Goal: Task Accomplishment & Management: Use online tool/utility

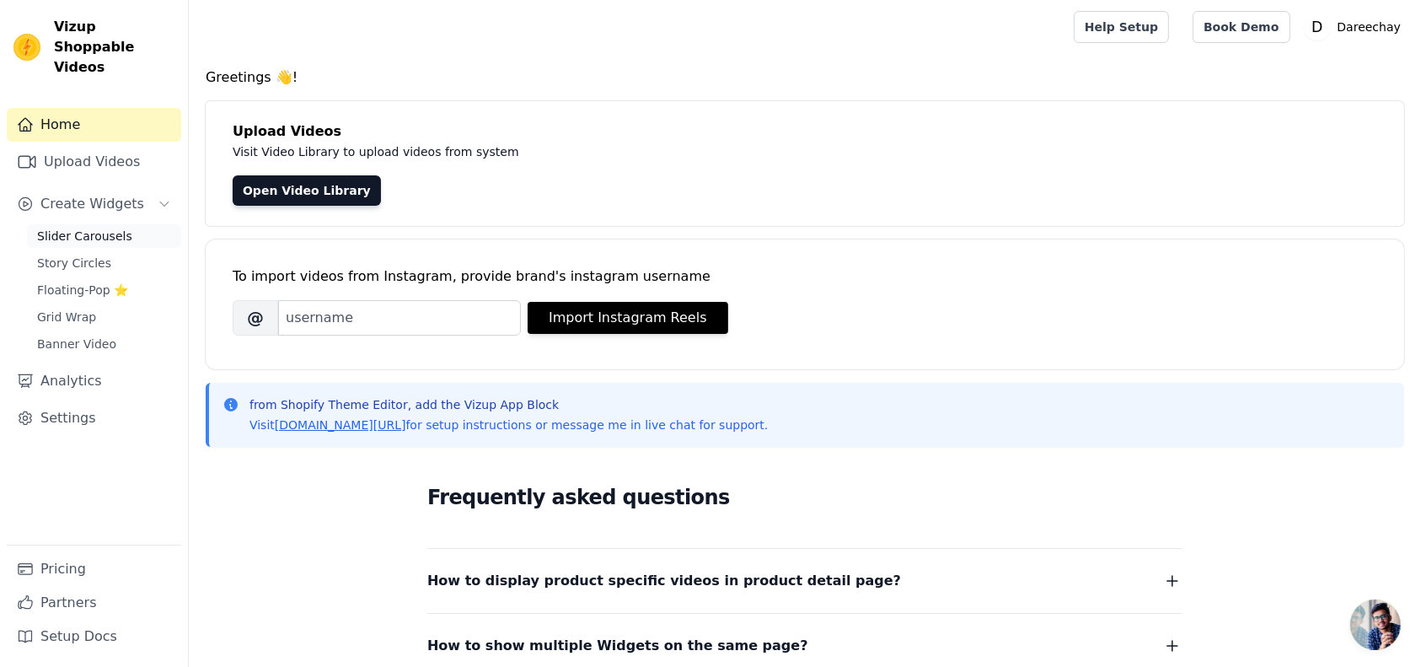
click at [74, 228] on span "Slider Carousels" at bounding box center [84, 236] width 95 height 17
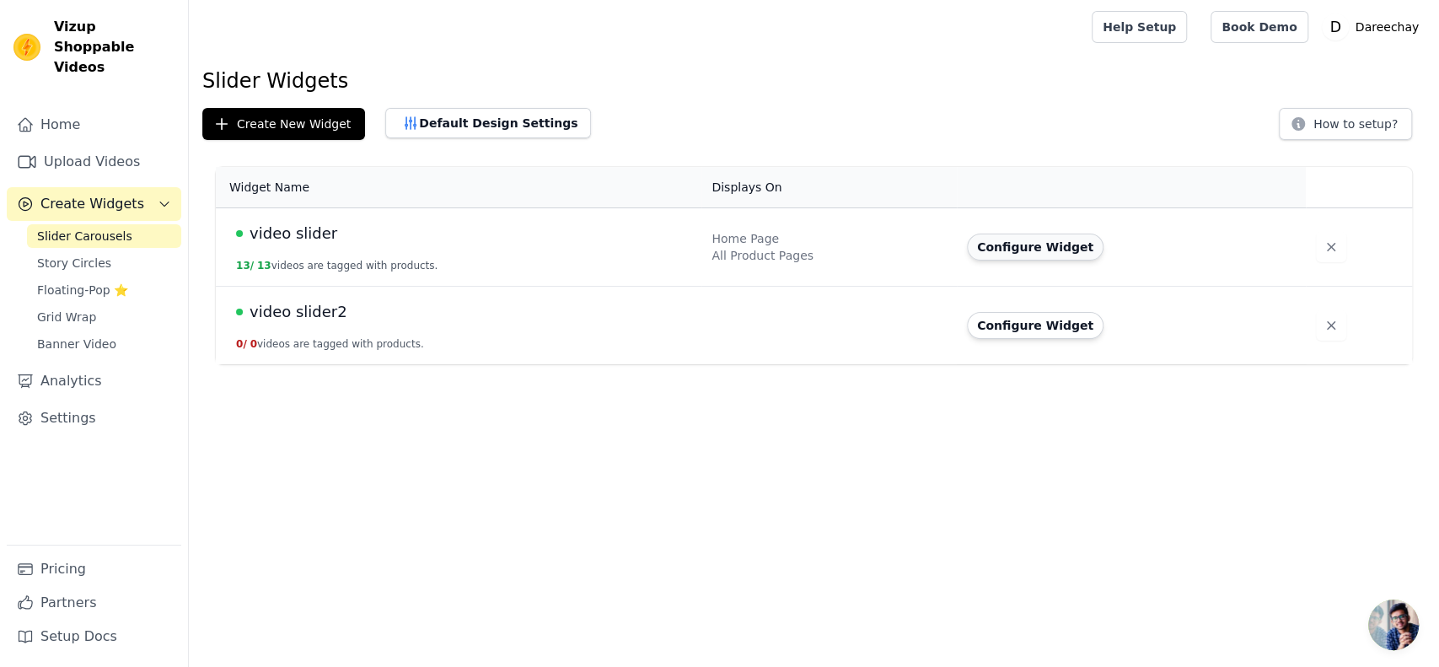
click at [1018, 240] on button "Configure Widget" at bounding box center [1035, 247] width 137 height 27
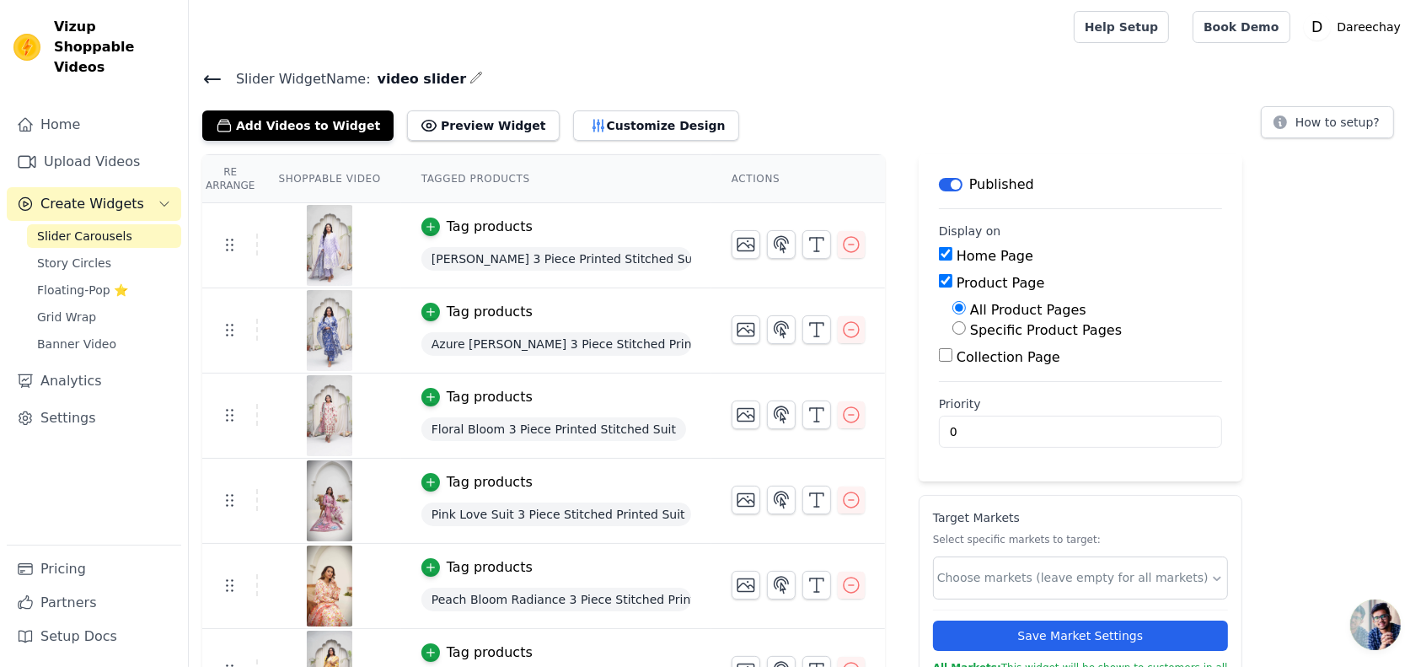
click at [470, 77] on icon "button" at bounding box center [476, 77] width 13 height 13
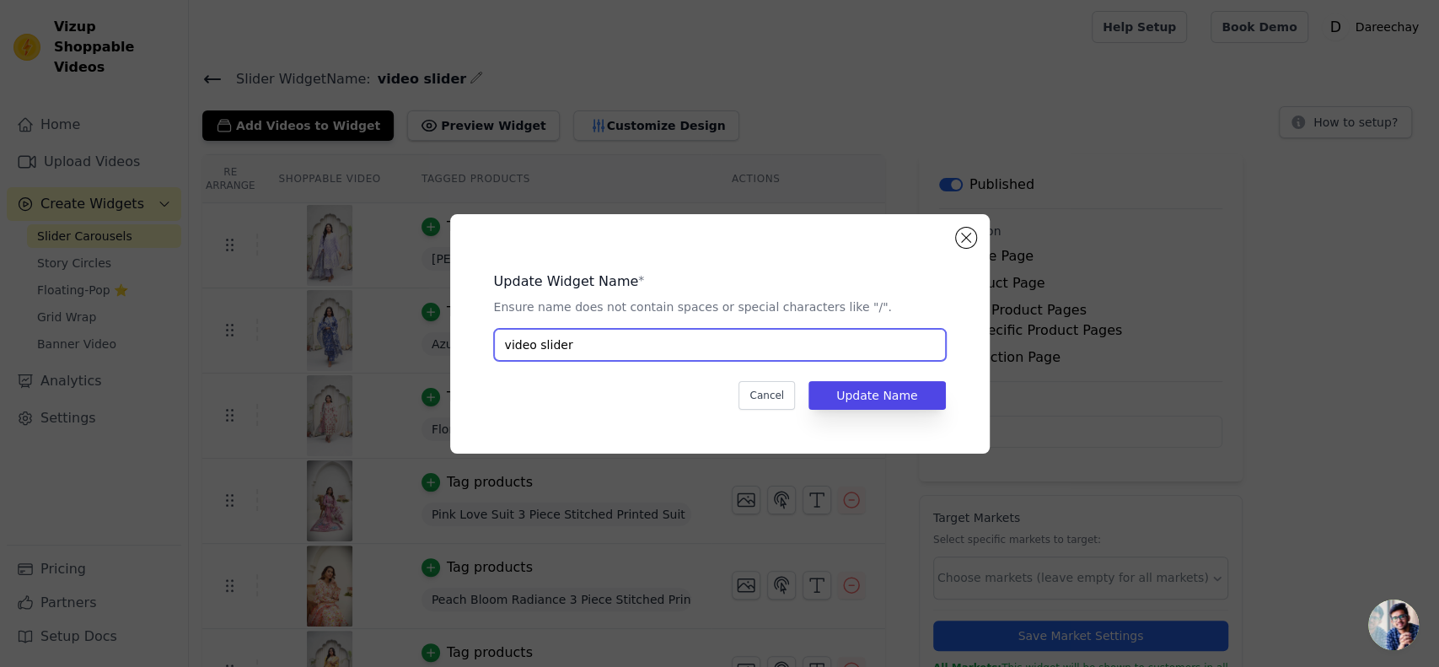
click at [597, 345] on input "video slider" at bounding box center [720, 345] width 452 height 32
type input "Summer Video"
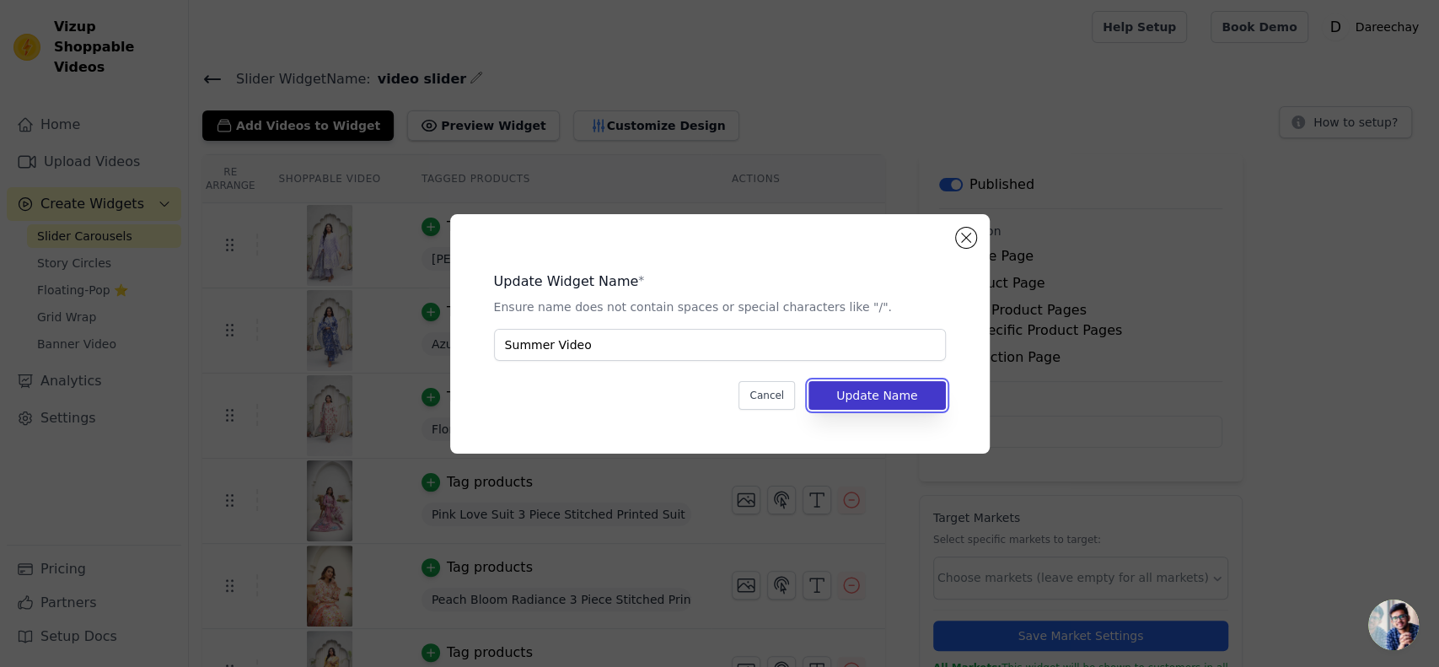
click at [856, 399] on button "Update Name" at bounding box center [876, 395] width 137 height 29
click at [878, 391] on button "Update Name" at bounding box center [876, 395] width 137 height 29
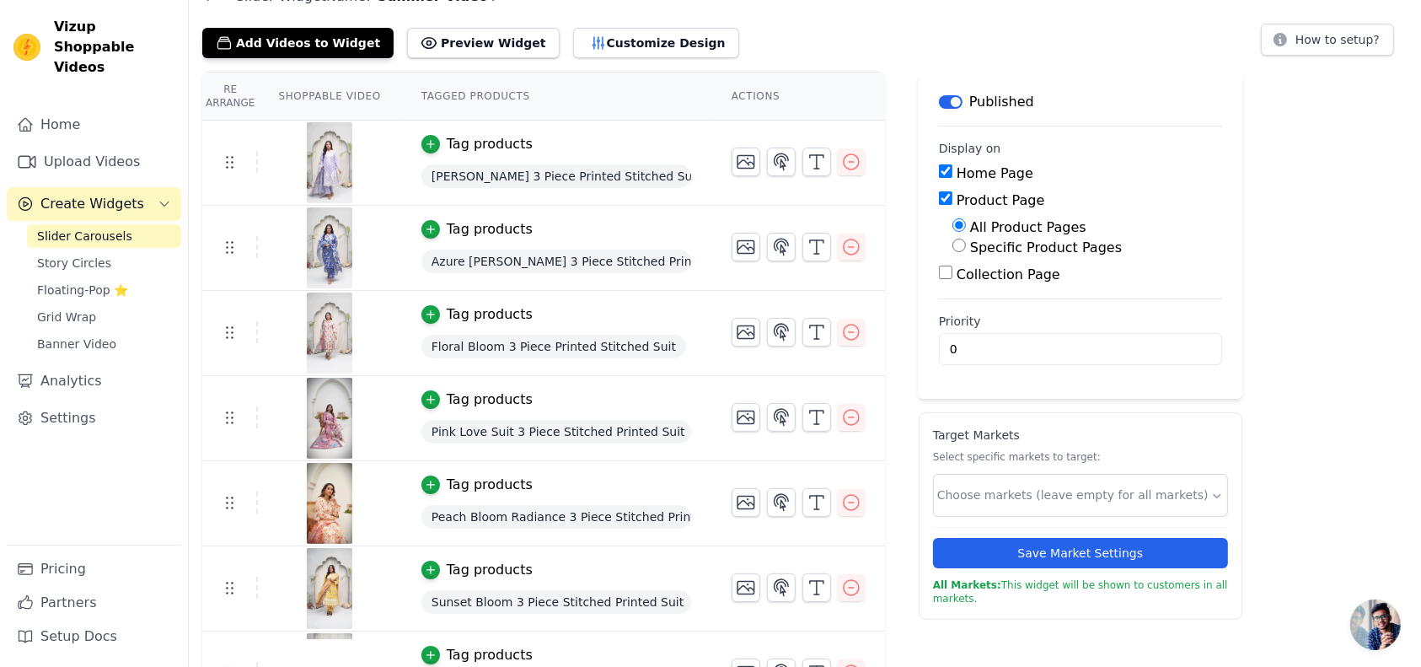
scroll to position [79, 0]
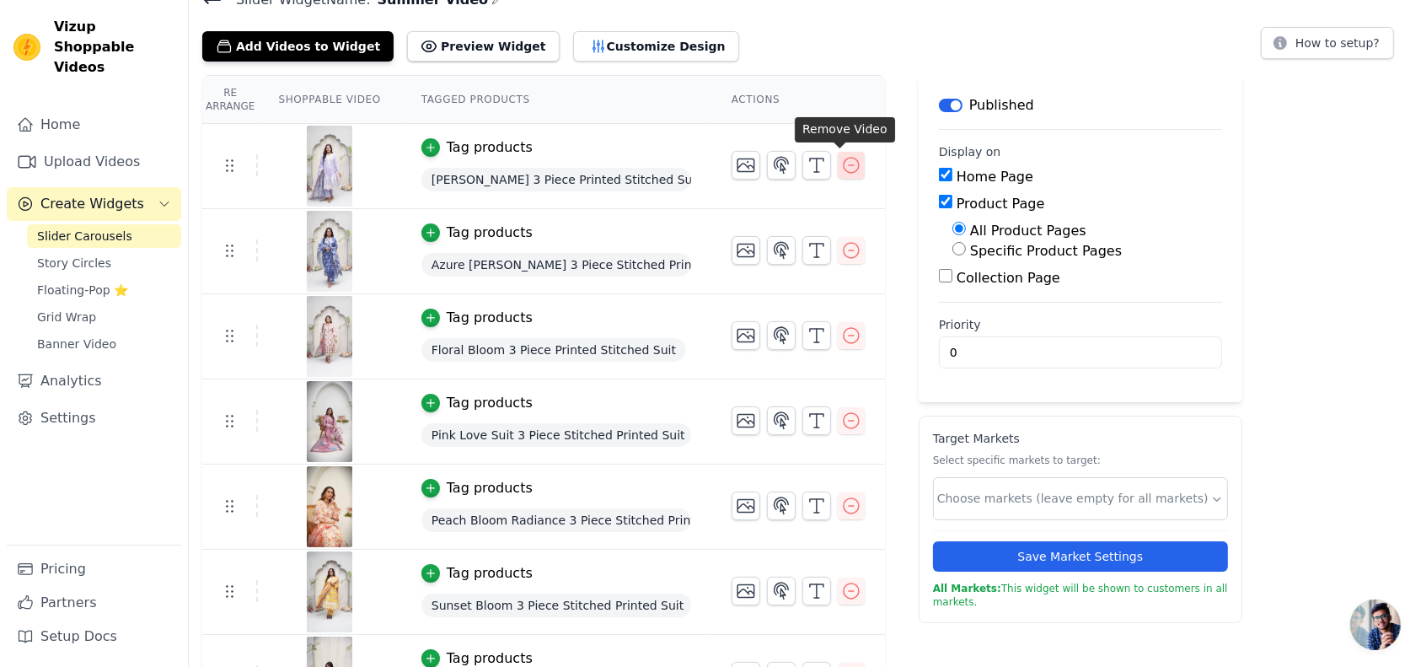
click at [841, 158] on icon "button" at bounding box center [851, 165] width 20 height 20
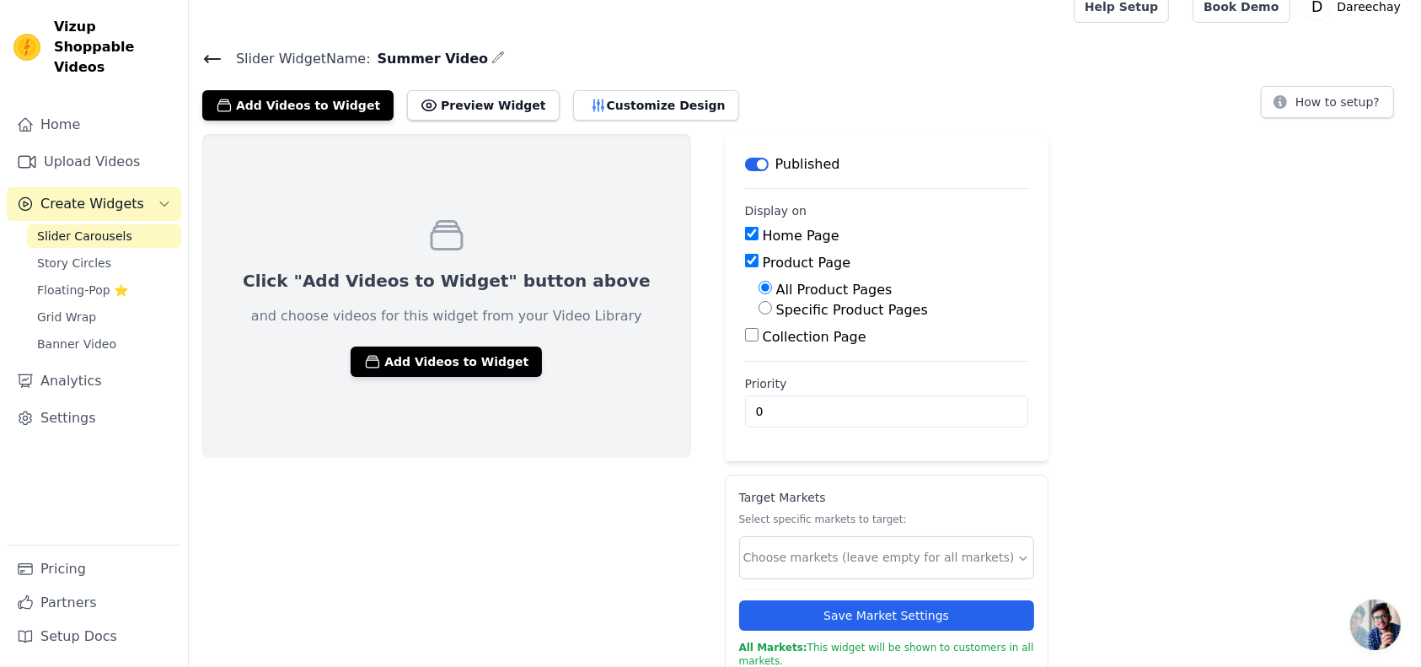
scroll to position [34, 0]
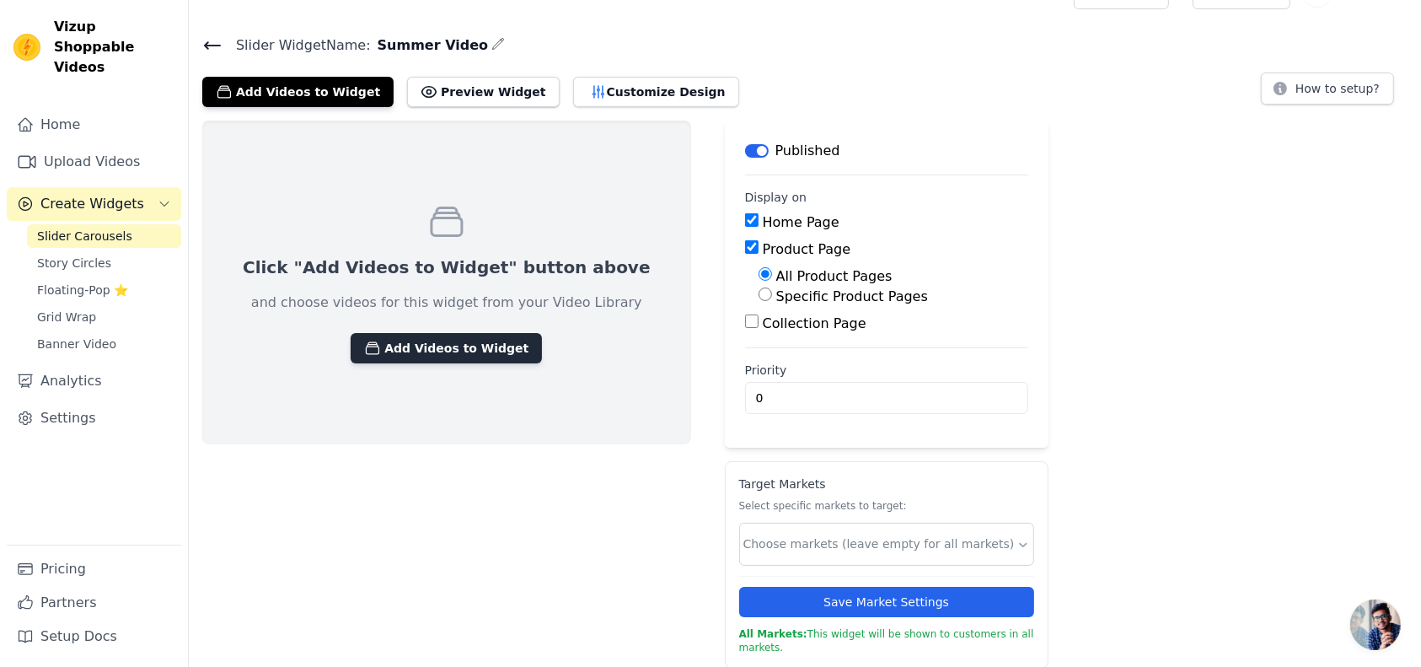
click at [400, 347] on button "Add Videos to Widget" at bounding box center [446, 348] width 191 height 30
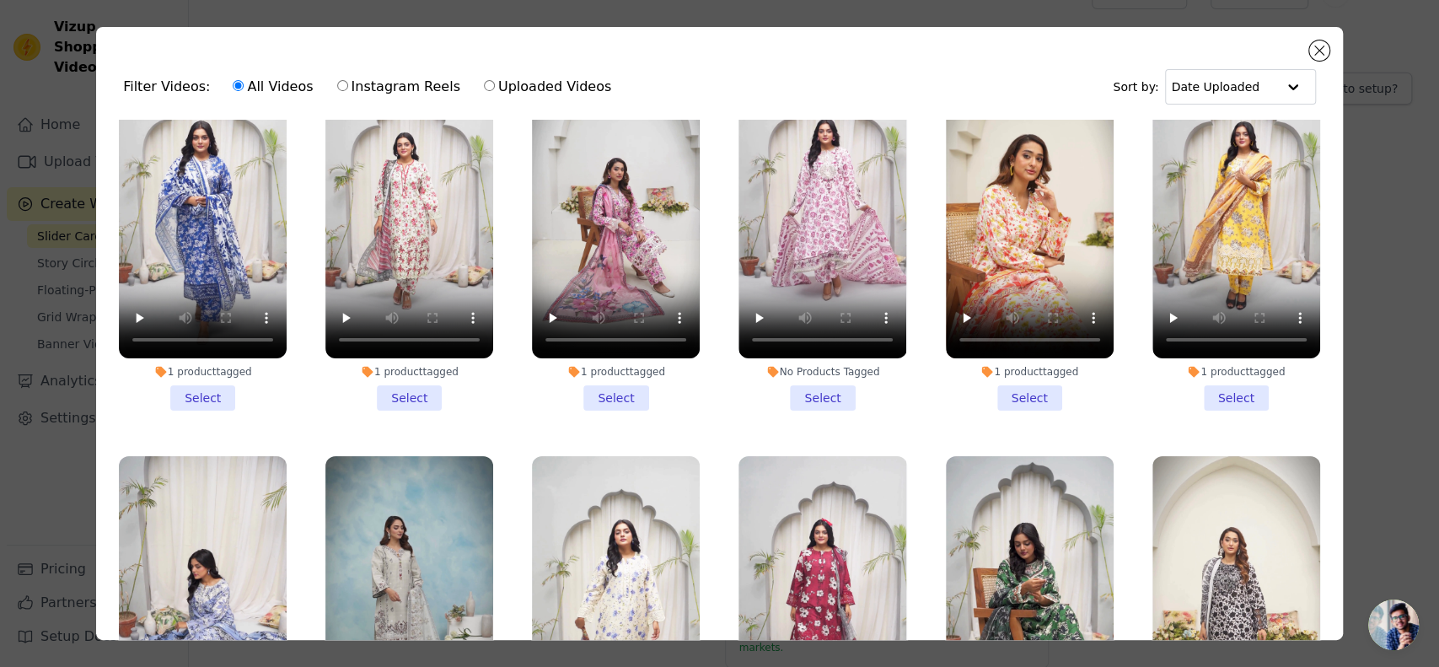
scroll to position [461, 0]
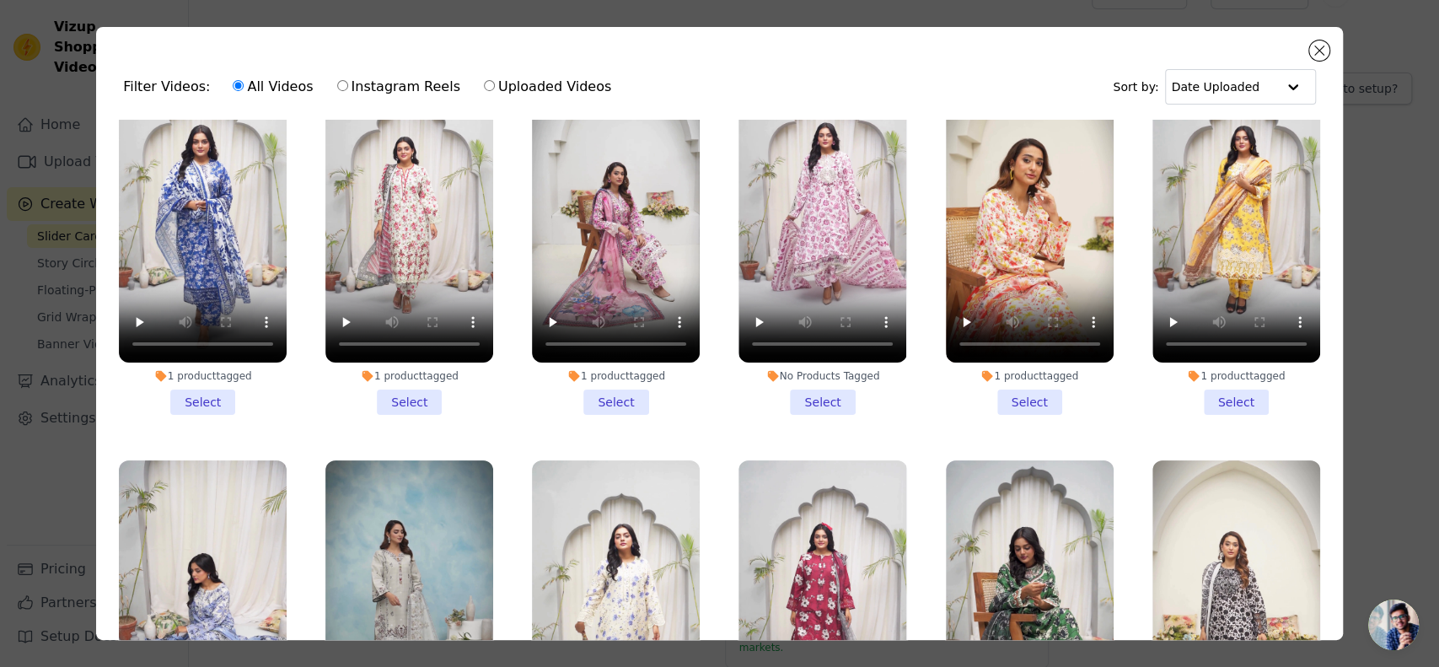
click at [198, 377] on li "1 product tagged Select" at bounding box center [203, 239] width 168 height 351
click at [0, 0] on input "1 product tagged Select" at bounding box center [0, 0] width 0 height 0
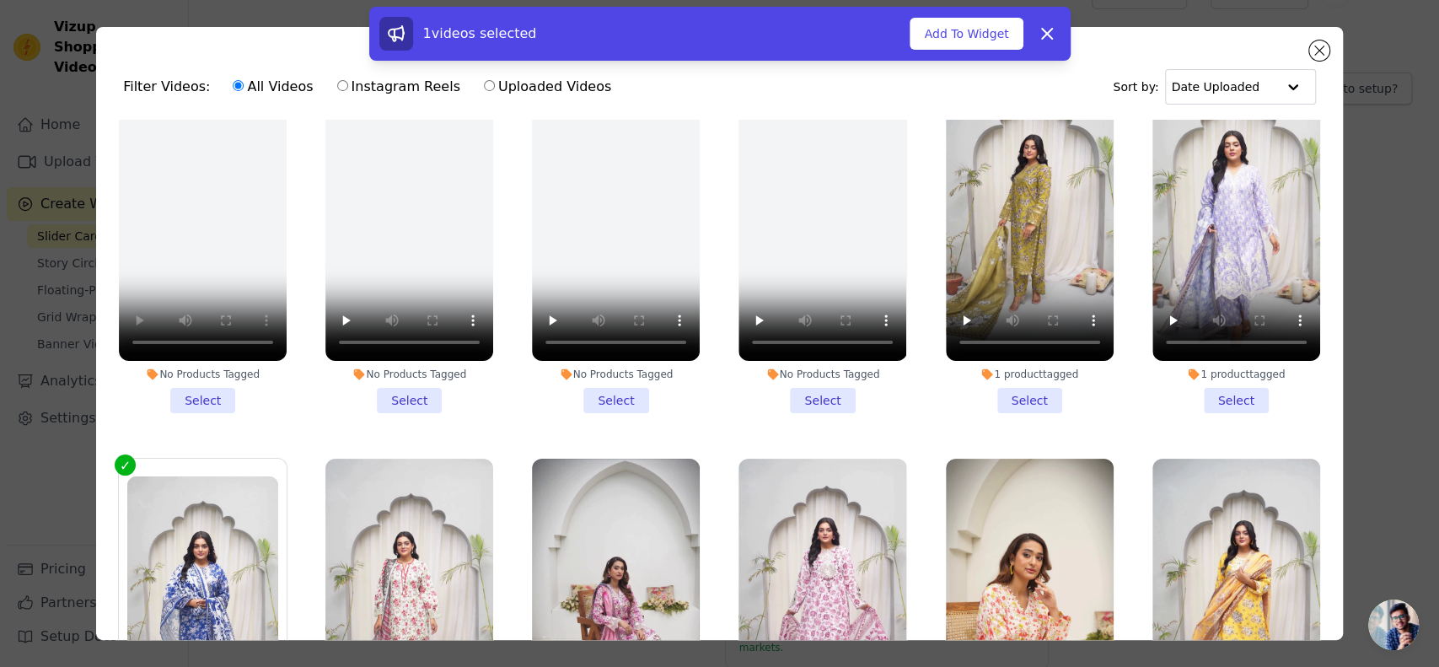
scroll to position [0, 0]
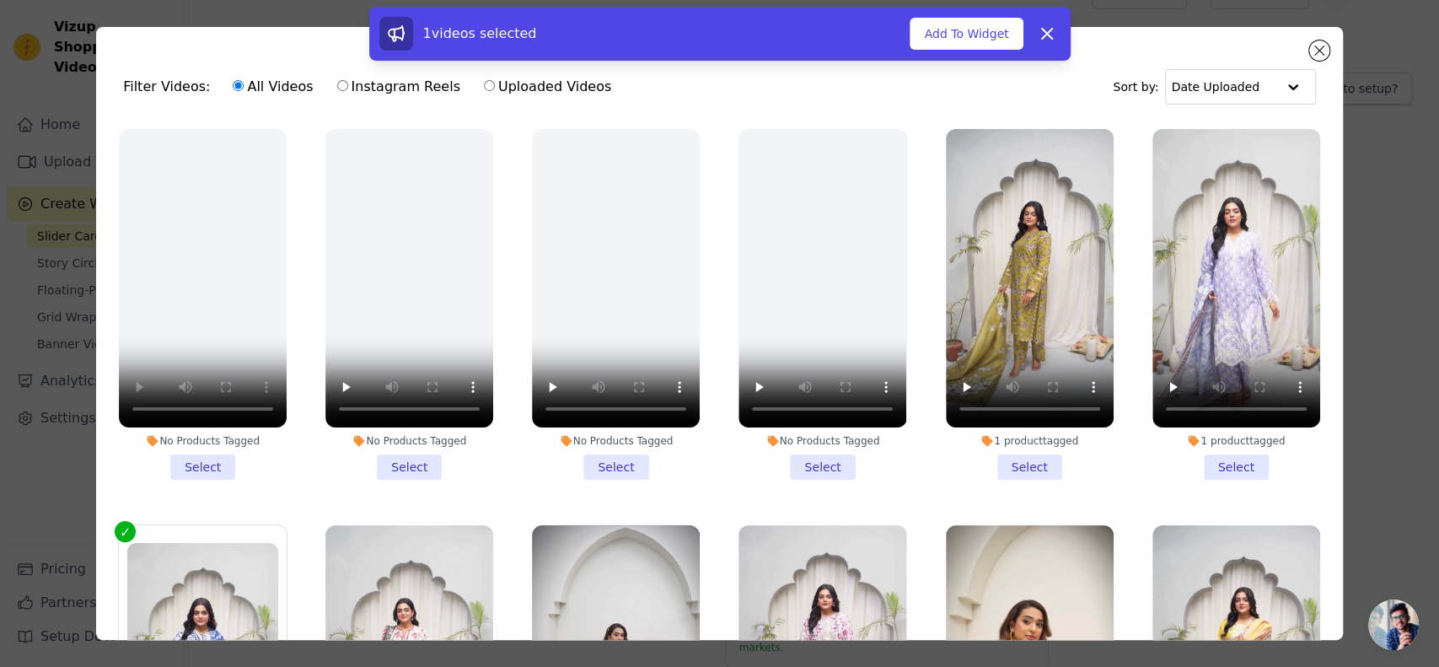
click at [1223, 442] on li "1 product tagged Select" at bounding box center [1236, 304] width 168 height 351
click at [0, 0] on input "1 product tagged Select" at bounding box center [0, 0] width 0 height 0
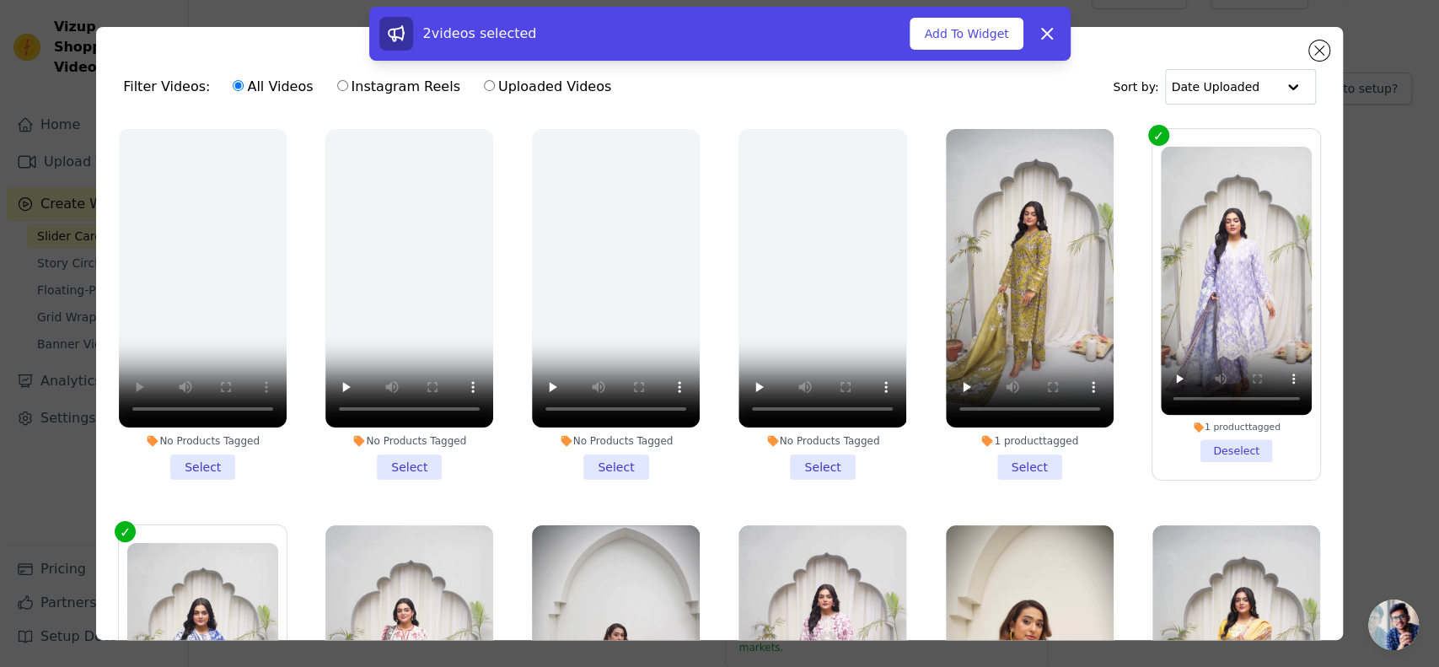
click at [1223, 442] on li "1 product tagged Deselect" at bounding box center [1236, 304] width 151 height 315
click at [0, 0] on input "1 product tagged Deselect" at bounding box center [0, 0] width 0 height 0
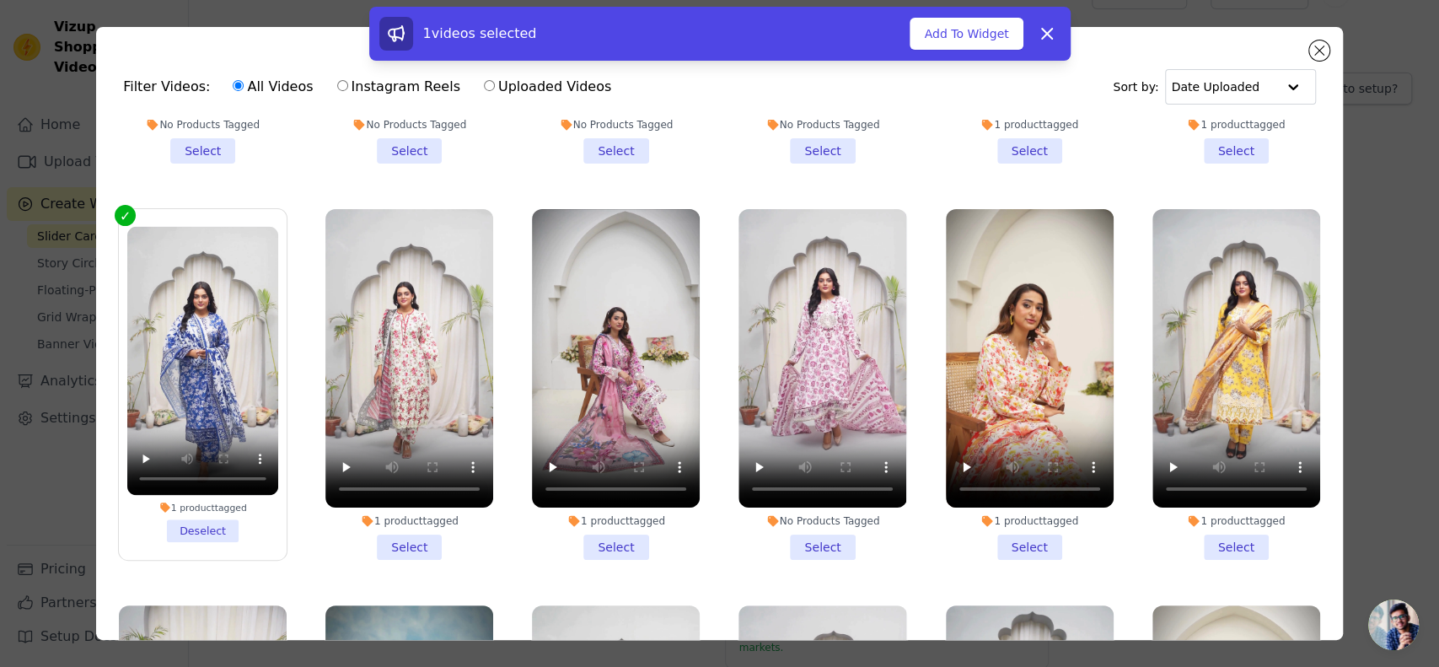
scroll to position [318, 0]
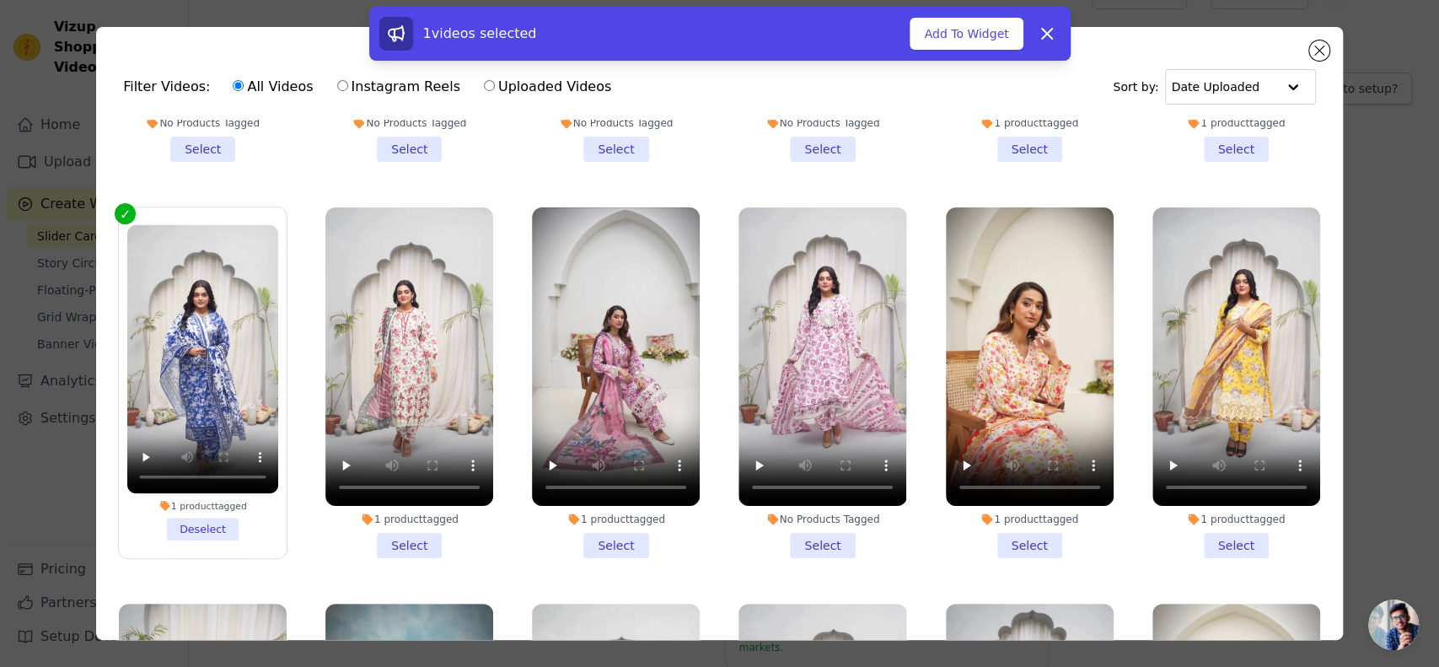
click at [404, 522] on li "1 product tagged Select" at bounding box center [409, 382] width 168 height 351
click at [0, 0] on input "1 product tagged Select" at bounding box center [0, 0] width 0 height 0
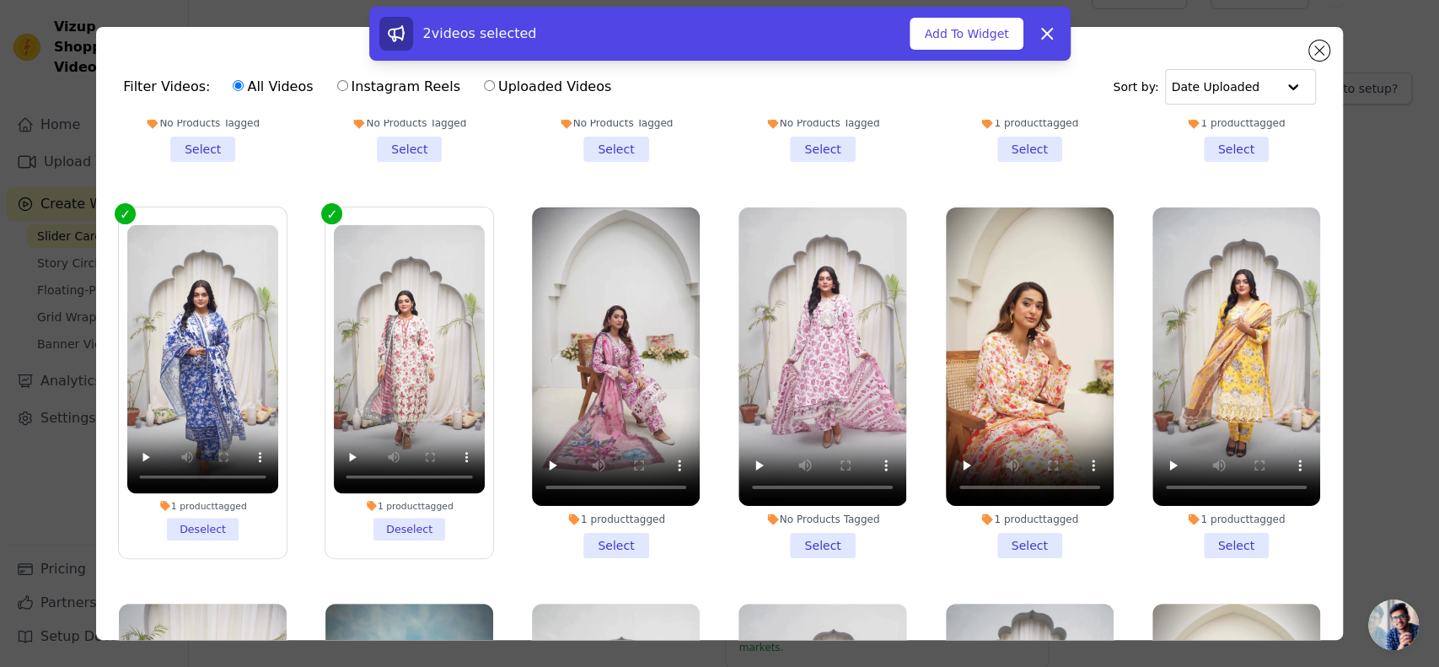
click at [790, 522] on li "No Products Tagged Select" at bounding box center [822, 382] width 168 height 351
click at [0, 0] on input "No Products Tagged Select" at bounding box center [0, 0] width 0 height 0
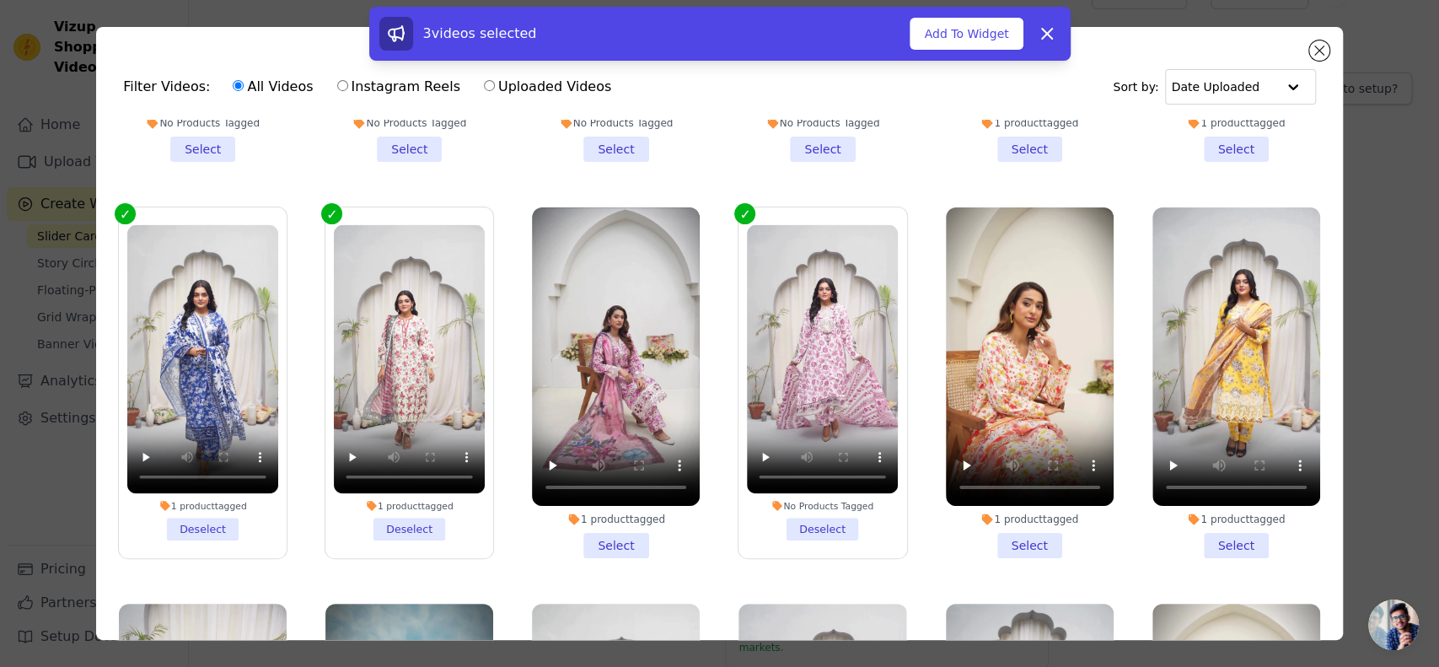
click at [1197, 520] on li "1 product tagged Select" at bounding box center [1236, 382] width 168 height 351
click at [0, 0] on input "1 product tagged Select" at bounding box center [0, 0] width 0 height 0
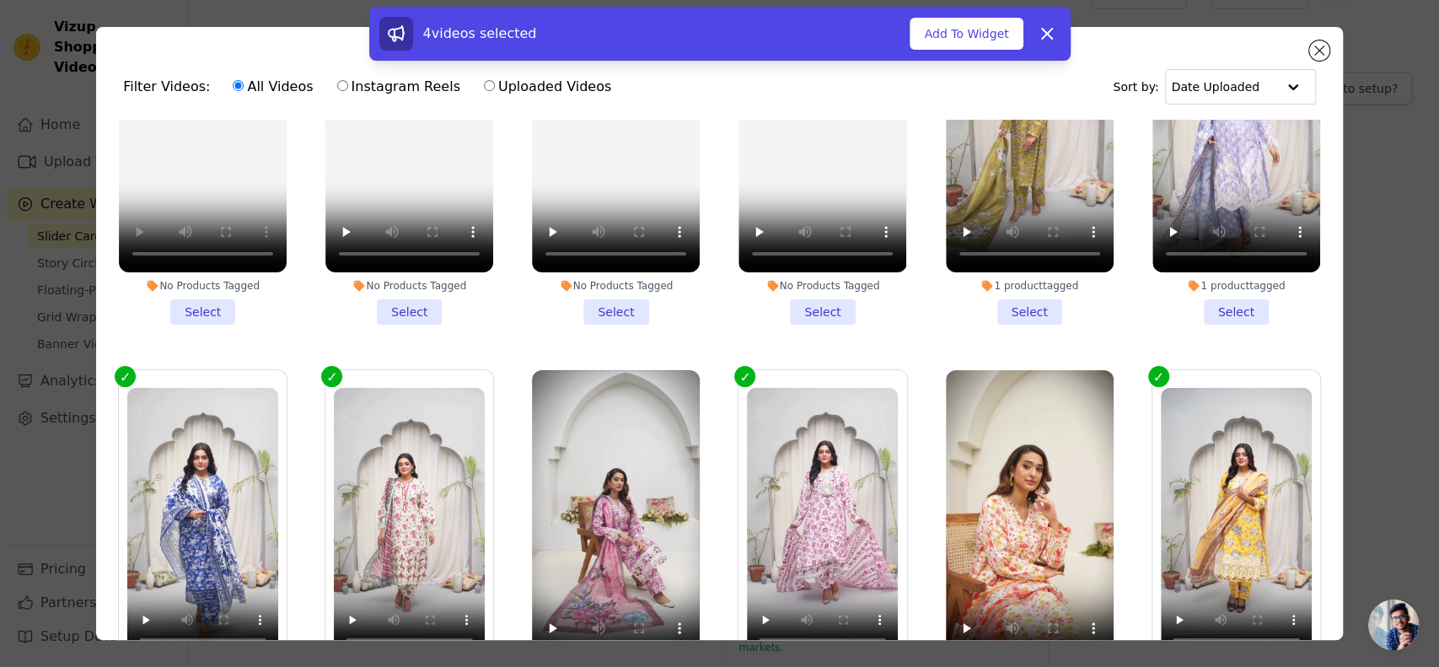
scroll to position [0, 0]
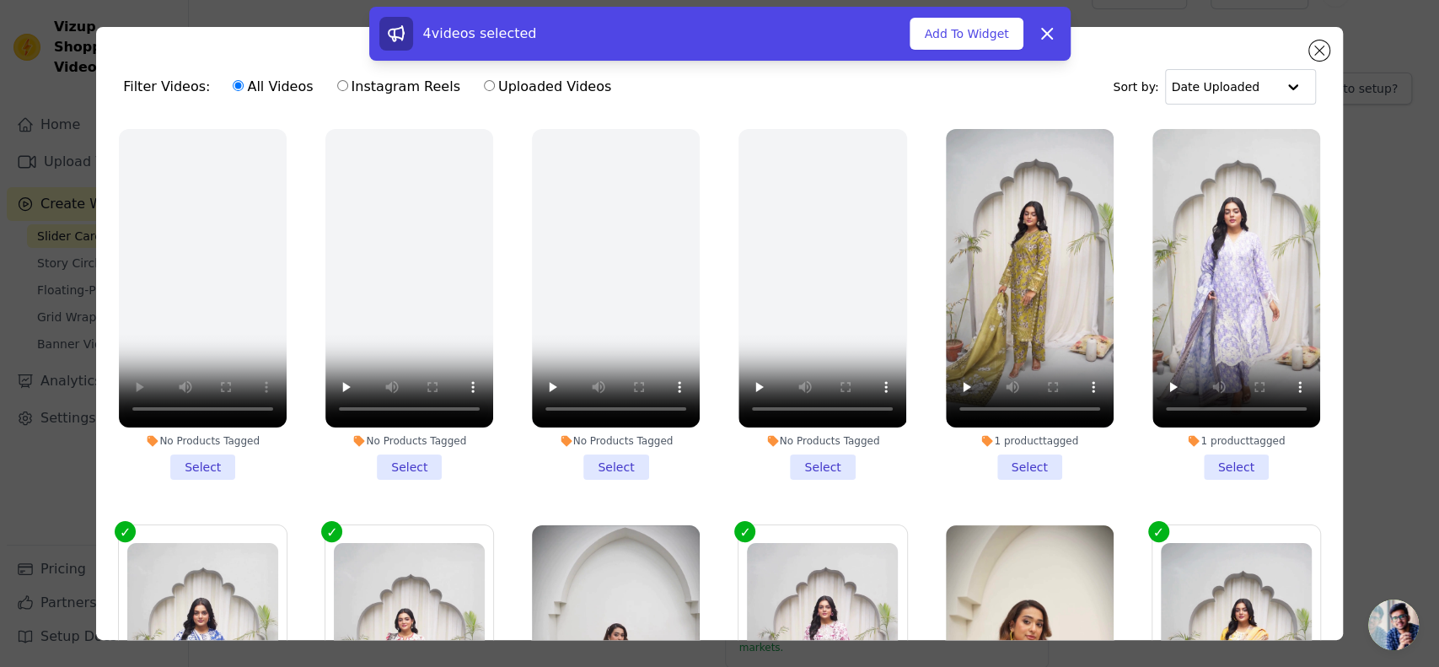
click at [1211, 449] on li "1 product tagged Select" at bounding box center [1236, 304] width 168 height 351
click at [0, 0] on input "1 product tagged Select" at bounding box center [0, 0] width 0 height 0
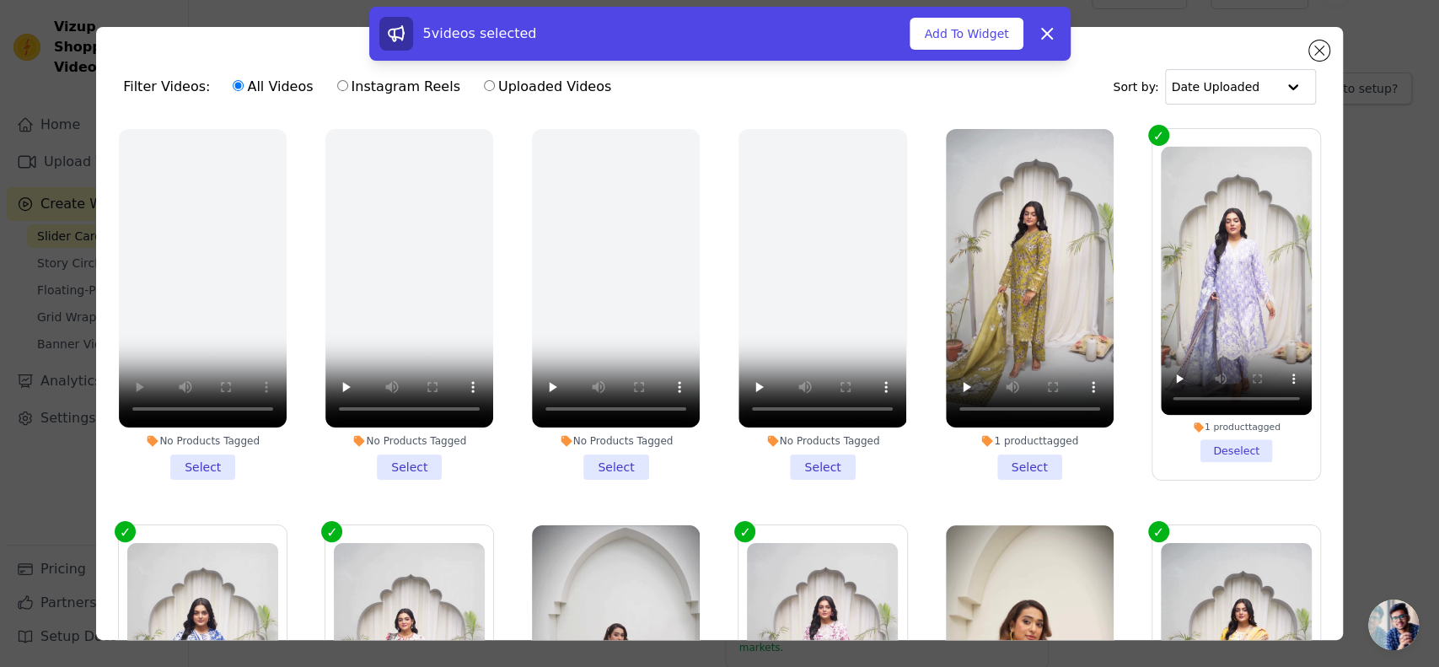
click at [995, 447] on li "1 product tagged Select" at bounding box center [1030, 304] width 168 height 351
click at [0, 0] on input "1 product tagged Select" at bounding box center [0, 0] width 0 height 0
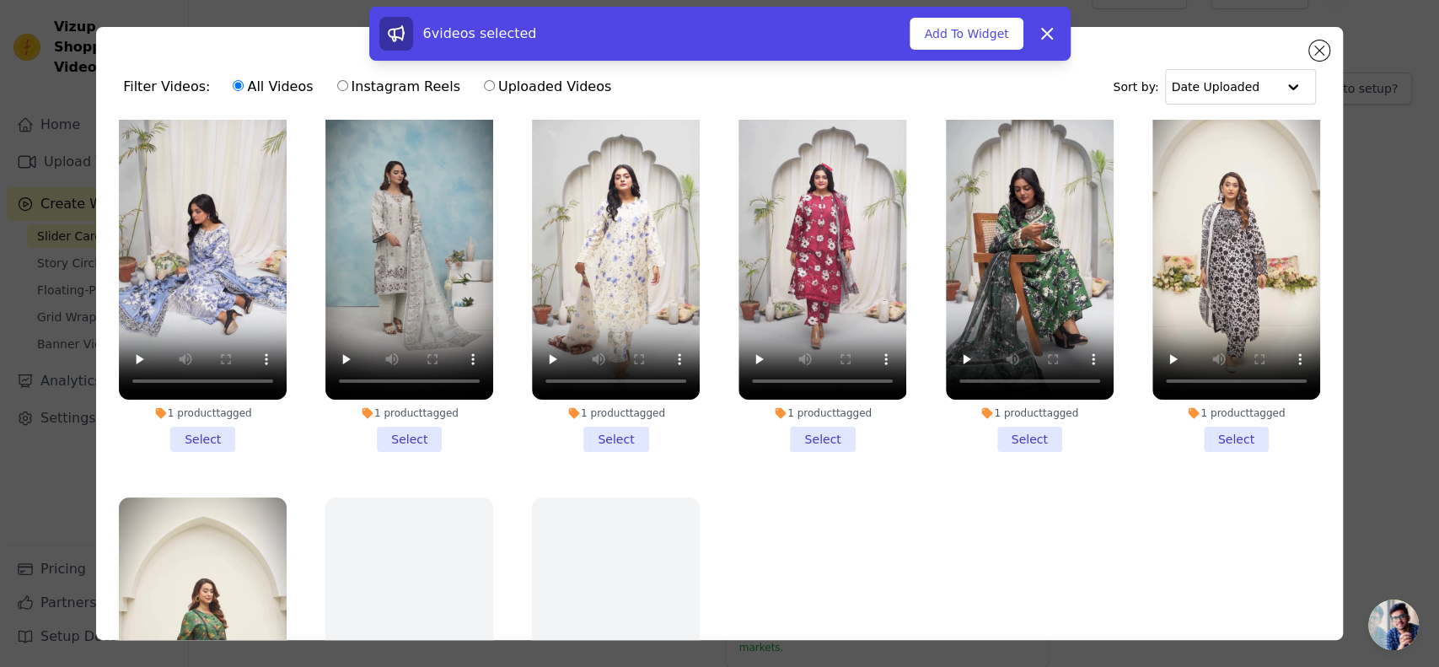
scroll to position [824, 0]
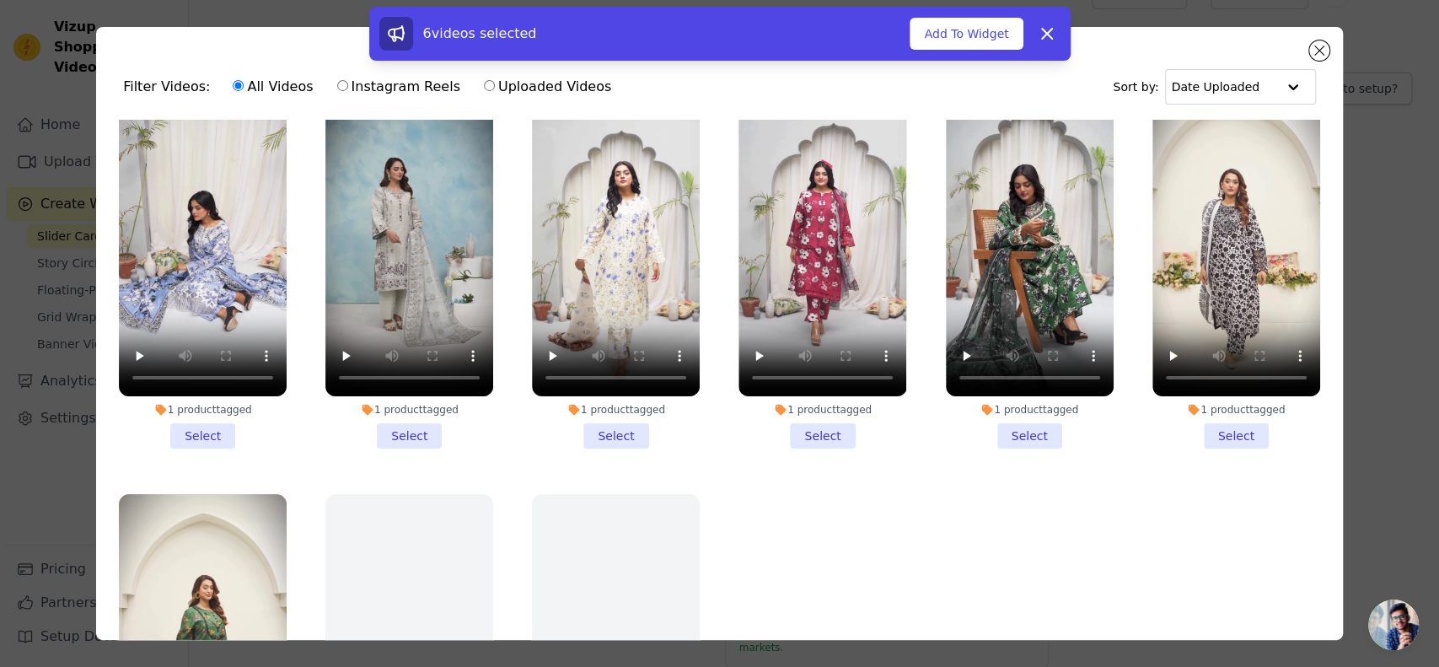
click at [193, 407] on li "1 product tagged Select" at bounding box center [203, 273] width 168 height 351
click at [0, 0] on input "1 product tagged Select" at bounding box center [0, 0] width 0 height 0
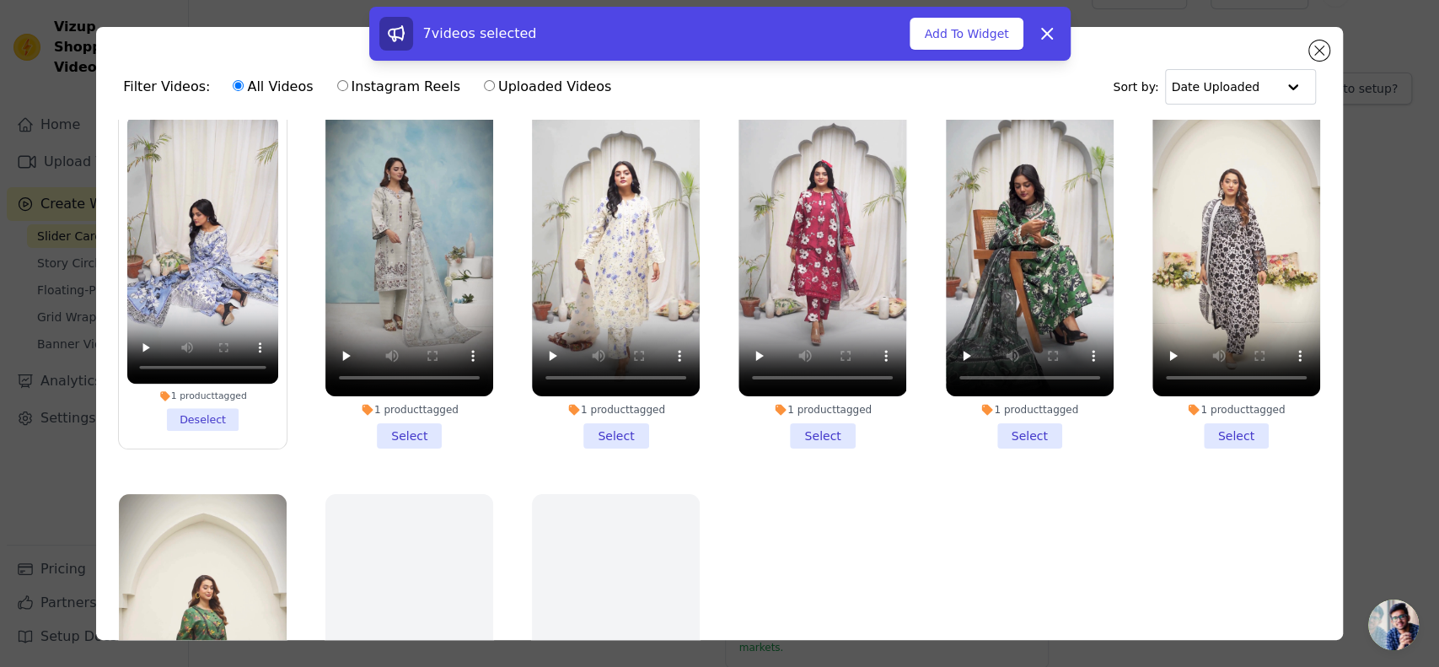
click at [797, 410] on li "1 product tagged Select" at bounding box center [822, 273] width 168 height 351
click at [0, 0] on input "1 product tagged Select" at bounding box center [0, 0] width 0 height 0
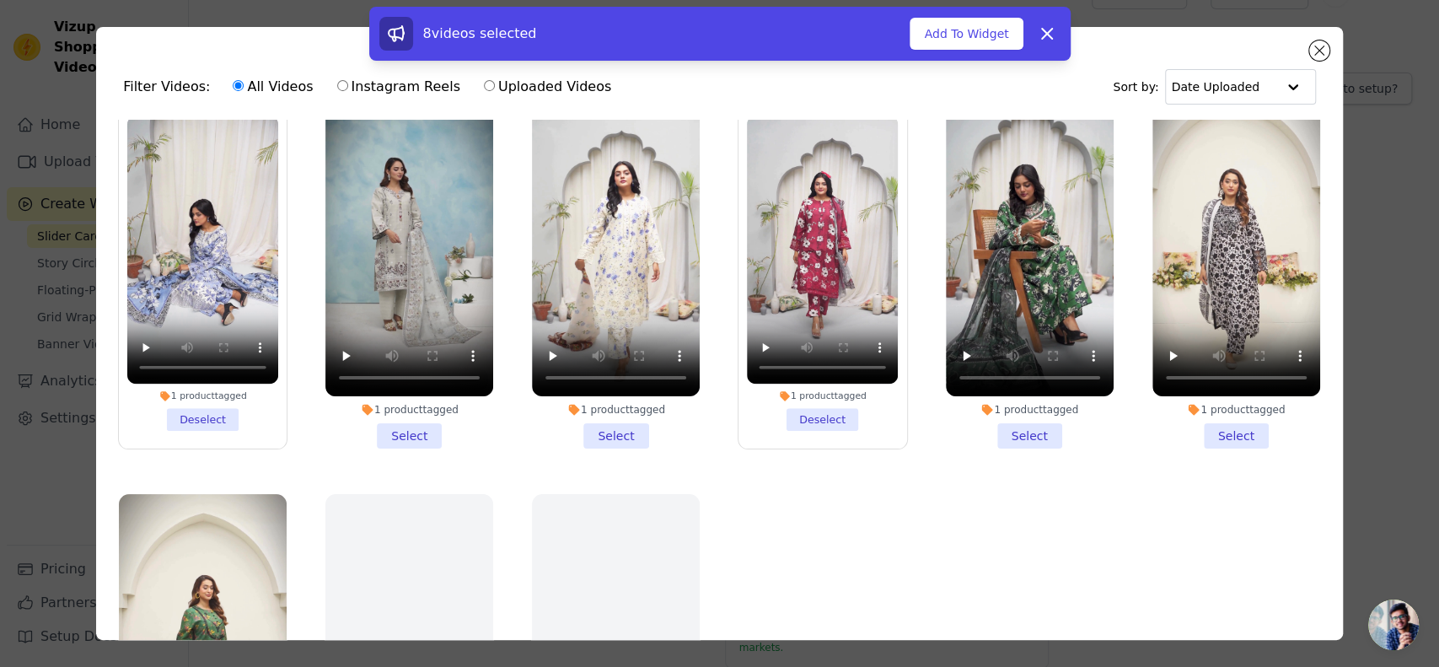
click at [998, 410] on li "1 product tagged Select" at bounding box center [1030, 273] width 168 height 351
click at [0, 0] on input "1 product tagged Select" at bounding box center [0, 0] width 0 height 0
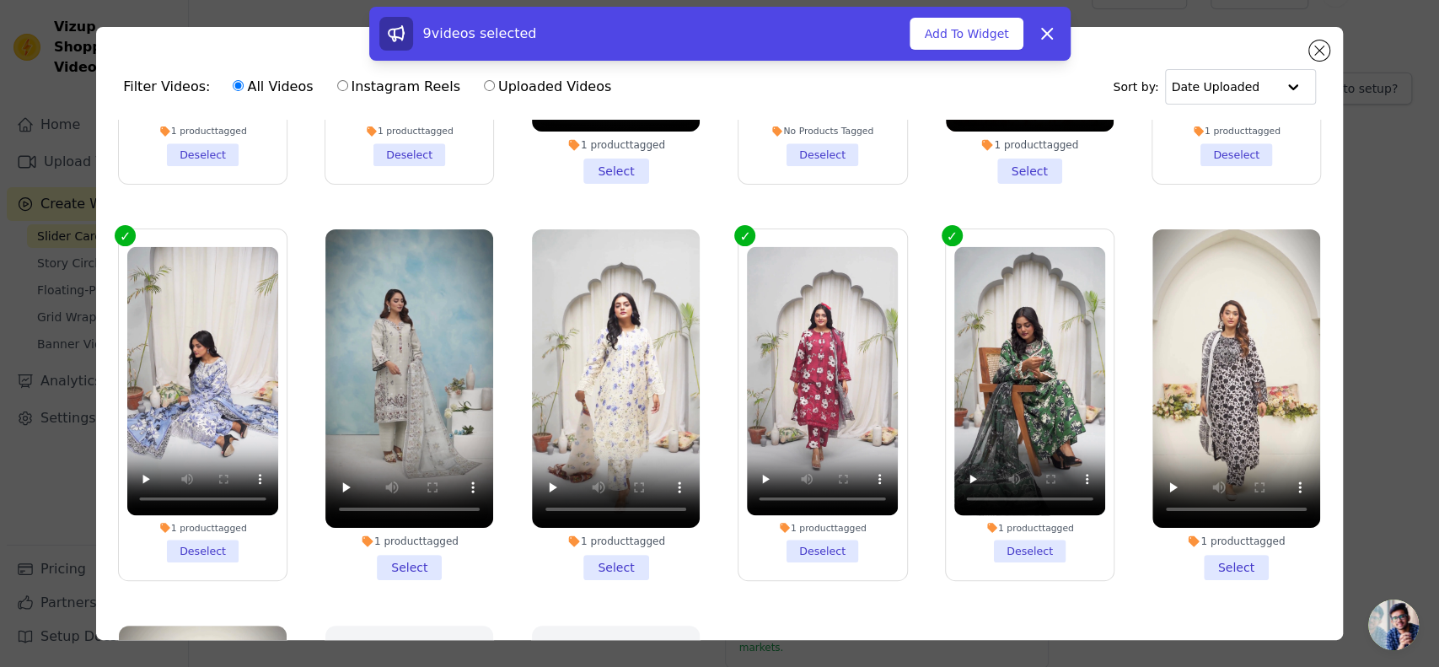
scroll to position [686, 0]
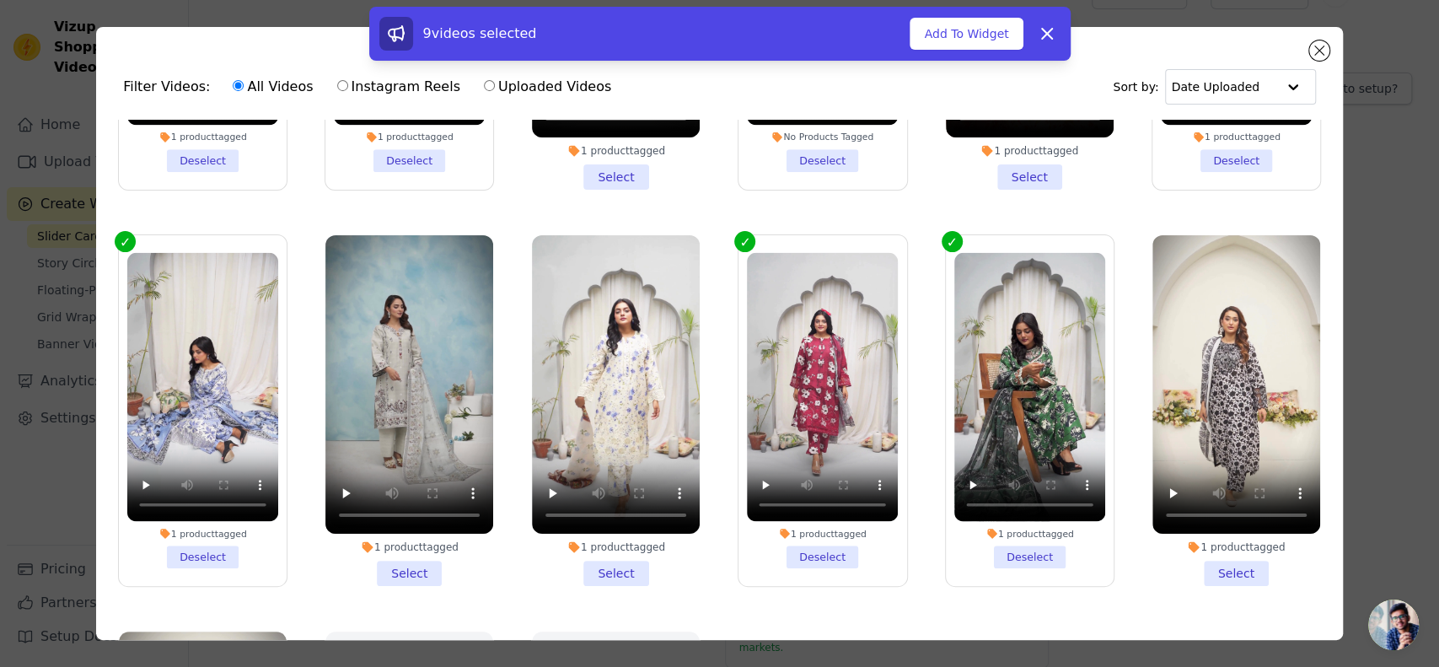
click at [583, 550] on li "1 product tagged Select" at bounding box center [616, 410] width 168 height 351
click at [0, 0] on input "1 product tagged Select" at bounding box center [0, 0] width 0 height 0
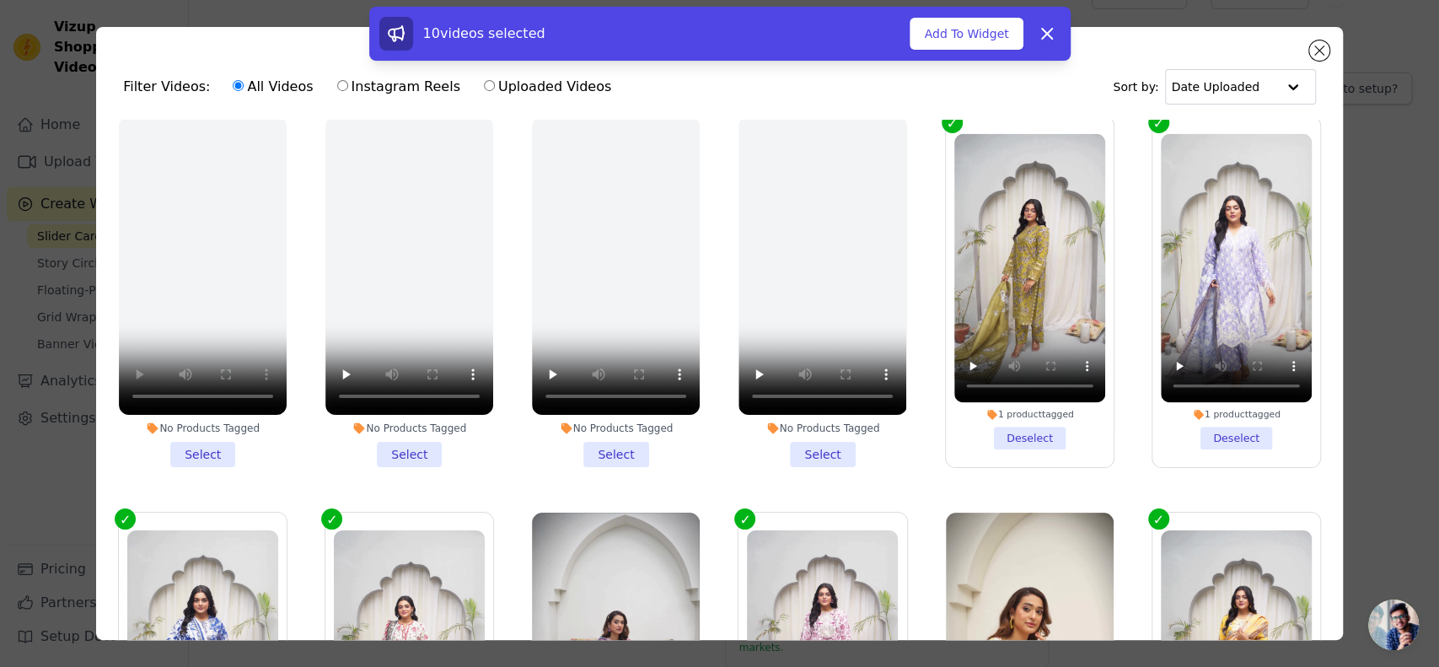
scroll to position [0, 0]
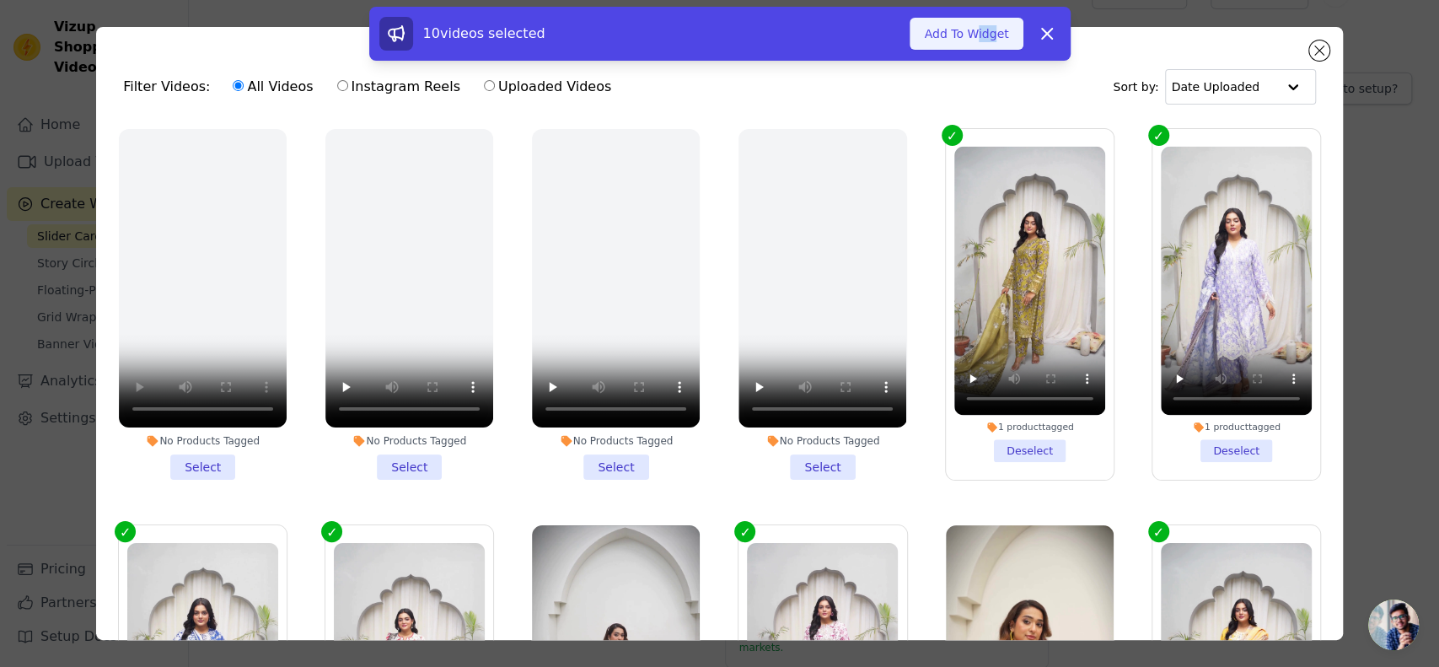
drag, startPoint x: 997, startPoint y: 11, endPoint x: 978, endPoint y: 27, distance: 25.1
click at [978, 27] on div "10 videos selected Add To Widget Dismiss" at bounding box center [719, 34] width 701 height 54
click at [978, 27] on button "Add To Widget" at bounding box center [966, 34] width 113 height 32
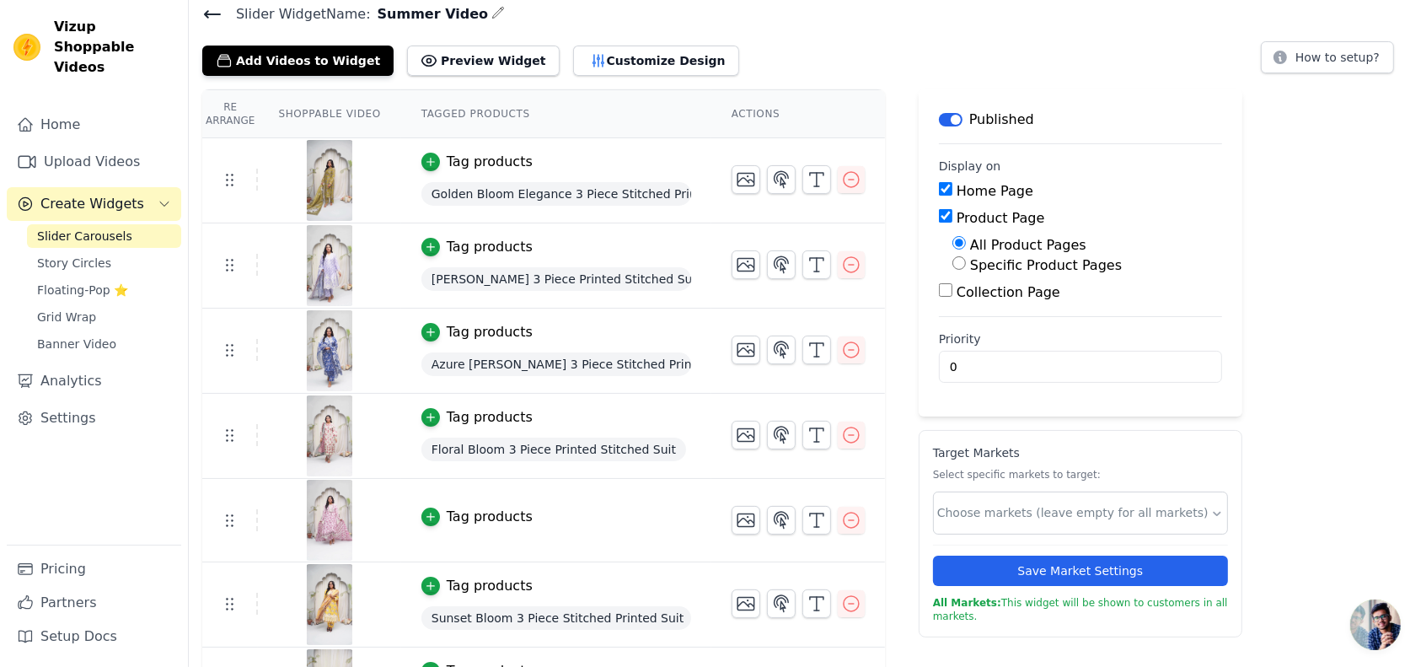
scroll to position [74, 0]
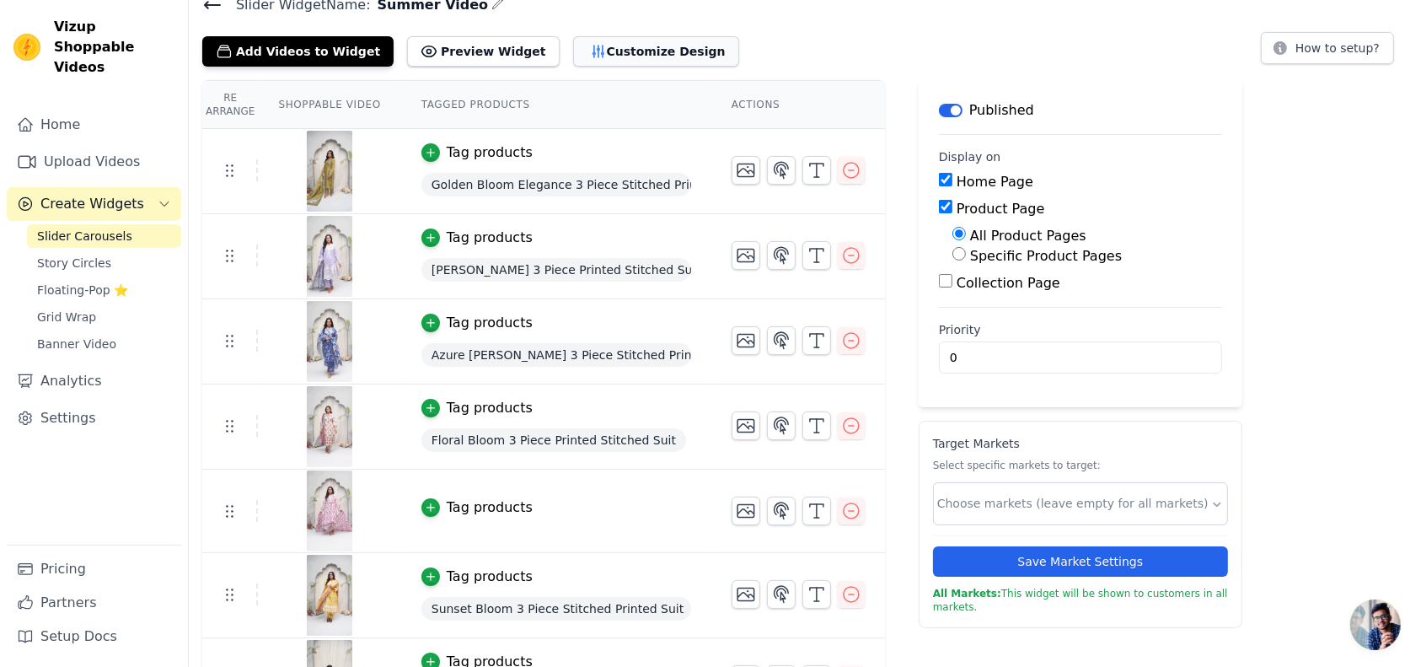
click at [618, 39] on button "Customize Design" at bounding box center [656, 51] width 166 height 30
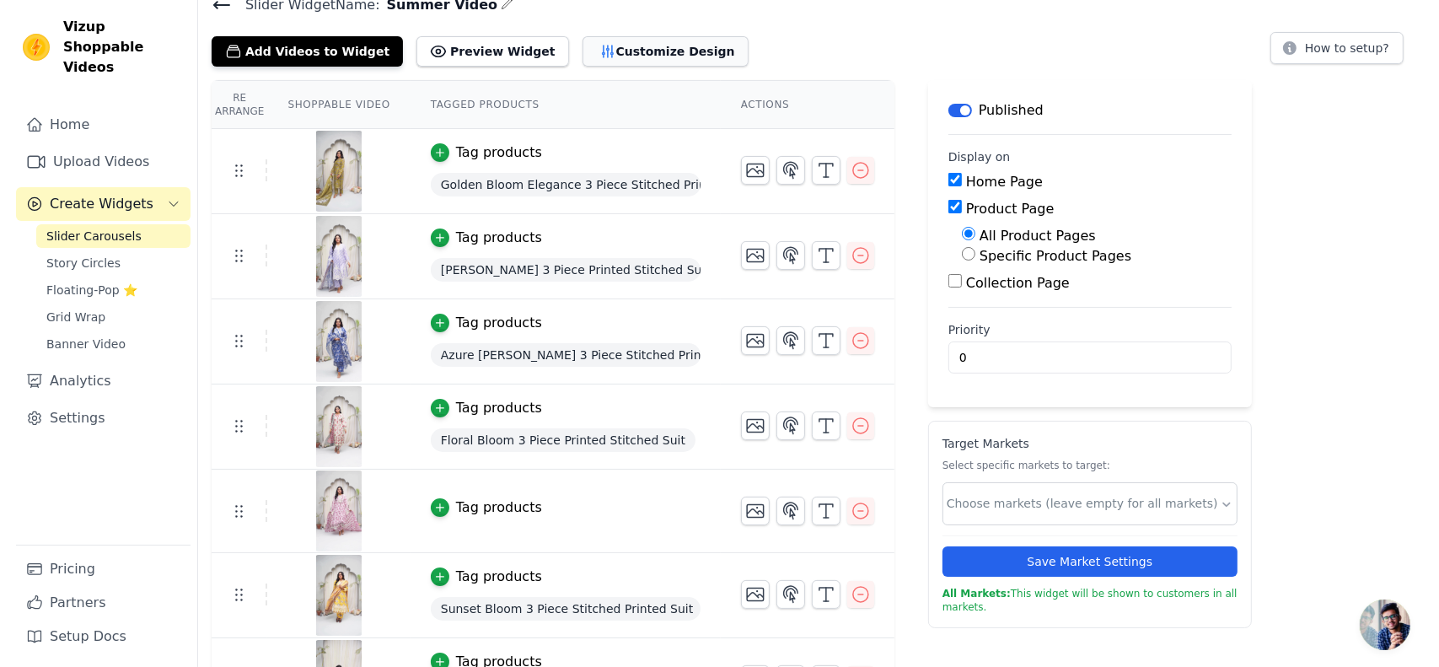
scroll to position [0, 0]
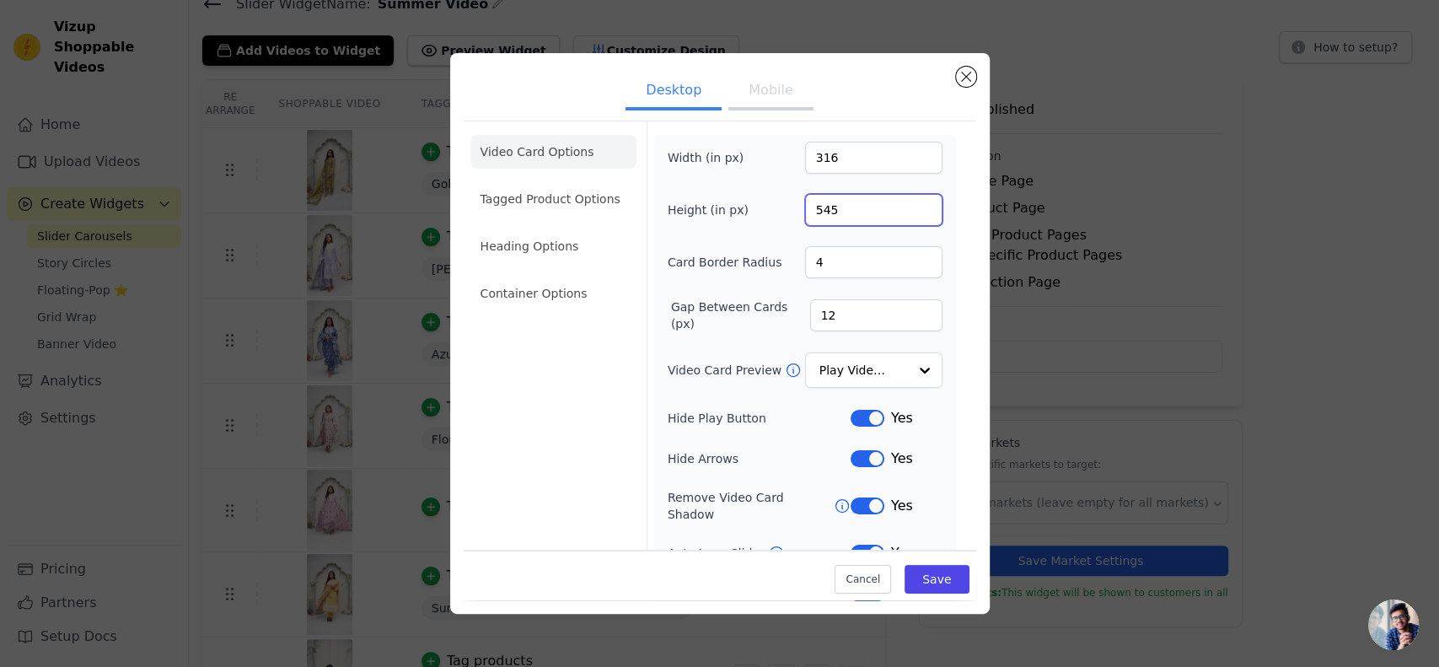
click at [906, 212] on input "545" at bounding box center [873, 210] width 137 height 32
click at [906, 212] on input "544" at bounding box center [873, 210] width 137 height 32
click at [906, 212] on input "543" at bounding box center [873, 210] width 137 height 32
click at [906, 212] on input "542" at bounding box center [873, 210] width 137 height 32
click at [906, 212] on input "541" at bounding box center [873, 210] width 137 height 32
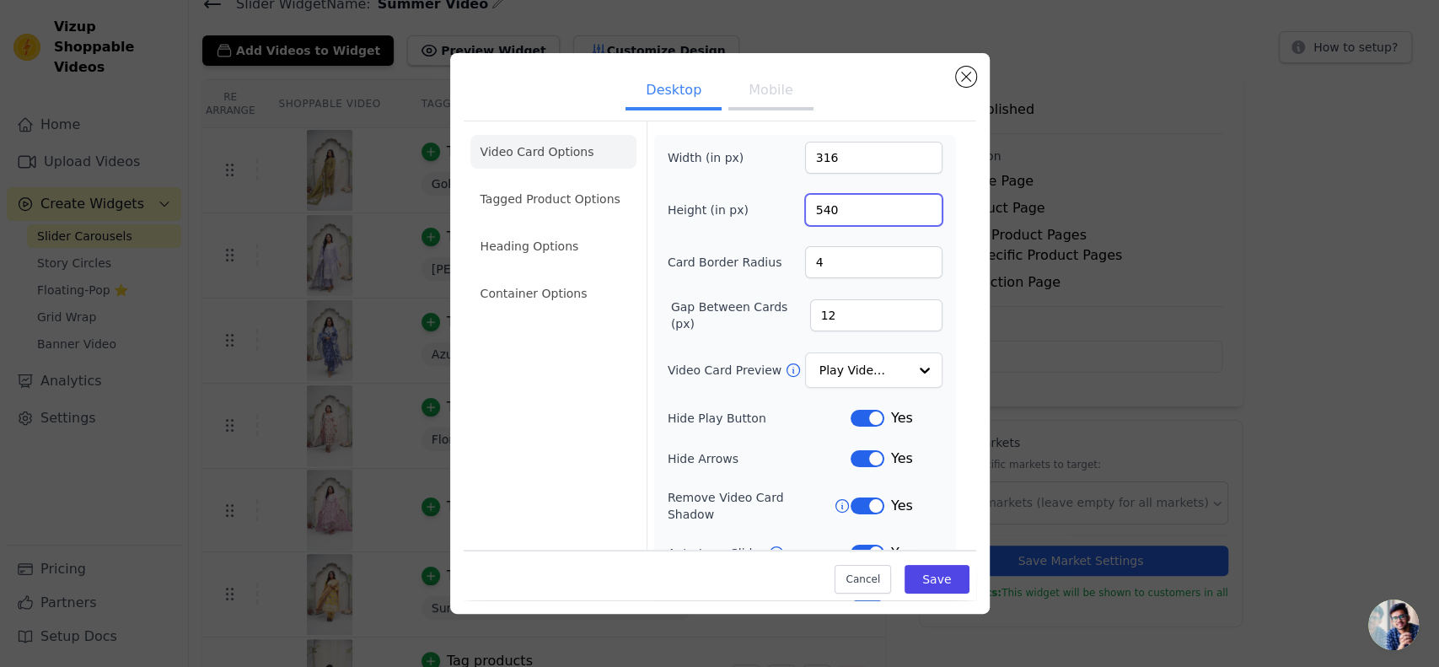
click at [906, 212] on input "540" at bounding box center [873, 210] width 137 height 32
click at [906, 212] on input "539" at bounding box center [873, 210] width 137 height 32
click at [906, 212] on input "538" at bounding box center [873, 210] width 137 height 32
click at [906, 212] on input "537" at bounding box center [873, 210] width 137 height 32
click at [906, 212] on input "536" at bounding box center [873, 210] width 137 height 32
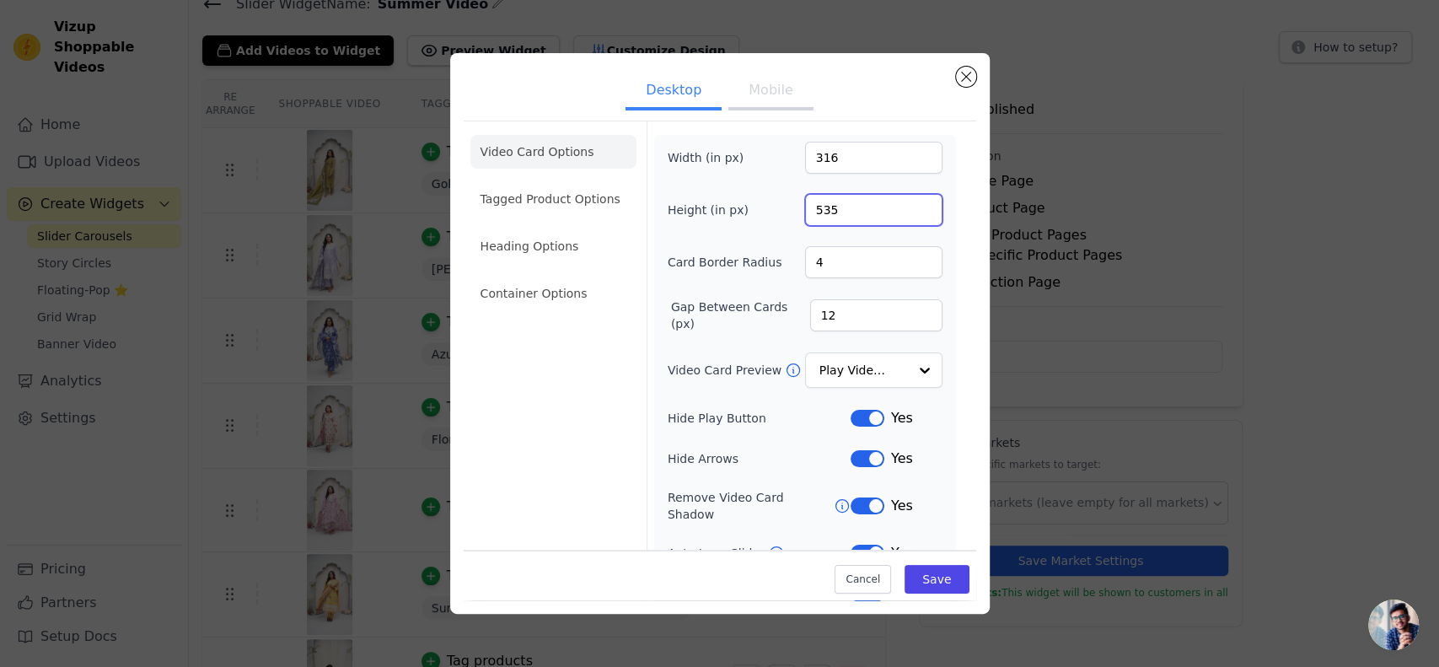
click at [906, 212] on input "535" at bounding box center [873, 210] width 137 height 32
click at [906, 212] on input "534" at bounding box center [873, 210] width 137 height 32
click at [906, 212] on input "533" at bounding box center [873, 210] width 137 height 32
click at [906, 212] on input "532" at bounding box center [873, 210] width 137 height 32
type input "531"
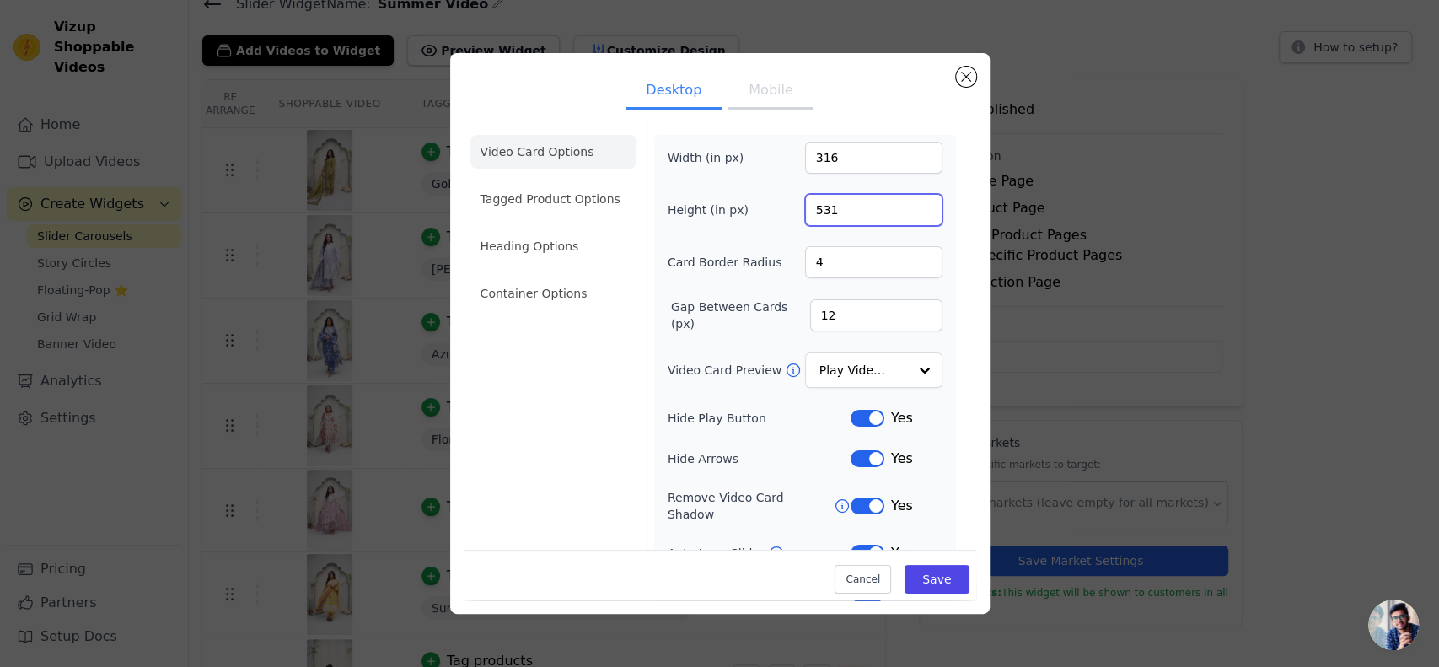
click at [906, 212] on input "531" at bounding box center [873, 210] width 137 height 32
click at [905, 160] on input "315" at bounding box center [873, 158] width 137 height 32
click at [905, 160] on input "314" at bounding box center [873, 158] width 137 height 32
click at [905, 160] on input "313" at bounding box center [873, 158] width 137 height 32
click at [905, 160] on input "312" at bounding box center [873, 158] width 137 height 32
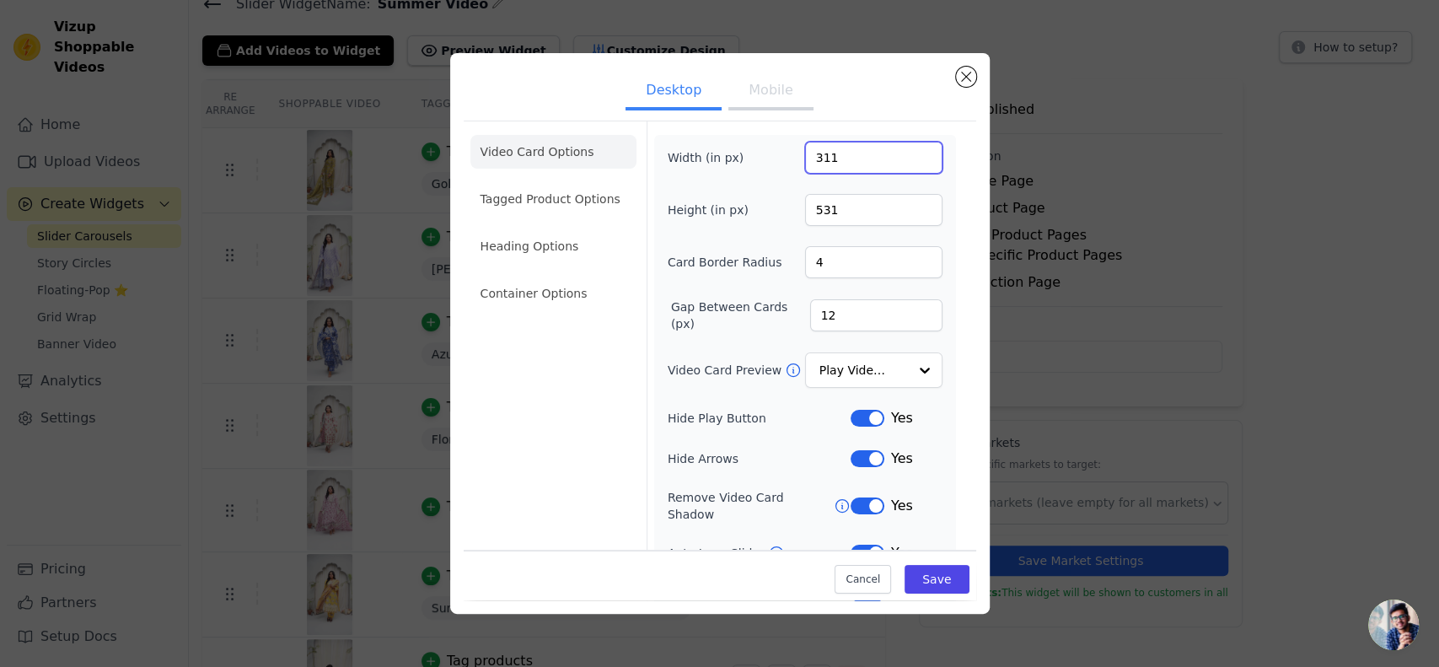
click at [905, 160] on input "311" at bounding box center [873, 158] width 137 height 32
click at [905, 160] on input "310" at bounding box center [873, 158] width 137 height 32
click at [905, 160] on input "309" at bounding box center [873, 158] width 137 height 32
click at [905, 160] on input "308" at bounding box center [873, 158] width 137 height 32
click at [905, 160] on input "307" at bounding box center [873, 158] width 137 height 32
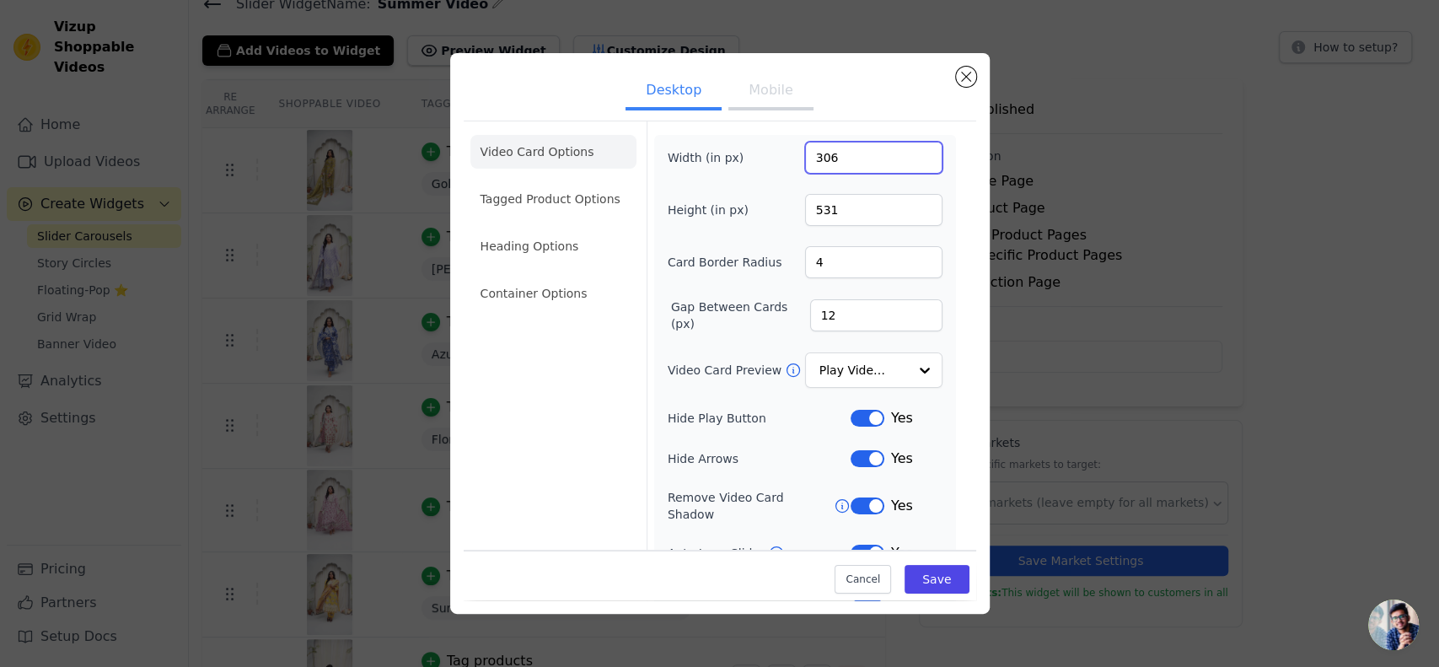
click at [905, 160] on input "306" at bounding box center [873, 158] width 137 height 32
click at [905, 160] on input "305" at bounding box center [873, 158] width 137 height 32
click at [905, 160] on input "304" at bounding box center [873, 158] width 137 height 32
click at [905, 160] on input "303" at bounding box center [873, 158] width 137 height 32
click at [905, 160] on input "302" at bounding box center [873, 158] width 137 height 32
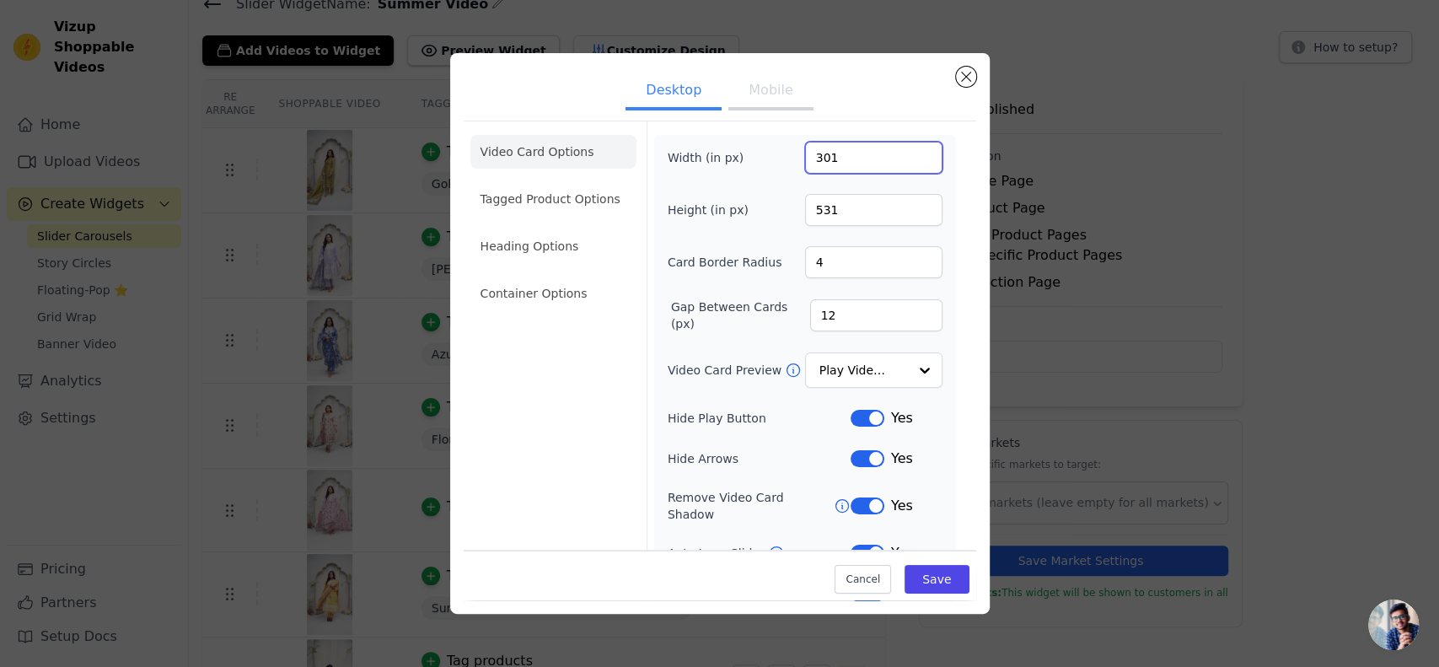
click at [905, 160] on input "301" at bounding box center [873, 158] width 137 height 32
click at [905, 160] on input "300" at bounding box center [873, 158] width 137 height 32
click at [905, 160] on input "299" at bounding box center [873, 158] width 137 height 32
click at [905, 160] on input "298" at bounding box center [873, 158] width 137 height 32
click at [905, 160] on input "297" at bounding box center [873, 158] width 137 height 32
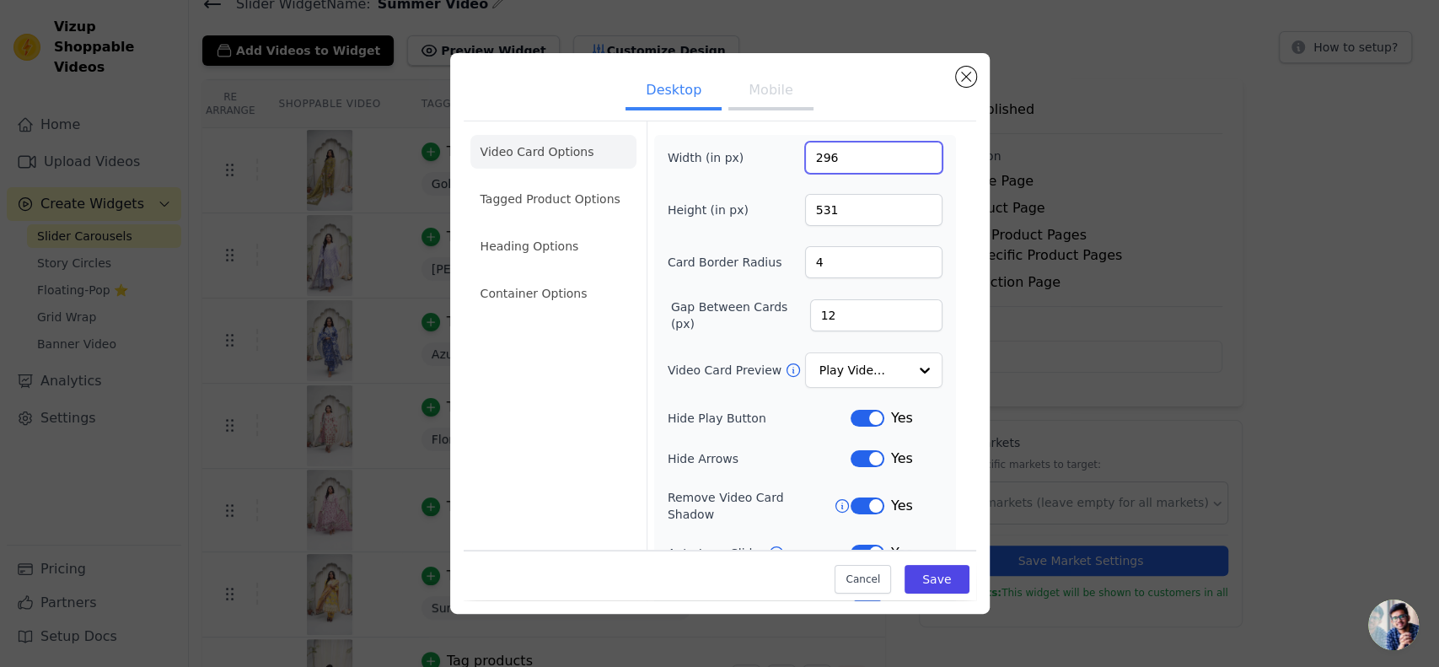
click at [905, 160] on input "296" at bounding box center [873, 158] width 137 height 32
click at [905, 160] on input "295" at bounding box center [873, 158] width 137 height 32
click at [905, 160] on input "294" at bounding box center [873, 158] width 137 height 32
click at [905, 160] on input "293" at bounding box center [873, 158] width 137 height 32
click at [905, 160] on input "292" at bounding box center [873, 158] width 137 height 32
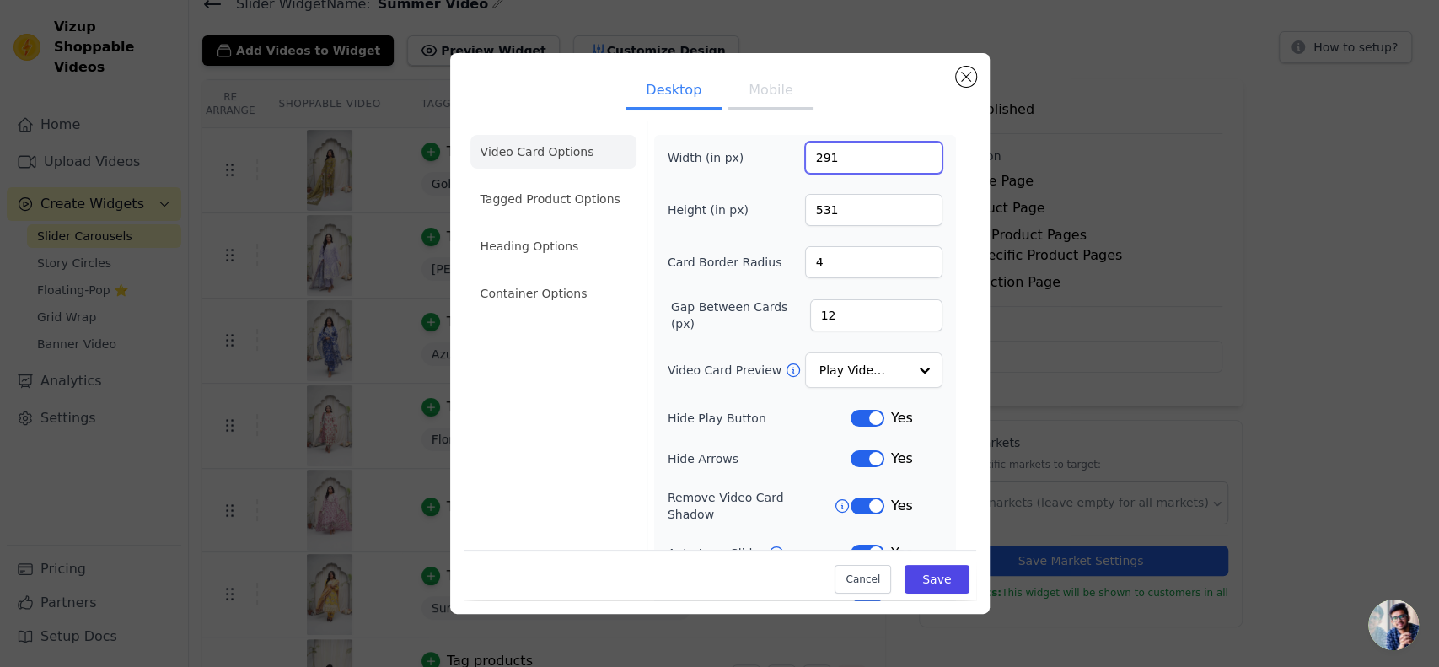
click at [905, 160] on input "291" at bounding box center [873, 158] width 137 height 32
click at [905, 160] on input "290" at bounding box center [873, 158] width 137 height 32
click at [905, 160] on input "289" at bounding box center [873, 158] width 137 height 32
click at [905, 160] on input "288" at bounding box center [873, 158] width 137 height 32
click at [905, 160] on input "287" at bounding box center [873, 158] width 137 height 32
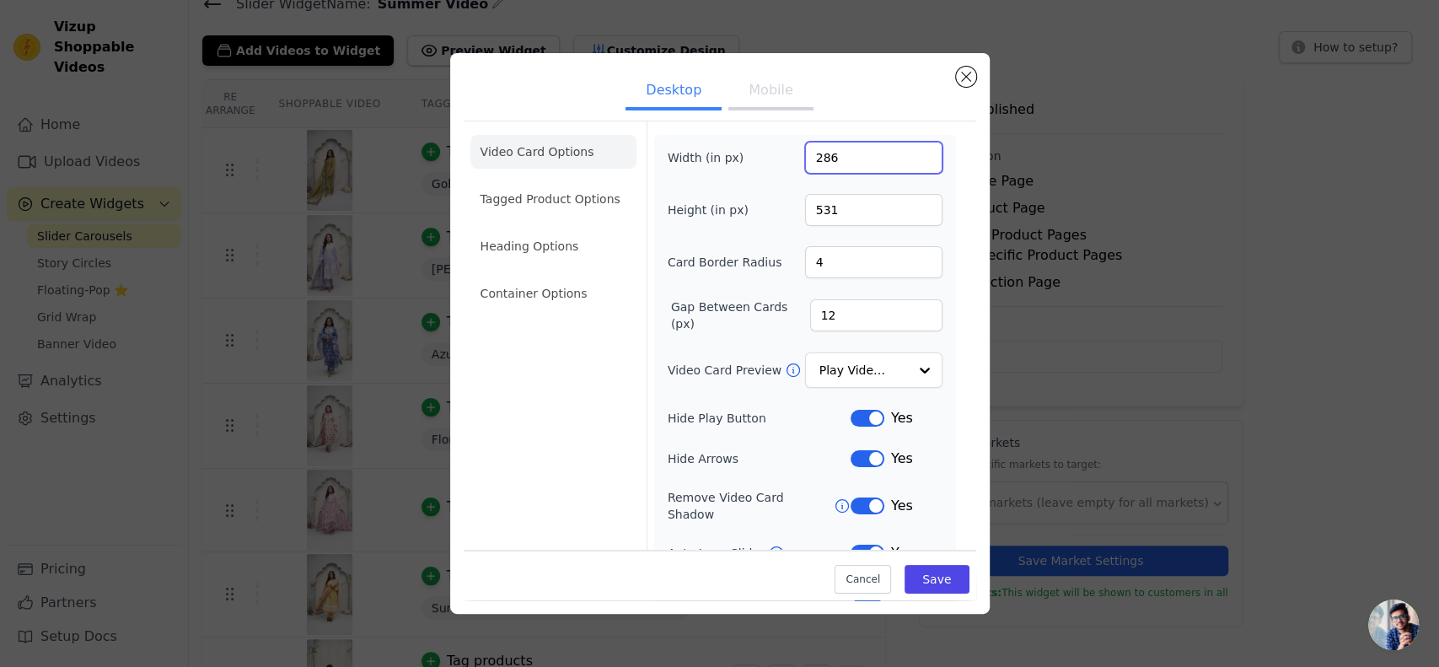
click at [905, 160] on input "286" at bounding box center [873, 158] width 137 height 32
click at [905, 160] on input "285" at bounding box center [873, 158] width 137 height 32
click at [905, 160] on input "284" at bounding box center [873, 158] width 137 height 32
click at [905, 160] on input "283" at bounding box center [873, 158] width 137 height 32
click at [905, 160] on input "282" at bounding box center [873, 158] width 137 height 32
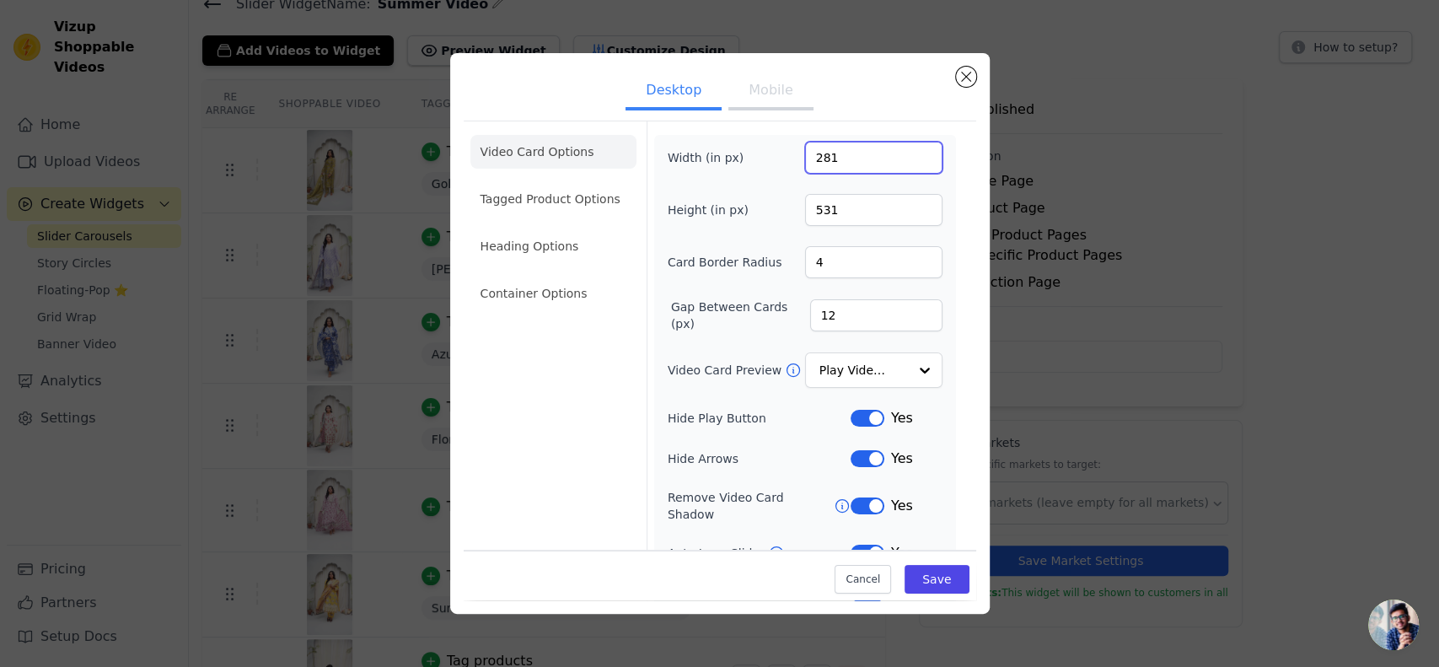
click at [905, 160] on input "281" at bounding box center [873, 158] width 137 height 32
click at [905, 160] on input "280" at bounding box center [873, 158] width 137 height 32
click at [905, 160] on input "279" at bounding box center [873, 158] width 137 height 32
click at [905, 160] on input "278" at bounding box center [873, 158] width 137 height 32
click at [905, 160] on input "277" at bounding box center [873, 158] width 137 height 32
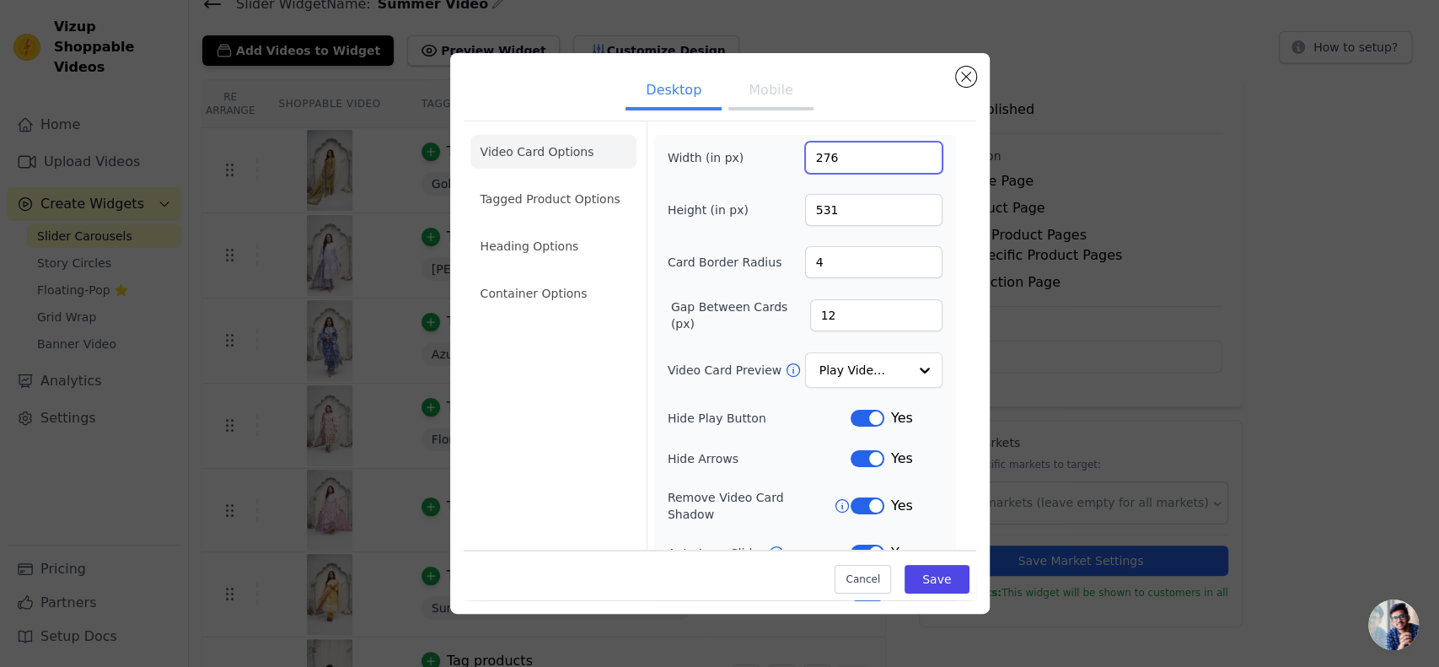
click at [905, 160] on input "276" at bounding box center [873, 158] width 137 height 32
click at [905, 160] on input "275" at bounding box center [873, 158] width 137 height 32
click at [905, 160] on input "274" at bounding box center [873, 158] width 137 height 32
click at [905, 160] on input "273" at bounding box center [873, 158] width 137 height 32
click at [905, 160] on input "272" at bounding box center [873, 158] width 137 height 32
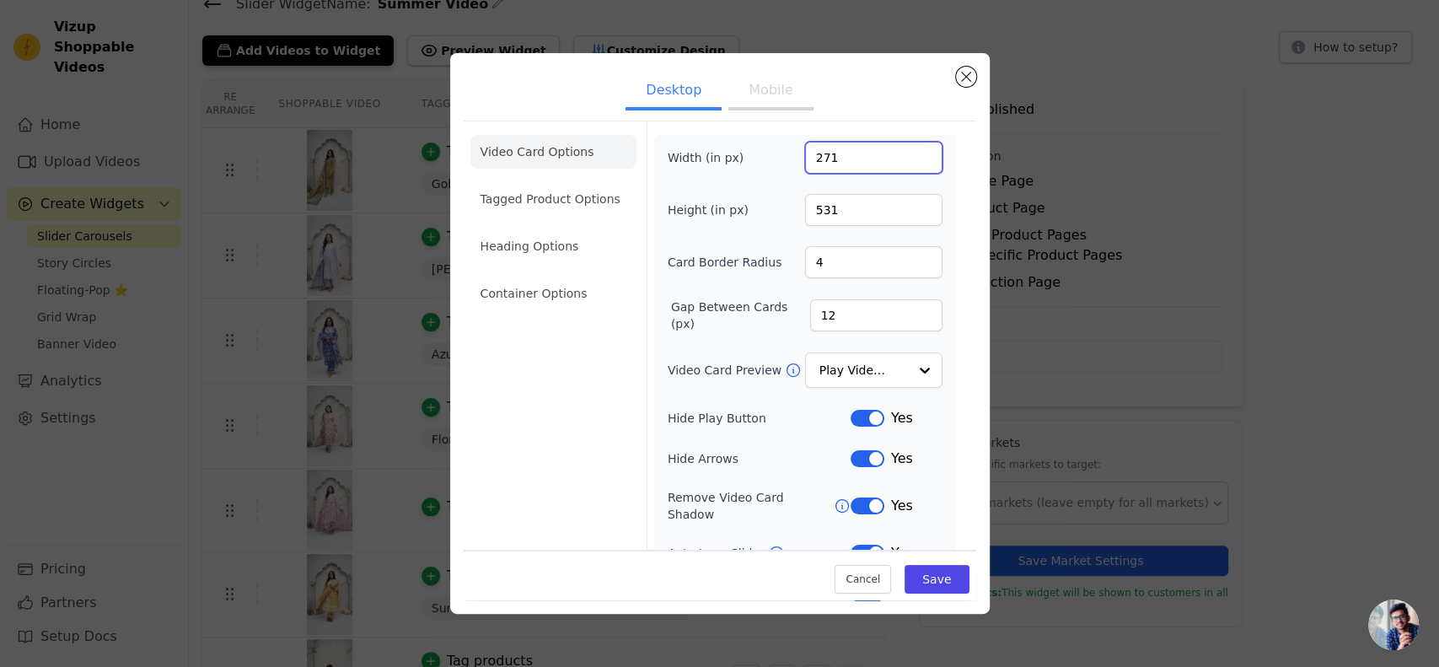
click at [905, 160] on input "271" at bounding box center [873, 158] width 137 height 32
click at [905, 160] on input "270" at bounding box center [873, 158] width 137 height 32
click at [905, 160] on input "269" at bounding box center [873, 158] width 137 height 32
click at [905, 160] on input "268" at bounding box center [873, 158] width 137 height 32
click at [905, 160] on input "267" at bounding box center [873, 158] width 137 height 32
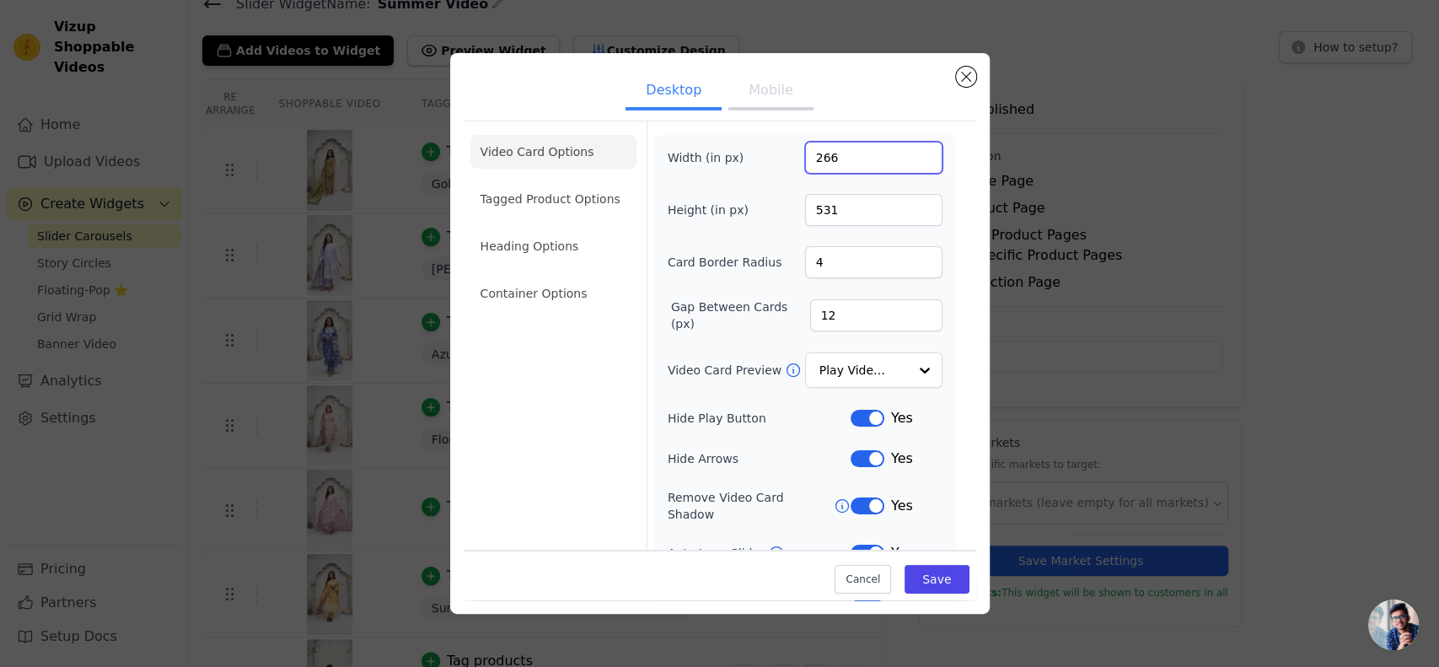
click at [905, 160] on input "266" at bounding box center [873, 158] width 137 height 32
click at [905, 160] on input "265" at bounding box center [873, 158] width 137 height 32
click at [905, 160] on input "264" at bounding box center [873, 158] width 137 height 32
click at [905, 160] on input "263" at bounding box center [873, 158] width 137 height 32
click at [905, 160] on input "262" at bounding box center [873, 158] width 137 height 32
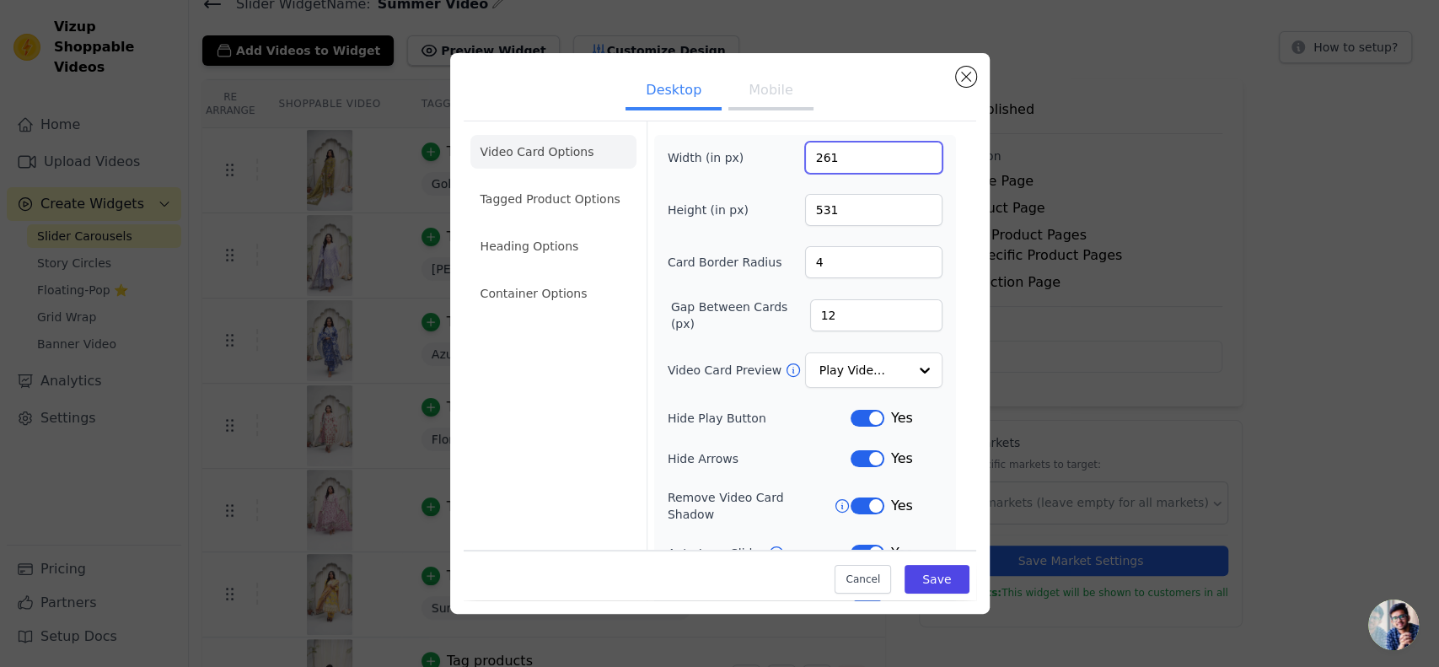
click at [905, 160] on input "261" at bounding box center [873, 158] width 137 height 32
click at [905, 160] on input "260" at bounding box center [873, 158] width 137 height 32
click at [905, 160] on input "259" at bounding box center [873, 158] width 137 height 32
click at [905, 160] on input "258" at bounding box center [873, 158] width 137 height 32
click at [905, 160] on input "257" at bounding box center [873, 158] width 137 height 32
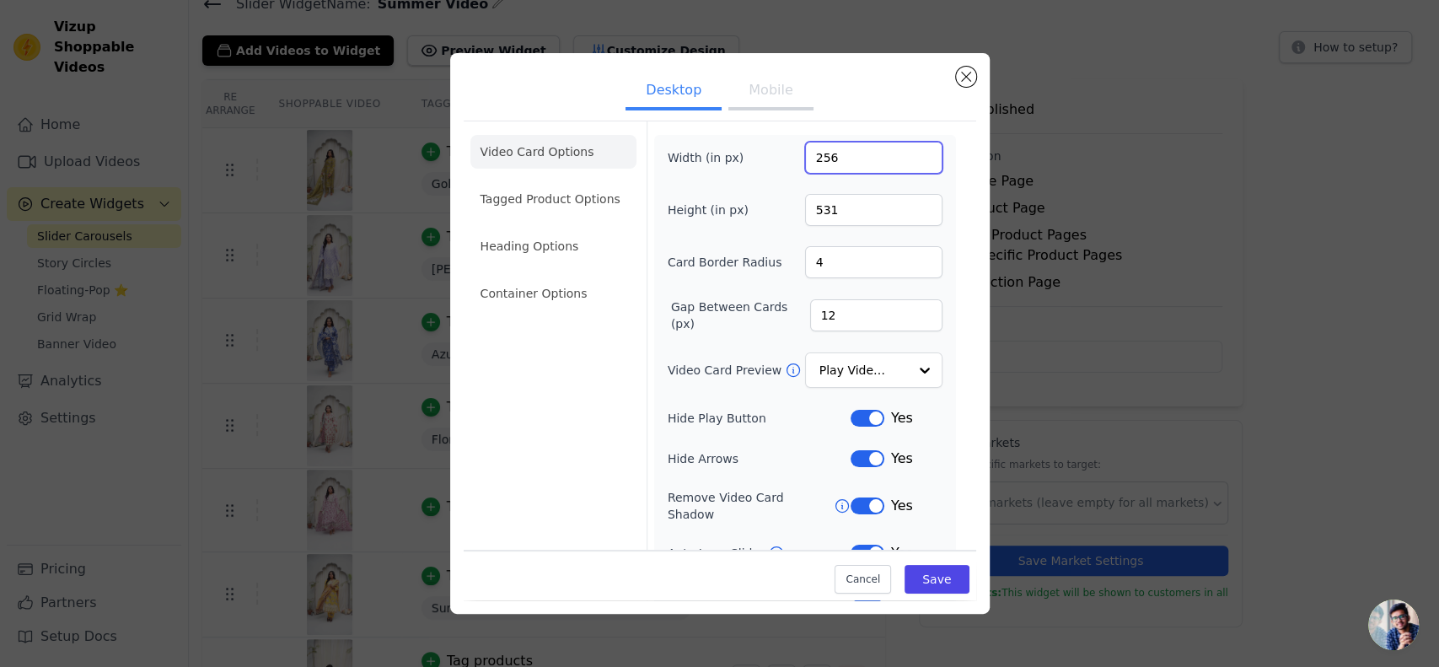
click at [905, 160] on input "256" at bounding box center [873, 158] width 137 height 32
click at [905, 160] on input "255" at bounding box center [873, 158] width 137 height 32
click at [905, 160] on input "254" at bounding box center [873, 158] width 137 height 32
click at [905, 160] on input "253" at bounding box center [873, 158] width 137 height 32
click at [905, 160] on input "252" at bounding box center [873, 158] width 137 height 32
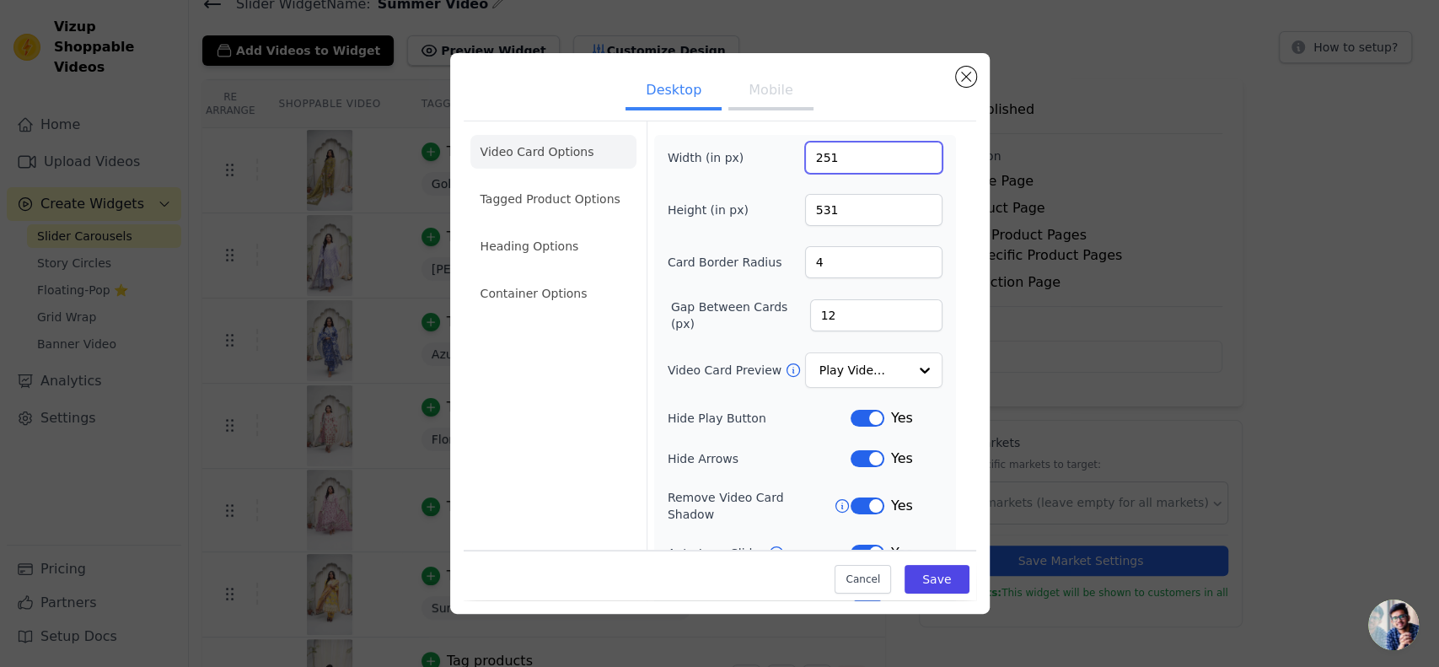
click at [905, 160] on input "251" at bounding box center [873, 158] width 137 height 32
click at [905, 160] on input "250" at bounding box center [873, 158] width 137 height 32
click at [905, 160] on input "249" at bounding box center [873, 158] width 137 height 32
type input "248"
click at [905, 160] on input "248" at bounding box center [873, 158] width 137 height 32
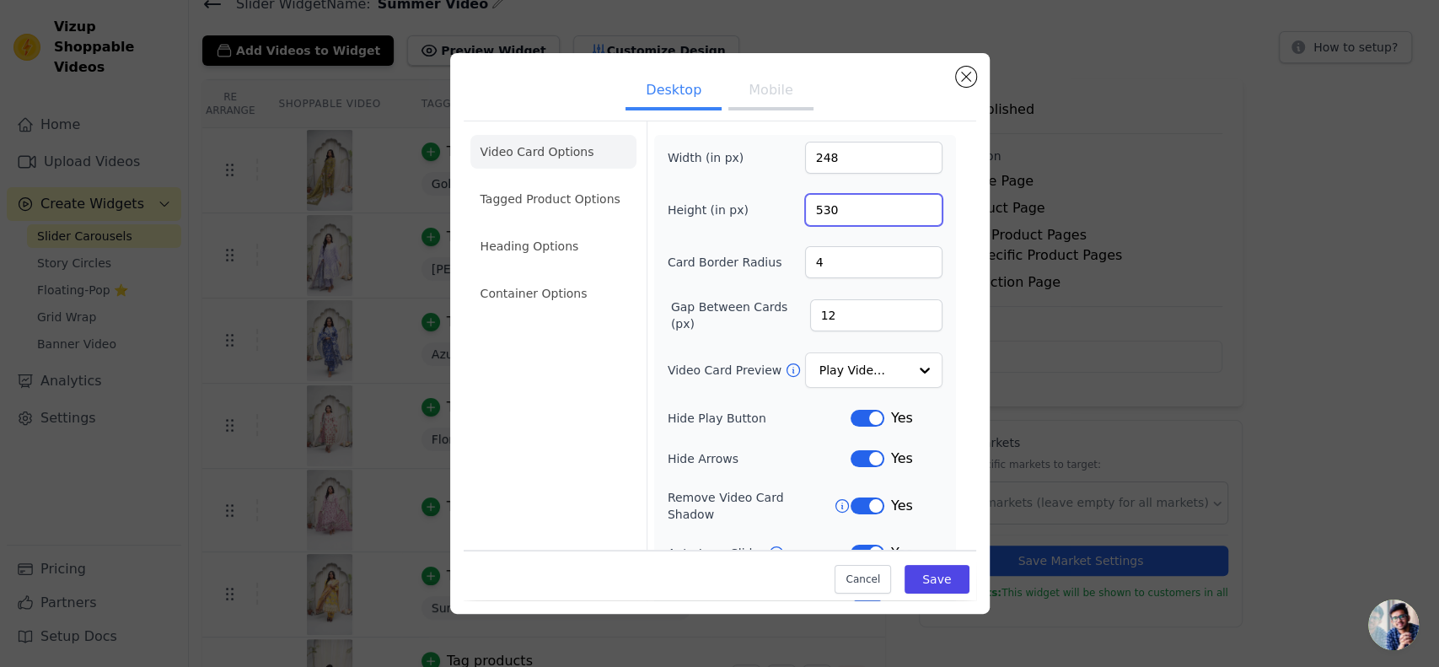
click at [909, 212] on input "530" at bounding box center [873, 210] width 137 height 32
click at [909, 212] on input "529" at bounding box center [873, 210] width 137 height 32
click at [909, 212] on input "528" at bounding box center [873, 210] width 137 height 32
click at [909, 212] on input "527" at bounding box center [873, 210] width 137 height 32
click at [909, 212] on input "526" at bounding box center [873, 210] width 137 height 32
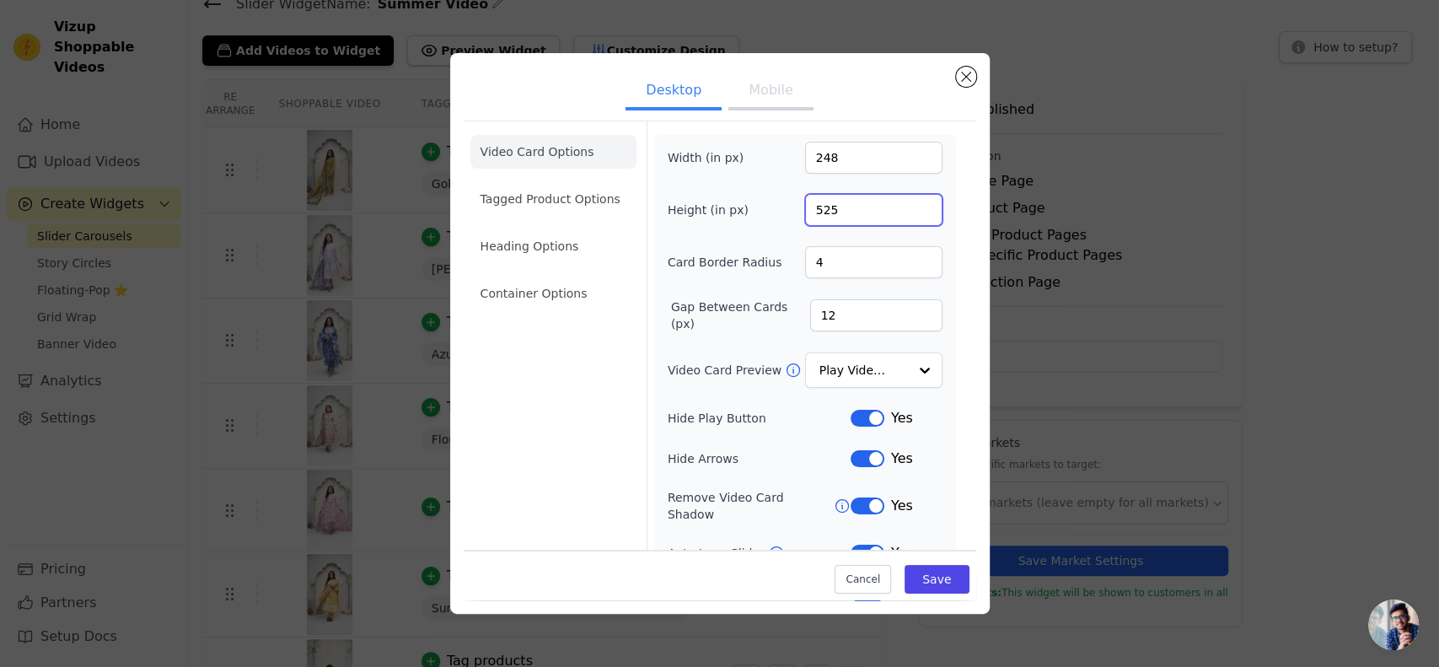
click at [909, 212] on input "525" at bounding box center [873, 210] width 137 height 32
click at [909, 212] on input "524" at bounding box center [873, 210] width 137 height 32
click at [909, 212] on input "523" at bounding box center [873, 210] width 137 height 32
click at [909, 212] on input "522" at bounding box center [873, 210] width 137 height 32
click at [909, 212] on input "521" at bounding box center [873, 210] width 137 height 32
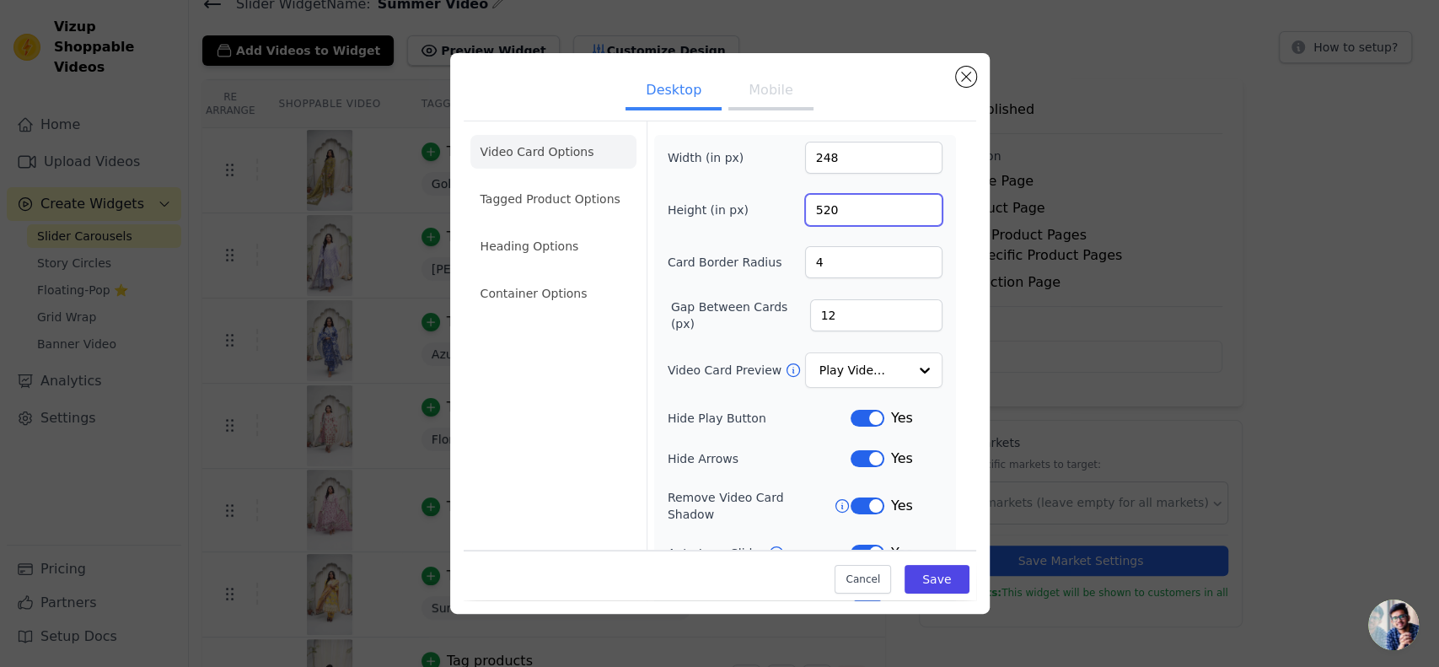
click at [909, 212] on input "520" at bounding box center [873, 210] width 137 height 32
click at [909, 212] on input "519" at bounding box center [873, 210] width 137 height 32
click at [909, 212] on input "518" at bounding box center [873, 210] width 137 height 32
click at [909, 212] on input "517" at bounding box center [873, 210] width 137 height 32
click at [909, 212] on input "516" at bounding box center [873, 210] width 137 height 32
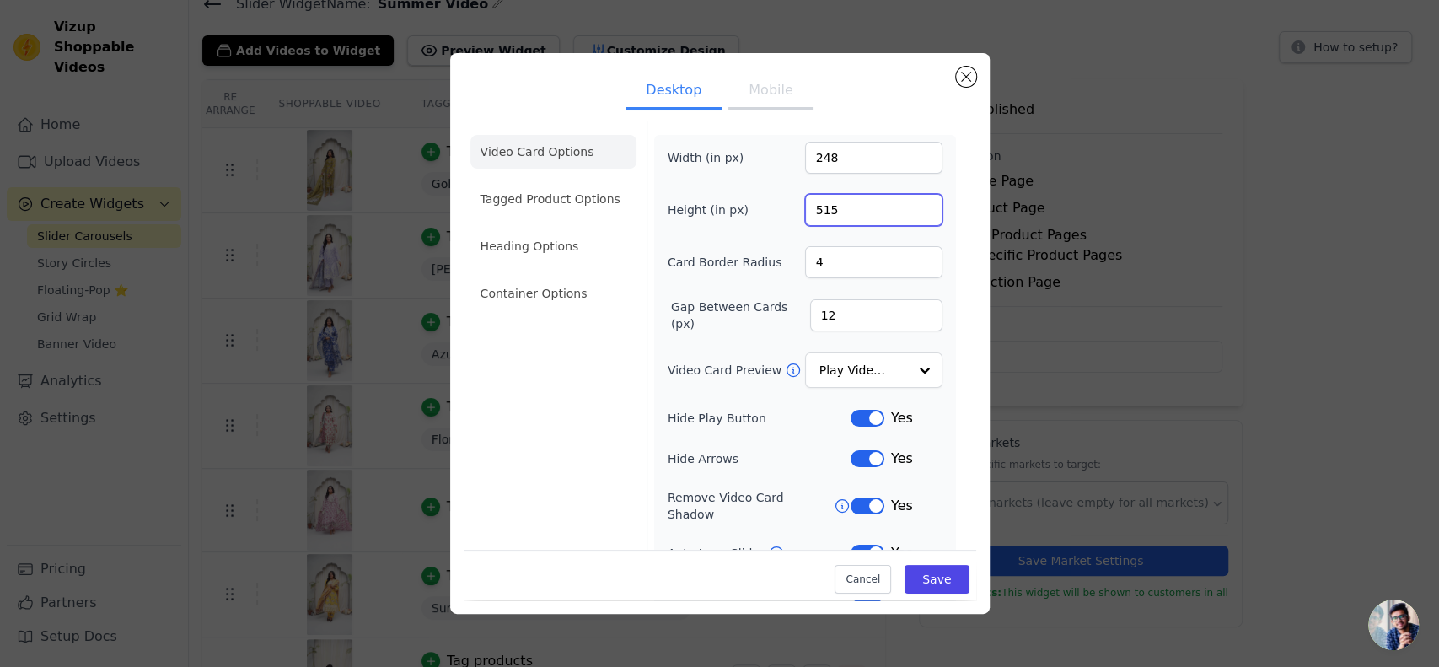
click at [909, 212] on input "515" at bounding box center [873, 210] width 137 height 32
click at [909, 212] on input "514" at bounding box center [873, 210] width 137 height 32
click at [909, 212] on input "513" at bounding box center [873, 210] width 137 height 32
click at [909, 212] on input "512" at bounding box center [873, 210] width 137 height 32
click at [909, 212] on input "511" at bounding box center [873, 210] width 137 height 32
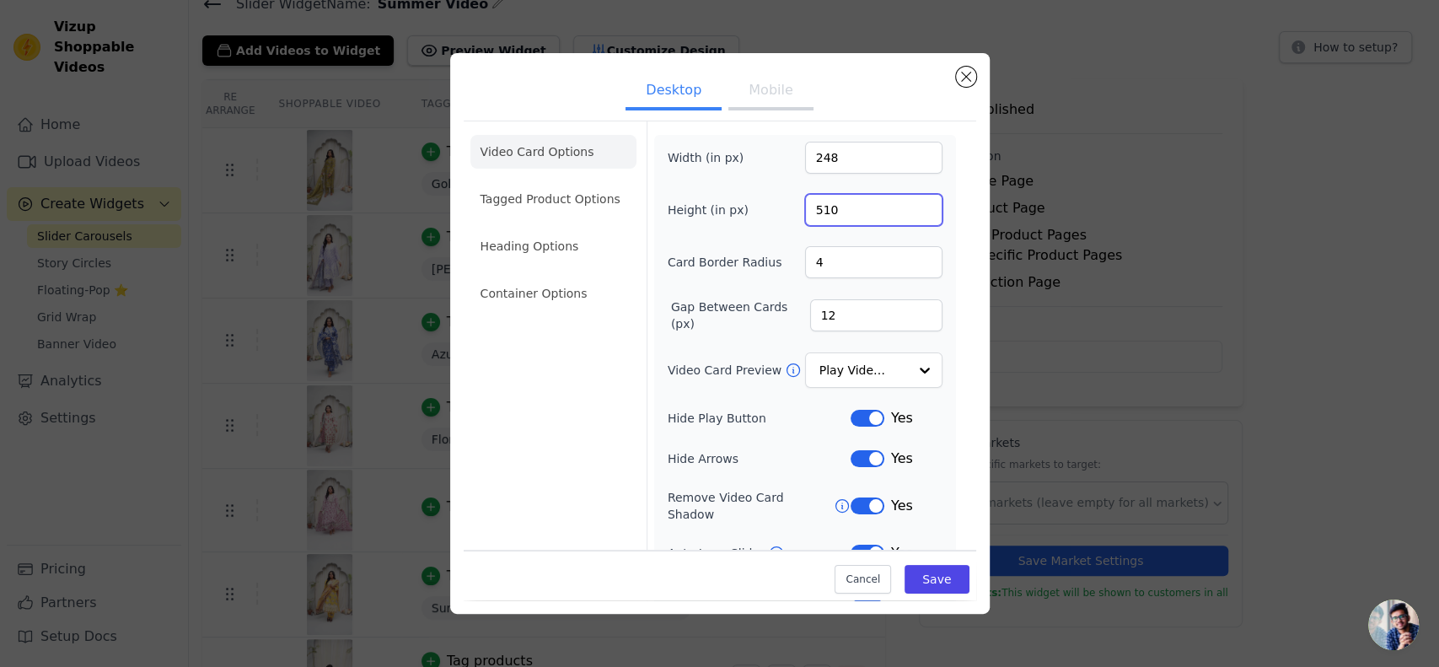
click at [909, 212] on input "510" at bounding box center [873, 210] width 137 height 32
click at [909, 212] on input "509" at bounding box center [873, 210] width 137 height 32
click at [909, 212] on input "508" at bounding box center [873, 210] width 137 height 32
click at [909, 212] on input "507" at bounding box center [873, 210] width 137 height 32
click at [909, 212] on input "506" at bounding box center [873, 210] width 137 height 32
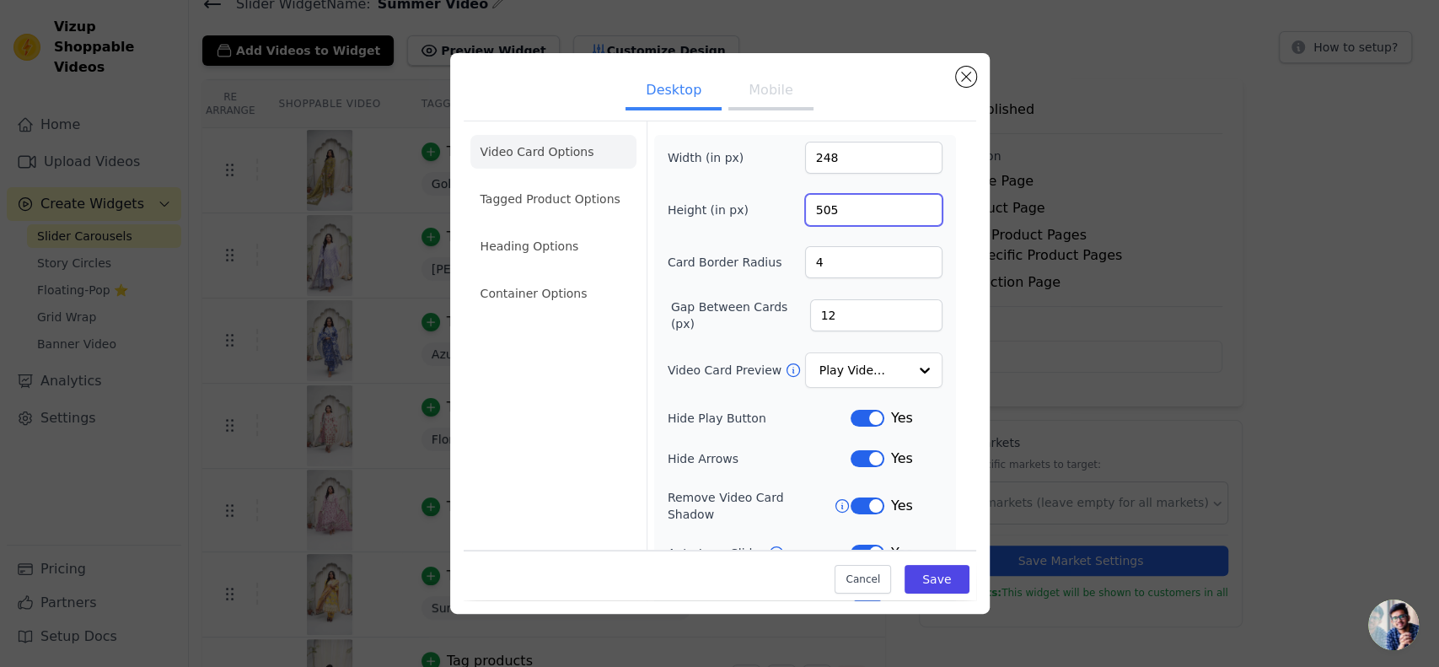
click at [909, 212] on input "505" at bounding box center [873, 210] width 137 height 32
click at [909, 212] on input "504" at bounding box center [873, 210] width 137 height 32
click at [909, 212] on input "503" at bounding box center [873, 210] width 137 height 32
click at [909, 212] on input "502" at bounding box center [873, 210] width 137 height 32
click at [909, 212] on input "501" at bounding box center [873, 210] width 137 height 32
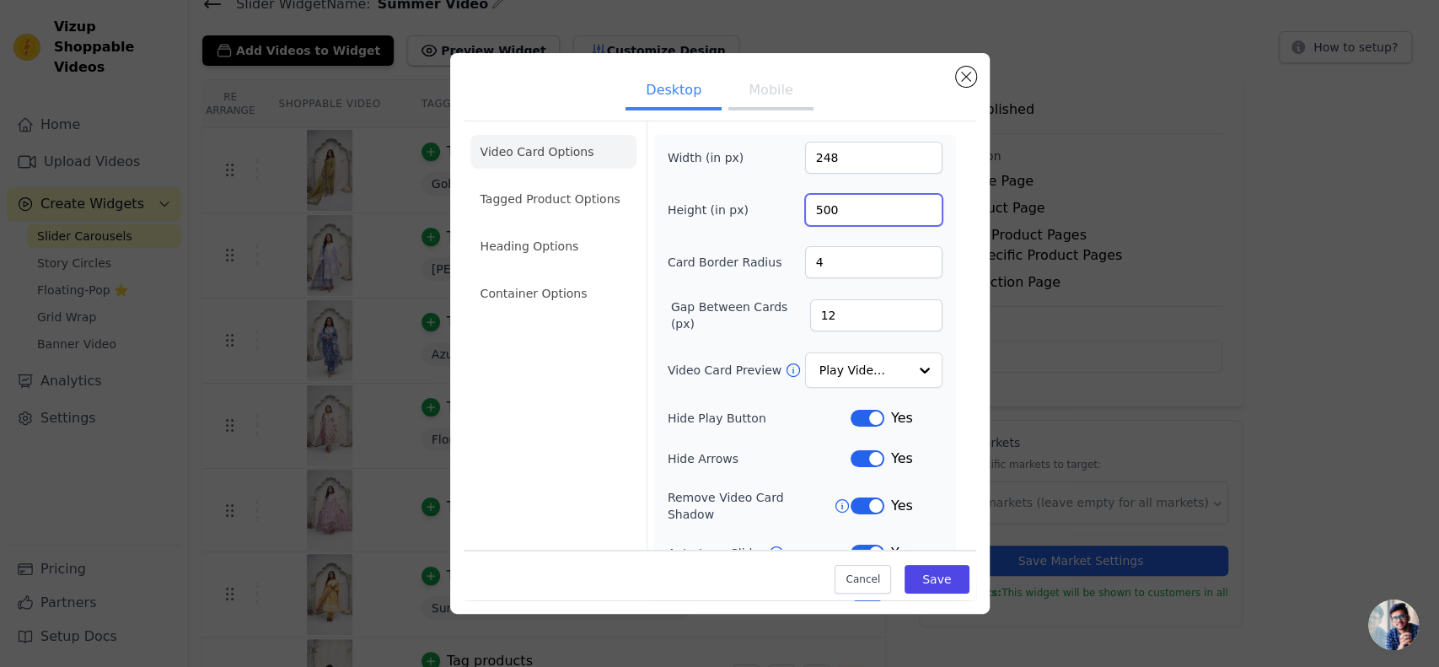
click at [909, 212] on input "500" at bounding box center [873, 210] width 137 height 32
click at [909, 212] on input "499" at bounding box center [873, 210] width 137 height 32
click at [909, 212] on input "498" at bounding box center [873, 210] width 137 height 32
click at [909, 212] on input "497" at bounding box center [873, 210] width 137 height 32
type input "496"
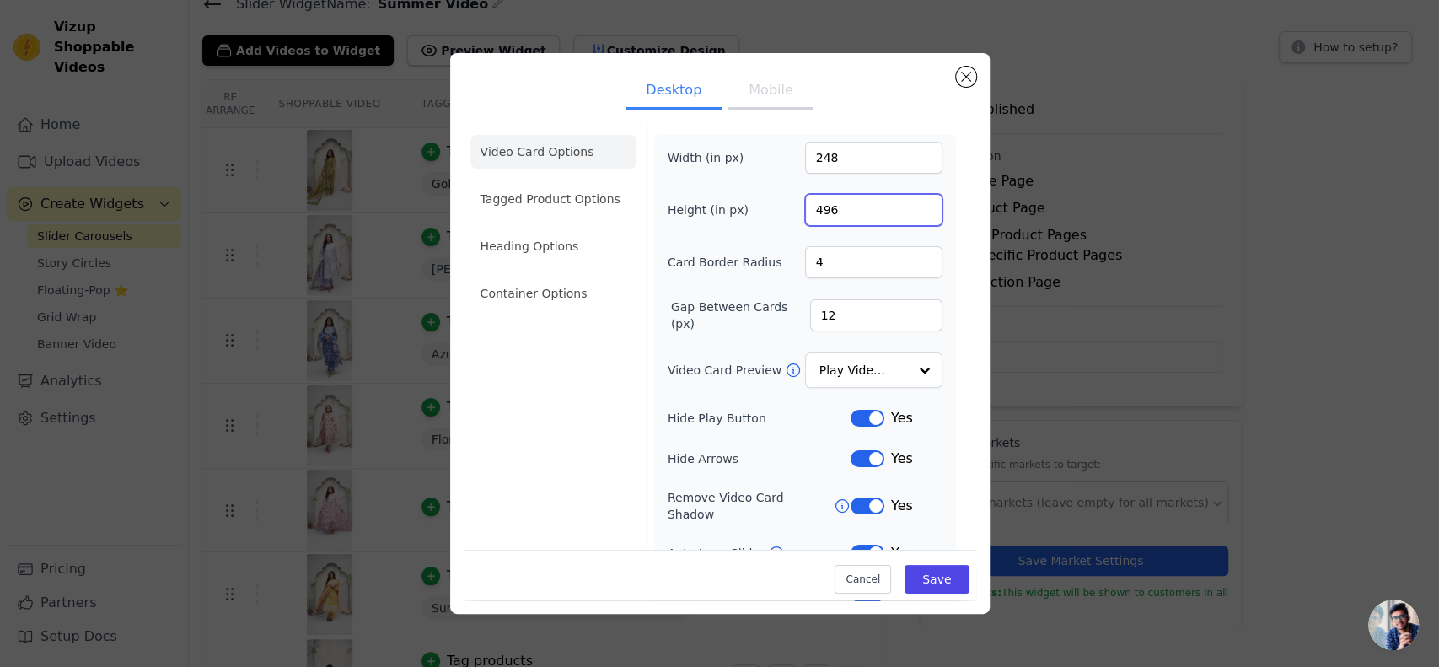
click at [909, 212] on input "496" at bounding box center [873, 210] width 137 height 32
click at [915, 565] on button "Save" at bounding box center [937, 579] width 64 height 29
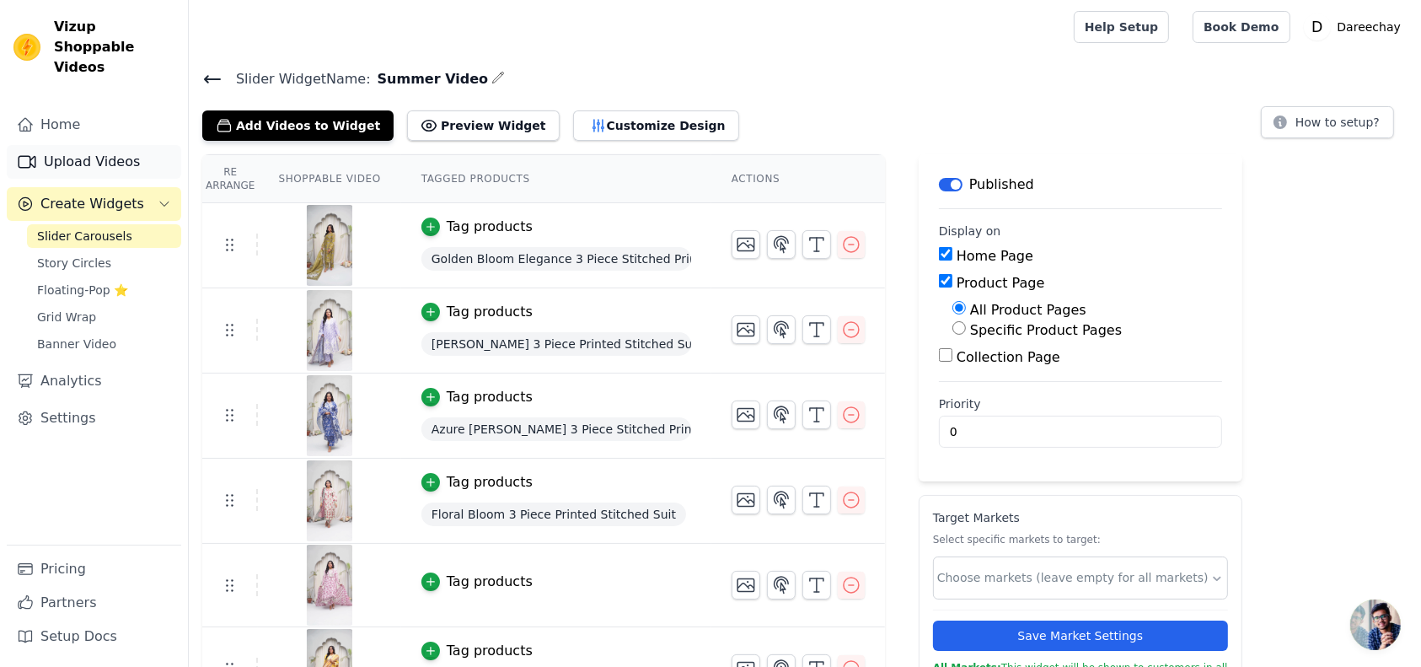
click at [90, 145] on link "Upload Videos" at bounding box center [94, 162] width 175 height 34
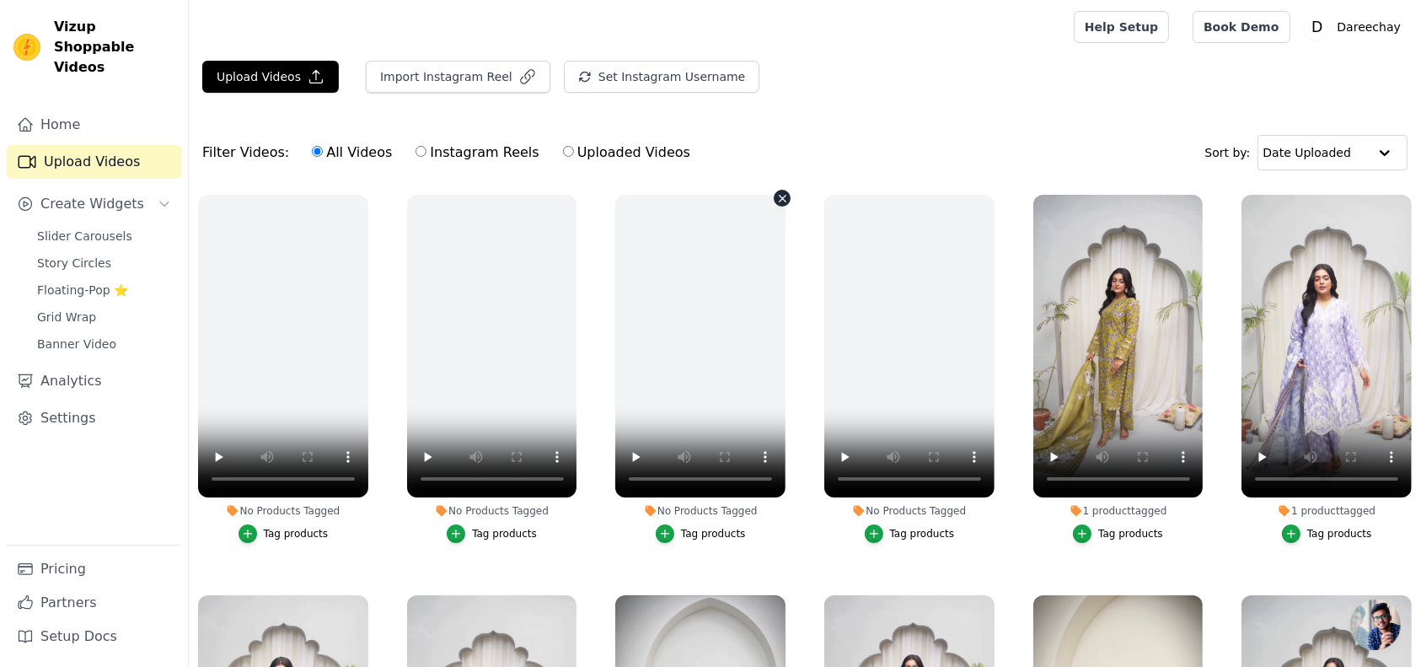
click at [779, 195] on icon "button" at bounding box center [782, 198] width 7 height 7
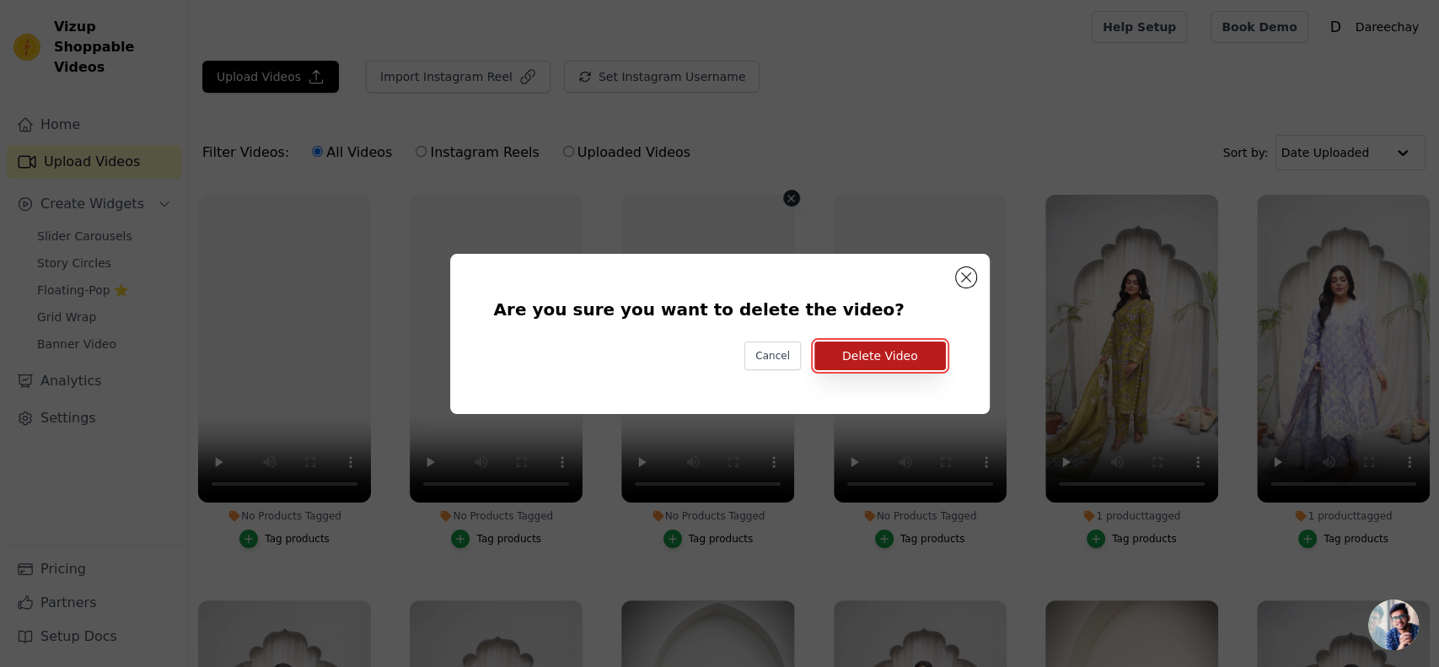
click at [905, 358] on button "Delete Video" at bounding box center [880, 355] width 132 height 29
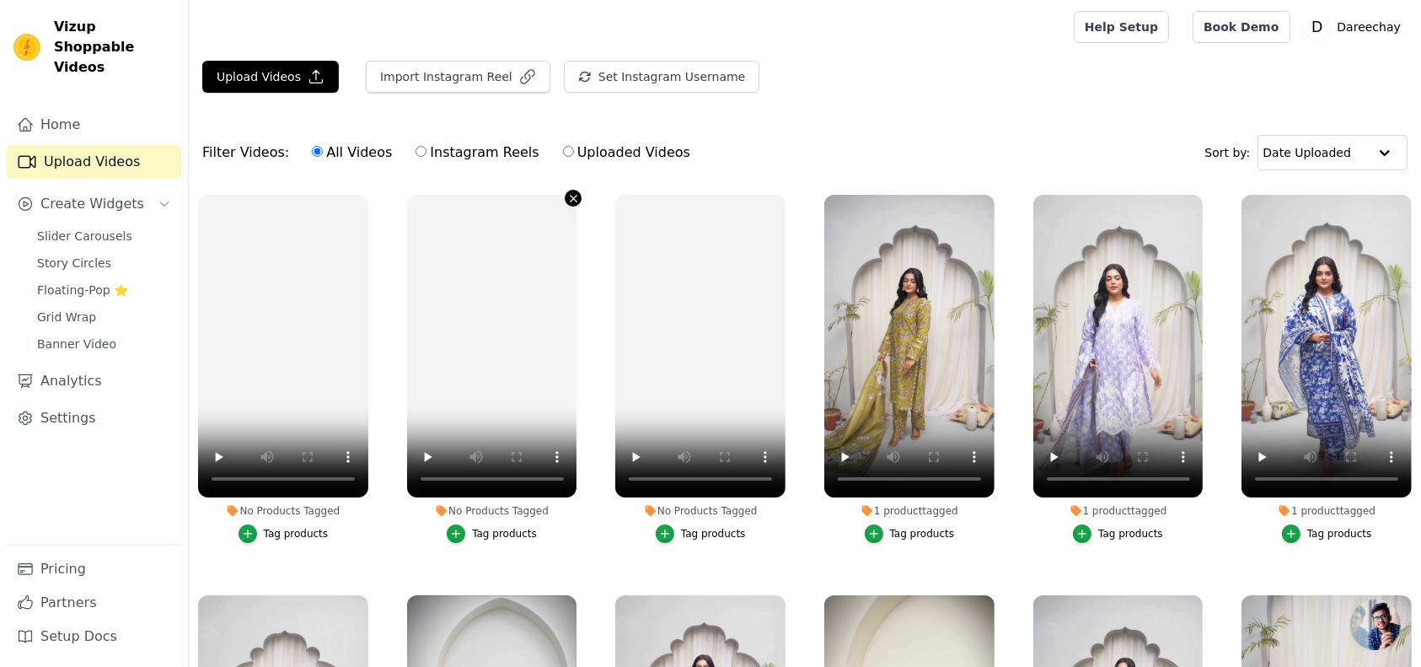
click at [567, 192] on icon "button" at bounding box center [573, 198] width 13 height 13
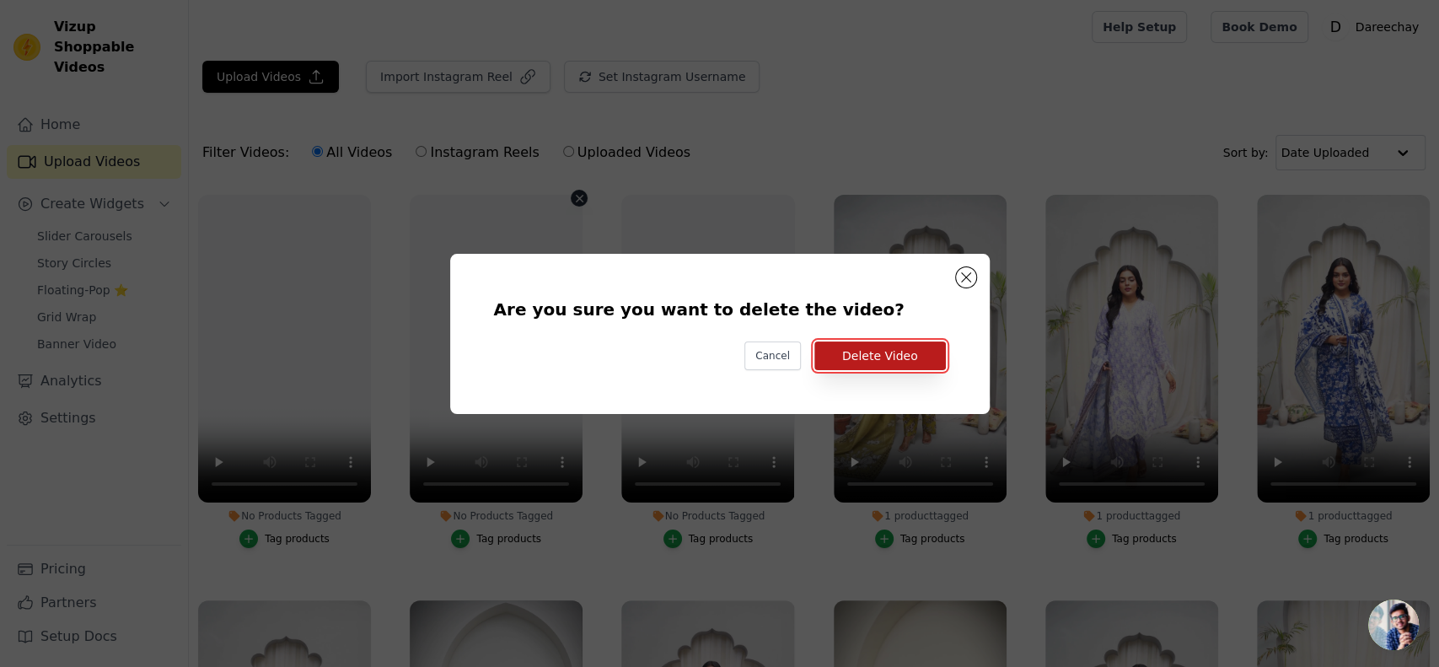
click at [873, 362] on button "Delete Video" at bounding box center [880, 355] width 132 height 29
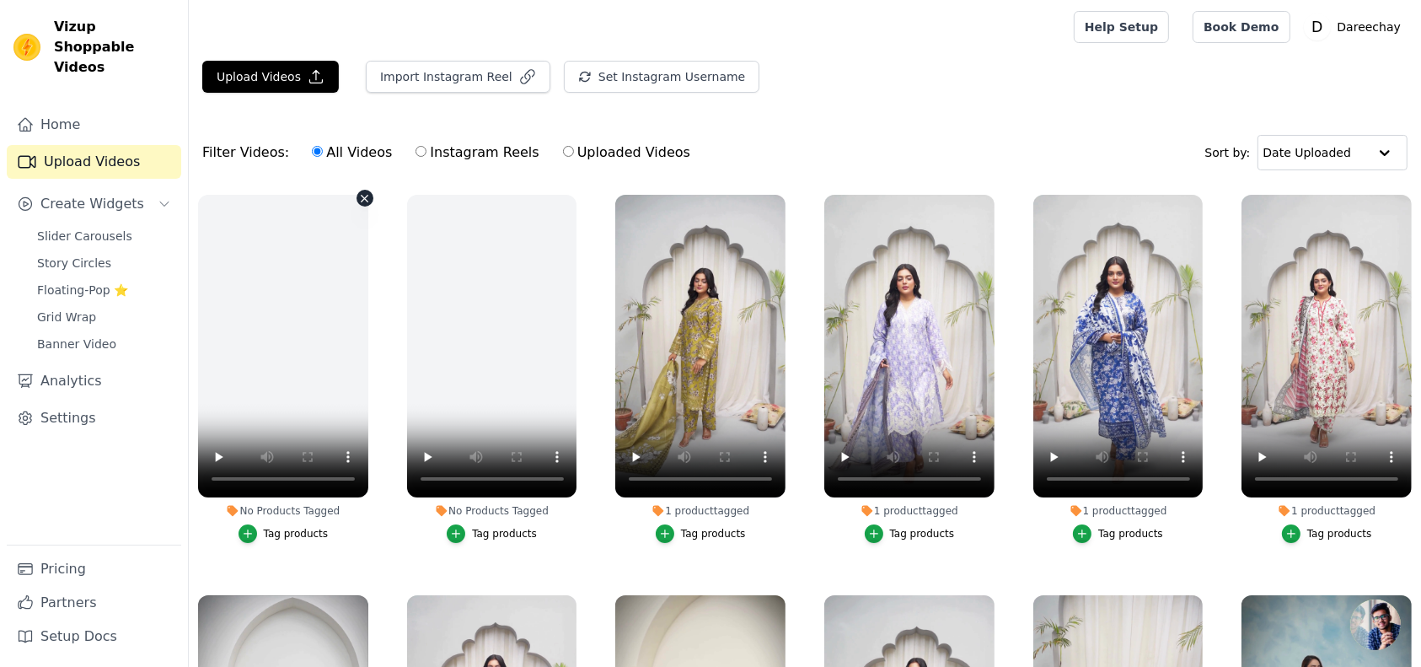
click at [362, 199] on icon "button" at bounding box center [364, 198] width 13 height 13
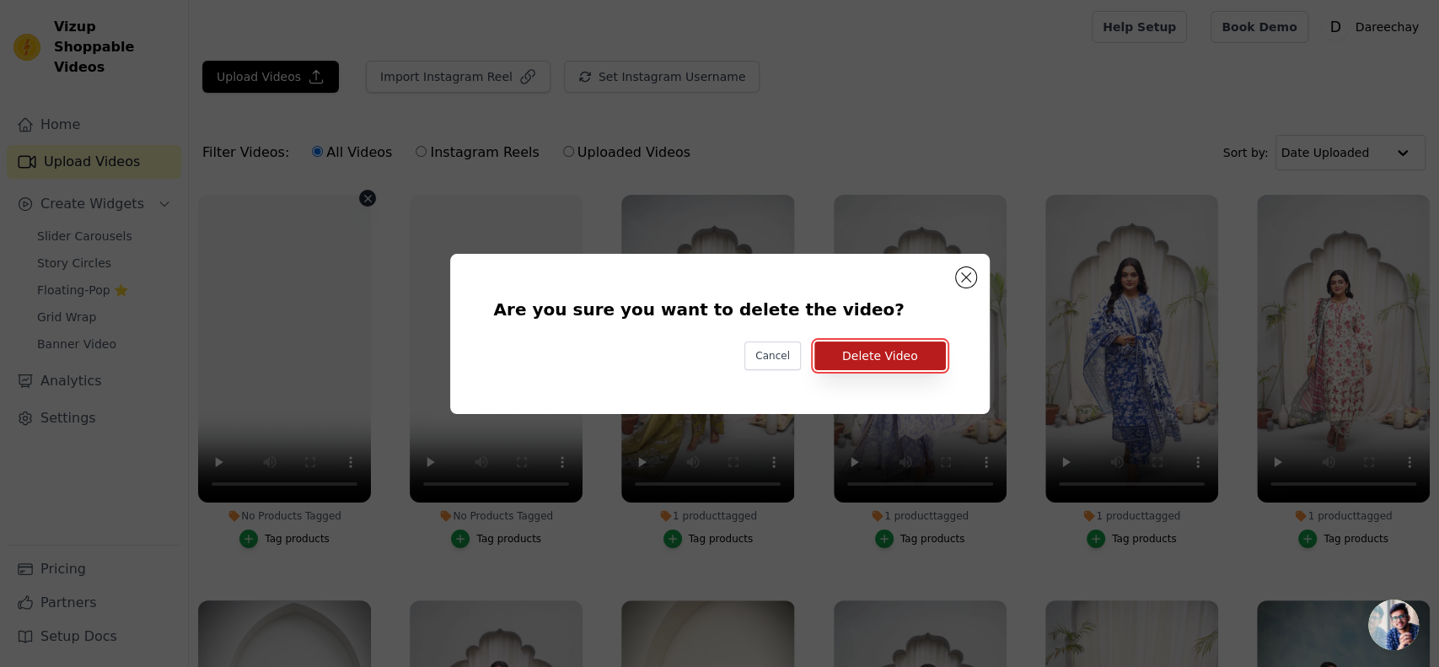
click at [894, 353] on button "Delete Video" at bounding box center [880, 355] width 132 height 29
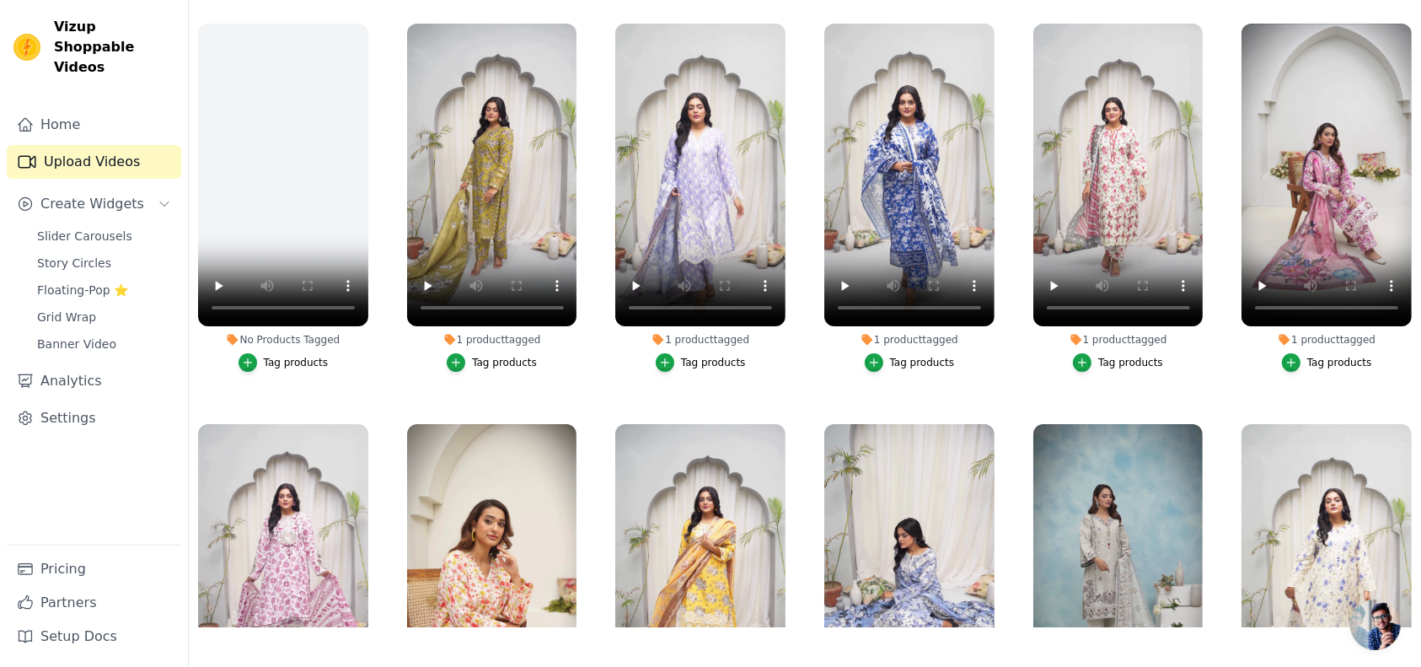
click at [47, 145] on link "Upload Videos" at bounding box center [94, 162] width 175 height 34
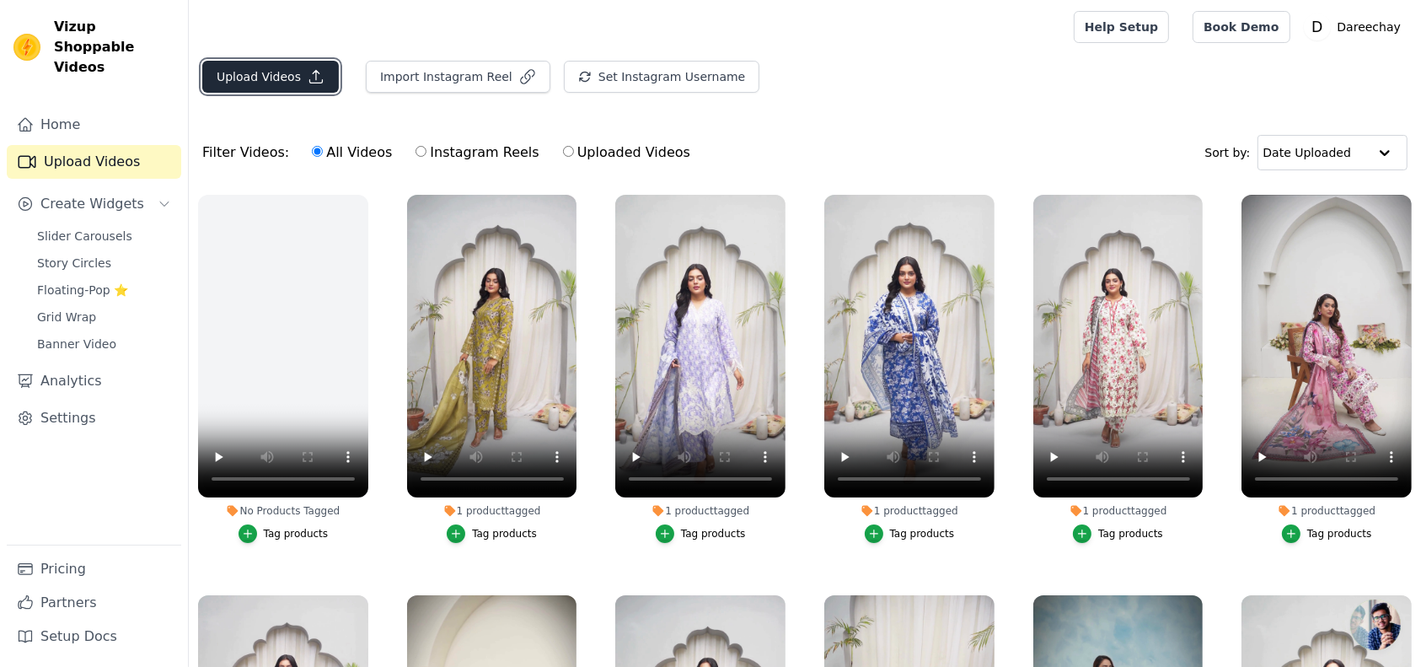
click at [252, 62] on button "Upload Videos" at bounding box center [270, 77] width 137 height 32
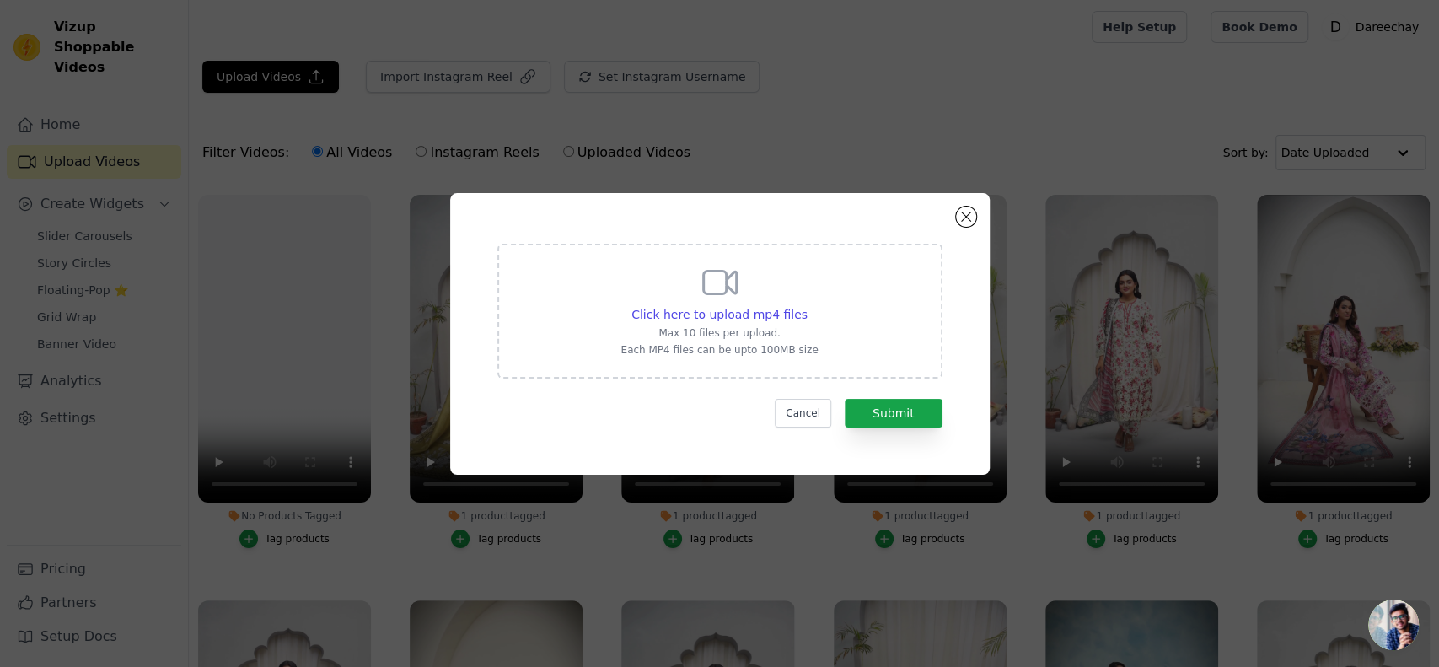
click at [736, 329] on p "Max 10 files per upload." at bounding box center [718, 332] width 197 height 13
click at [807, 306] on input "Click here to upload mp4 files Max 10 files per upload. Each MP4 files can be u…" at bounding box center [807, 305] width 1 height 1
type input "C:\fakepath\2.mp4"
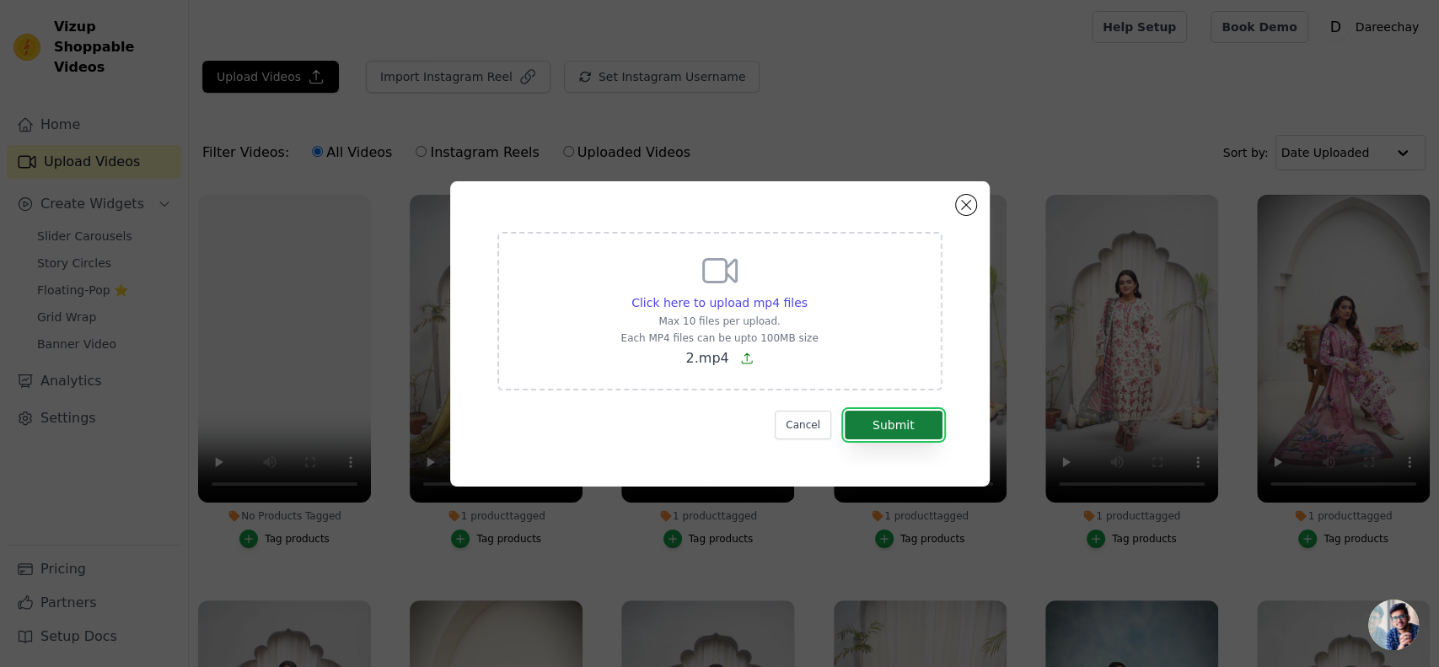
click at [910, 422] on button "Submit" at bounding box center [894, 425] width 98 height 29
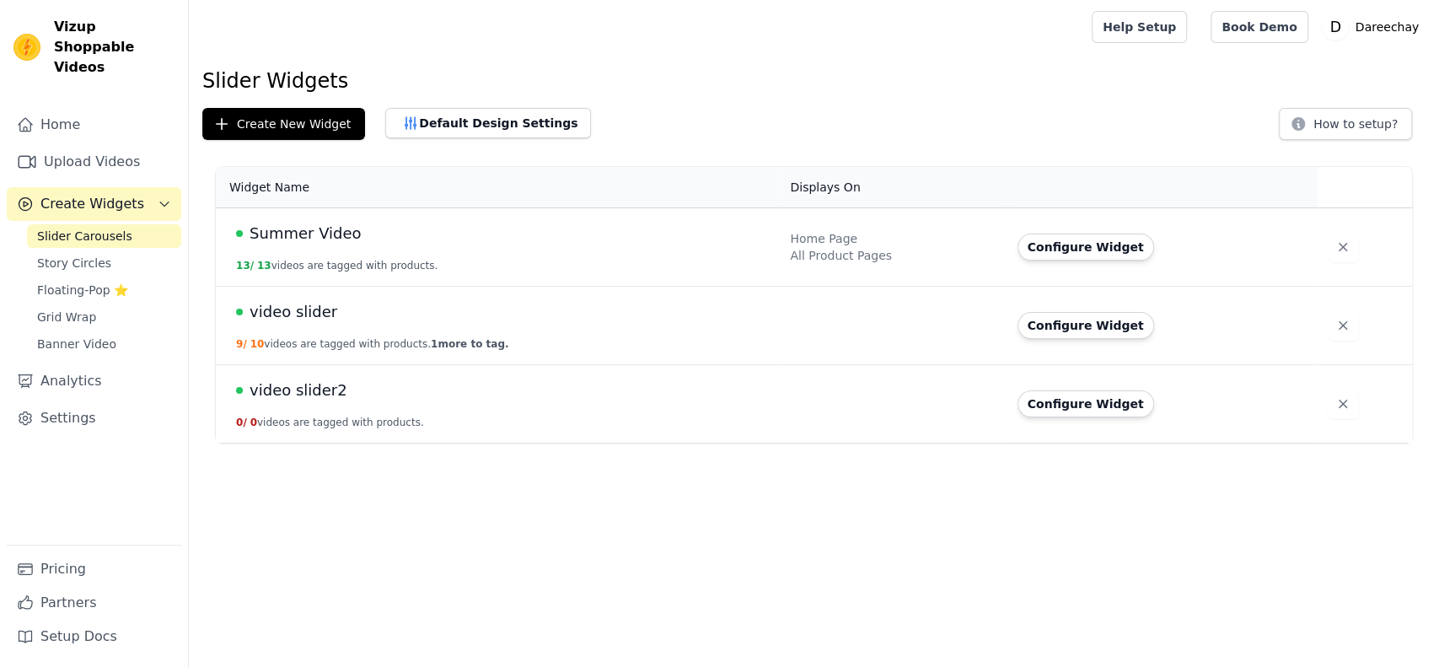
click at [302, 320] on span "video slider" at bounding box center [294, 312] width 88 height 24
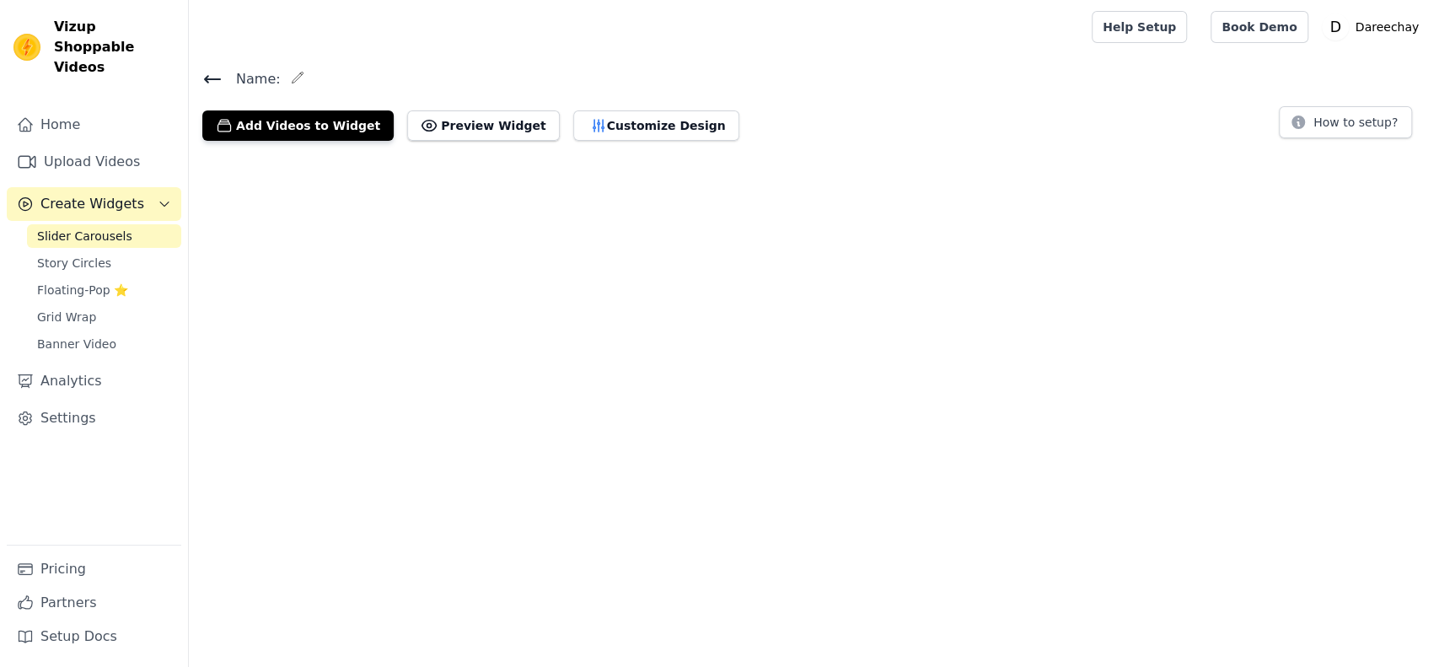
click at [291, 78] on icon "button" at bounding box center [297, 77] width 13 height 13
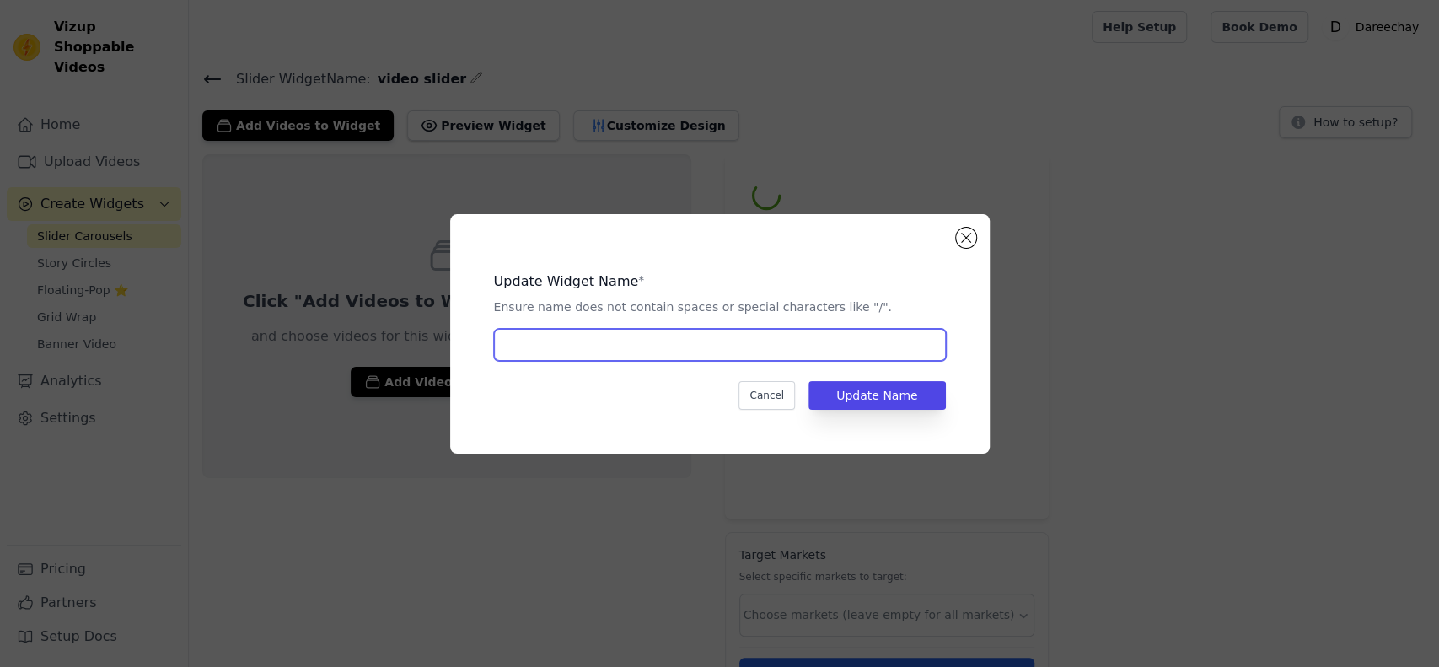
click at [543, 341] on input "text" at bounding box center [720, 345] width 452 height 32
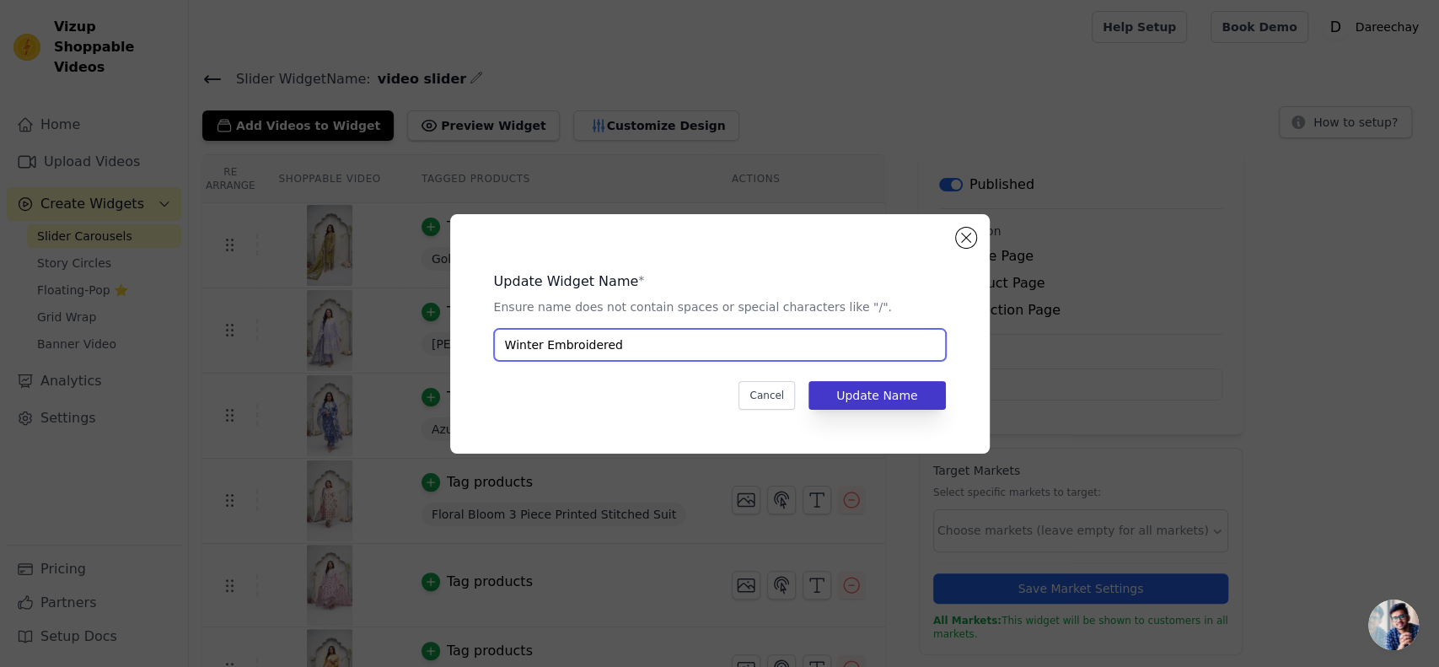
type input "Winter Embroidered"
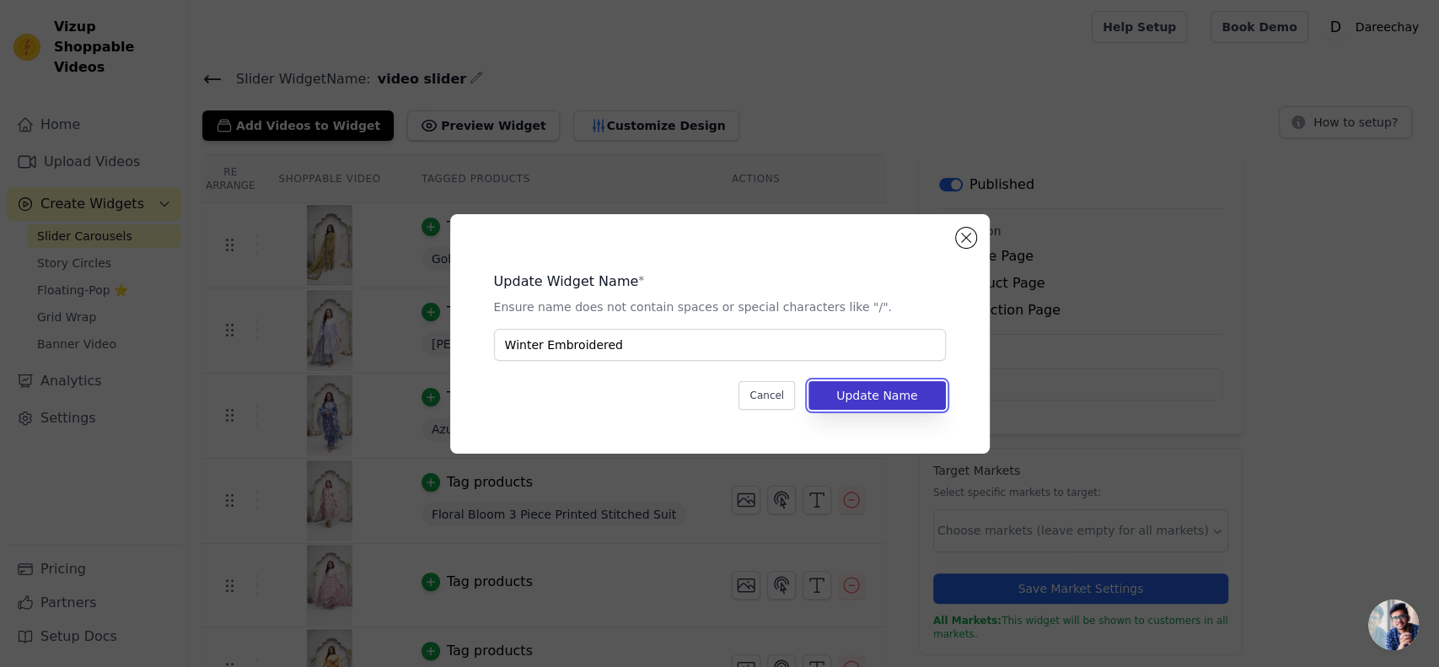
click at [875, 384] on button "Update Name" at bounding box center [876, 395] width 137 height 29
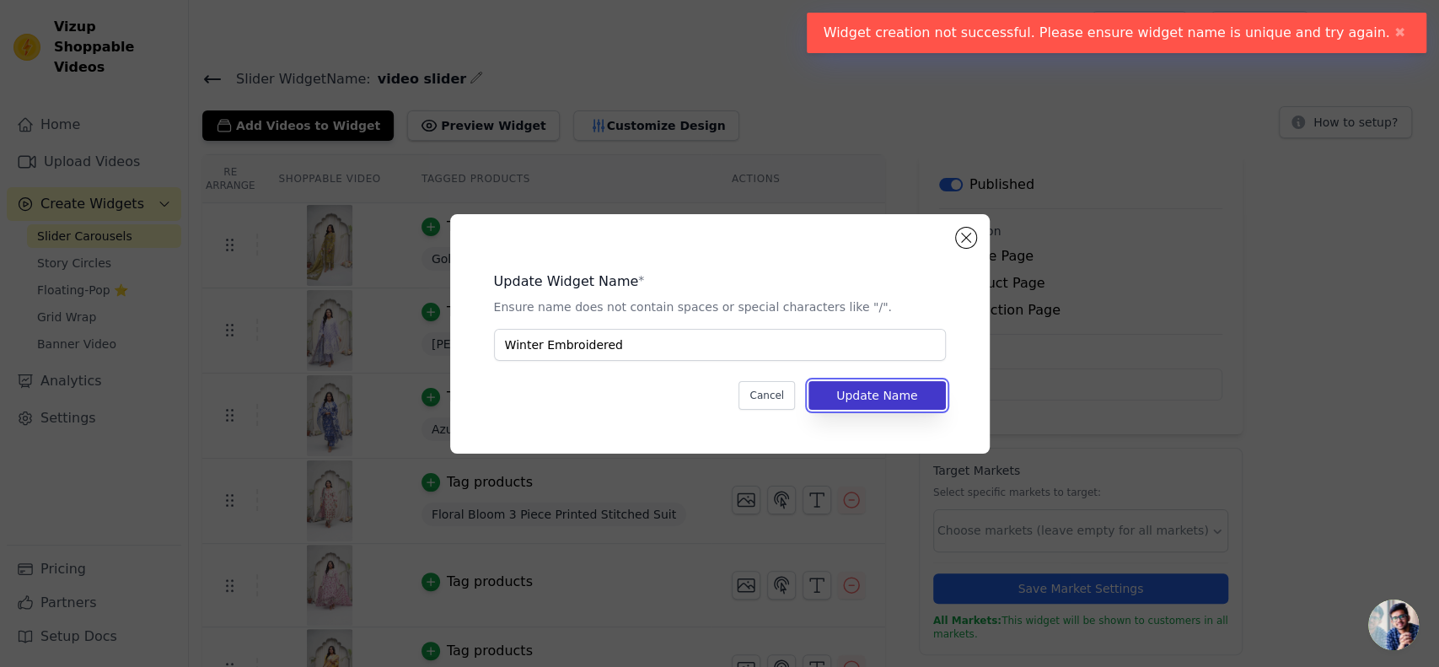
click at [870, 395] on button "Update Name" at bounding box center [876, 395] width 137 height 29
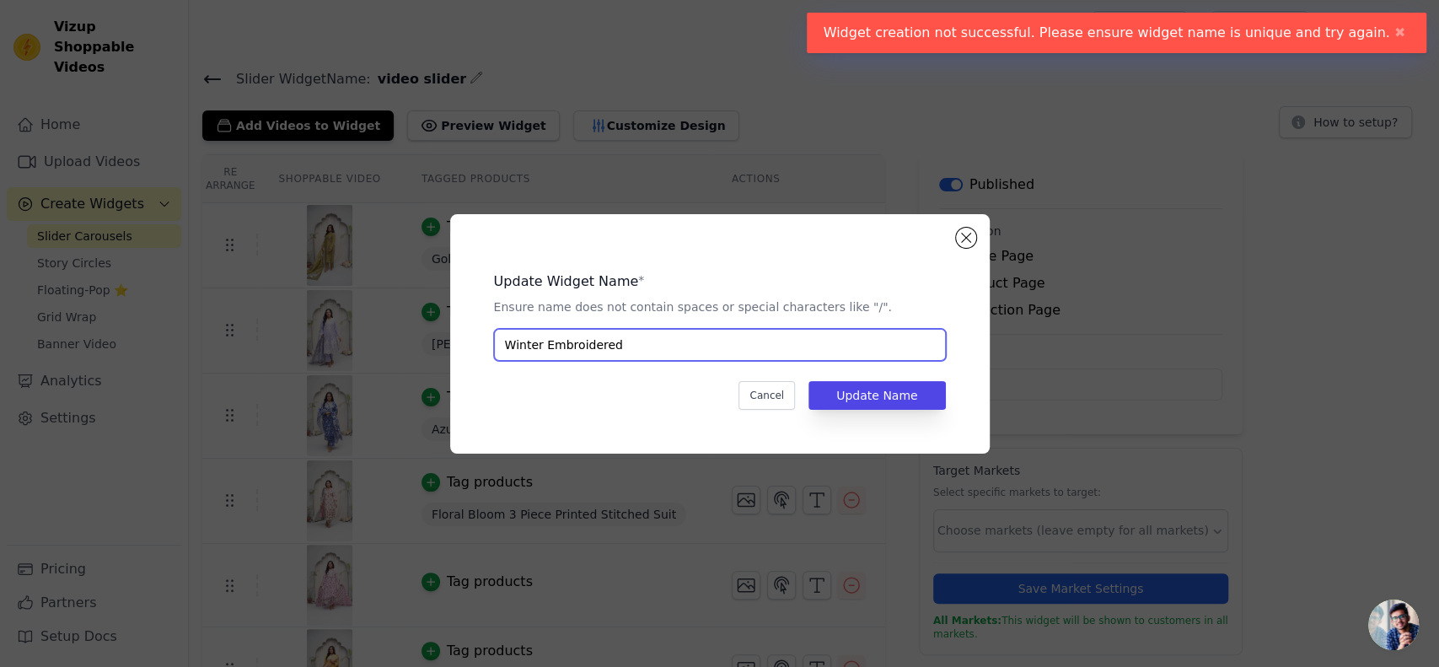
click at [543, 346] on input "Winter Embroidered" at bounding box center [720, 345] width 452 height 32
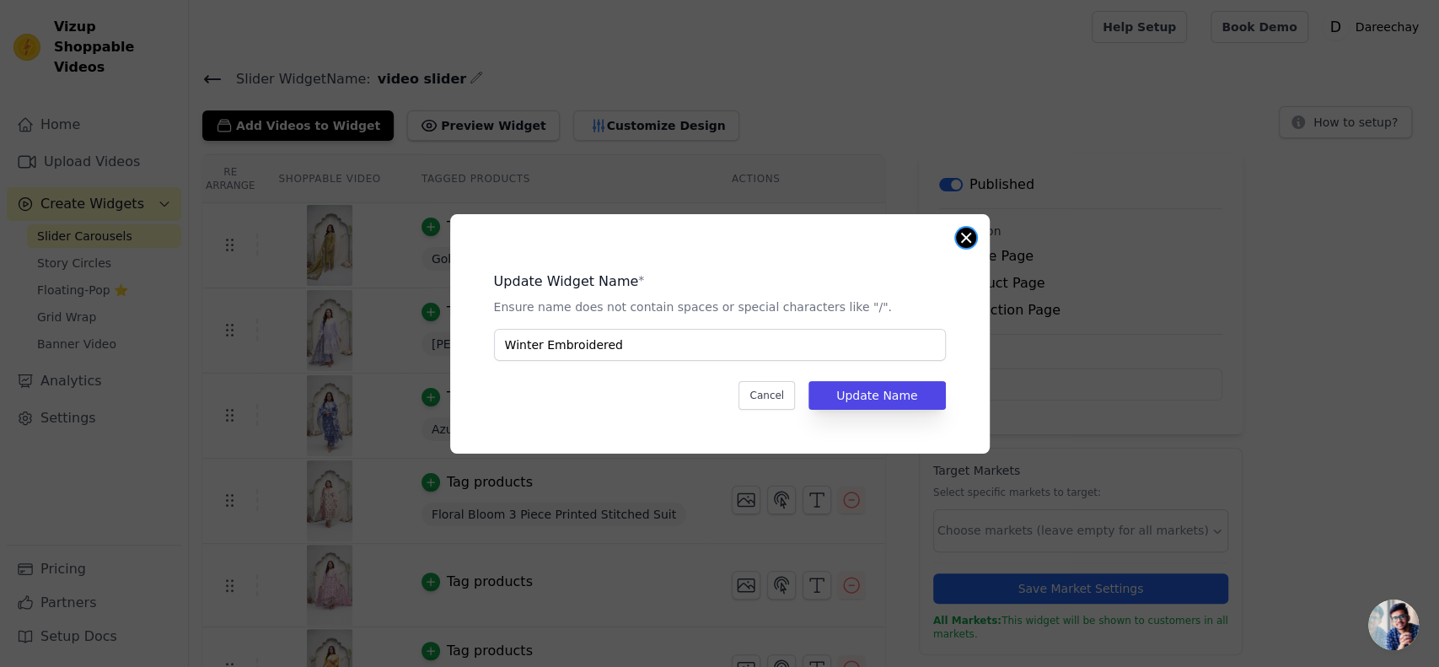
click at [963, 233] on button "Close modal" at bounding box center [966, 238] width 20 height 20
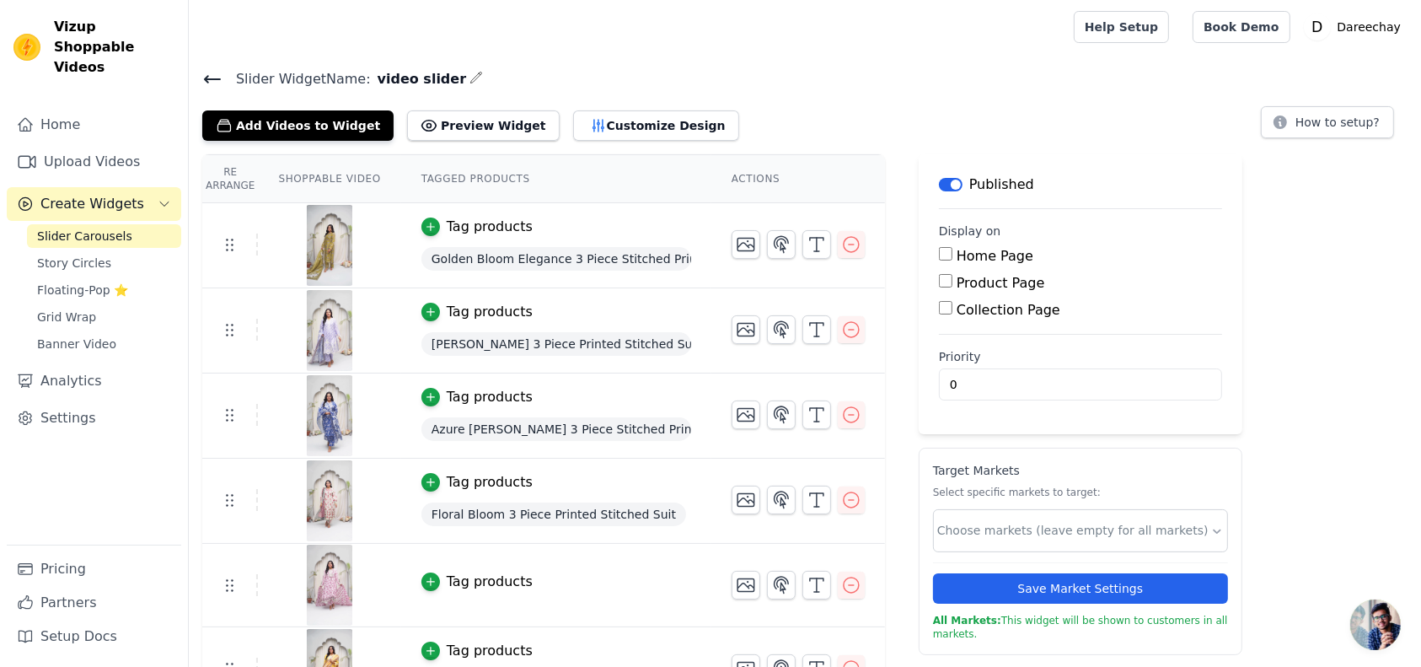
click at [470, 83] on icon "button" at bounding box center [476, 77] width 13 height 13
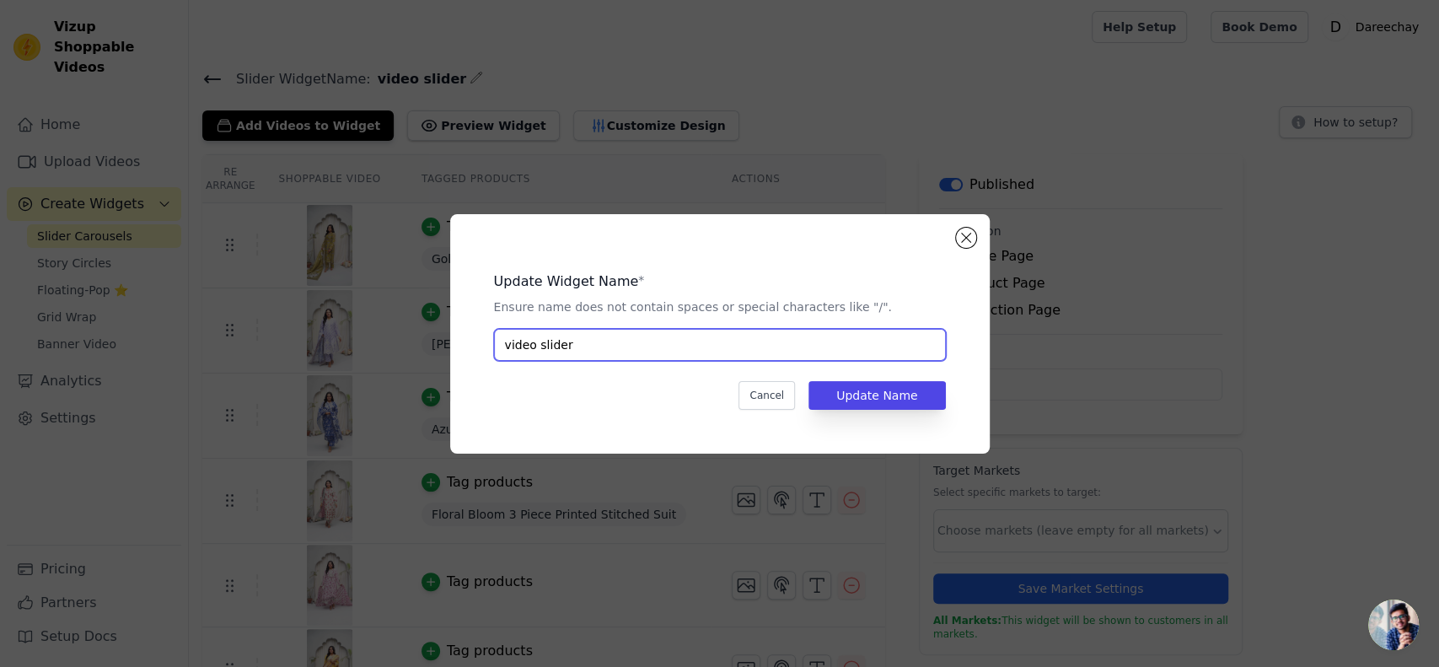
click at [586, 341] on input "video slider" at bounding box center [720, 345] width 452 height 32
type input "Winter"
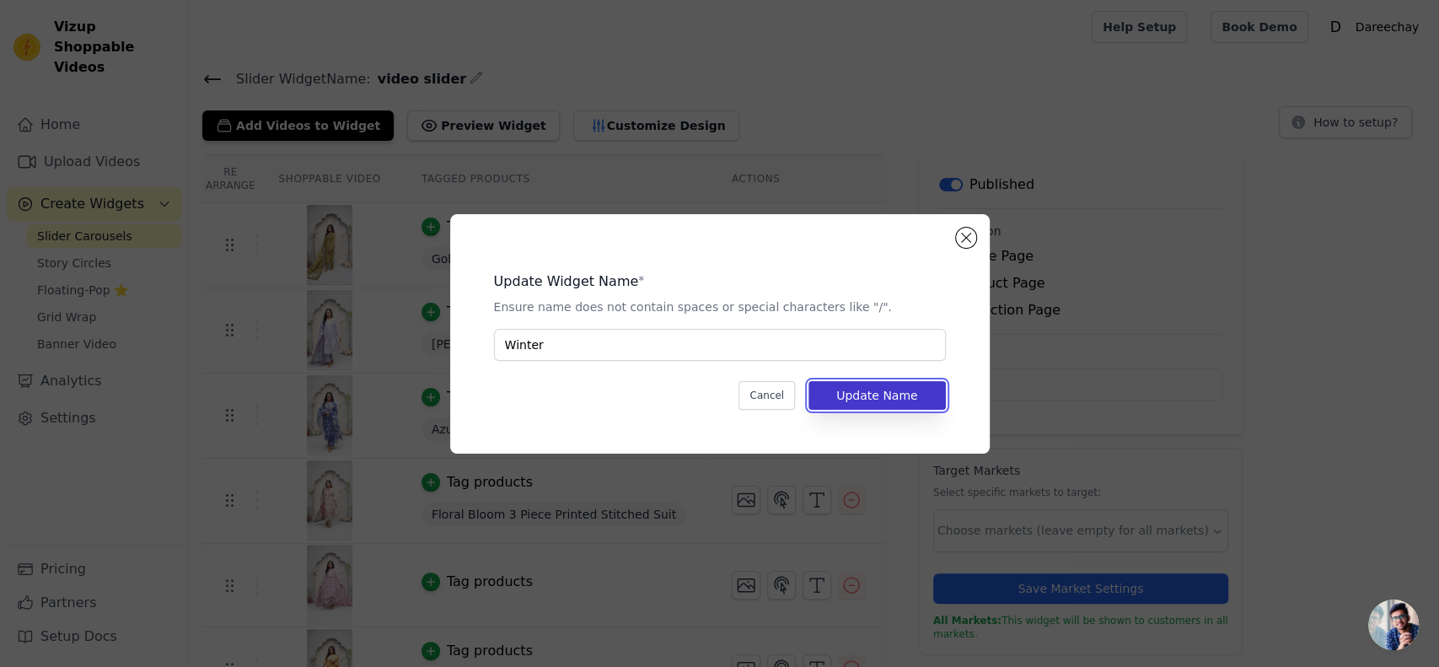
click at [864, 389] on button "Update Name" at bounding box center [876, 395] width 137 height 29
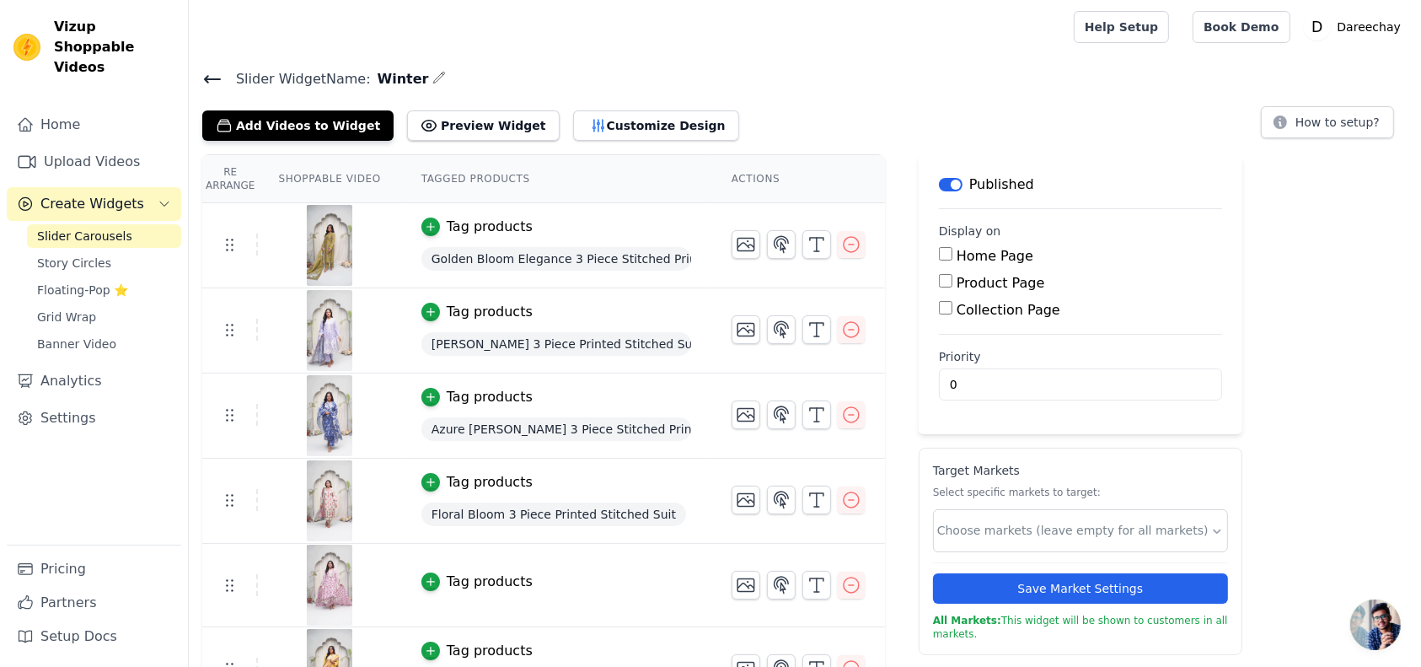
click at [432, 76] on icon "button" at bounding box center [438, 77] width 13 height 13
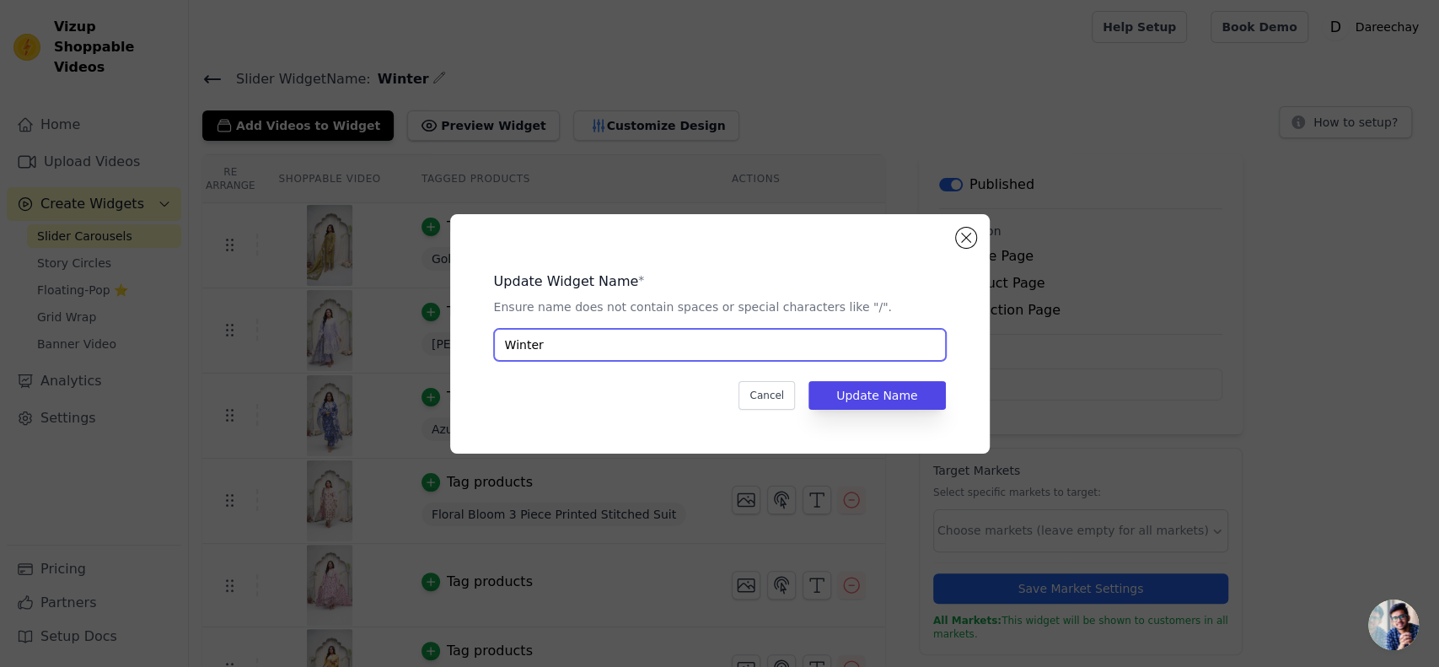
click at [552, 338] on input "Winter" at bounding box center [720, 345] width 452 height 32
type input "Winter Embroidered"
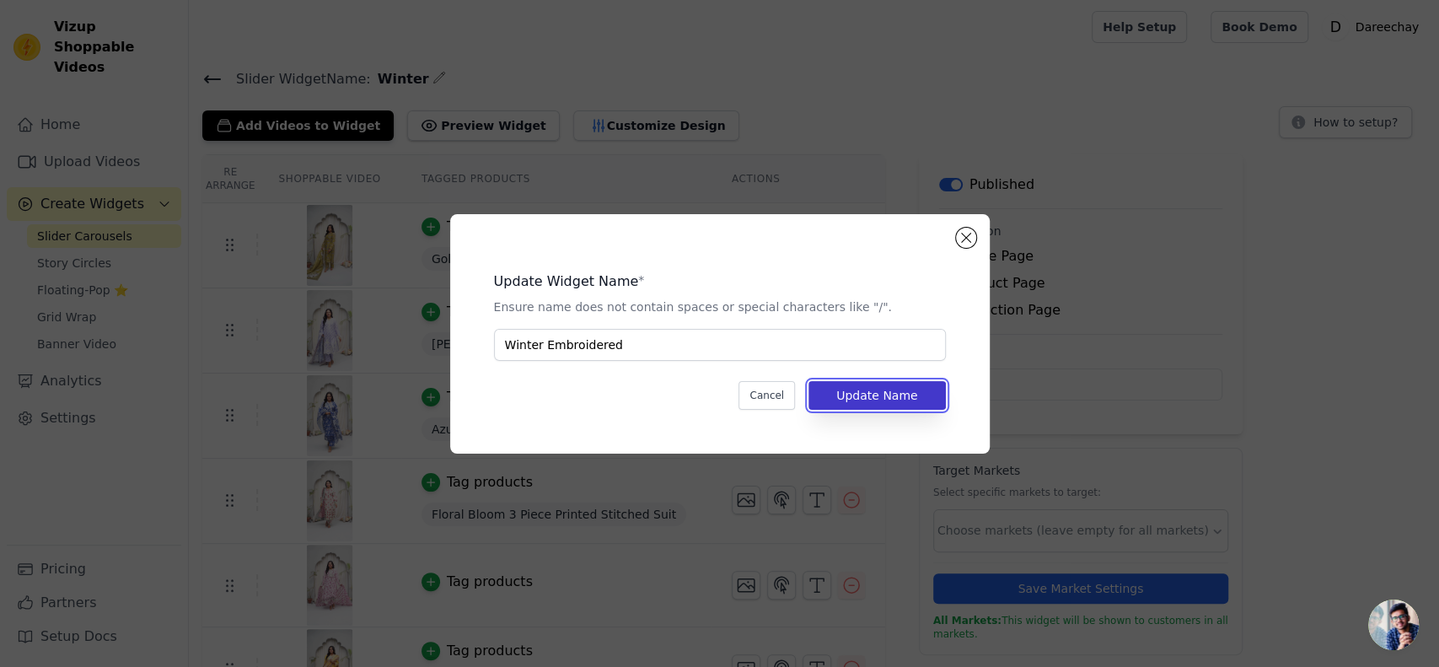
click at [859, 382] on button "Update Name" at bounding box center [876, 395] width 137 height 29
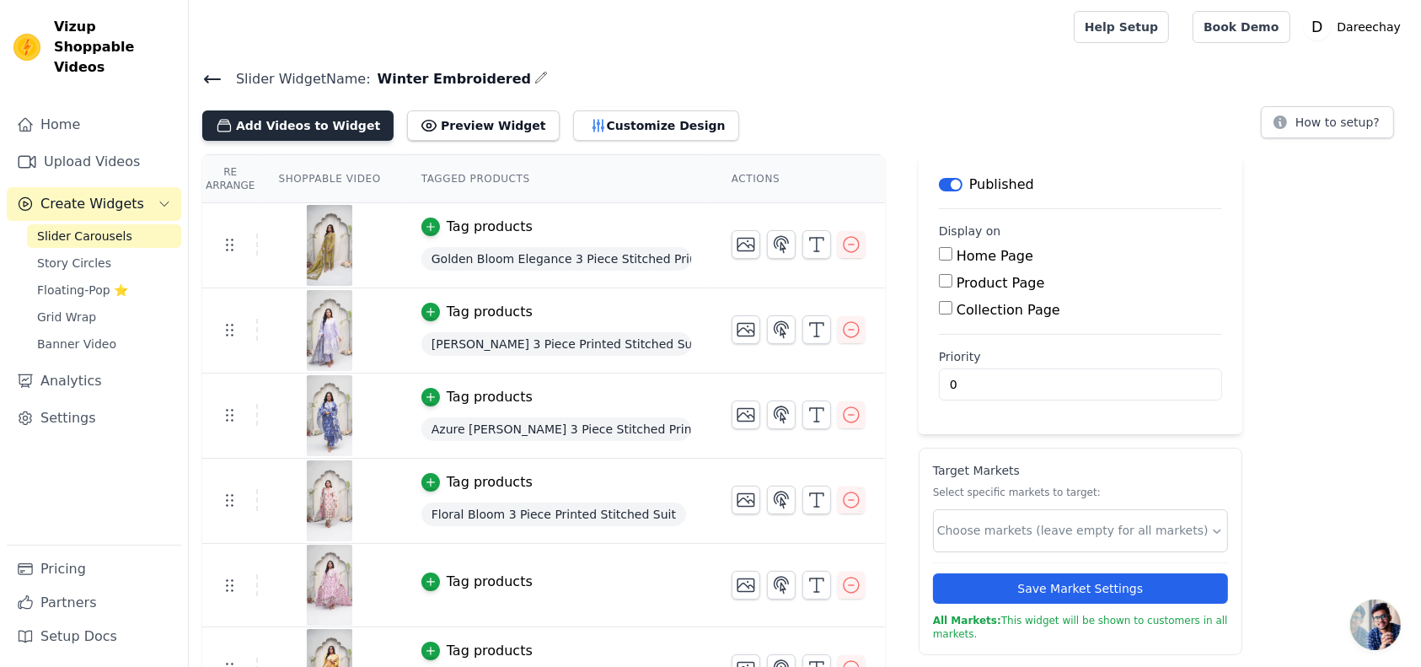
click at [266, 110] on button "Add Videos to Widget" at bounding box center [297, 125] width 191 height 30
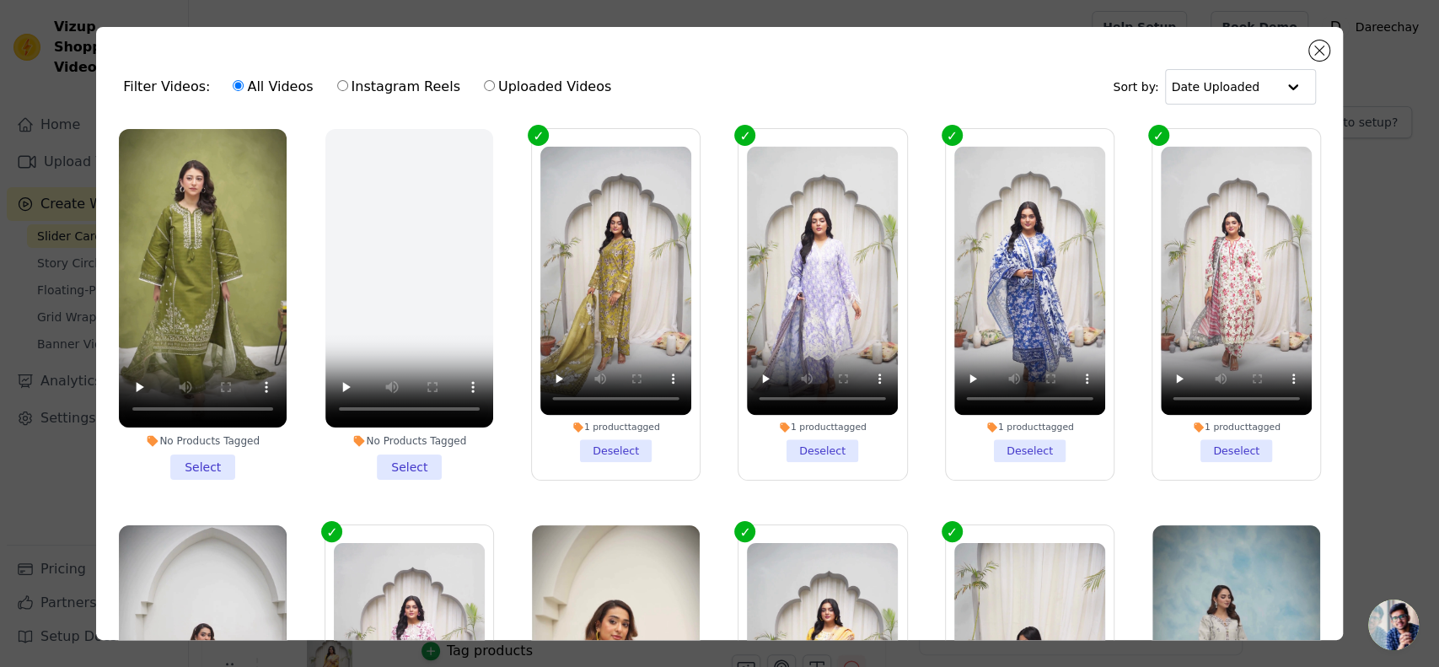
click at [600, 448] on li "1 product tagged Deselect" at bounding box center [615, 304] width 151 height 315
click at [0, 0] on input "1 product tagged Deselect" at bounding box center [0, 0] width 0 height 0
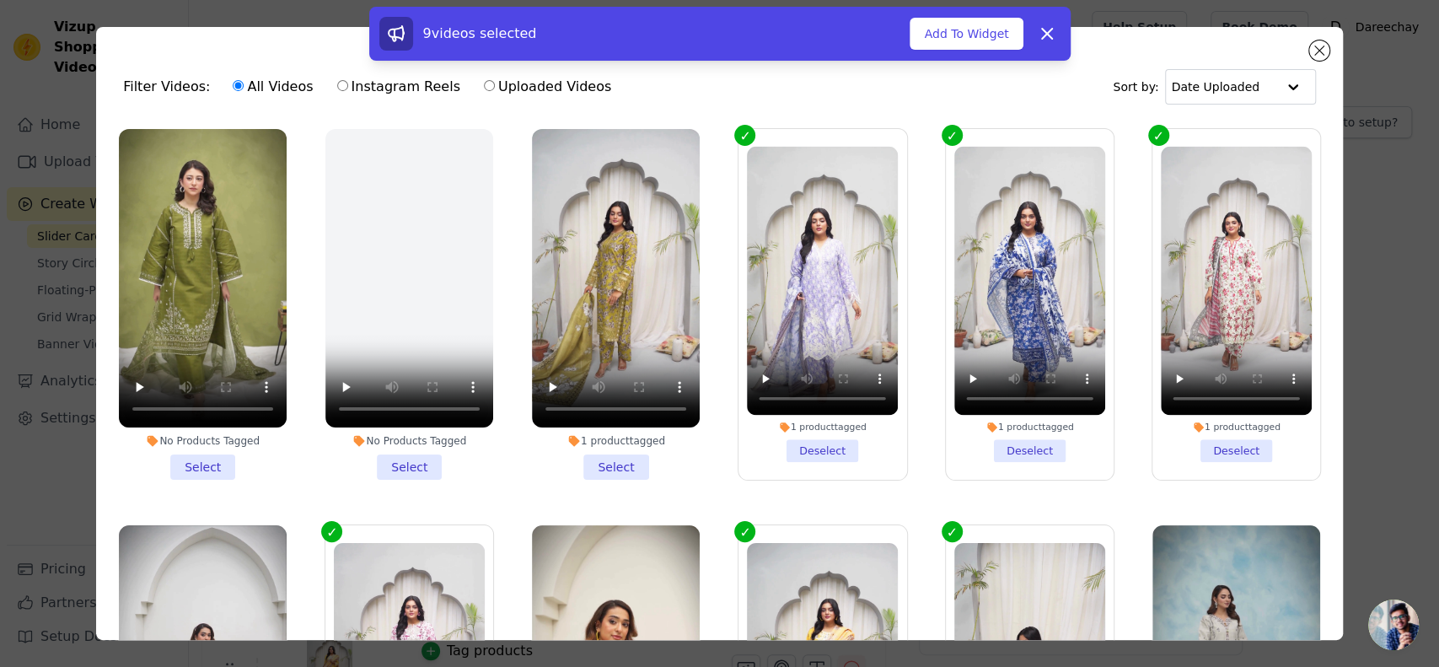
click at [769, 438] on li "1 product tagged Deselect" at bounding box center [822, 304] width 151 height 315
click at [0, 0] on input "1 product tagged Deselect" at bounding box center [0, 0] width 0 height 0
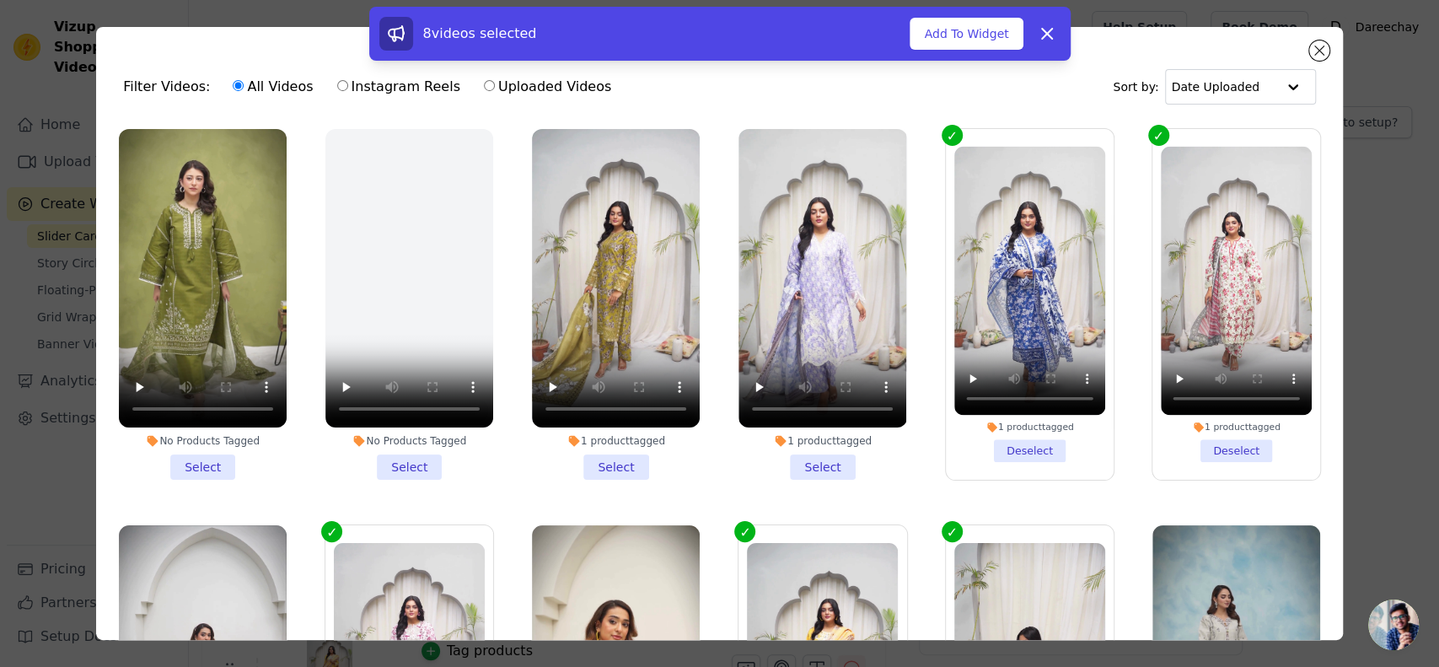
click at [1008, 433] on li "1 product tagged Deselect" at bounding box center [1029, 304] width 151 height 315
click at [0, 0] on input "1 product tagged Deselect" at bounding box center [0, 0] width 0 height 0
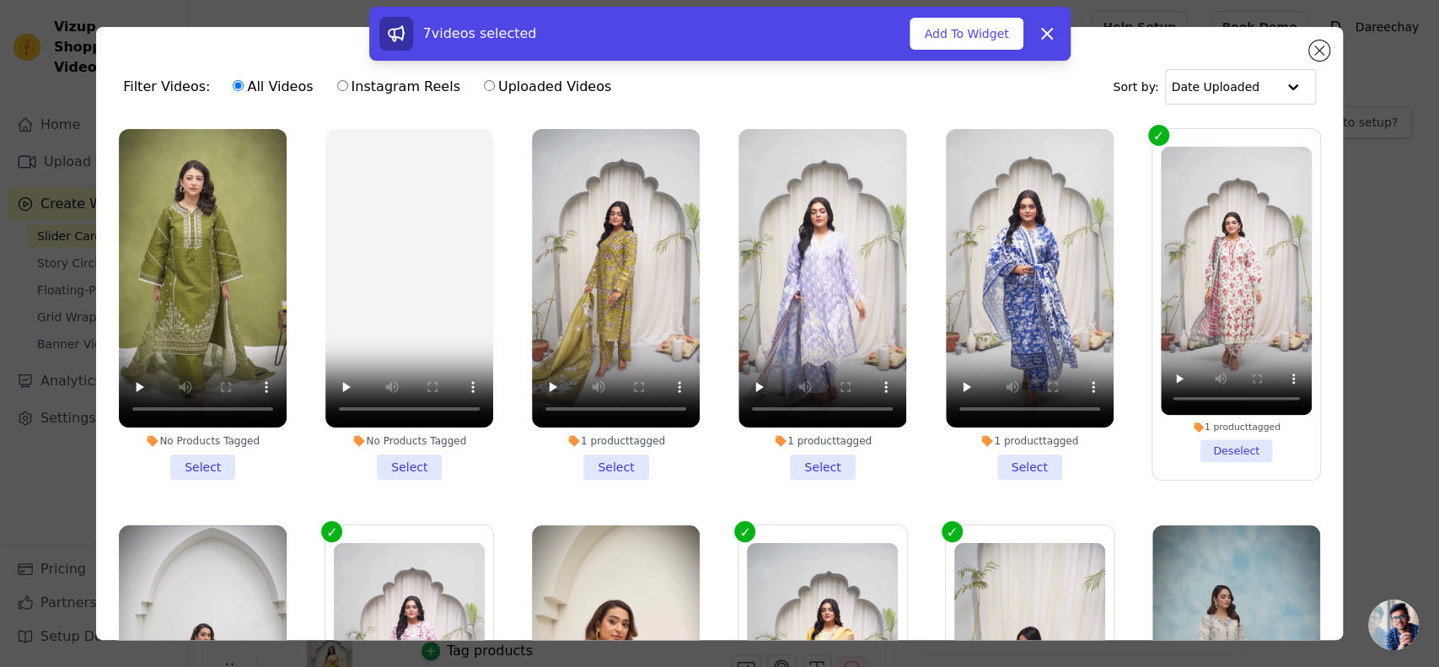
click at [1200, 448] on li "1 product tagged Deselect" at bounding box center [1236, 304] width 151 height 315
click at [0, 0] on input "1 product tagged Deselect" at bounding box center [0, 0] width 0 height 0
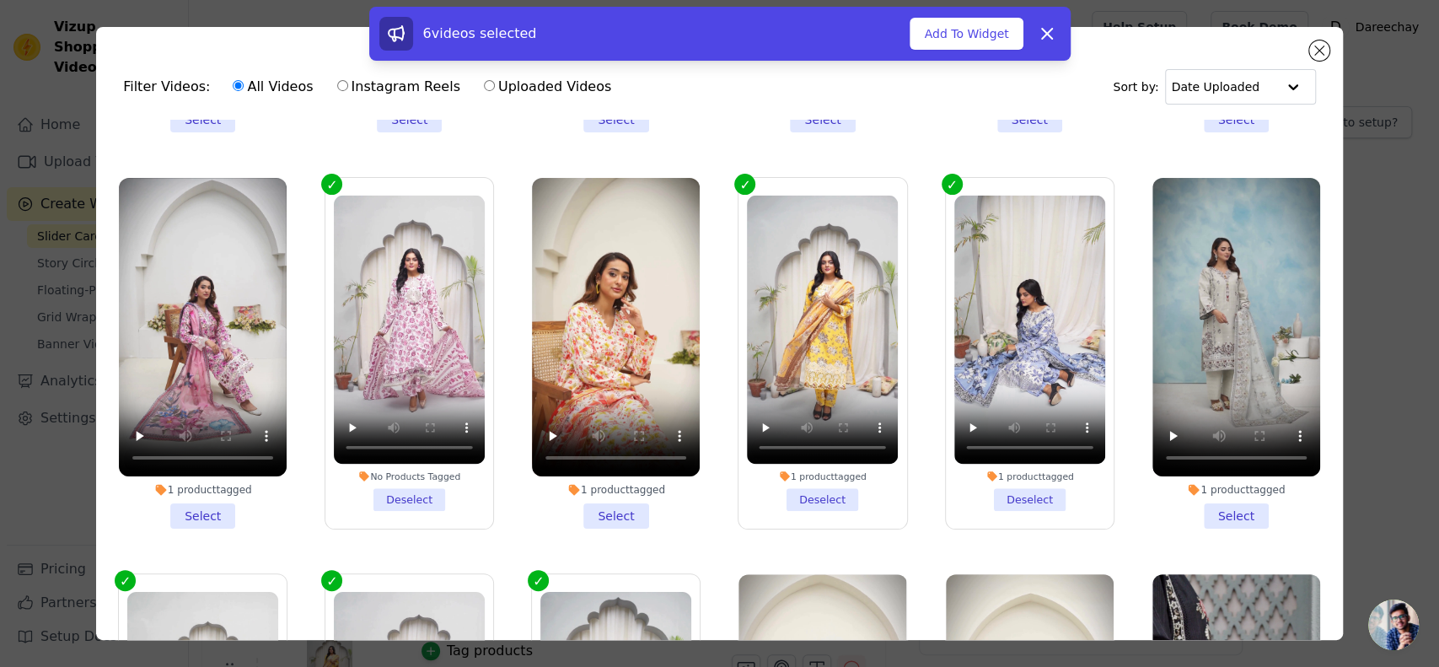
scroll to position [393, 0]
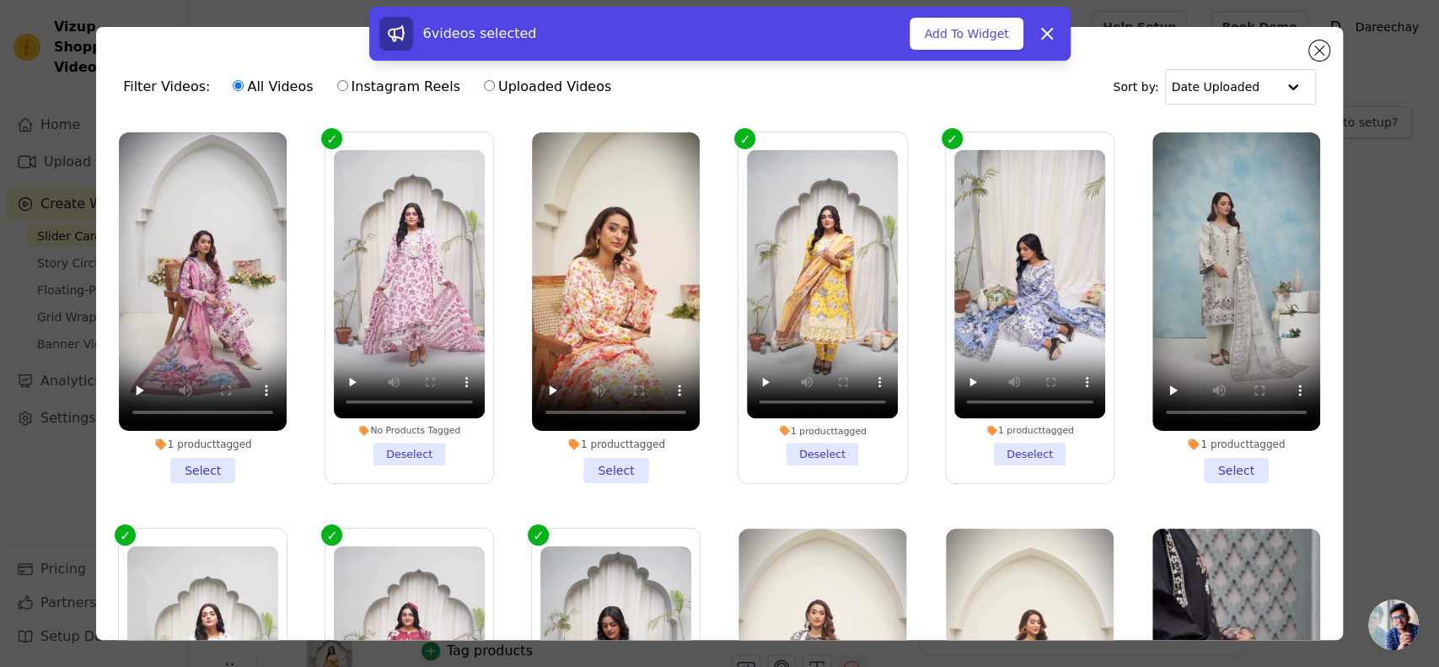
click at [1013, 437] on li "1 product tagged Deselect" at bounding box center [1029, 307] width 151 height 315
click at [0, 0] on input "1 product tagged Deselect" at bounding box center [0, 0] width 0 height 0
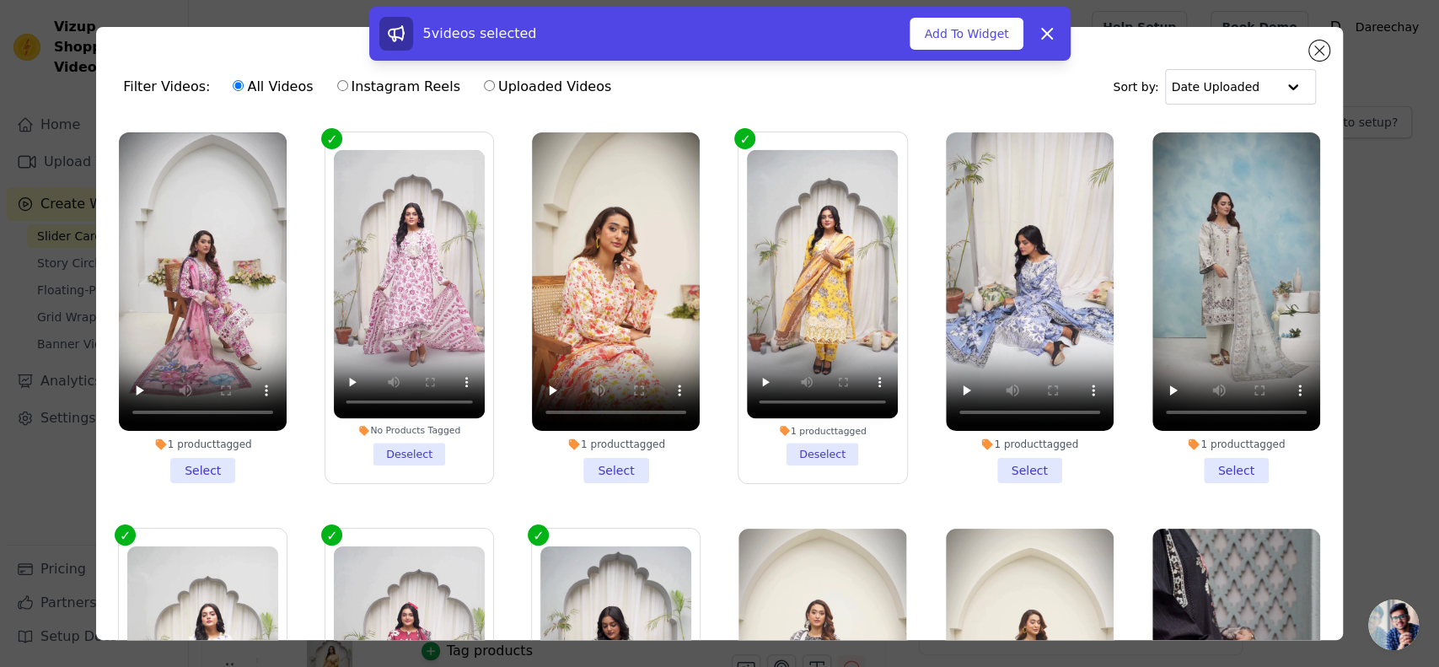
click at [794, 432] on li "1 product tagged Deselect" at bounding box center [822, 307] width 151 height 315
click at [0, 0] on input "1 product tagged Deselect" at bounding box center [0, 0] width 0 height 0
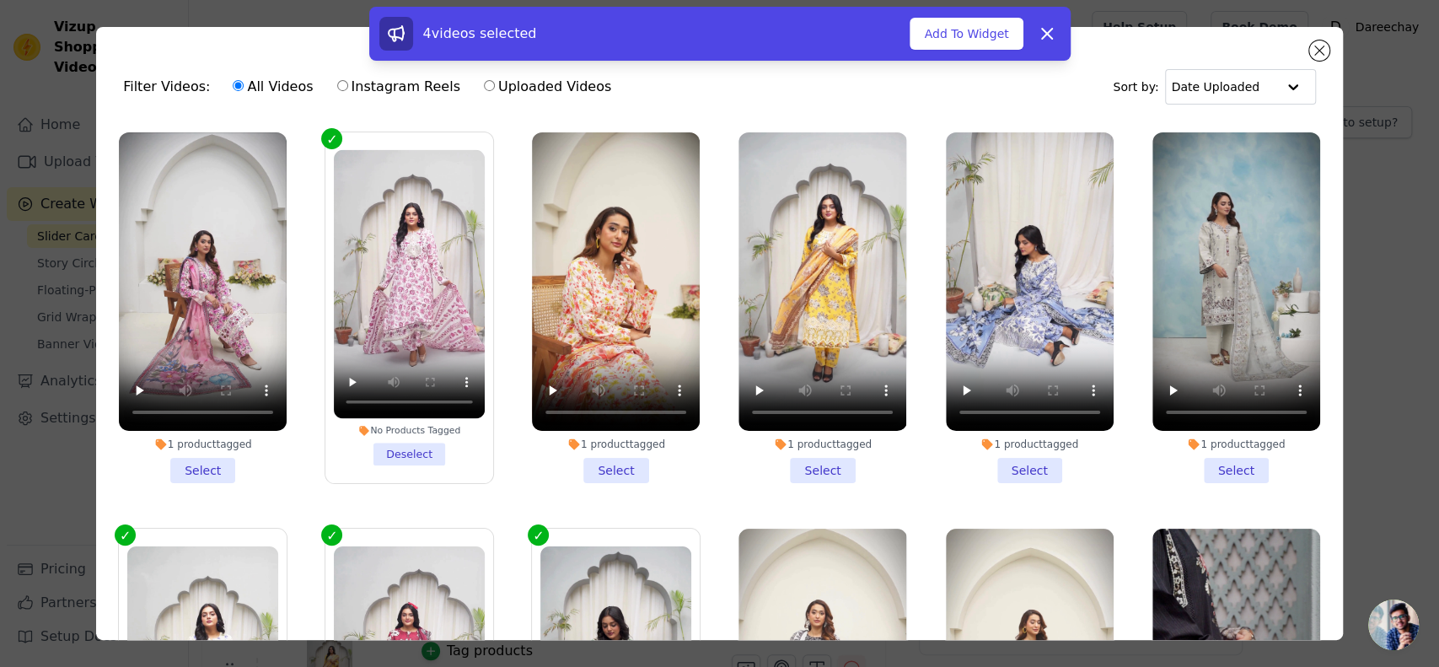
click at [371, 447] on li "No Products Tagged Deselect" at bounding box center [409, 307] width 151 height 315
click at [0, 0] on input "No Products Tagged Deselect" at bounding box center [0, 0] width 0 height 0
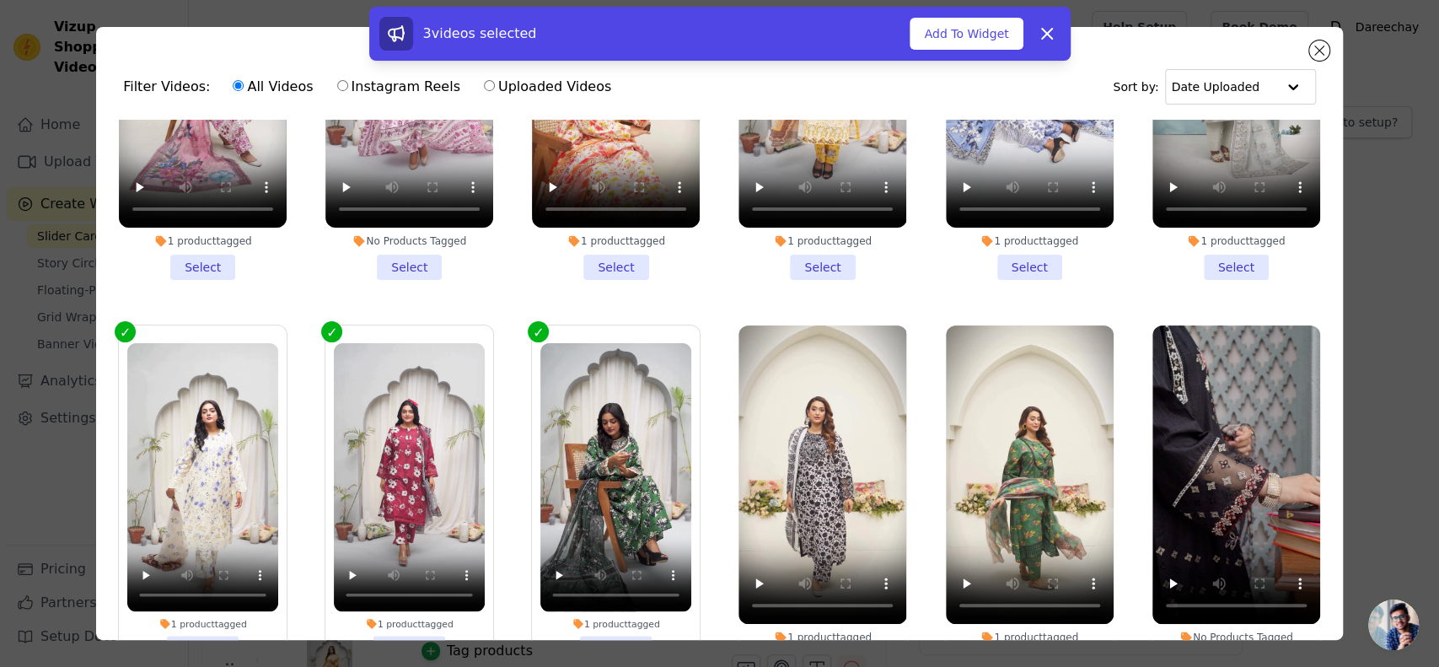
scroll to position [636, 0]
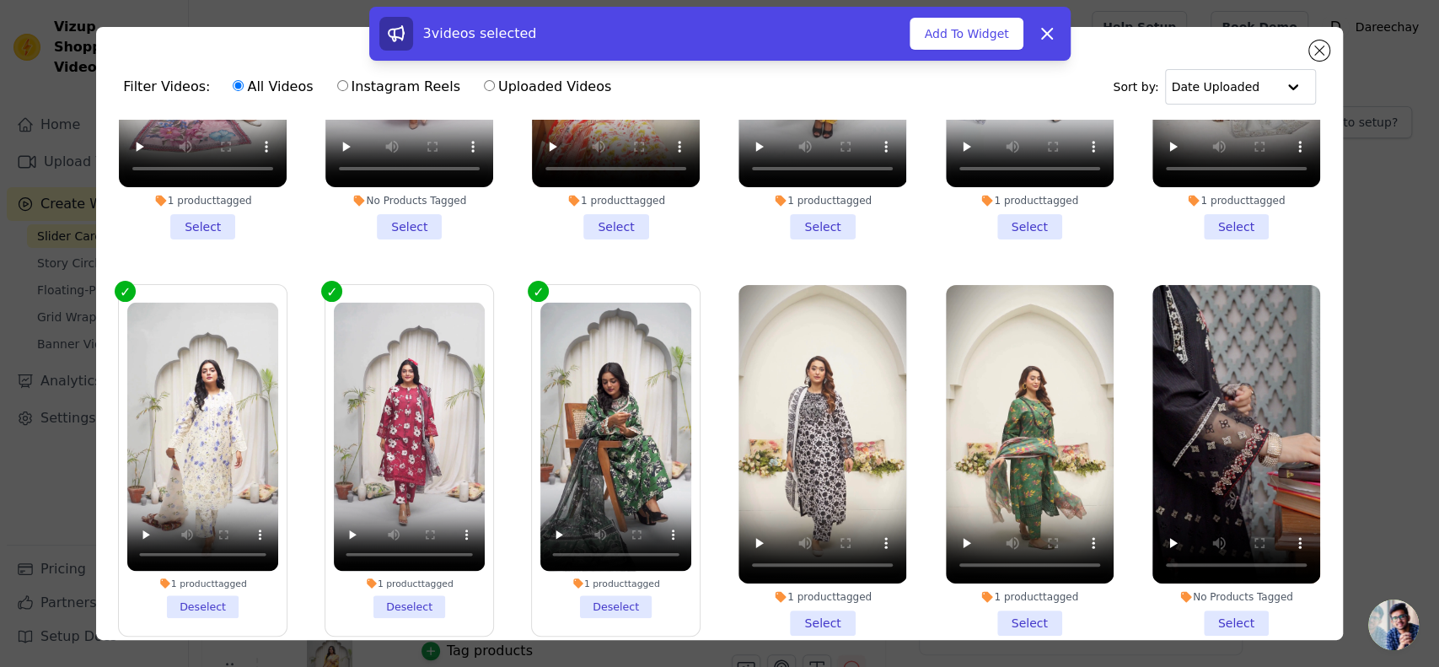
click at [195, 583] on li "1 product tagged Deselect" at bounding box center [202, 460] width 151 height 315
click at [0, 0] on input "1 product tagged Deselect" at bounding box center [0, 0] width 0 height 0
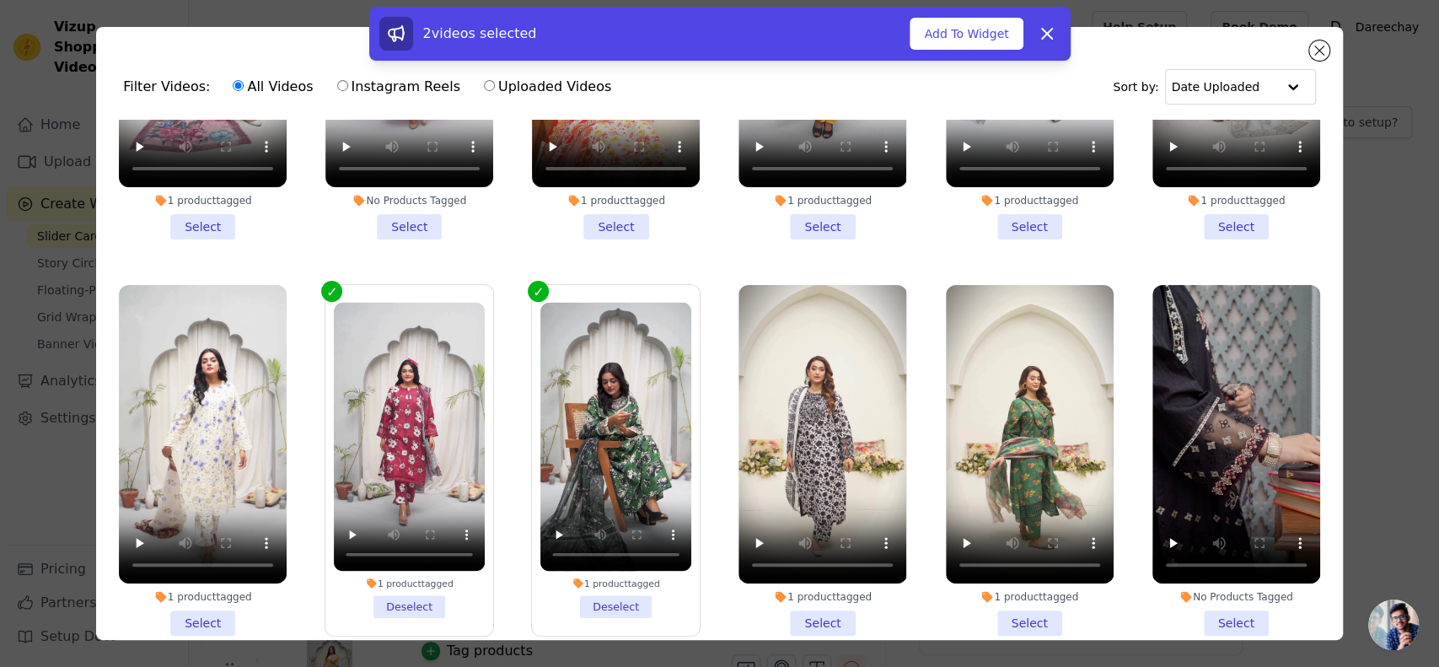
click at [392, 573] on li "1 product tagged Deselect" at bounding box center [409, 460] width 151 height 315
click at [0, 0] on input "1 product tagged Deselect" at bounding box center [0, 0] width 0 height 0
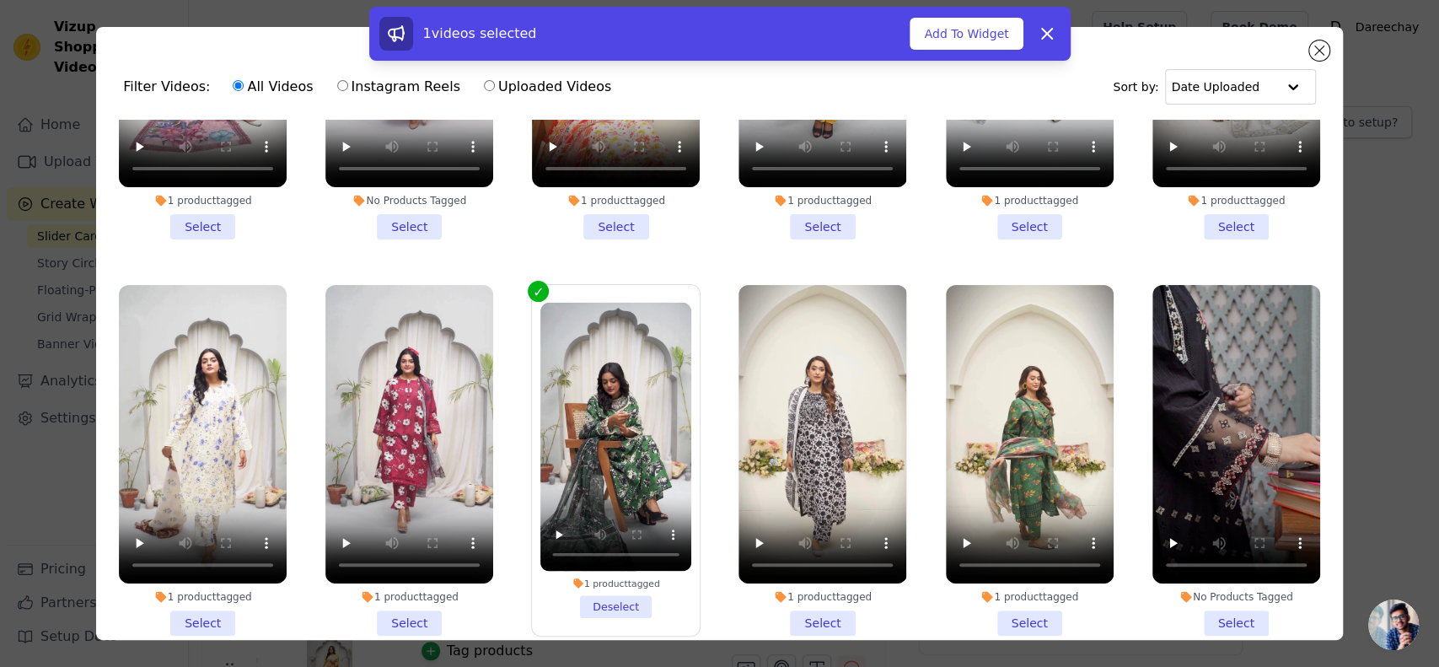
click at [617, 581] on li "1 product tagged Deselect" at bounding box center [615, 460] width 151 height 315
click at [0, 0] on input "1 product tagged Deselect" at bounding box center [0, 0] width 0 height 0
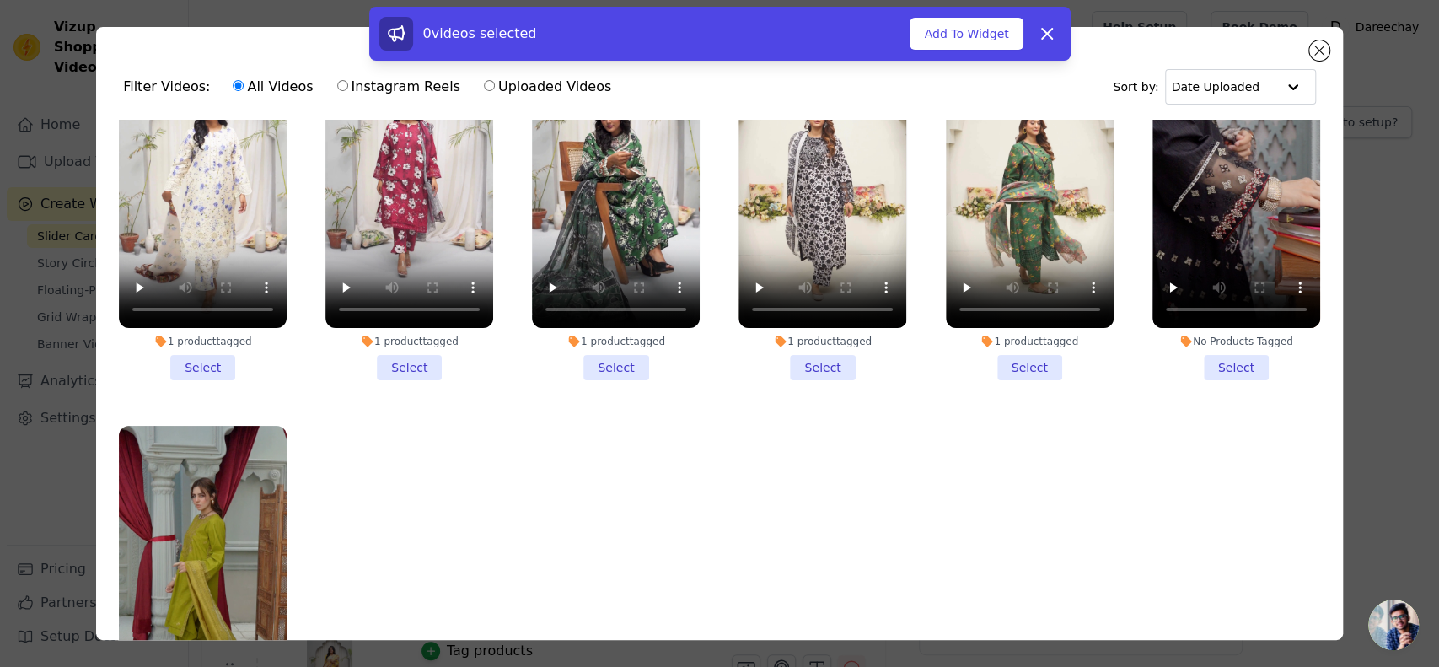
scroll to position [948, 0]
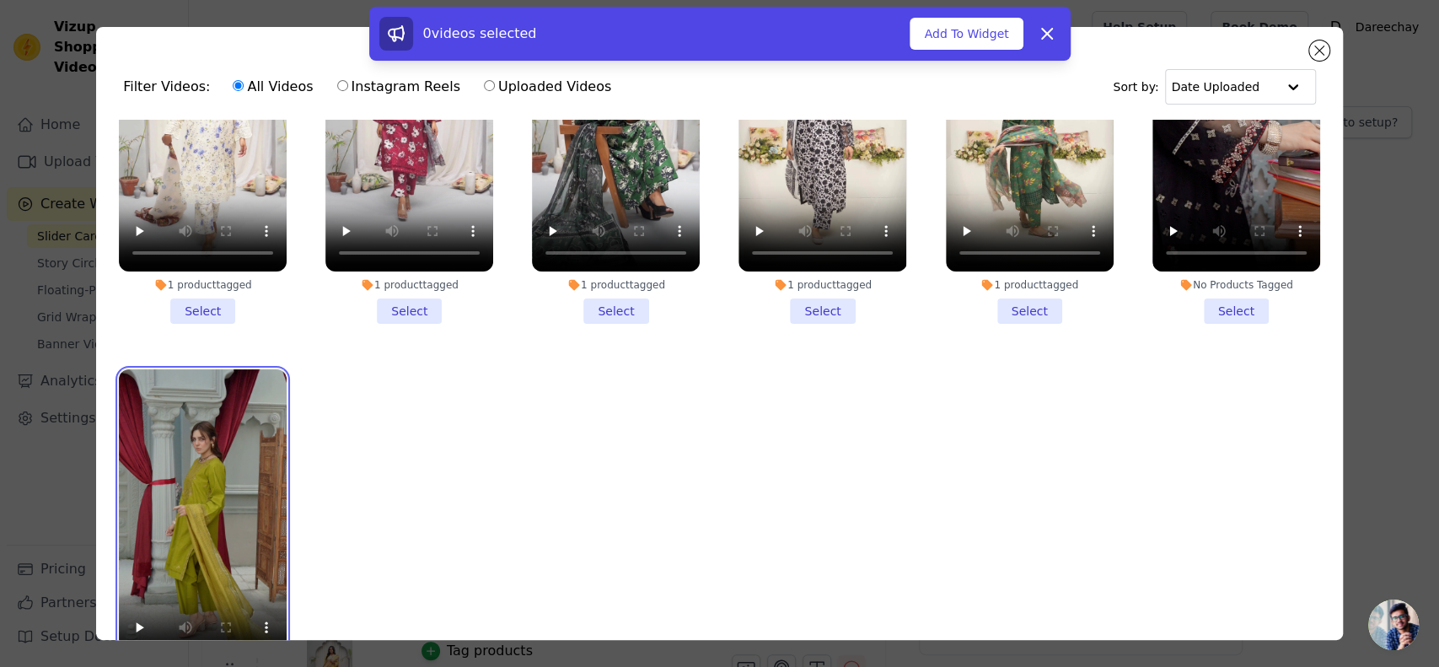
click at [179, 489] on video at bounding box center [203, 518] width 168 height 298
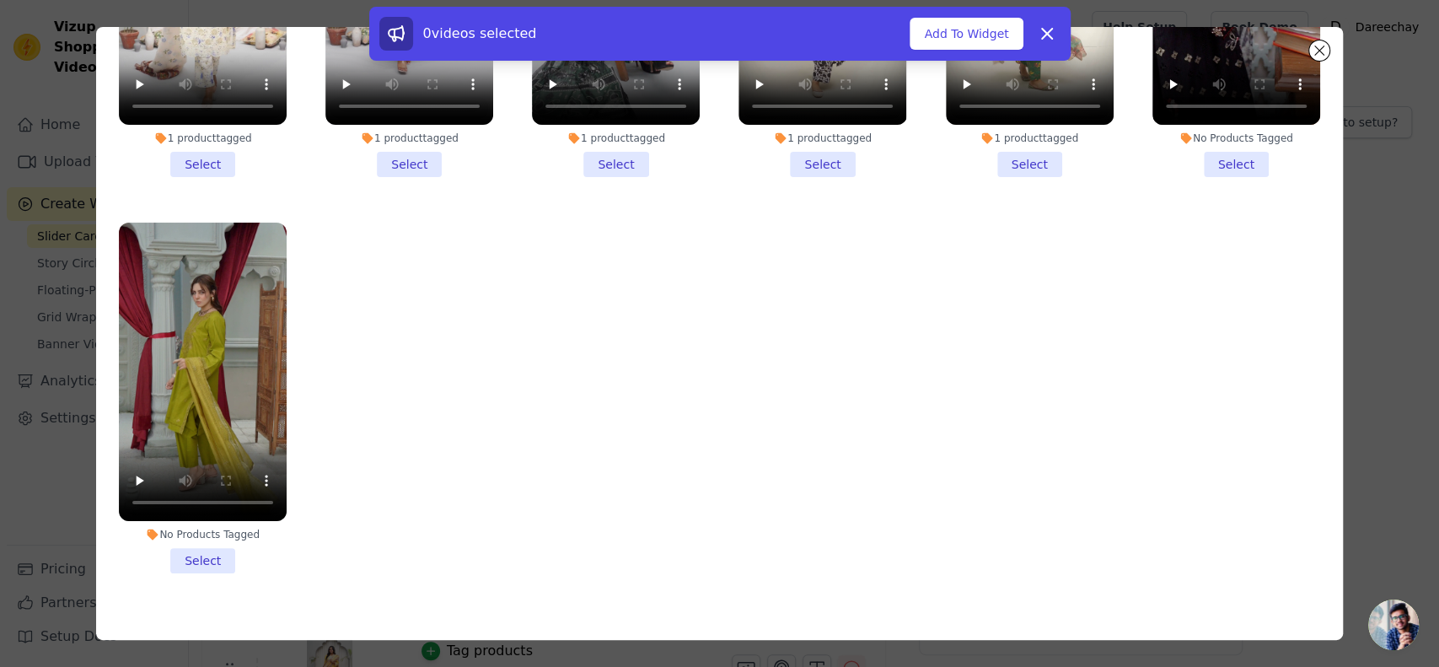
click at [198, 531] on li "No Products Tagged Select" at bounding box center [203, 398] width 168 height 351
click at [0, 0] on input "No Products Tagged Select" at bounding box center [0, 0] width 0 height 0
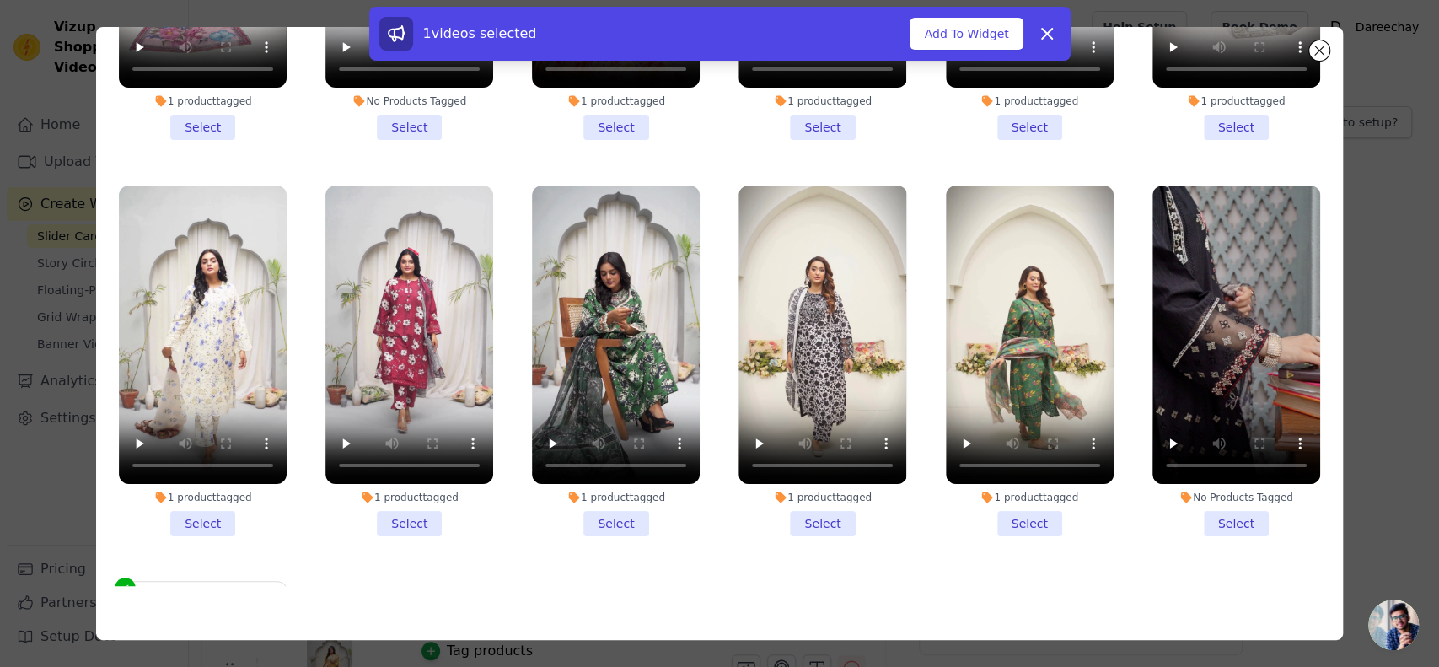
scroll to position [536, 0]
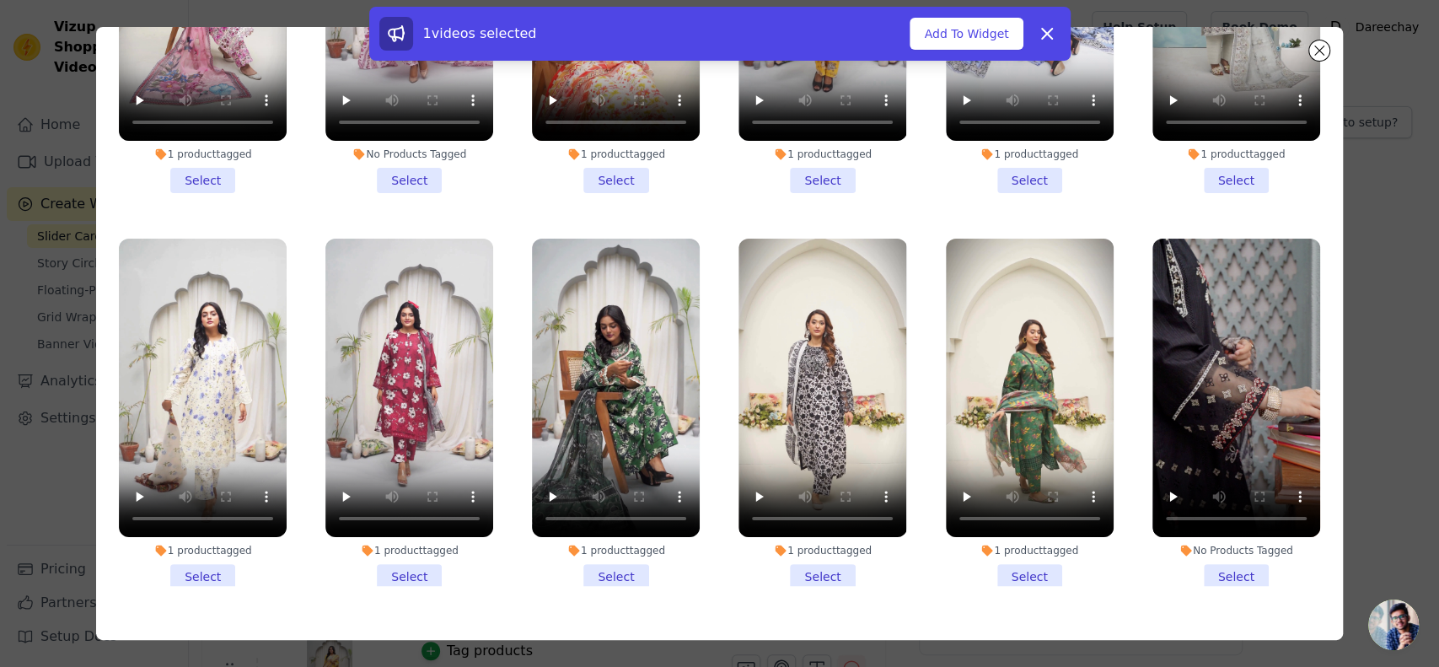
click at [1214, 554] on li "No Products Tagged Select" at bounding box center [1236, 414] width 168 height 351
click at [0, 0] on input "No Products Tagged Select" at bounding box center [0, 0] width 0 height 0
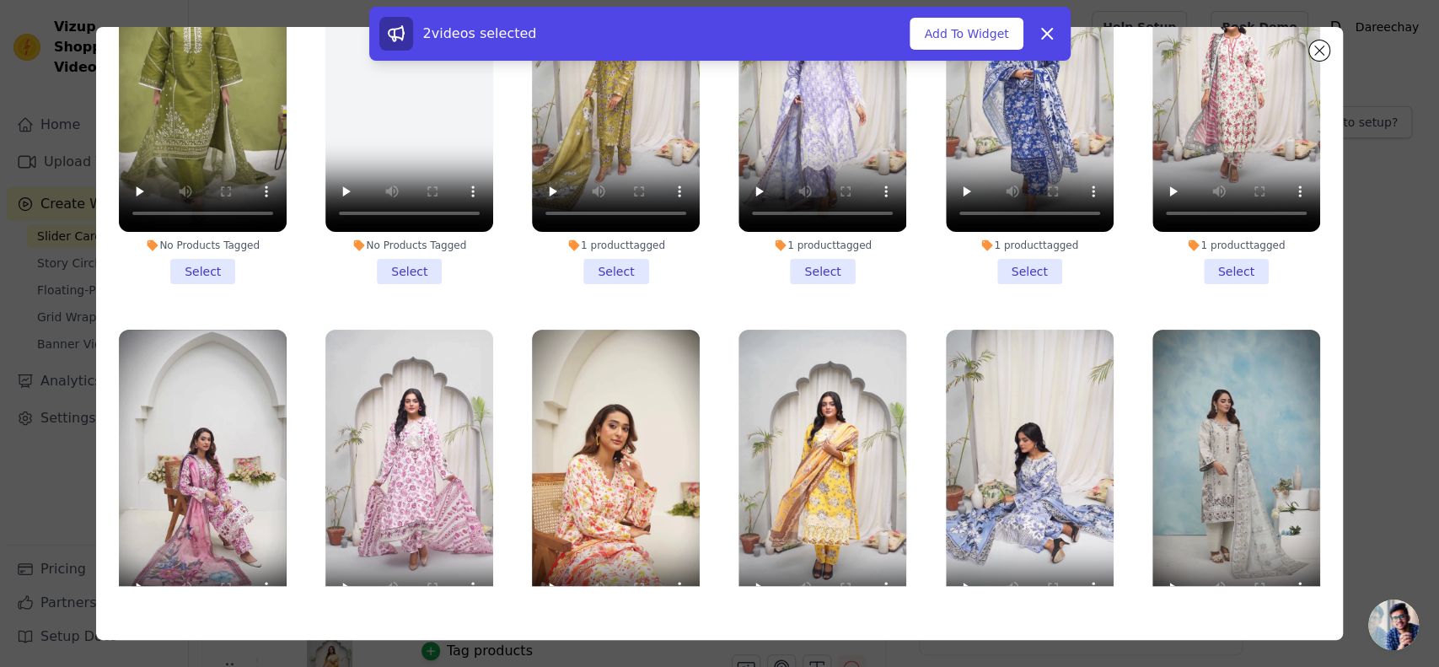
scroll to position [0, 0]
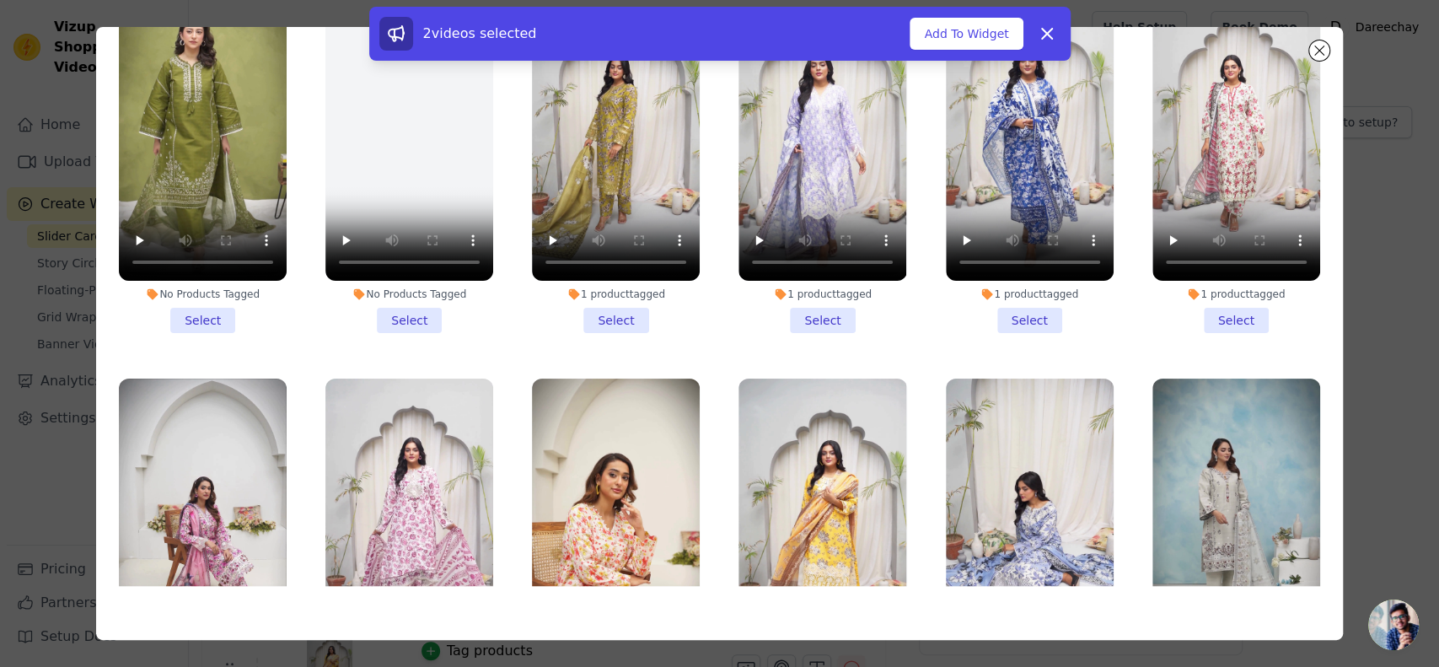
click at [198, 309] on li "No Products Tagged Select" at bounding box center [203, 157] width 168 height 351
click at [0, 0] on input "No Products Tagged Select" at bounding box center [0, 0] width 0 height 0
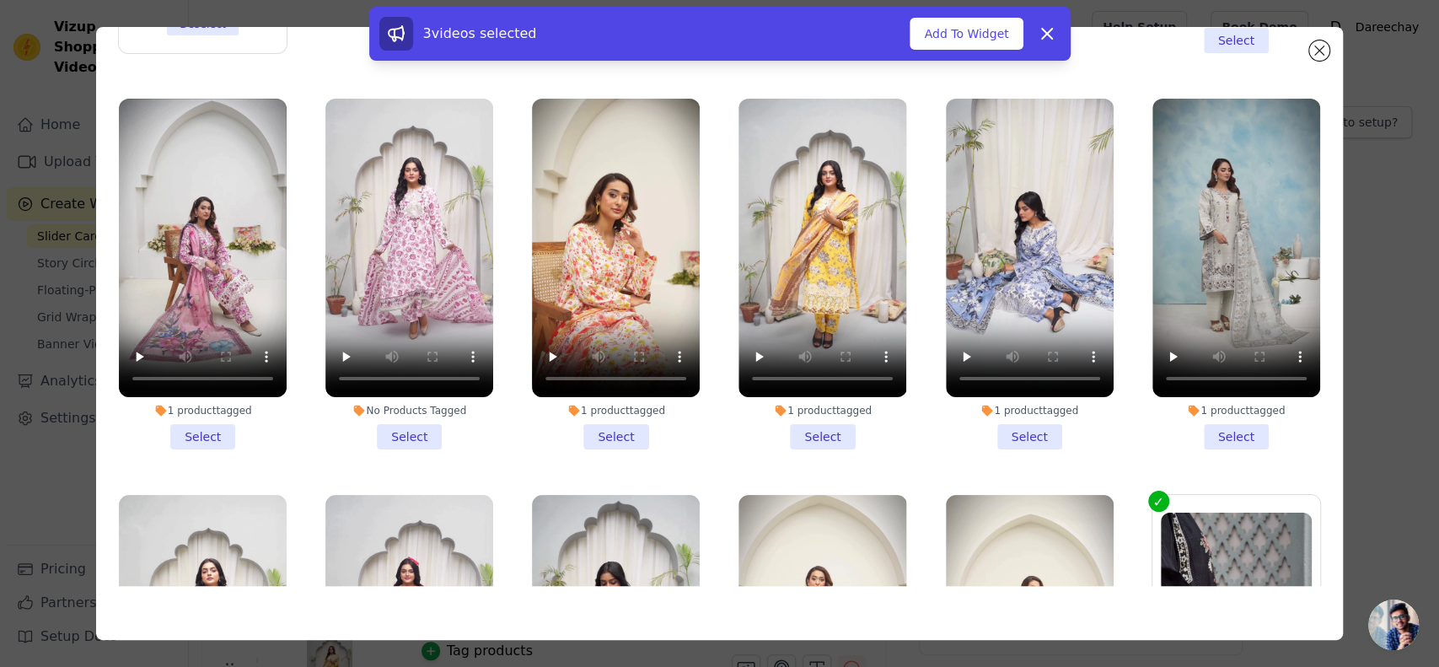
scroll to position [281, 0]
click at [1189, 411] on li "1 product tagged Select" at bounding box center [1236, 273] width 168 height 351
click at [0, 0] on input "1 product tagged Select" at bounding box center [0, 0] width 0 height 0
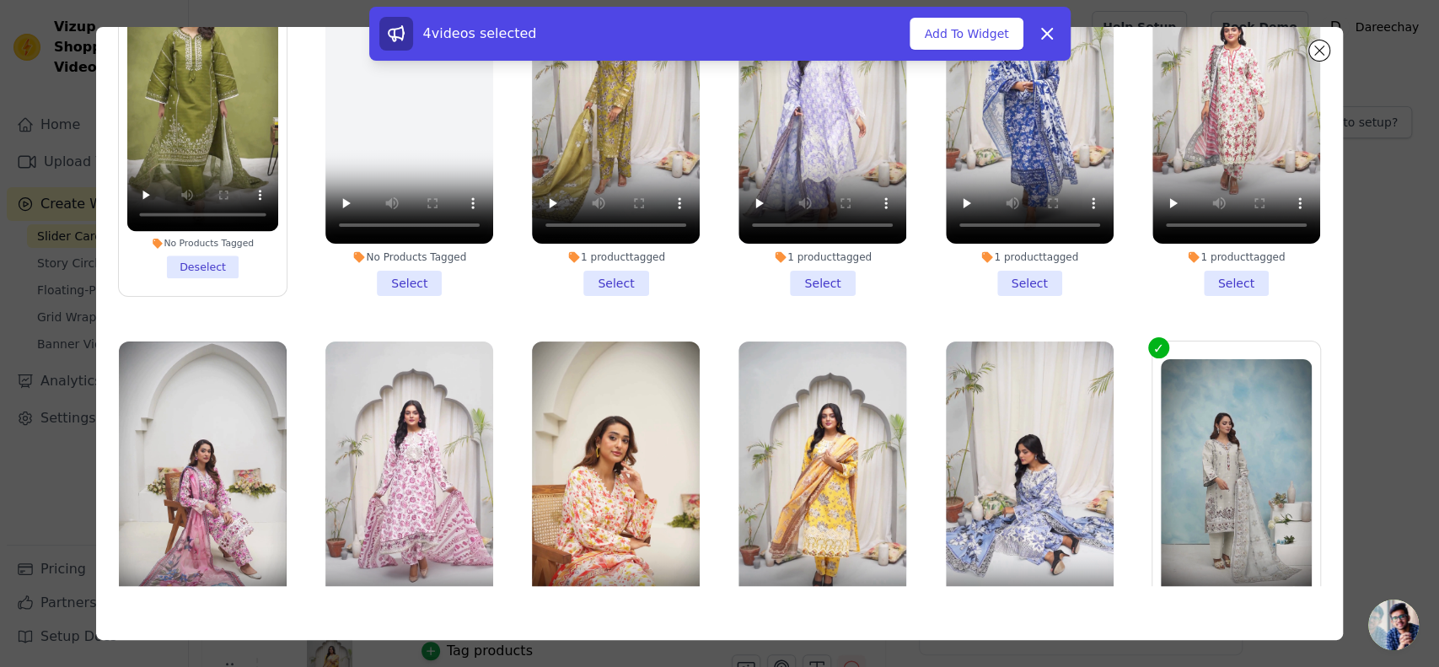
scroll to position [0, 0]
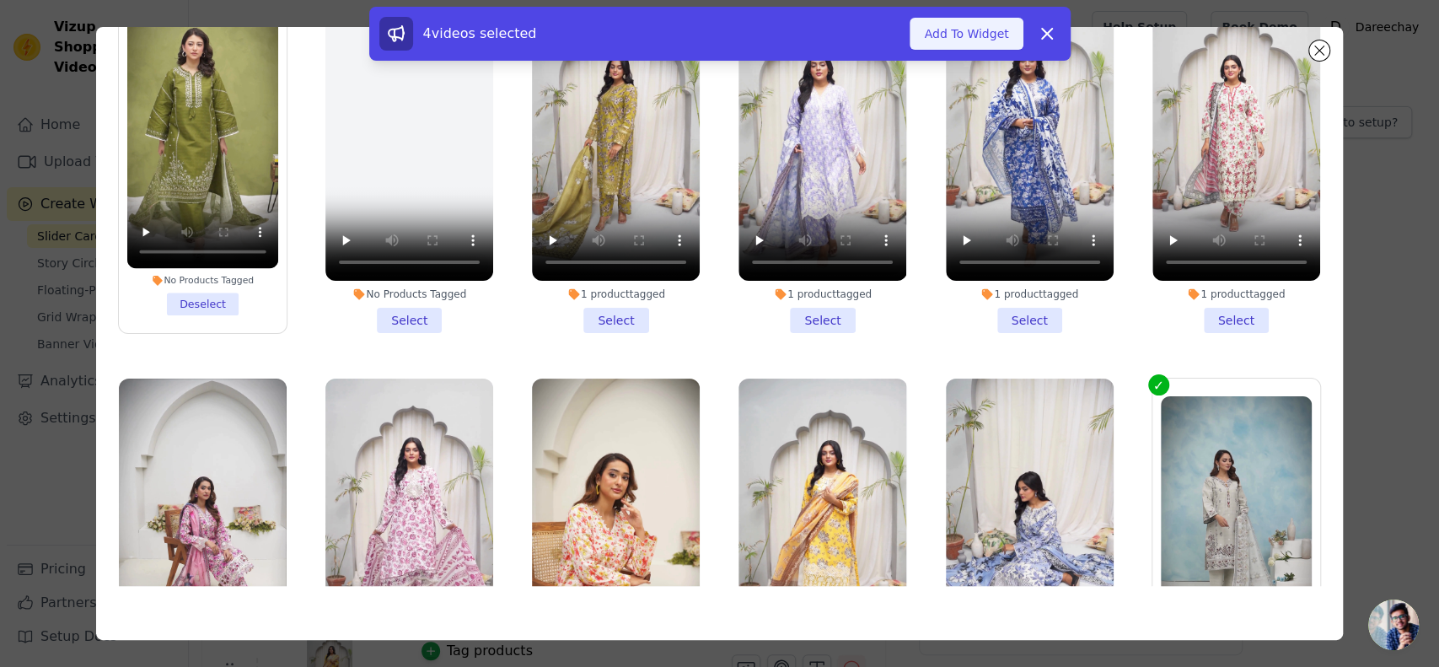
click at [945, 29] on button "Add To Widget" at bounding box center [966, 34] width 113 height 32
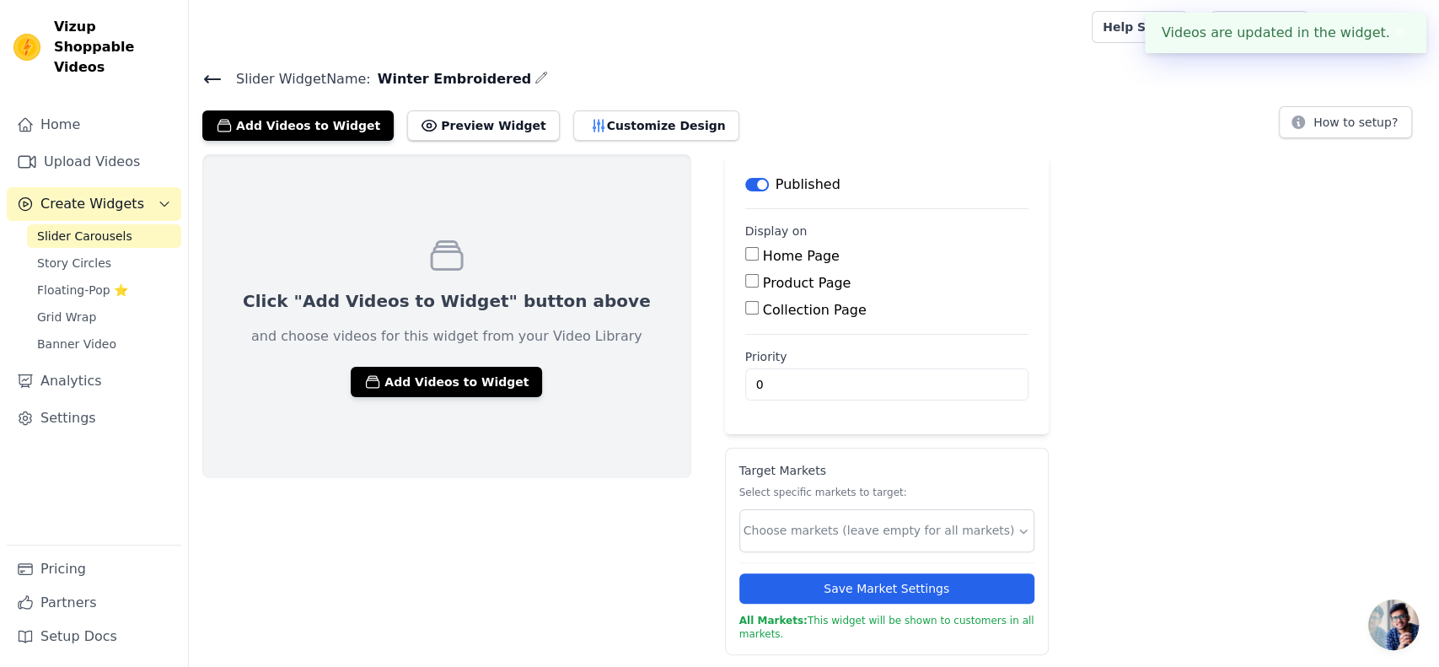
click at [602, 106] on div "Add Videos to Widget Preview Widget Customize Design" at bounding box center [477, 122] width 550 height 37
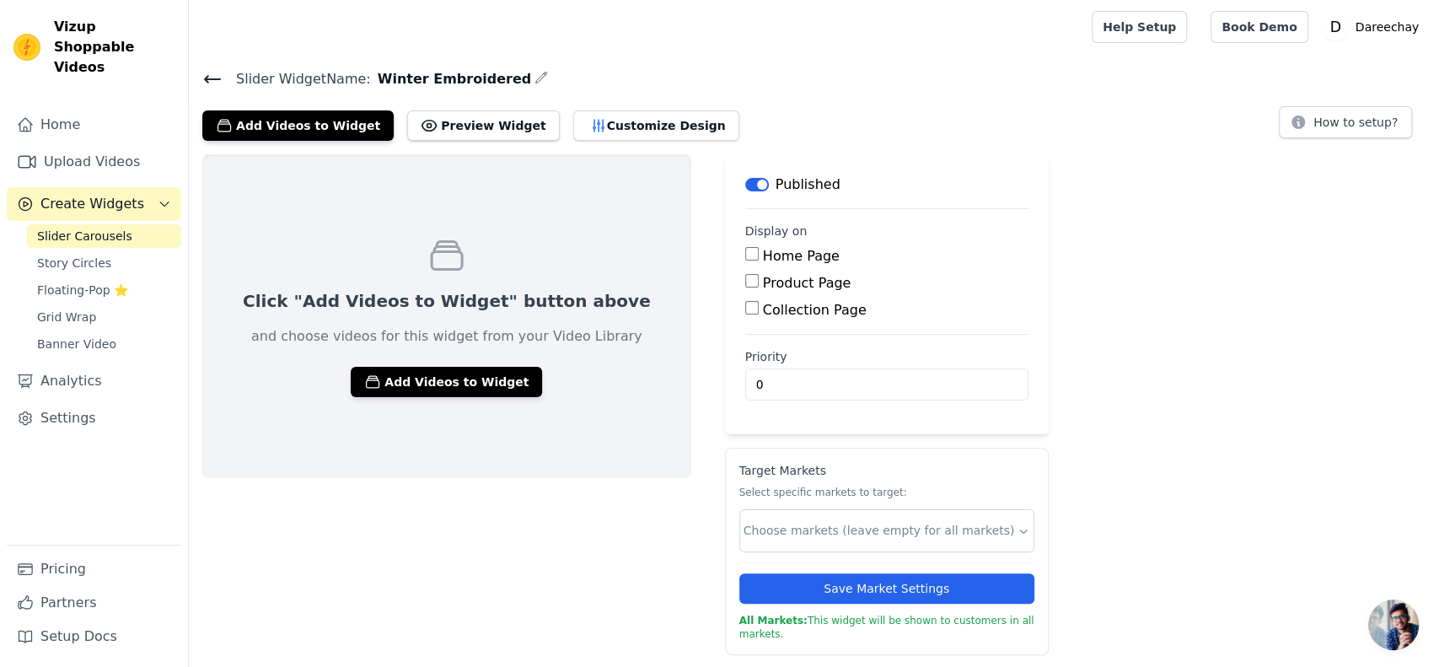
click at [745, 255] on input "Home Page" at bounding box center [751, 253] width 13 height 13
checkbox input "true"
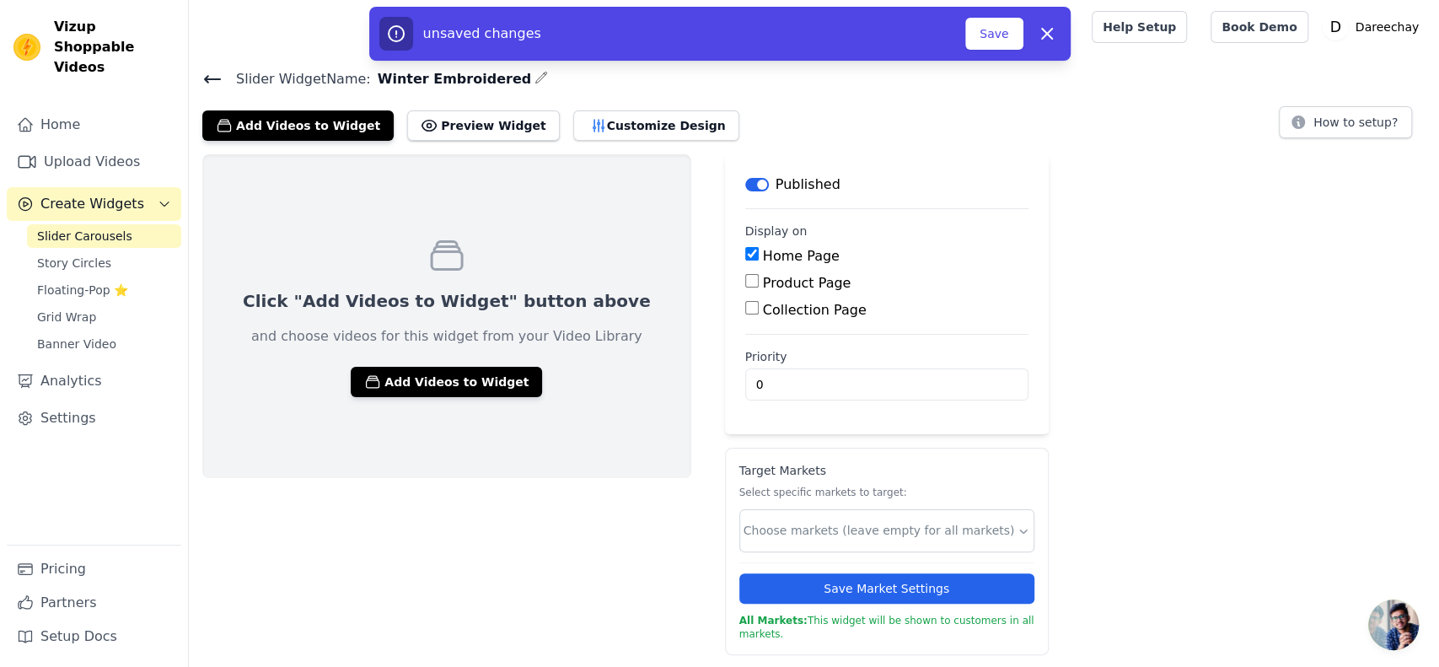
click at [745, 282] on input "Product Page" at bounding box center [751, 280] width 13 height 13
checkbox input "true"
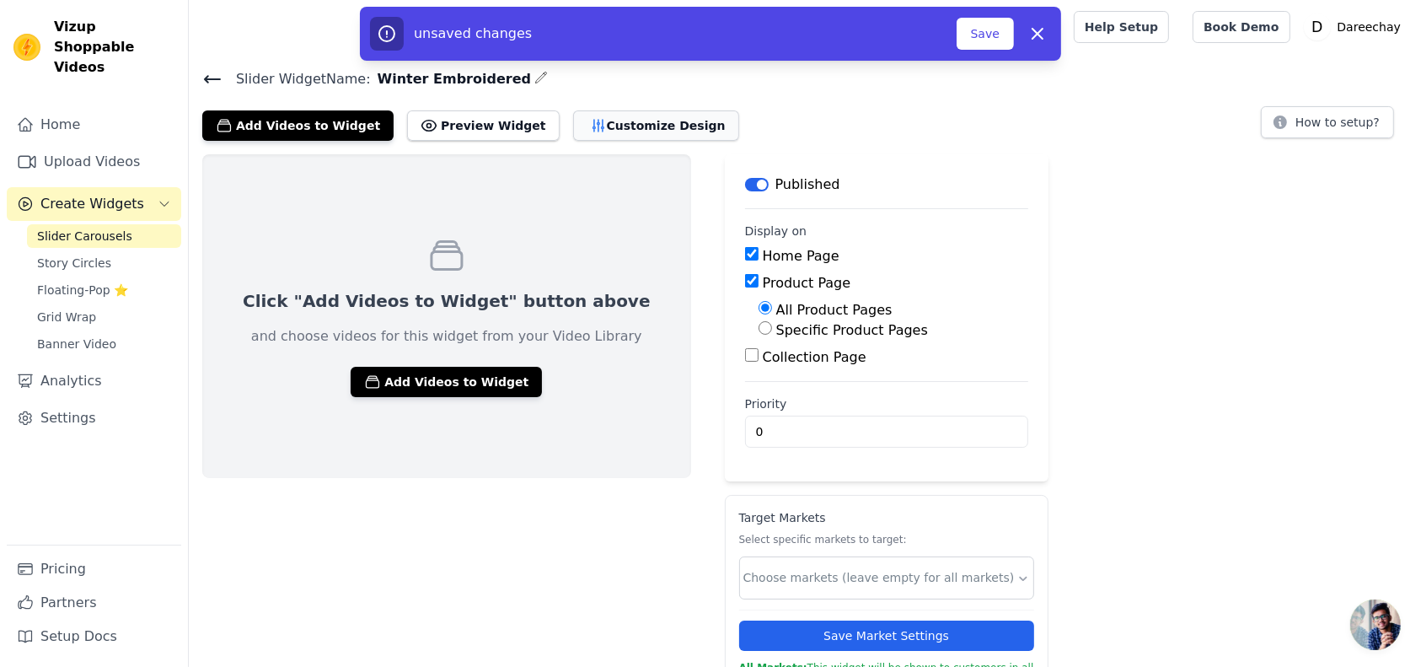
click at [573, 114] on button "Customize Design" at bounding box center [656, 125] width 166 height 30
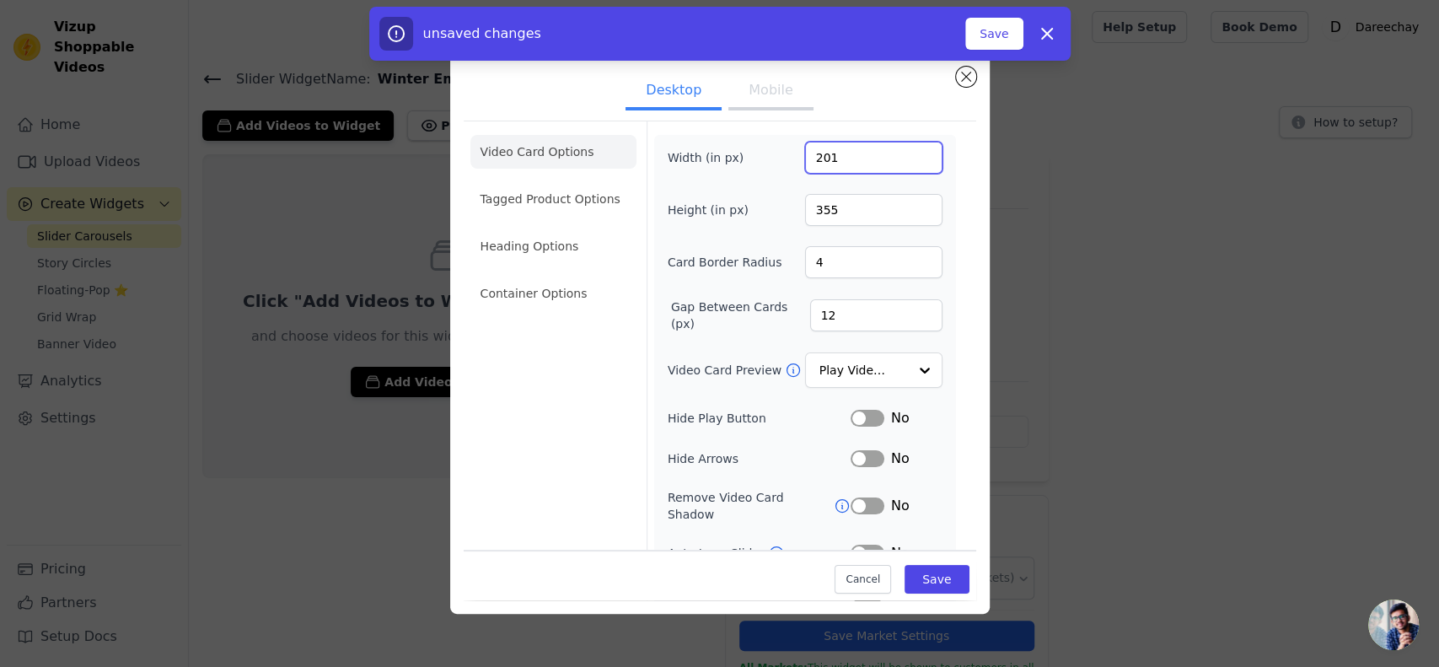
click at [908, 152] on input "201" at bounding box center [873, 158] width 137 height 32
click at [908, 152] on input "202" at bounding box center [873, 158] width 137 height 32
click at [908, 152] on input "203" at bounding box center [873, 158] width 137 height 32
click at [908, 152] on input "204" at bounding box center [873, 158] width 137 height 32
click at [908, 152] on input "205" at bounding box center [873, 158] width 137 height 32
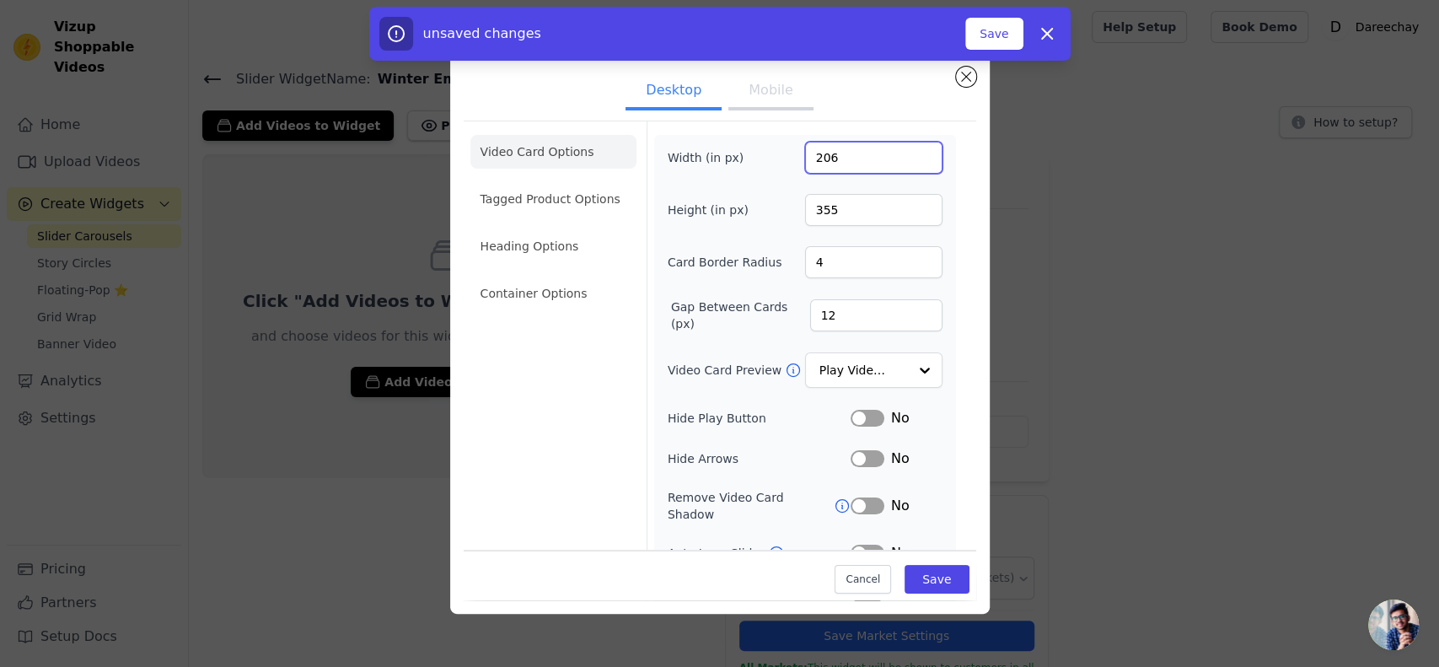
click at [908, 152] on input "206" at bounding box center [873, 158] width 137 height 32
click at [908, 152] on input "207" at bounding box center [873, 158] width 137 height 32
click at [908, 152] on input "208" at bounding box center [873, 158] width 137 height 32
click at [908, 152] on input "209" at bounding box center [873, 158] width 137 height 32
click at [908, 152] on input "210" at bounding box center [873, 158] width 137 height 32
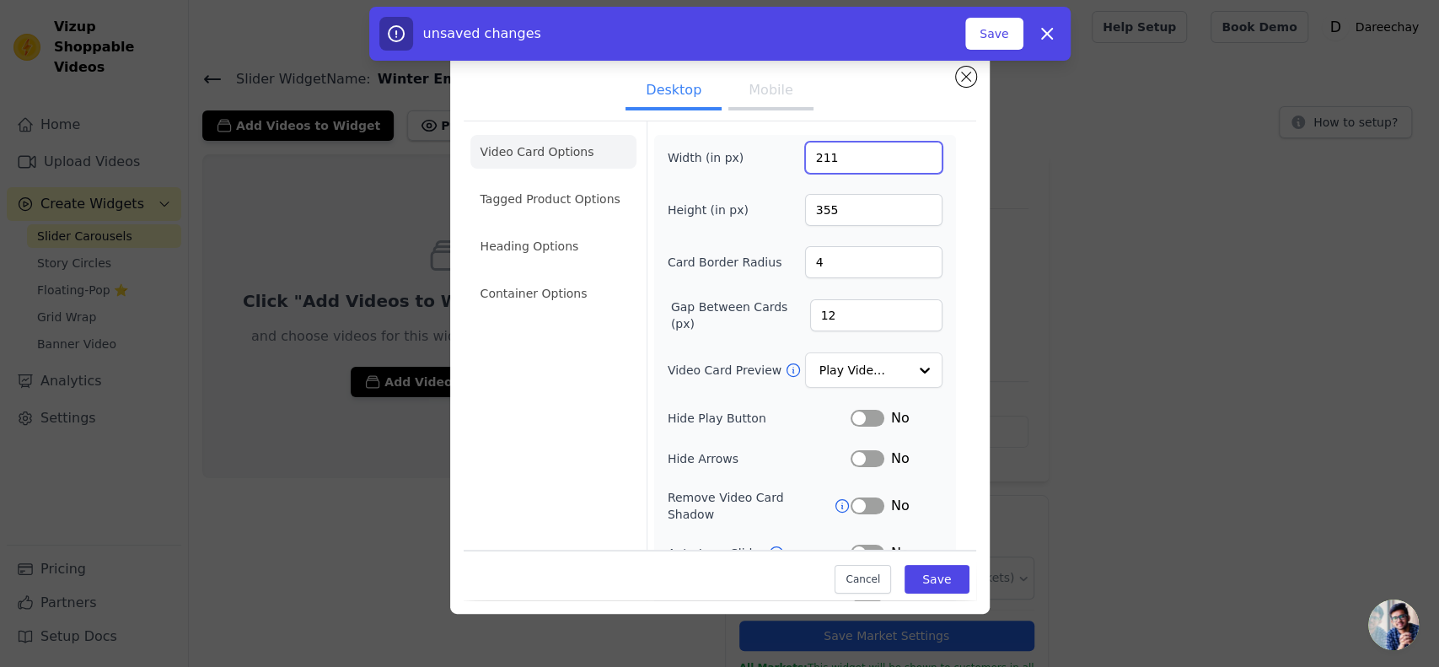
click at [908, 152] on input "211" at bounding box center [873, 158] width 137 height 32
click at [908, 152] on input "212" at bounding box center [873, 158] width 137 height 32
click at [908, 152] on input "213" at bounding box center [873, 158] width 137 height 32
click at [908, 152] on input "214" at bounding box center [873, 158] width 137 height 32
click at [908, 152] on input "215" at bounding box center [873, 158] width 137 height 32
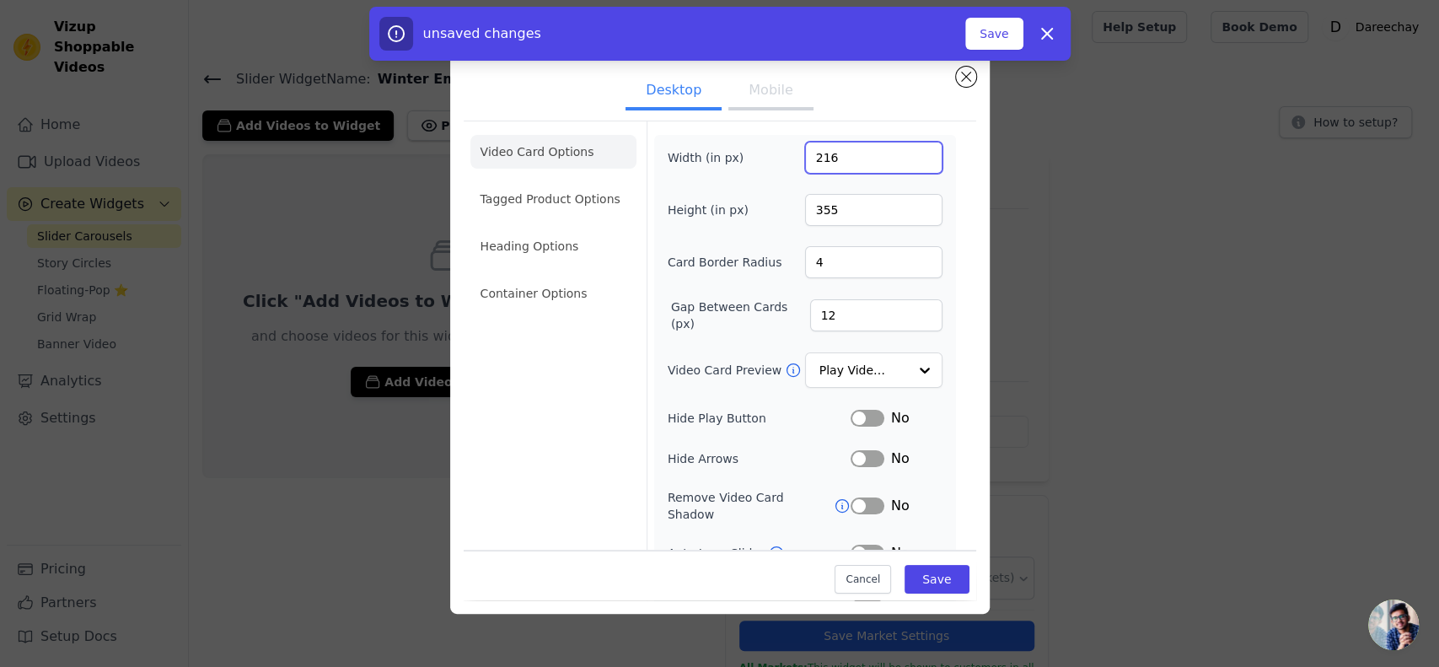
click at [908, 152] on input "216" at bounding box center [873, 158] width 137 height 32
click at [908, 152] on input "217" at bounding box center [873, 158] width 137 height 32
click at [908, 152] on input "218" at bounding box center [873, 158] width 137 height 32
click at [908, 152] on input "219" at bounding box center [873, 158] width 137 height 32
click at [908, 152] on input "220" at bounding box center [873, 158] width 137 height 32
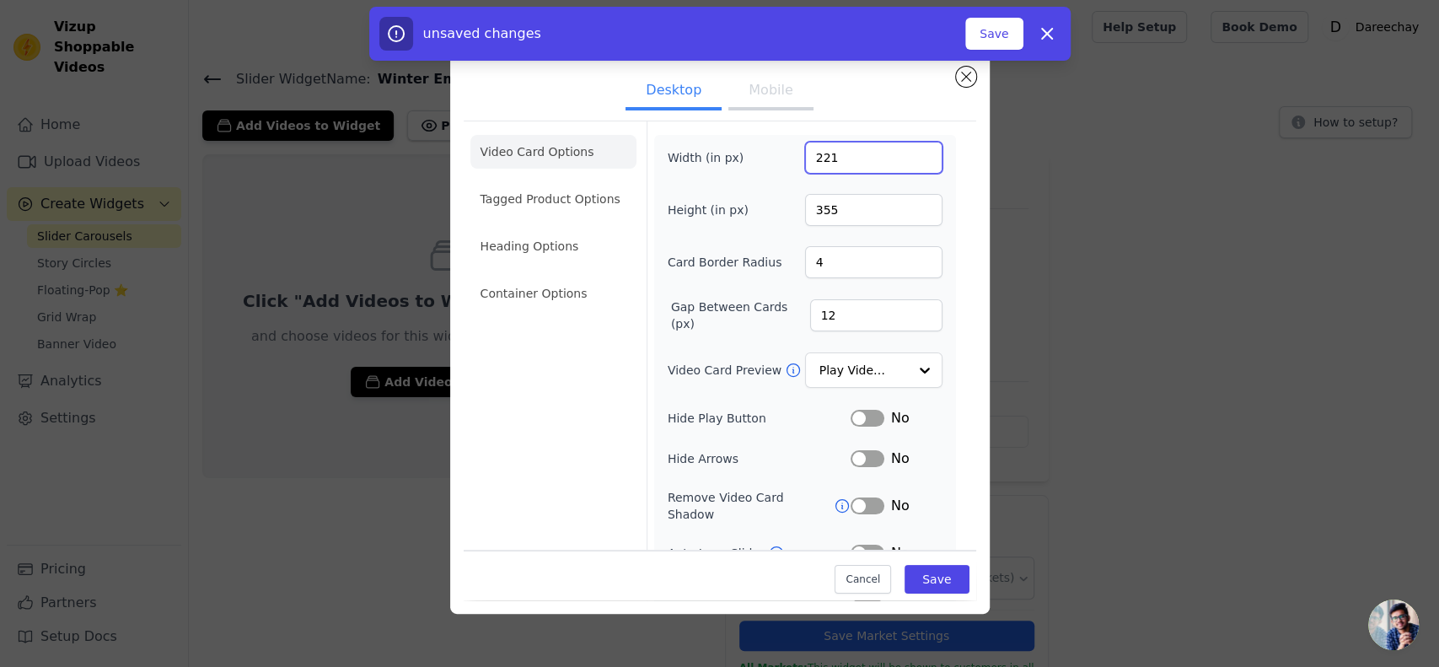
click at [908, 152] on input "221" at bounding box center [873, 158] width 137 height 32
click at [908, 152] on input "222" at bounding box center [873, 158] width 137 height 32
click at [908, 152] on input "223" at bounding box center [873, 158] width 137 height 32
click at [908, 152] on input "224" at bounding box center [873, 158] width 137 height 32
click at [908, 152] on input "225" at bounding box center [873, 158] width 137 height 32
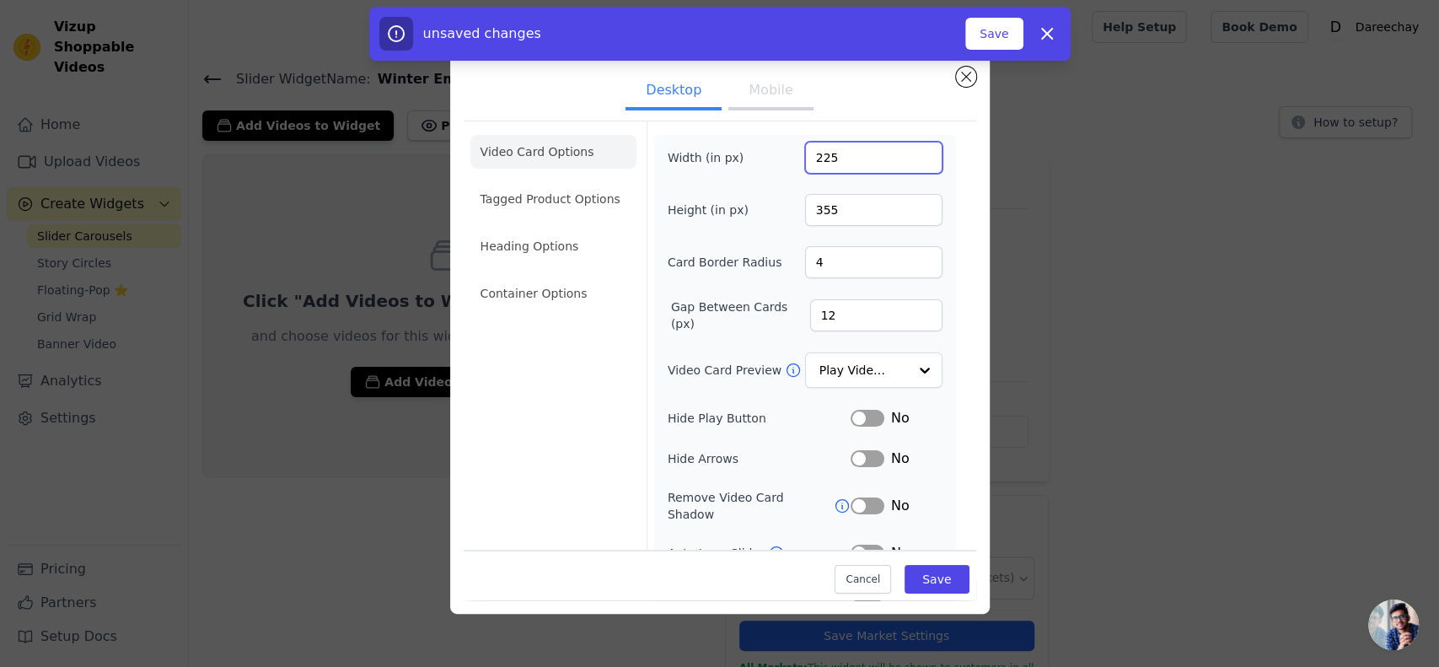
type input "226"
click at [908, 152] on input "226" at bounding box center [873, 158] width 137 height 32
drag, startPoint x: 862, startPoint y: 422, endPoint x: 850, endPoint y: 460, distance: 40.8
click at [850, 460] on div "Width (in px) 226 Height (in px) 355 Card Border Radius 4 Gap Between Cards (px…" at bounding box center [805, 393] width 275 height 502
click at [851, 460] on button "Label" at bounding box center [868, 458] width 34 height 17
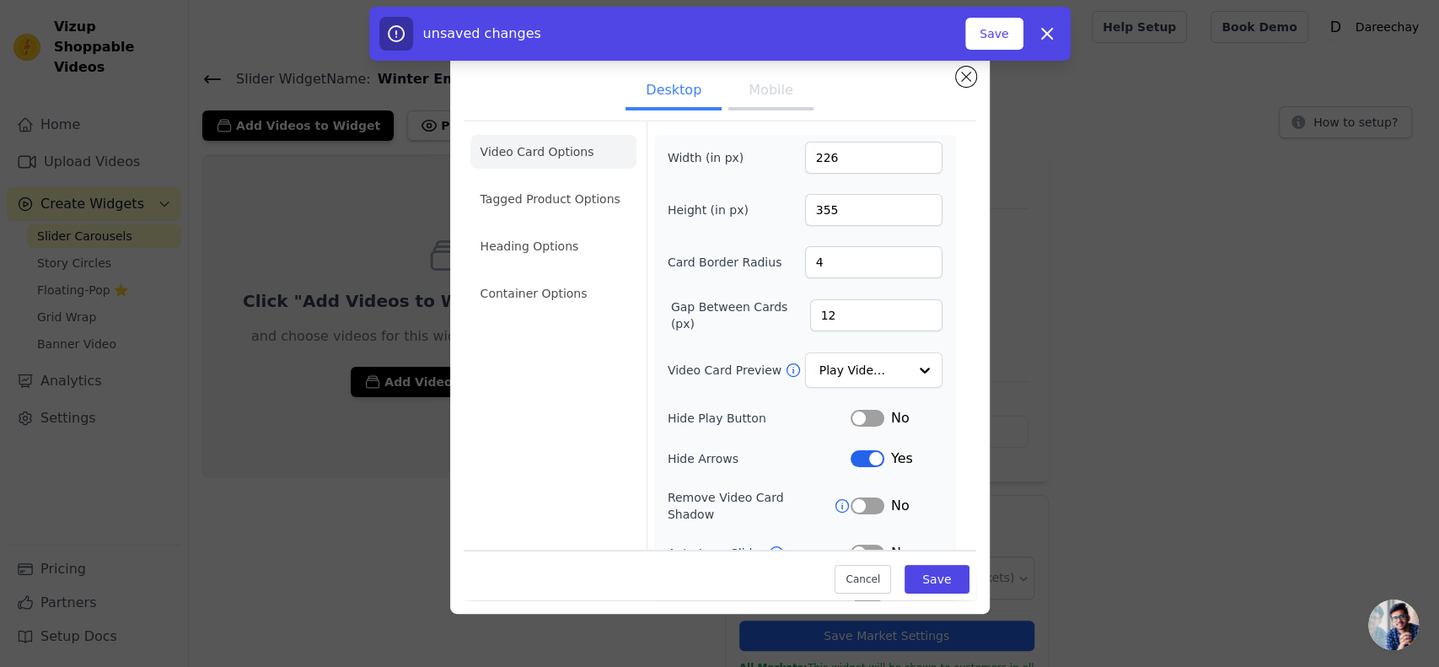
click at [851, 413] on button "Label" at bounding box center [868, 418] width 34 height 17
click at [856, 504] on div "No" at bounding box center [897, 506] width 92 height 20
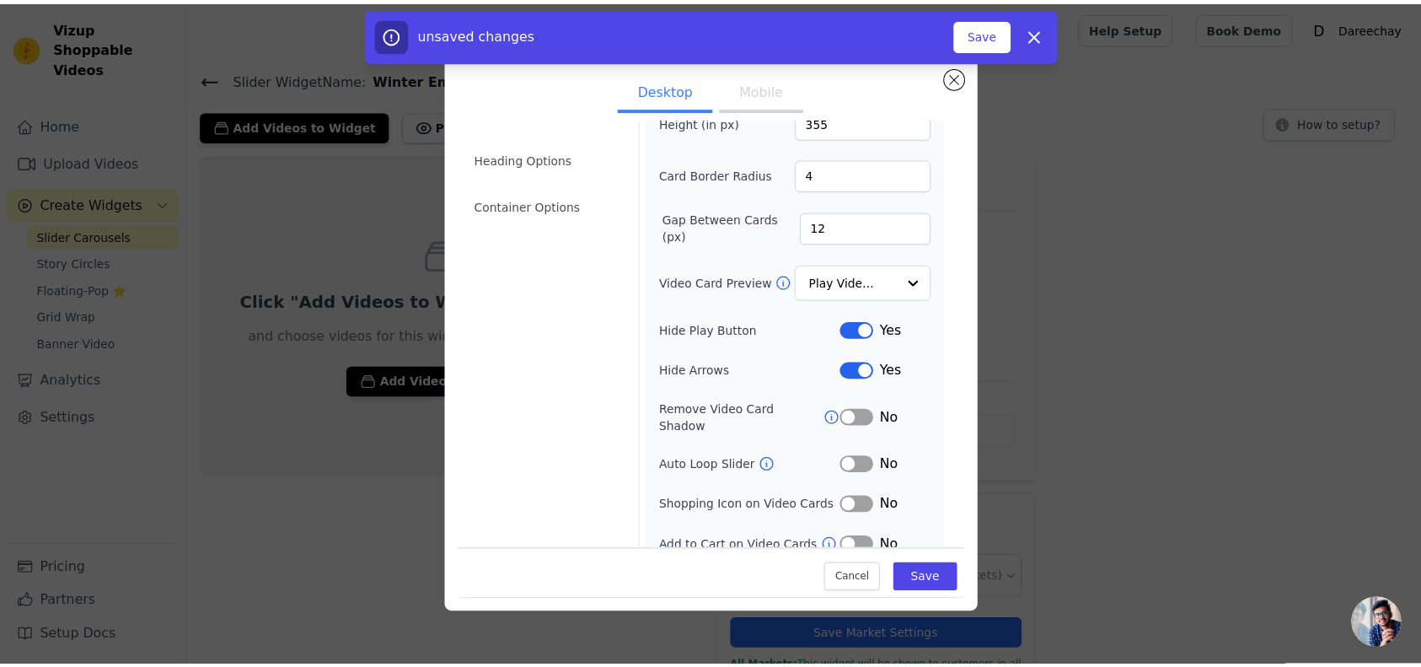
scroll to position [91, 0]
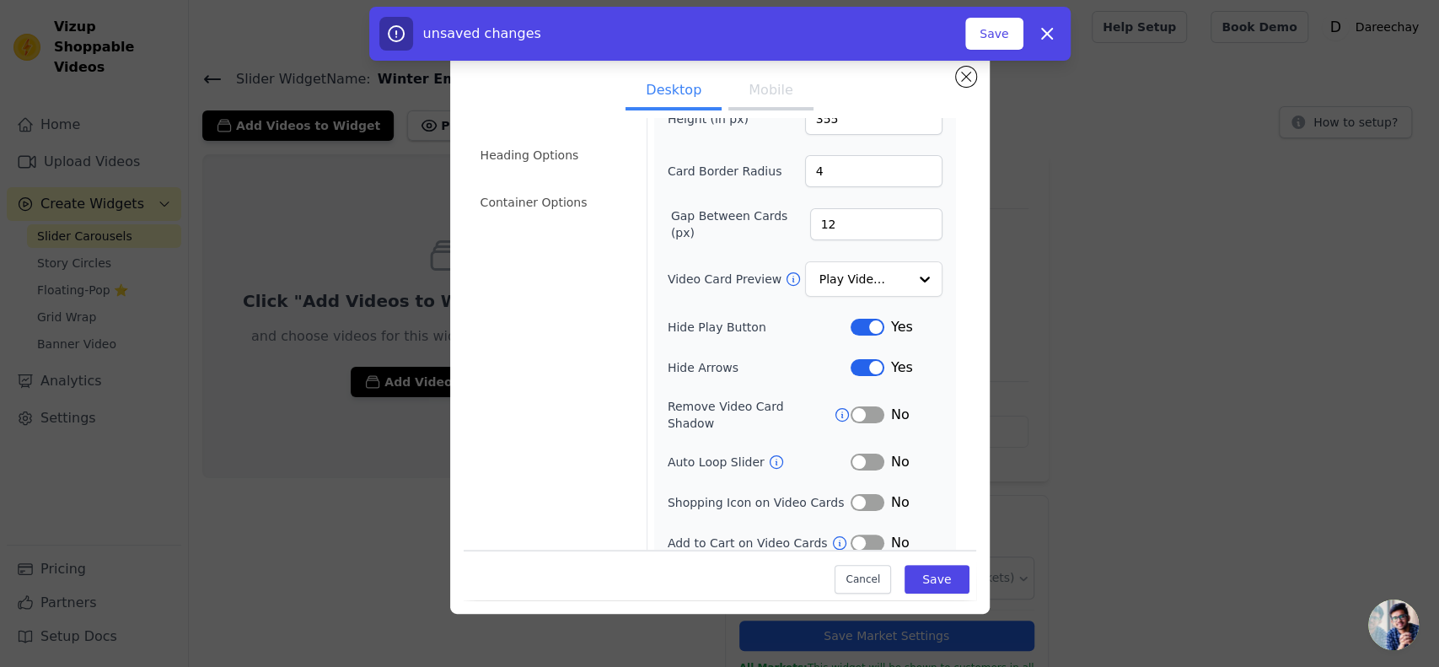
click at [851, 454] on button "Label" at bounding box center [868, 462] width 34 height 17
click at [851, 494] on button "Label" at bounding box center [868, 502] width 34 height 17
click at [851, 406] on button "Label" at bounding box center [868, 414] width 34 height 17
click at [925, 575] on button "Save" at bounding box center [937, 579] width 64 height 29
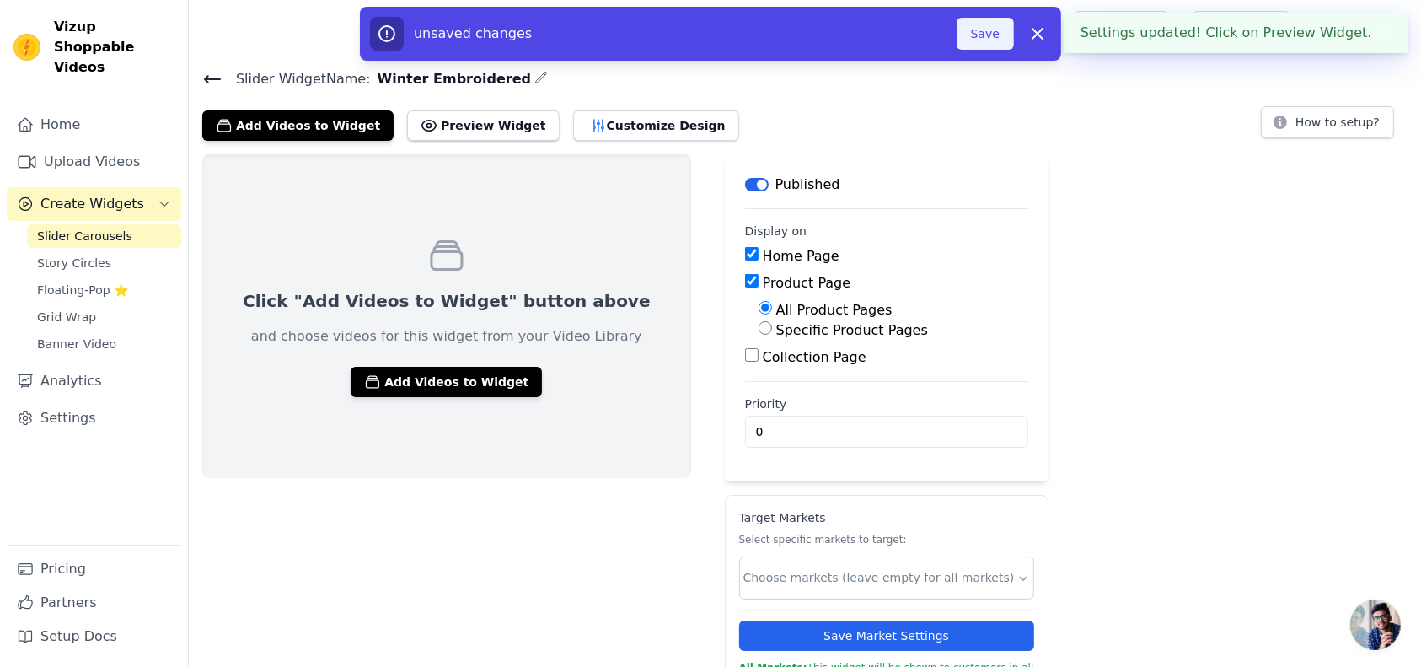
click at [980, 27] on button "Save" at bounding box center [985, 34] width 57 height 32
click at [994, 33] on button "Save" at bounding box center [985, 34] width 57 height 32
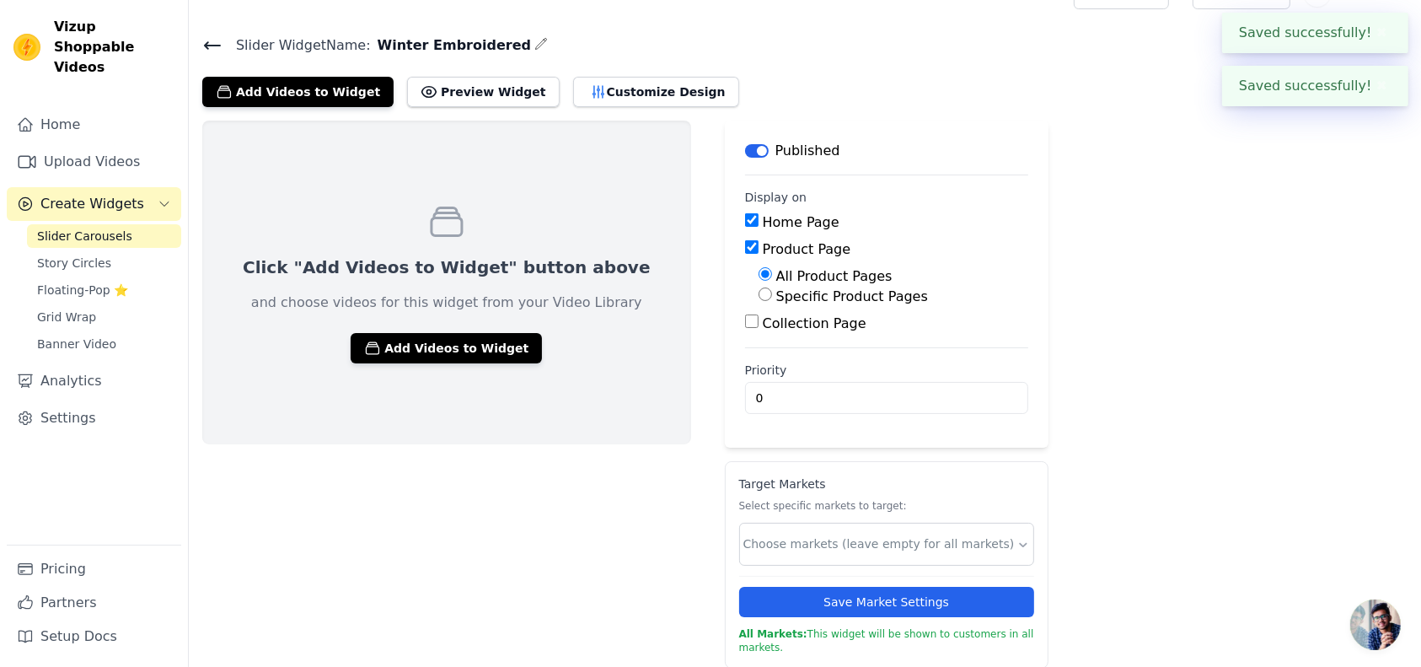
scroll to position [0, 0]
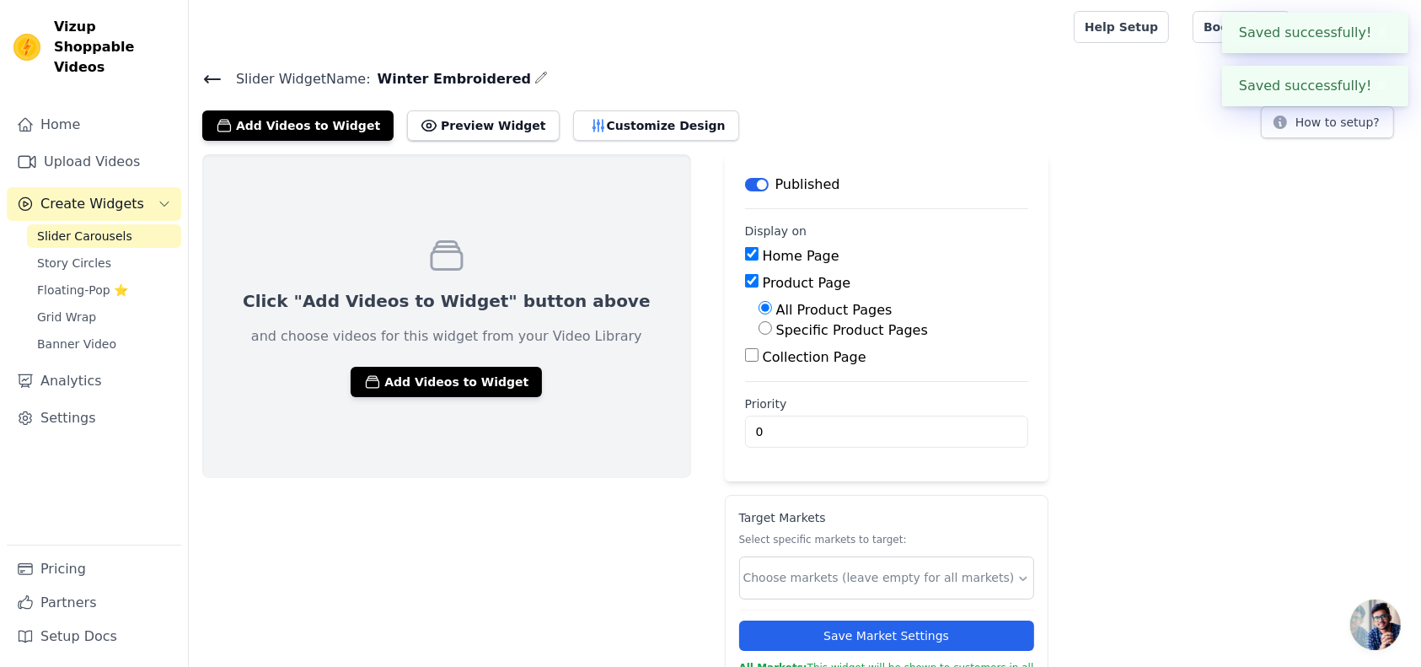
click at [94, 228] on span "Slider Carousels" at bounding box center [84, 236] width 95 height 17
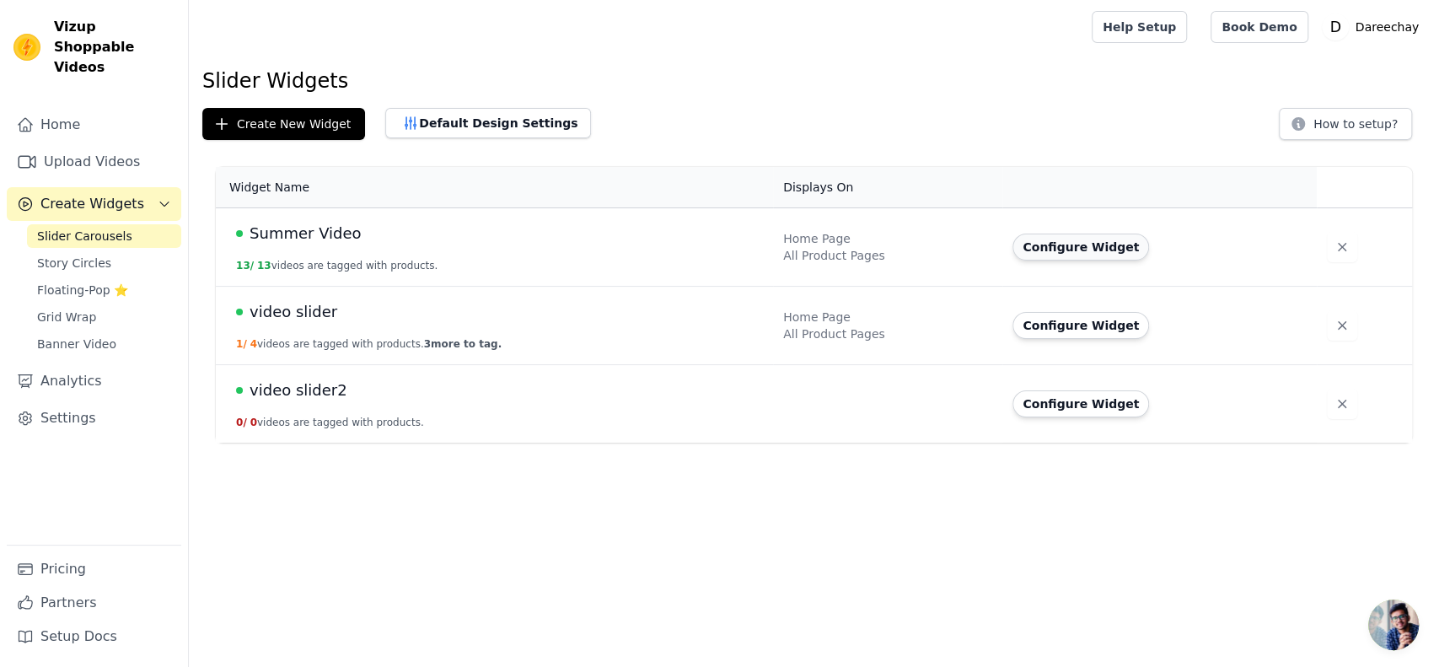
click at [1054, 239] on button "Configure Widget" at bounding box center [1080, 247] width 137 height 27
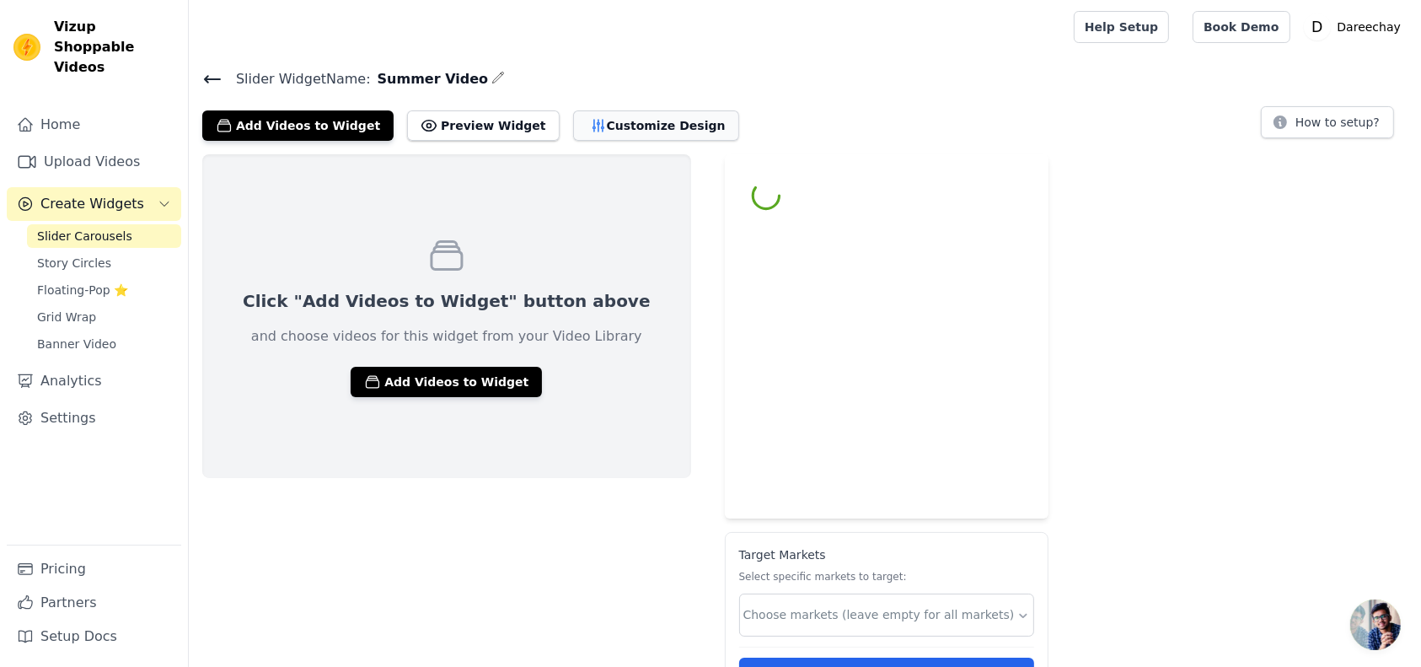
click at [609, 125] on button "Customize Design" at bounding box center [656, 125] width 166 height 30
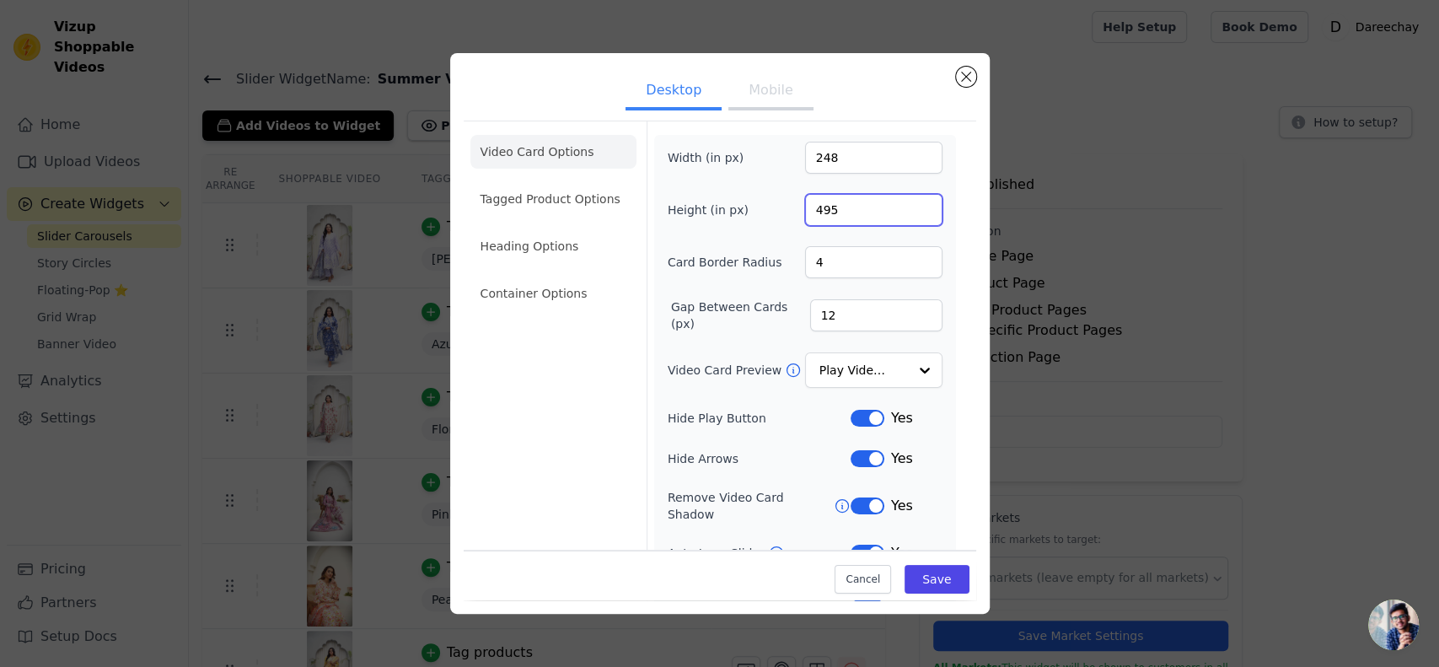
click at [910, 212] on input "495" at bounding box center [873, 210] width 137 height 32
click at [910, 212] on input "494" at bounding box center [873, 210] width 137 height 32
click at [910, 212] on input "493" at bounding box center [873, 210] width 137 height 32
click at [910, 212] on input "492" at bounding box center [873, 210] width 137 height 32
click at [910, 212] on input "491" at bounding box center [873, 210] width 137 height 32
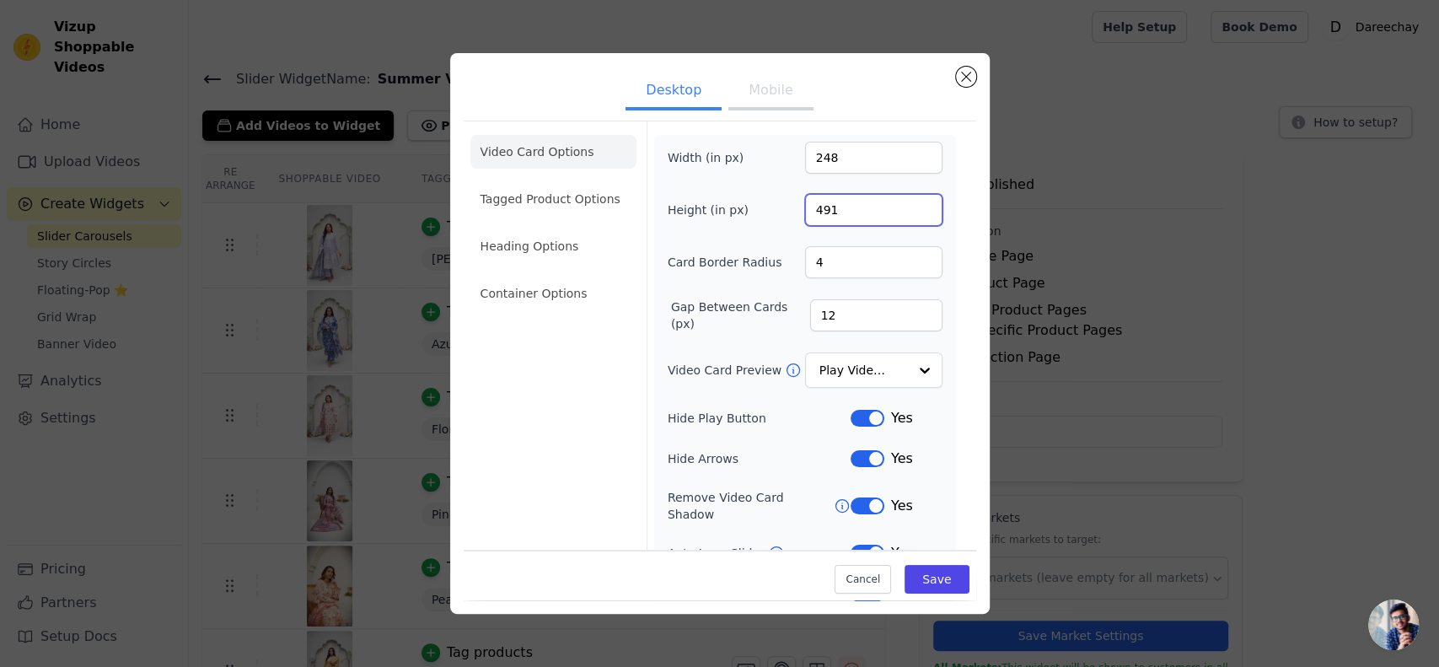
type input "490"
click at [910, 212] on input "490" at bounding box center [873, 210] width 137 height 32
click at [905, 153] on input "249" at bounding box center [873, 158] width 137 height 32
type input "250"
click at [905, 153] on input "250" at bounding box center [873, 158] width 137 height 32
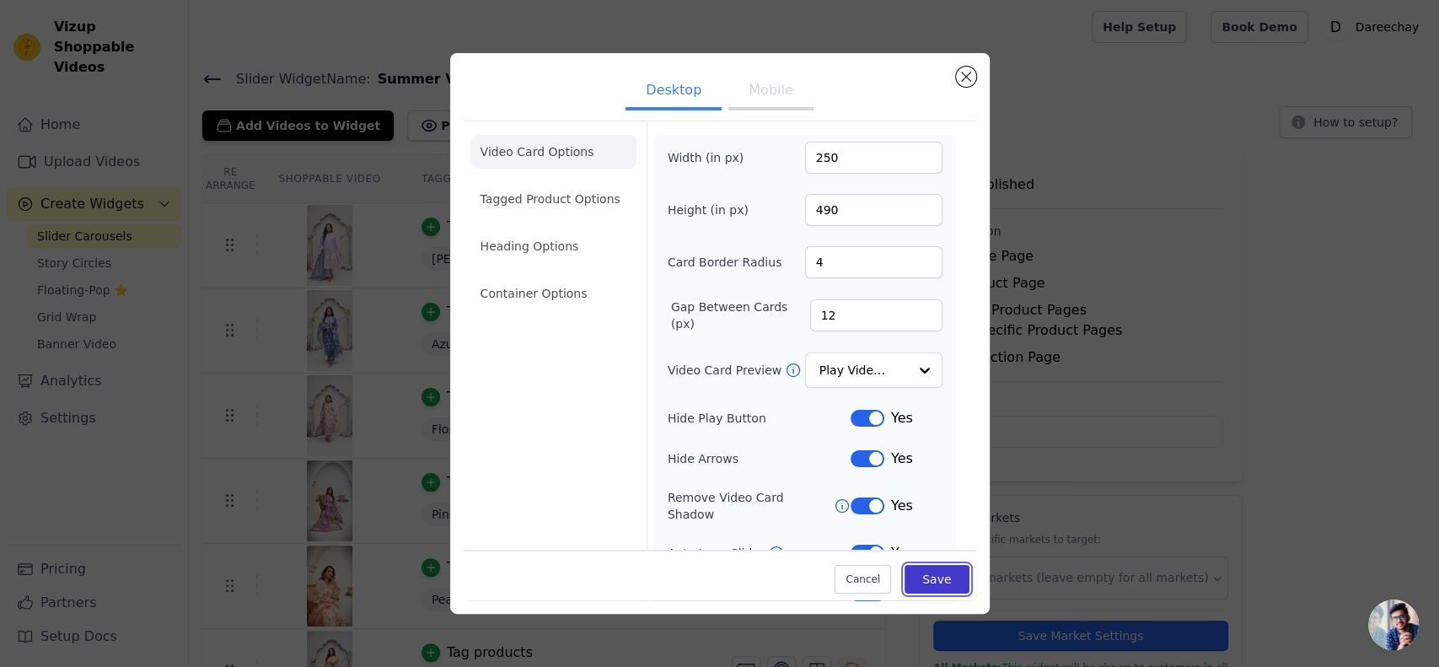
click at [908, 573] on button "Save" at bounding box center [937, 579] width 64 height 29
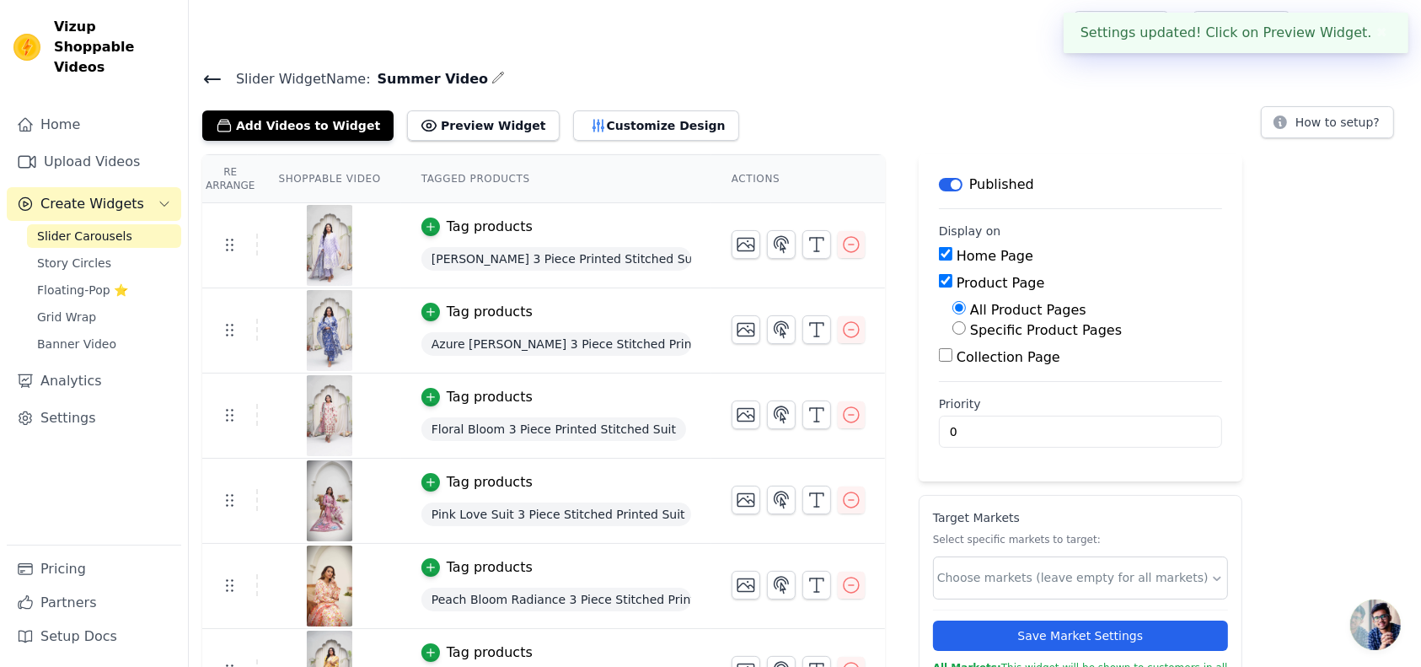
click at [60, 228] on span "Slider Carousels" at bounding box center [84, 236] width 95 height 17
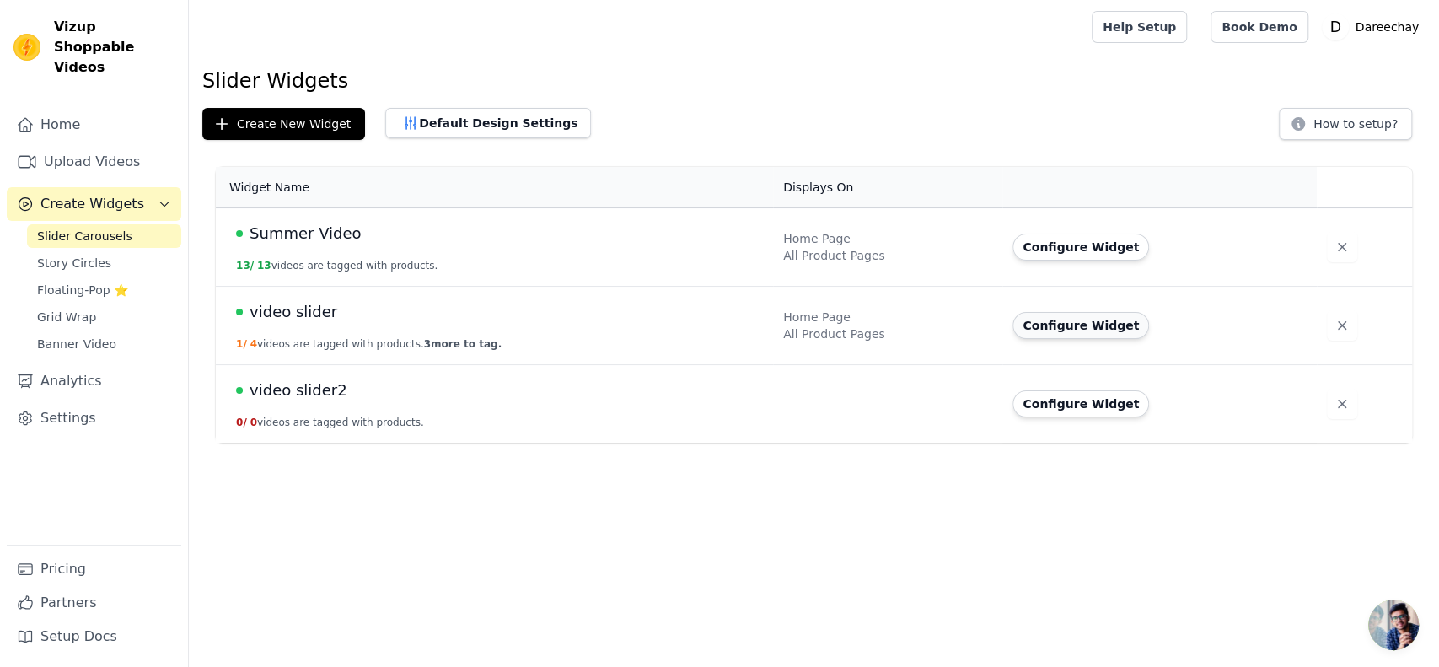
click at [1033, 327] on button "Configure Widget" at bounding box center [1080, 325] width 137 height 27
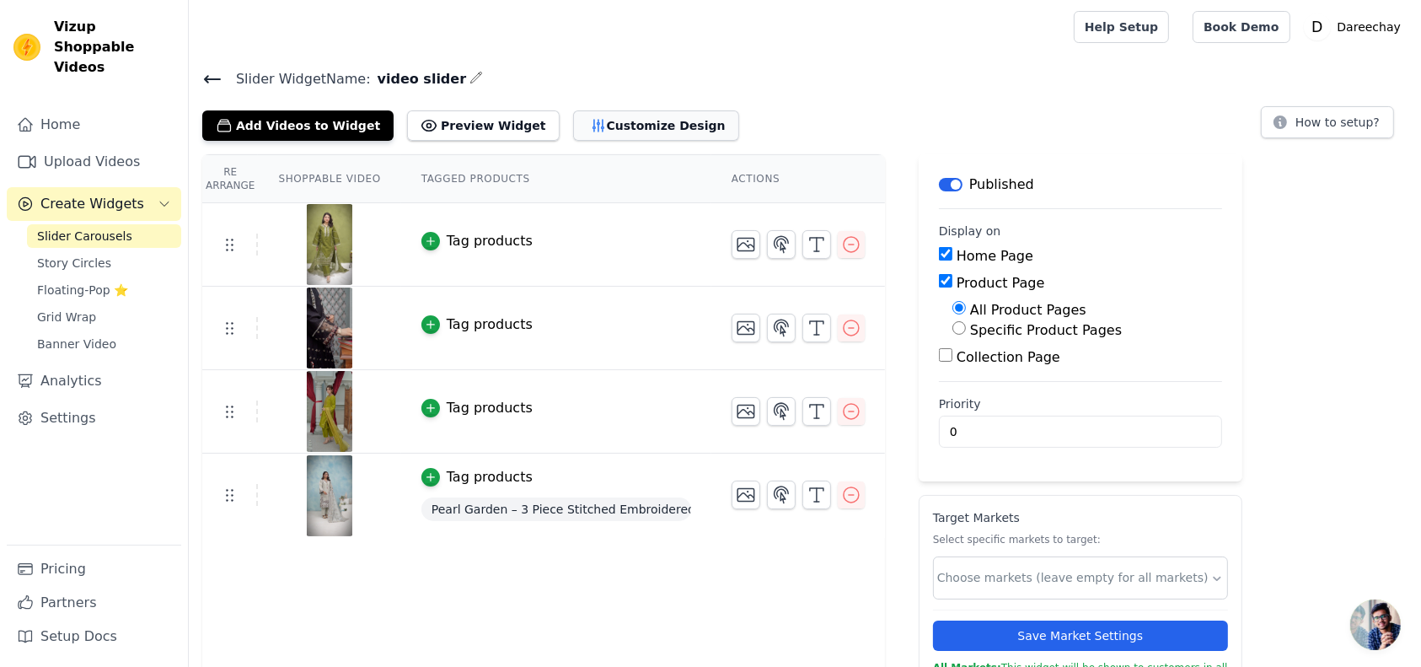
click at [601, 112] on button "Customize Design" at bounding box center [656, 125] width 166 height 30
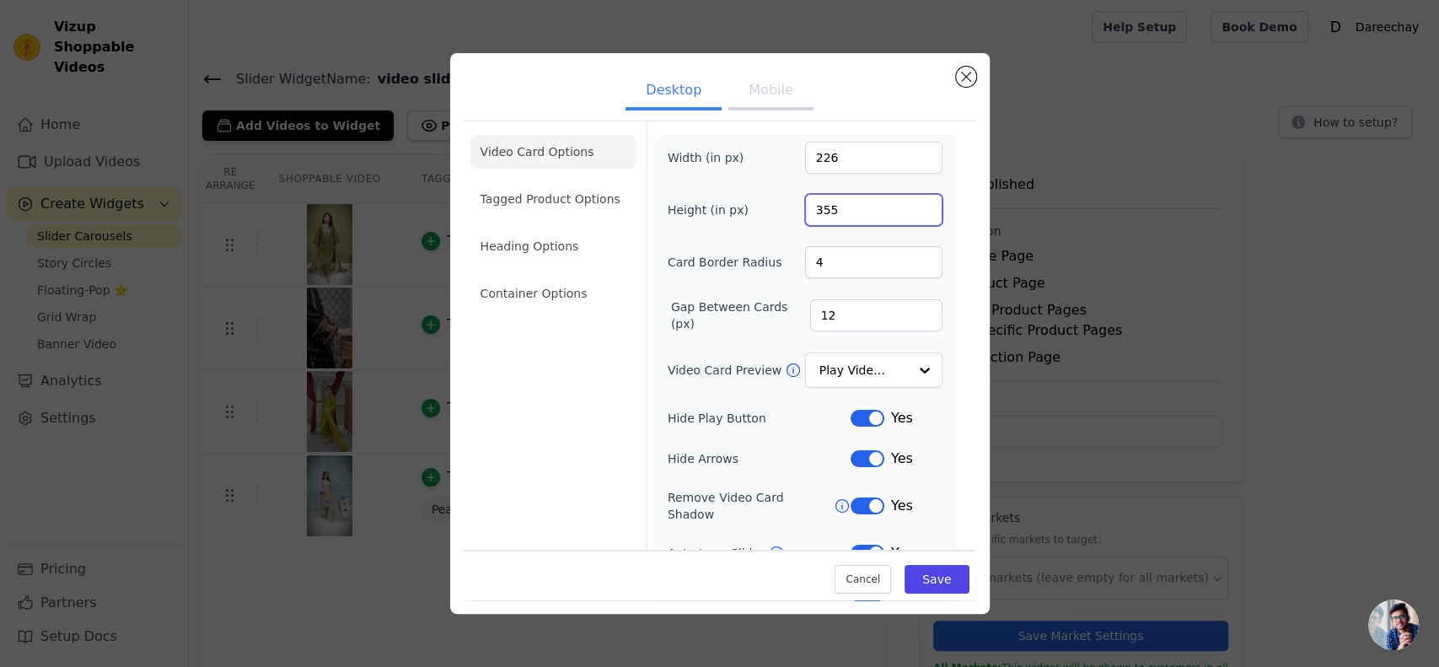
click at [826, 211] on input "355" at bounding box center [873, 210] width 137 height 32
type input "490"
click at [840, 150] on input "226" at bounding box center [873, 158] width 137 height 32
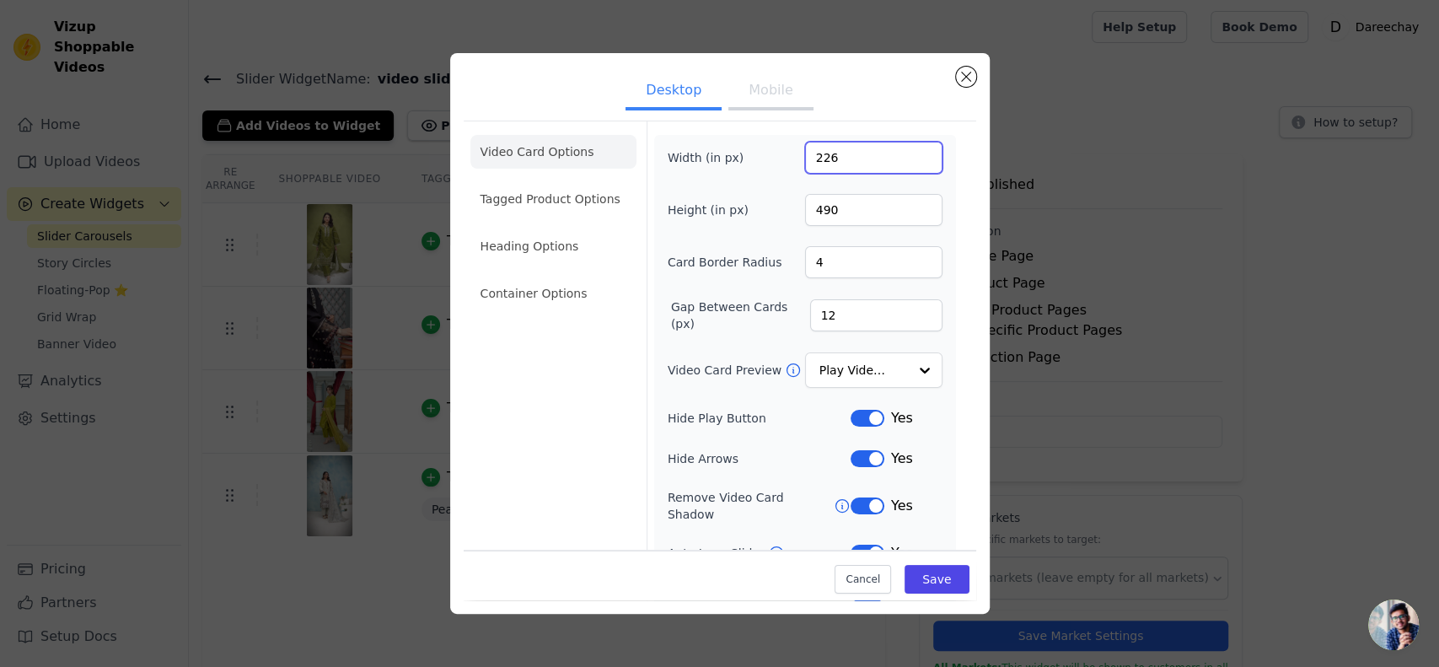
click at [840, 150] on input "226" at bounding box center [873, 158] width 137 height 32
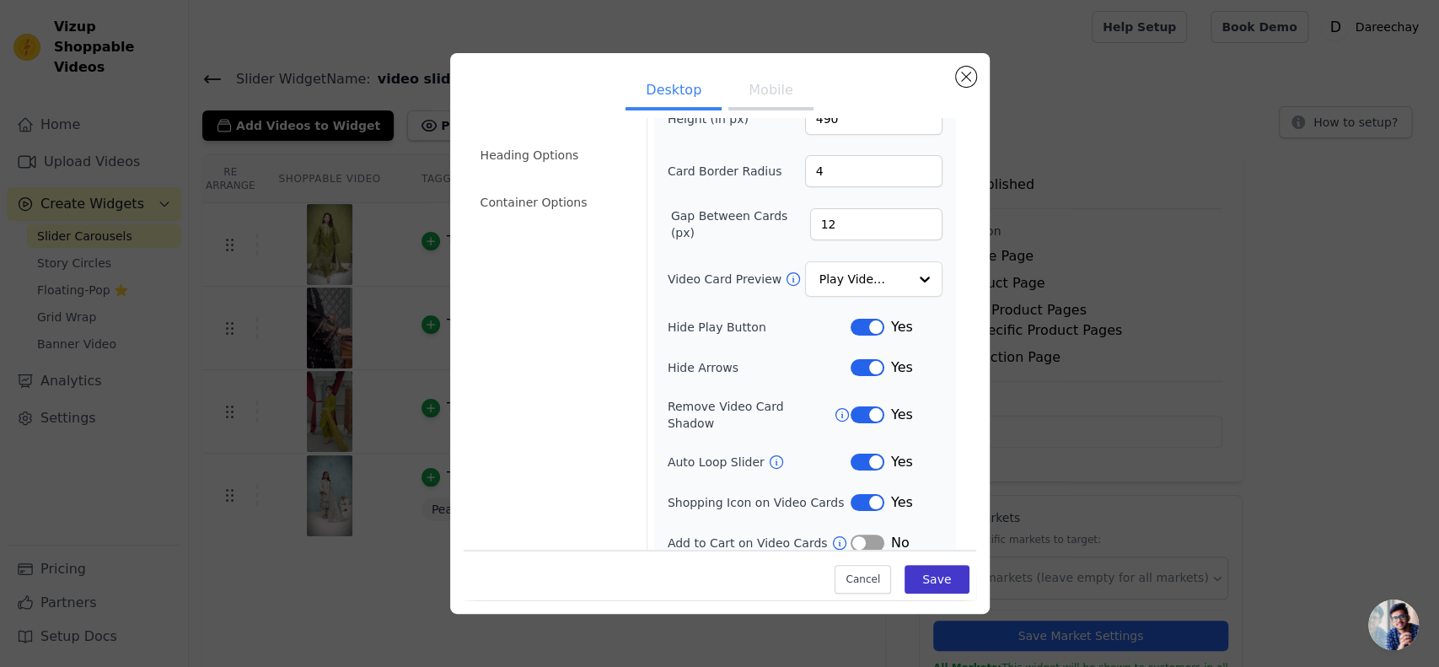
type input "250"
click at [913, 577] on button "Save" at bounding box center [937, 579] width 64 height 29
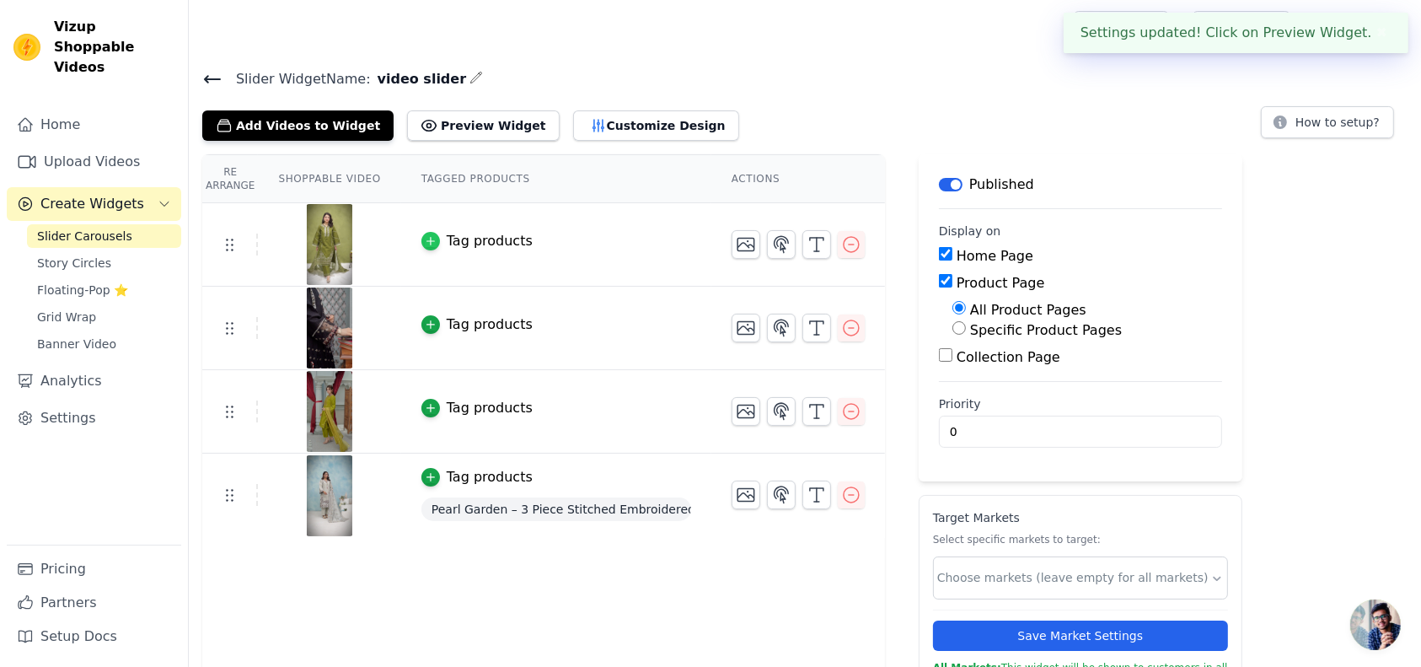
click at [425, 235] on icon "button" at bounding box center [431, 241] width 12 height 12
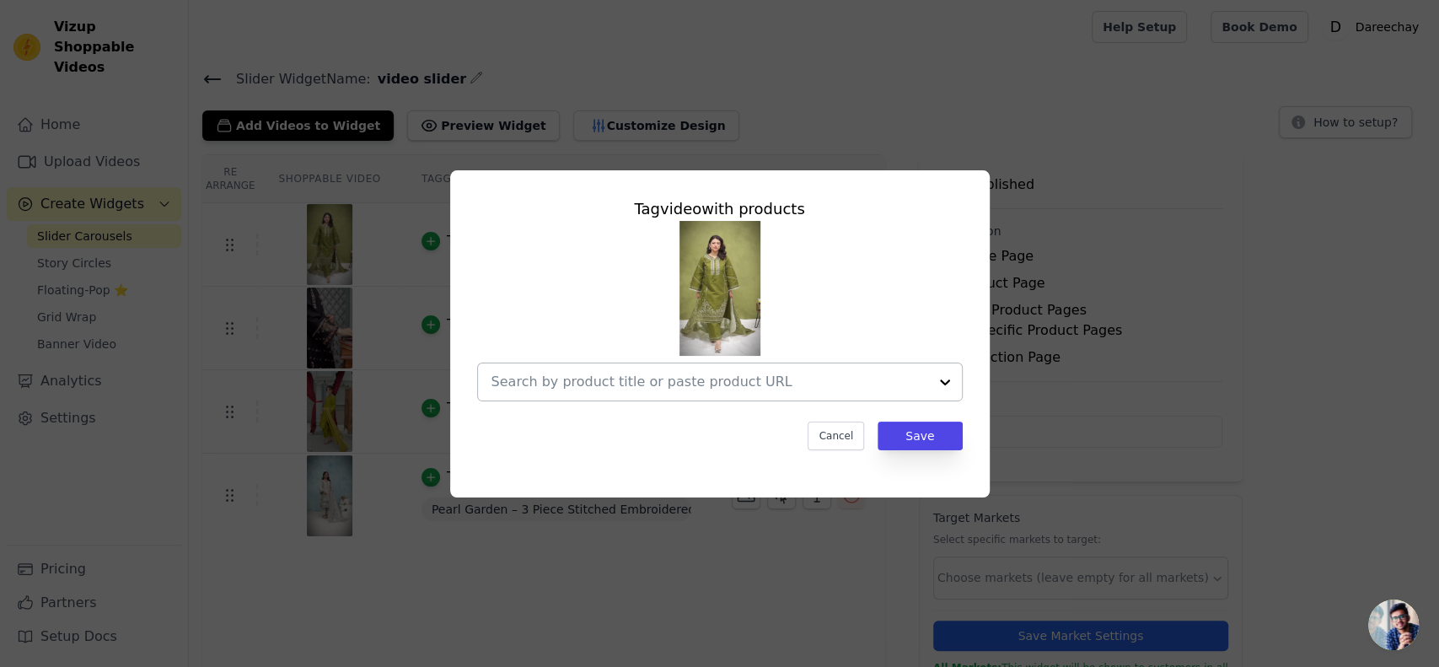
click at [591, 376] on input "text" at bounding box center [709, 382] width 437 height 20
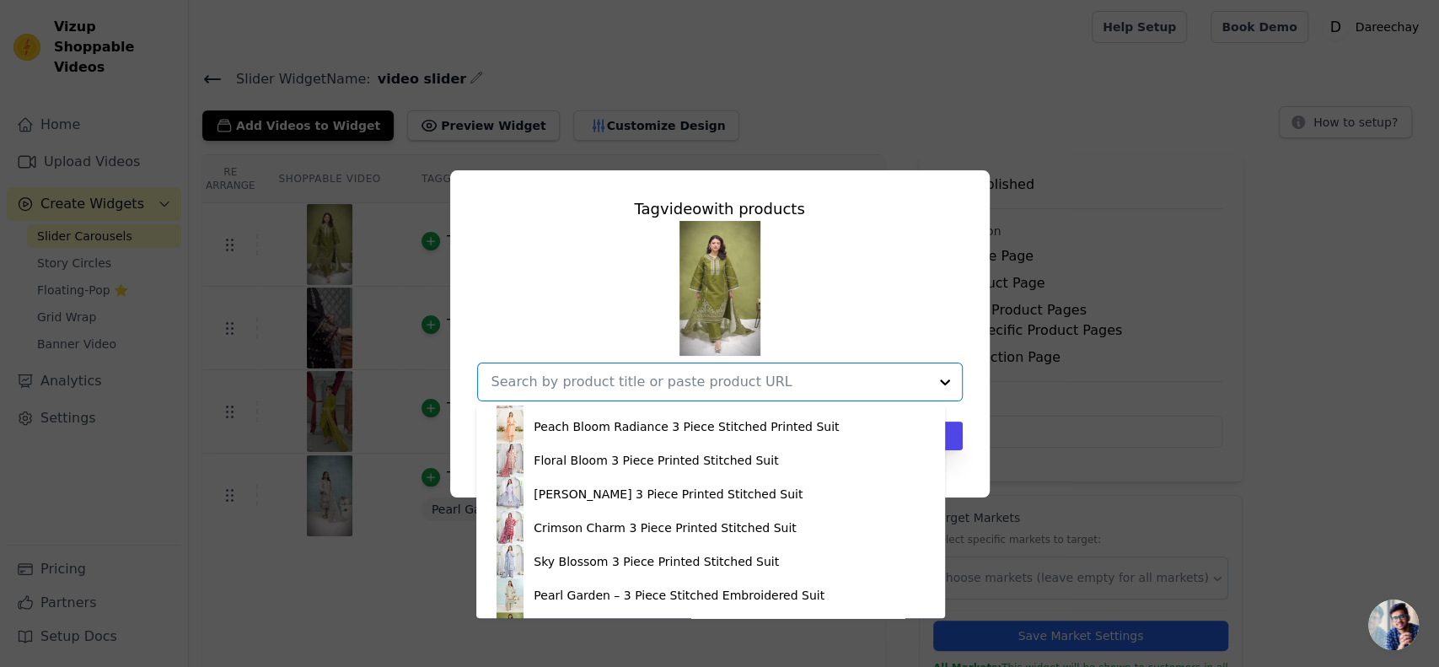
scroll to position [365, 0]
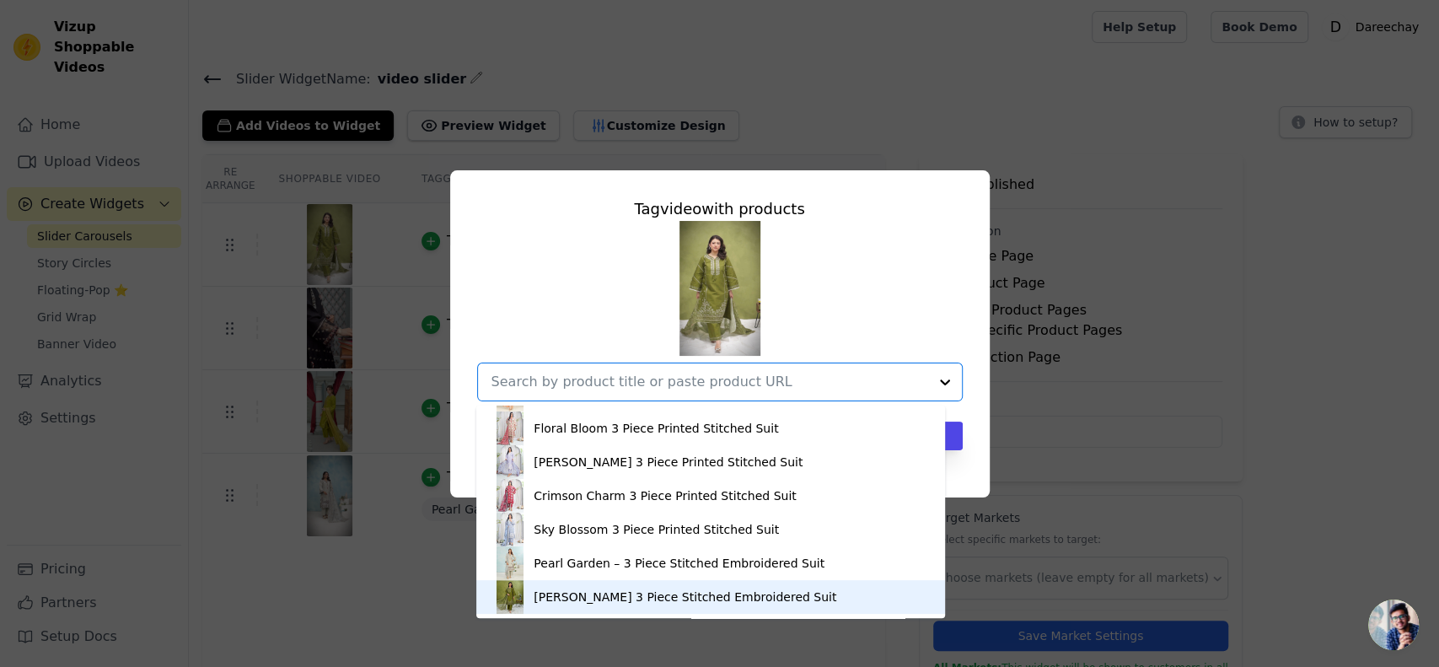
click at [518, 607] on img at bounding box center [510, 597] width 34 height 34
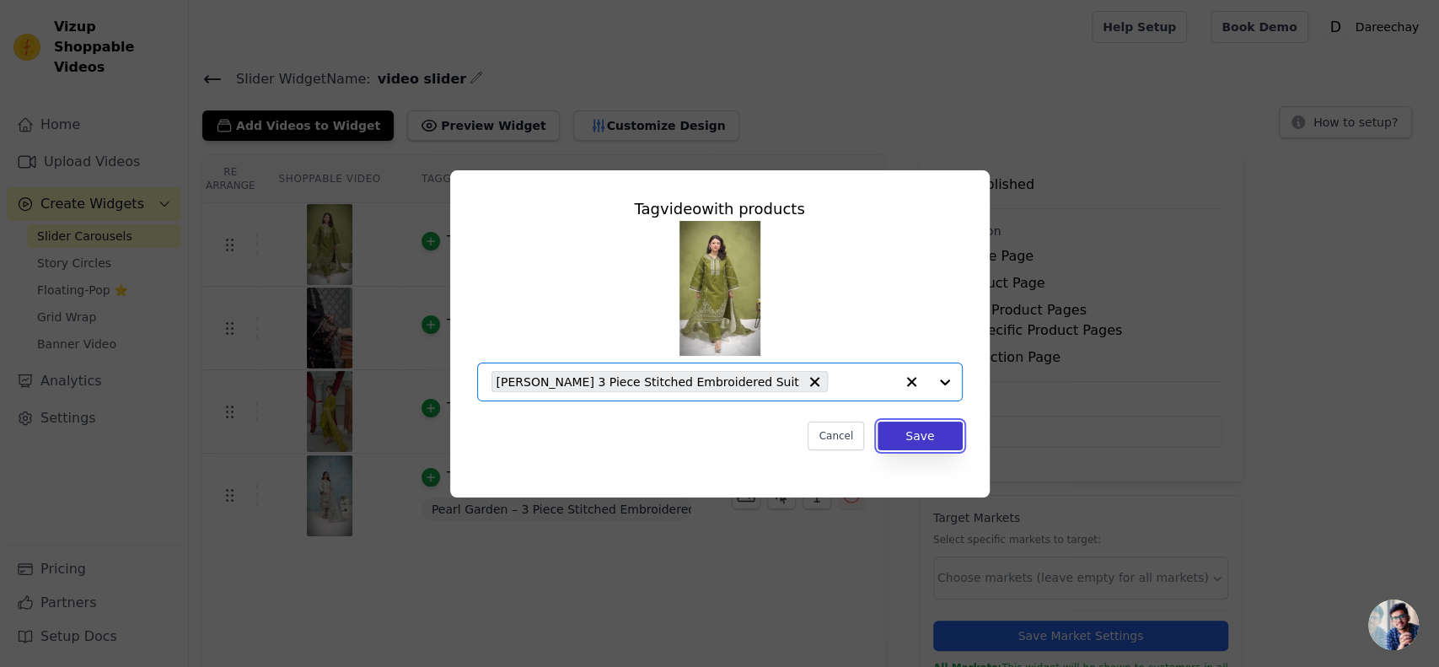
click at [937, 428] on button "Save" at bounding box center [920, 436] width 84 height 29
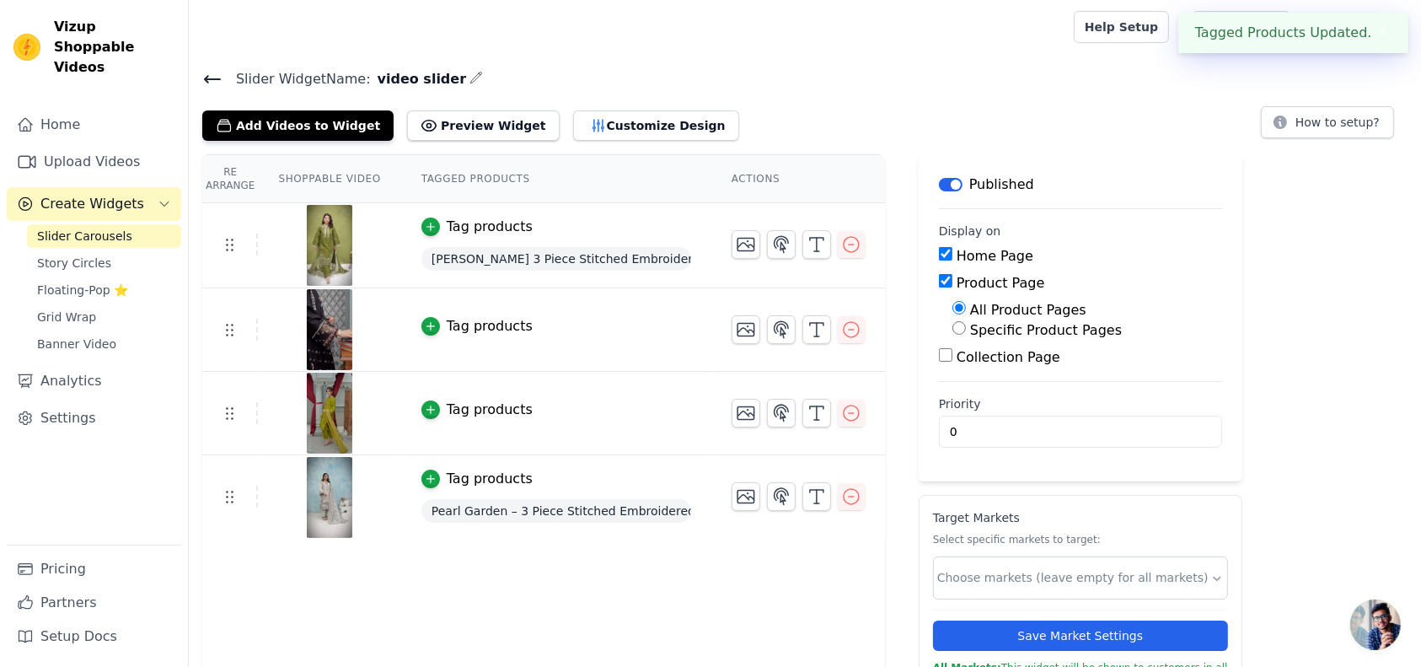
click at [460, 471] on div "Tag products" at bounding box center [490, 479] width 86 height 20
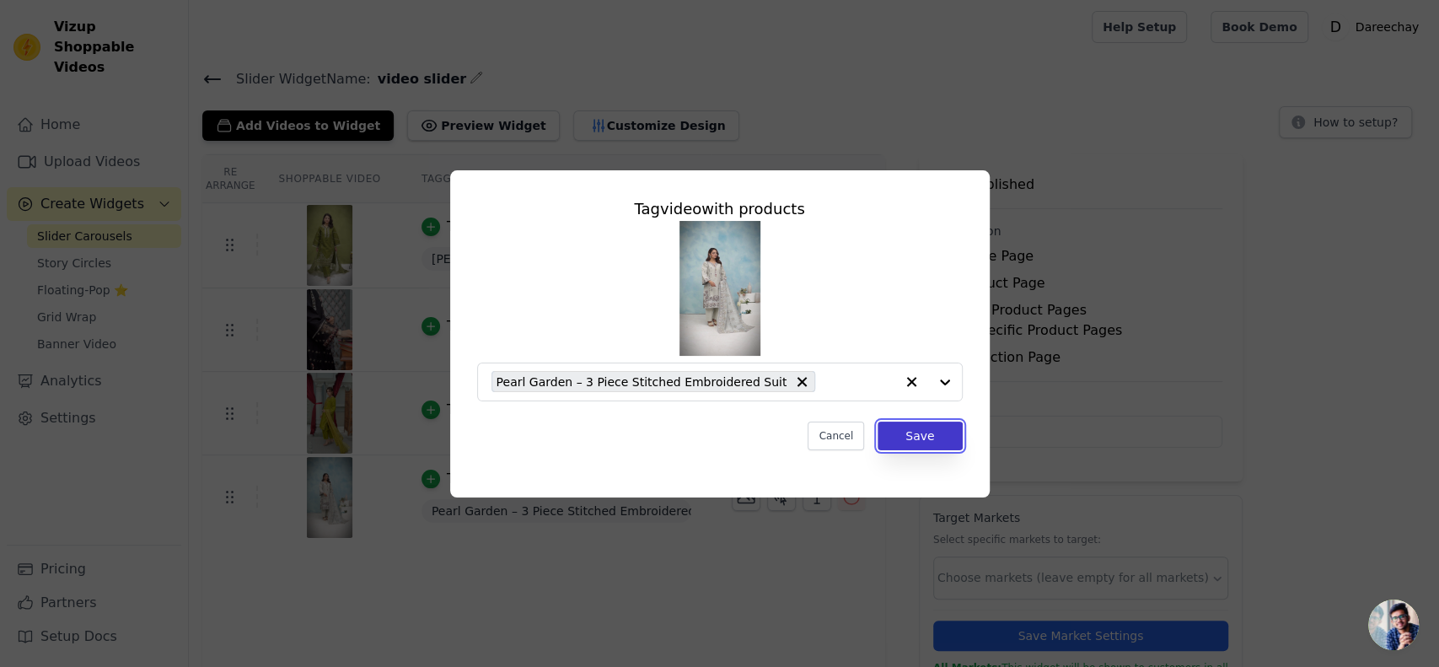
click at [890, 443] on button "Save" at bounding box center [920, 436] width 84 height 29
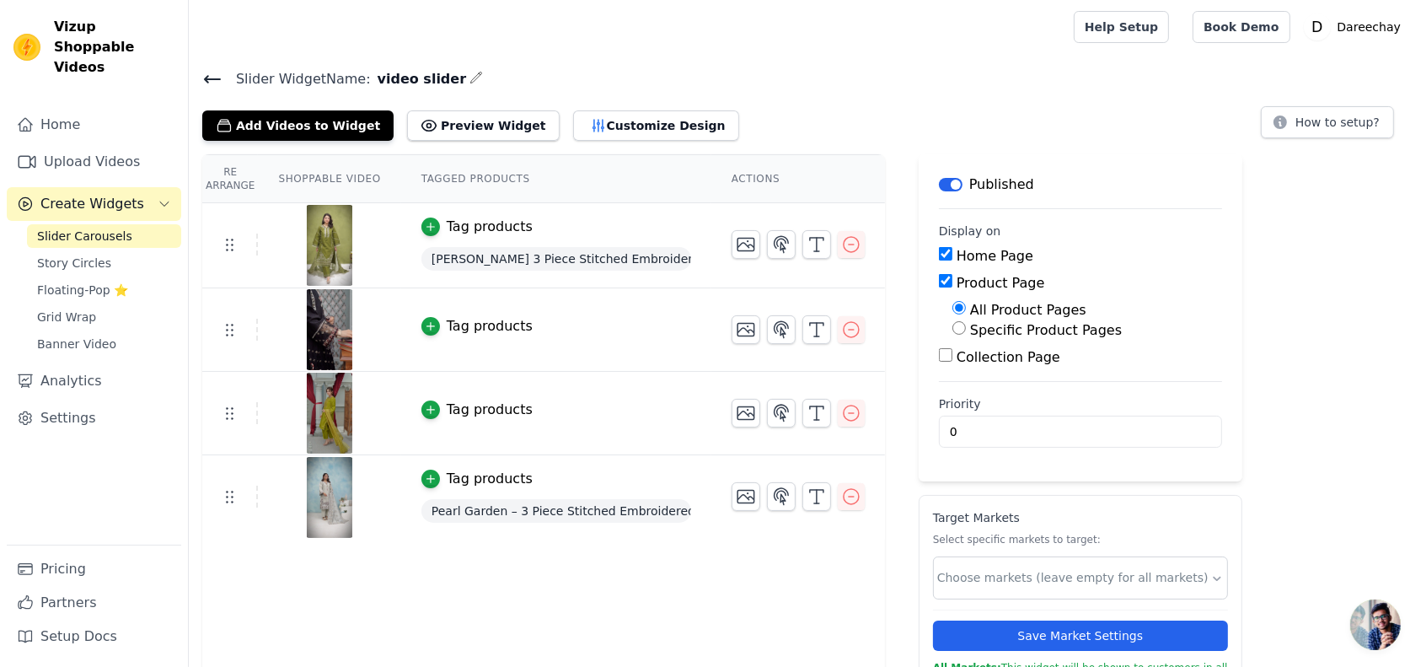
click at [467, 318] on div "Tag products" at bounding box center [490, 326] width 86 height 20
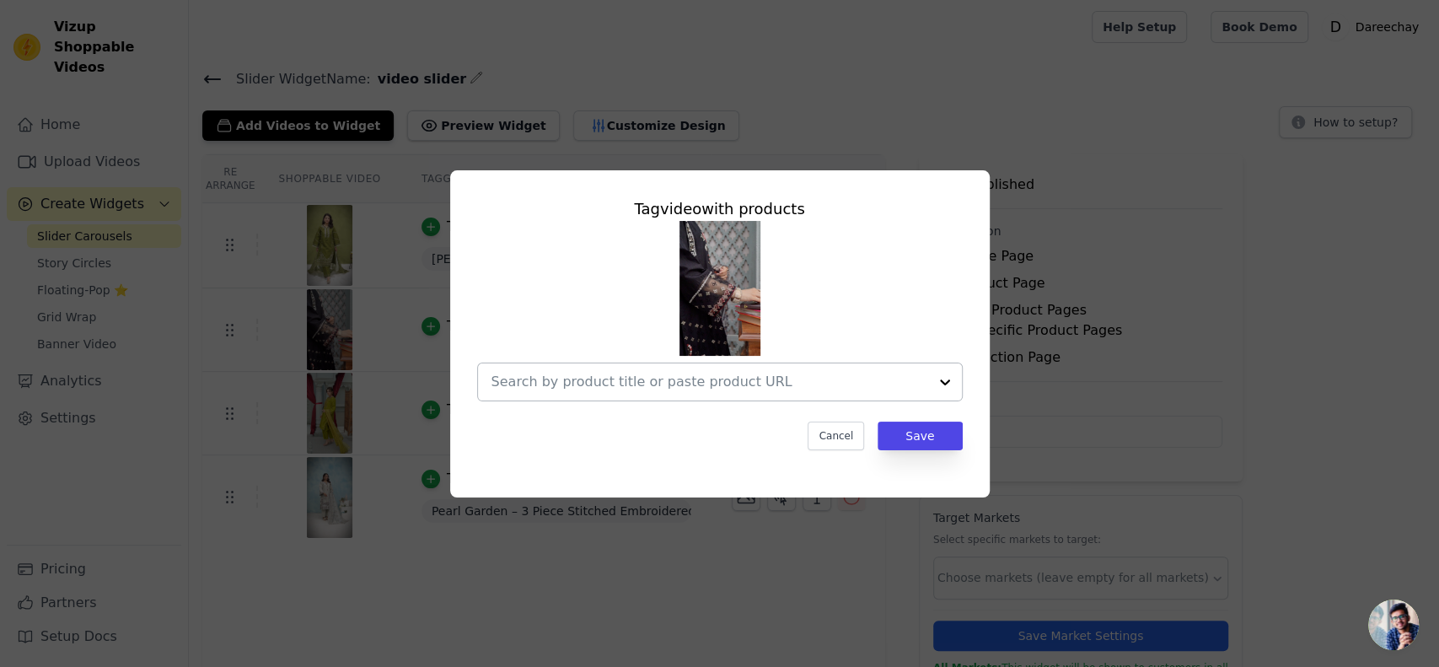
click at [651, 377] on input "text" at bounding box center [709, 382] width 437 height 20
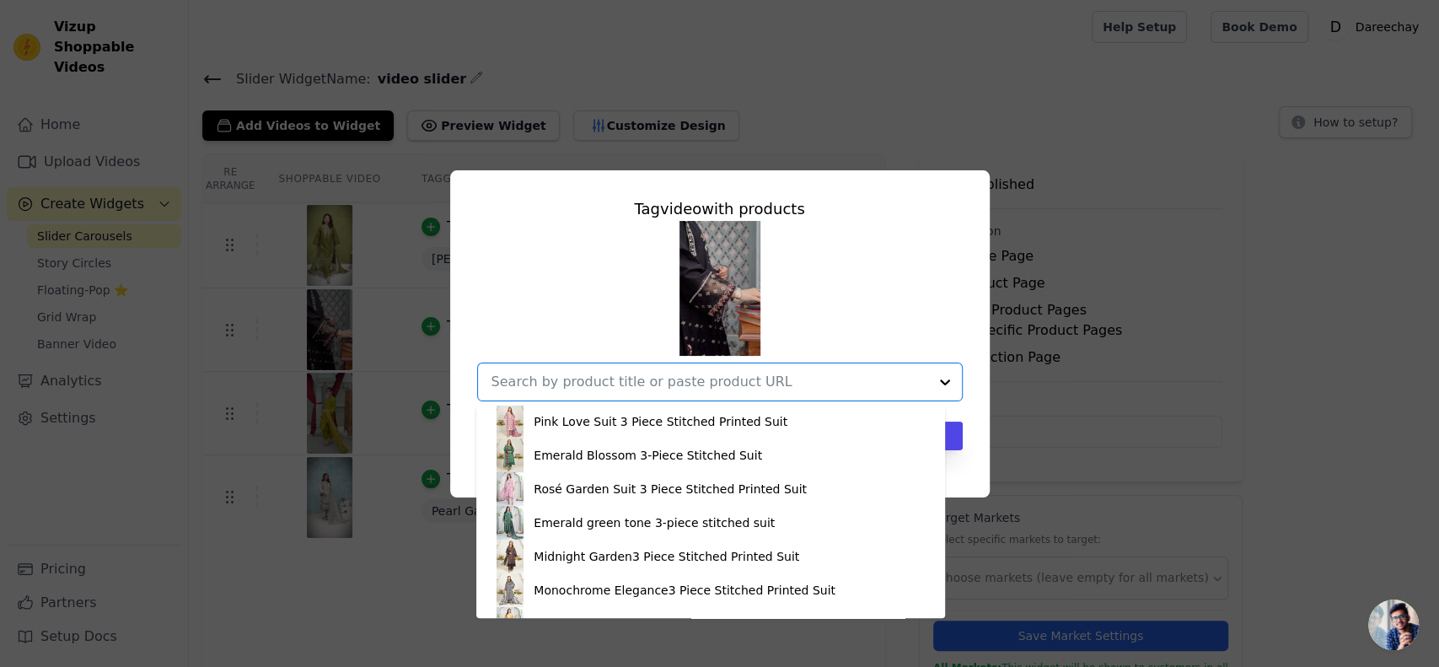
scroll to position [0, 0]
click at [938, 300] on div "Pink Love Suit 3 Piece Stitched Printed Suit Emerald Blossom 3-Piece Stitched S…" at bounding box center [720, 311] width 486 height 180
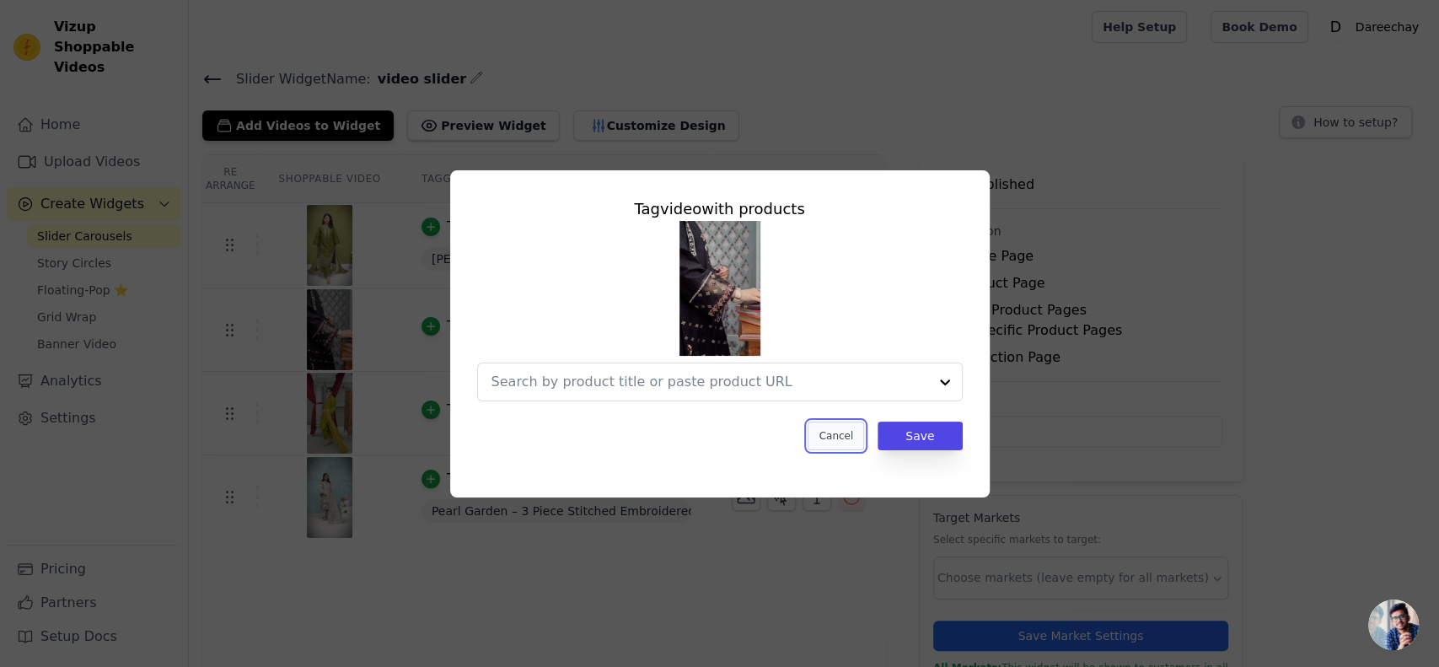
click at [836, 427] on button "Cancel" at bounding box center [836, 436] width 56 height 29
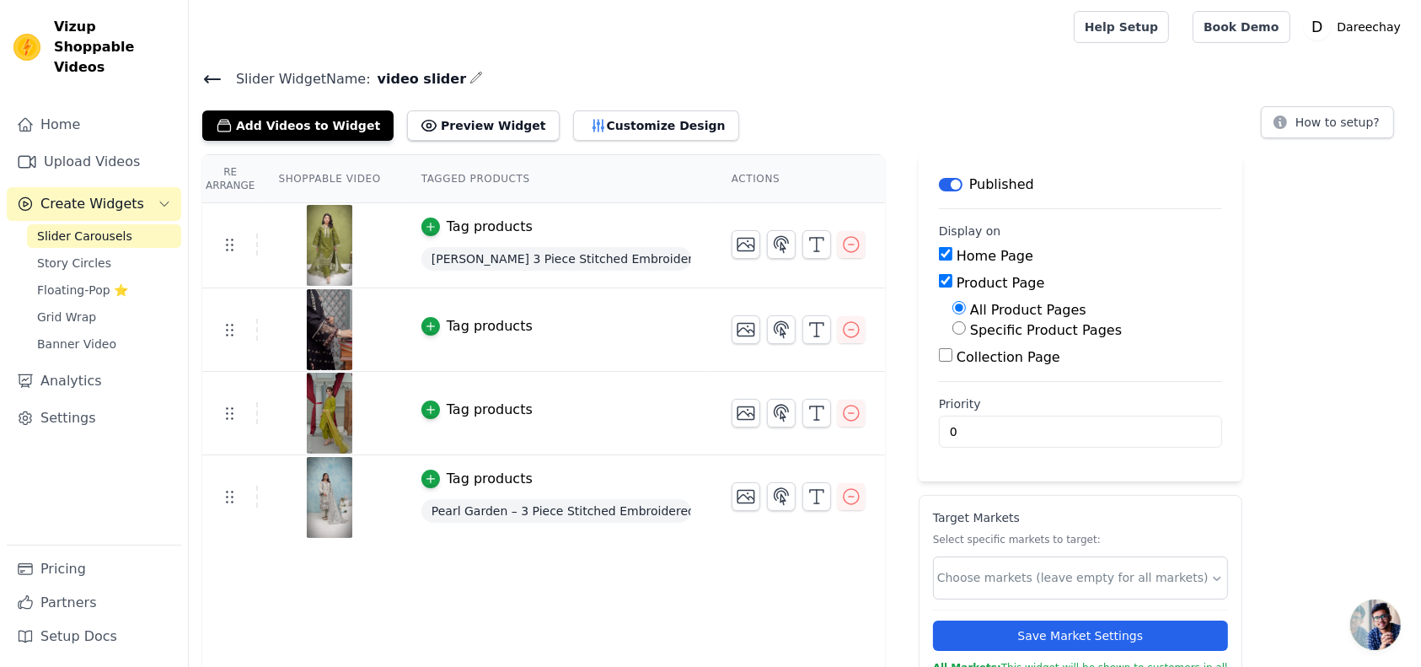
click at [470, 72] on icon "button" at bounding box center [476, 77] width 13 height 13
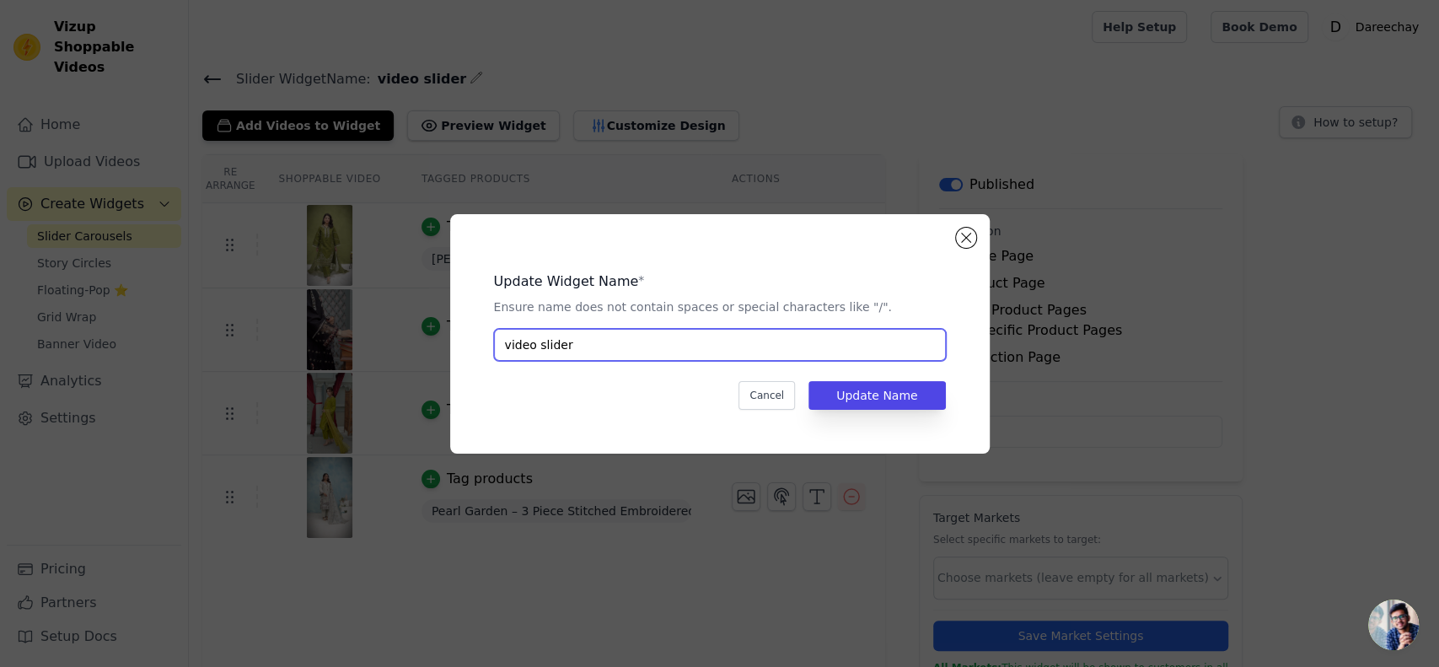
click at [552, 343] on input "video slider" at bounding box center [720, 345] width 452 height 32
type input "Winter Embroidered"
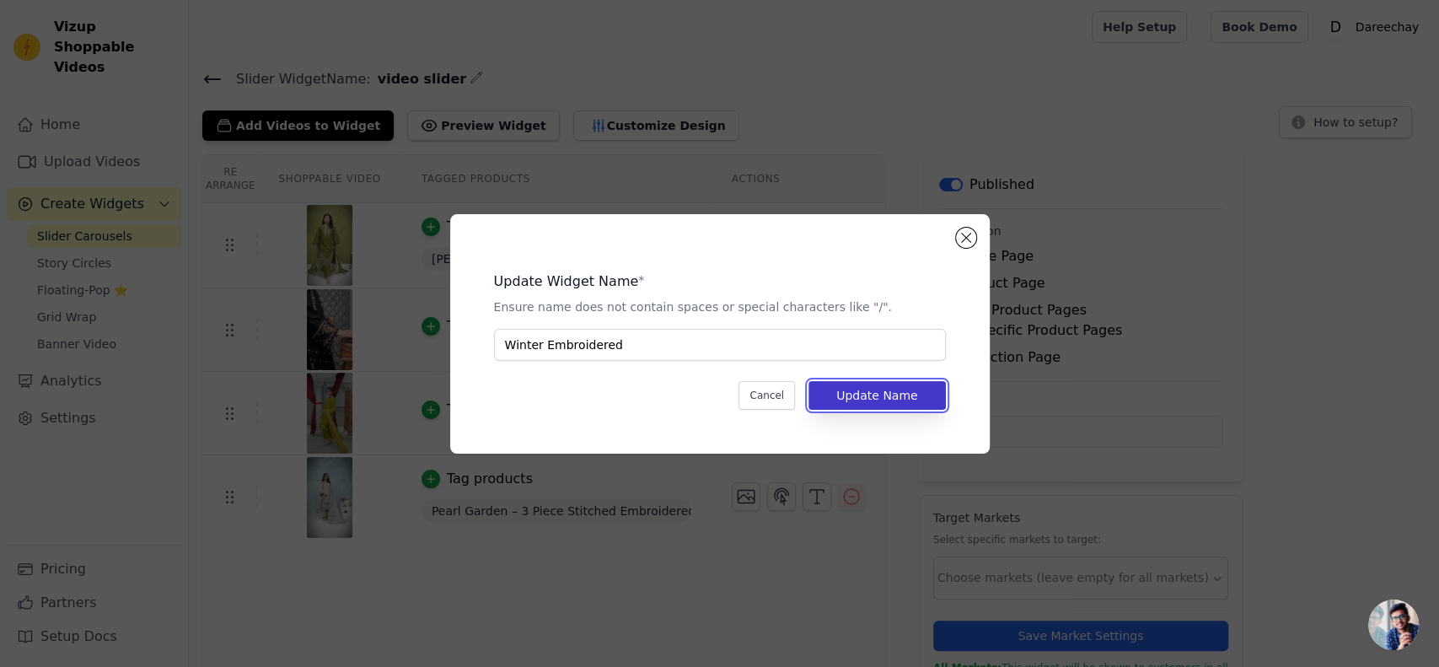
click at [837, 386] on button "Update Name" at bounding box center [876, 395] width 137 height 29
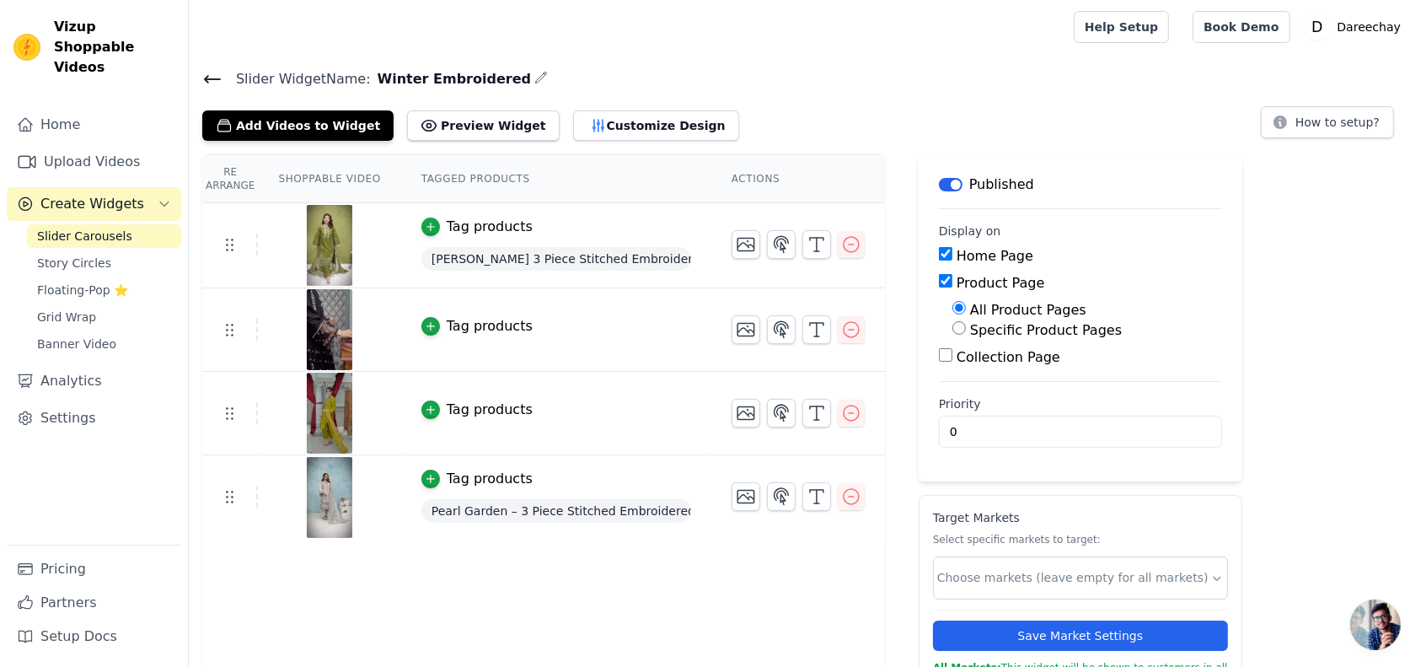
click at [218, 71] on icon at bounding box center [212, 79] width 20 height 20
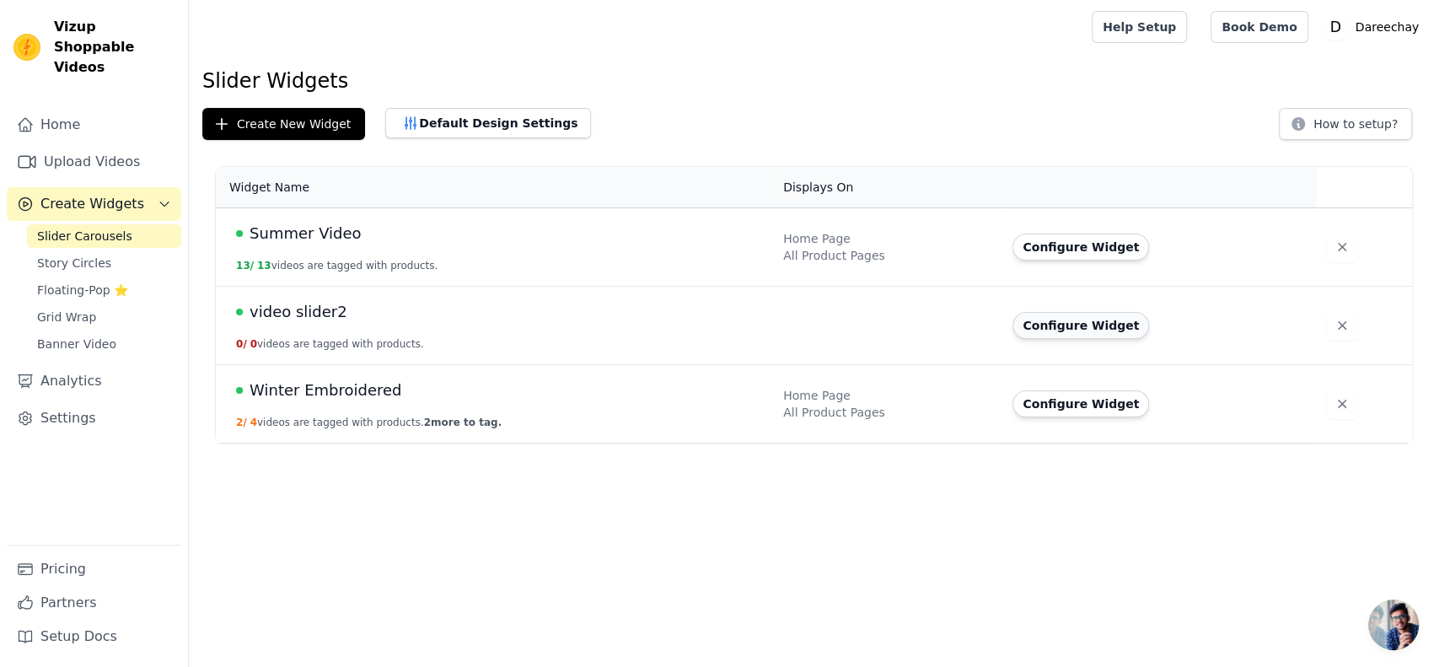
click at [1044, 319] on button "Configure Widget" at bounding box center [1080, 325] width 137 height 27
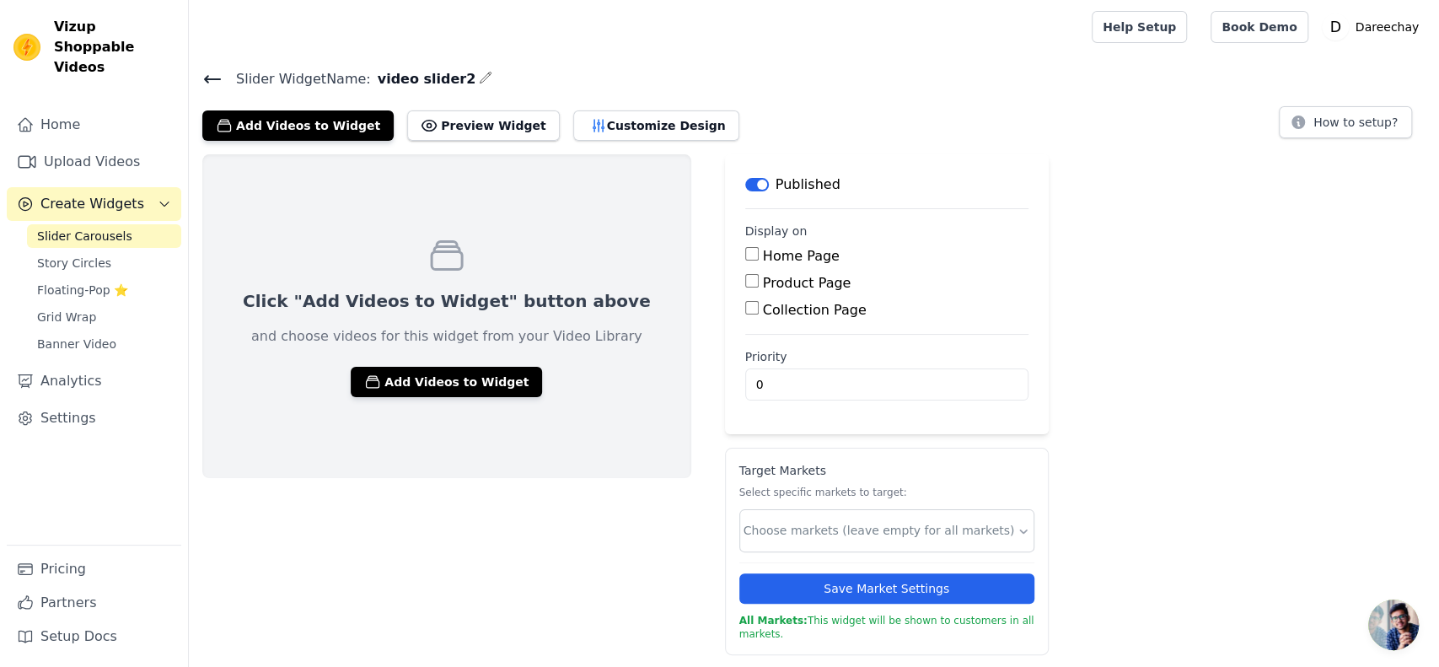
click at [479, 78] on icon "button" at bounding box center [485, 77] width 13 height 13
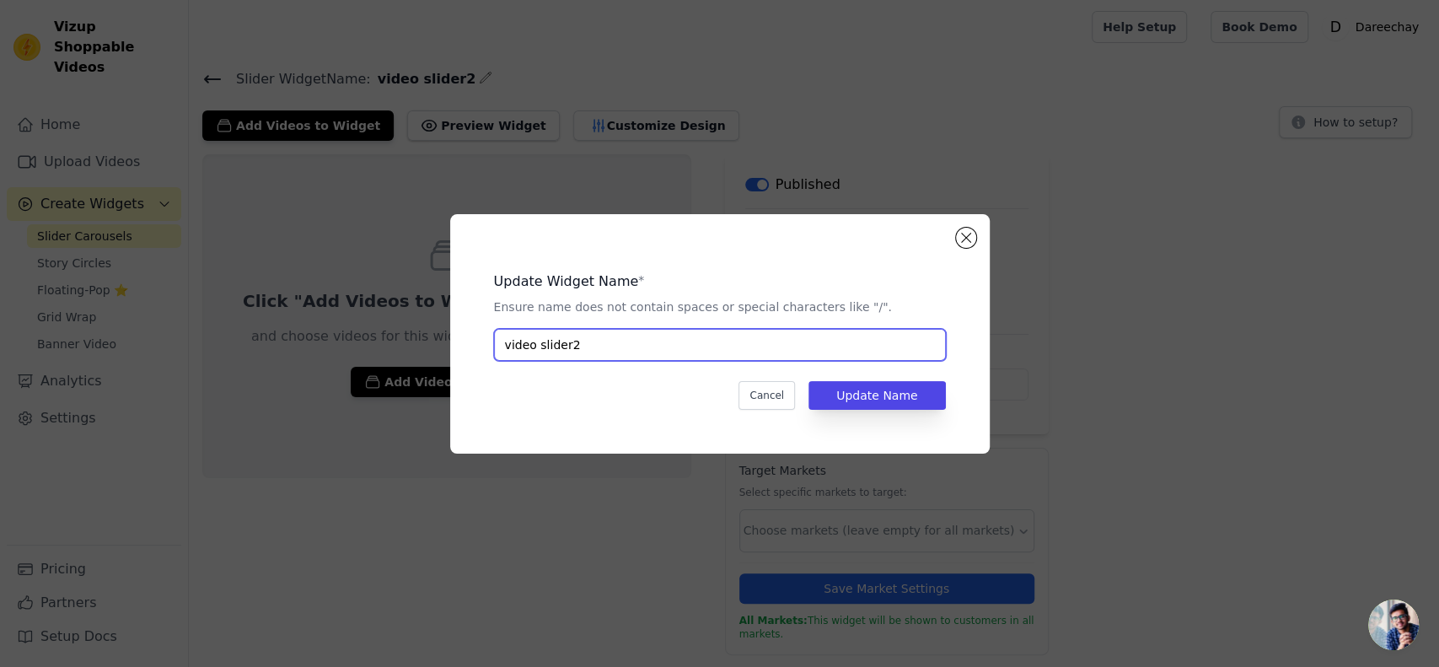
click at [584, 334] on input "video slider2" at bounding box center [720, 345] width 452 height 32
type input "Print Video"
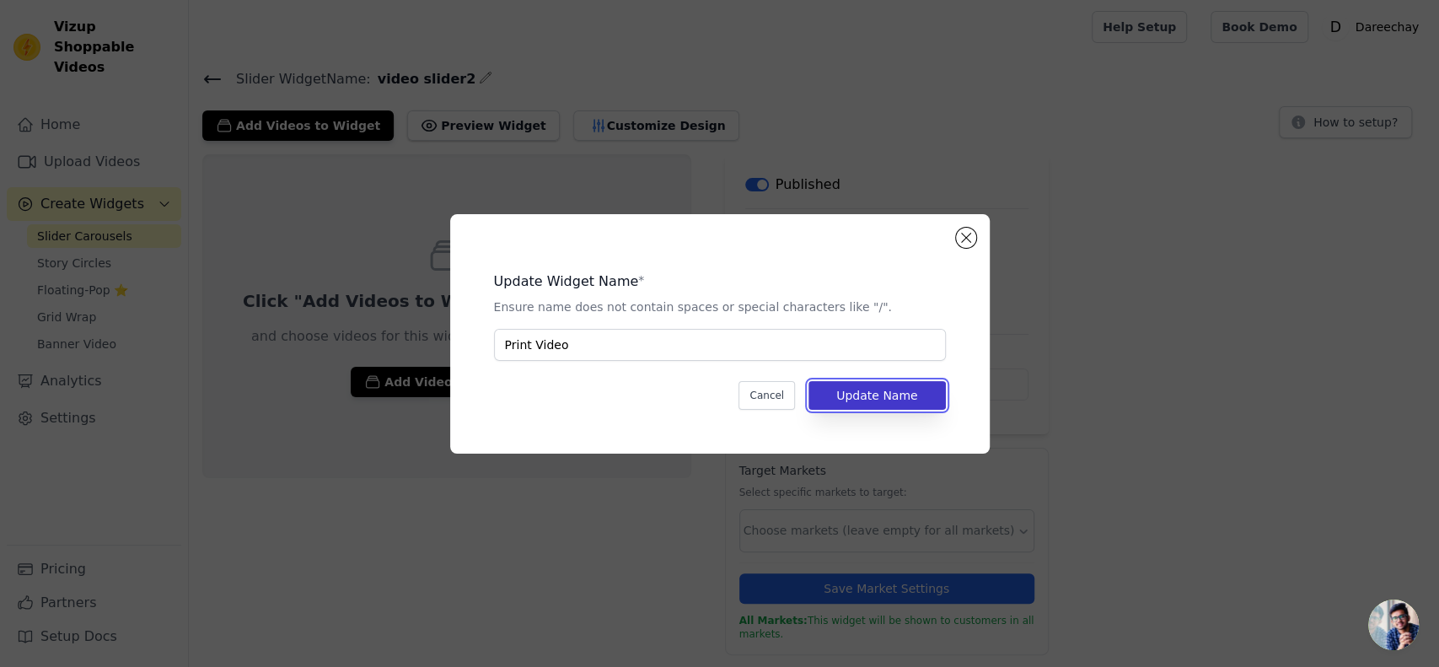
click at [858, 400] on button "Update Name" at bounding box center [876, 395] width 137 height 29
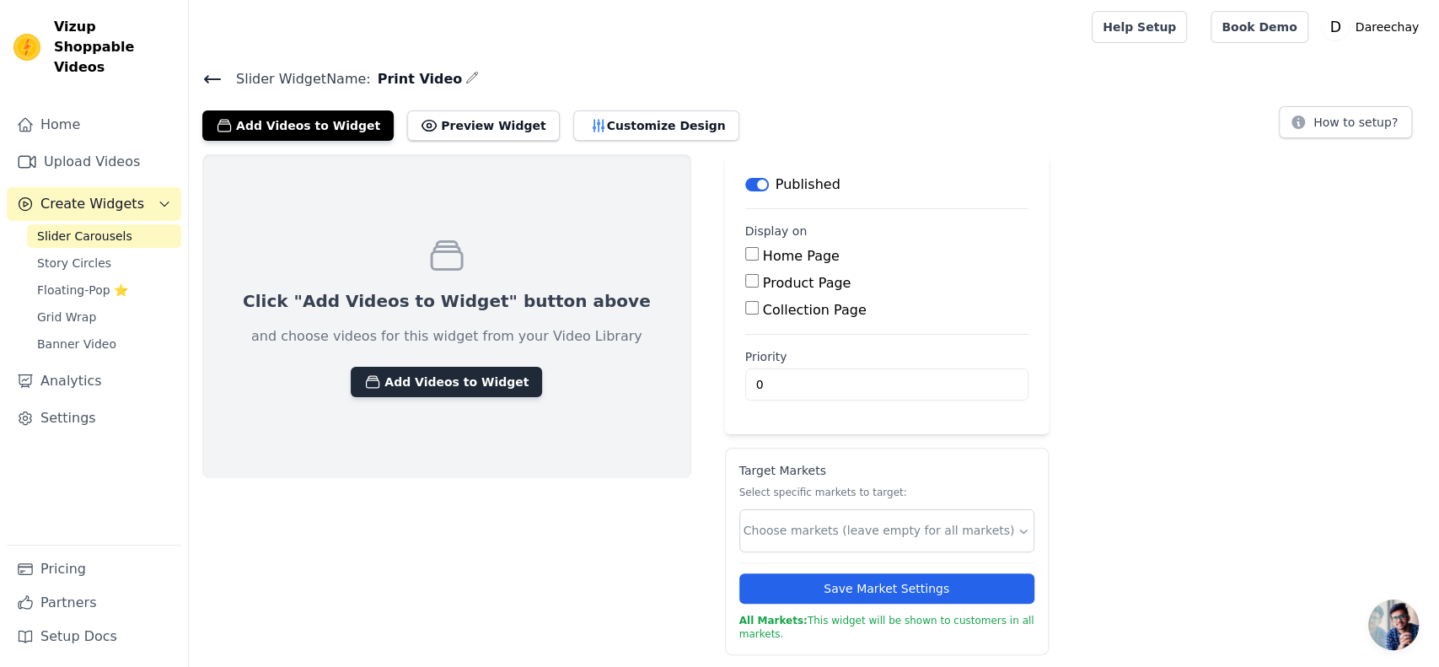
click at [432, 389] on button "Add Videos to Widget" at bounding box center [446, 382] width 191 height 30
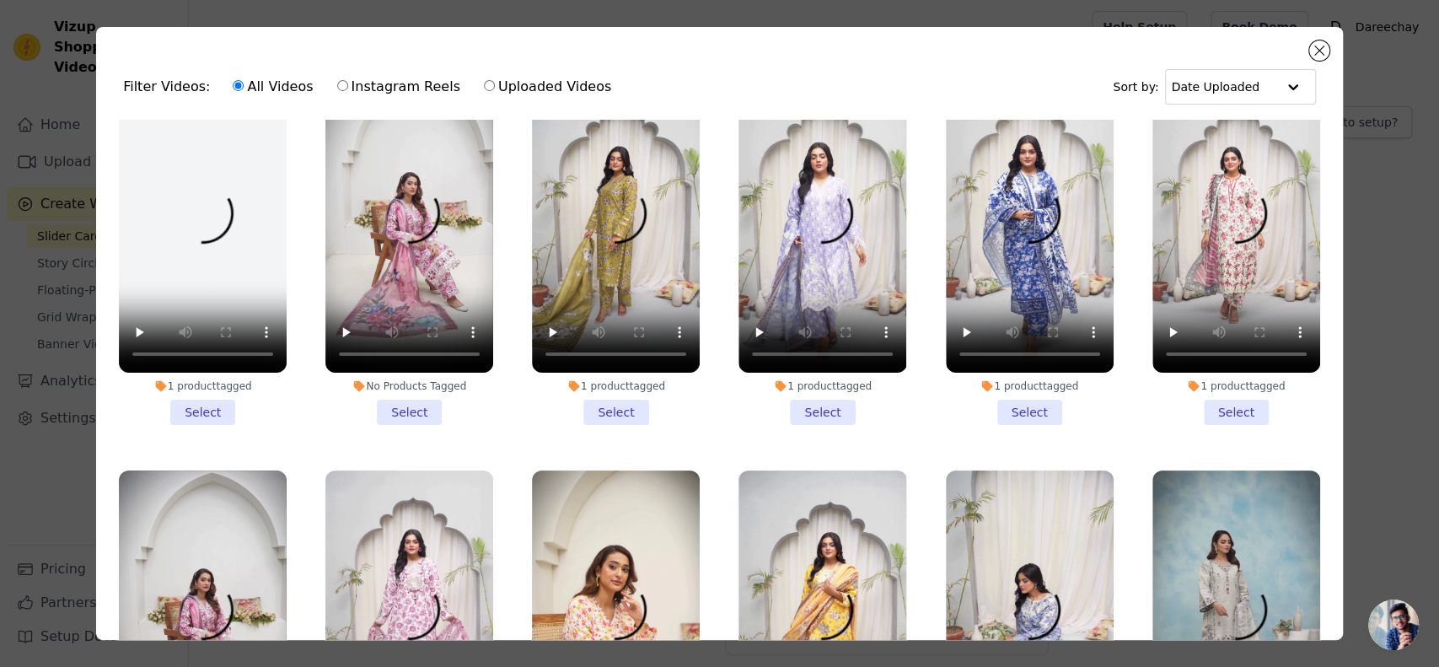
scroll to position [56, 0]
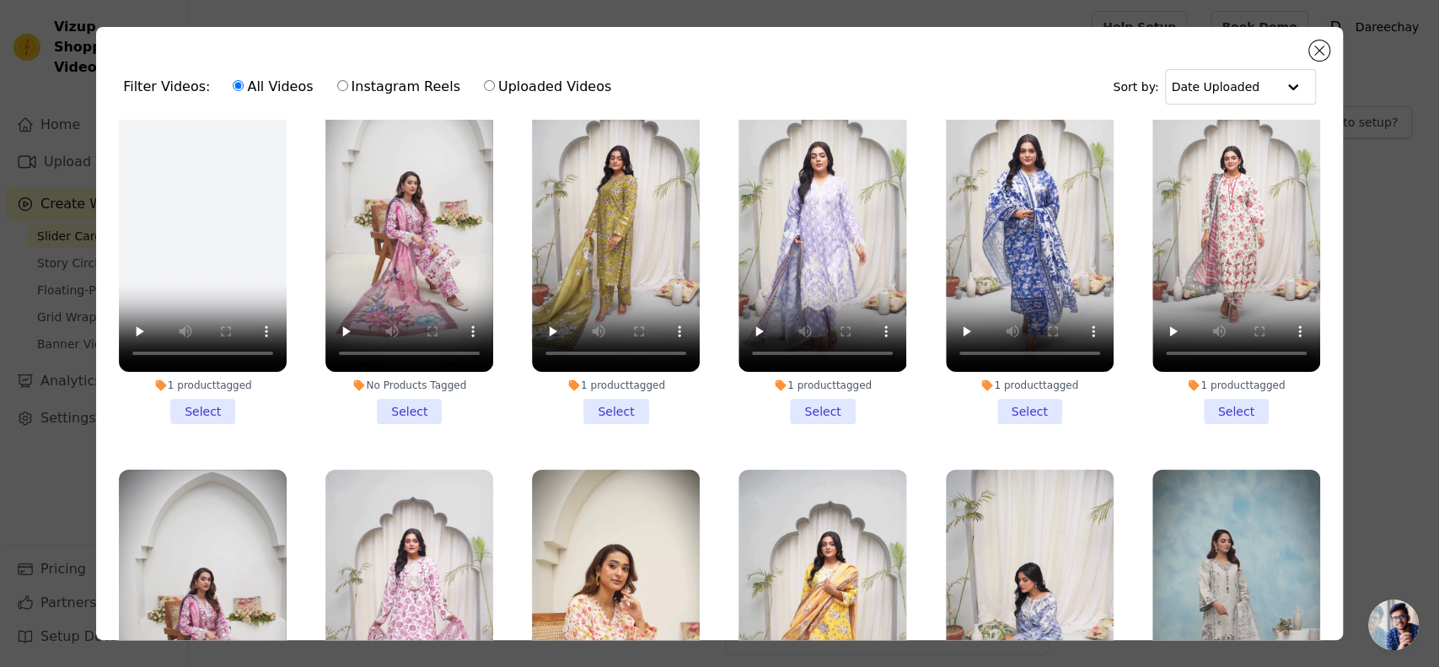
click at [411, 404] on li "No Products Tagged Select" at bounding box center [409, 248] width 168 height 351
click at [0, 0] on input "No Products Tagged Select" at bounding box center [0, 0] width 0 height 0
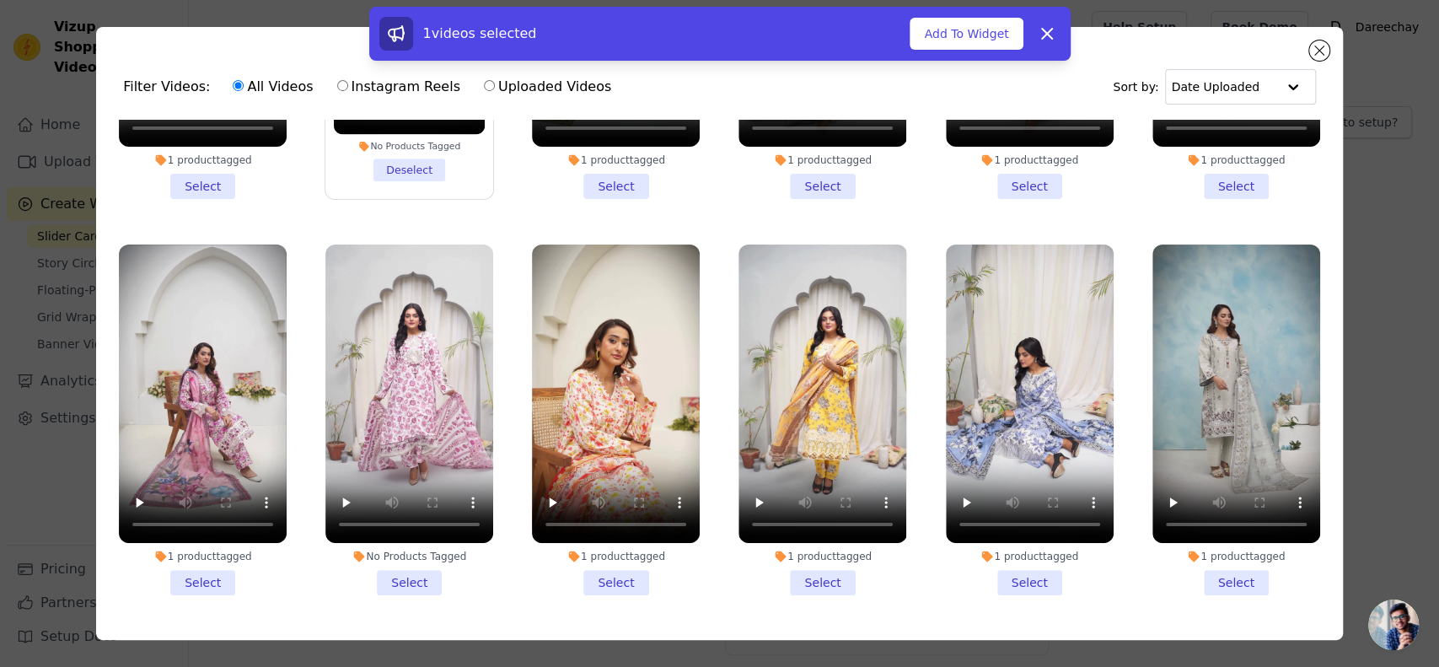
scroll to position [299, 0]
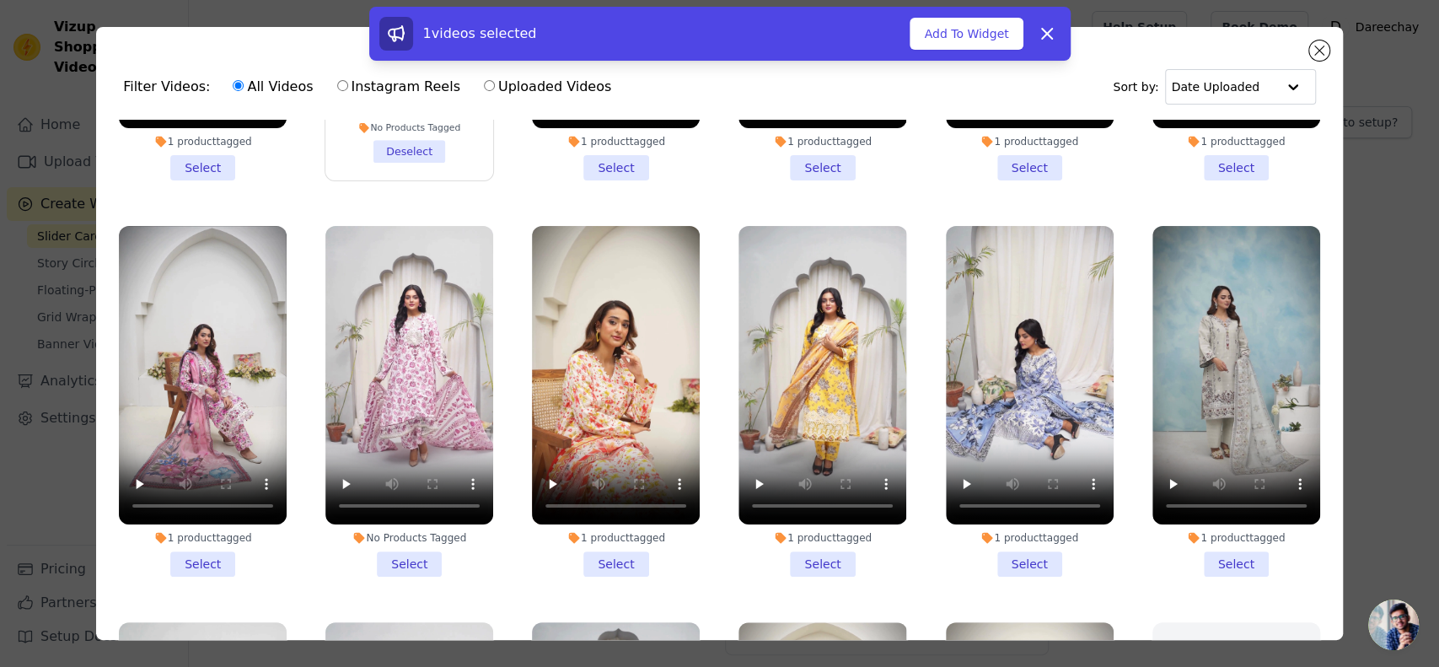
click at [605, 554] on li "1 product tagged Select" at bounding box center [616, 401] width 168 height 351
click at [0, 0] on input "1 product tagged Select" at bounding box center [0, 0] width 0 height 0
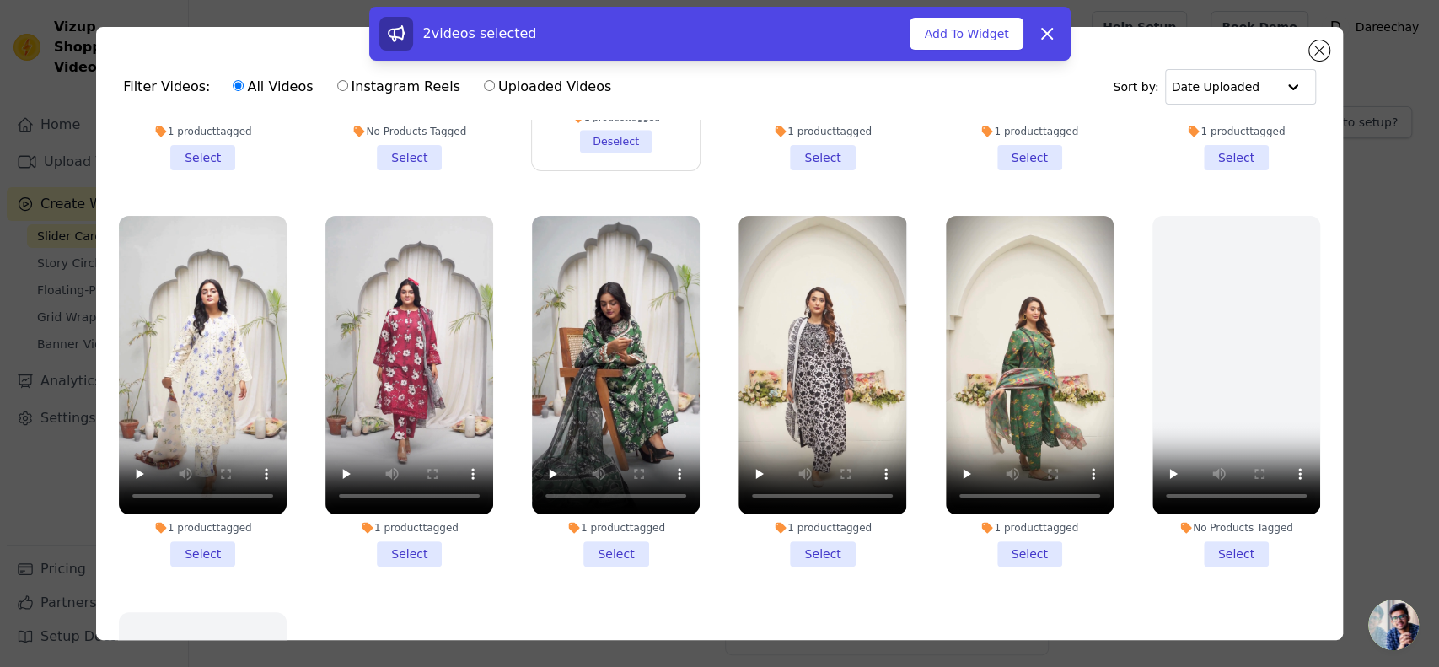
scroll to position [749, 0]
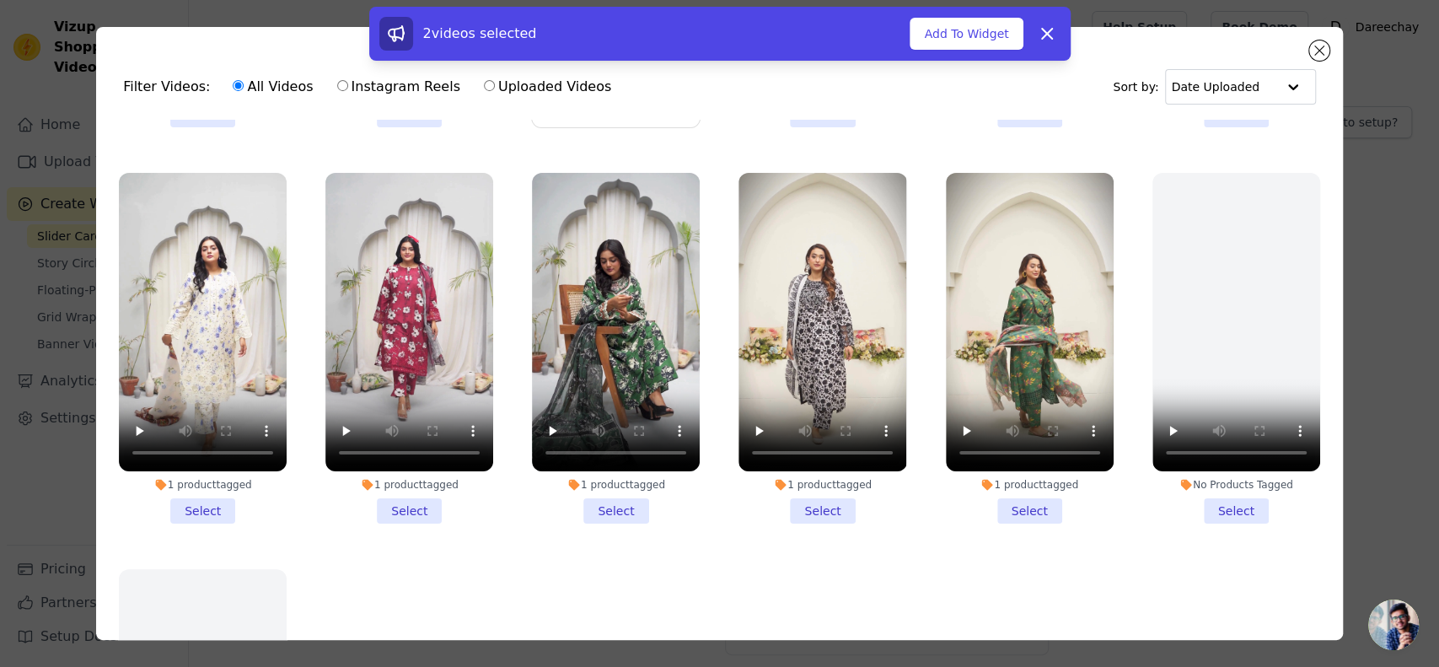
click at [1005, 481] on li "1 product tagged Select" at bounding box center [1030, 348] width 168 height 351
click at [0, 0] on input "1 product tagged Select" at bounding box center [0, 0] width 0 height 0
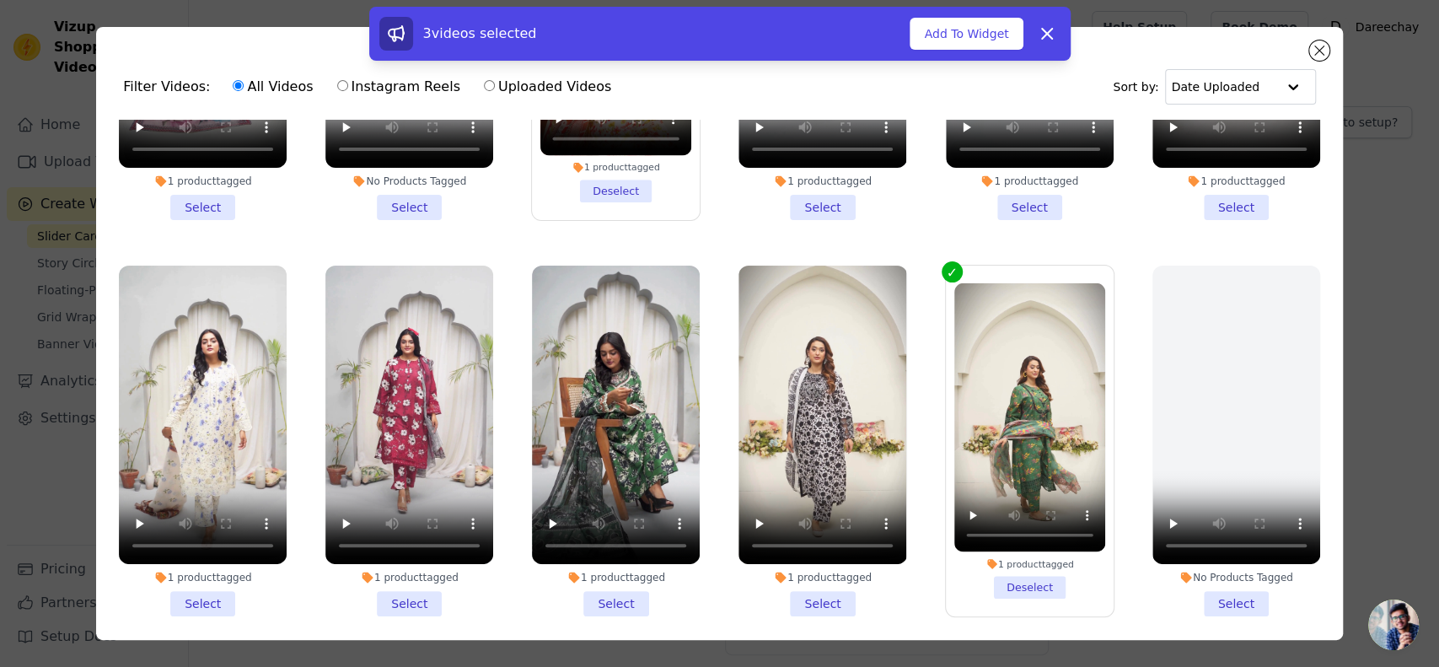
scroll to position [674, 0]
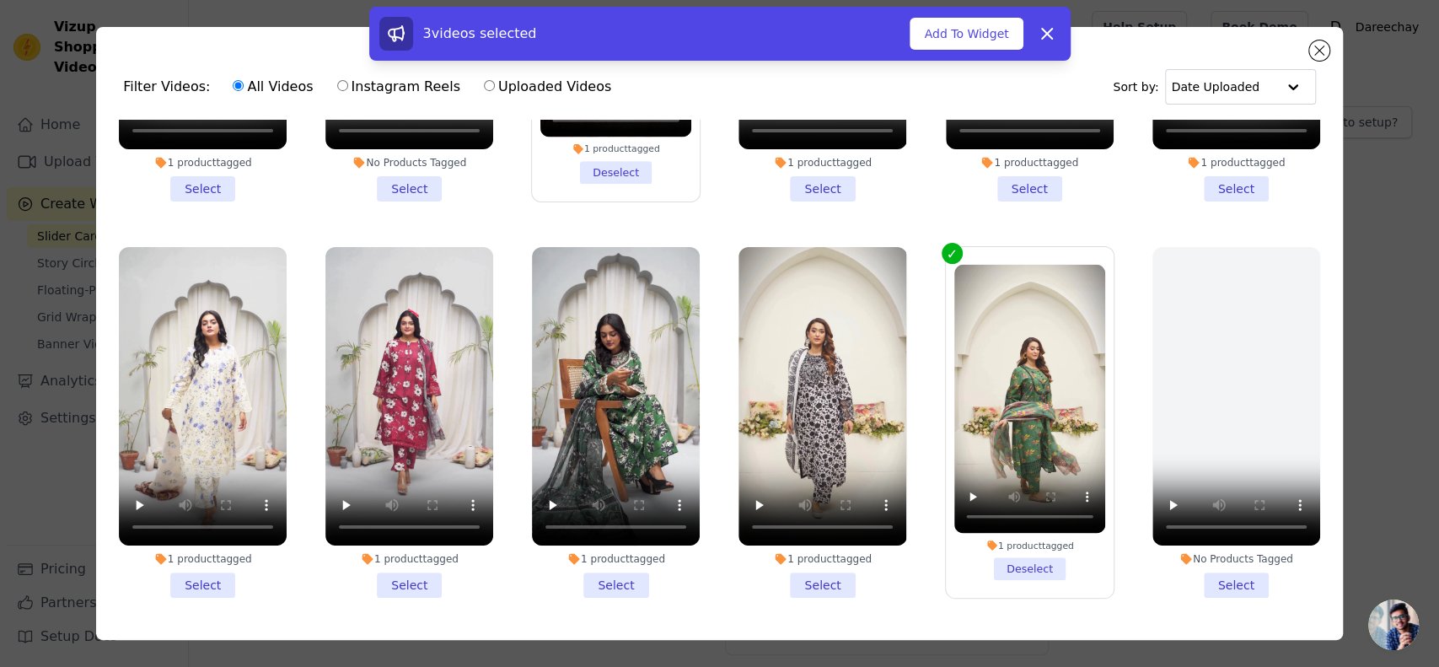
click at [816, 556] on li "1 product tagged Select" at bounding box center [822, 422] width 168 height 351
click at [0, 0] on input "1 product tagged Select" at bounding box center [0, 0] width 0 height 0
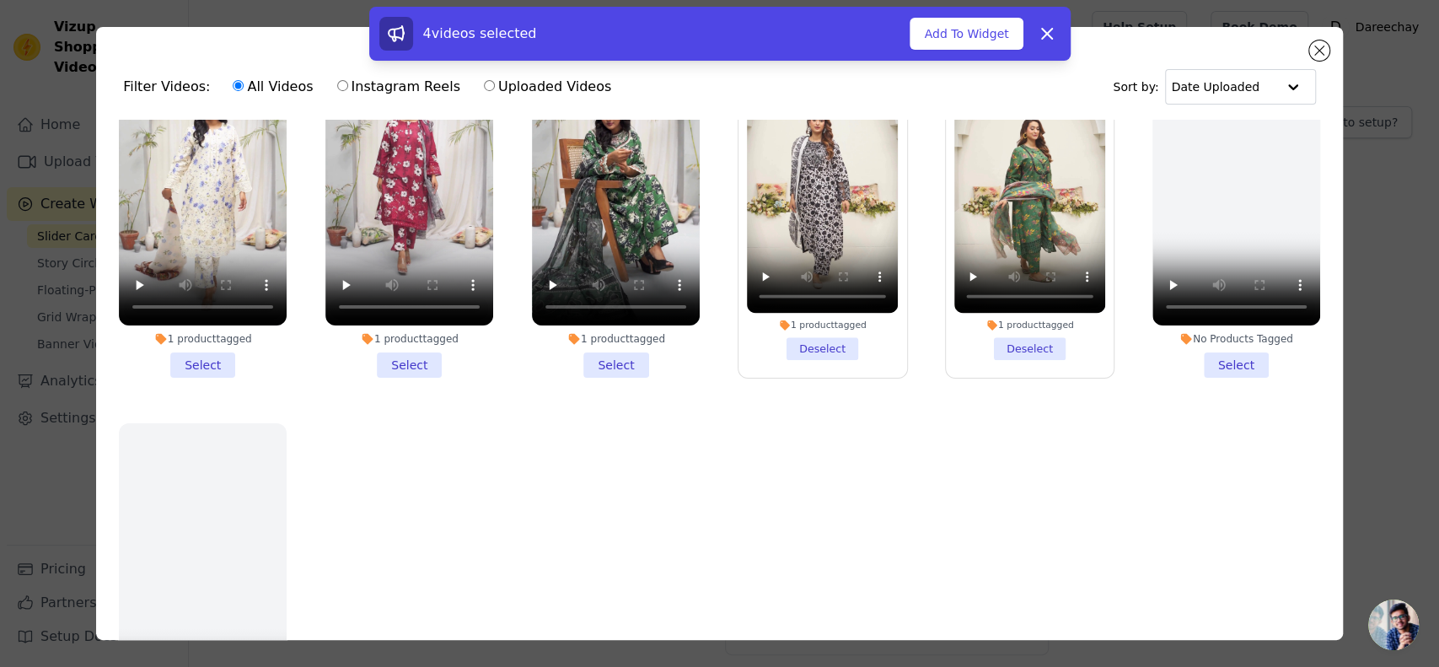
scroll to position [917, 0]
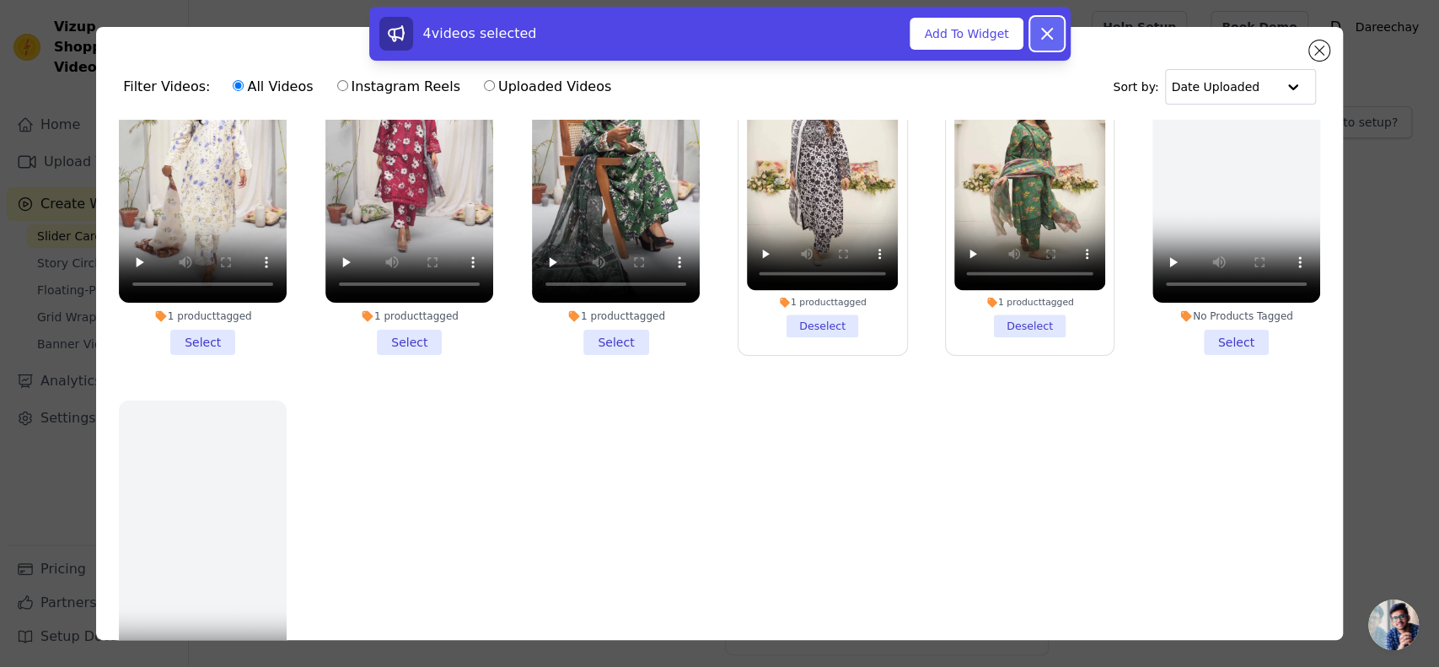
click at [1049, 45] on button "Dismiss" at bounding box center [1047, 34] width 34 height 34
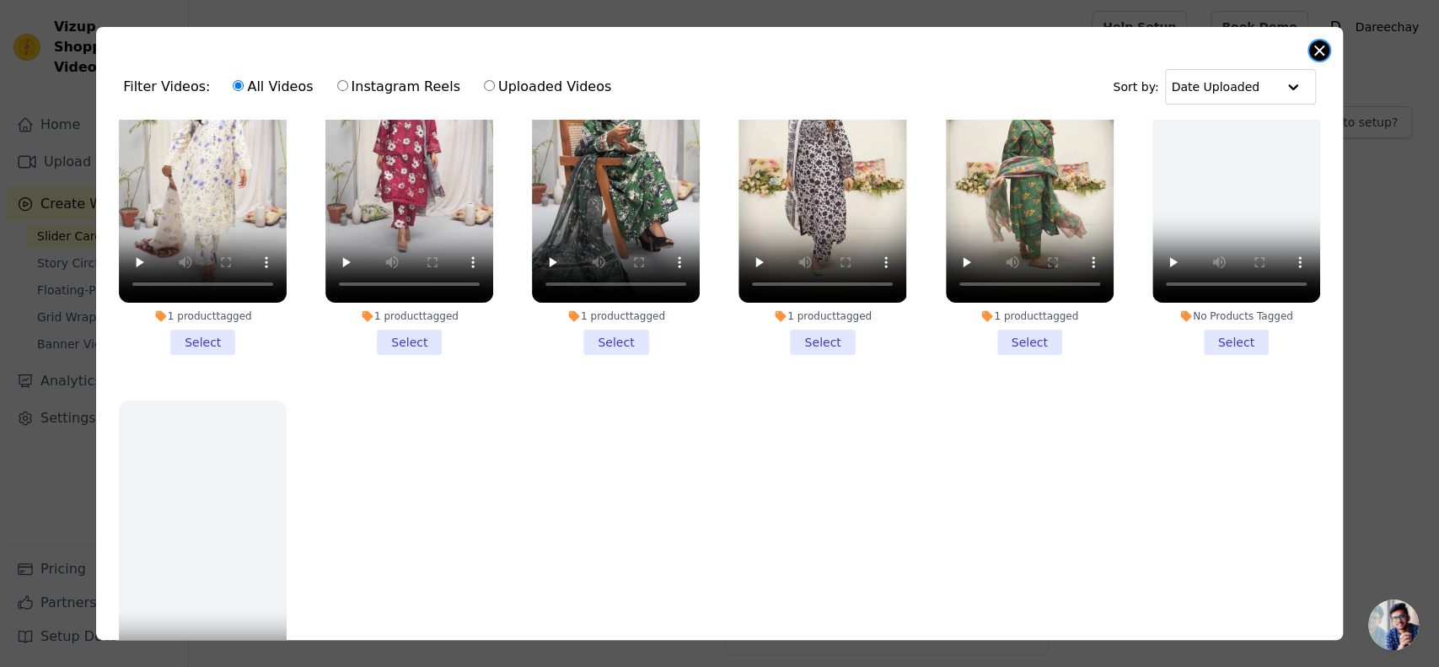
click at [1323, 46] on button "Close modal" at bounding box center [1319, 50] width 20 height 20
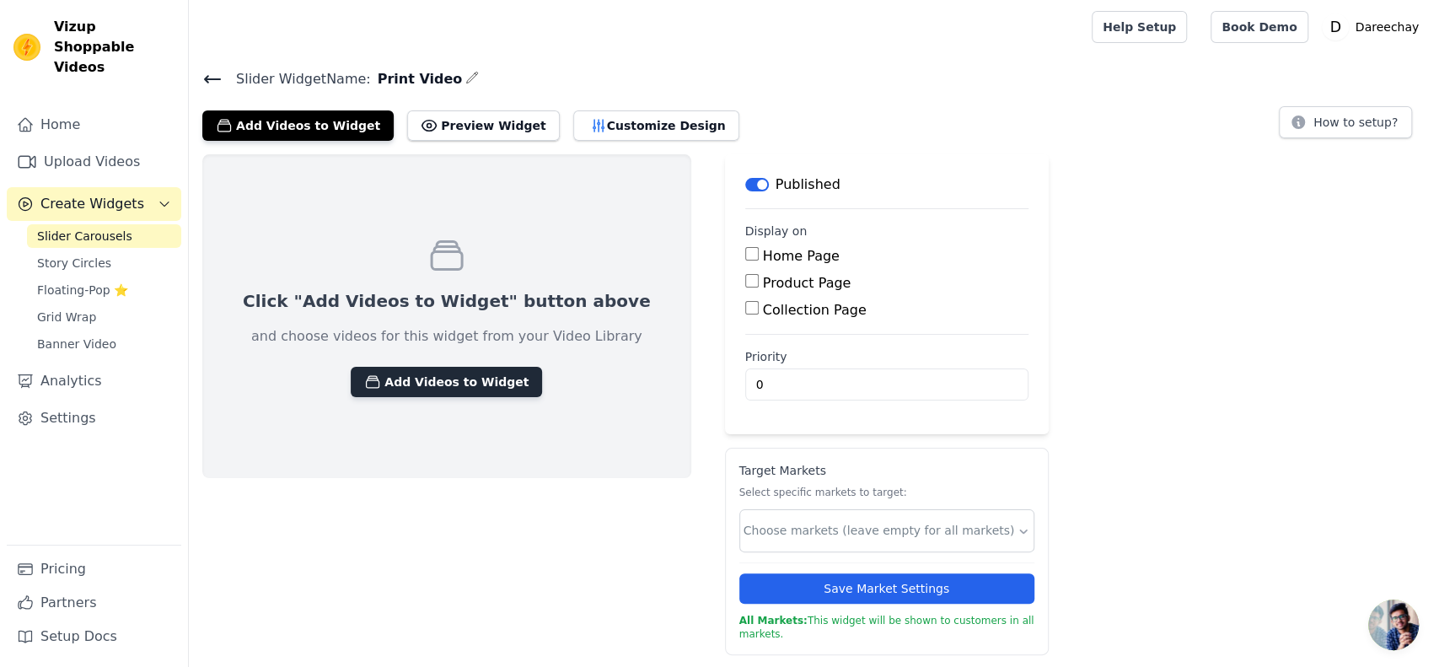
click at [368, 378] on button "Add Videos to Widget" at bounding box center [446, 382] width 191 height 30
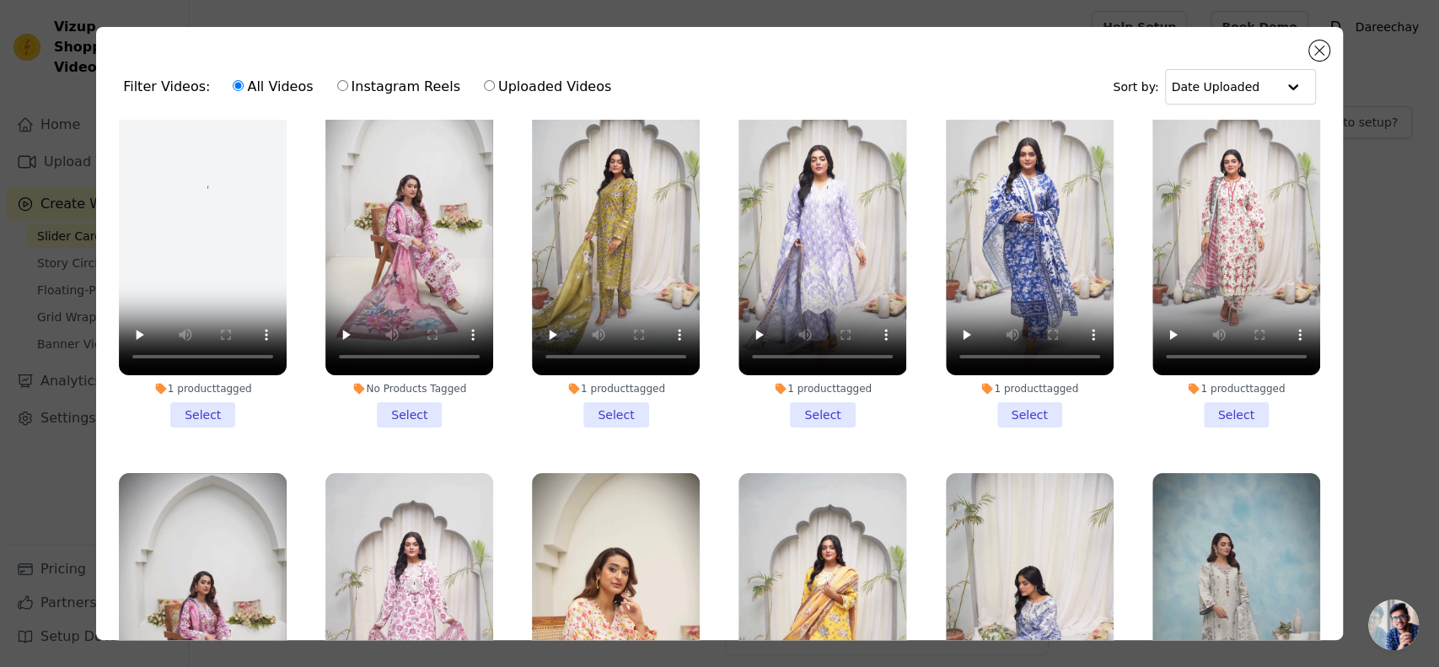
scroll to position [56, 0]
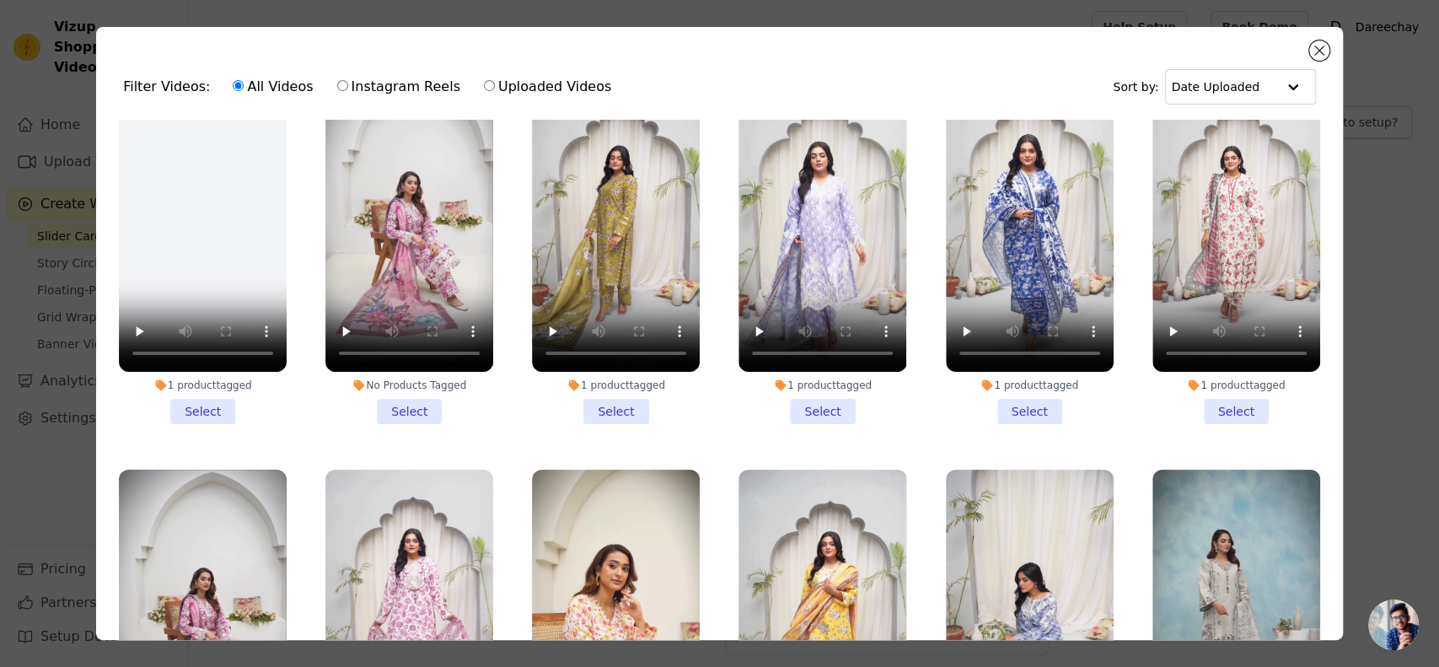
click at [409, 405] on li "No Products Tagged Select" at bounding box center [409, 248] width 168 height 351
click at [0, 0] on input "No Products Tagged Select" at bounding box center [0, 0] width 0 height 0
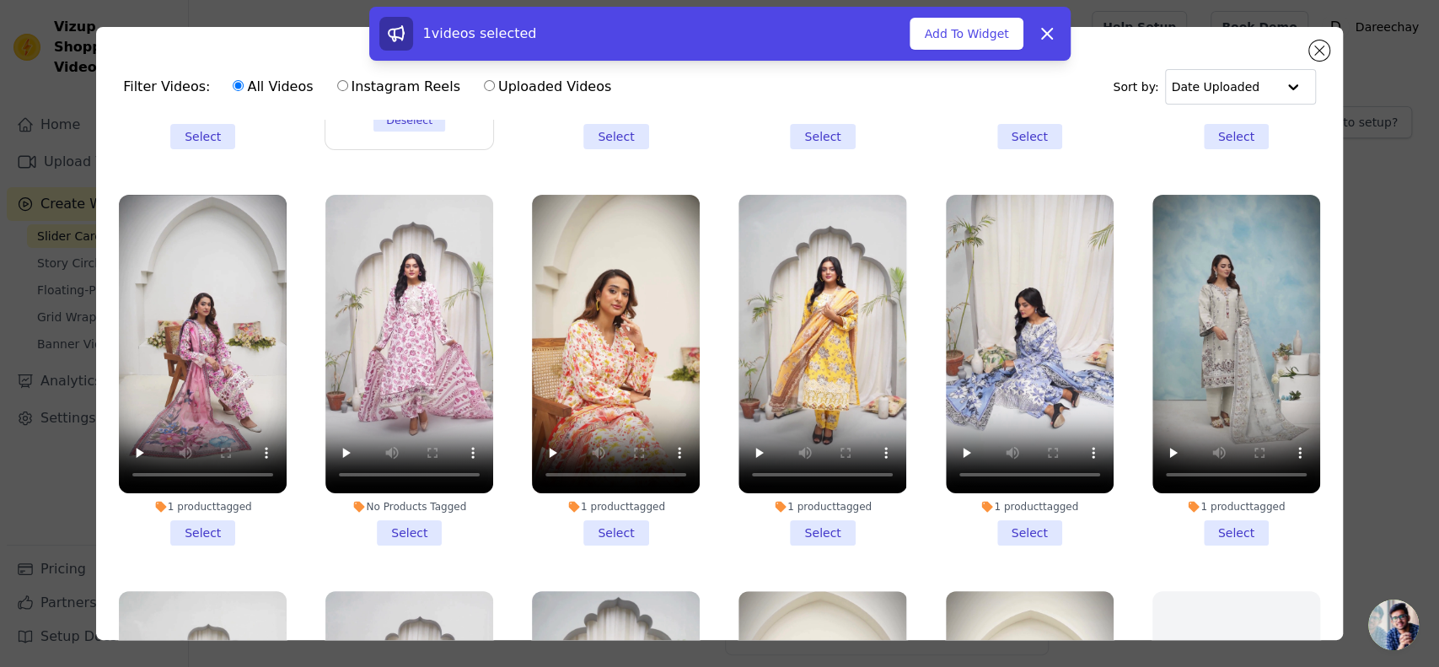
scroll to position [337, 0]
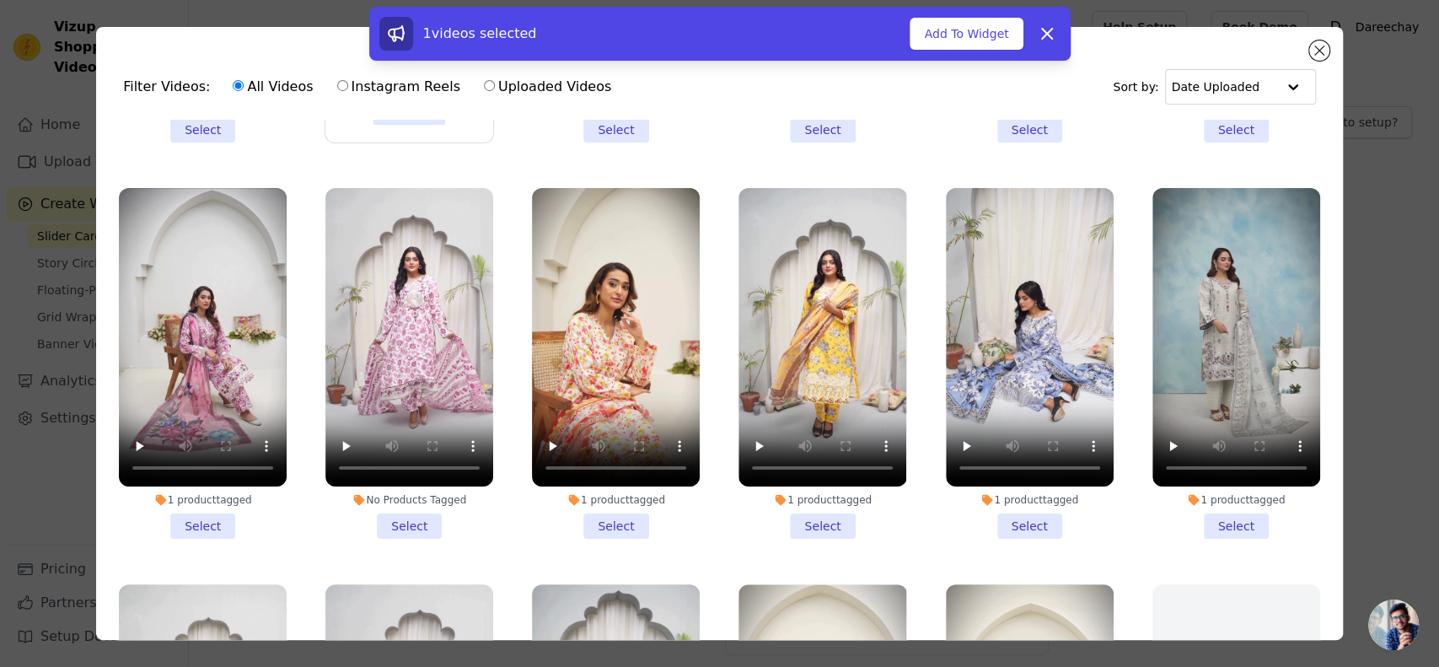
click at [598, 495] on li "1 product tagged Select" at bounding box center [616, 363] width 168 height 351
click at [0, 0] on input "1 product tagged Select" at bounding box center [0, 0] width 0 height 0
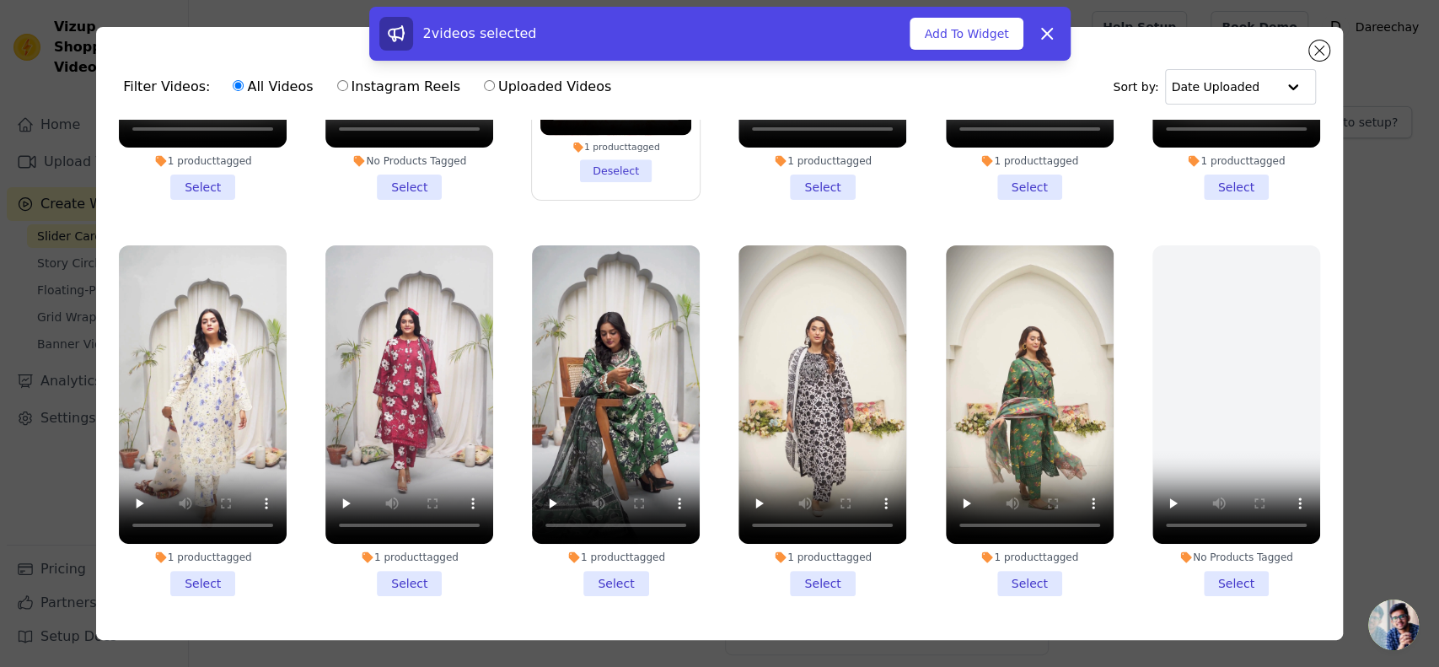
scroll to position [711, 0]
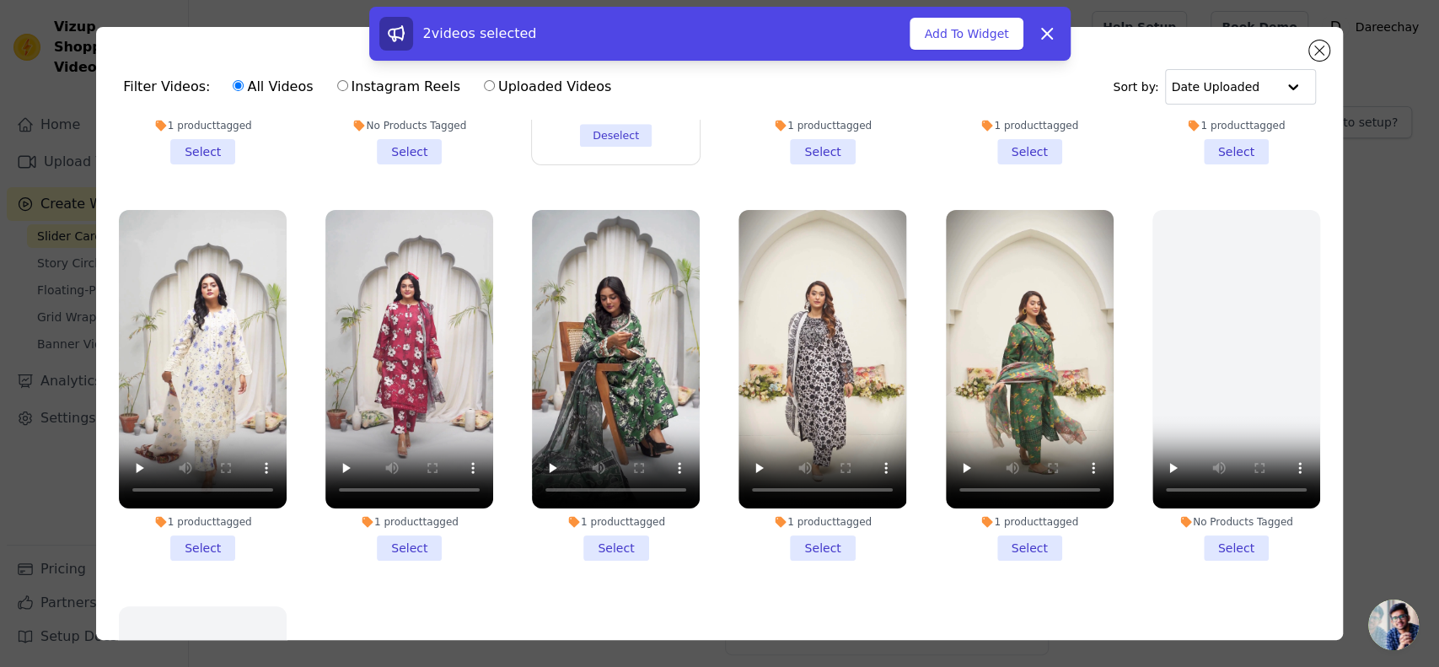
click at [1003, 515] on li "1 product tagged Select" at bounding box center [1030, 385] width 168 height 351
click at [0, 0] on input "1 product tagged Select" at bounding box center [0, 0] width 0 height 0
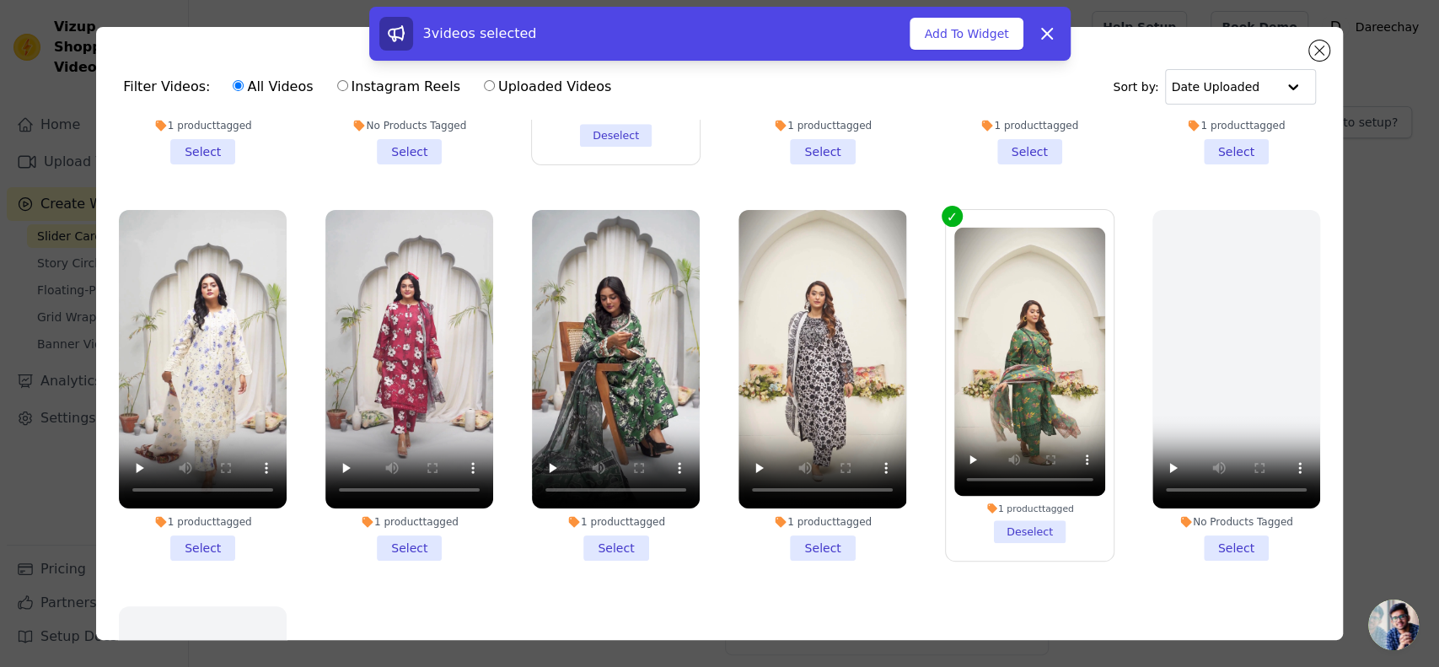
click at [803, 518] on li "1 product tagged Select" at bounding box center [822, 385] width 168 height 351
click at [0, 0] on input "1 product tagged Select" at bounding box center [0, 0] width 0 height 0
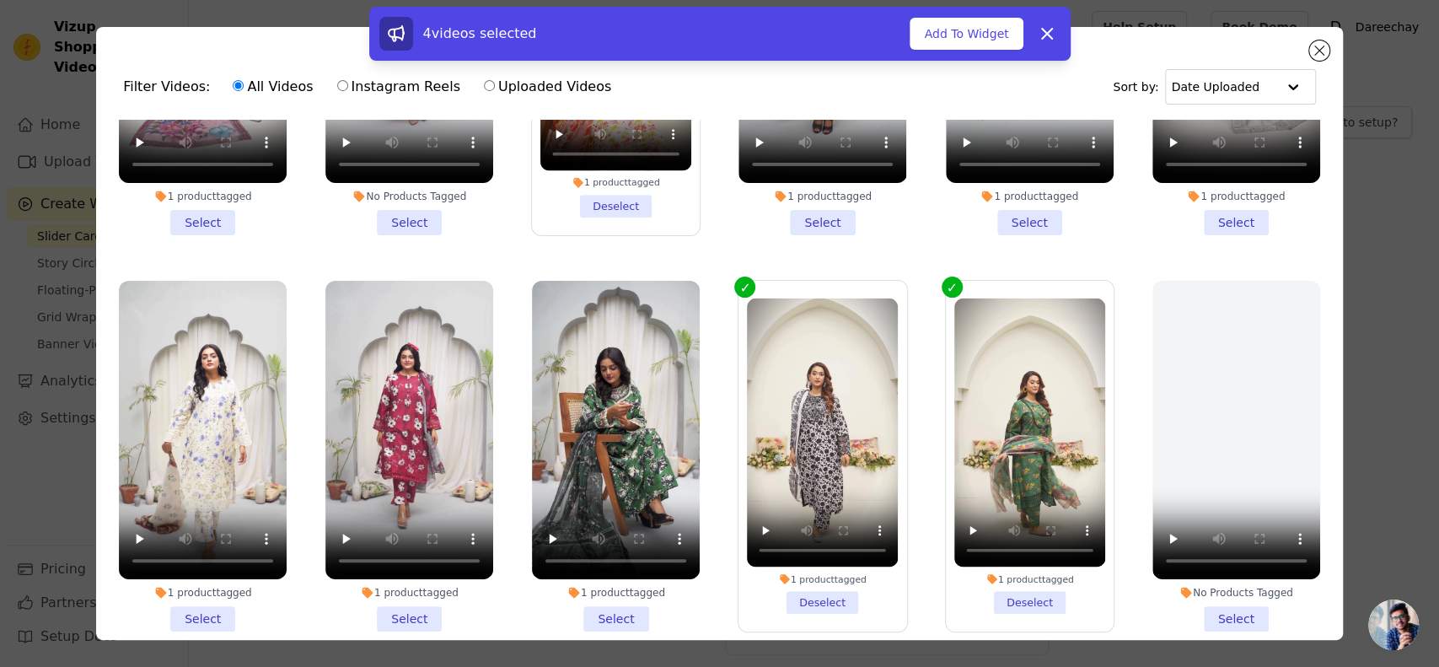
scroll to position [630, 0]
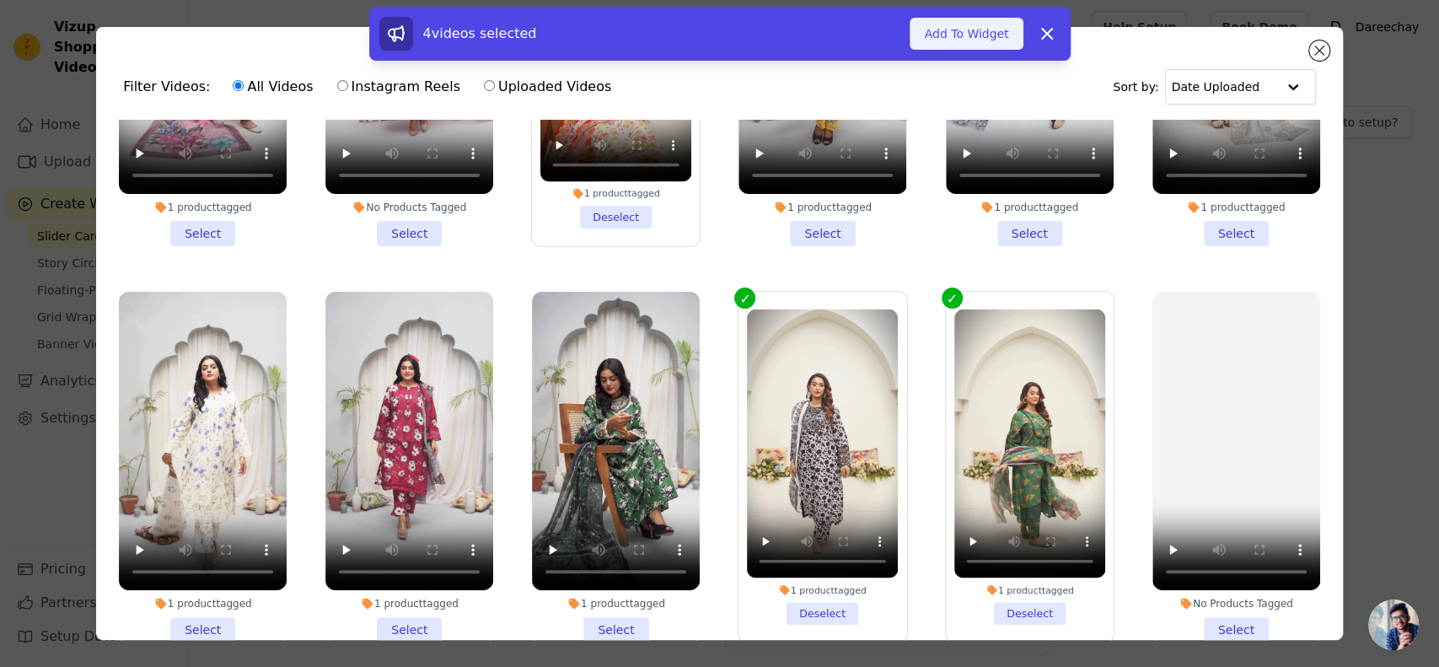
click at [956, 38] on button "Add To Widget" at bounding box center [966, 34] width 113 height 32
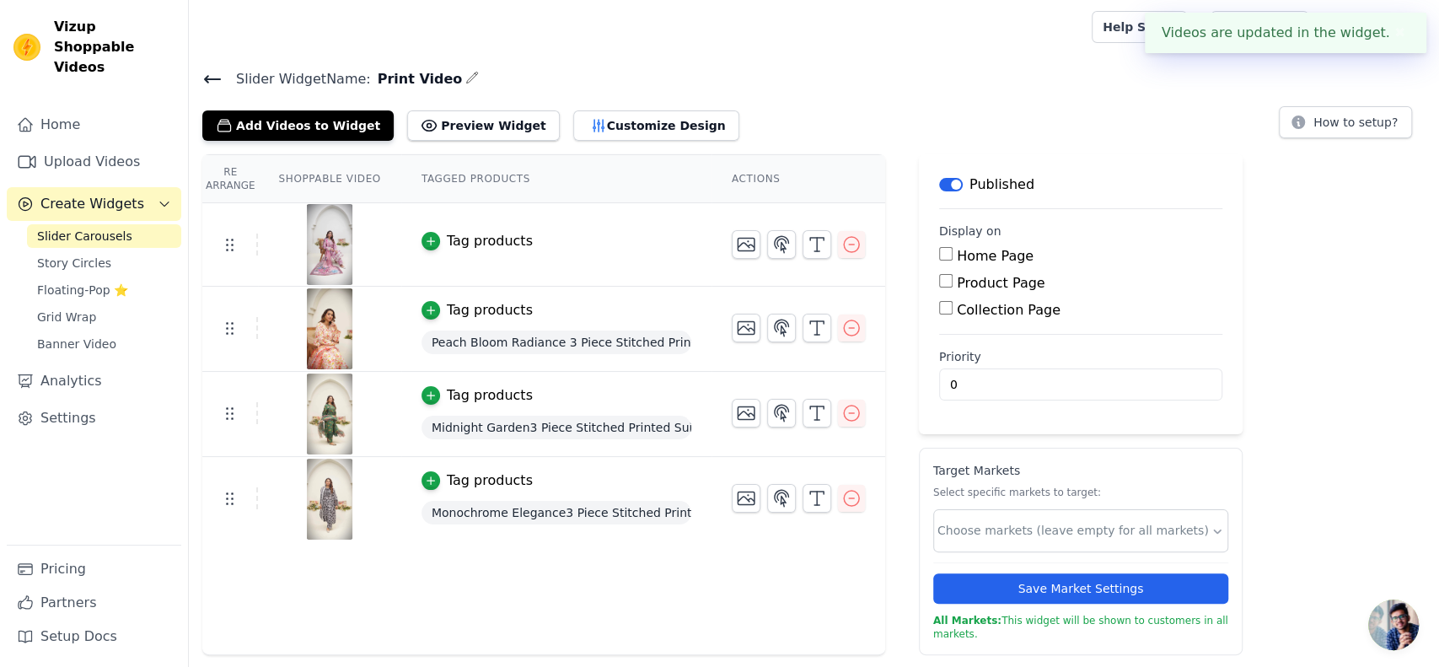
click at [939, 255] on input "Home Page" at bounding box center [945, 253] width 13 height 13
checkbox input "true"
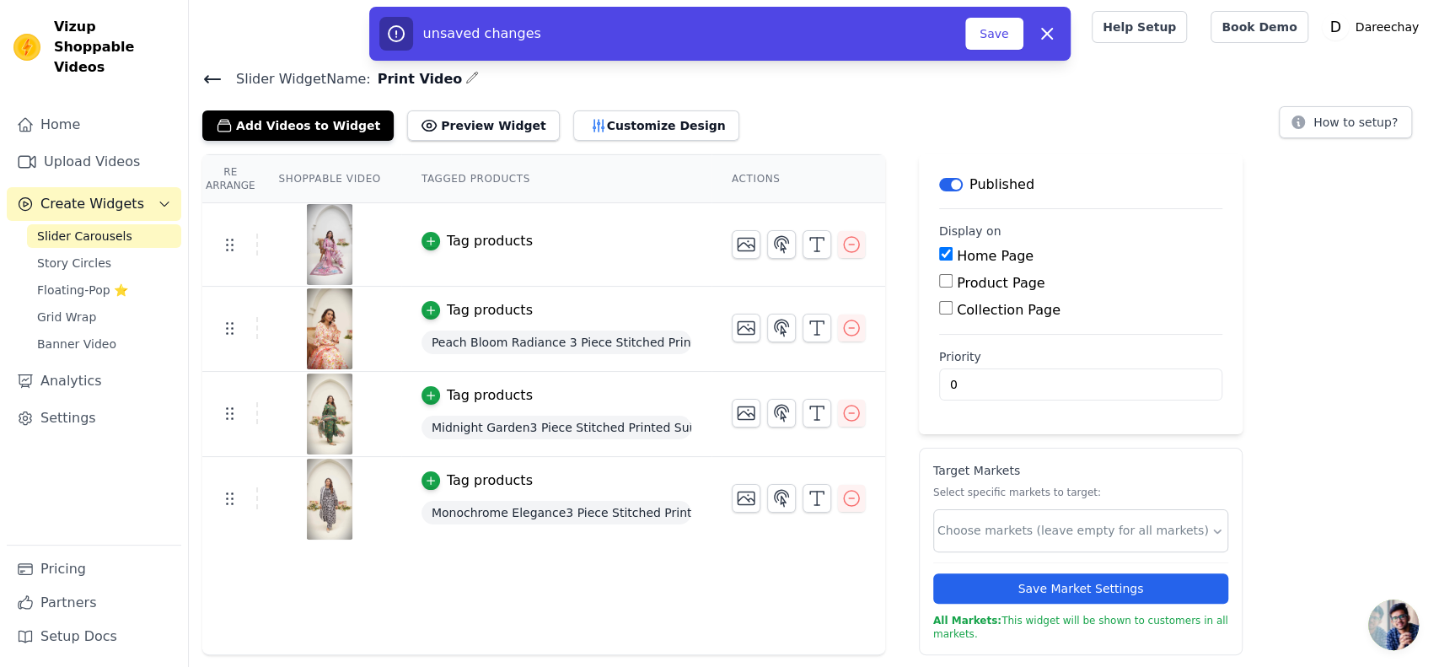
click at [939, 287] on div "Product Page" at bounding box center [1080, 283] width 283 height 20
click at [939, 278] on input "Product Page" at bounding box center [945, 280] width 13 height 13
checkbox input "true"
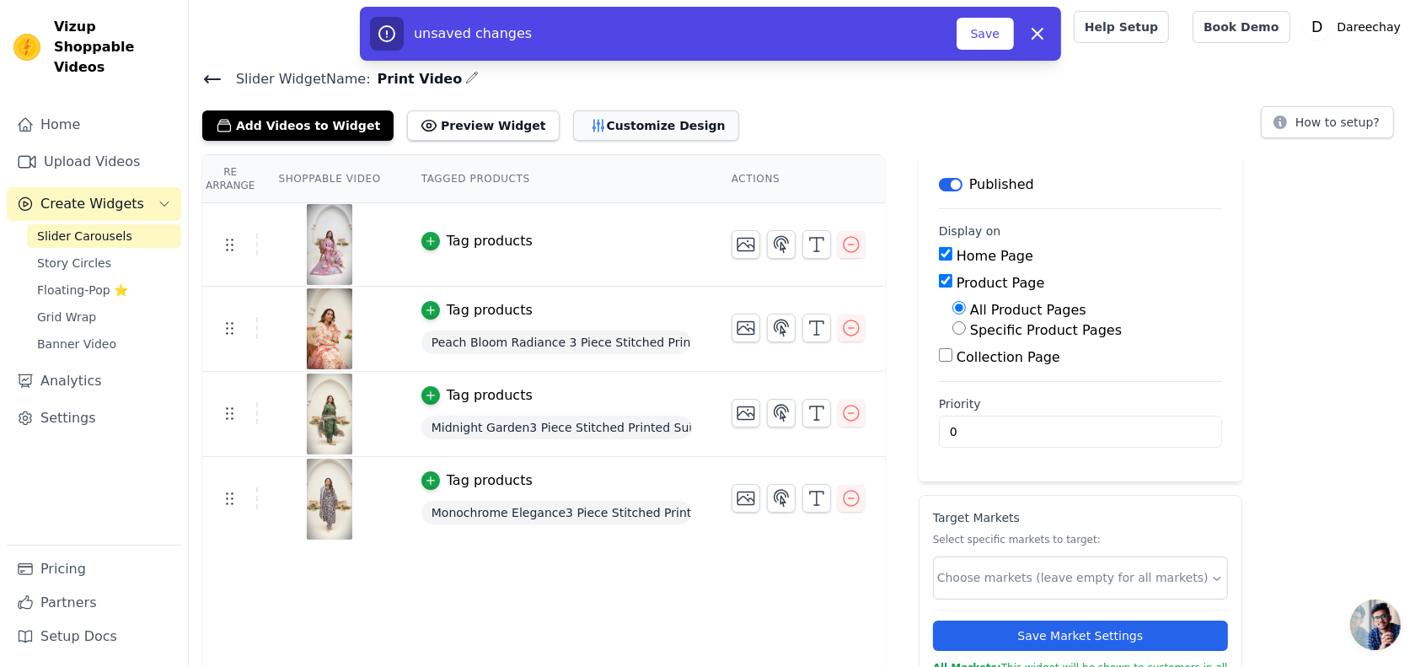
click at [578, 130] on button "Customize Design" at bounding box center [656, 125] width 166 height 30
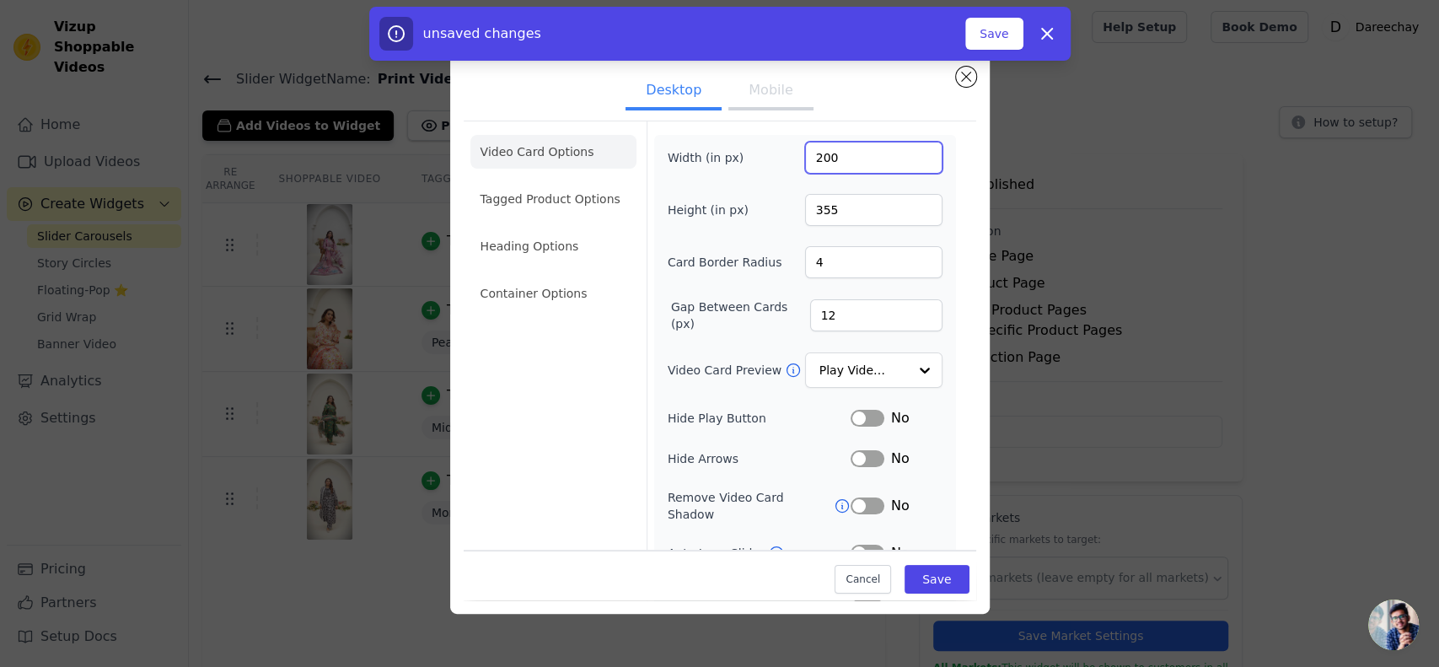
click at [819, 159] on input "200" at bounding box center [873, 158] width 137 height 32
type input "250"
click at [830, 208] on input "355" at bounding box center [873, 210] width 137 height 32
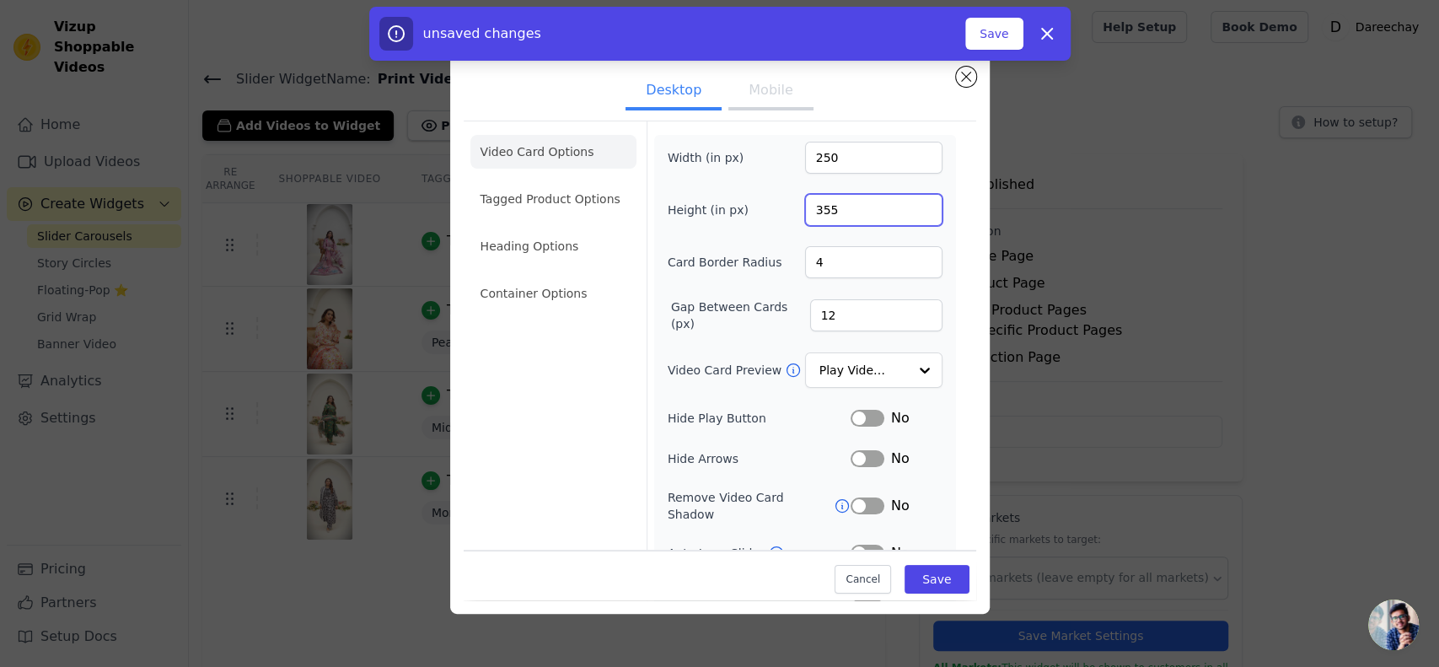
click at [830, 208] on input "355" at bounding box center [873, 210] width 137 height 32
type input "490"
click at [860, 413] on button "Label" at bounding box center [868, 418] width 34 height 17
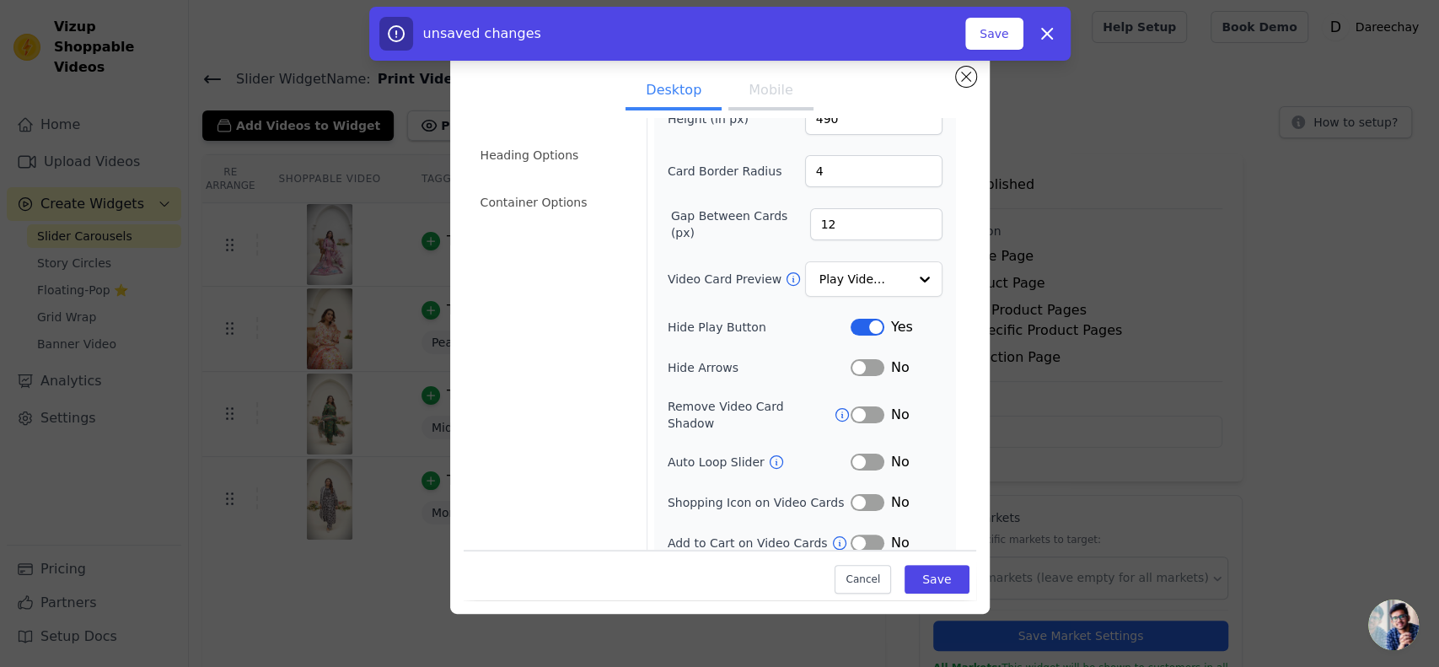
click at [856, 406] on button "Label" at bounding box center [868, 414] width 34 height 17
click at [850, 360] on div "Width (in px) 250 Height (in px) 490 Card Border Radius 4 Gap Between Cards (px…" at bounding box center [805, 302] width 275 height 502
click at [851, 360] on button "Label" at bounding box center [868, 367] width 34 height 17
click at [856, 454] on button "Label" at bounding box center [868, 462] width 34 height 17
click at [855, 494] on button "Label" at bounding box center [868, 502] width 34 height 17
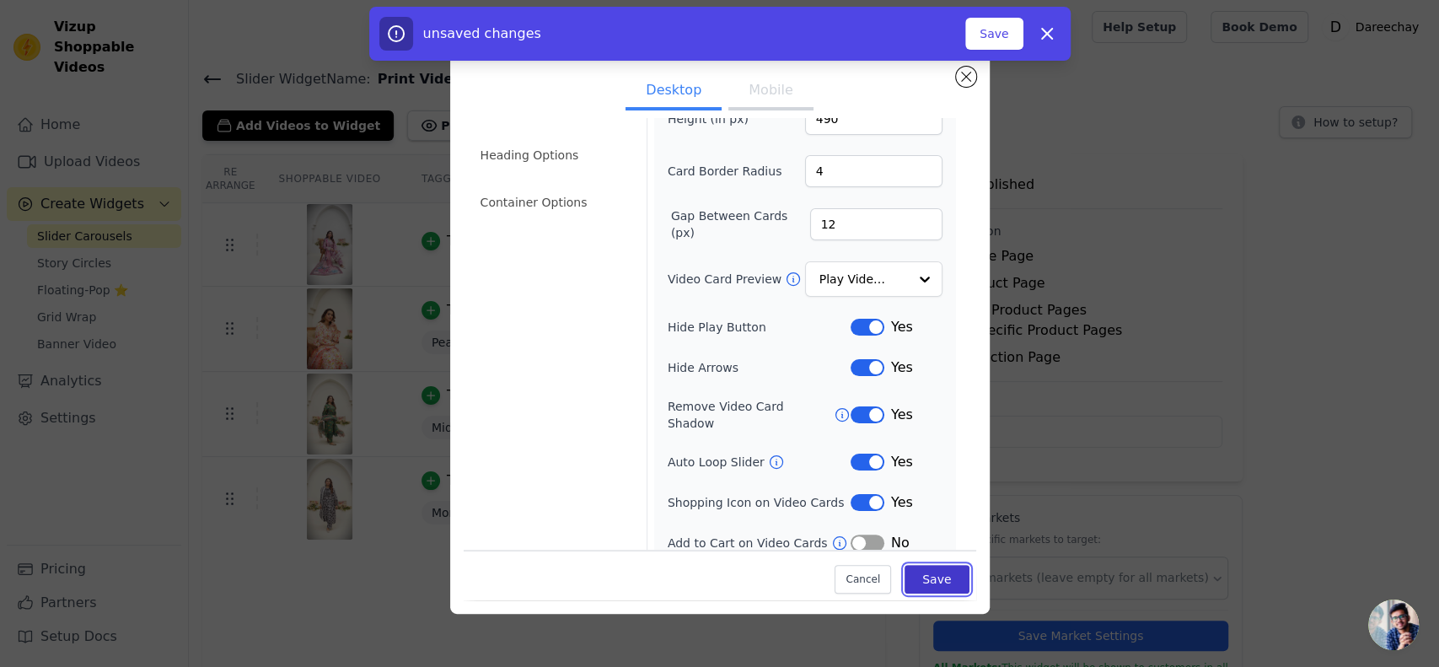
click at [919, 570] on button "Save" at bounding box center [937, 579] width 64 height 29
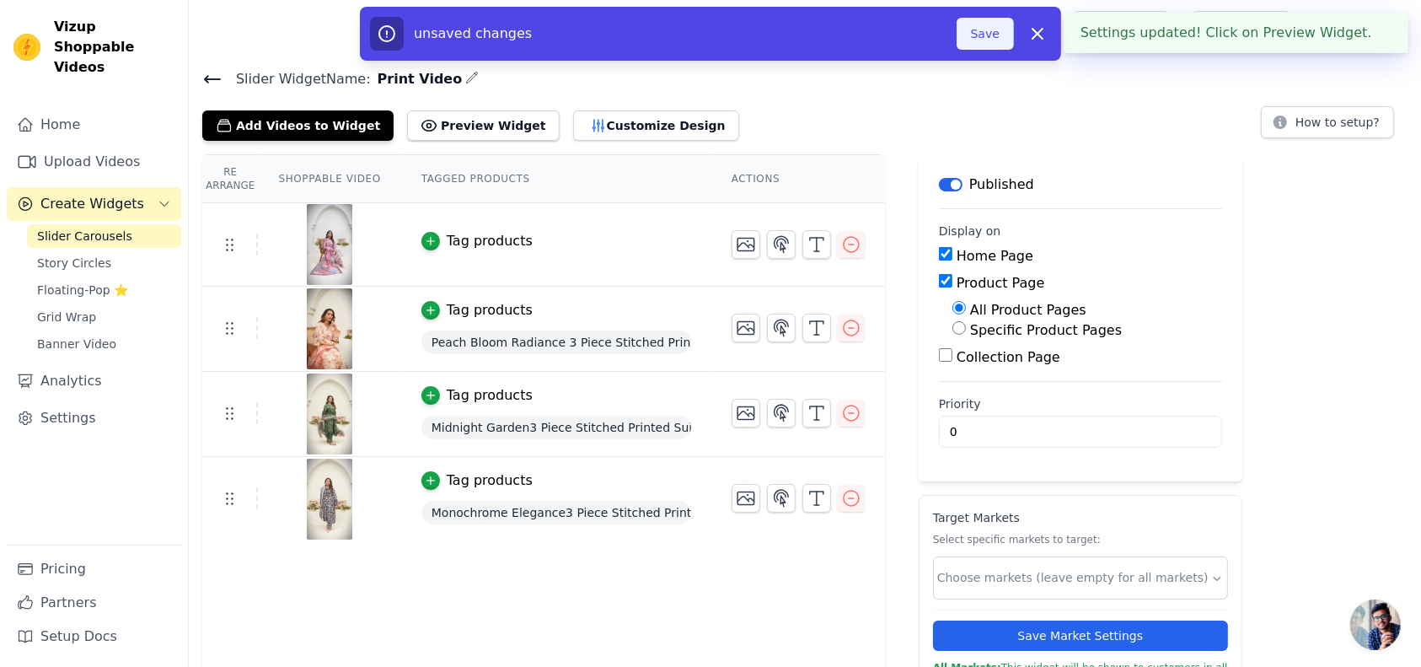
click at [983, 30] on button "Save" at bounding box center [985, 34] width 57 height 32
click at [996, 30] on button "Save" at bounding box center [985, 34] width 57 height 32
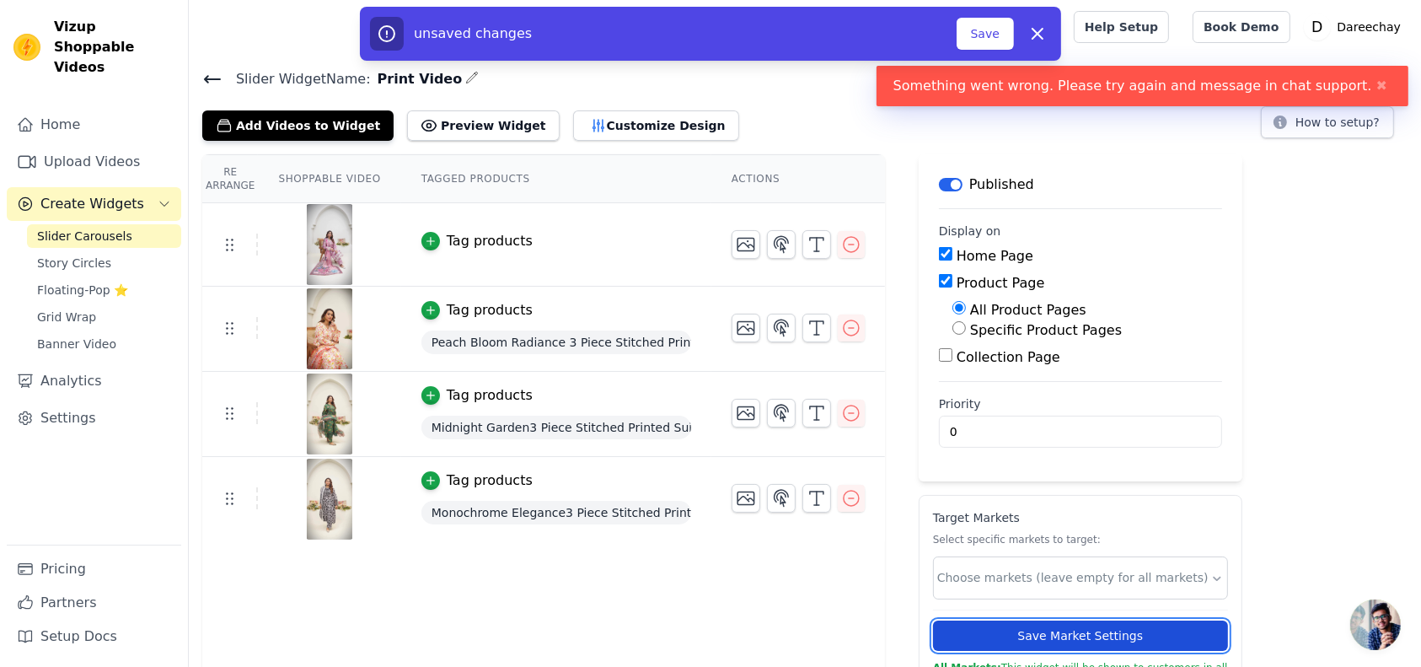
click at [989, 635] on button "Save Market Settings" at bounding box center [1080, 635] width 295 height 30
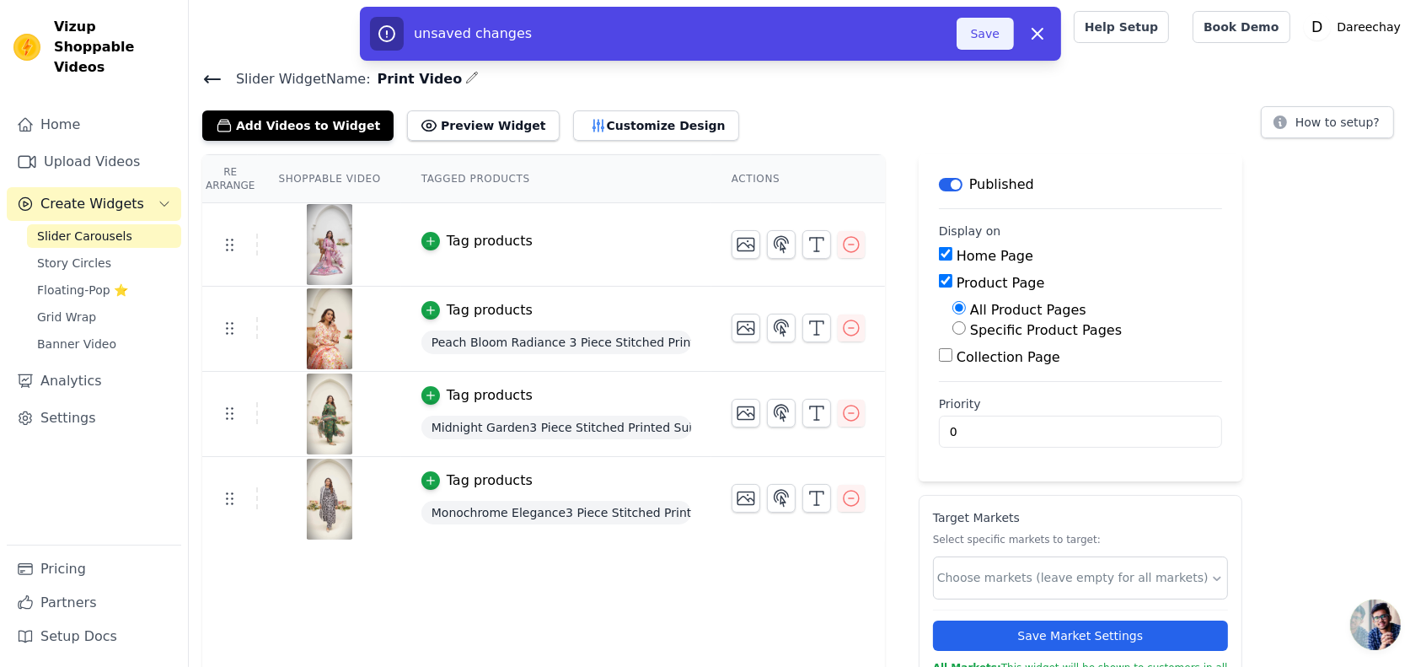
click at [978, 38] on button "Save" at bounding box center [985, 34] width 57 height 32
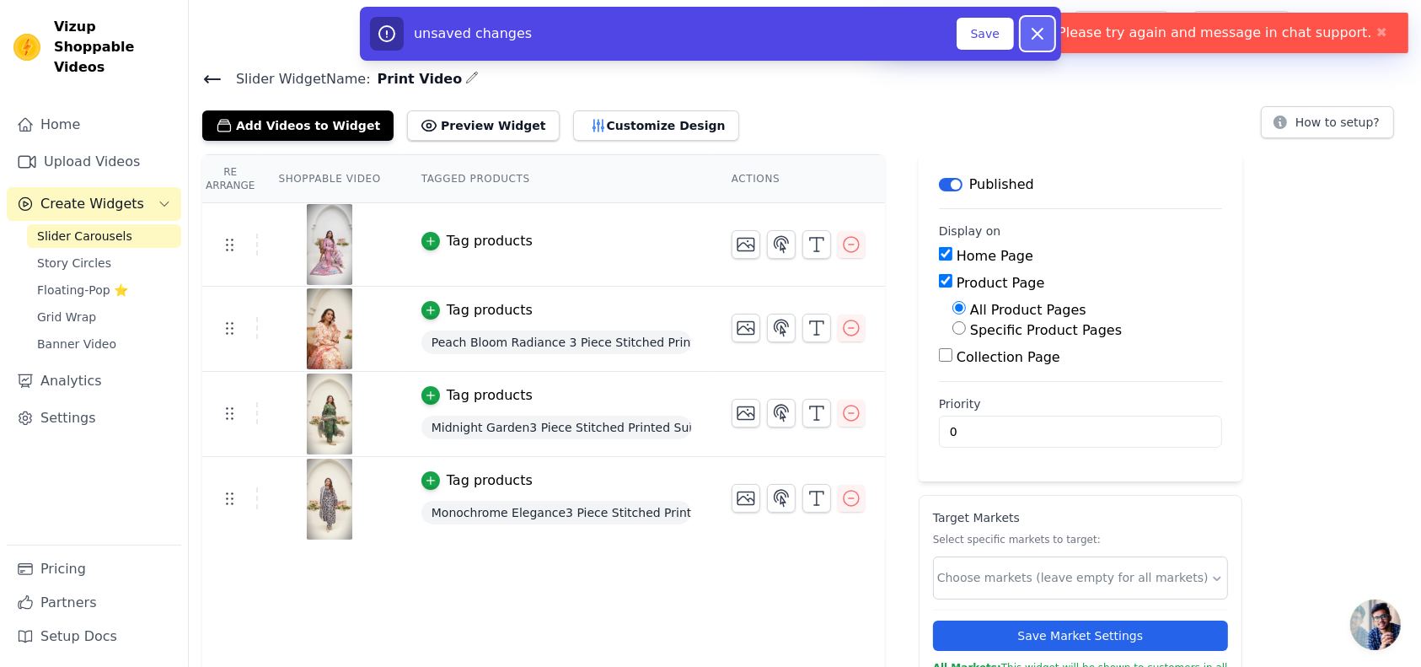
click at [1036, 35] on icon "button" at bounding box center [1038, 34] width 10 height 10
checkbox input "false"
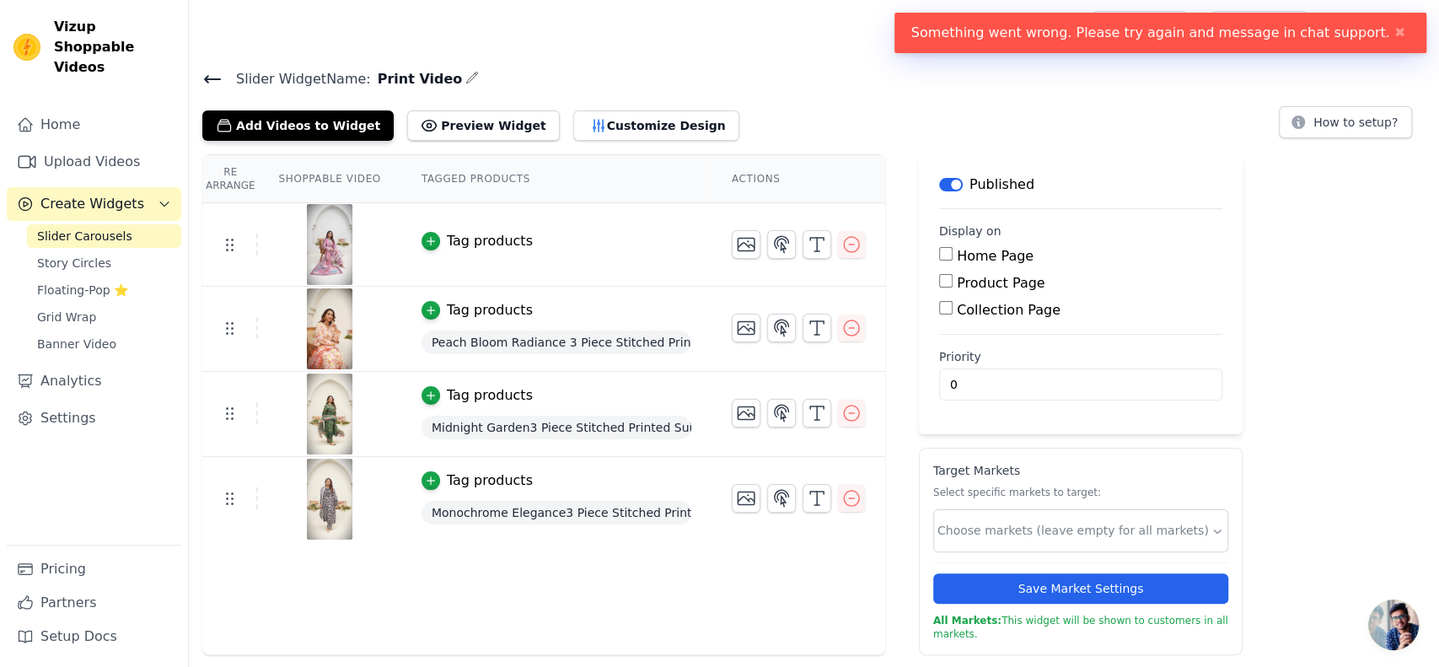
click at [939, 251] on input "Home Page" at bounding box center [945, 253] width 13 height 13
checkbox input "true"
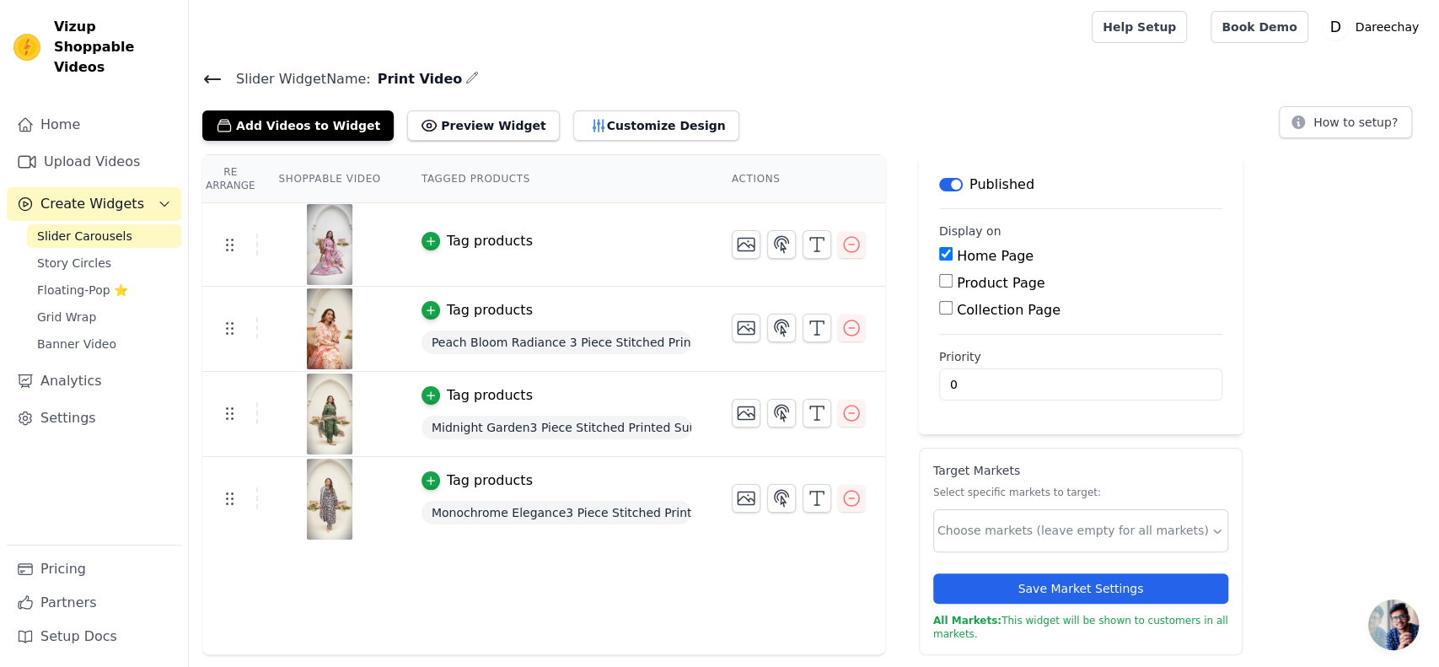
click at [939, 282] on input "Product Page" at bounding box center [945, 280] width 13 height 13
checkbox input "true"
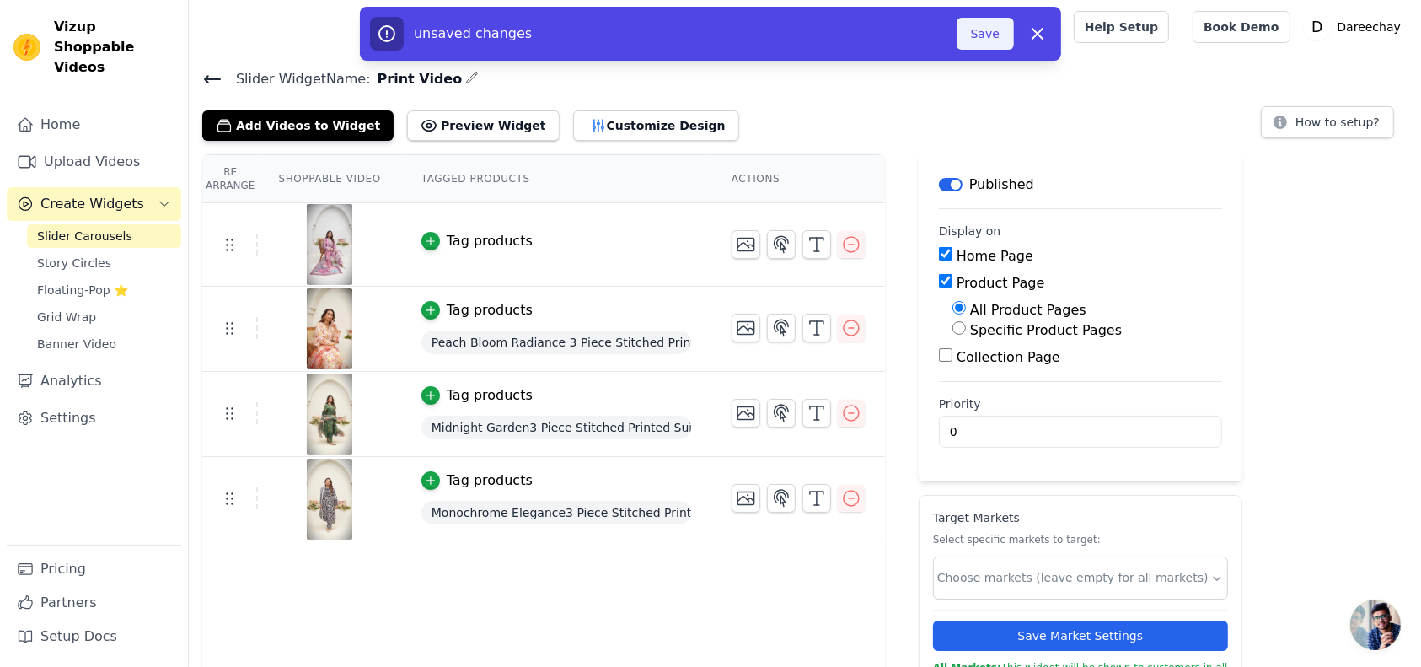
click at [981, 20] on button "Save" at bounding box center [985, 34] width 57 height 32
click at [989, 38] on button "Save" at bounding box center [985, 34] width 57 height 32
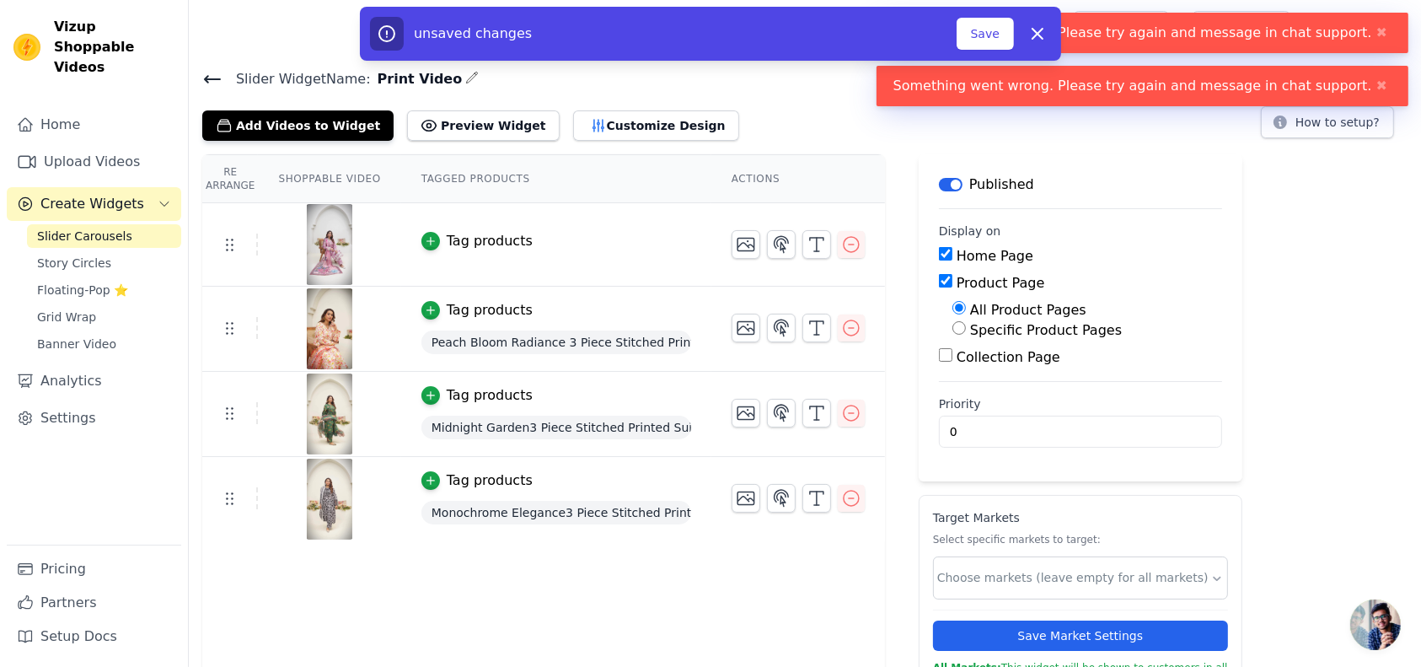
click at [953, 328] on input "Specific Product Pages" at bounding box center [959, 327] width 13 height 13
radio input "true"
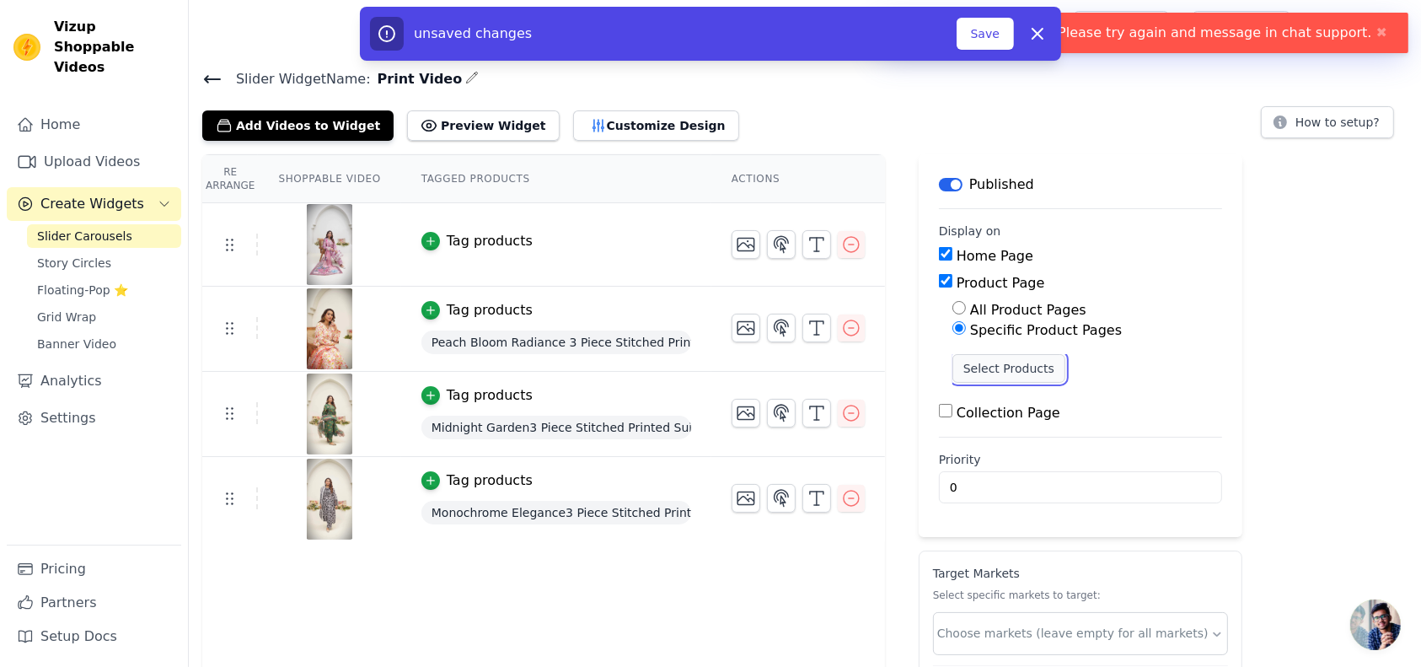
click at [963, 368] on button "Select Products" at bounding box center [1009, 368] width 113 height 29
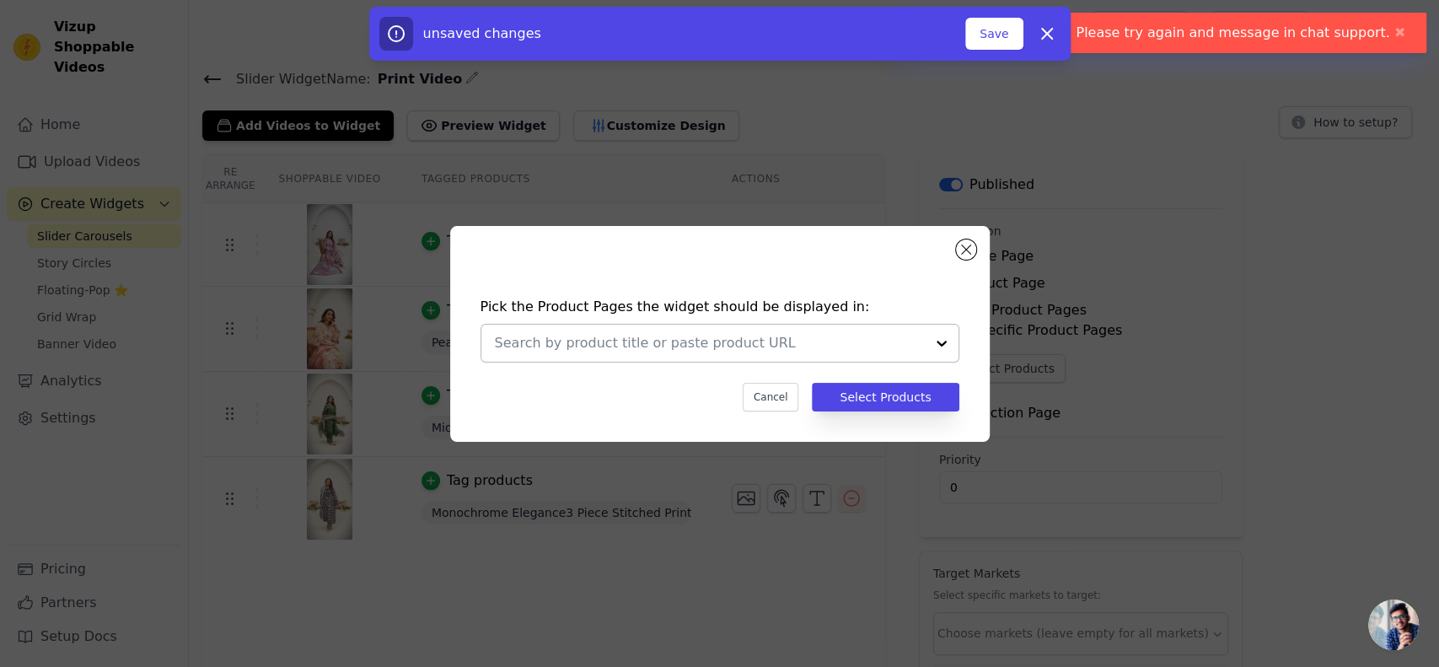
click at [747, 348] on input "text" at bounding box center [710, 343] width 430 height 20
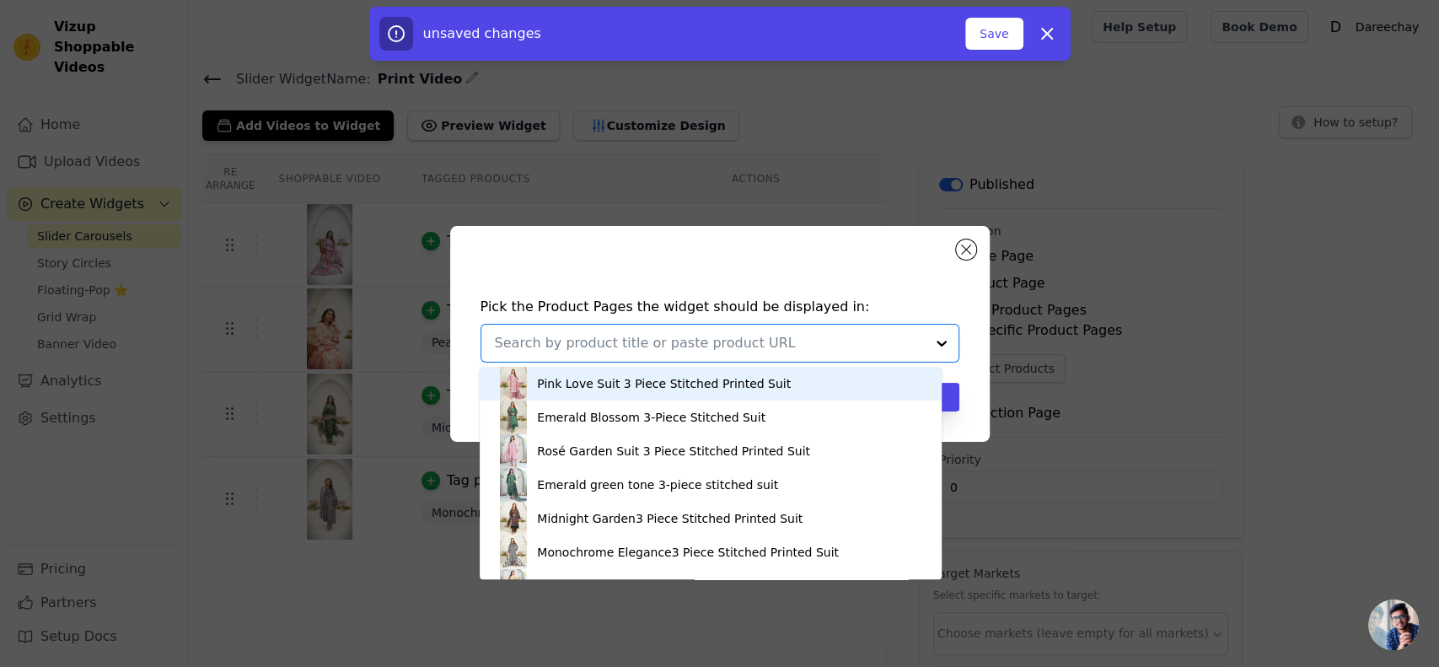
click at [711, 375] on div "Pink Love Suit 3 Piece Stitched Printed Suit" at bounding box center [664, 383] width 254 height 17
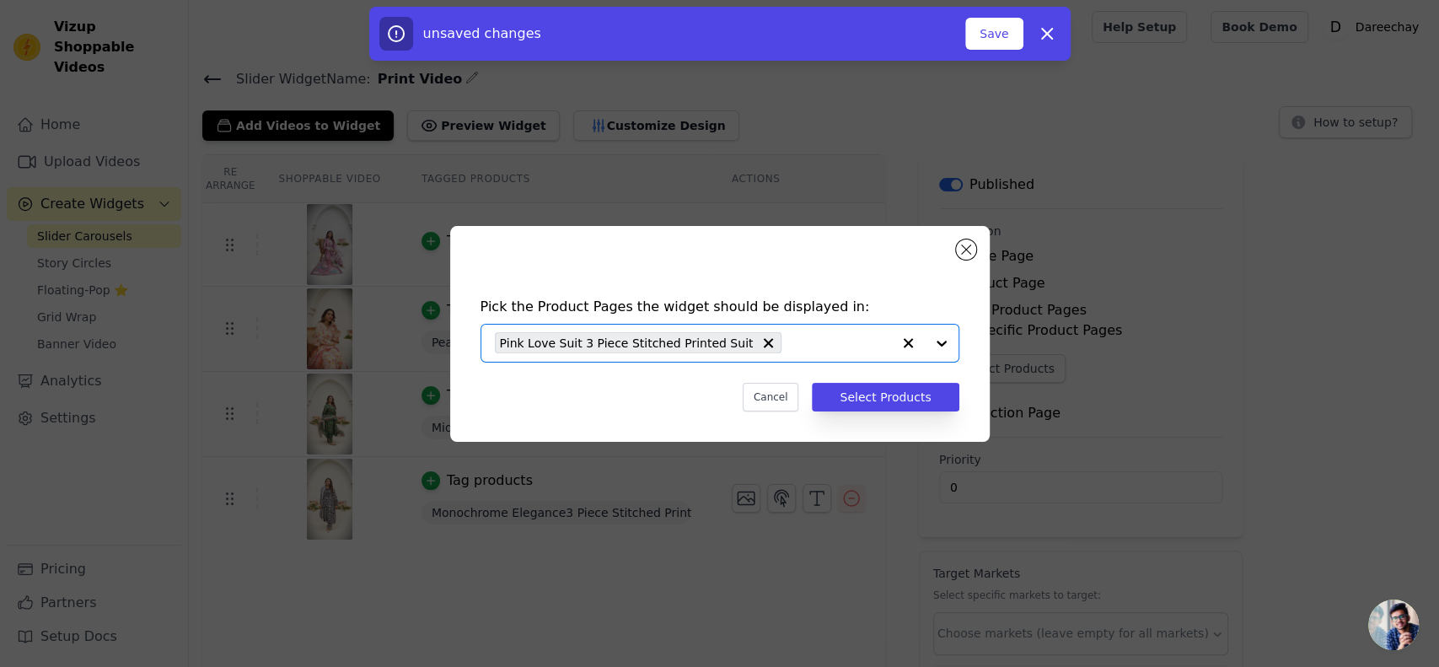
click at [794, 344] on input "text" at bounding box center [840, 343] width 100 height 20
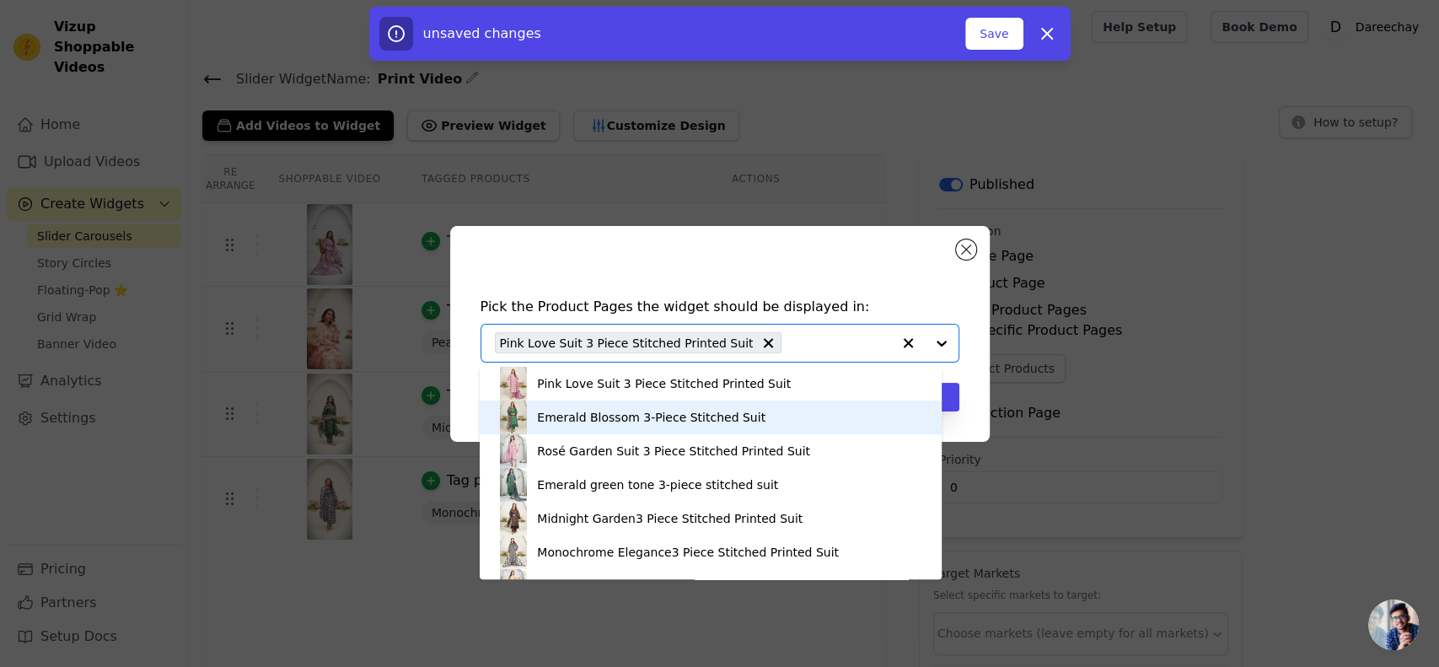
click at [695, 424] on div "Emerald Blossom 3-Piece Stitched Suit" at bounding box center [651, 417] width 228 height 17
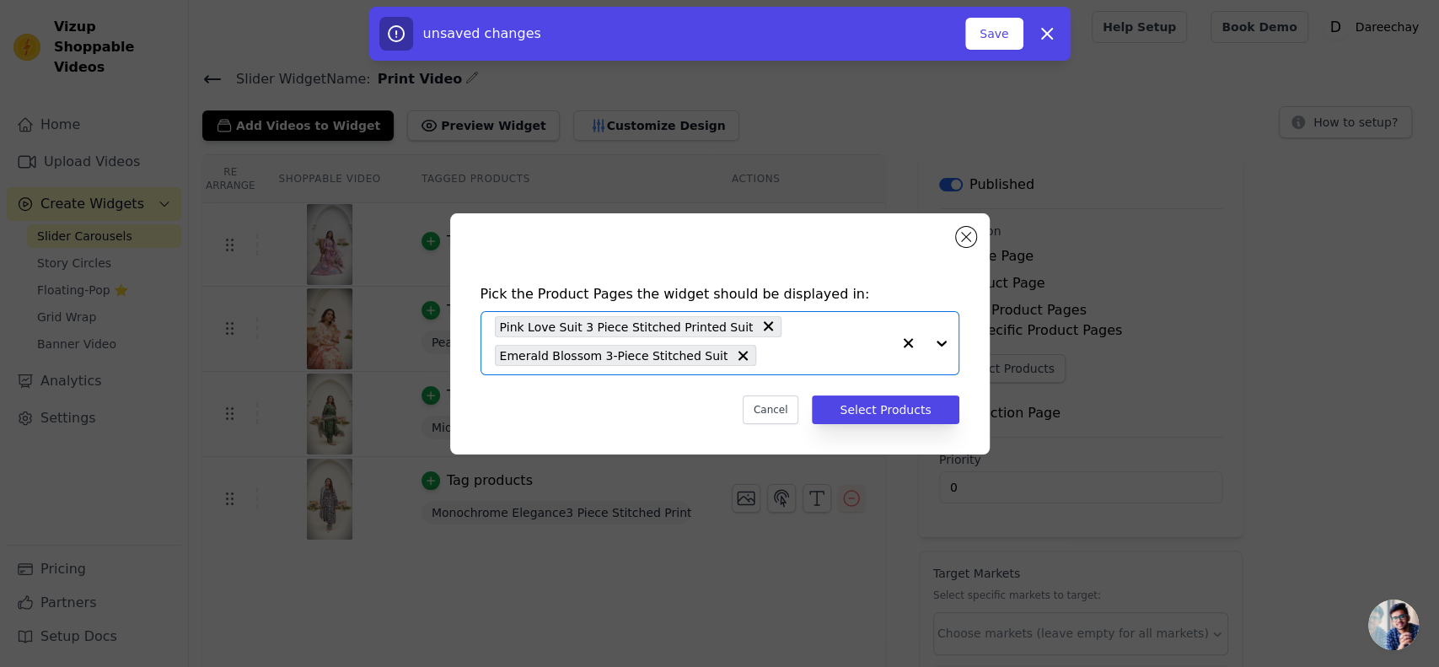
click at [765, 336] on div "Pink Love Suit 3 Piece Stitched Printed Suit Emerald Blossom 3-Piece Stitched S…" at bounding box center [693, 343] width 396 height 62
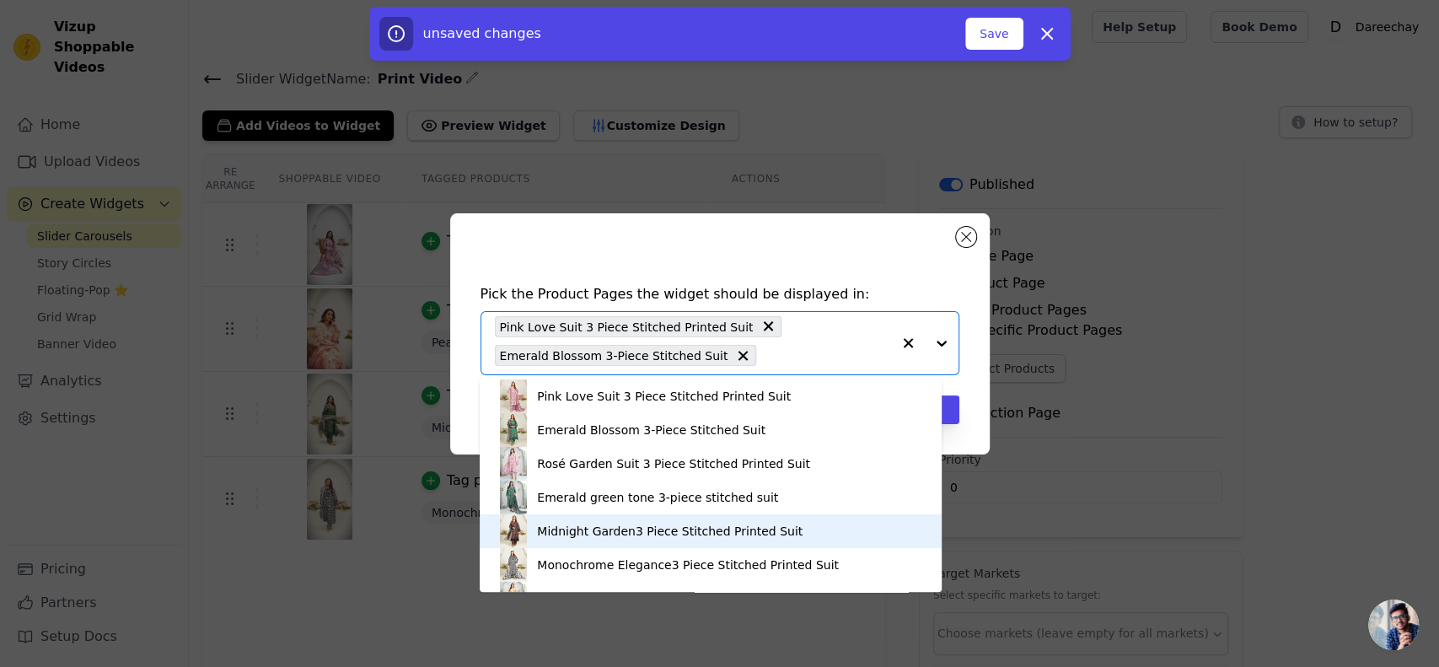
click at [663, 527] on div "Midnight Garden3 Piece Stitched Printed Suit" at bounding box center [670, 531] width 266 height 17
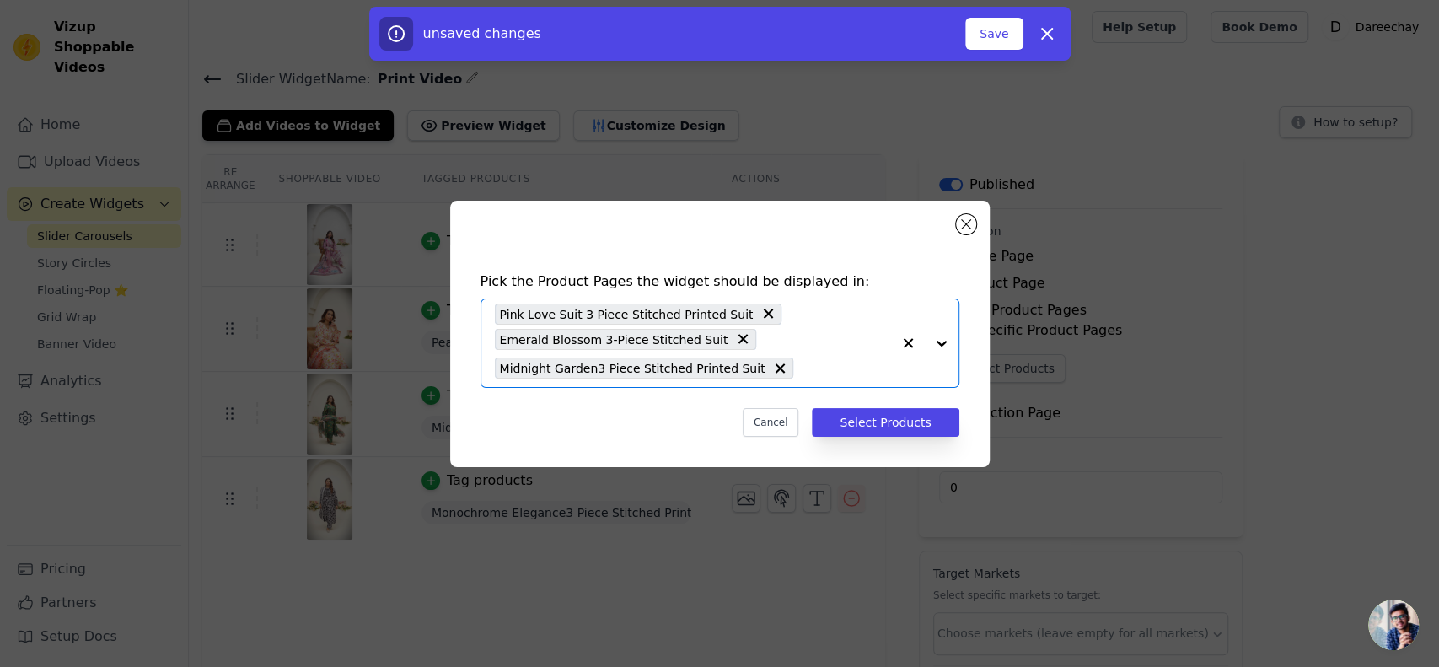
click at [802, 374] on input "text" at bounding box center [846, 368] width 89 height 20
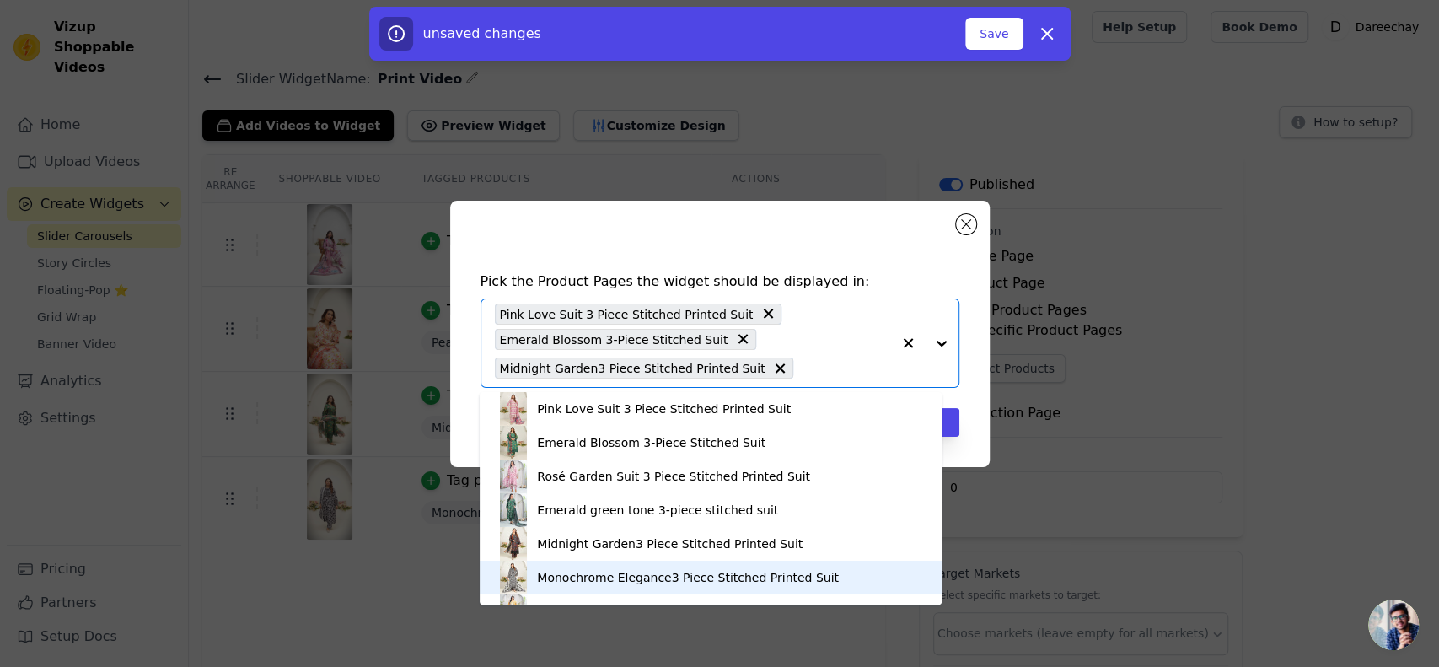
click at [605, 577] on div "Monochrome Elegance3 Piece Stitched Printed Suit" at bounding box center [688, 577] width 302 height 17
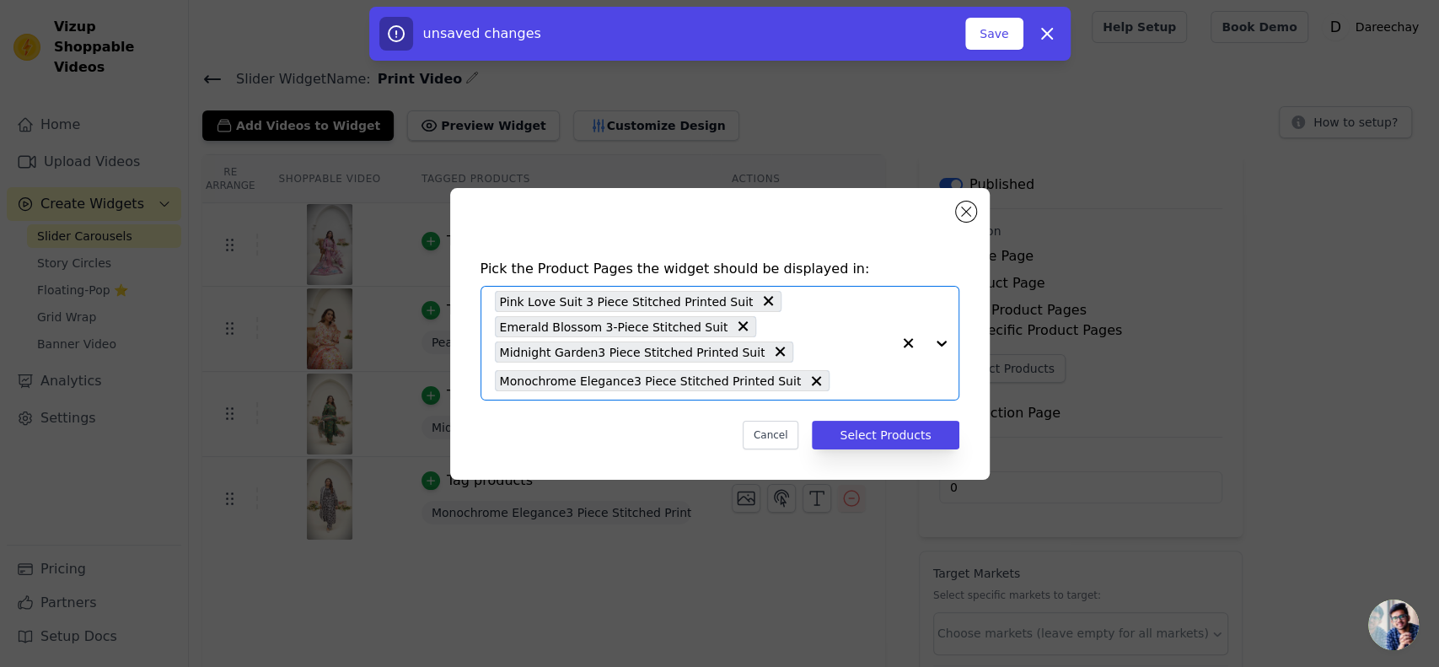
click at [838, 379] on input "text" at bounding box center [864, 381] width 52 height 20
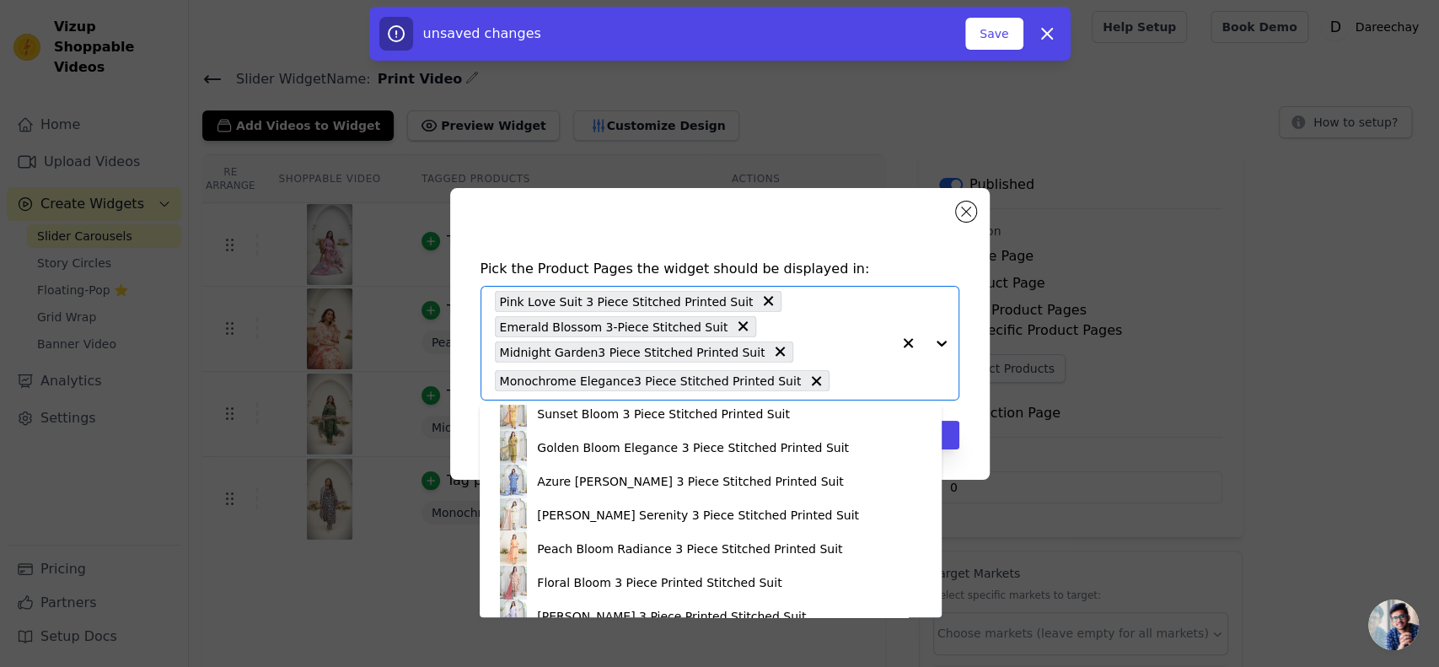
scroll to position [224, 0]
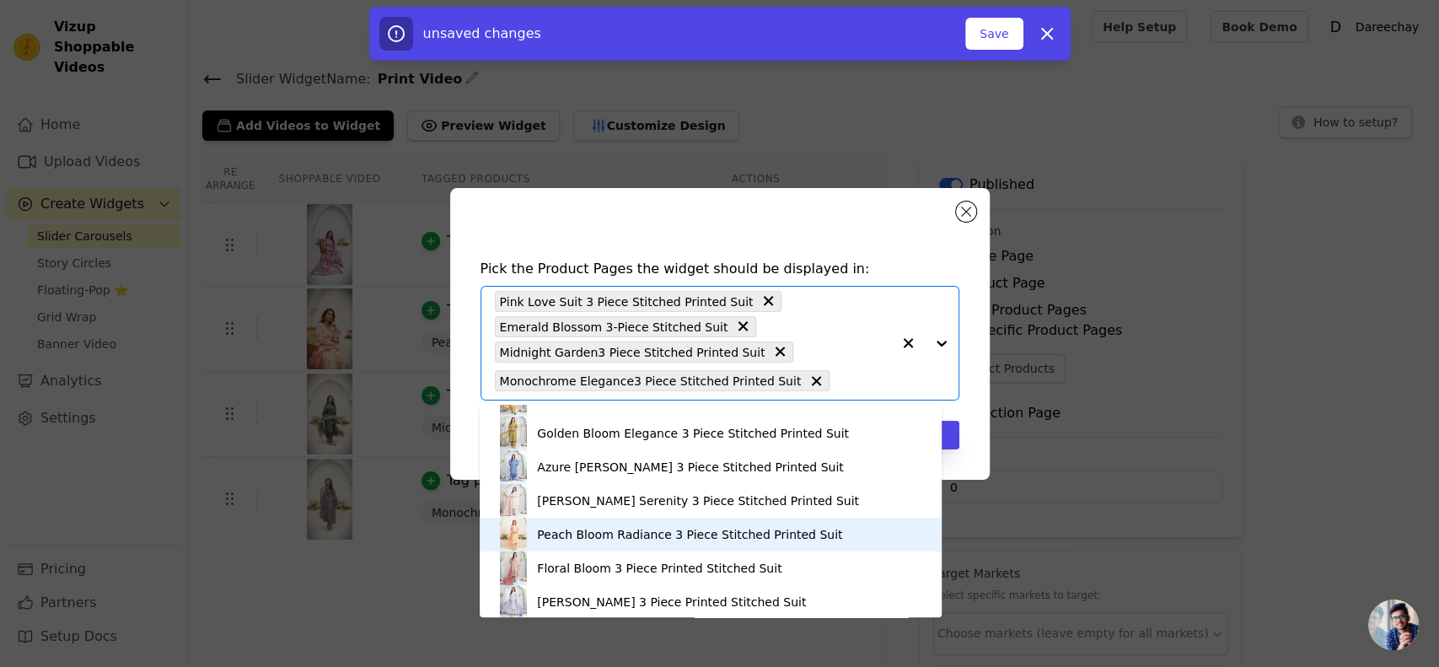
click at [681, 527] on div "Peach Bloom Radiance 3 Piece Stitched Printed Suit" at bounding box center [689, 534] width 305 height 17
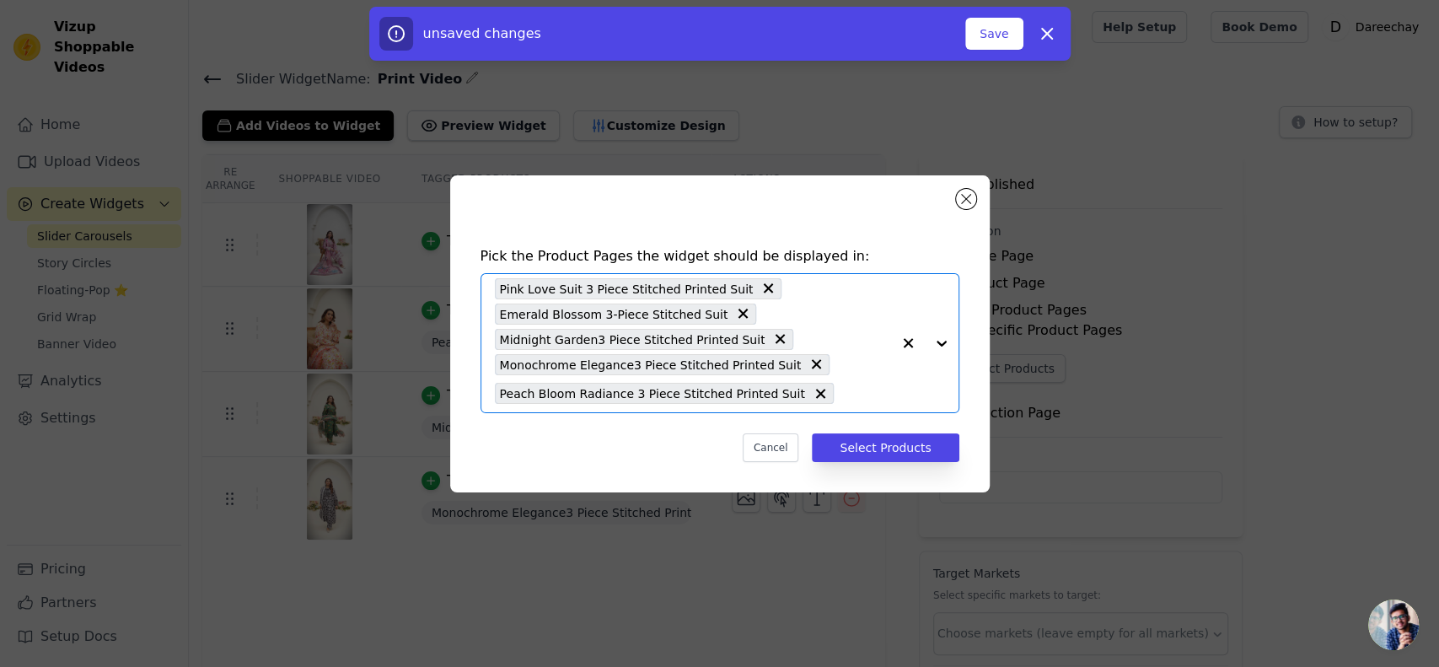
click at [842, 384] on input "text" at bounding box center [866, 394] width 49 height 20
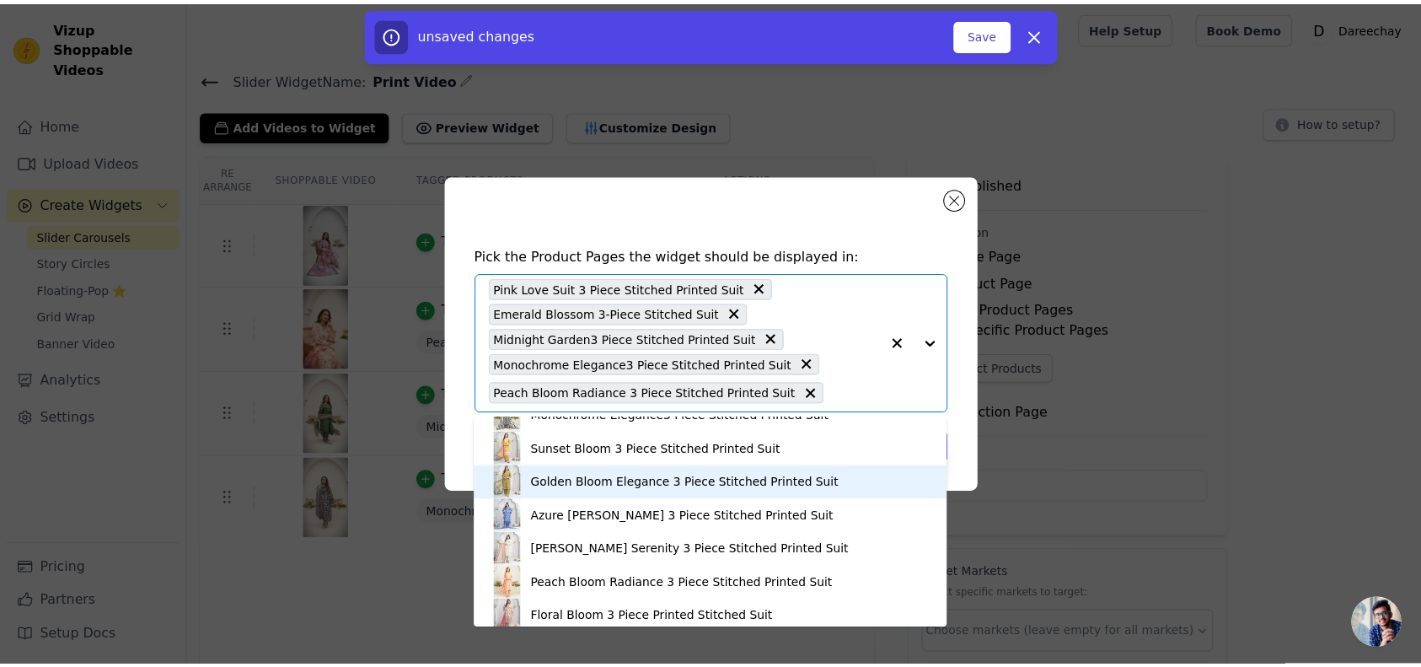
scroll to position [206, 0]
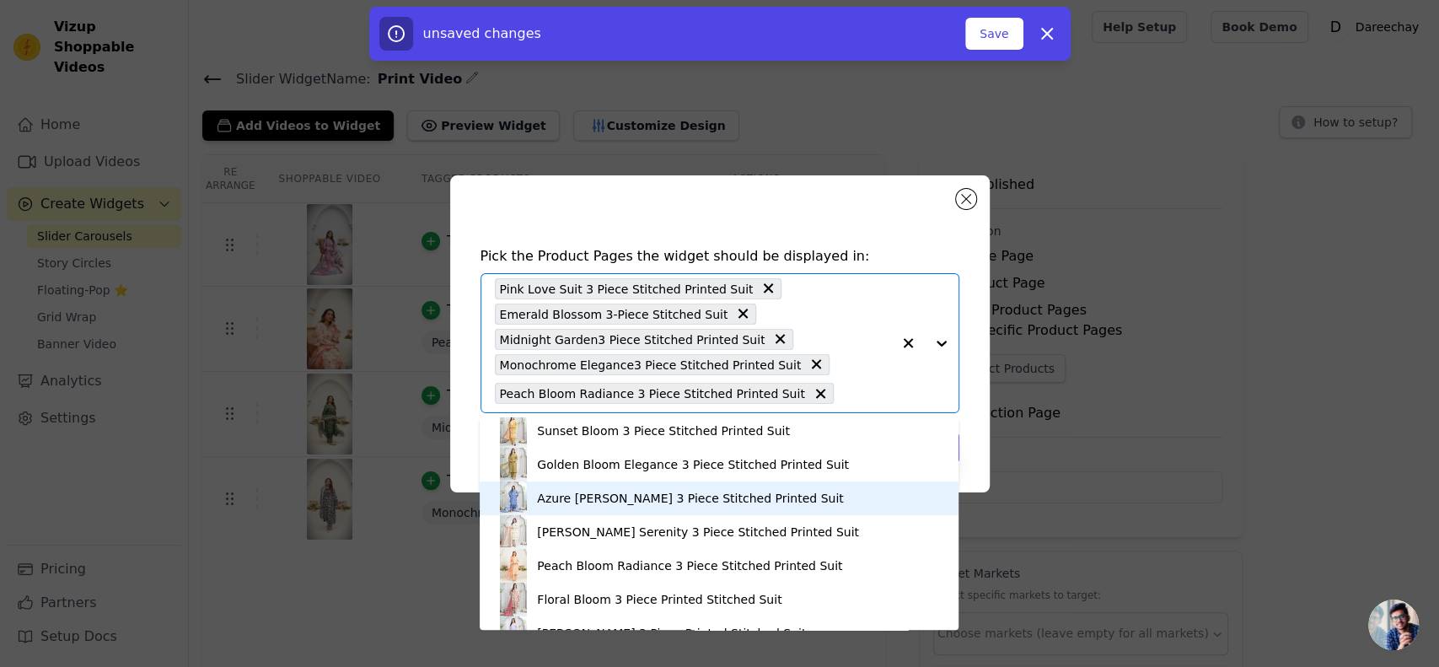
click at [905, 242] on div "Pick the Product Pages the widget should be displayed in: Pink Love Suit 3 Piec…" at bounding box center [720, 354] width 513 height 250
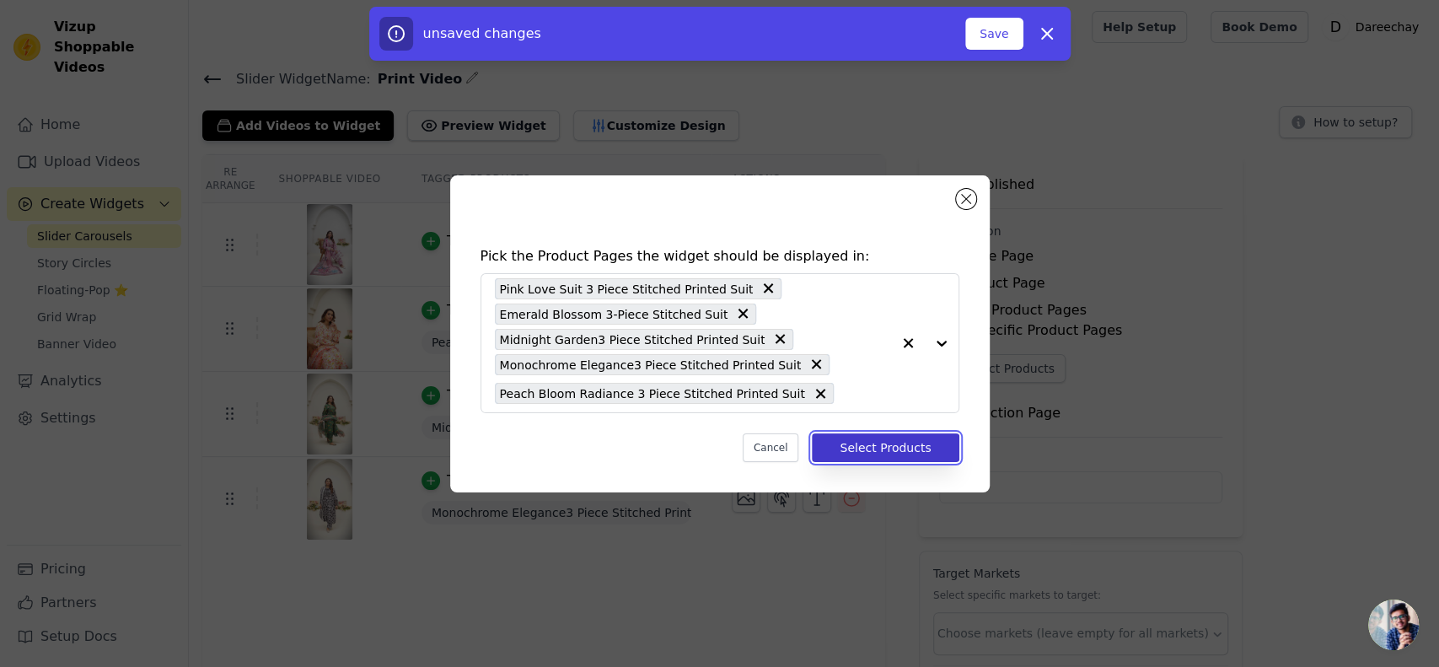
click at [867, 436] on button "Select Products" at bounding box center [885, 447] width 147 height 29
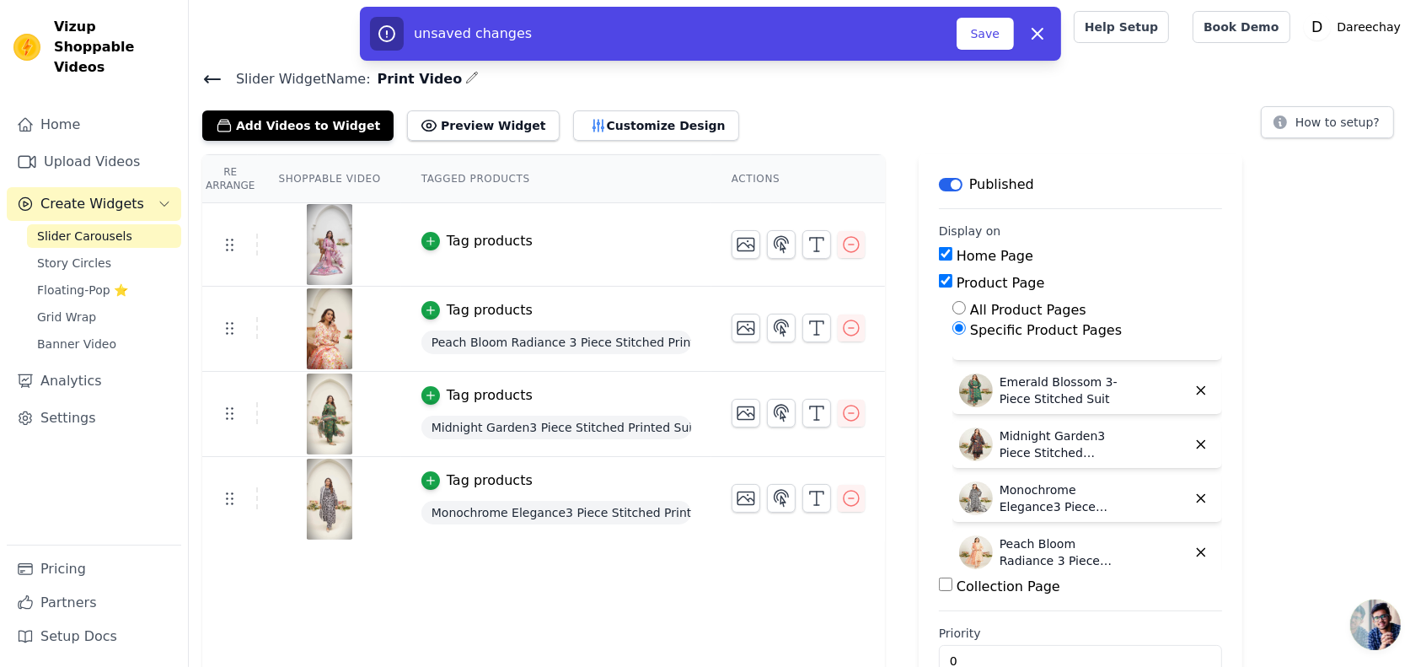
scroll to position [95, 0]
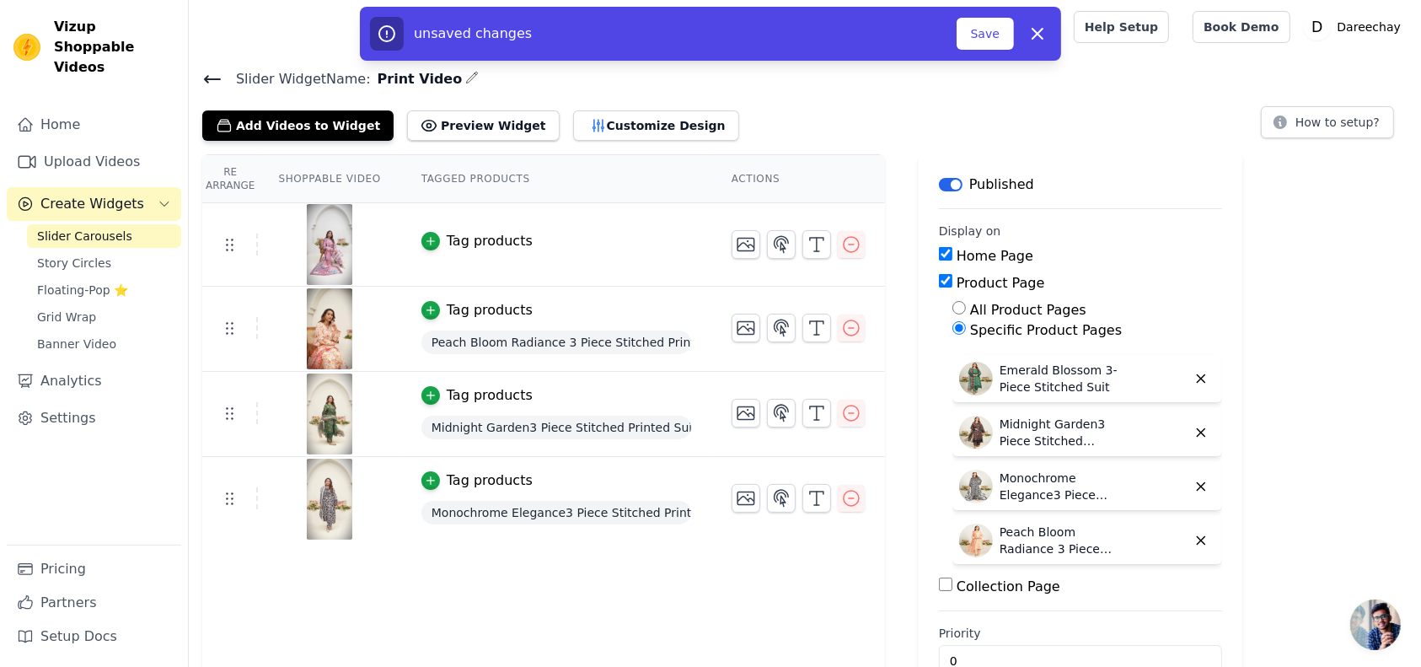
click at [939, 578] on input "Collection Page" at bounding box center [945, 583] width 13 height 13
checkbox input "true"
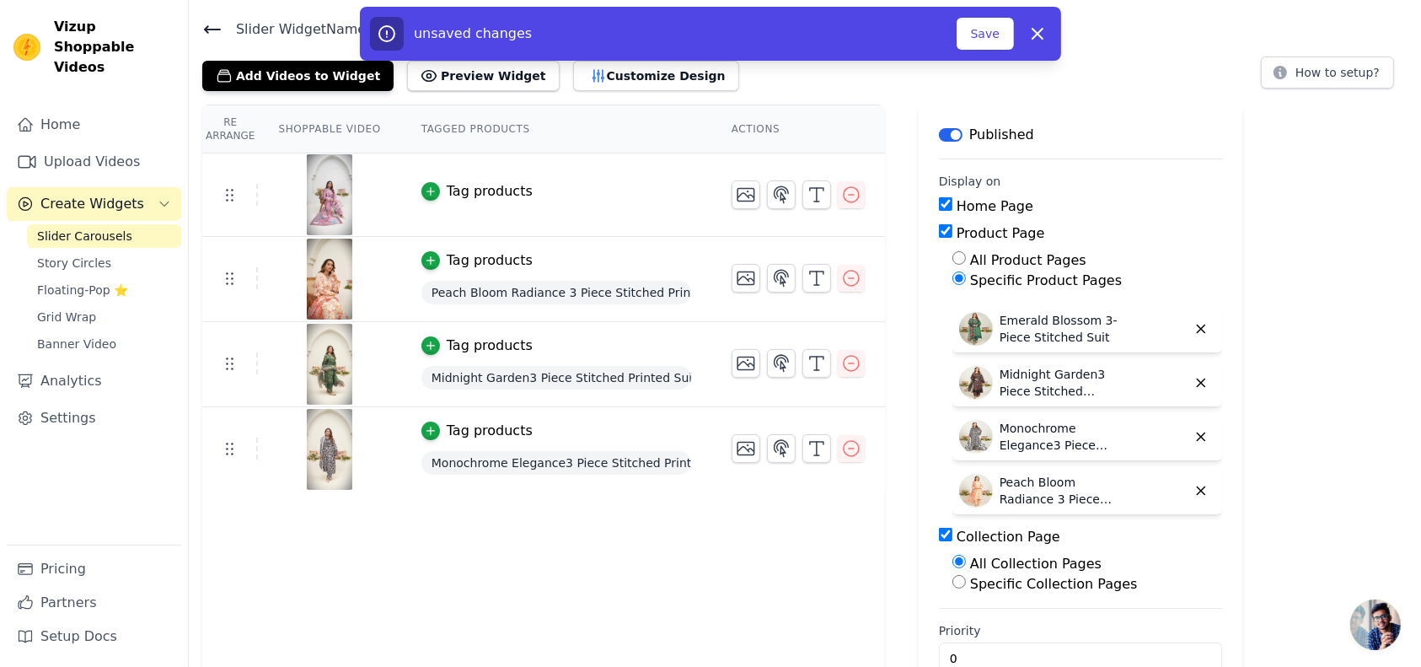
scroll to position [56, 0]
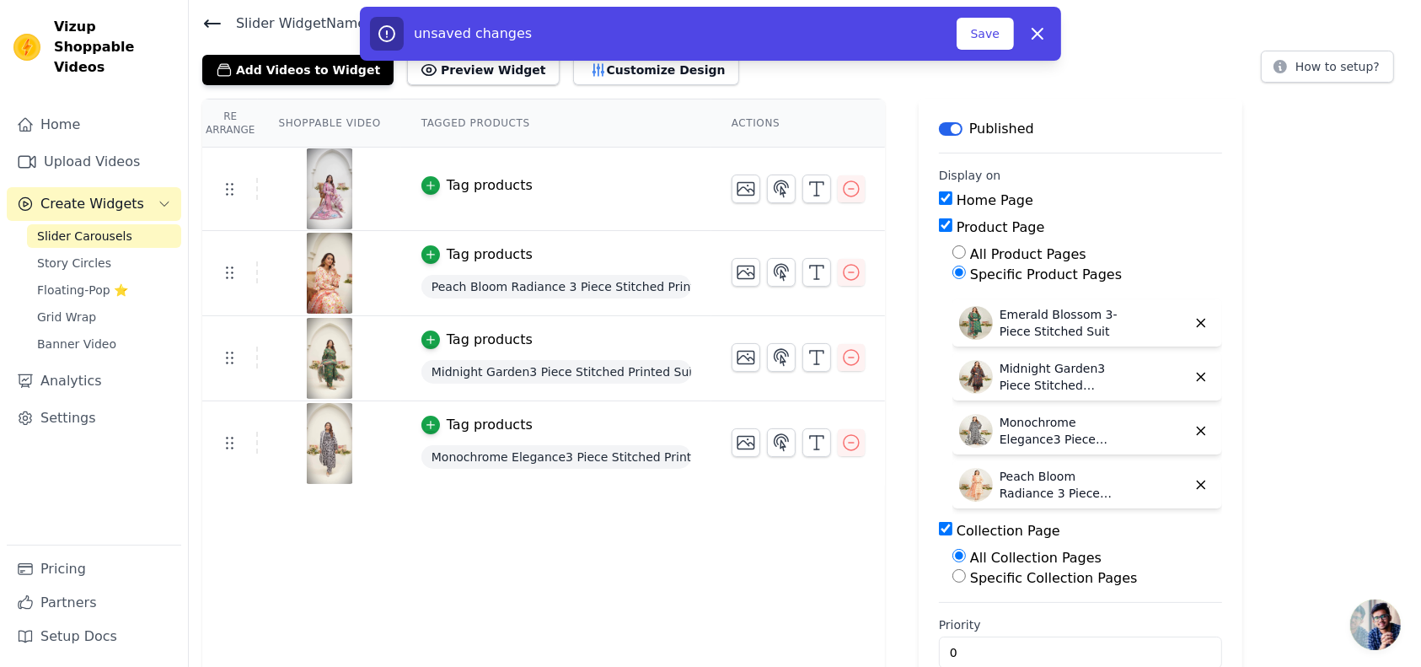
click at [953, 577] on input "Specific Collection Pages" at bounding box center [959, 575] width 13 height 13
radio input "true"
click at [962, 614] on button "Select Collection Pages" at bounding box center [1032, 616] width 159 height 29
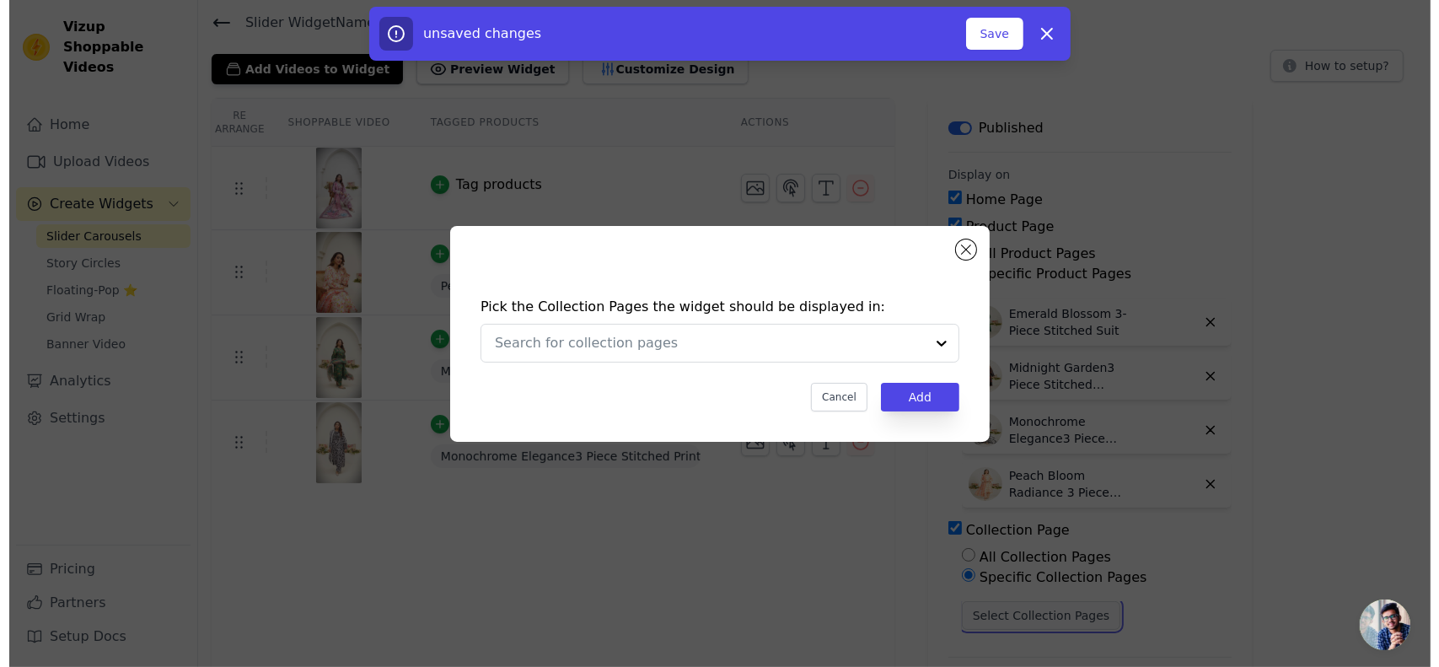
scroll to position [0, 0]
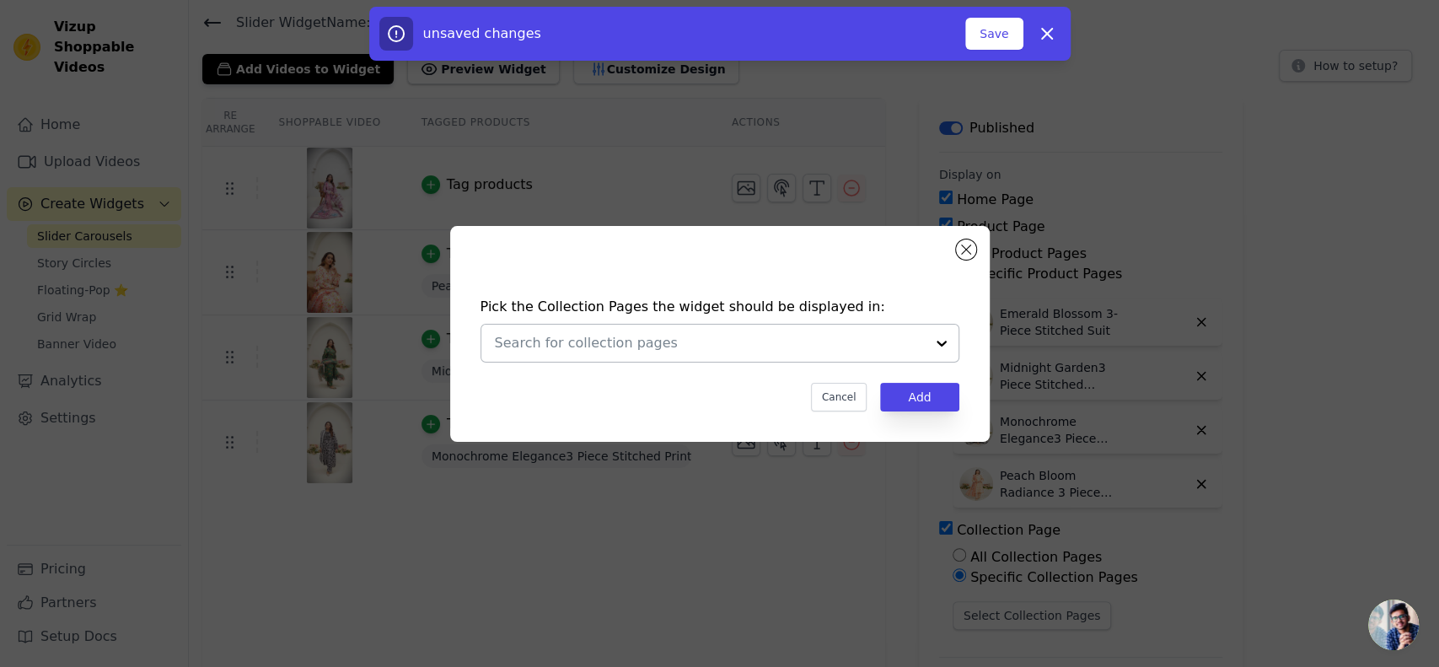
click at [645, 334] on input "text" at bounding box center [710, 343] width 430 height 20
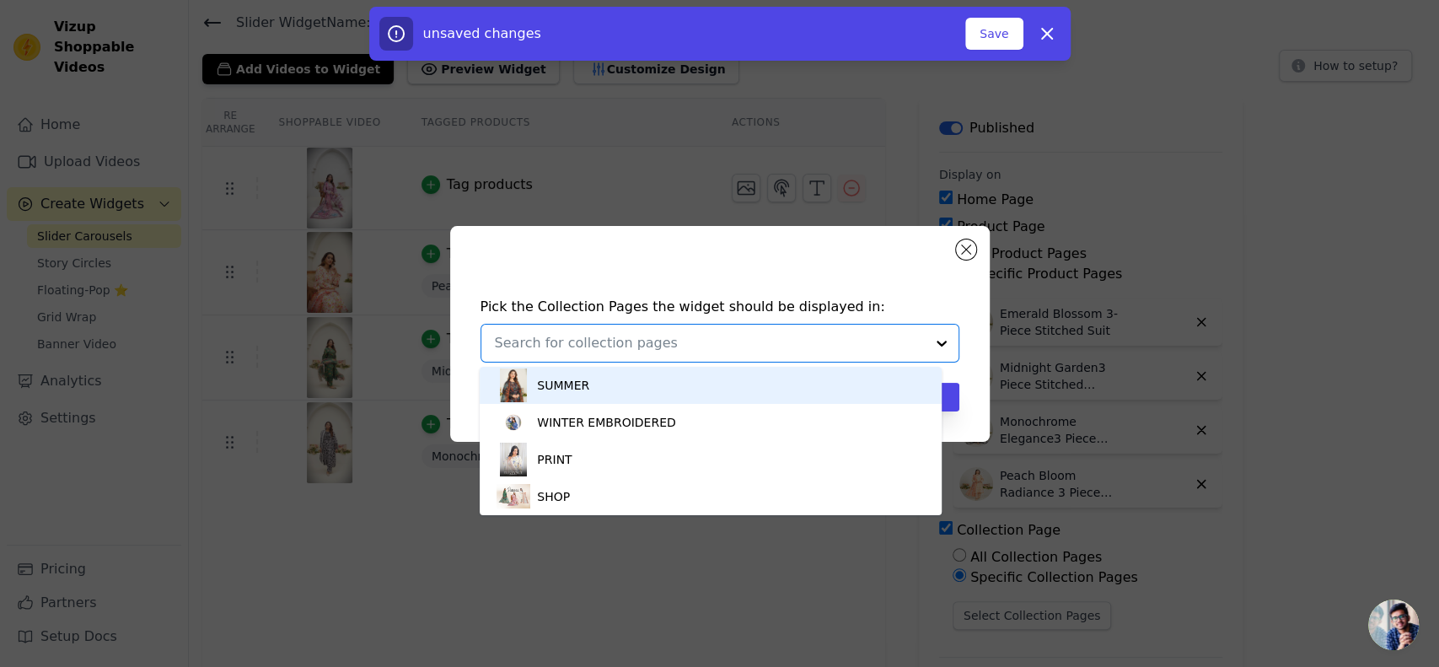
click at [620, 384] on div "SUMMER" at bounding box center [711, 385] width 428 height 37
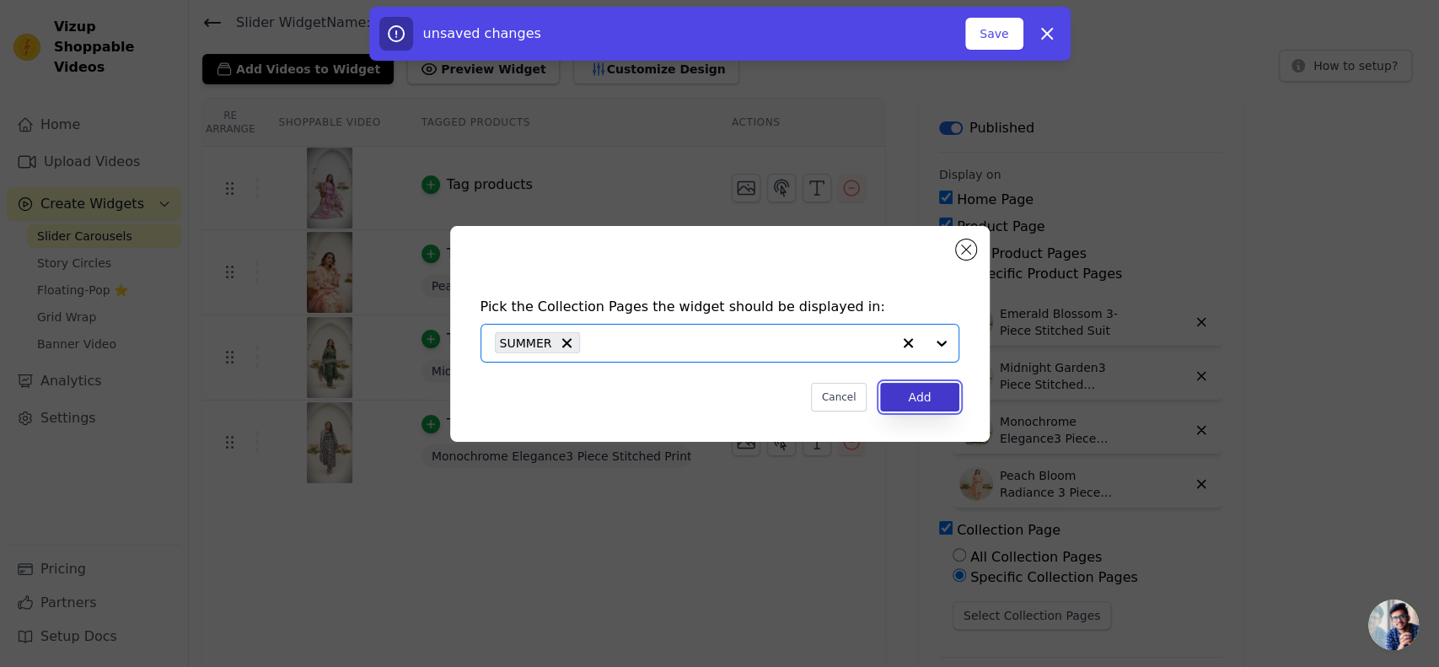
click at [920, 395] on button "Add" at bounding box center [919, 397] width 78 height 29
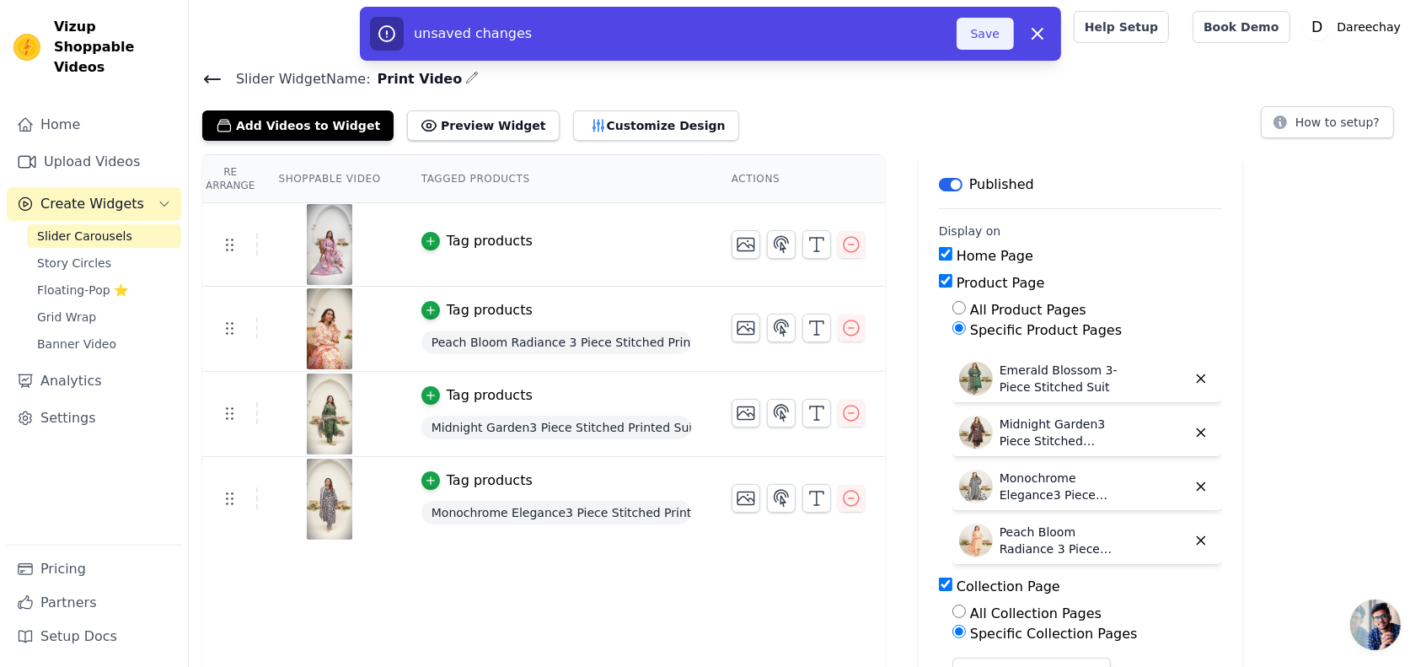
click at [971, 29] on button "Save" at bounding box center [985, 34] width 57 height 32
click at [985, 37] on button "Save" at bounding box center [985, 34] width 57 height 32
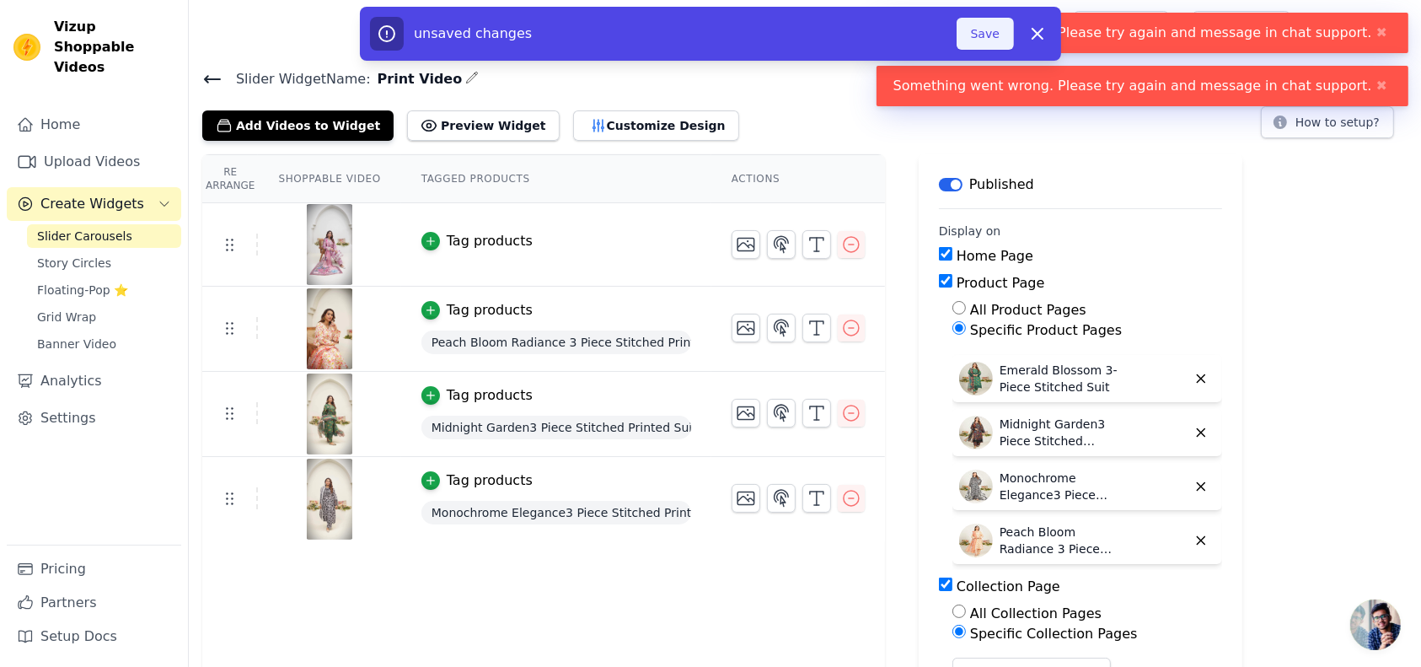
click at [985, 37] on button "Save" at bounding box center [985, 34] width 57 height 32
click at [1367, 199] on div "Re Arrange Shoppable Video Tagged Products Actions Tag products Tag products Pe…" at bounding box center [805, 621] width 1232 height 934
click at [1376, 84] on button "✖" at bounding box center [1381, 86] width 19 height 20
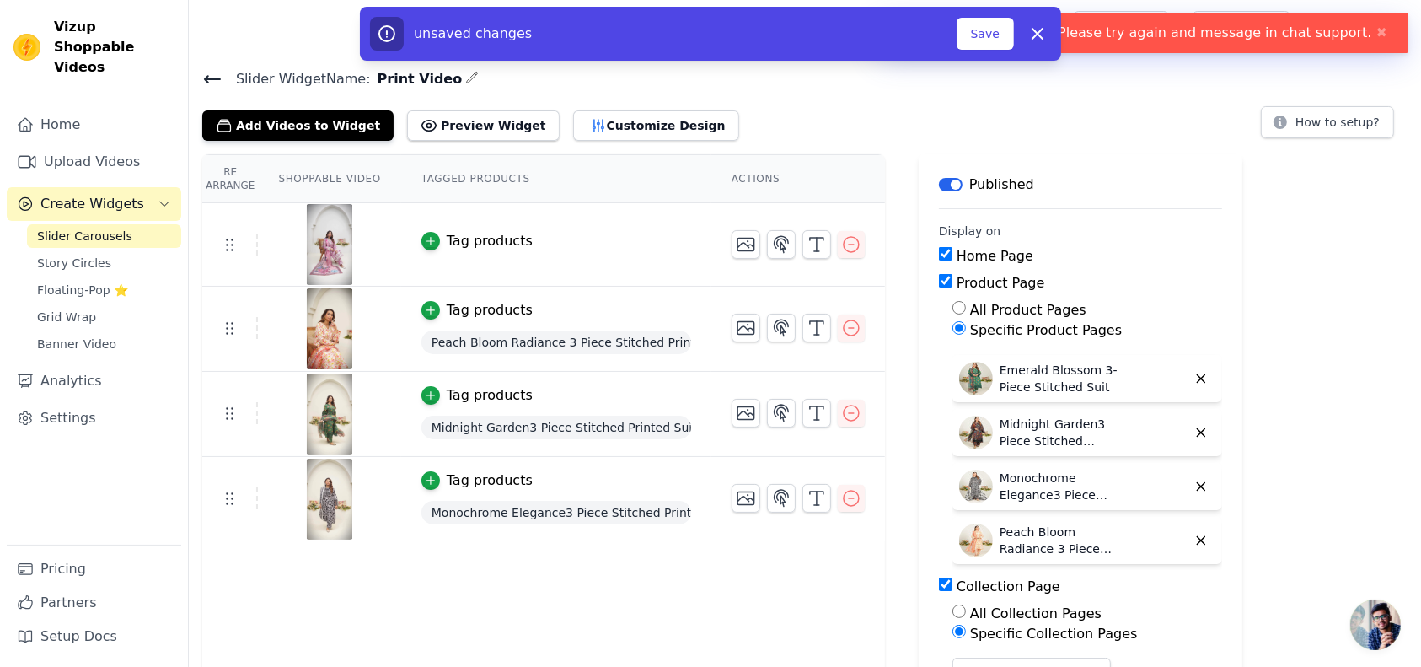
click at [1376, 39] on div "unsaved changes Save Dismiss" at bounding box center [710, 34] width 1421 height 54
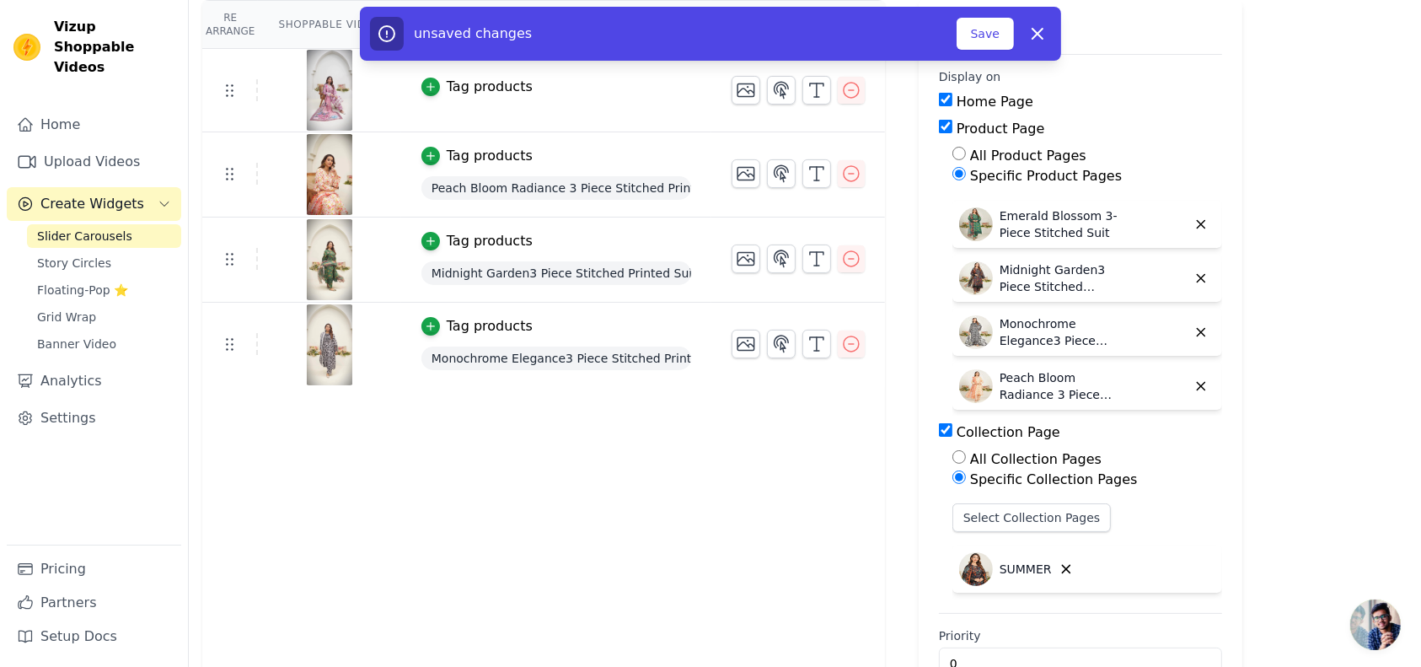
scroll to position [187, 0]
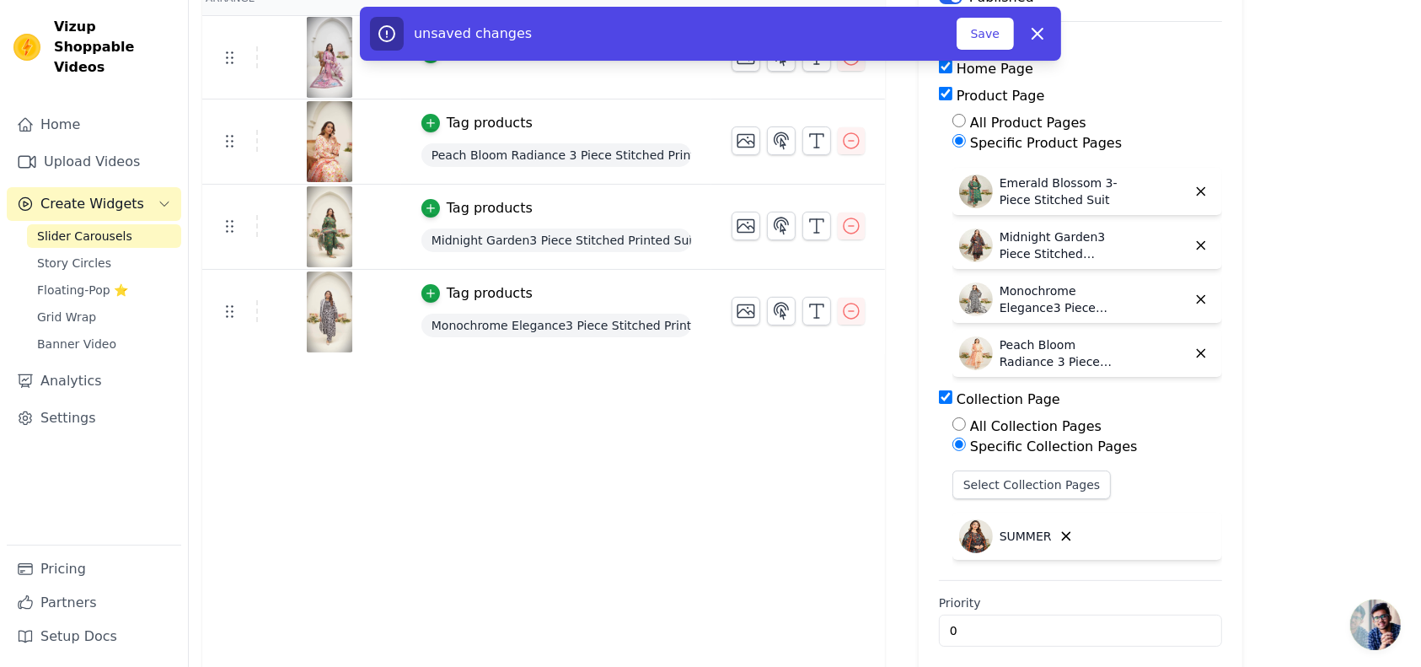
click at [939, 395] on input "Collection Page" at bounding box center [945, 396] width 13 height 13
checkbox input "false"
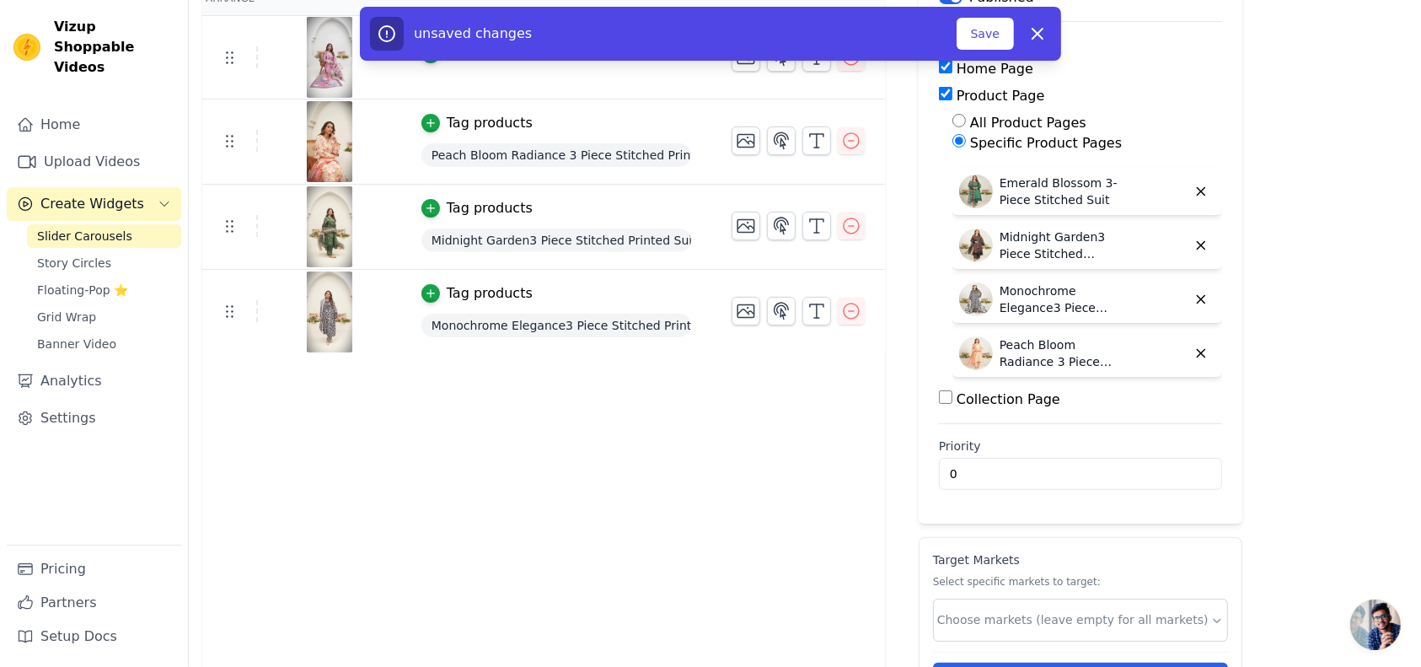
click at [939, 90] on input "Product Page" at bounding box center [945, 93] width 13 height 13
checkbox input "false"
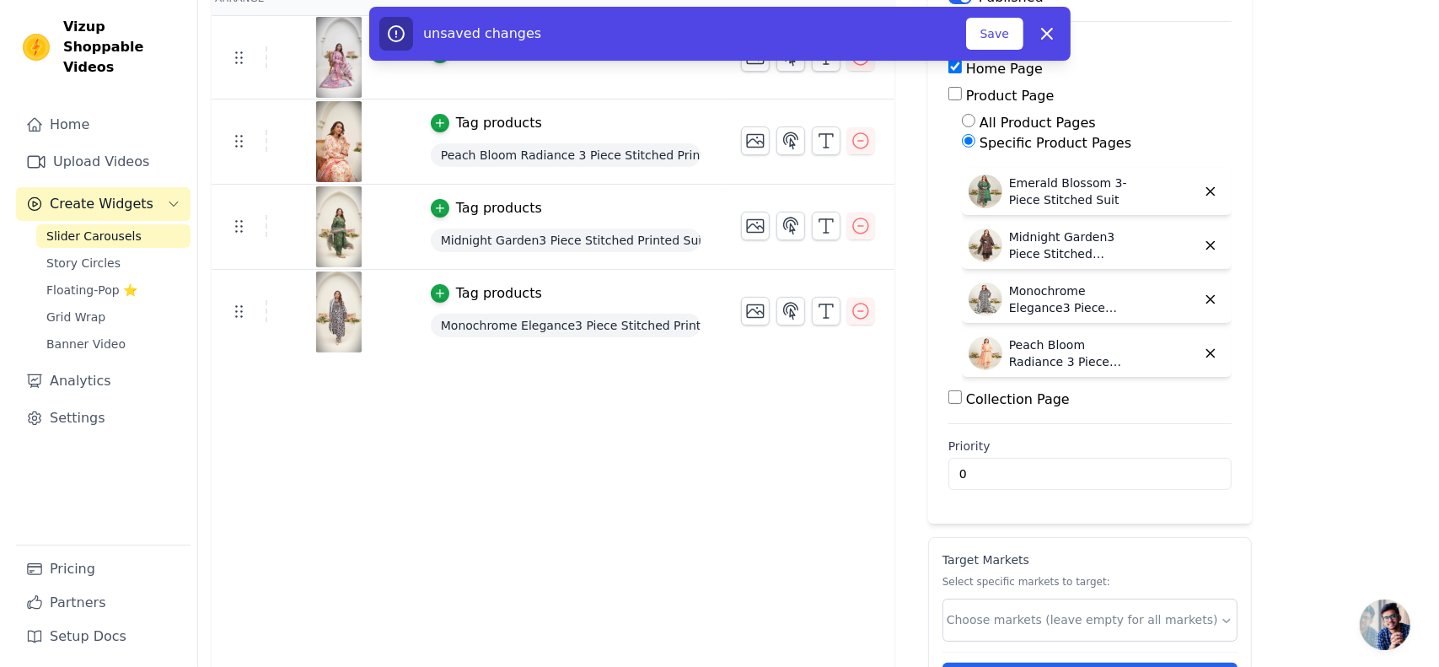
scroll to position [0, 0]
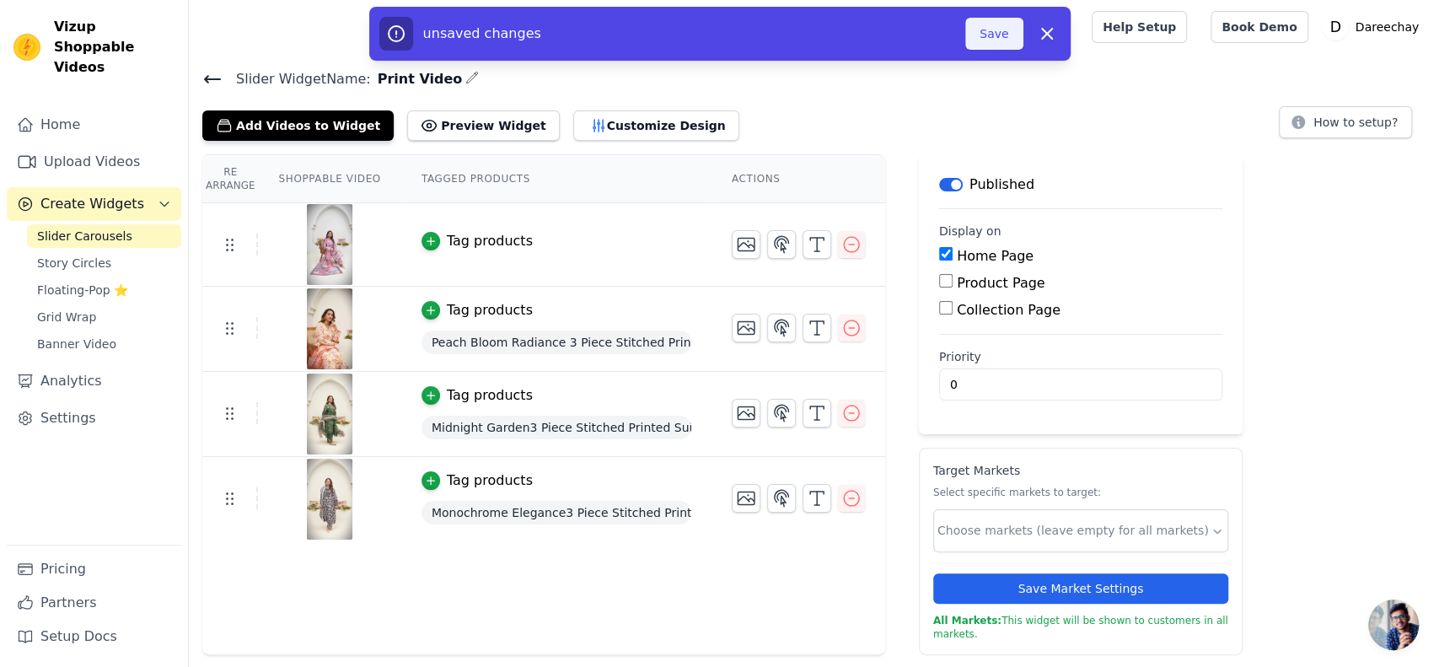
click at [995, 38] on button "Save" at bounding box center [993, 34] width 57 height 32
click at [1008, 27] on button "Save" at bounding box center [993, 34] width 57 height 32
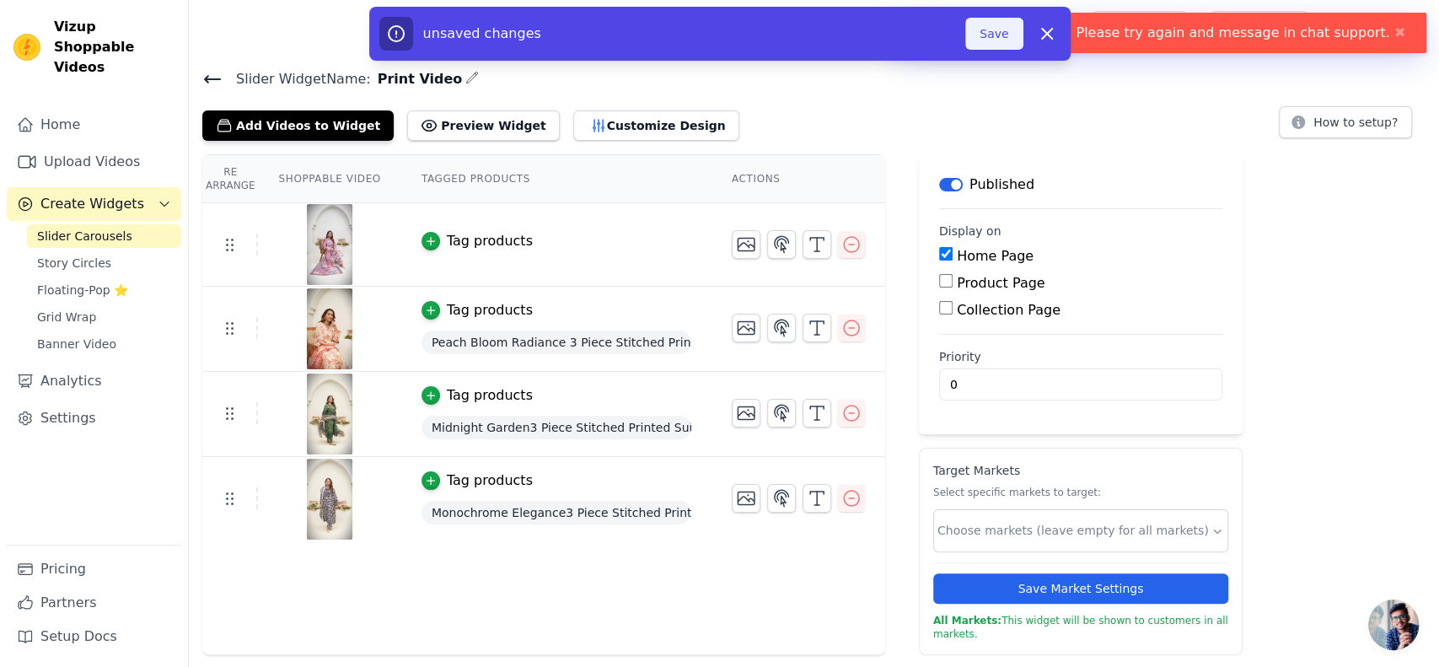
click at [974, 23] on button "Save" at bounding box center [993, 34] width 57 height 32
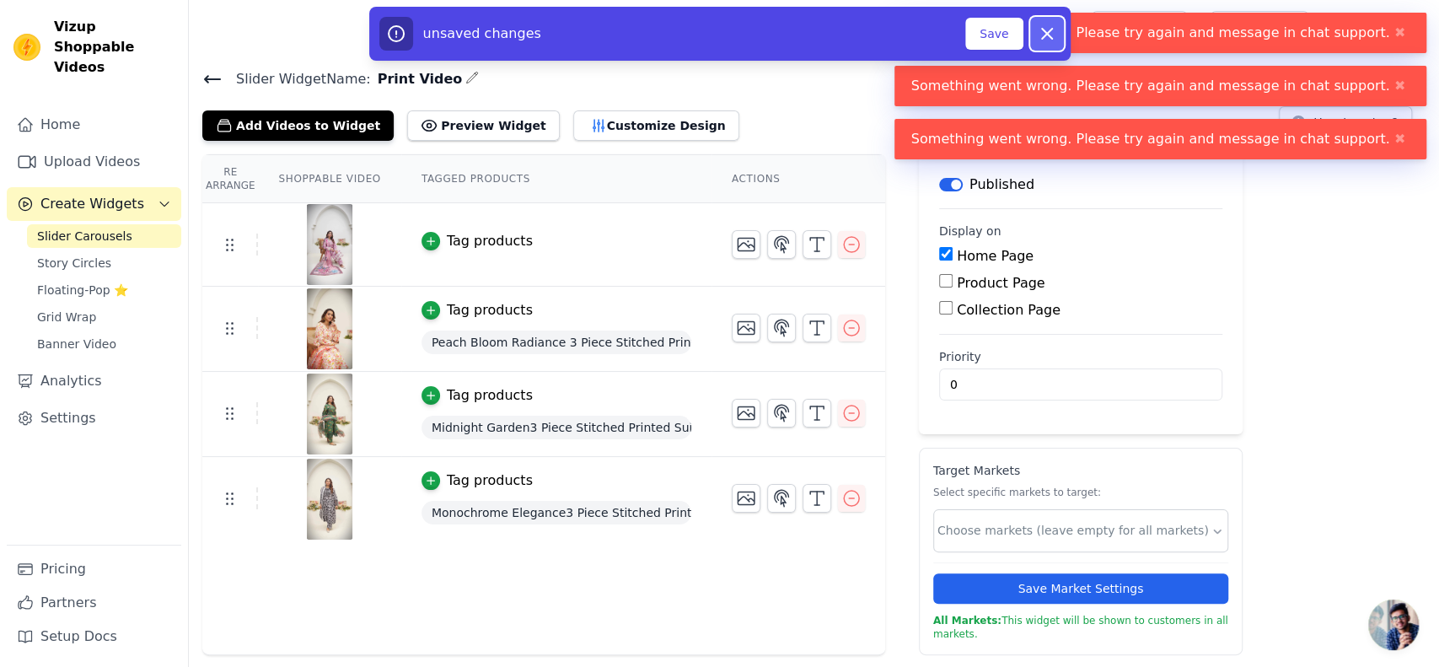
click at [1038, 39] on icon "button" at bounding box center [1047, 34] width 20 height 20
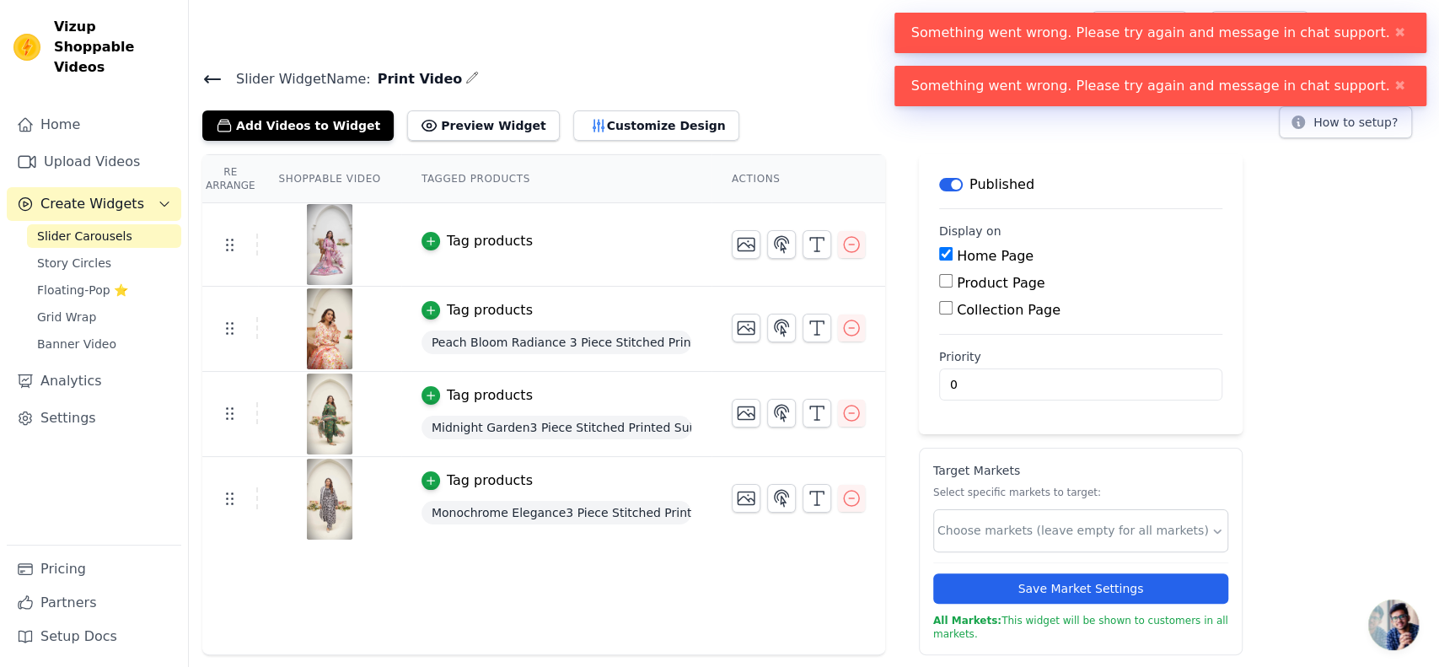
click at [137, 224] on link "Slider Carousels" at bounding box center [104, 236] width 154 height 24
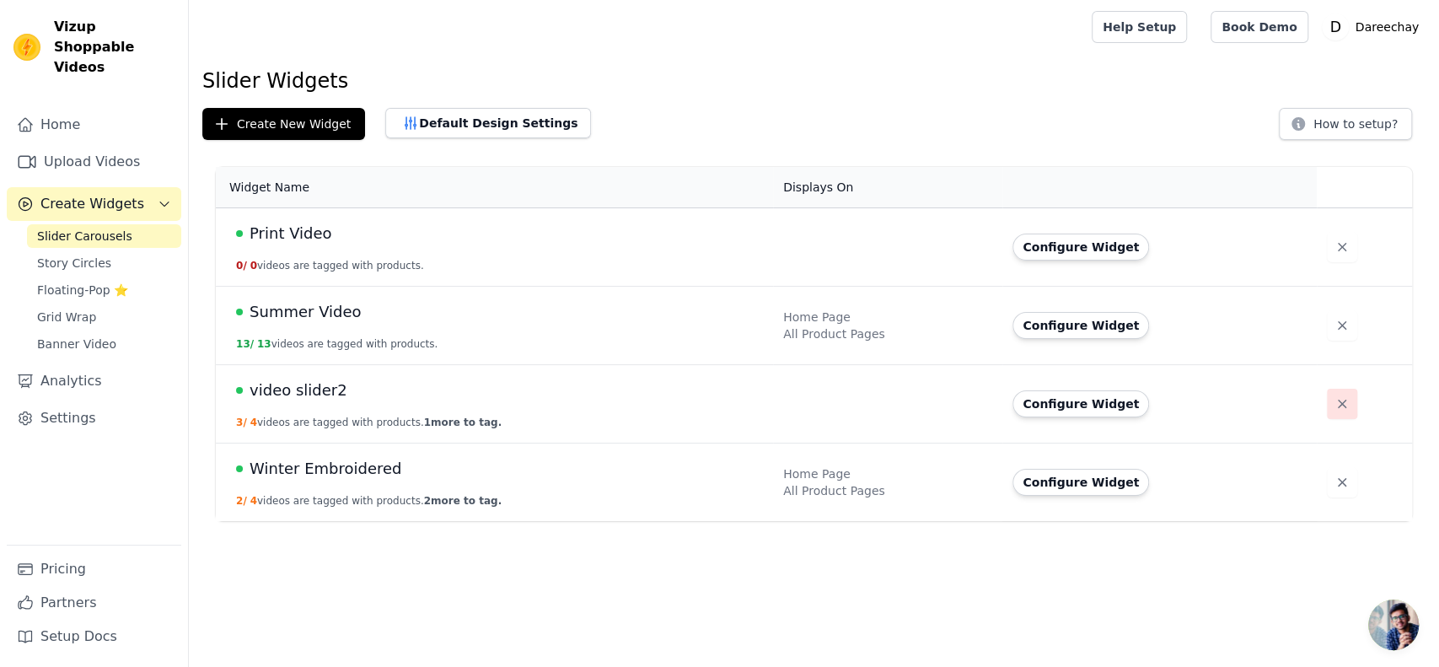
click at [1327, 407] on button "button" at bounding box center [1342, 404] width 30 height 30
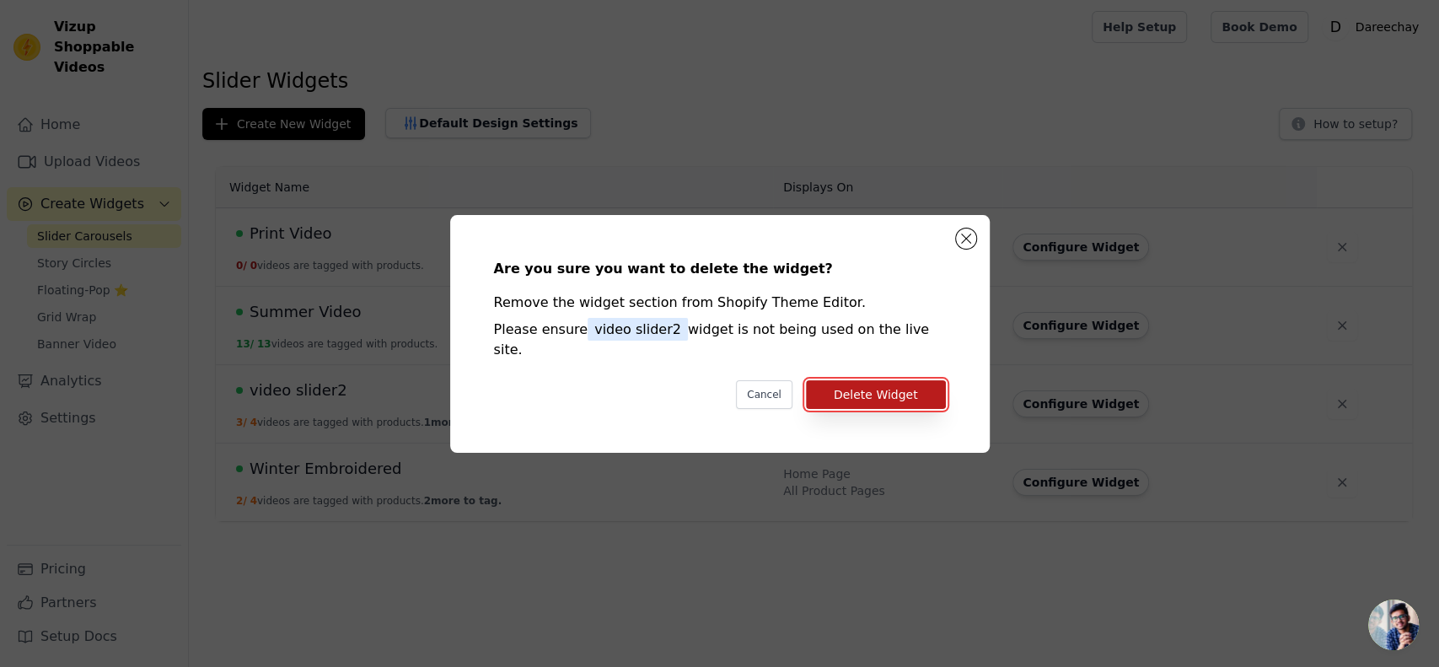
click at [862, 388] on button "Delete Widget" at bounding box center [876, 394] width 140 height 29
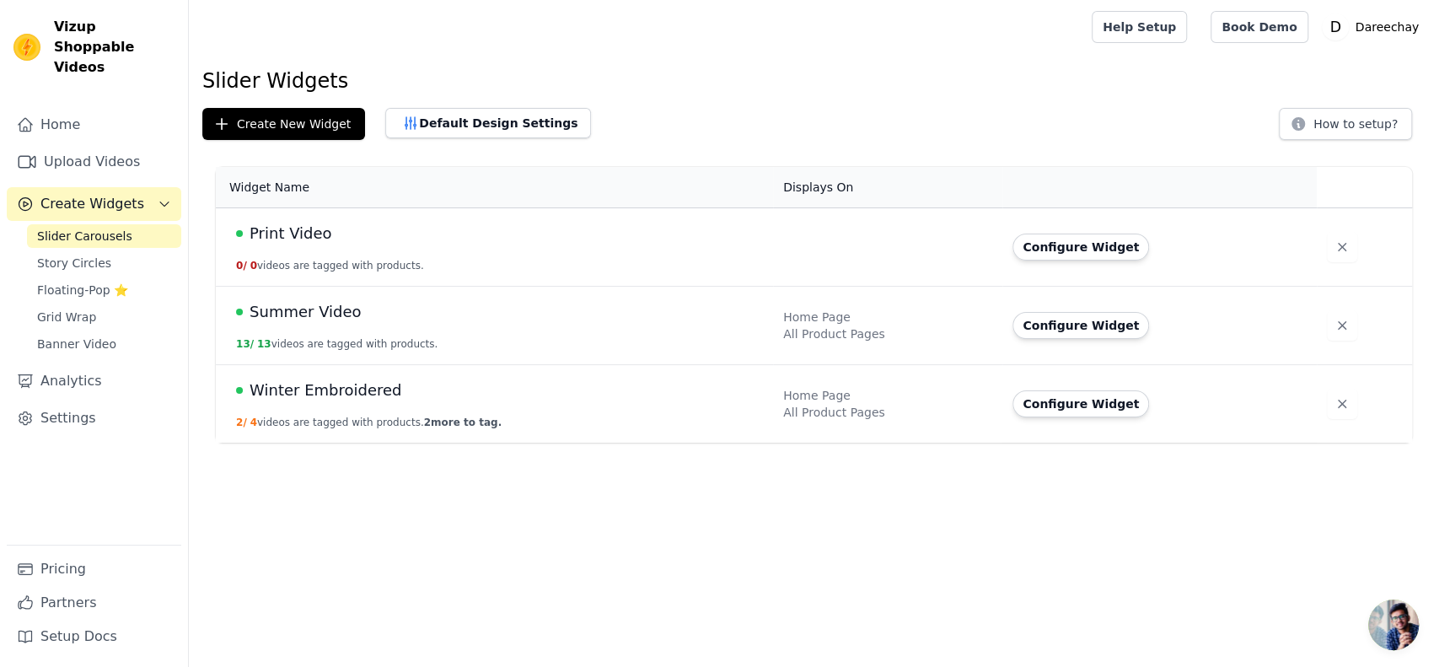
click at [1034, 239] on button "Configure Widget" at bounding box center [1080, 247] width 137 height 27
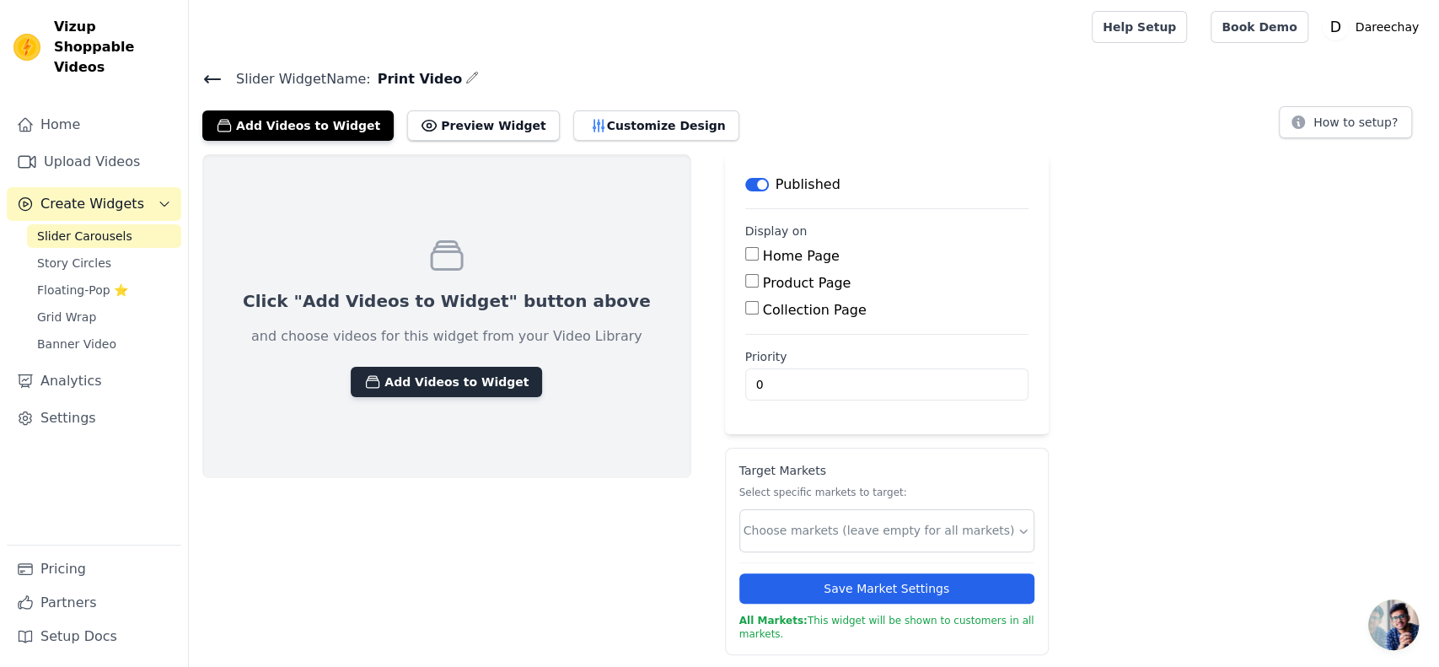
click at [384, 378] on button "Add Videos to Widget" at bounding box center [446, 382] width 191 height 30
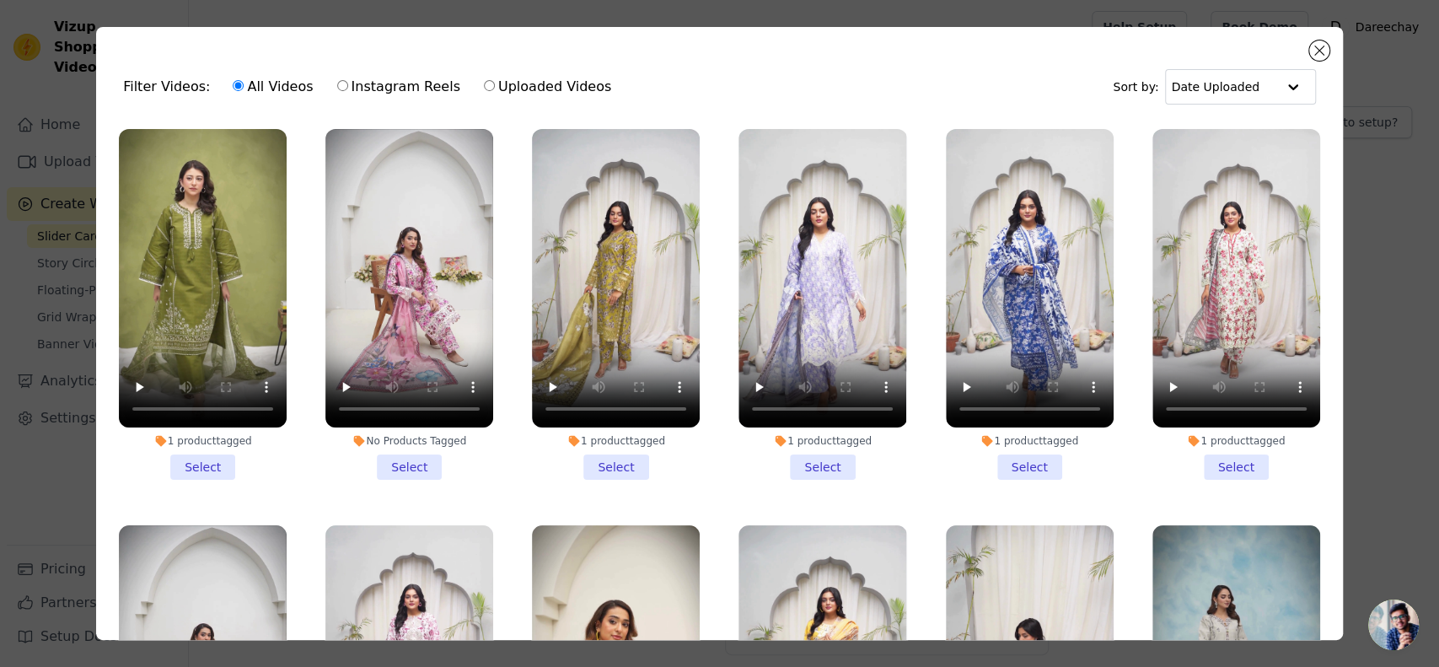
click at [1001, 449] on li "1 product tagged Select" at bounding box center [1030, 304] width 168 height 351
click at [0, 0] on input "1 product tagged Select" at bounding box center [0, 0] width 0 height 0
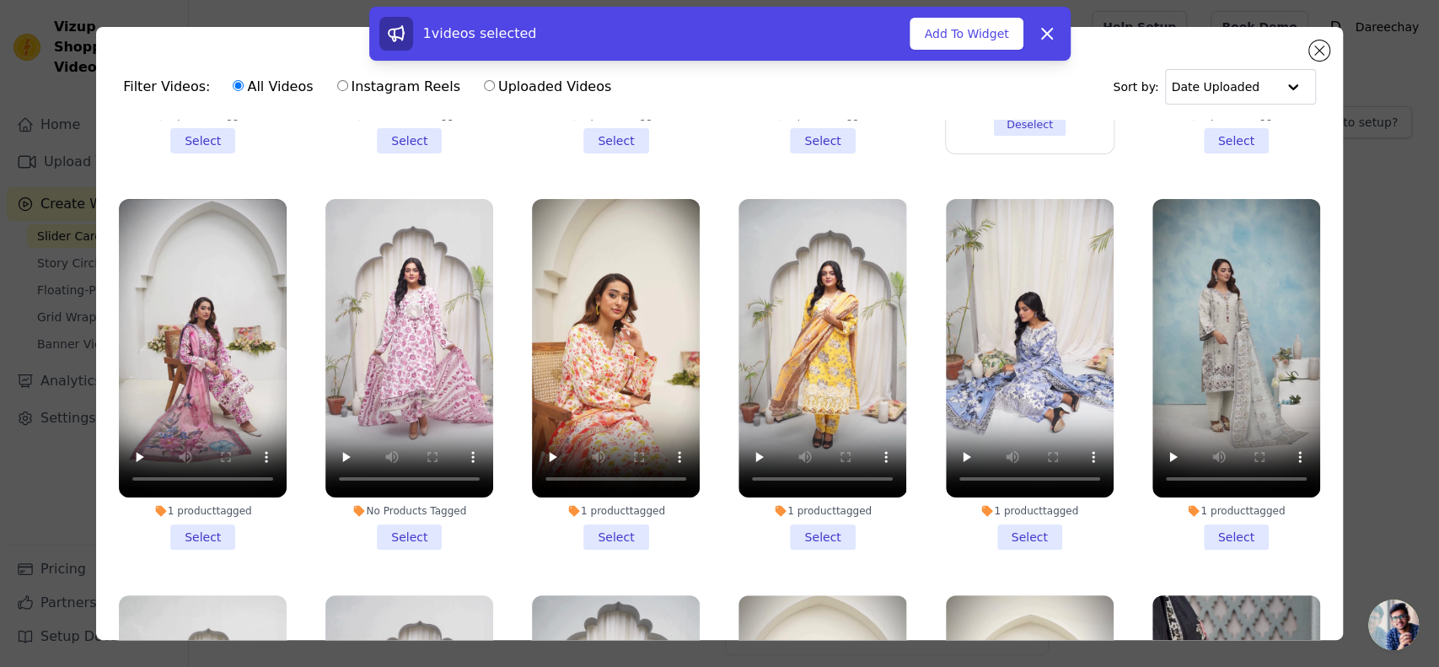
scroll to position [337, 0]
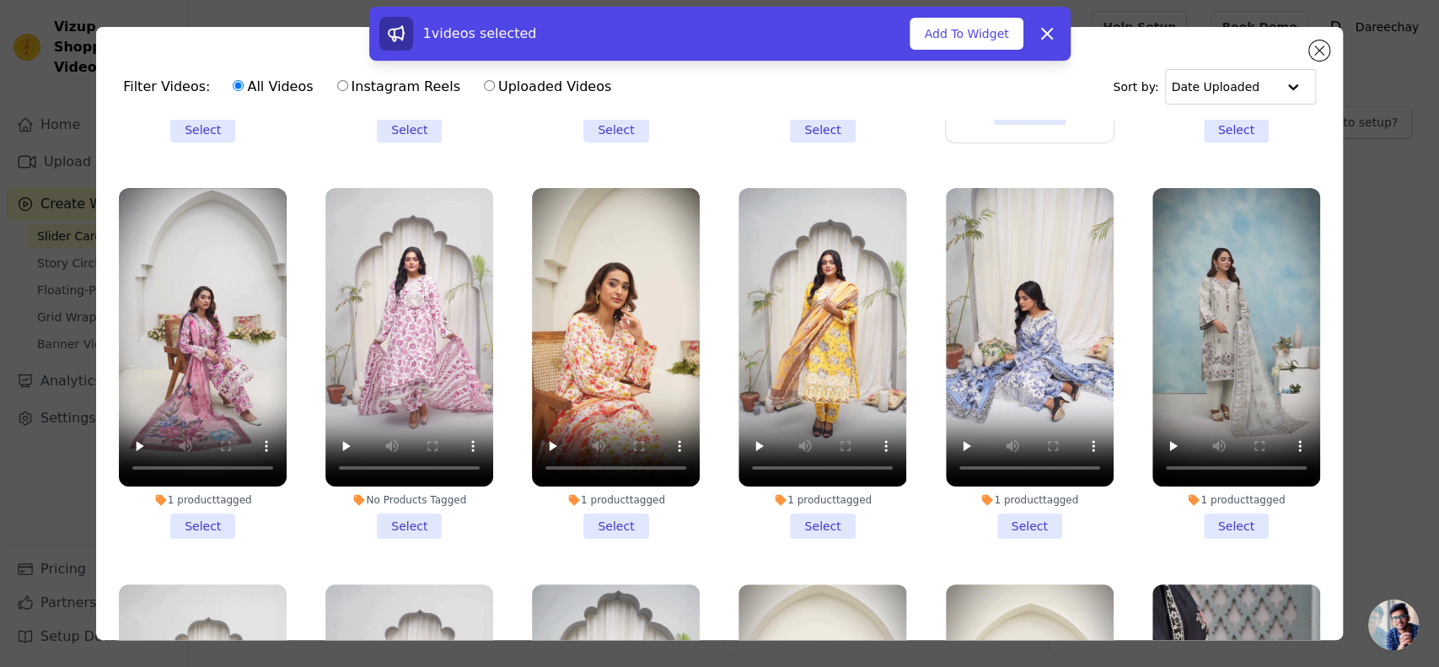
click at [400, 505] on li "No Products Tagged Select" at bounding box center [409, 363] width 168 height 351
click at [0, 0] on input "No Products Tagged Select" at bounding box center [0, 0] width 0 height 0
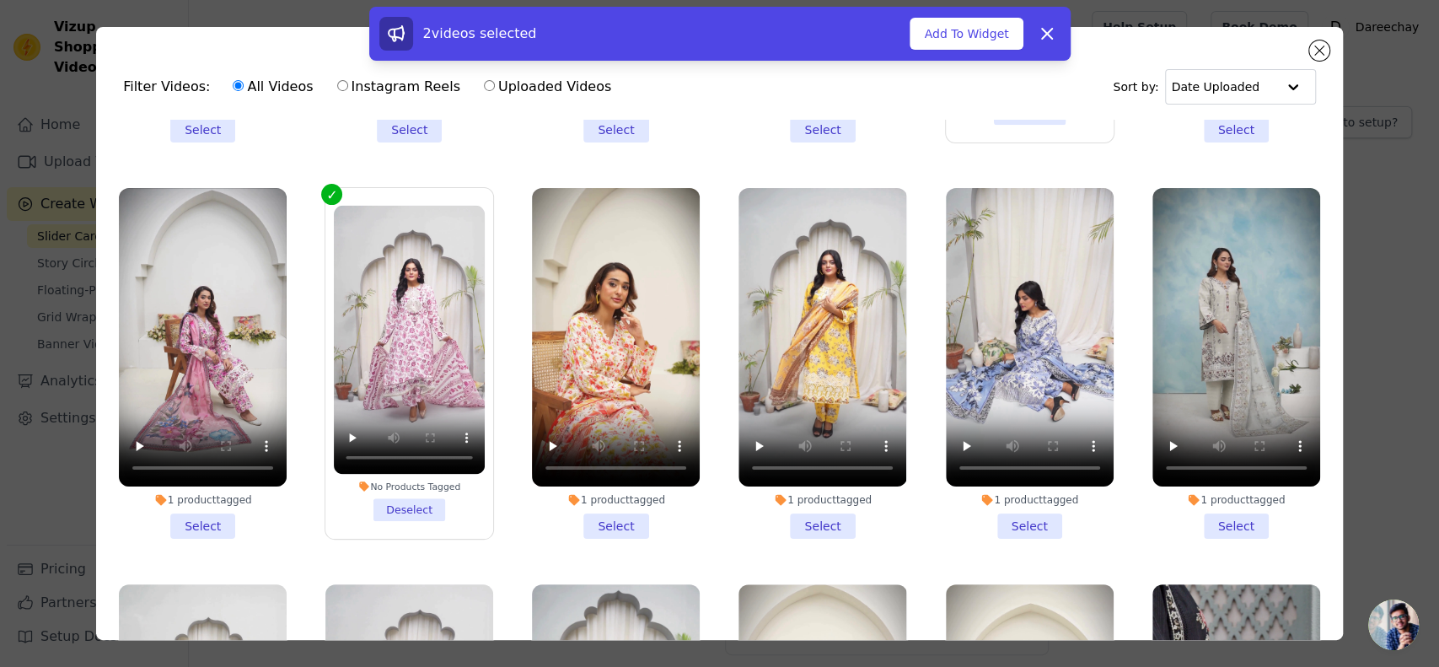
click at [792, 507] on li "1 product tagged Select" at bounding box center [822, 363] width 168 height 351
click at [0, 0] on input "1 product tagged Select" at bounding box center [0, 0] width 0 height 0
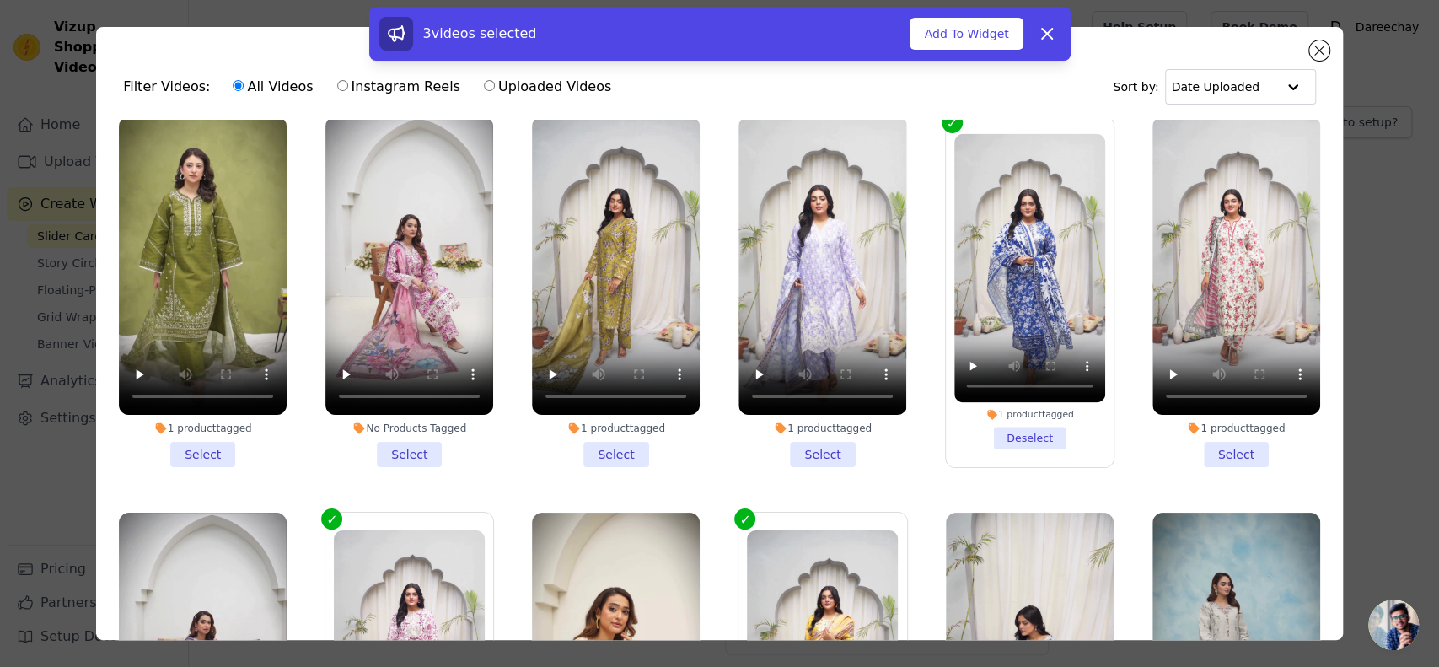
scroll to position [0, 0]
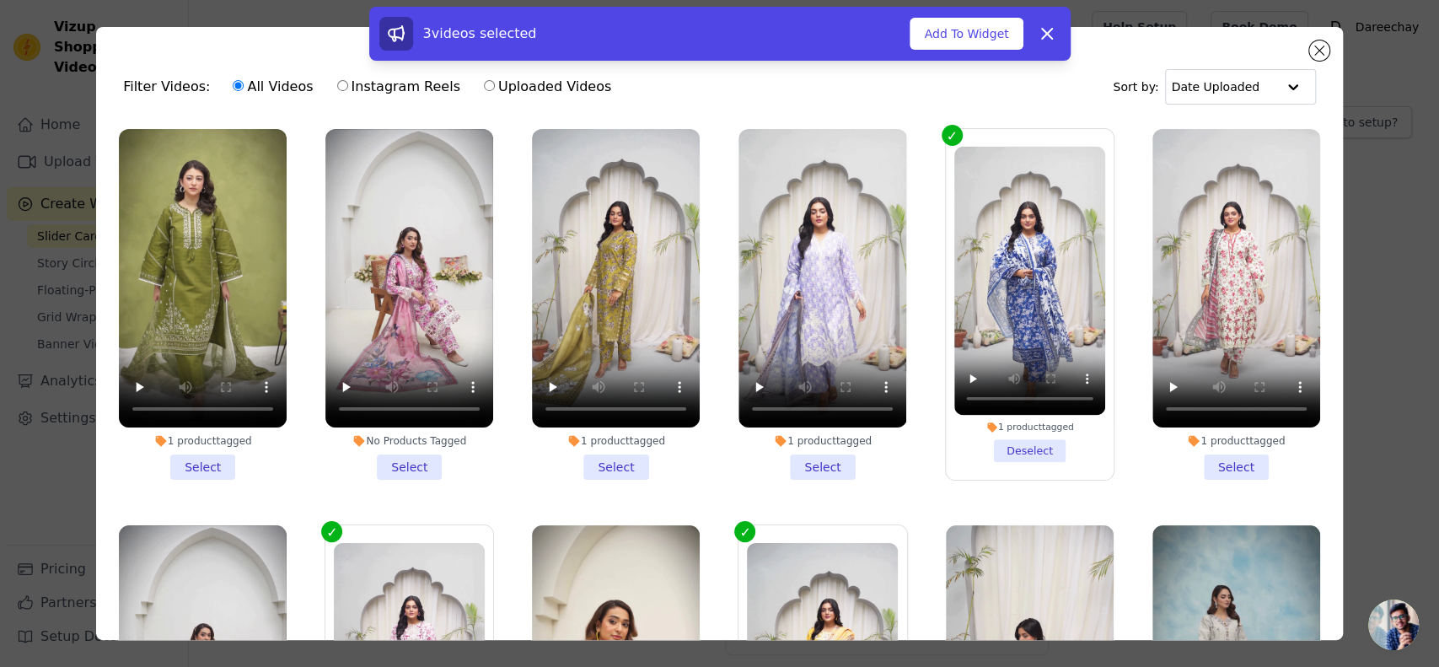
click at [593, 450] on li "1 product tagged Select" at bounding box center [616, 304] width 168 height 351
click at [0, 0] on input "1 product tagged Select" at bounding box center [0, 0] width 0 height 0
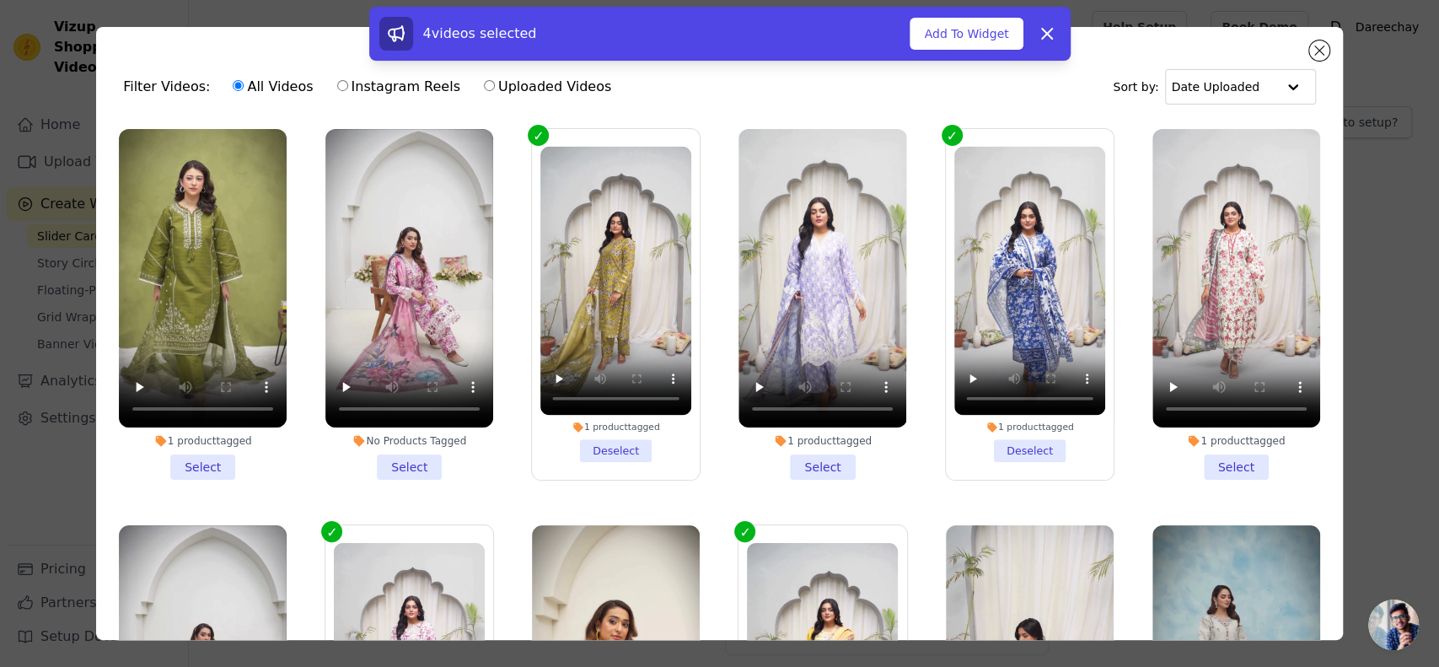
click at [803, 454] on li "1 product tagged Select" at bounding box center [822, 304] width 168 height 351
click at [0, 0] on input "1 product tagged Select" at bounding box center [0, 0] width 0 height 0
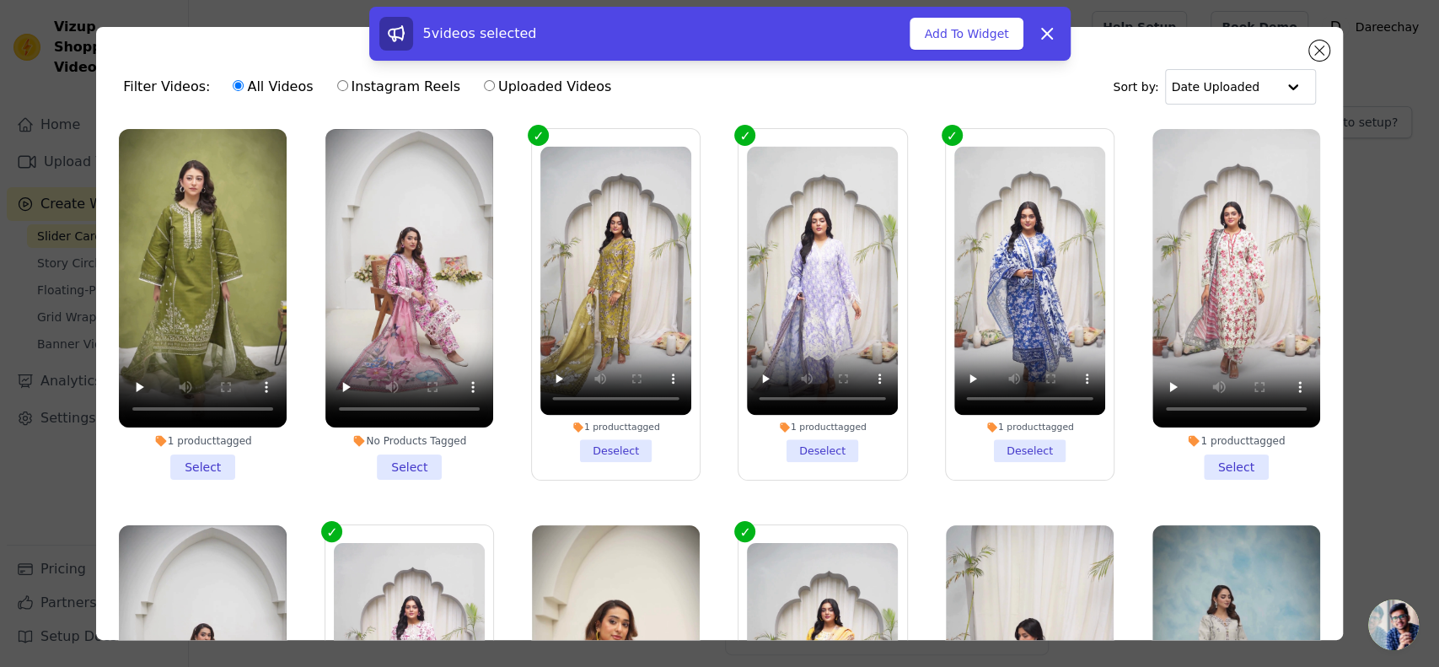
click at [1205, 449] on li "1 product tagged Select" at bounding box center [1236, 304] width 168 height 351
click at [0, 0] on input "1 product tagged Select" at bounding box center [0, 0] width 0 height 0
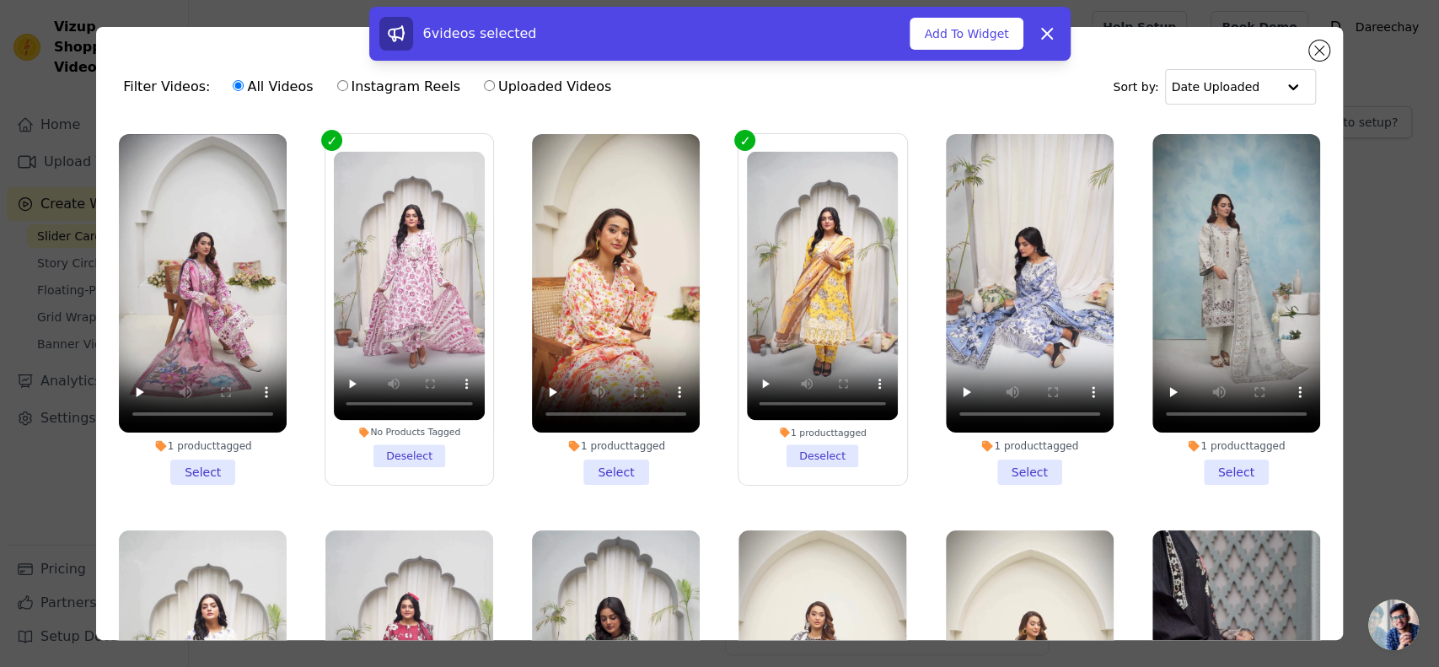
scroll to position [318, 0]
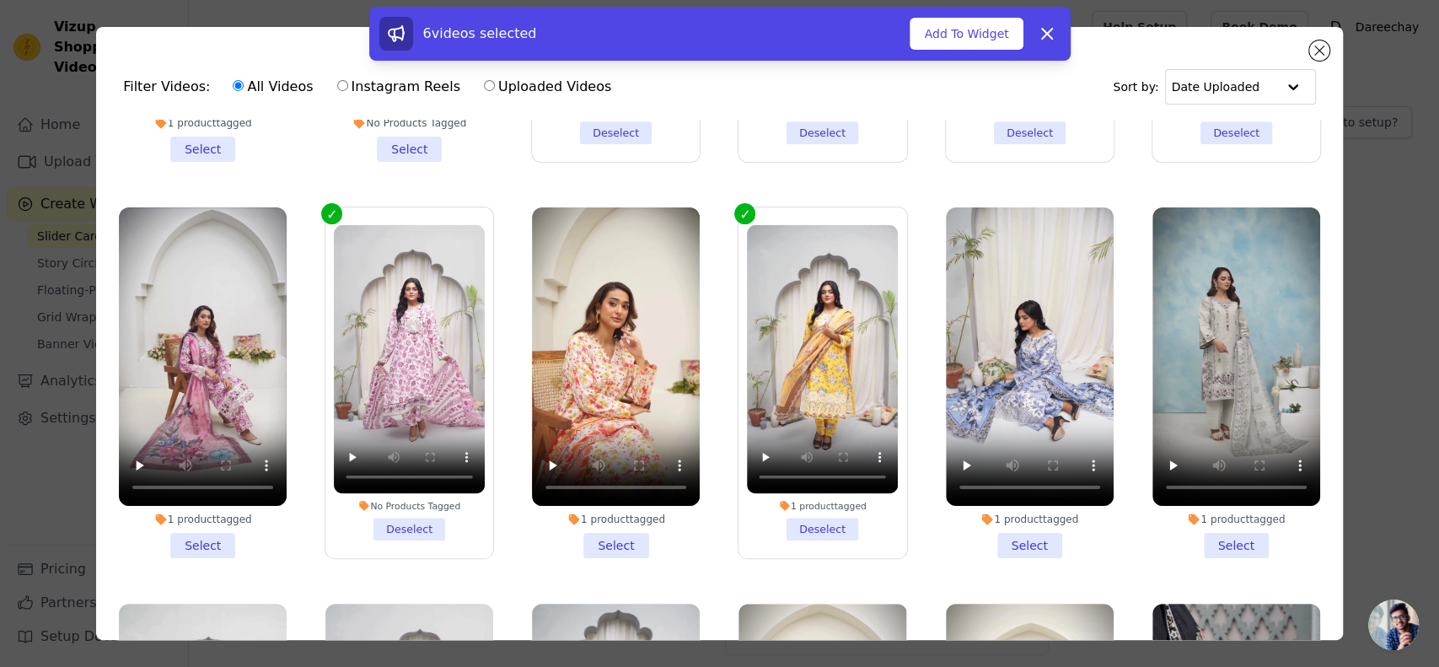
click at [991, 526] on li "1 product tagged Select" at bounding box center [1030, 382] width 168 height 351
click at [0, 0] on input "1 product tagged Select" at bounding box center [0, 0] width 0 height 0
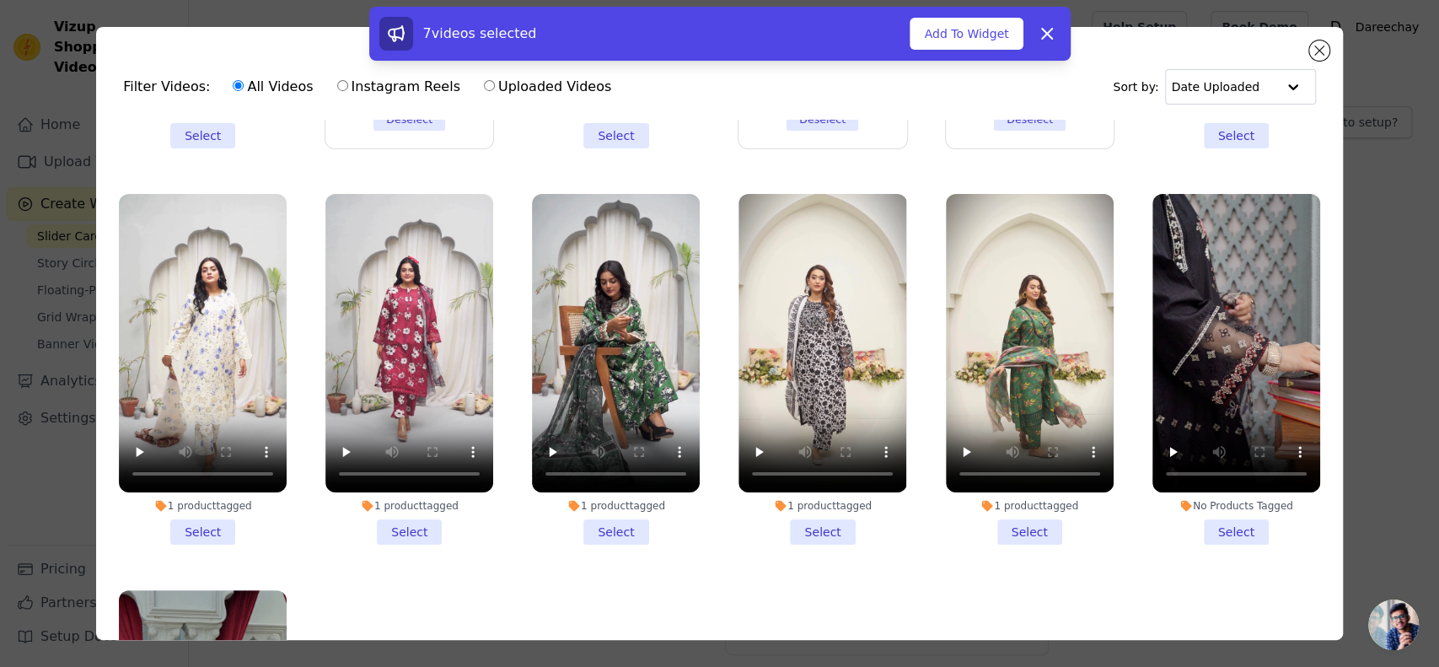
scroll to position [730, 0]
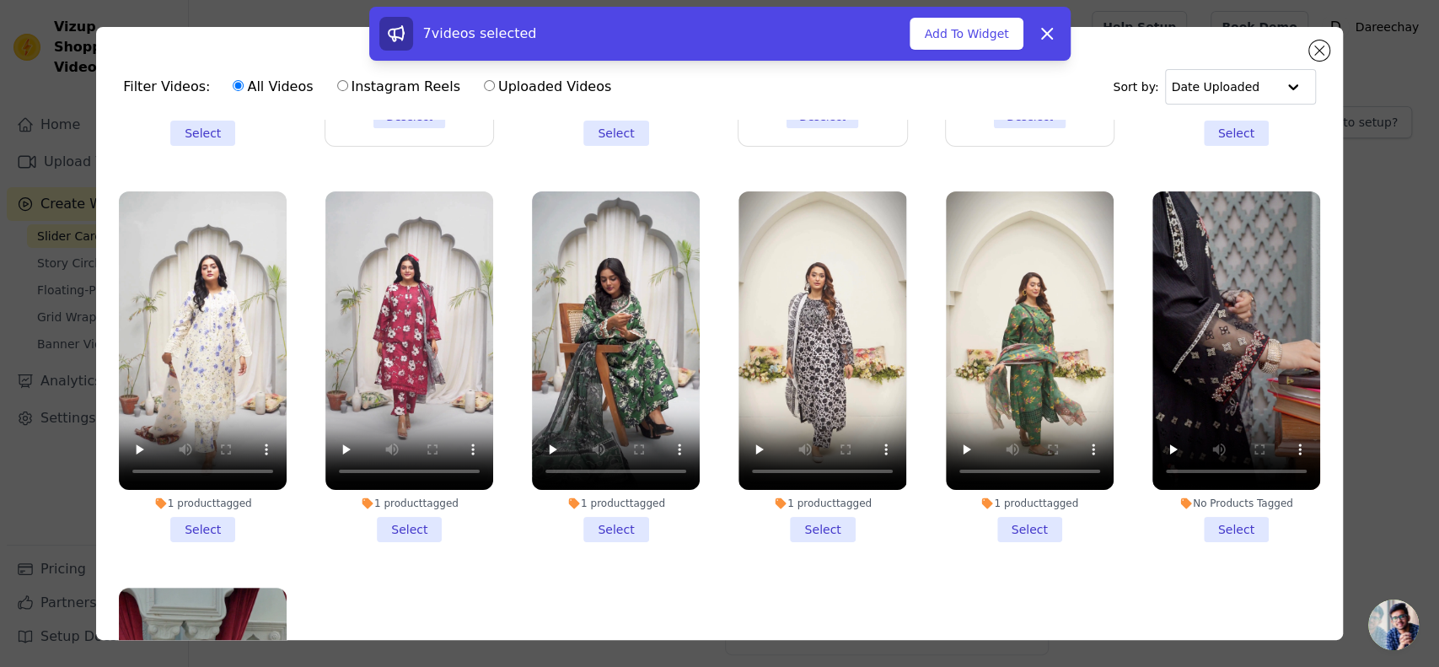
click at [416, 497] on li "1 product tagged Select" at bounding box center [409, 366] width 168 height 351
click at [0, 0] on input "1 product tagged Select" at bounding box center [0, 0] width 0 height 0
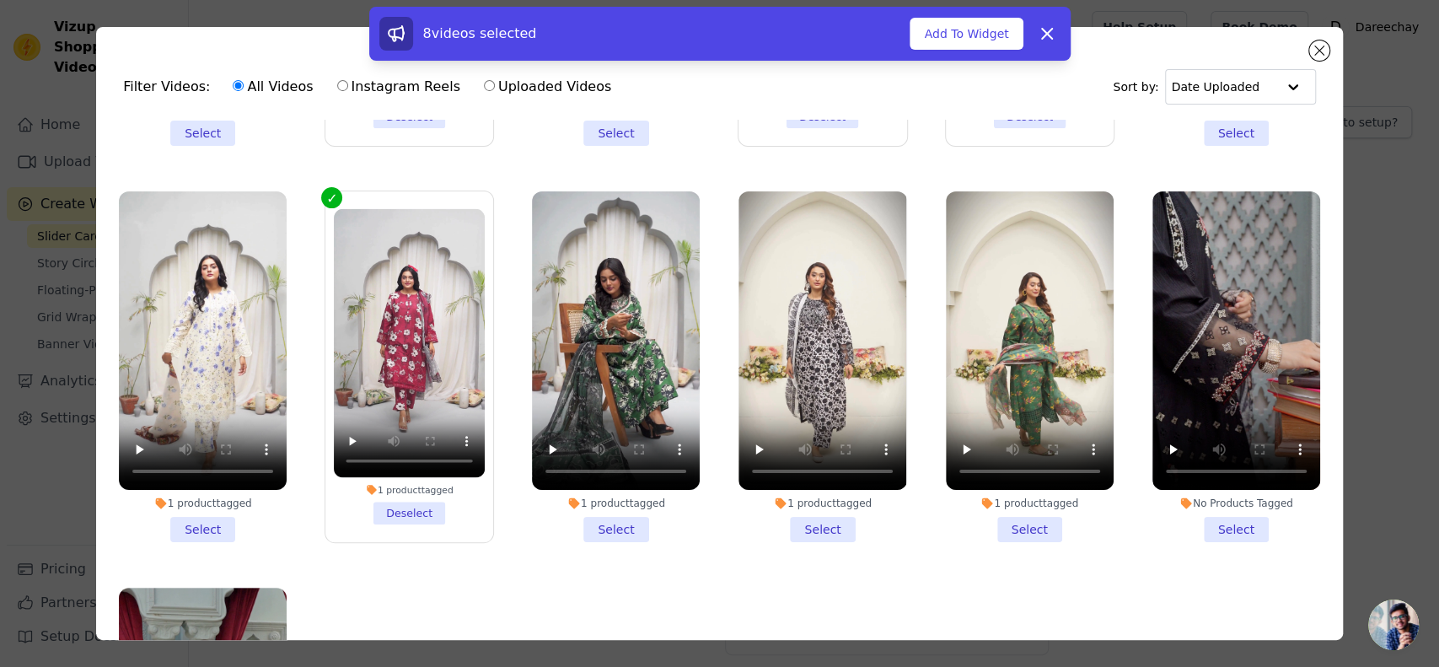
click at [211, 502] on li "1 product tagged Select" at bounding box center [203, 366] width 168 height 351
click at [0, 0] on input "1 product tagged Select" at bounding box center [0, 0] width 0 height 0
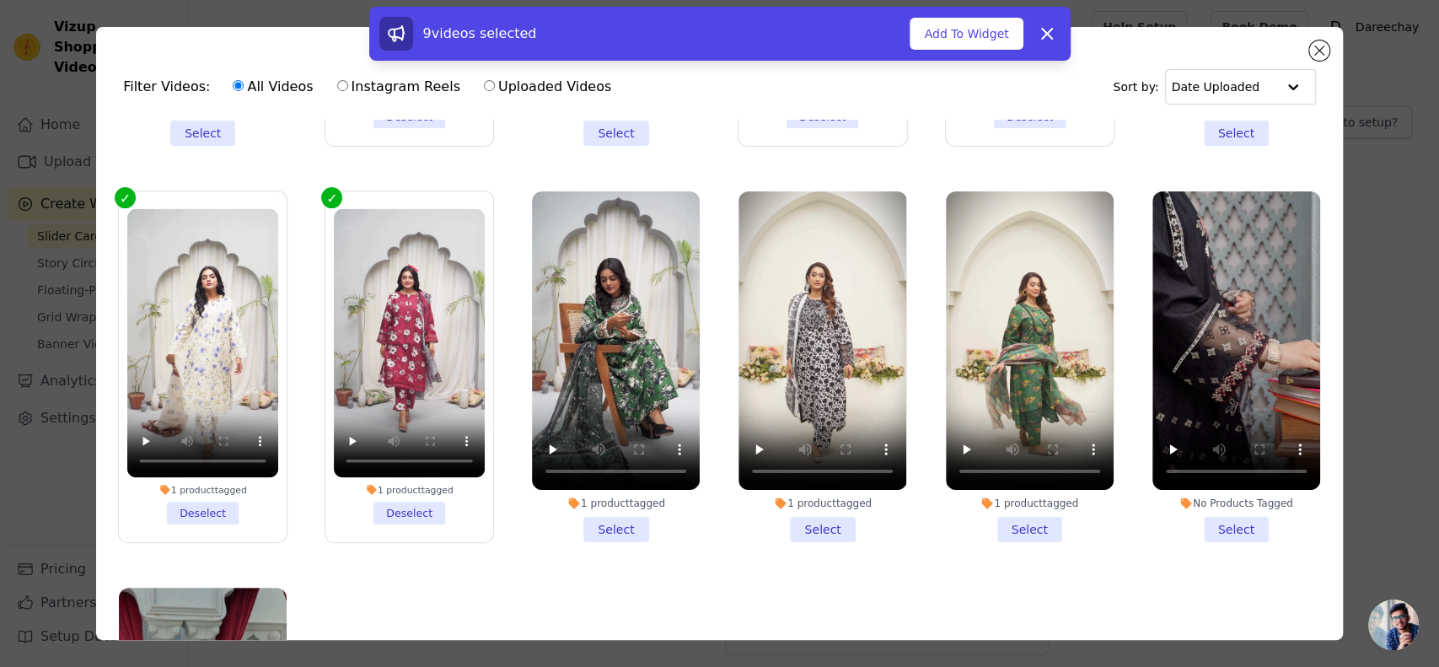
click at [593, 506] on li "1 product tagged Select" at bounding box center [616, 366] width 168 height 351
click at [0, 0] on input "1 product tagged Select" at bounding box center [0, 0] width 0 height 0
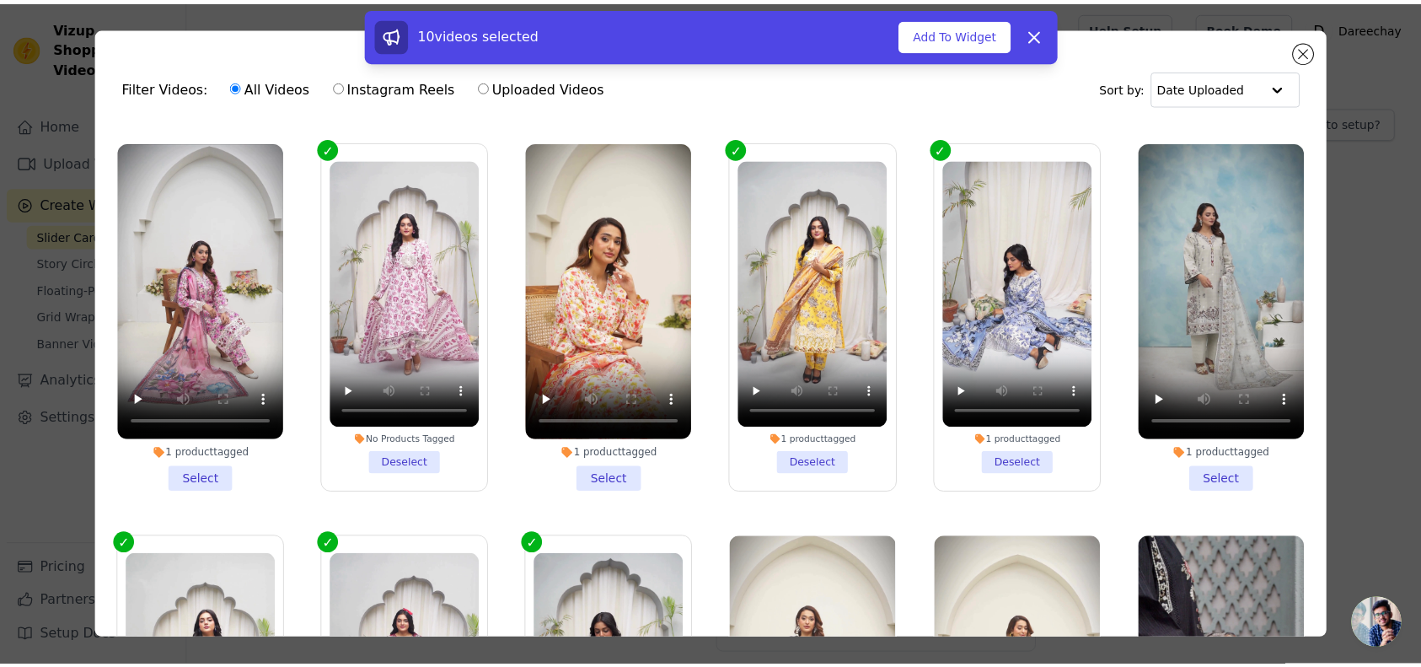
scroll to position [0, 0]
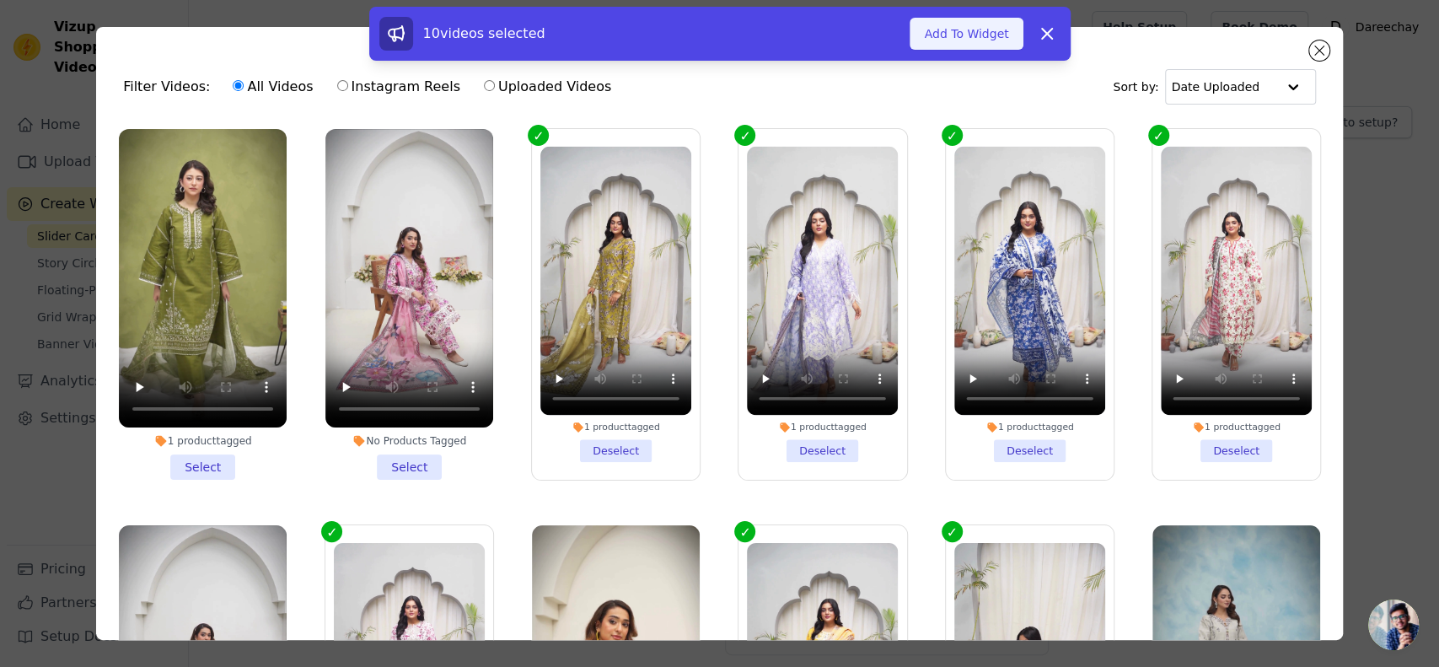
click at [941, 37] on button "Add To Widget" at bounding box center [966, 34] width 113 height 32
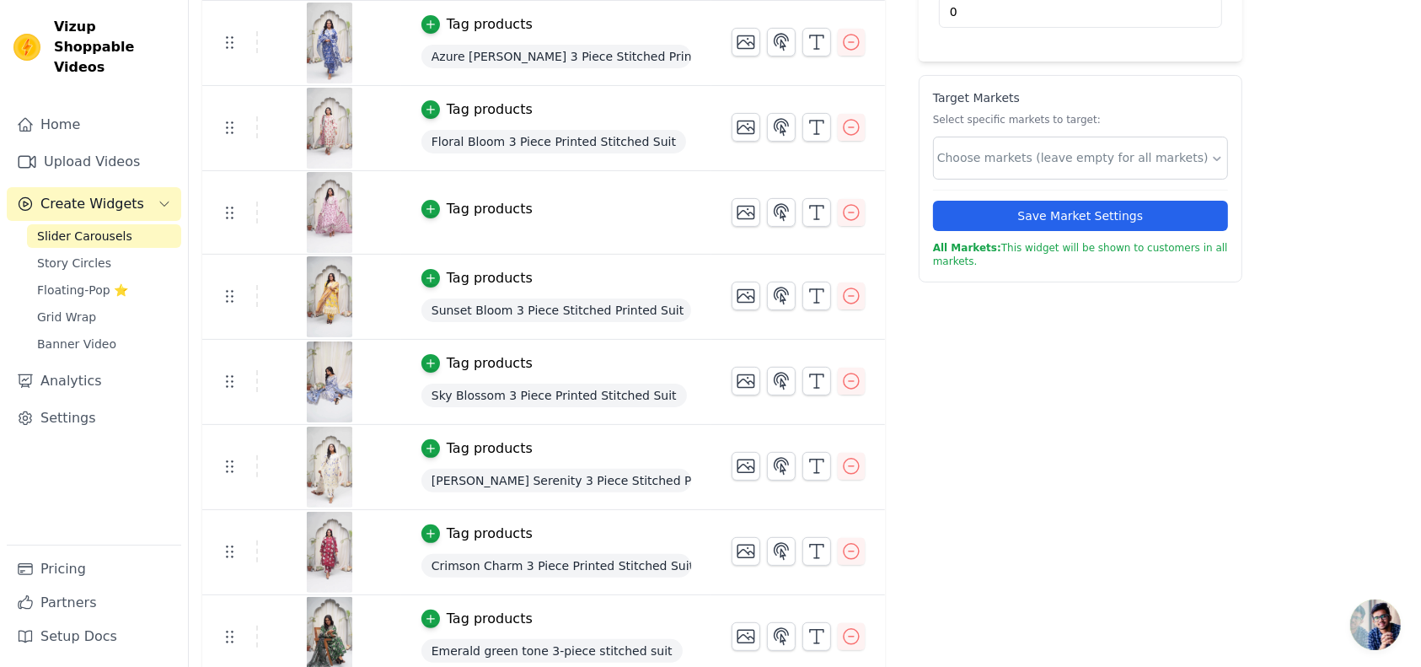
scroll to position [384, 0]
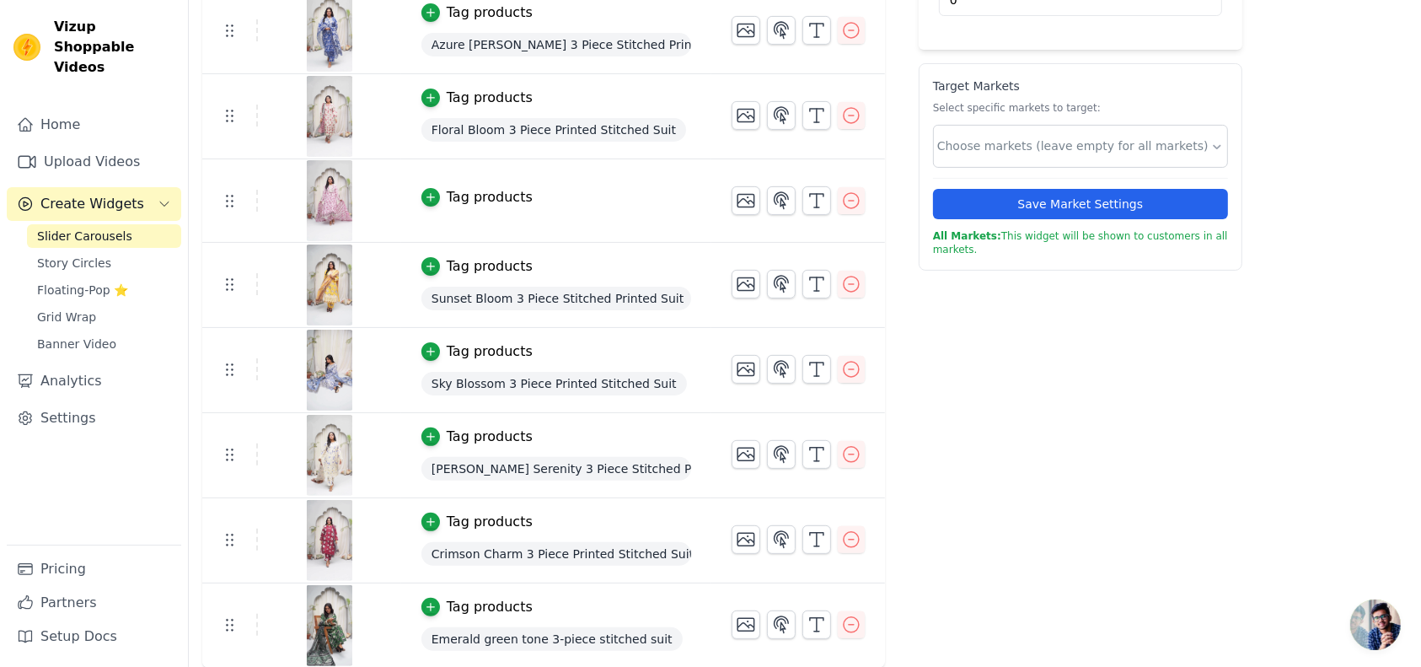
click at [454, 187] on div "Tag products" at bounding box center [490, 197] width 86 height 20
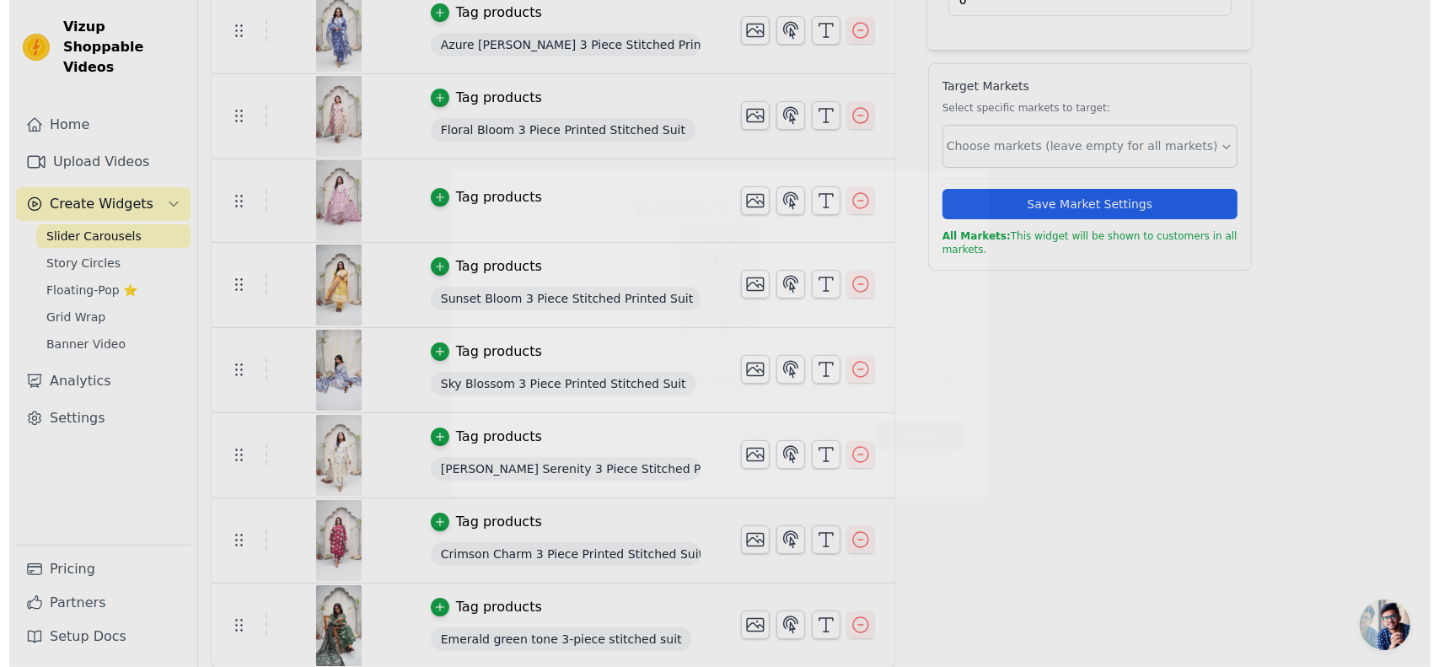
scroll to position [0, 0]
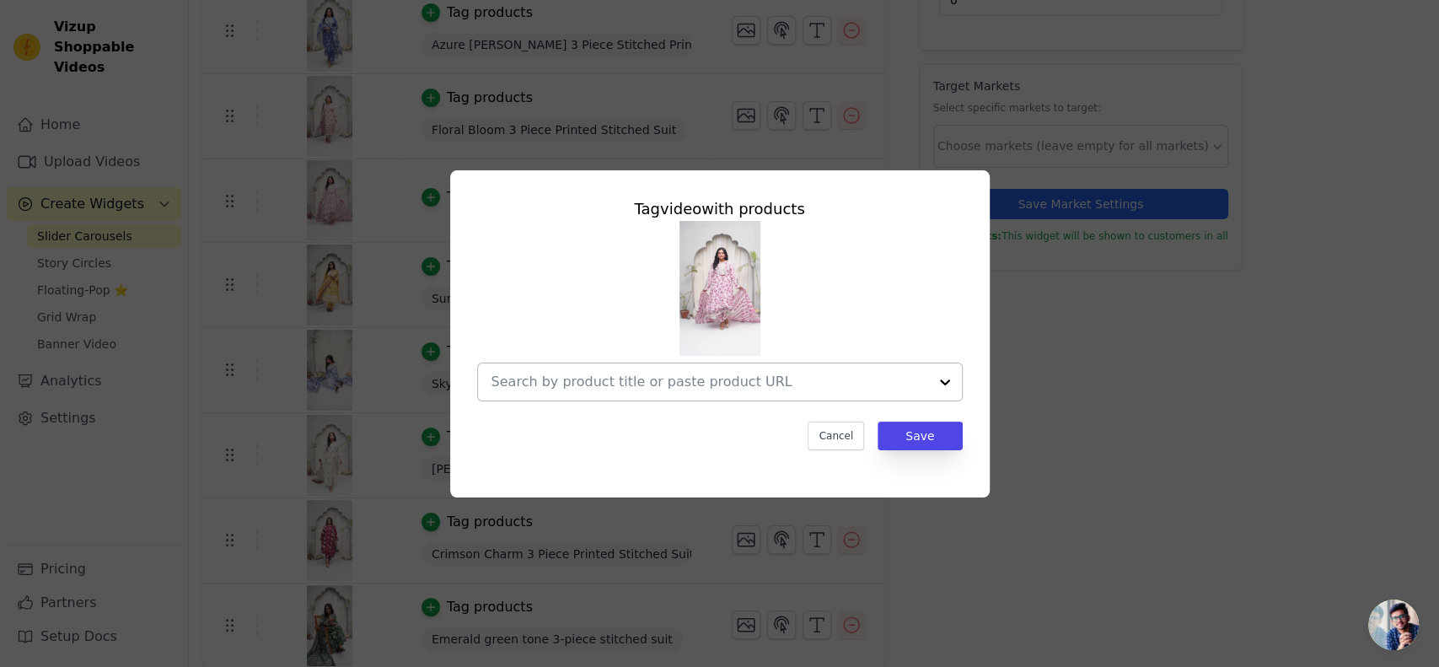
click at [609, 383] on input "text" at bounding box center [709, 382] width 437 height 20
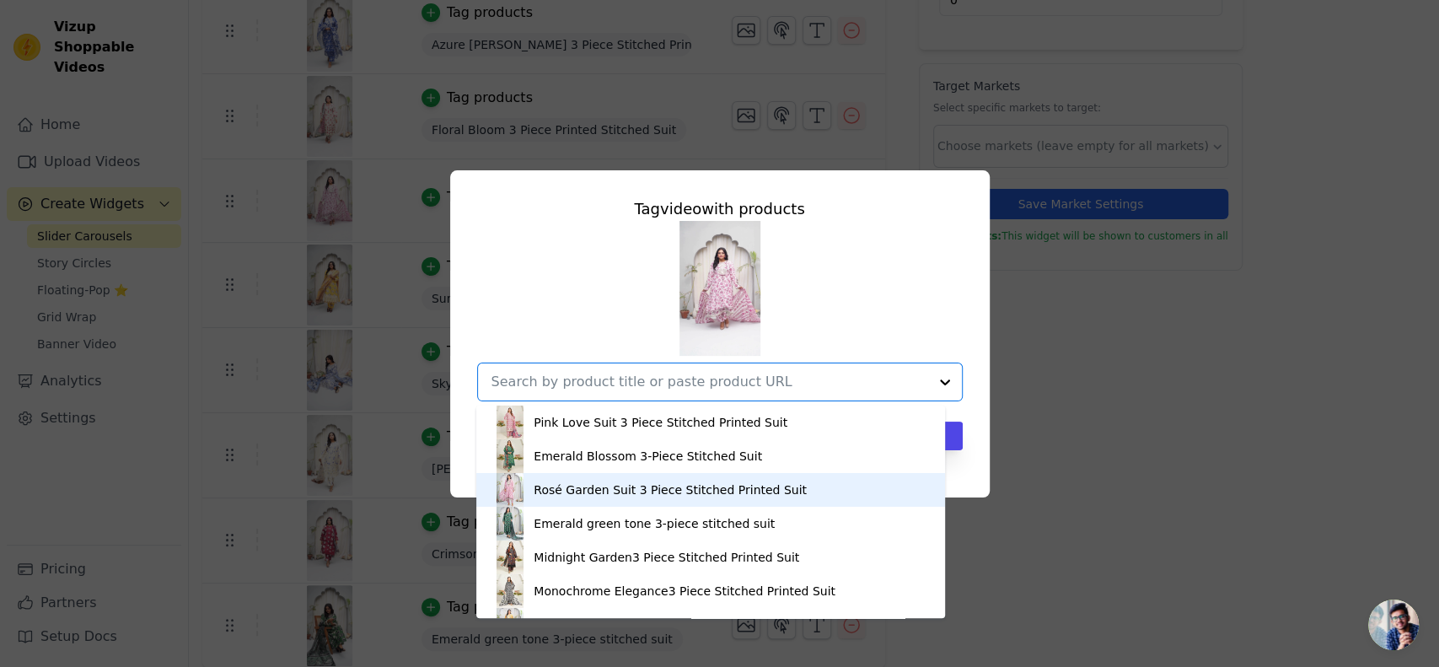
click at [599, 480] on div "Rosé Garden Suit 3 Piece Stitched Printed Suit" at bounding box center [710, 490] width 435 height 34
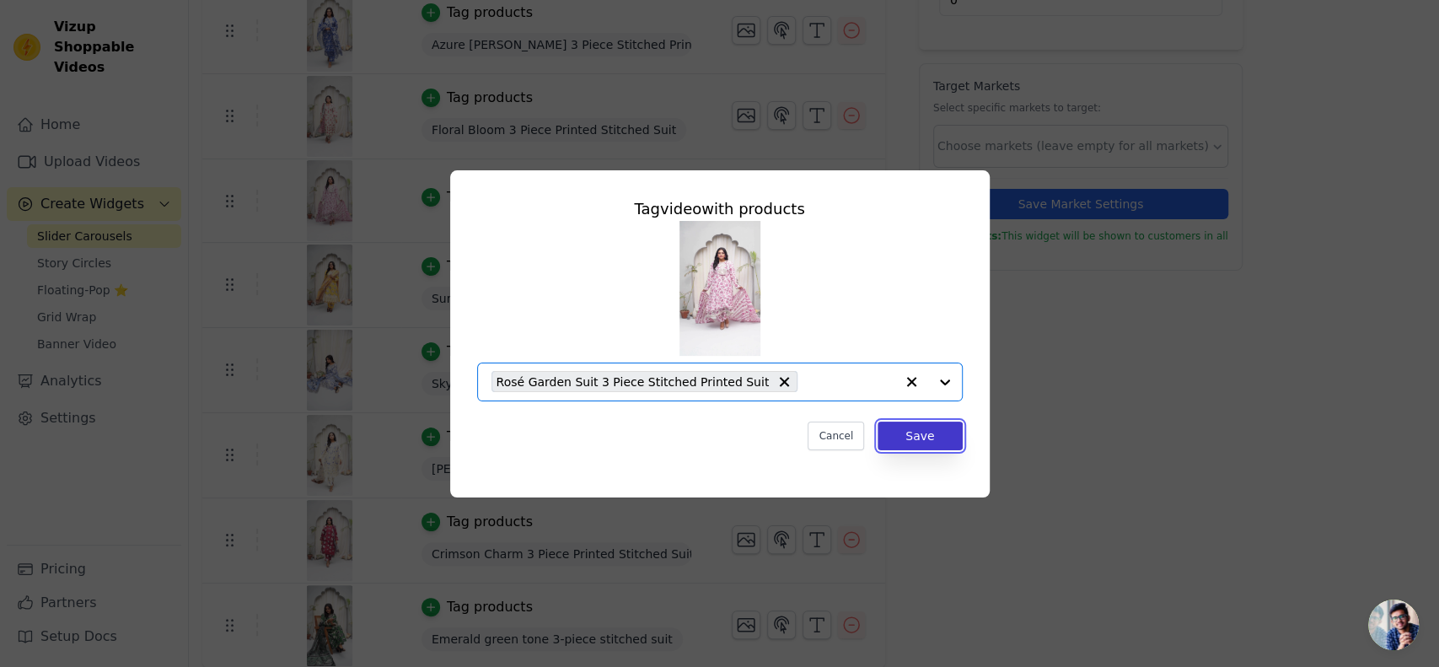
click at [919, 432] on button "Save" at bounding box center [920, 436] width 84 height 29
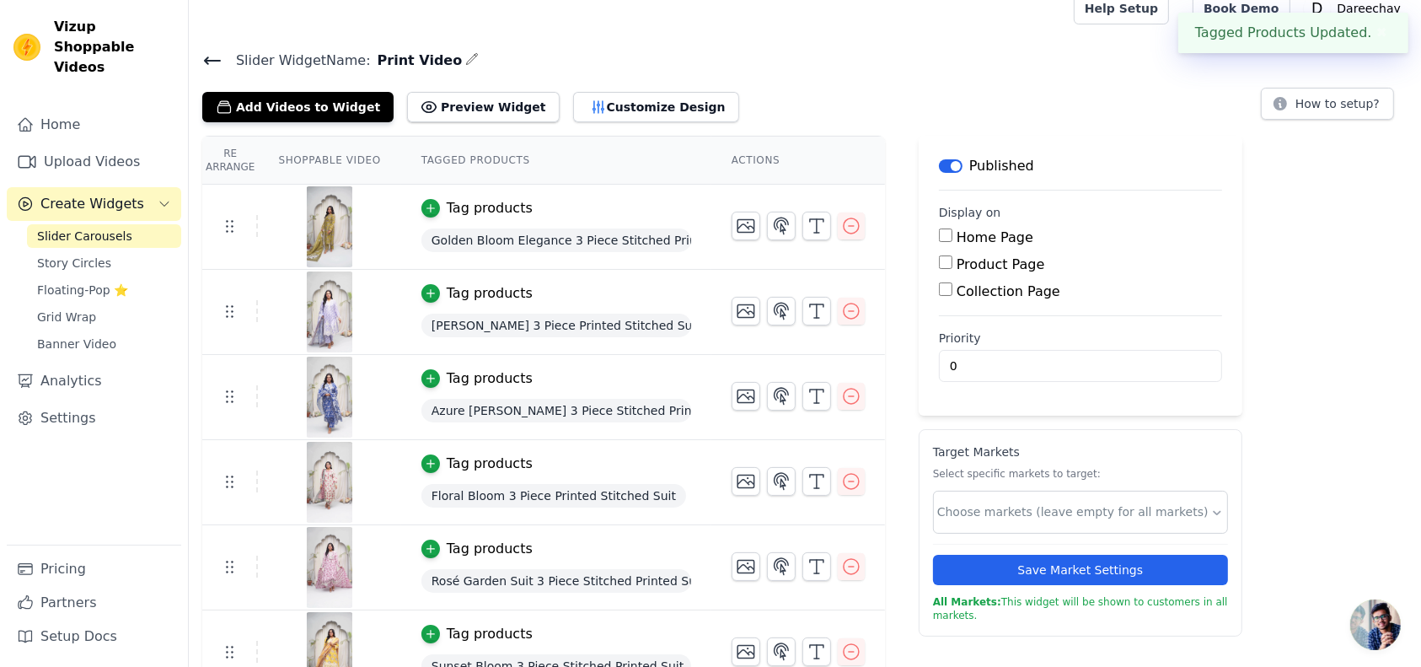
scroll to position [56, 0]
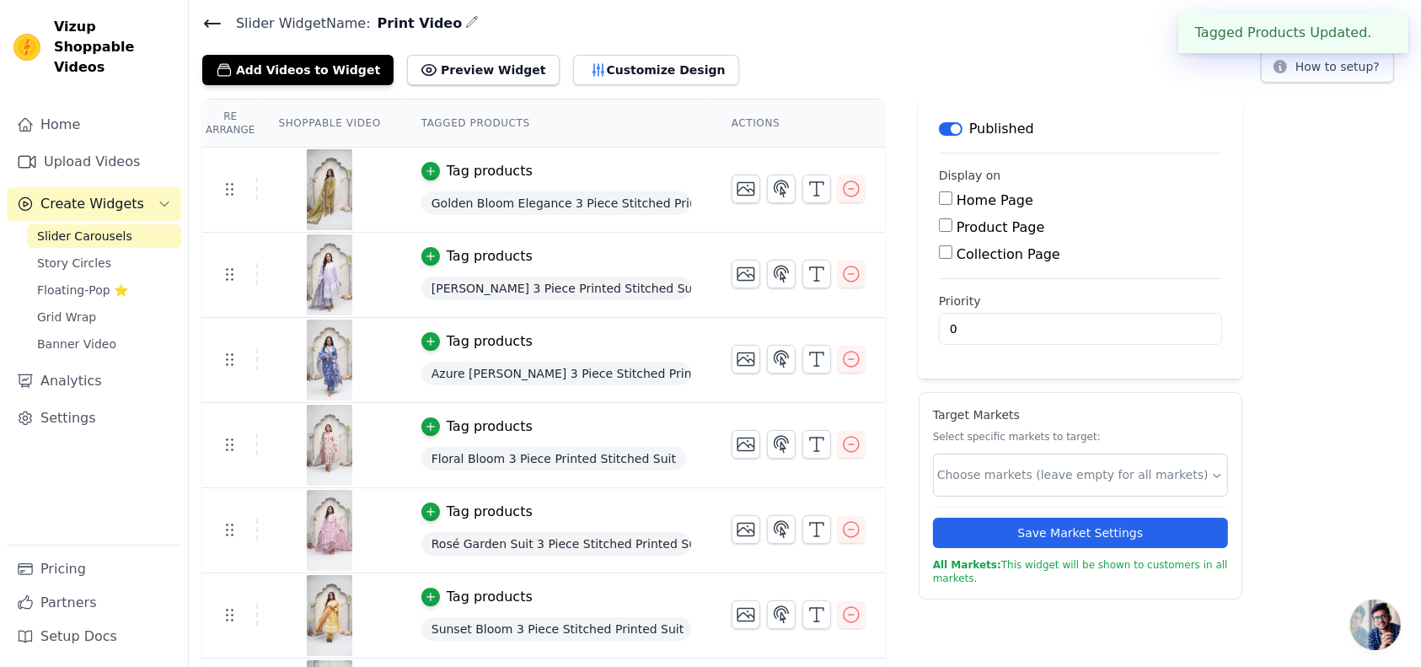
click at [607, 51] on div "Add Videos to Widget Preview Widget Customize Design" at bounding box center [477, 66] width 550 height 37
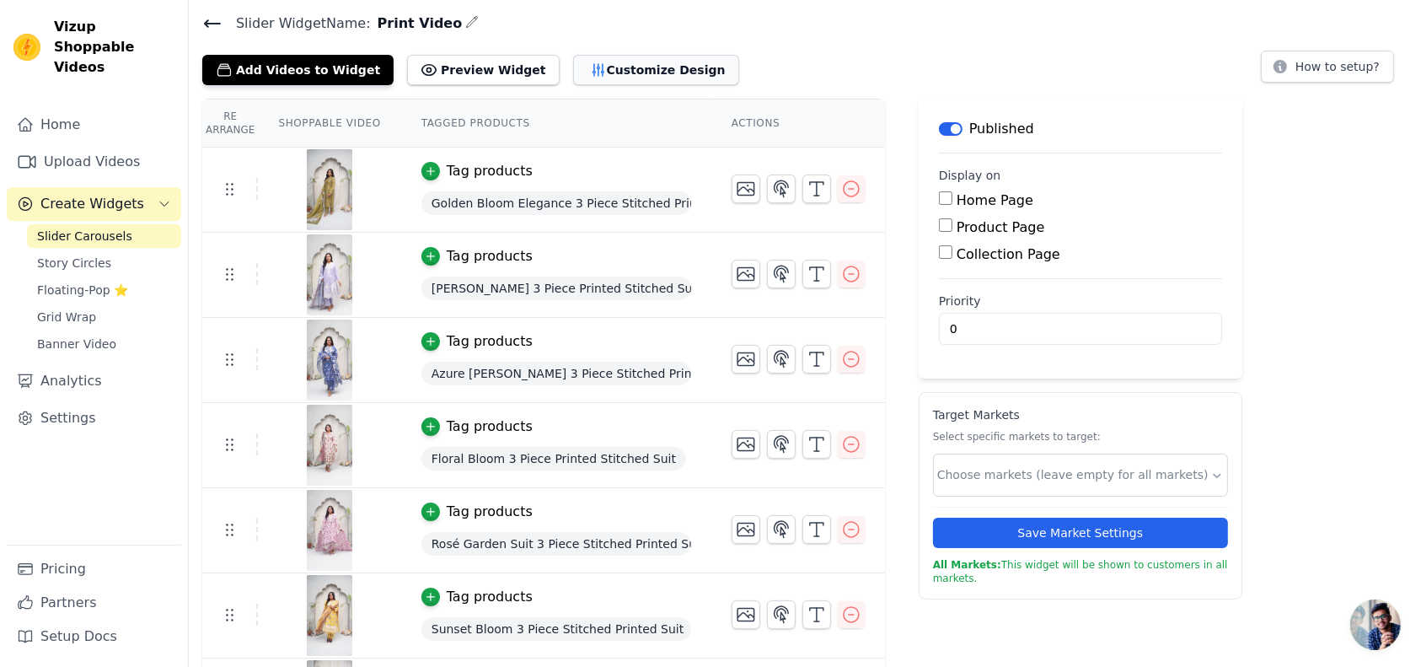
click at [599, 65] on button "Customize Design" at bounding box center [656, 70] width 166 height 30
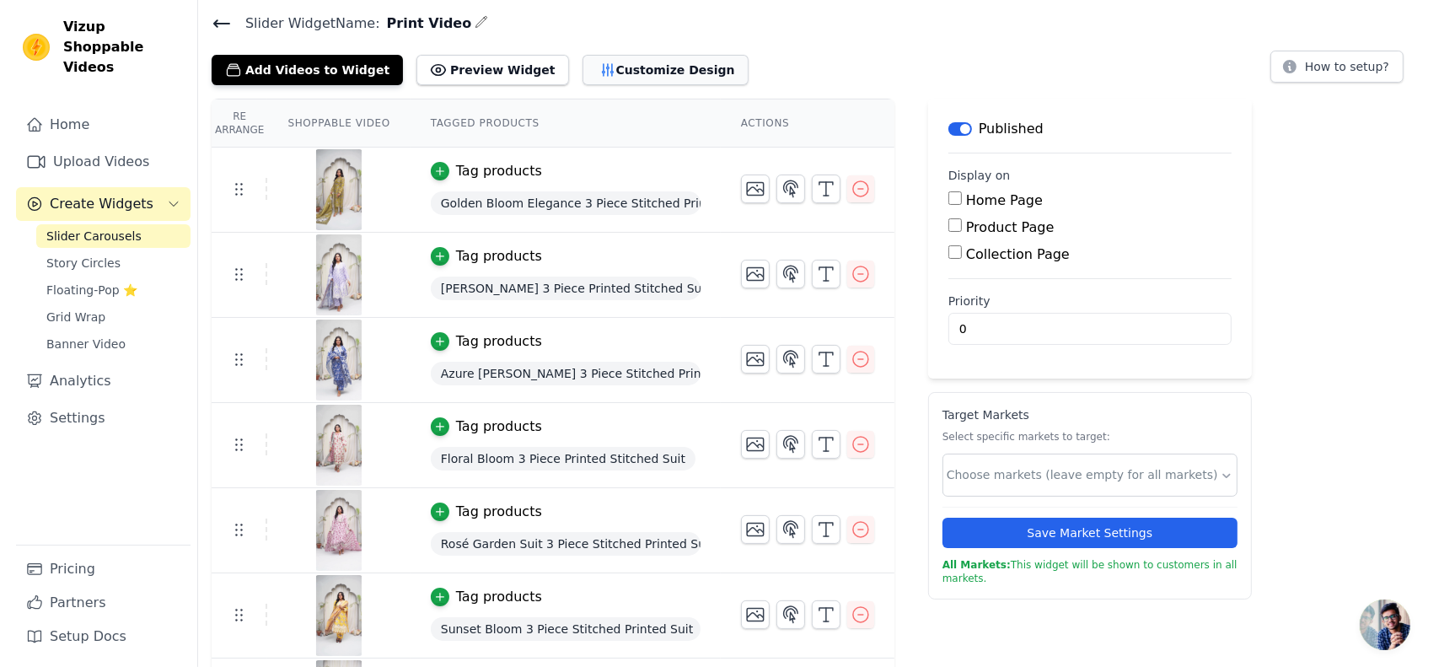
scroll to position [0, 0]
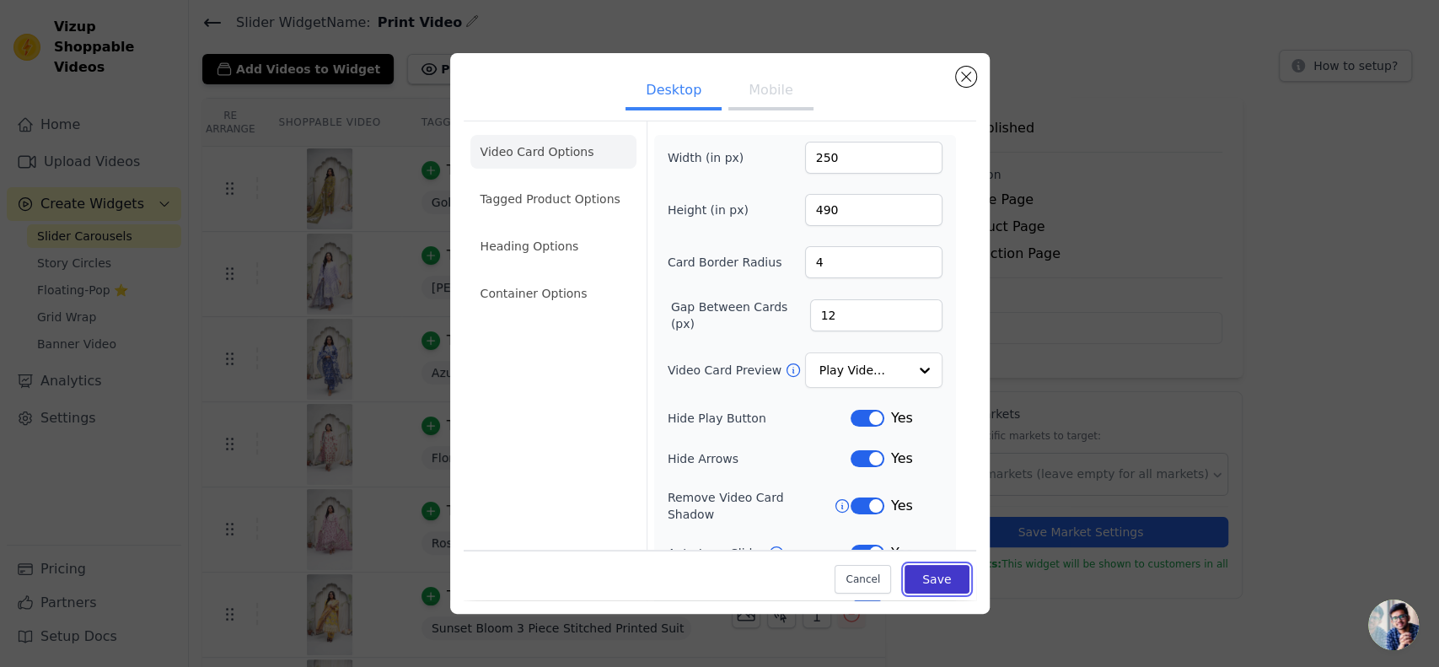
click at [912, 585] on button "Save" at bounding box center [937, 579] width 64 height 29
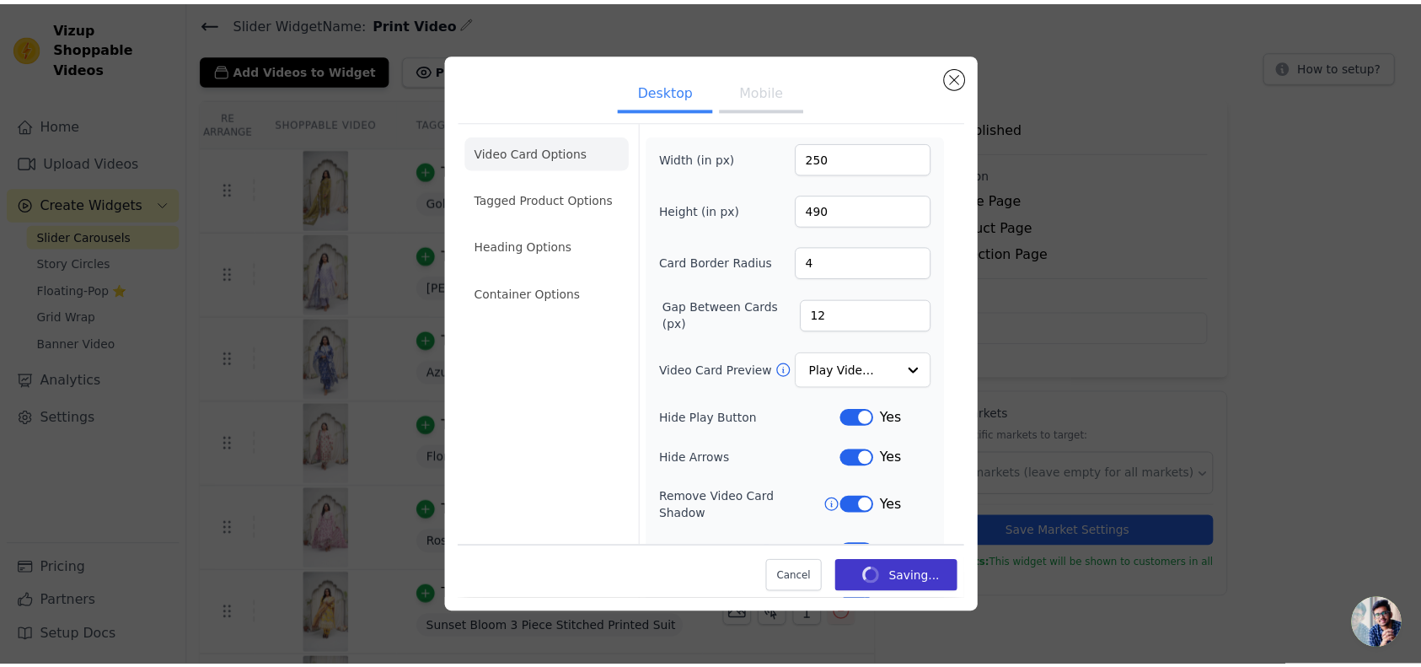
scroll to position [56, 0]
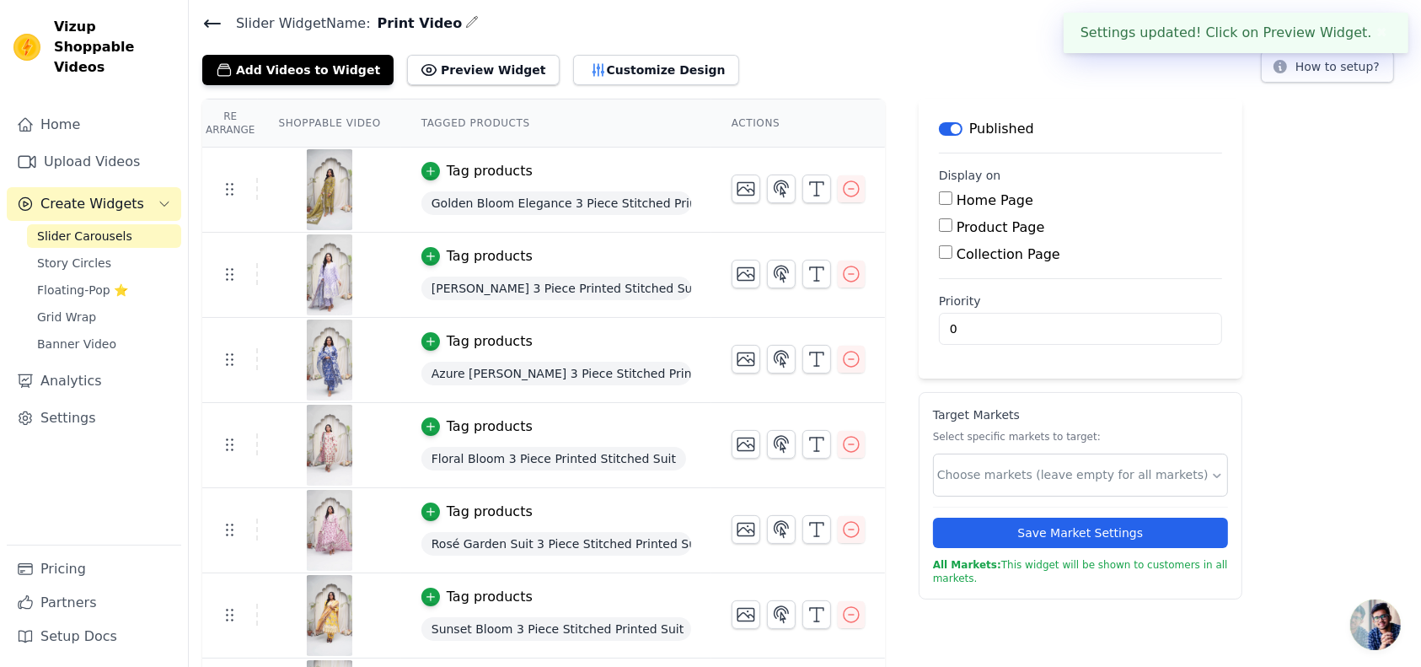
click at [939, 193] on input "Home Page" at bounding box center [945, 197] width 13 height 13
checkbox input "true"
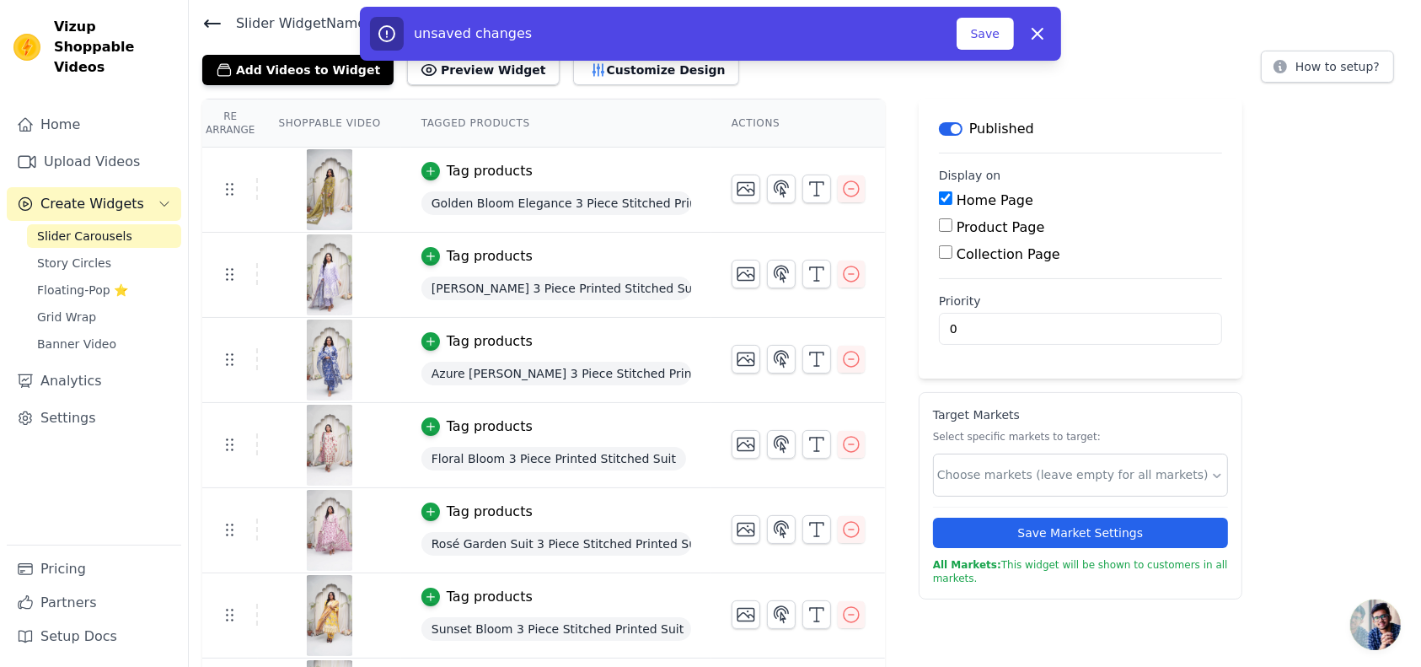
click at [939, 223] on input "Product Page" at bounding box center [945, 224] width 13 height 13
checkbox input "true"
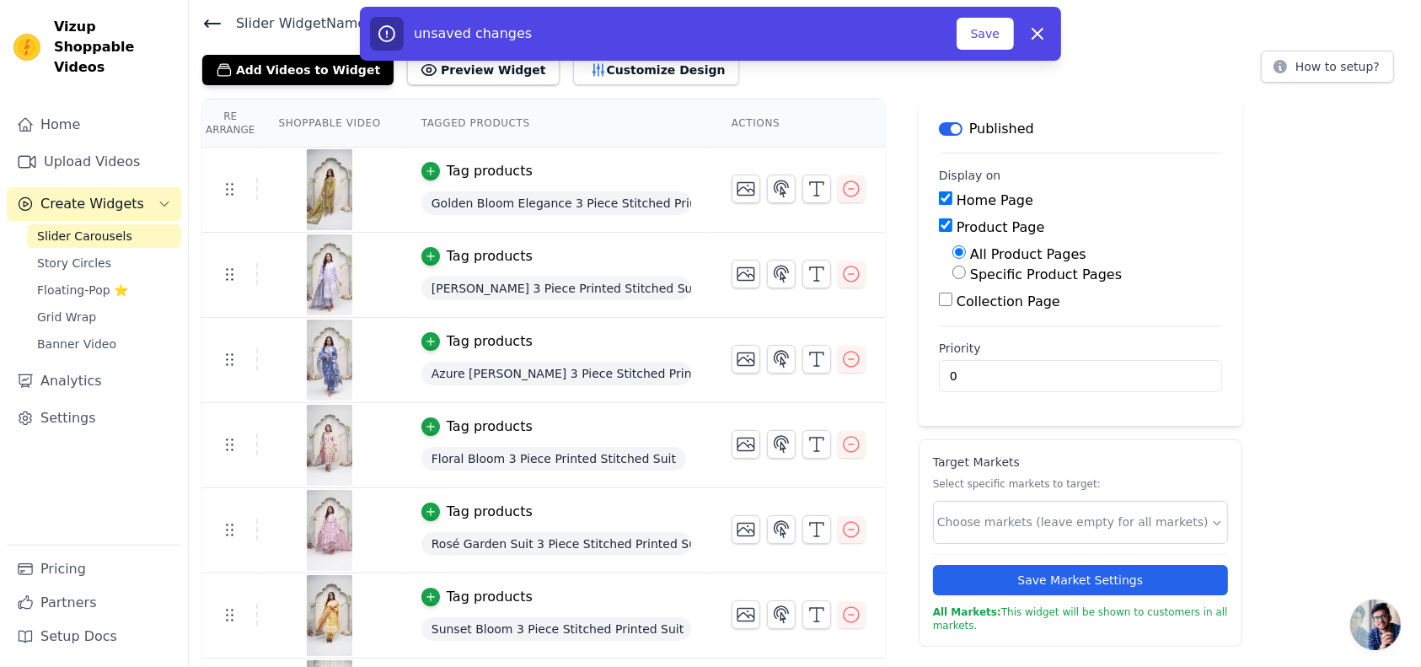
click at [939, 299] on input "Collection Page" at bounding box center [945, 299] width 13 height 13
checkbox input "true"
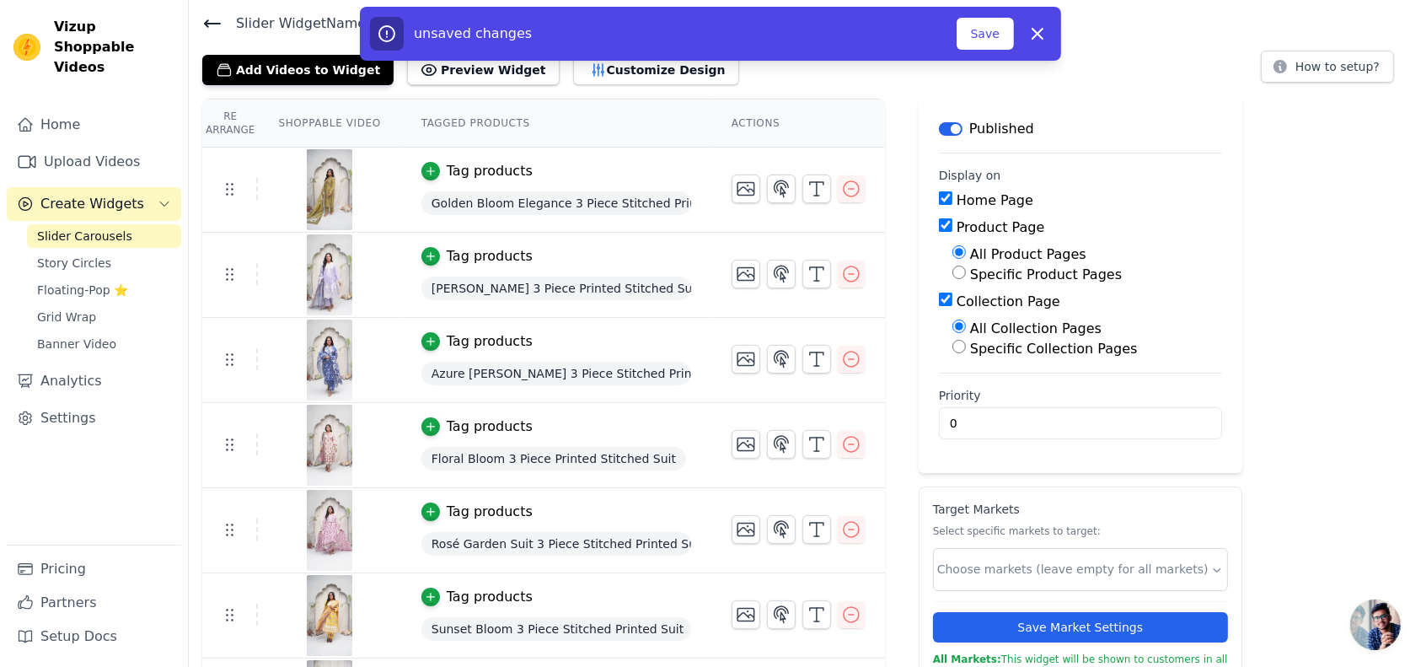
click at [953, 273] on input "Specific Product Pages" at bounding box center [959, 272] width 13 height 13
radio input "true"
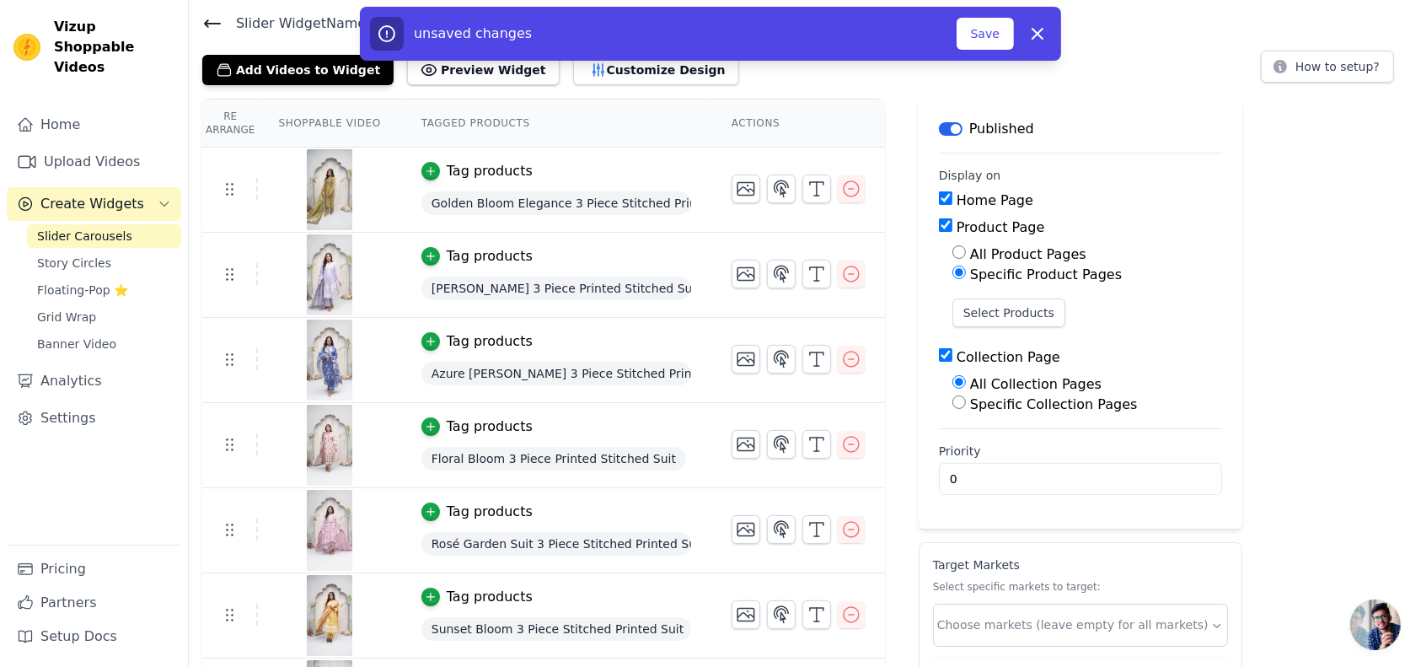
click at [953, 402] on input "Specific Collection Pages" at bounding box center [959, 401] width 13 height 13
radio input "true"
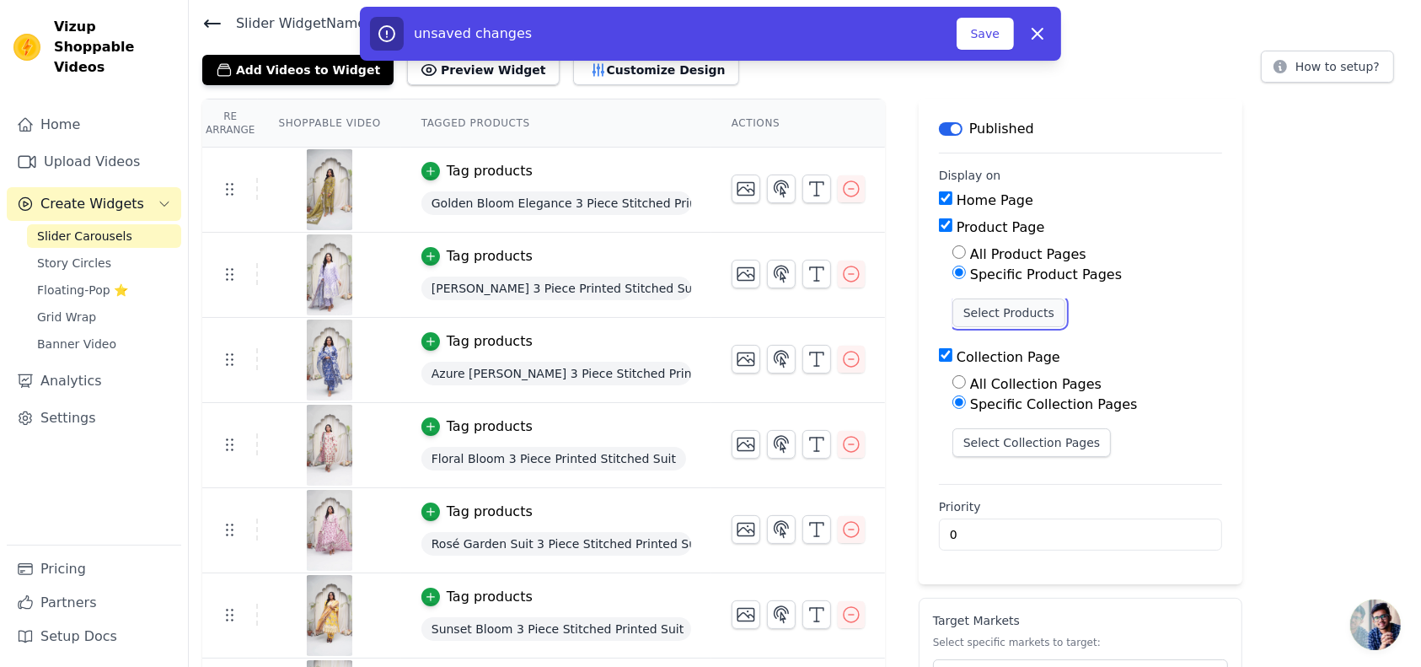
click at [980, 318] on button "Select Products" at bounding box center [1009, 312] width 113 height 29
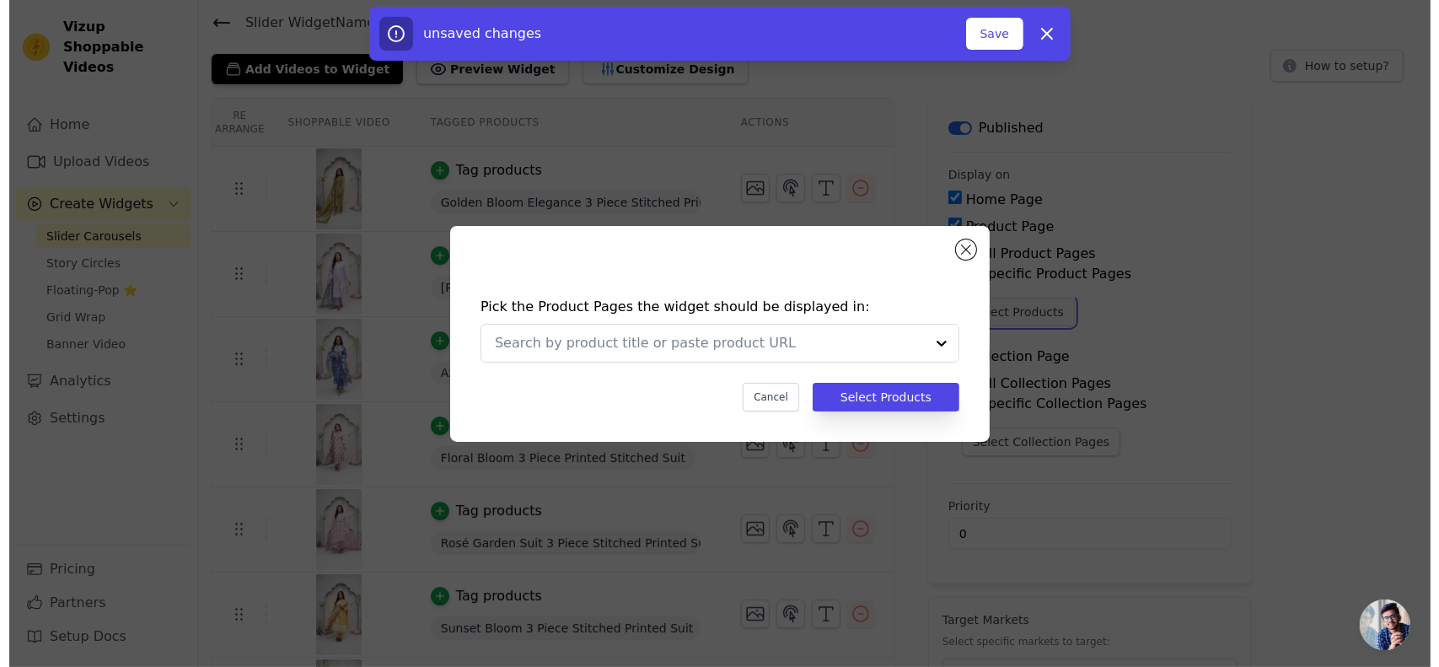
scroll to position [0, 0]
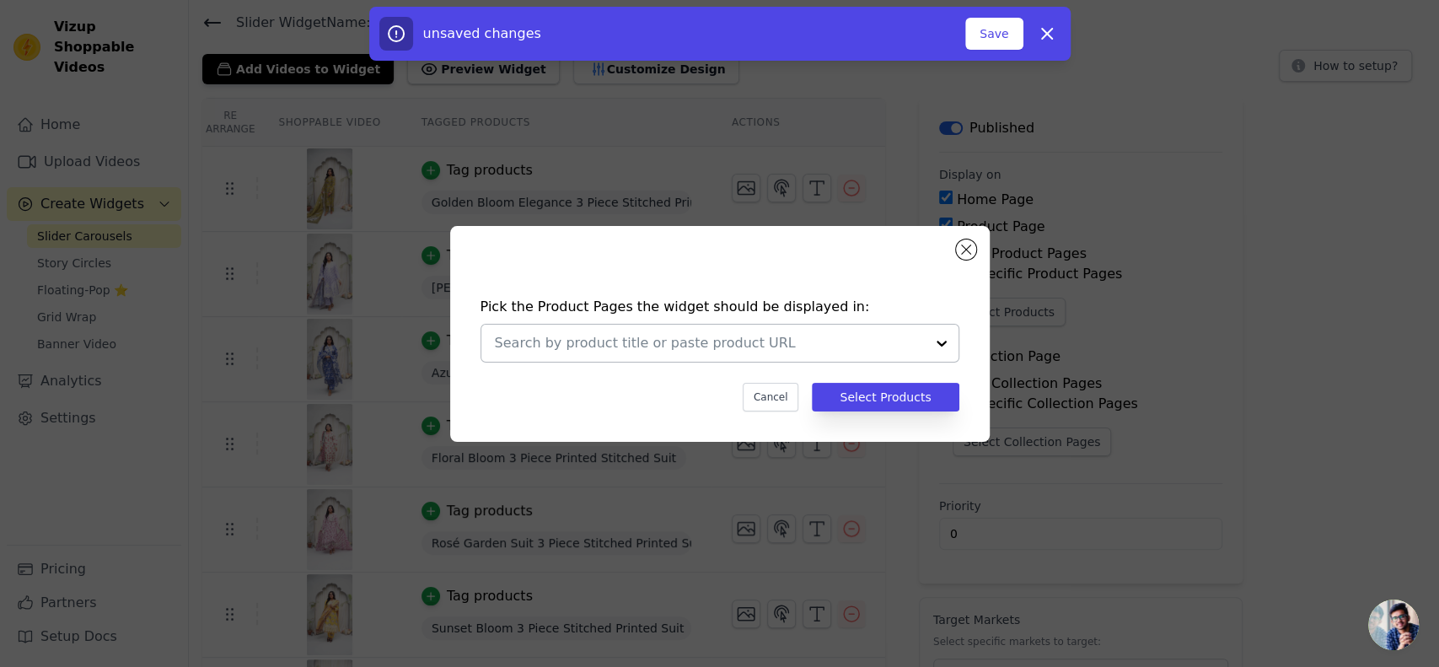
click at [699, 341] on input "text" at bounding box center [710, 343] width 430 height 20
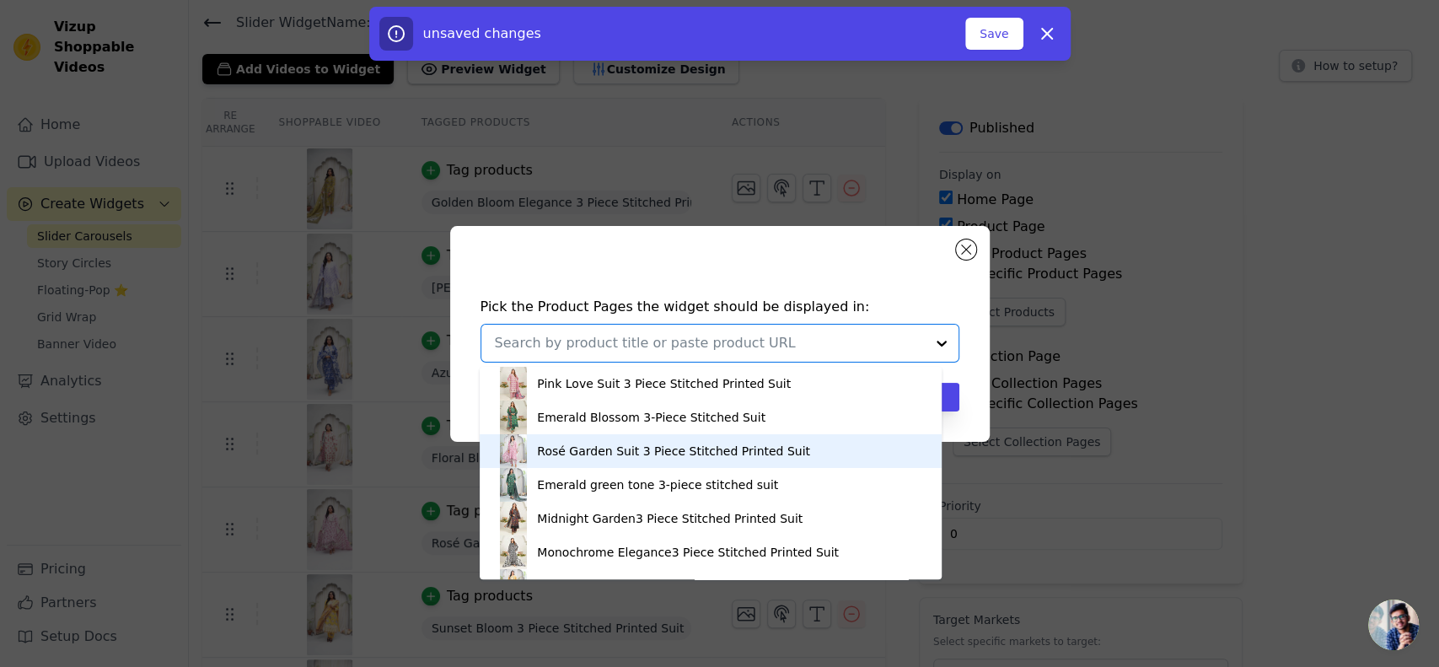
click at [604, 456] on div "Rosé Garden Suit 3 Piece Stitched Printed Suit" at bounding box center [673, 451] width 273 height 17
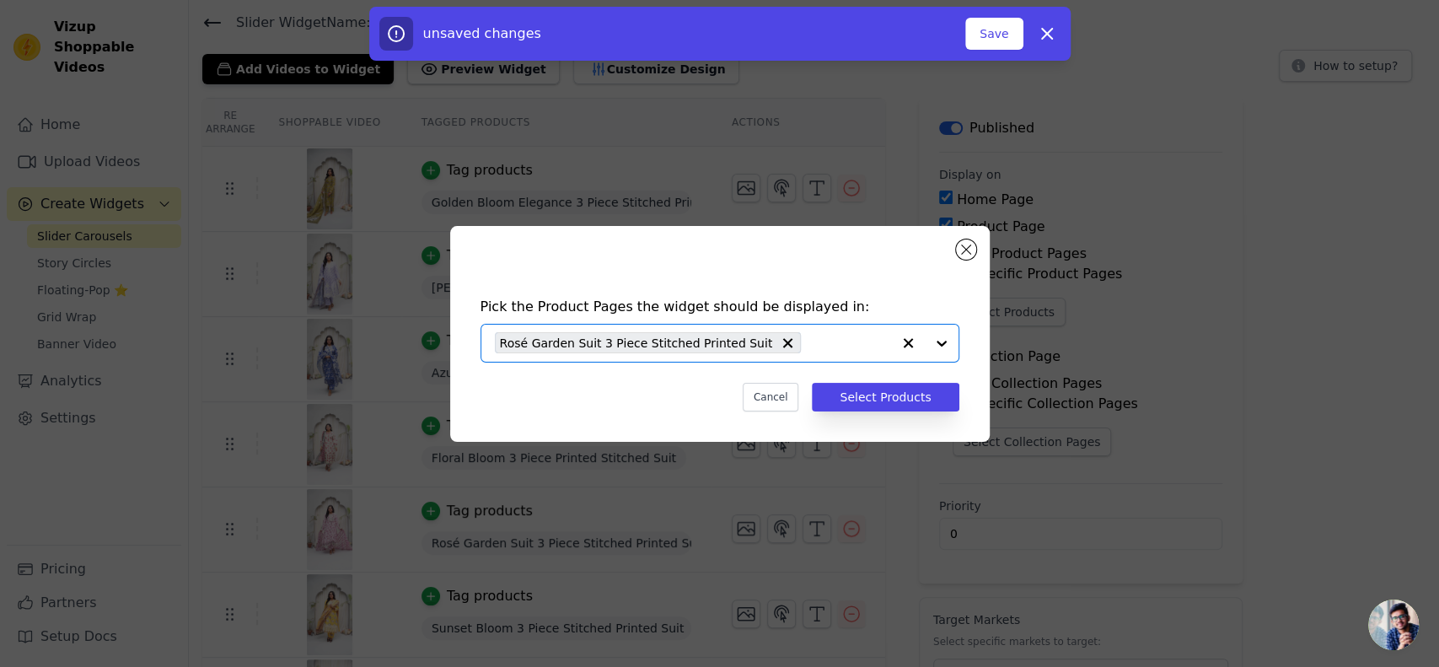
click at [809, 339] on input "text" at bounding box center [849, 343] width 81 height 20
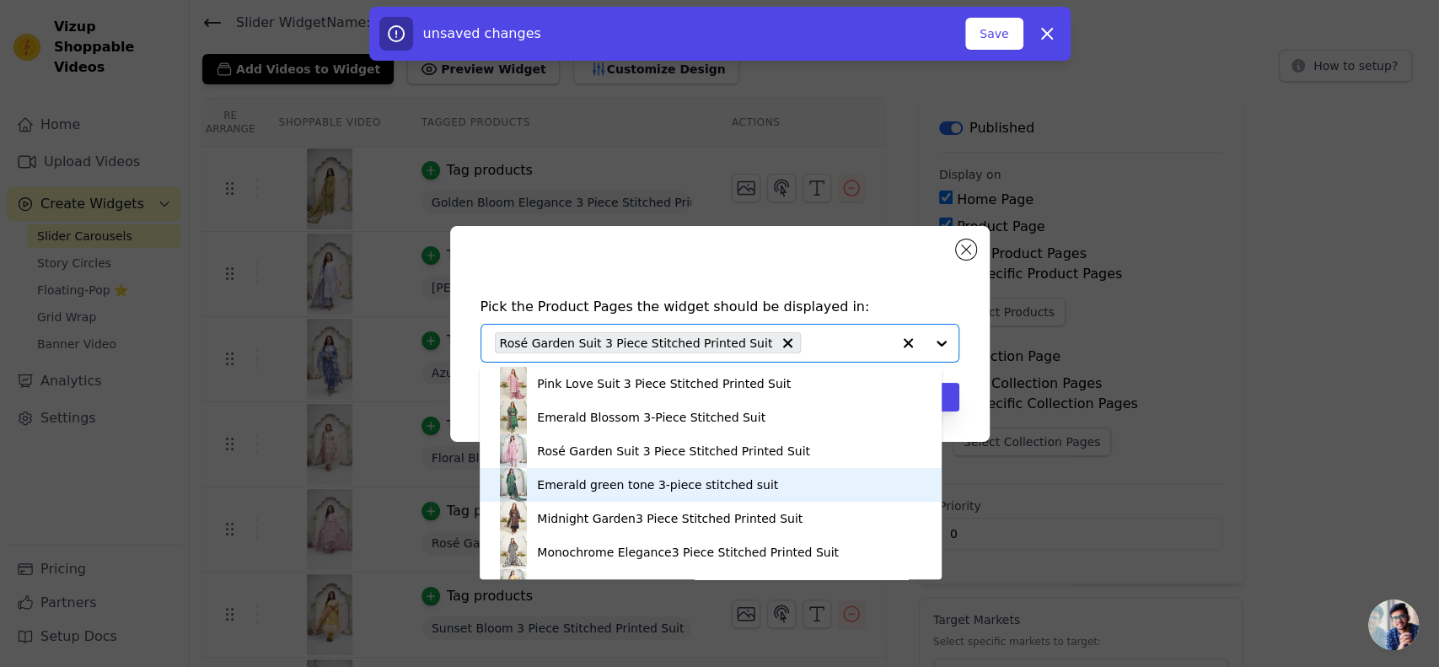
click at [582, 481] on div "Emerald green tone 3-piece stitched suit" at bounding box center [657, 484] width 241 height 17
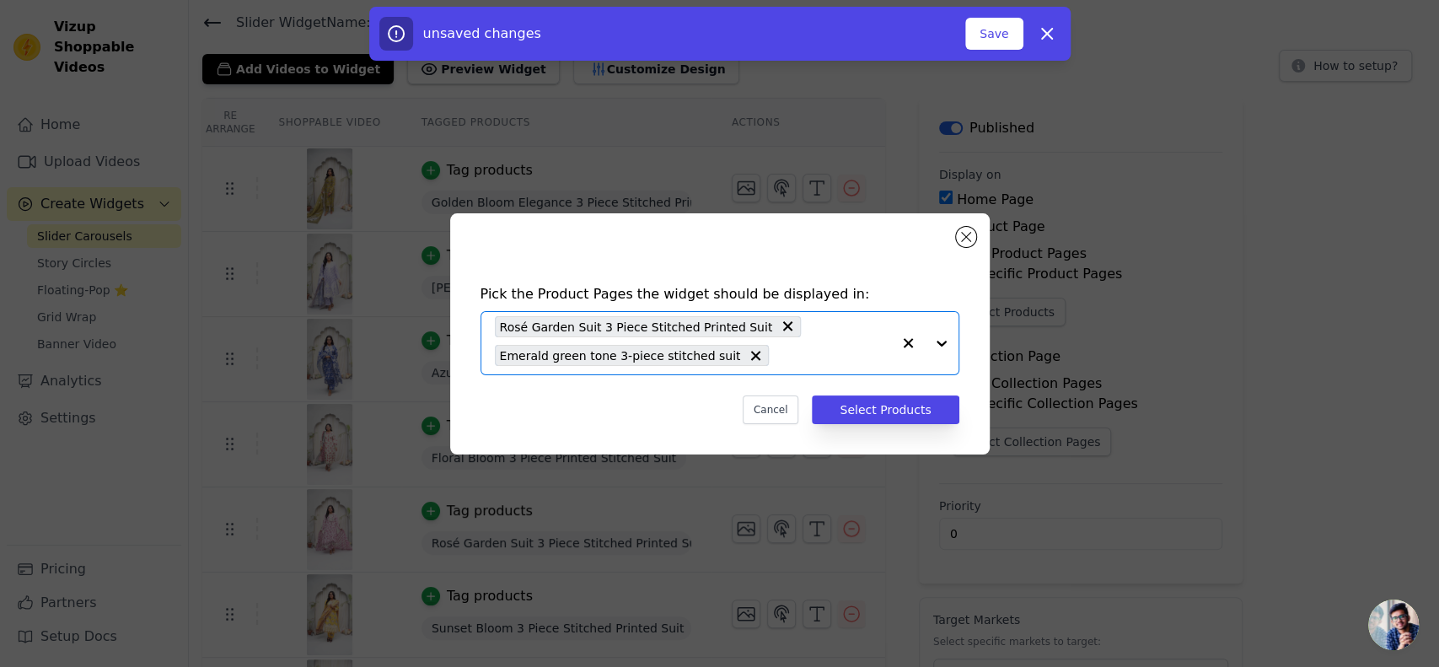
click at [766, 340] on div "Rosé Garden Suit 3 Piece Stitched Printed Suit Emerald green tone 3-piece stitc…" at bounding box center [693, 343] width 396 height 62
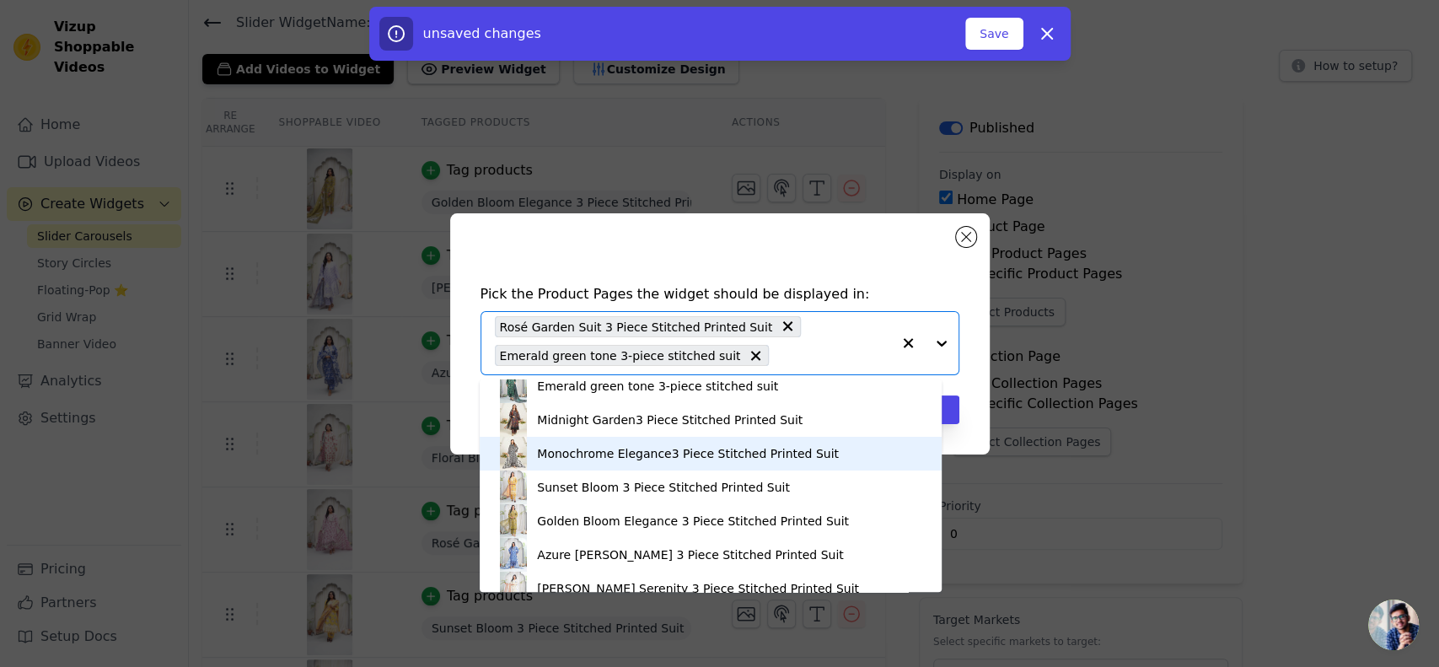
scroll to position [112, 0]
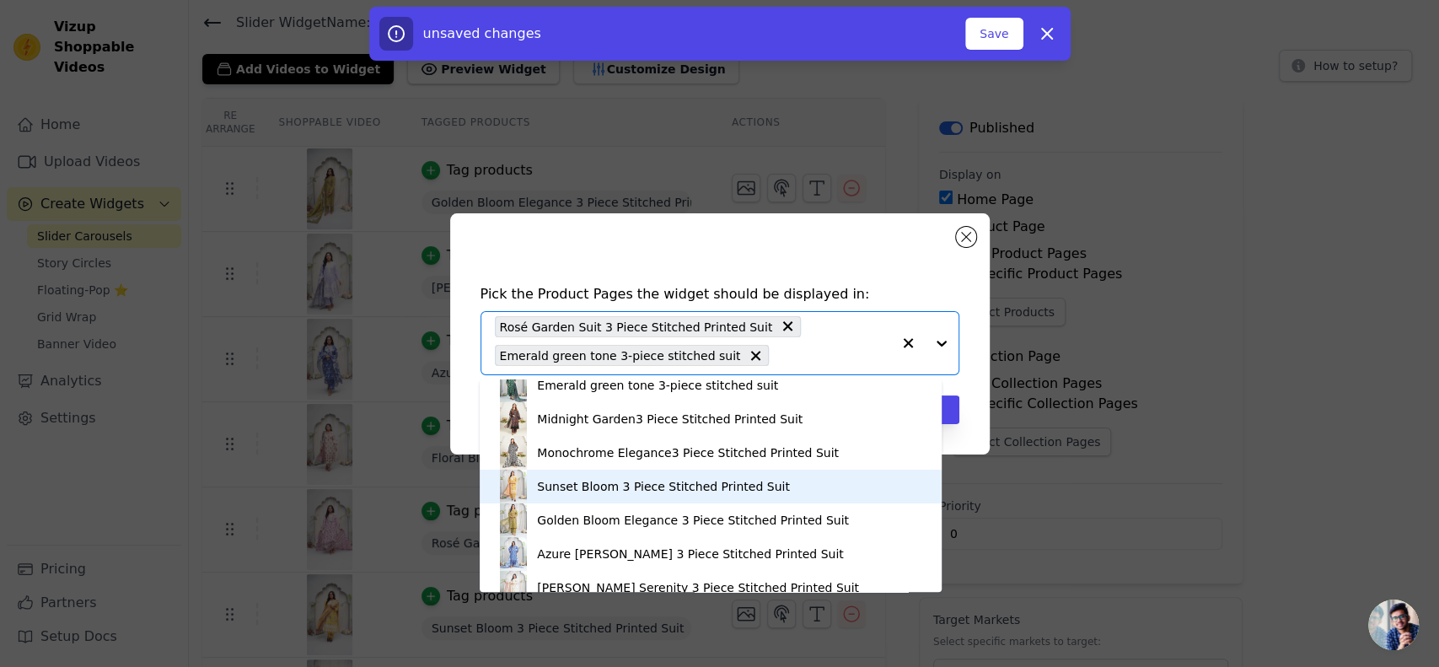
click at [631, 482] on div "Sunset Bloom 3 Piece Stitched Printed Suit" at bounding box center [663, 486] width 253 height 17
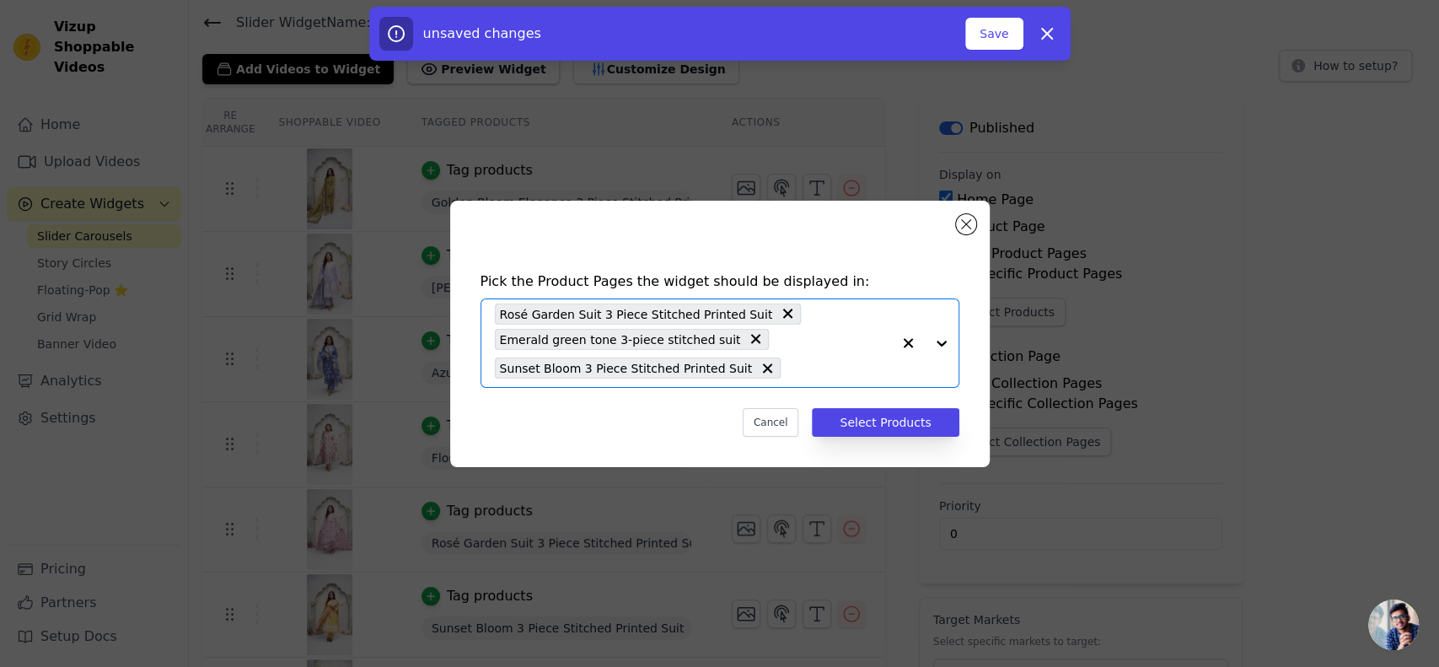
click at [789, 372] on input "text" at bounding box center [839, 368] width 101 height 20
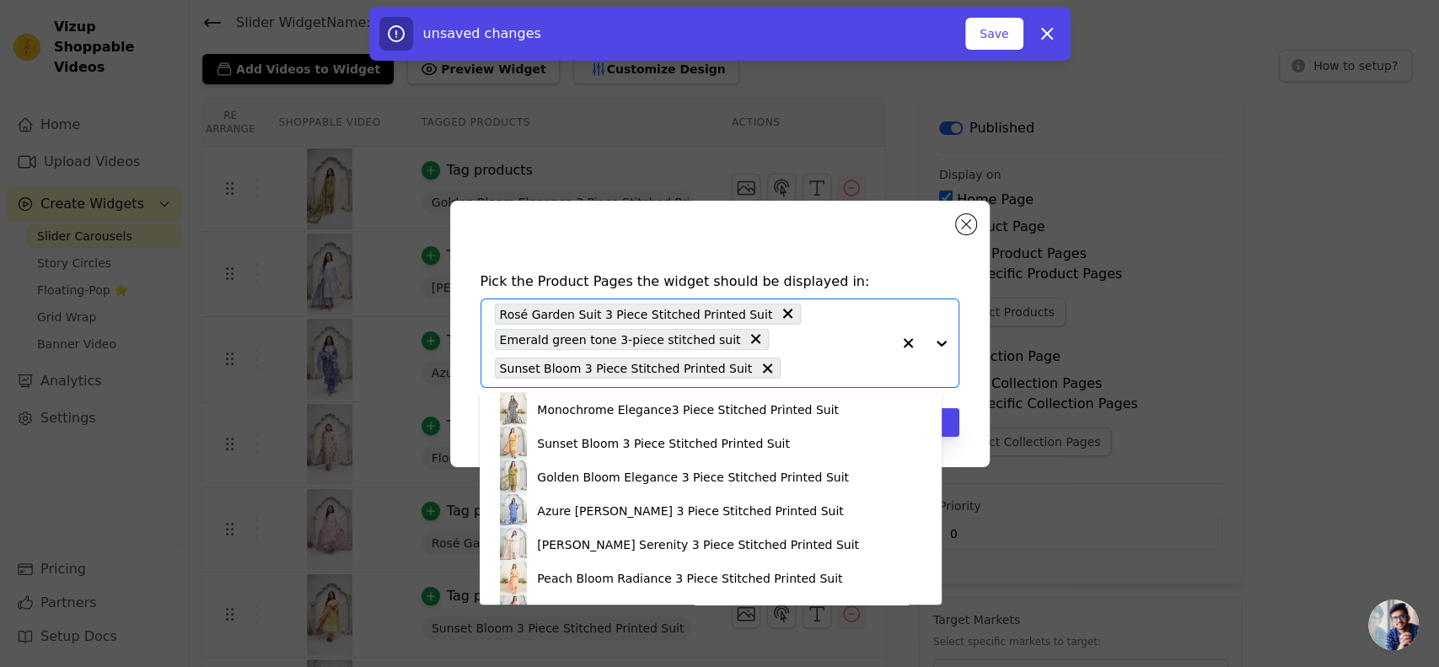
scroll to position [169, 0]
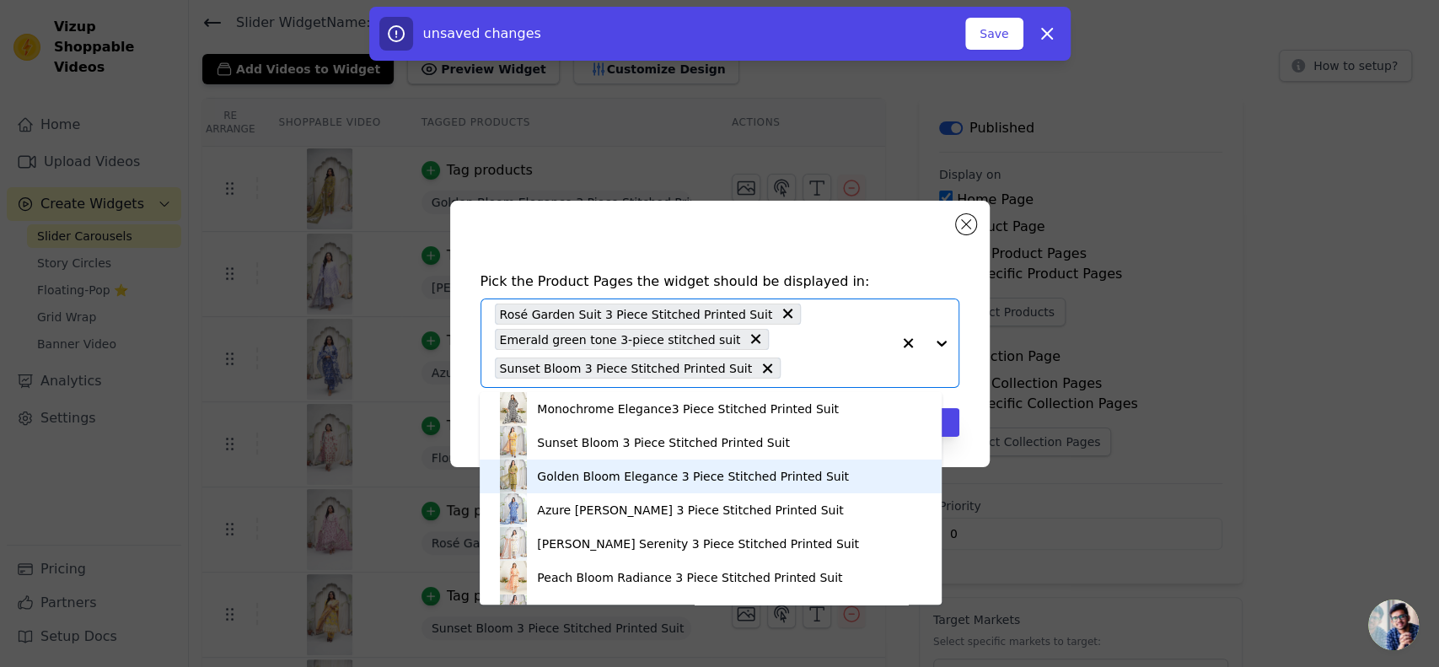
click at [618, 476] on div "Golden Bloom Elegance 3 Piece Stitched Printed Suit" at bounding box center [693, 476] width 312 height 17
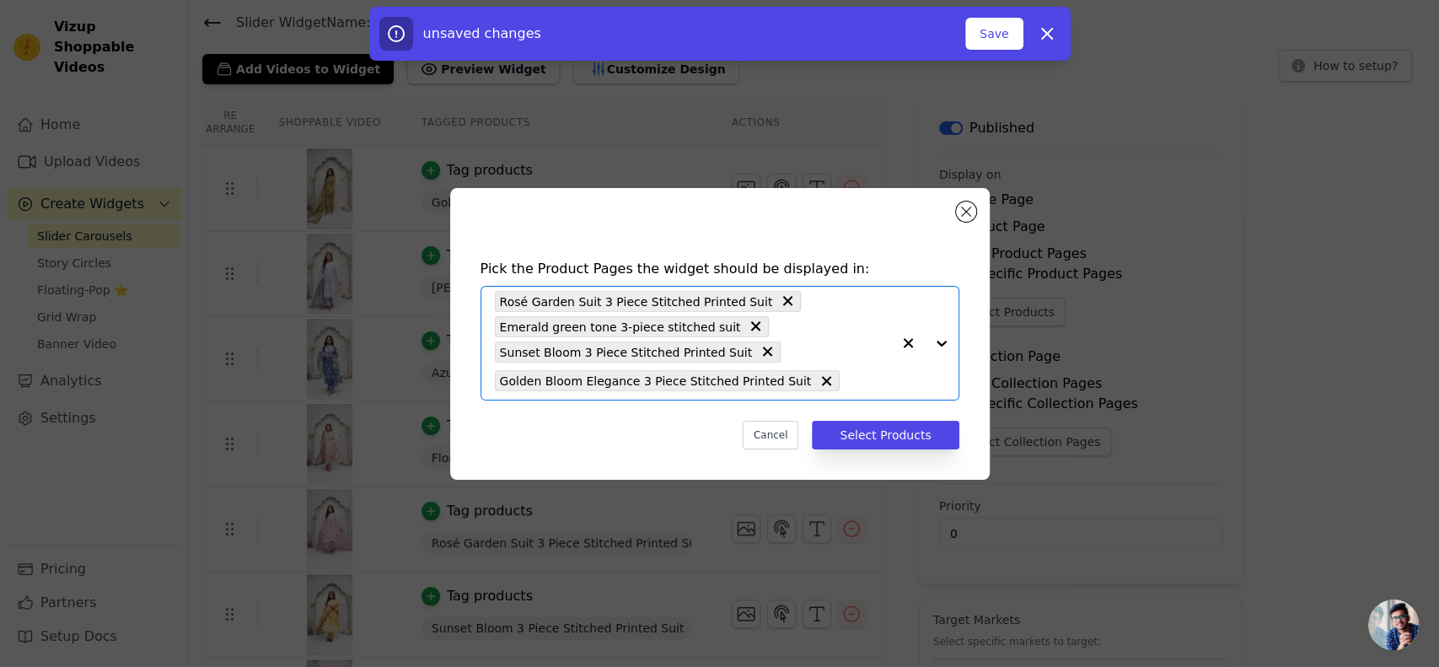
click at [848, 371] on input "text" at bounding box center [869, 381] width 42 height 20
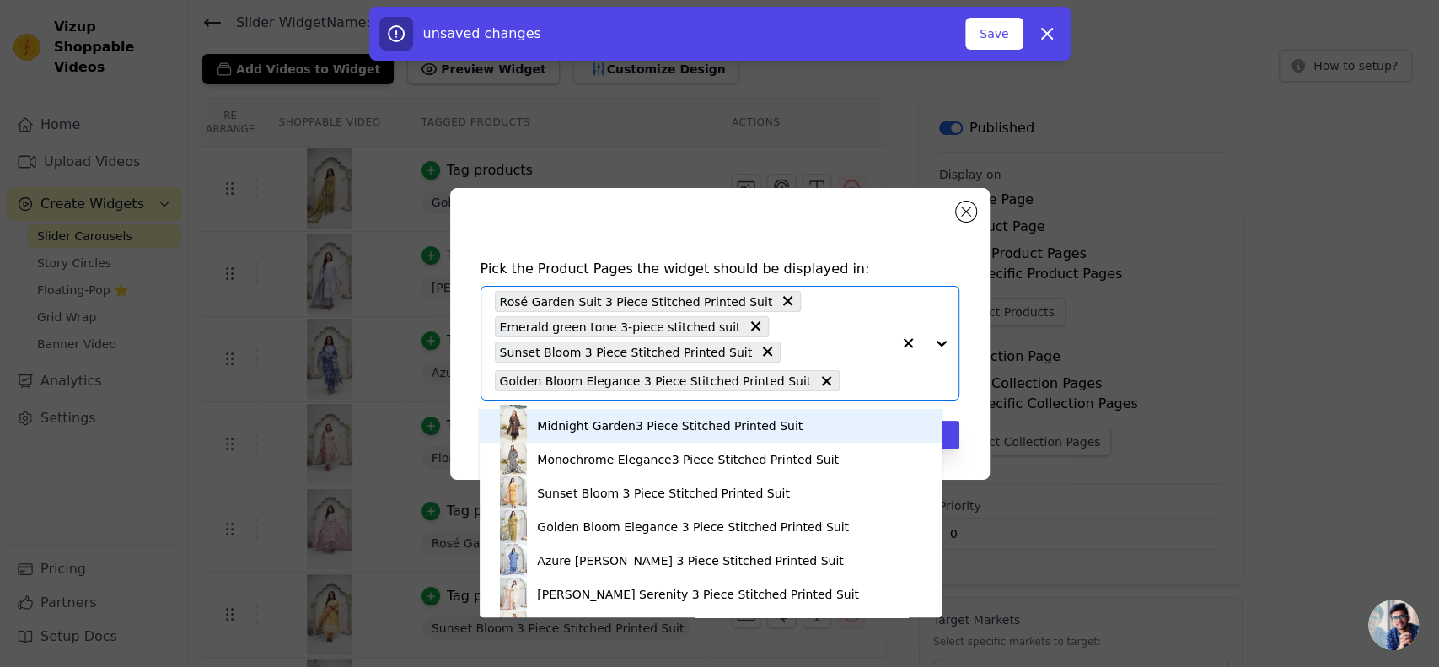
scroll to position [149, 0]
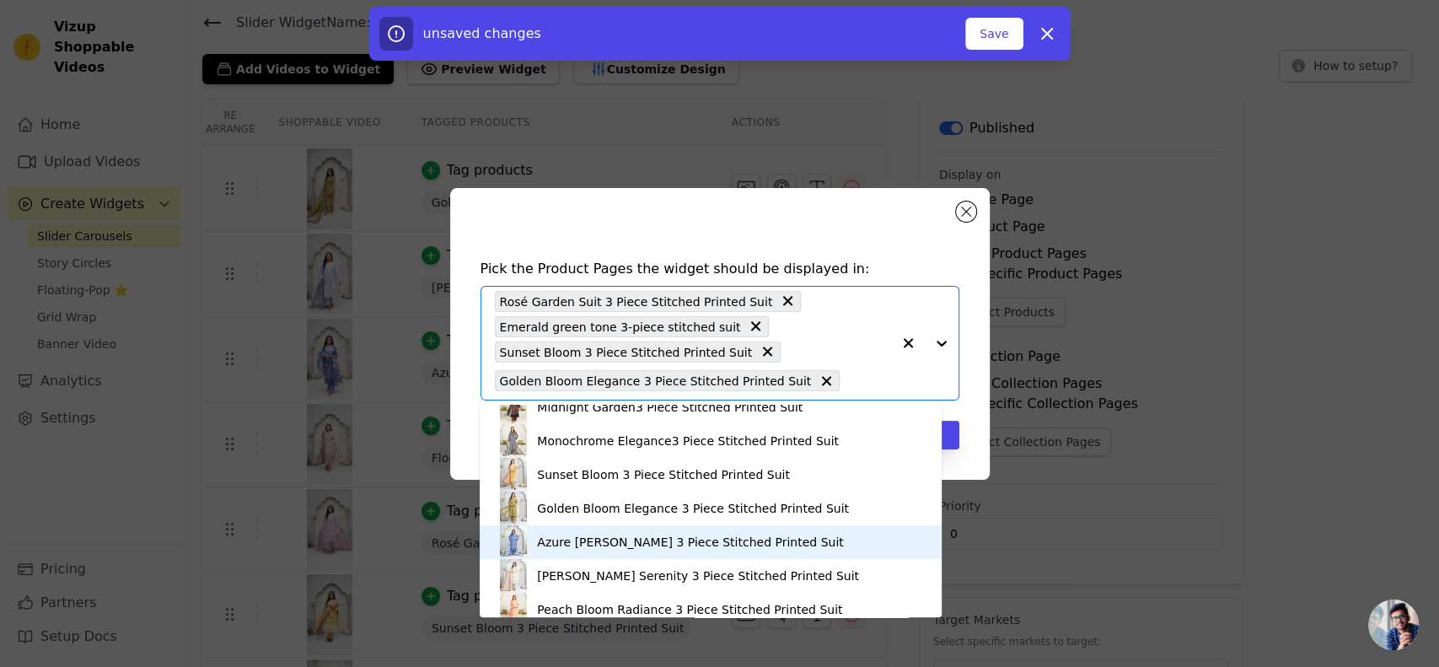
click at [631, 545] on div "Azure [PERSON_NAME] 3 Piece Stitched Printed Suit" at bounding box center [690, 542] width 306 height 17
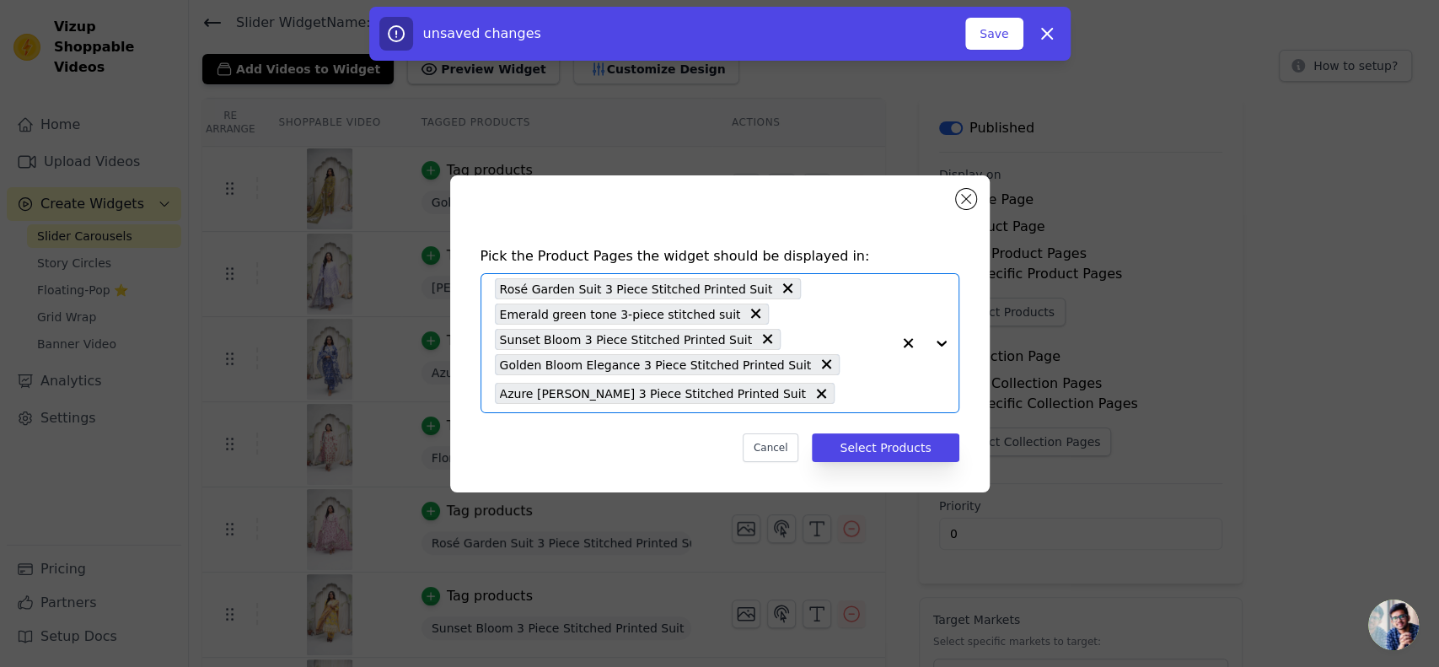
click at [843, 401] on input "text" at bounding box center [867, 394] width 48 height 20
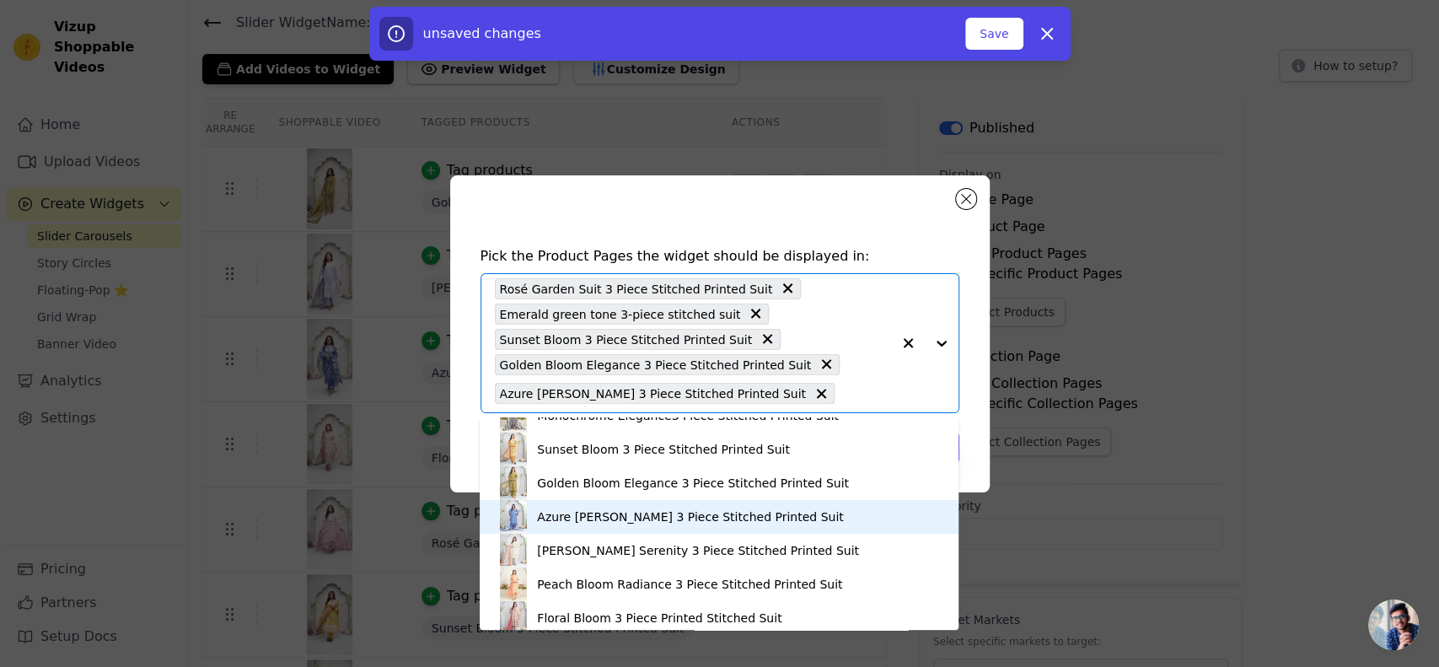
scroll to position [206, 0]
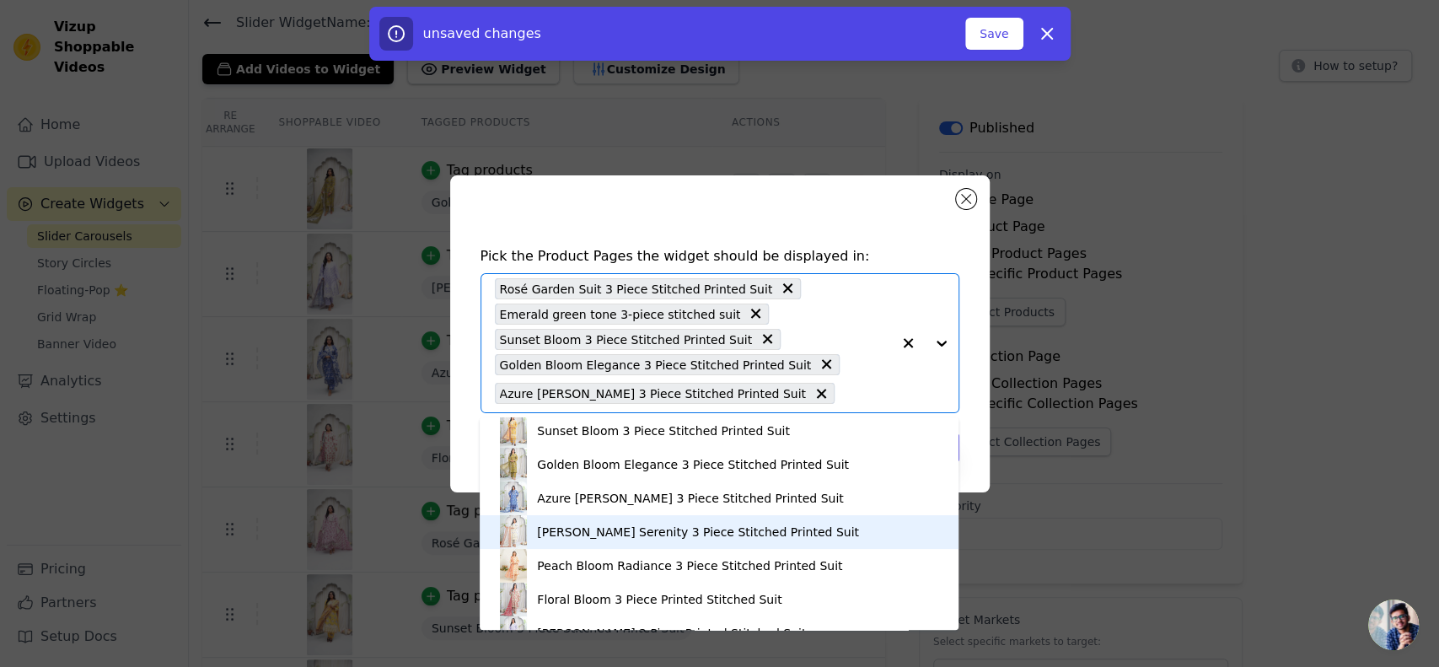
click at [635, 537] on div "[PERSON_NAME] Serenity 3 Piece Stitched Printed Suit" at bounding box center [698, 532] width 322 height 17
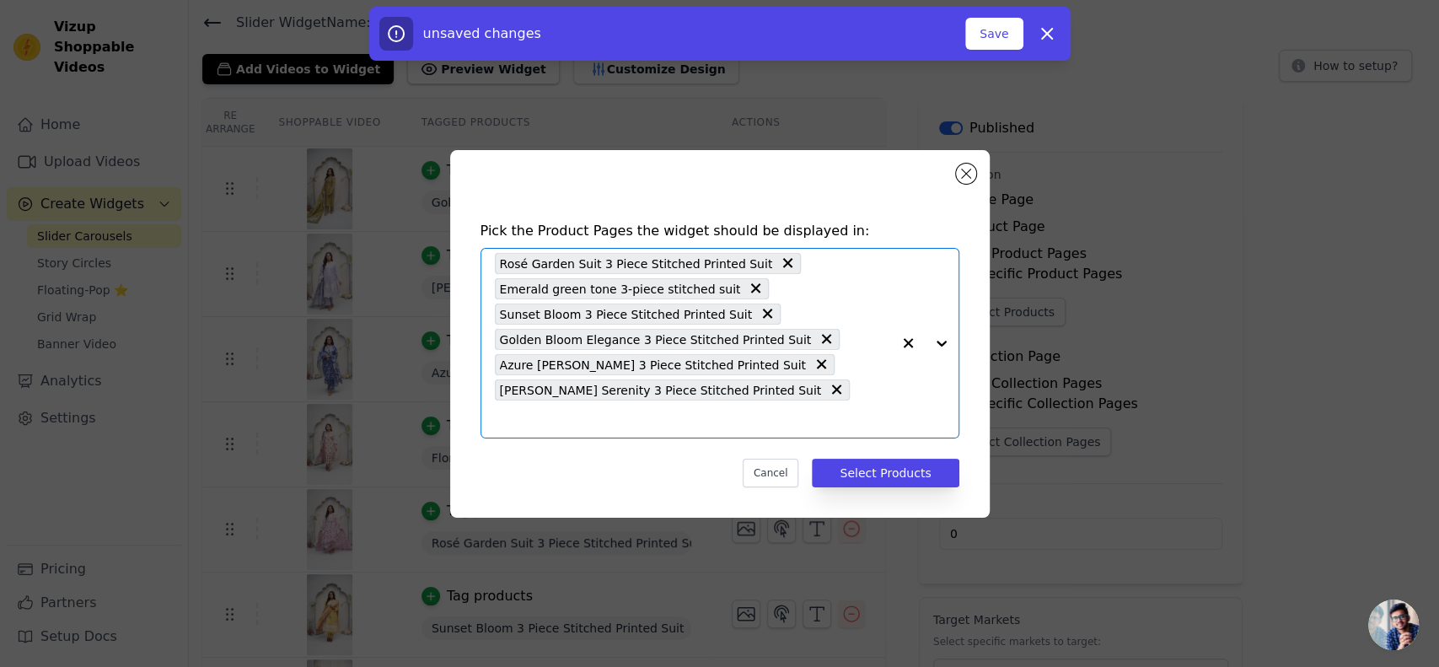
click at [797, 409] on input "text" at bounding box center [693, 419] width 396 height 20
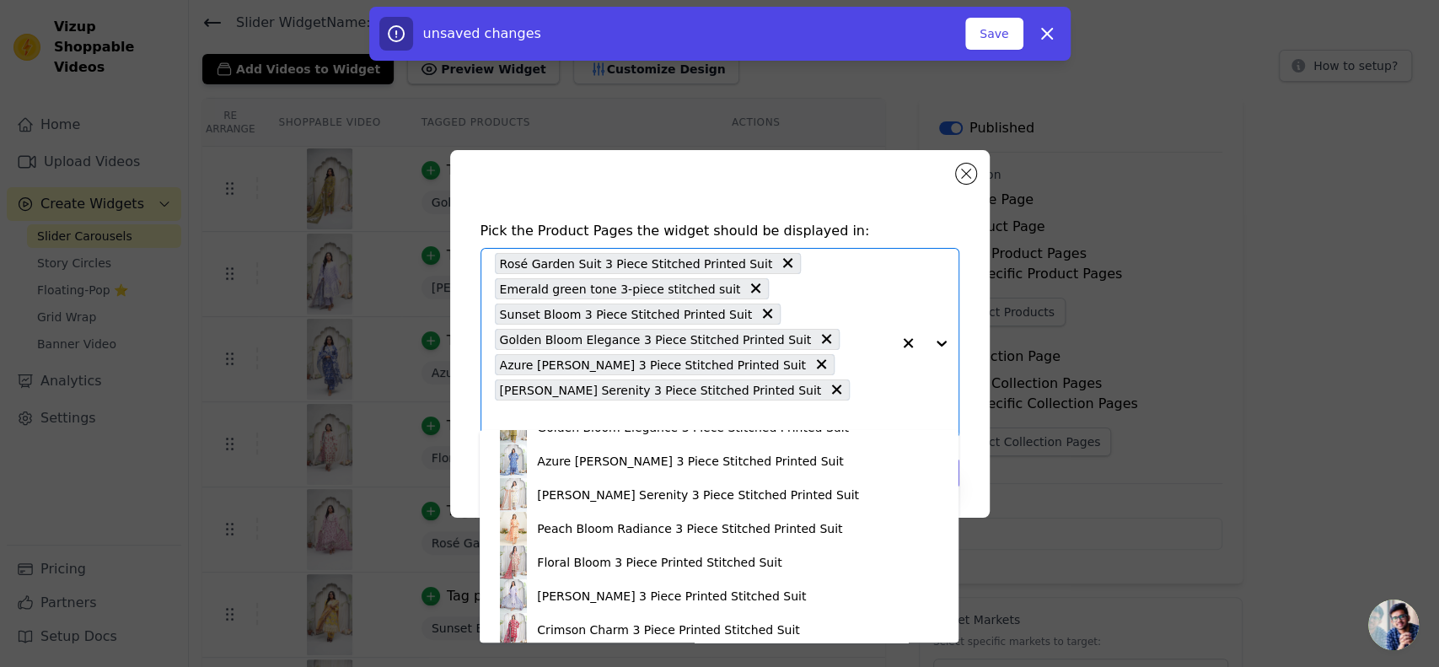
scroll to position [262, 0]
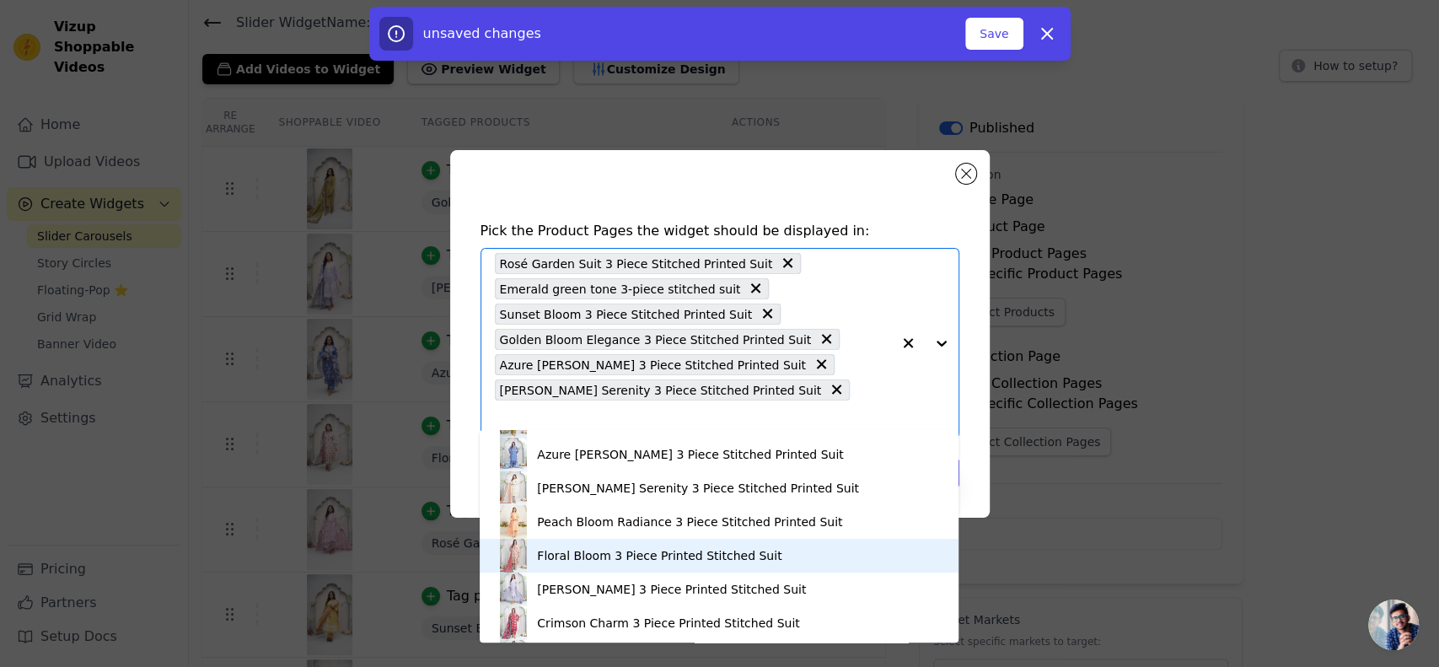
click at [634, 558] on div "Floral Bloom 3 Piece Printed Stitched Suit" at bounding box center [659, 555] width 244 height 17
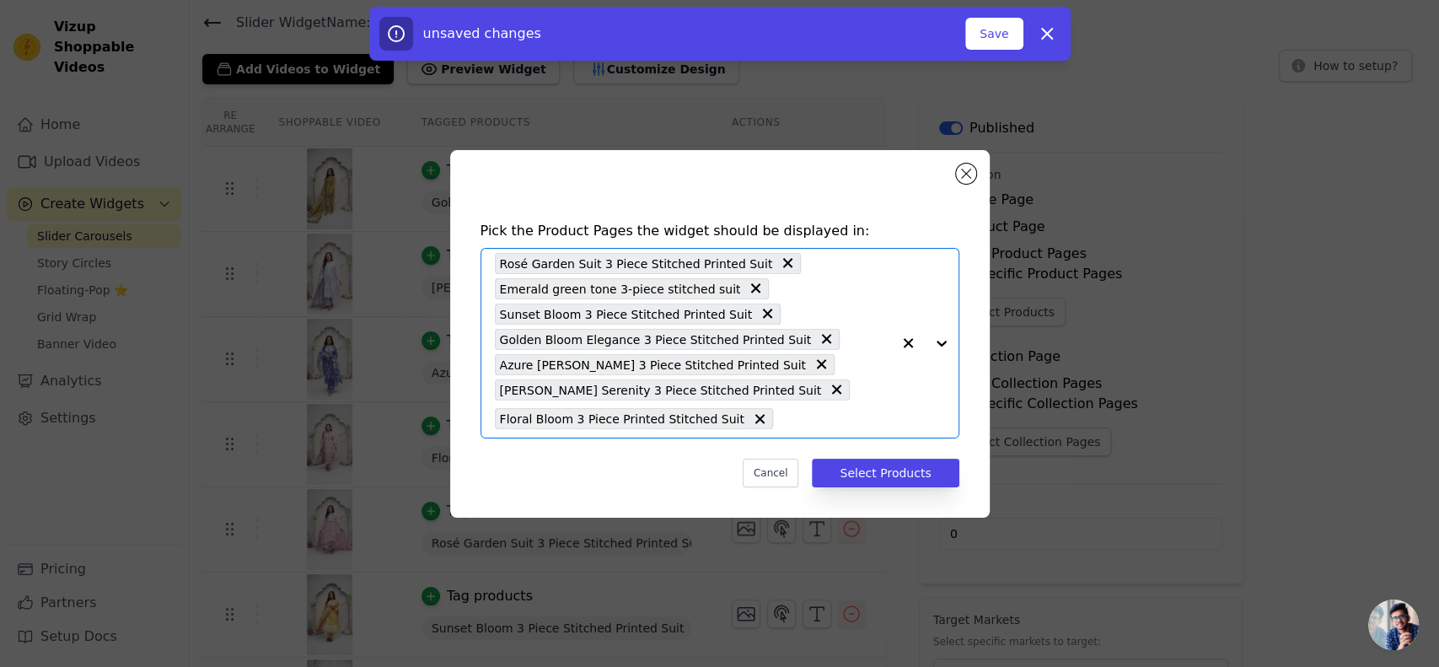
click at [781, 419] on input "text" at bounding box center [836, 419] width 110 height 20
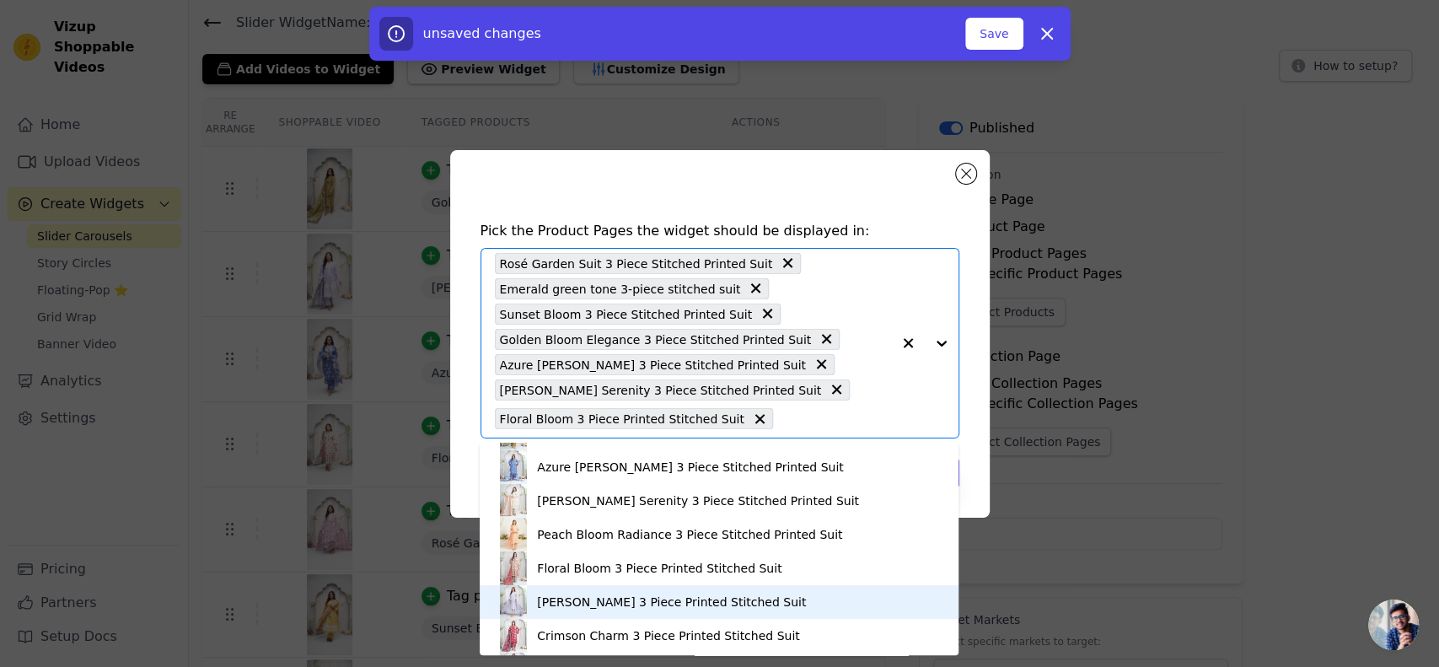
click at [598, 602] on div "[PERSON_NAME] 3 Piece Printed Stitched Suit" at bounding box center [671, 601] width 269 height 17
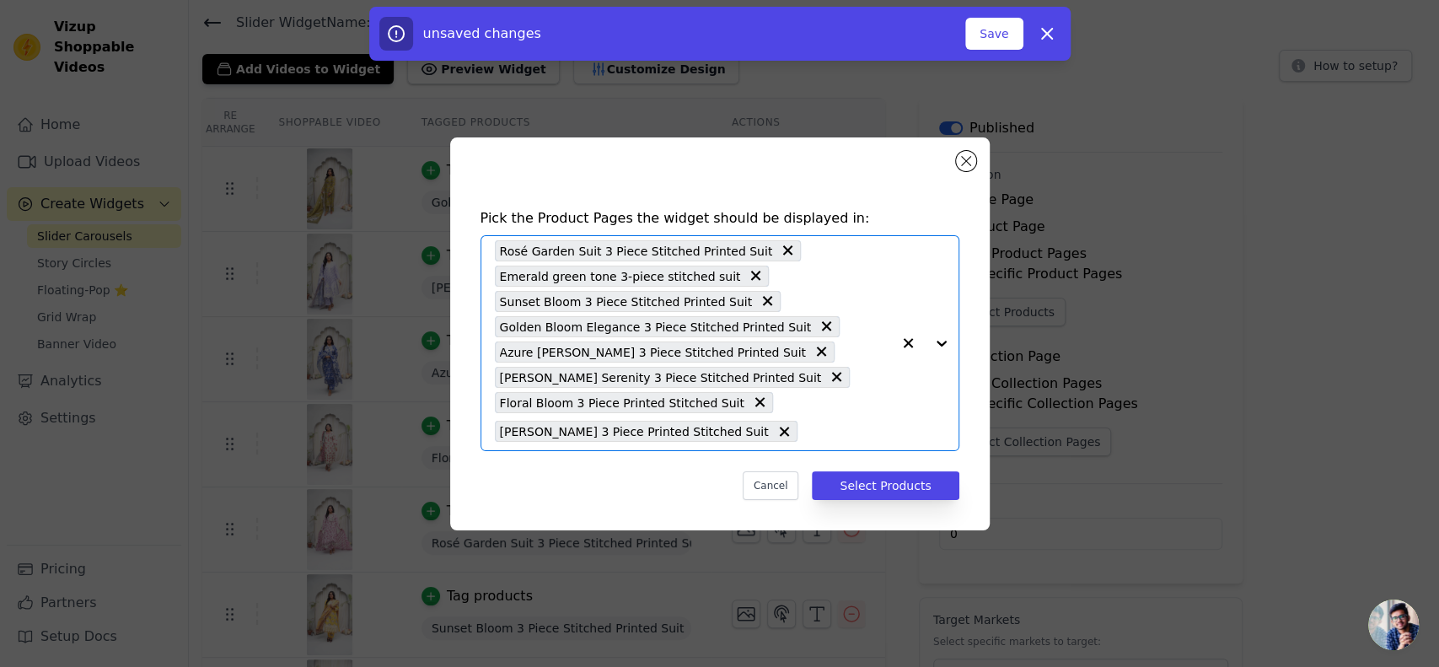
click at [806, 430] on input "text" at bounding box center [848, 432] width 85 height 20
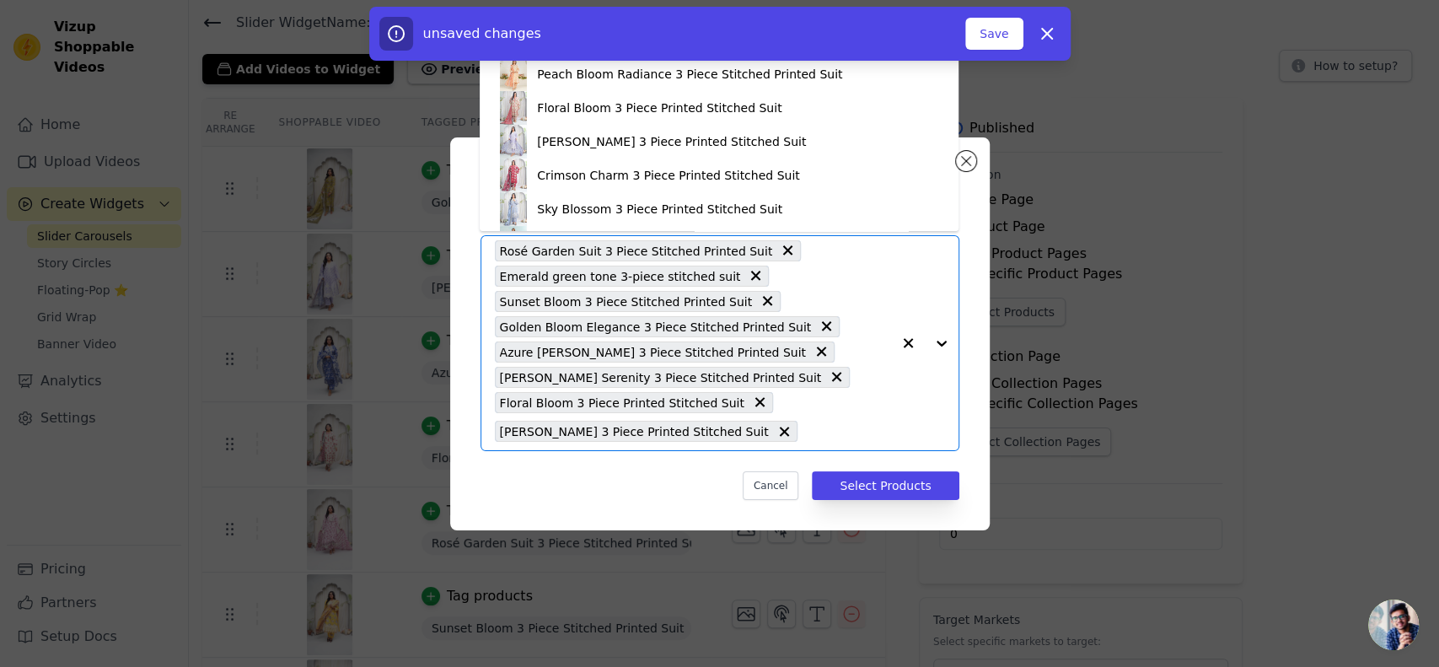
scroll to position [299, 0]
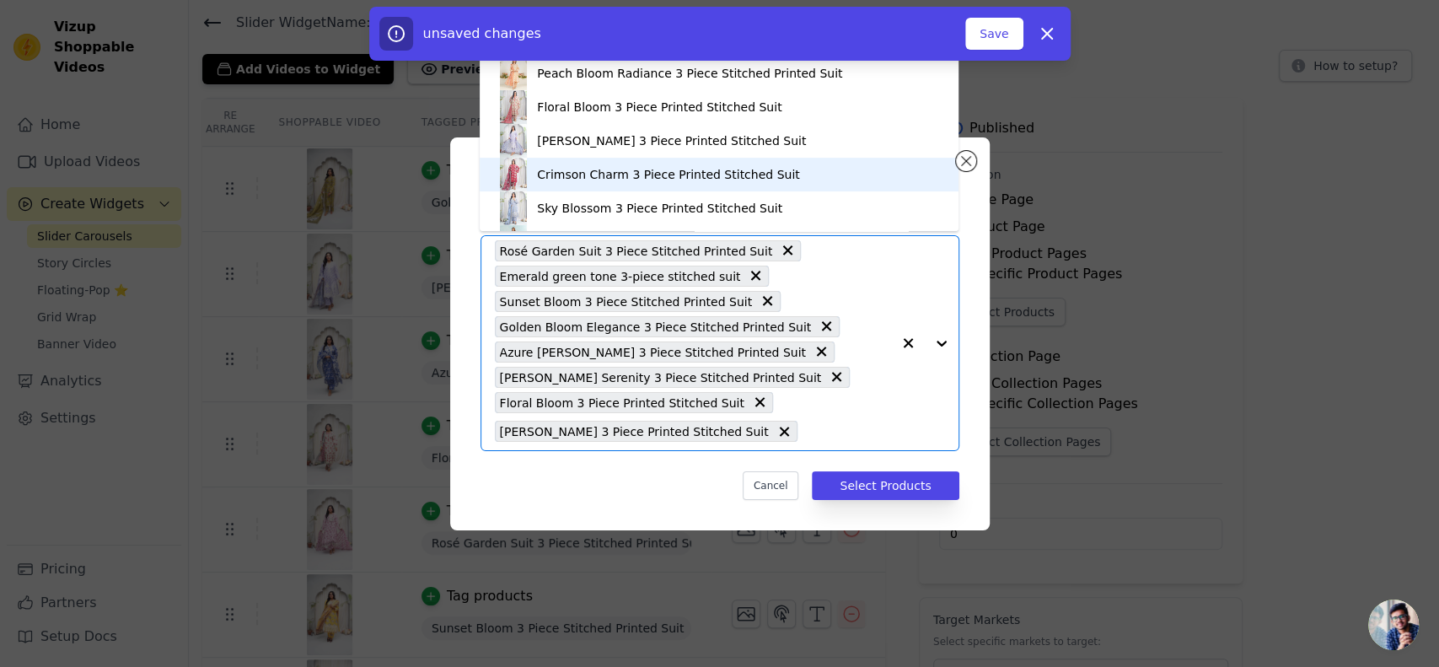
click at [729, 166] on div "Crimson Charm 3 Piece Printed Stitched Suit" at bounding box center [668, 174] width 262 height 17
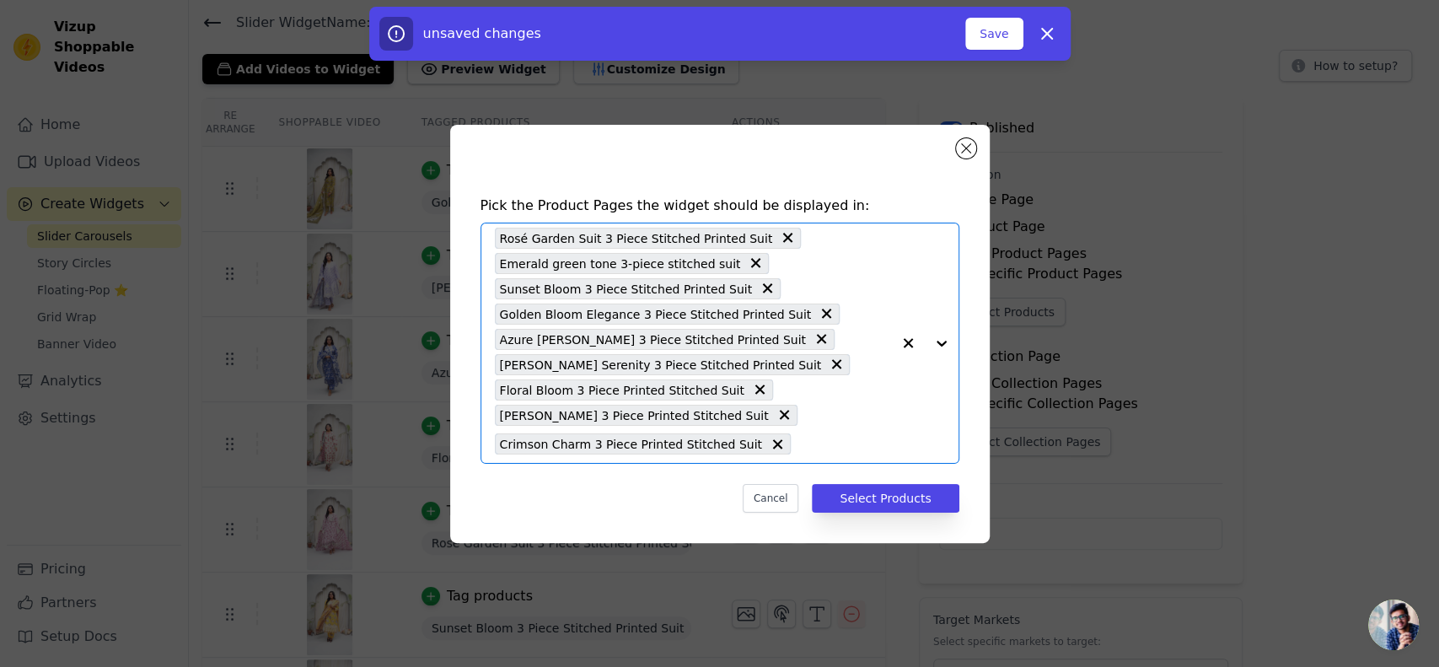
click at [799, 445] on input "text" at bounding box center [845, 444] width 92 height 20
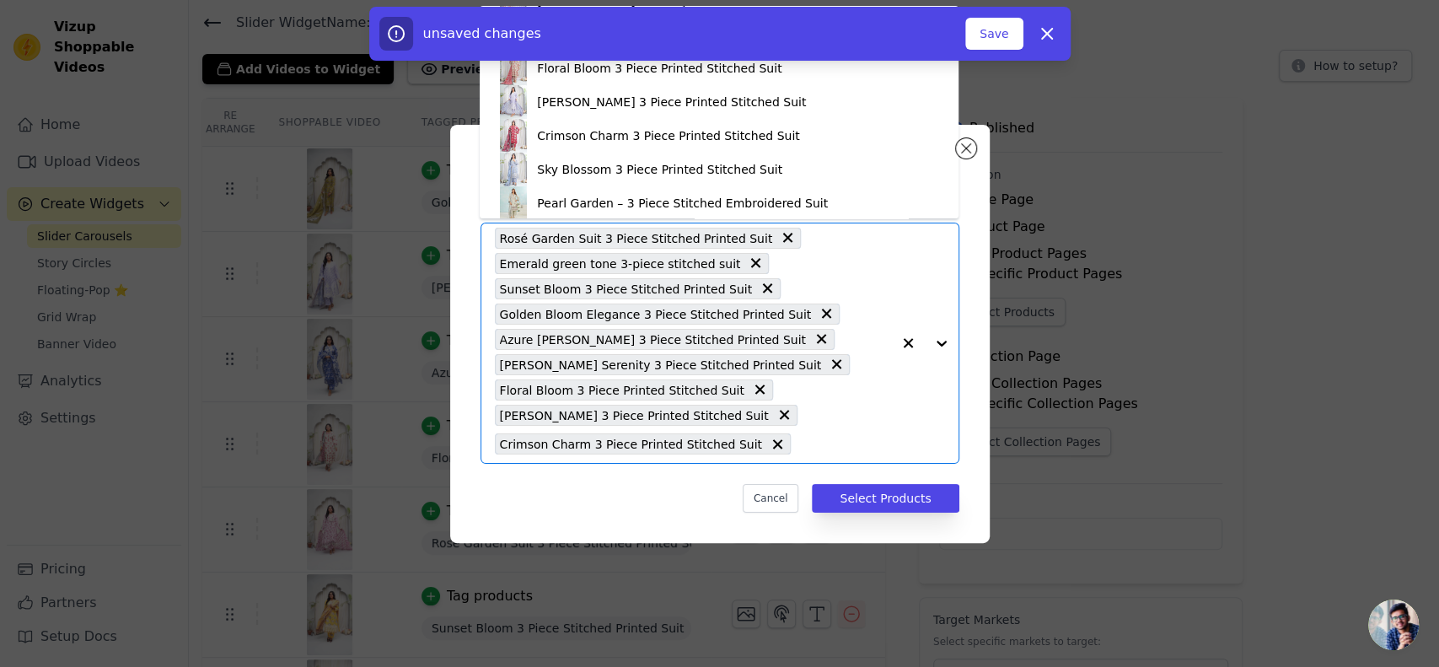
scroll to position [365, 0]
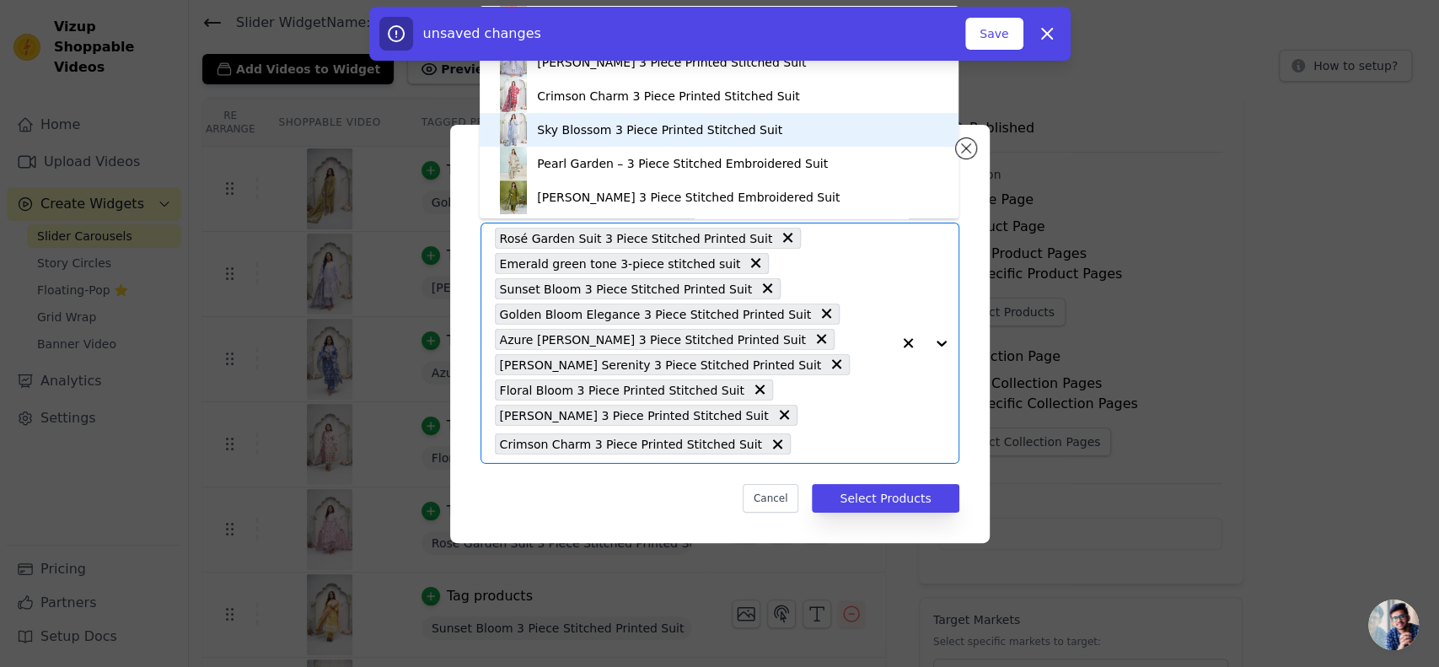
click at [660, 132] on div "Sky Blossom 3 Piece Printed Stitched Suit" at bounding box center [659, 129] width 245 height 17
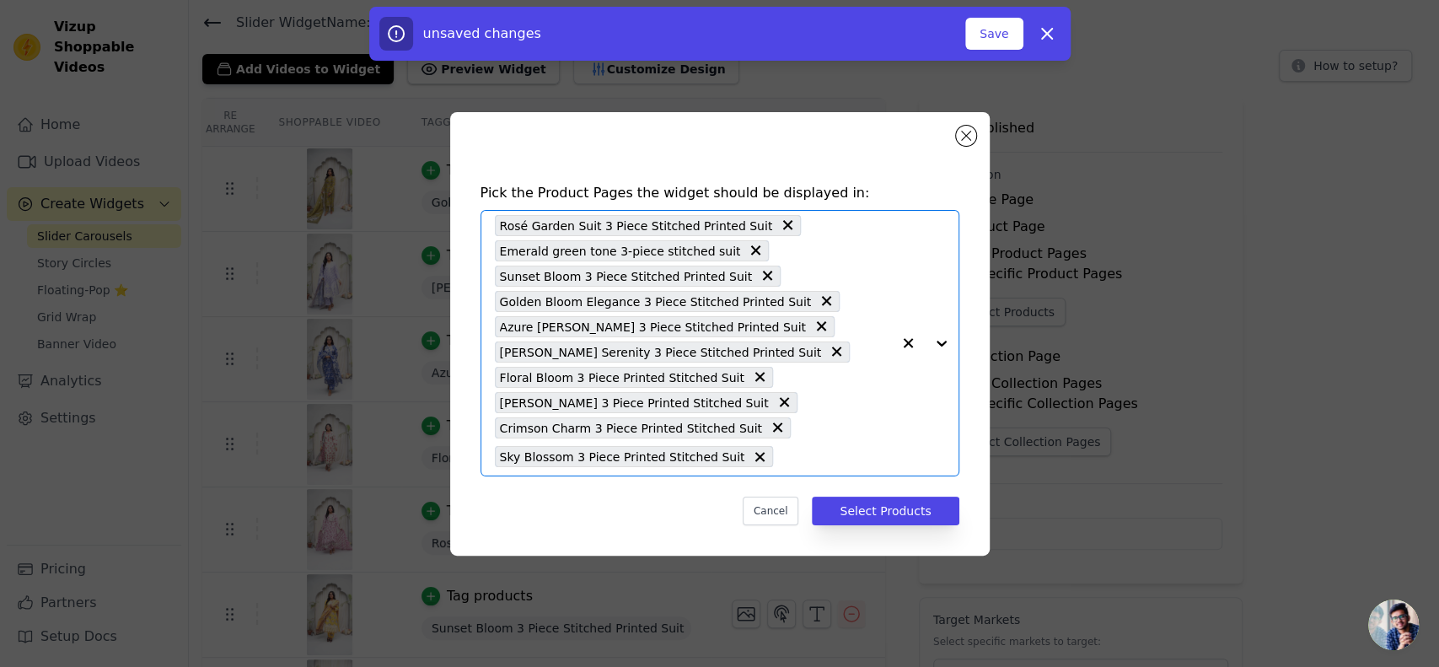
click at [781, 450] on input "text" at bounding box center [835, 457] width 109 height 20
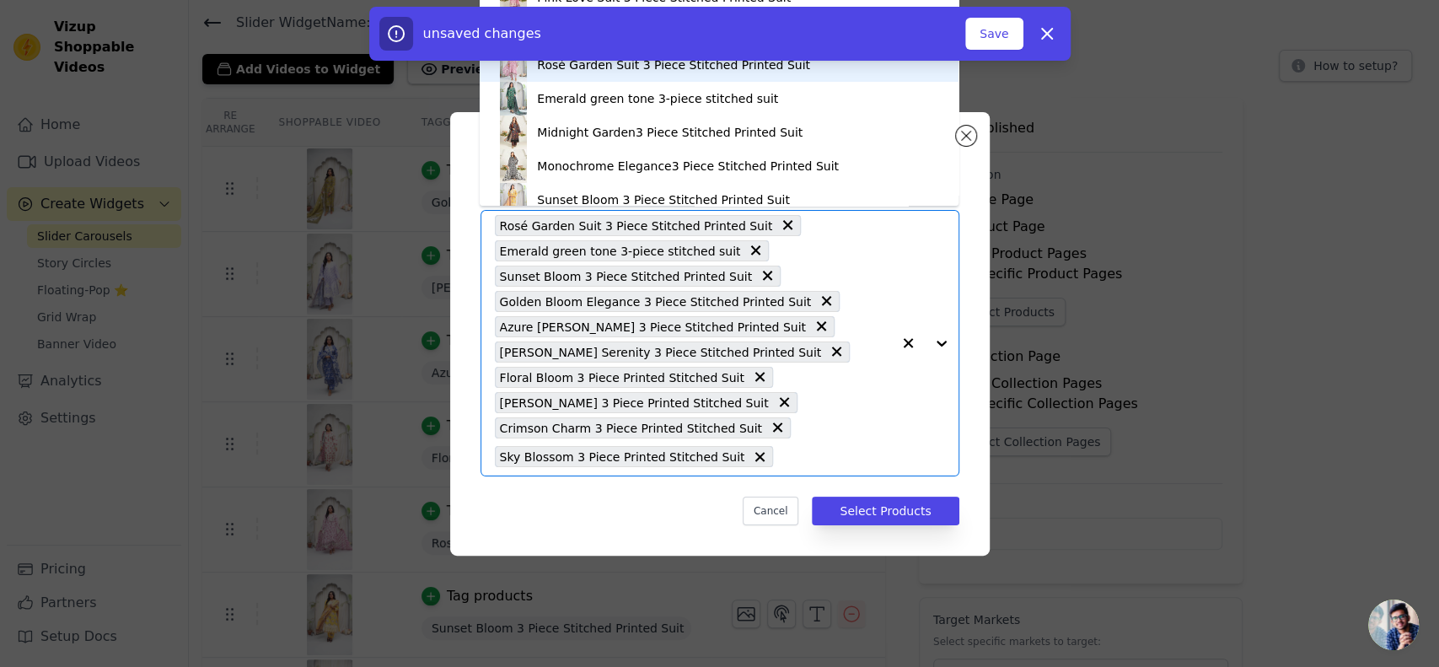
scroll to position [0, 0]
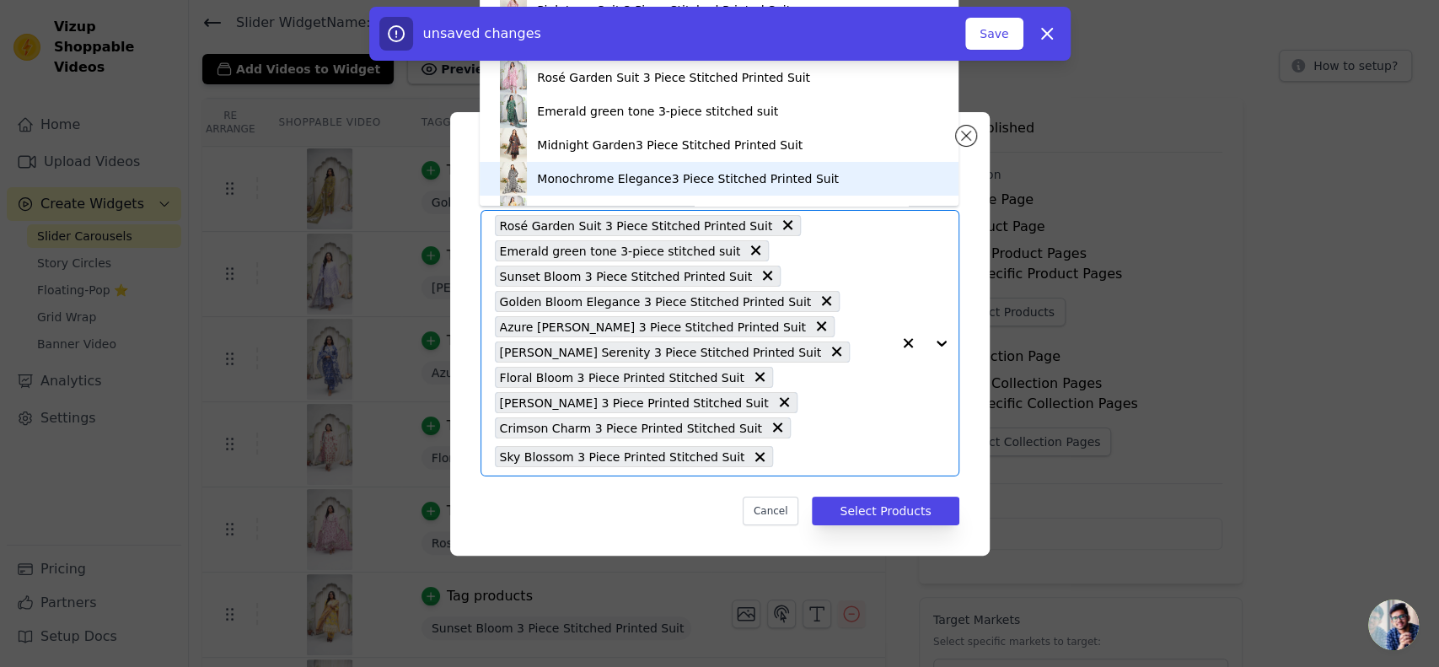
click at [892, 493] on div "Pick the Product Pages the widget should be displayed in: Pink Love Suit 3 Piec…" at bounding box center [720, 354] width 513 height 376
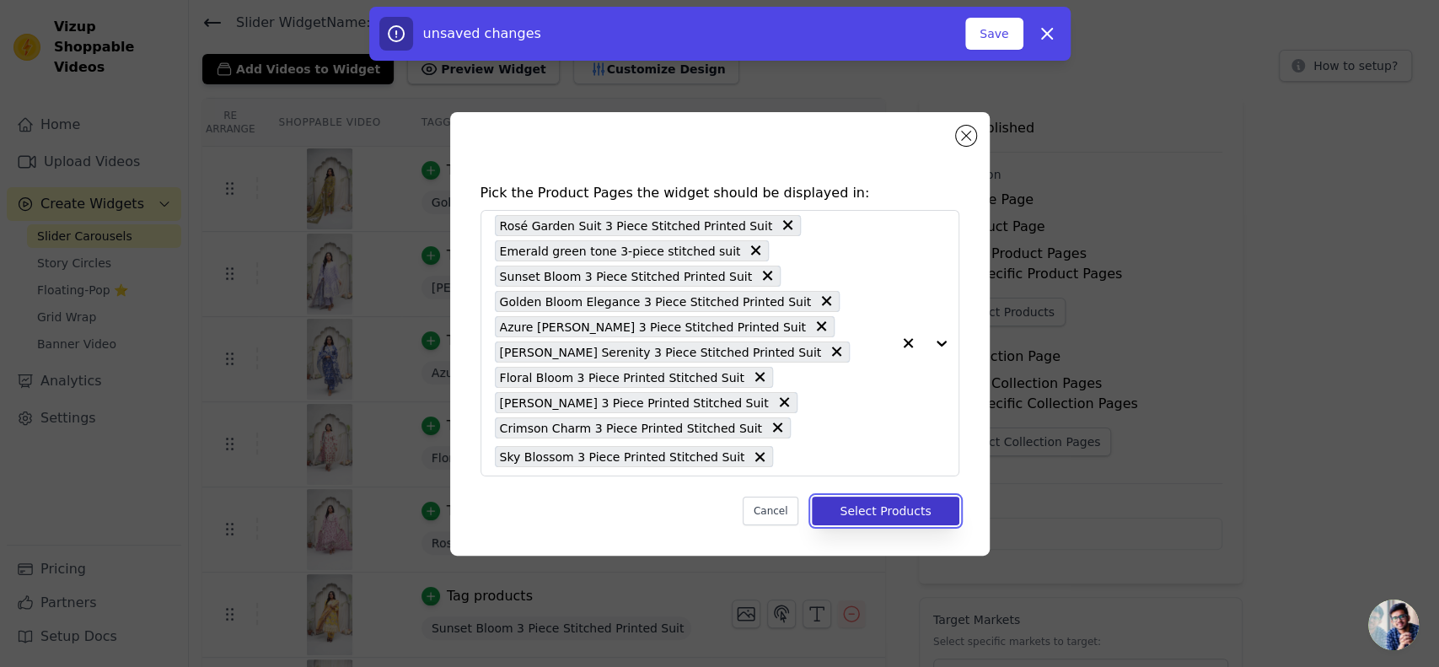
click at [884, 503] on button "Select Products" at bounding box center [885, 511] width 147 height 29
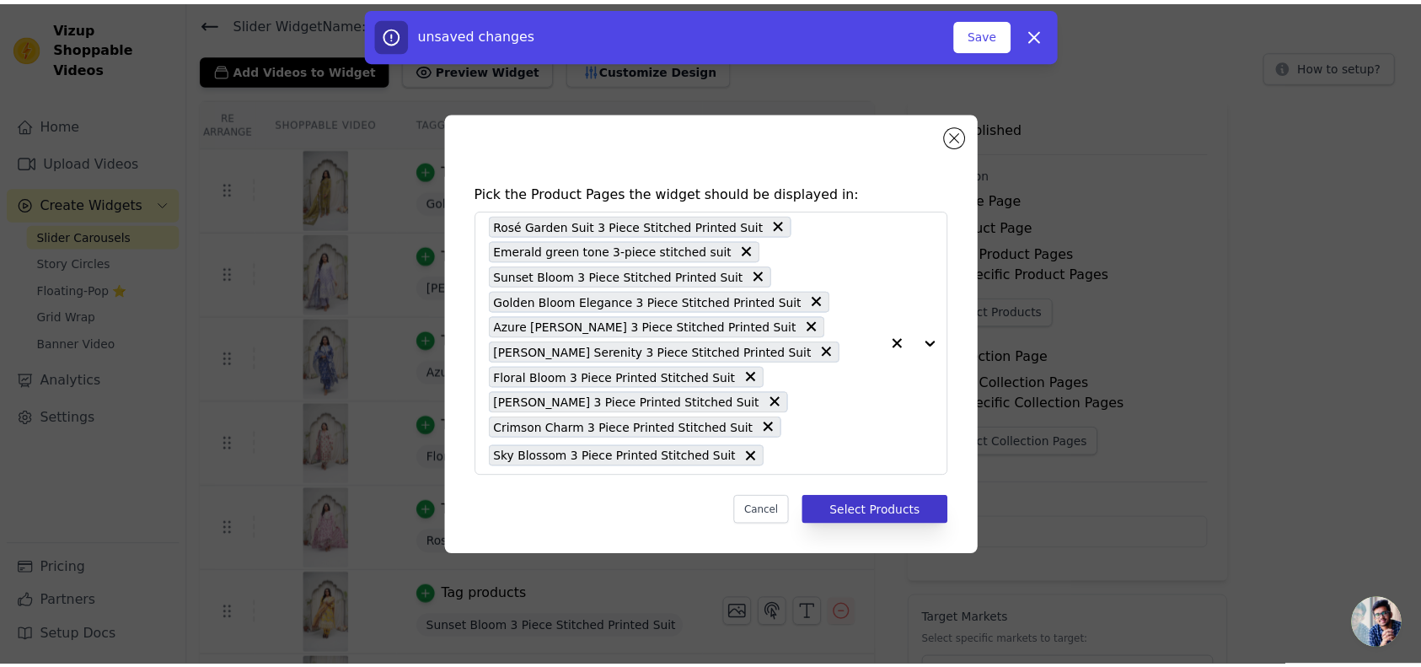
scroll to position [56, 0]
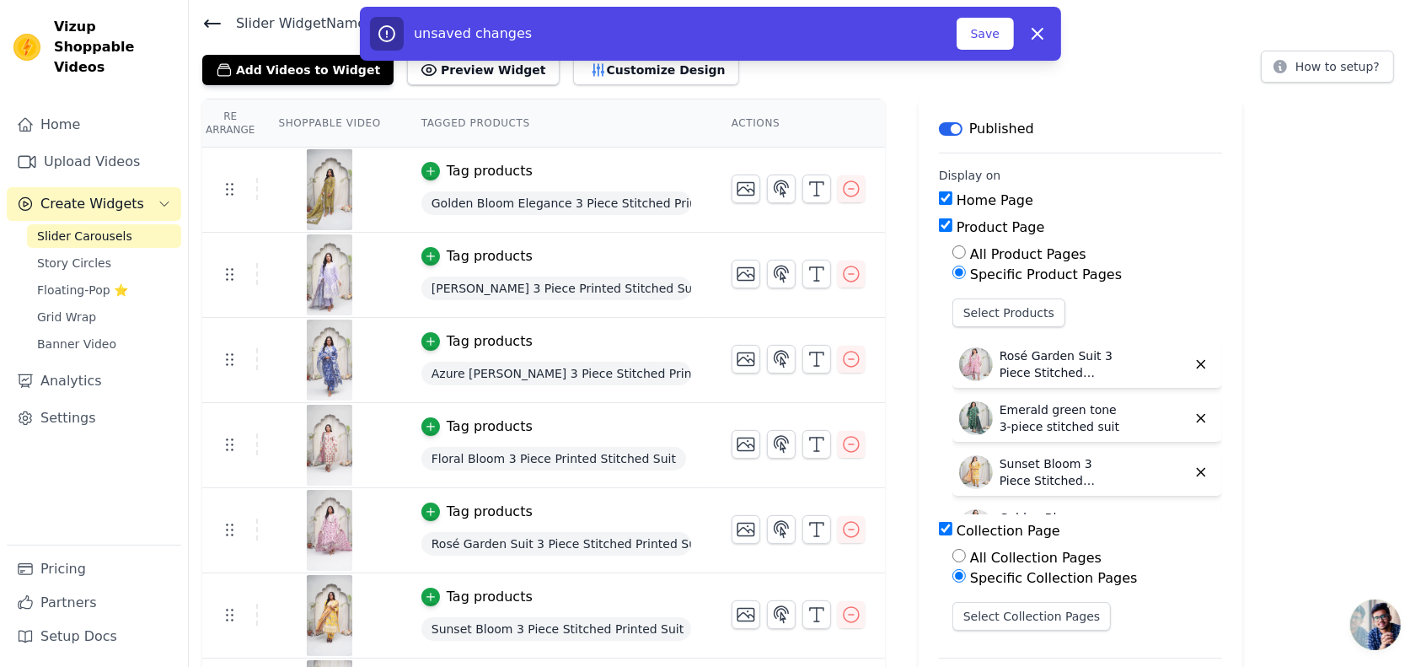
click at [939, 524] on input "Collection Page" at bounding box center [945, 528] width 13 height 13
click at [983, 24] on button "Save" at bounding box center [985, 34] width 57 height 32
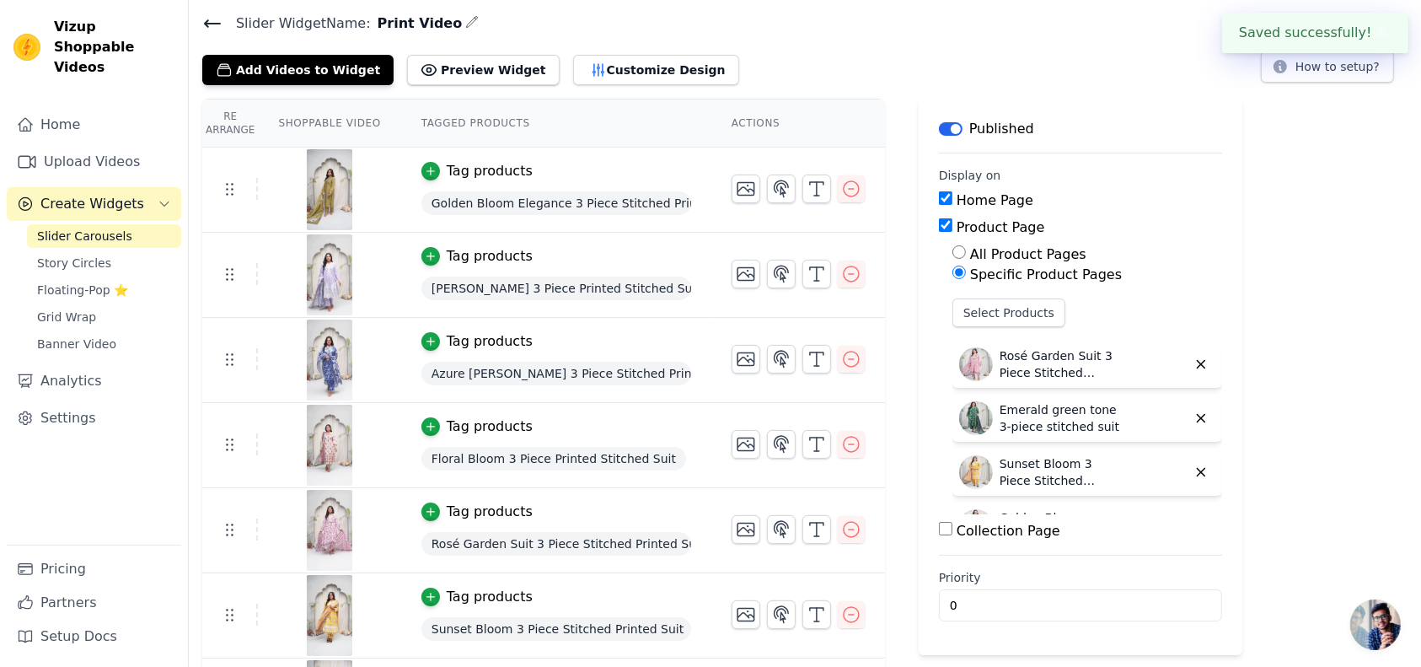
click at [939, 527] on input "Collection Page" at bounding box center [945, 528] width 13 height 13
checkbox input "true"
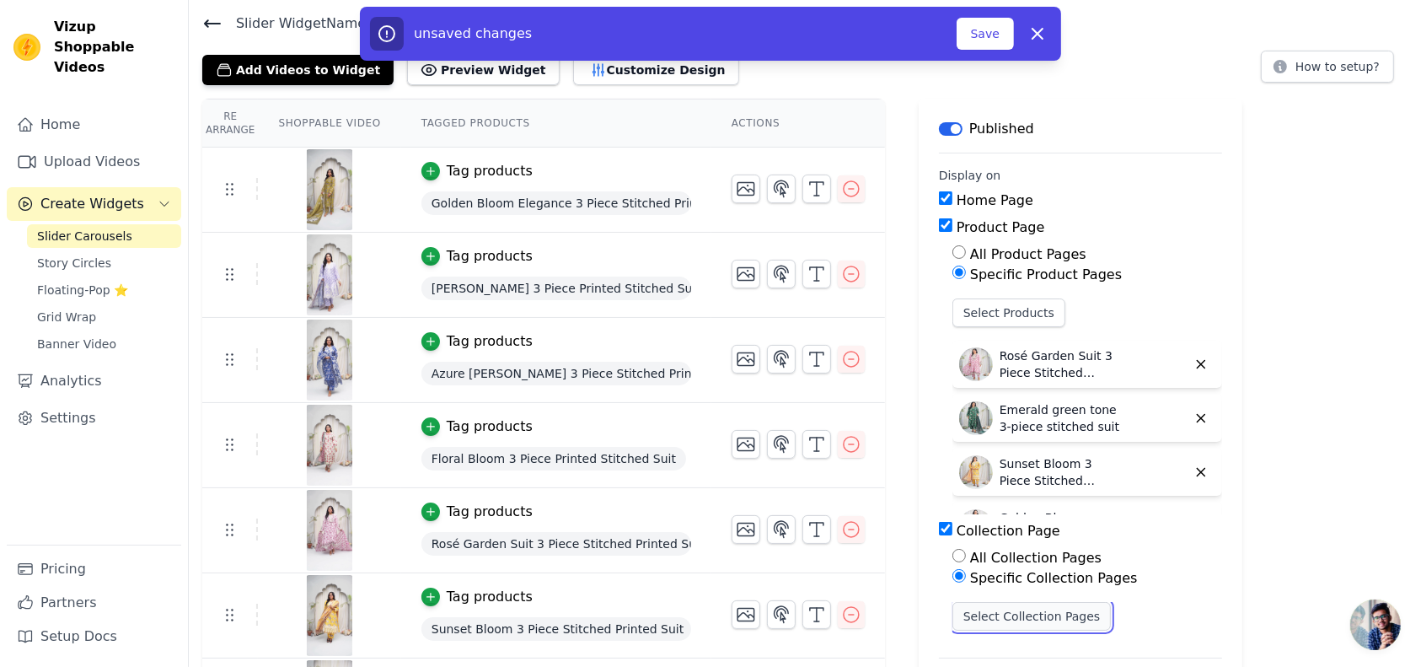
click at [979, 615] on button "Select Collection Pages" at bounding box center [1032, 616] width 159 height 29
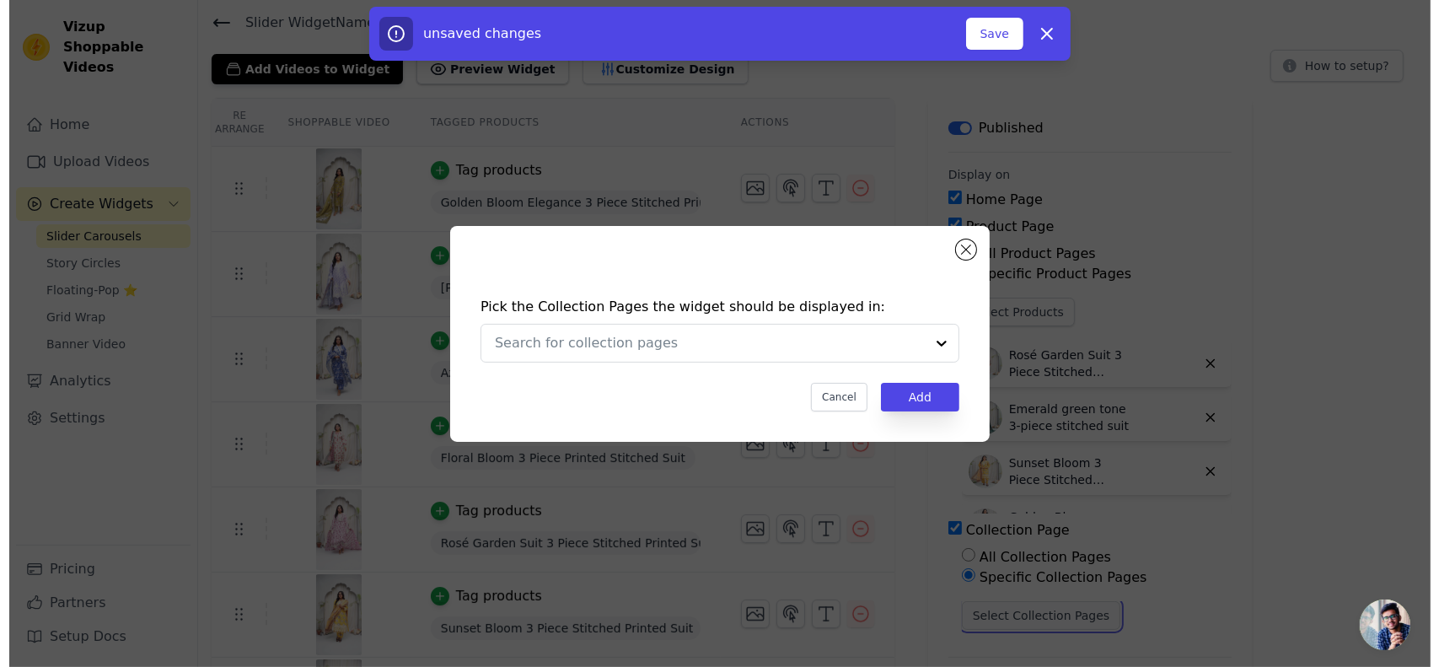
scroll to position [0, 0]
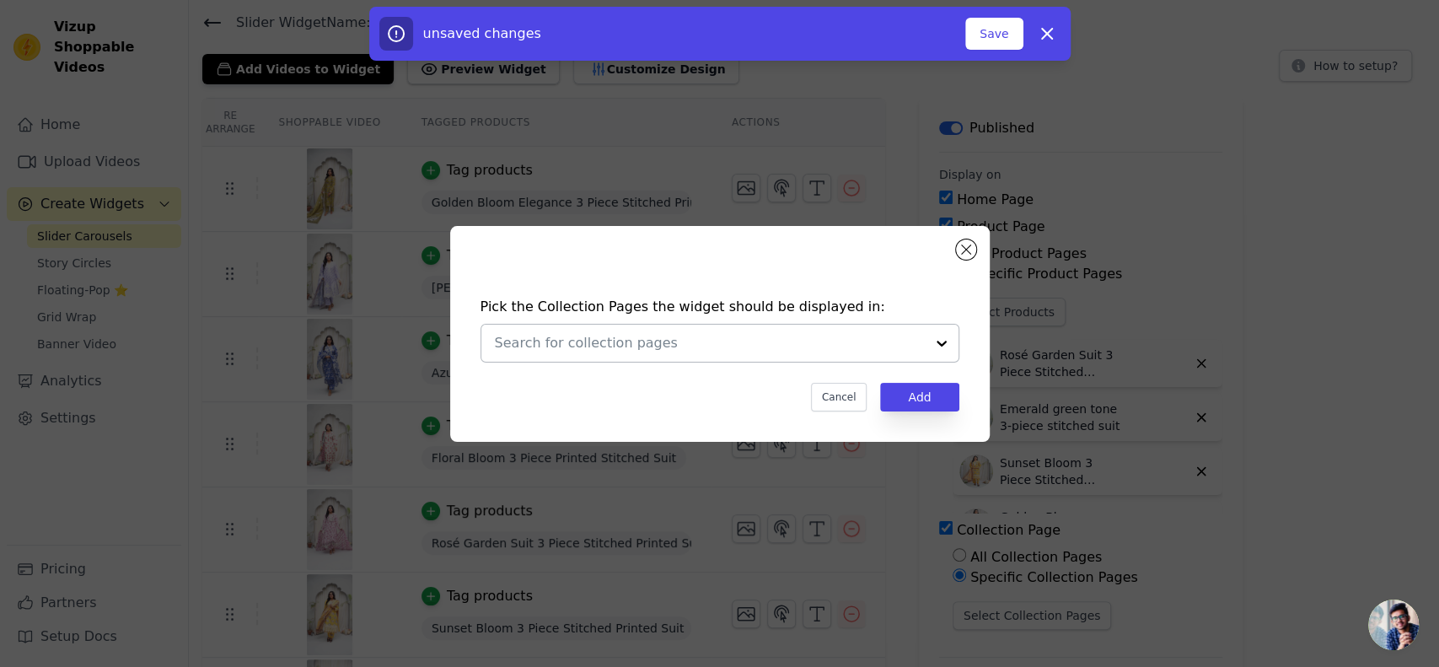
click at [809, 331] on div at bounding box center [710, 343] width 430 height 37
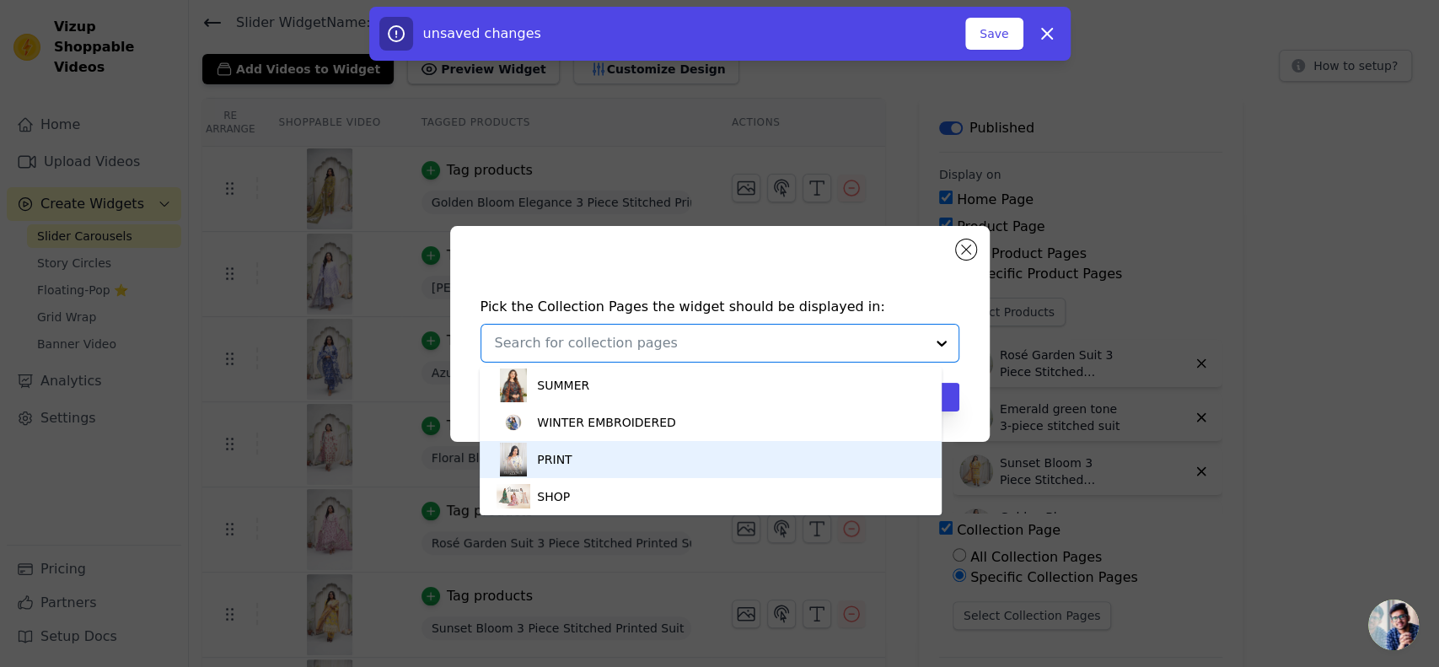
click at [647, 461] on div "PRINT" at bounding box center [711, 459] width 428 height 37
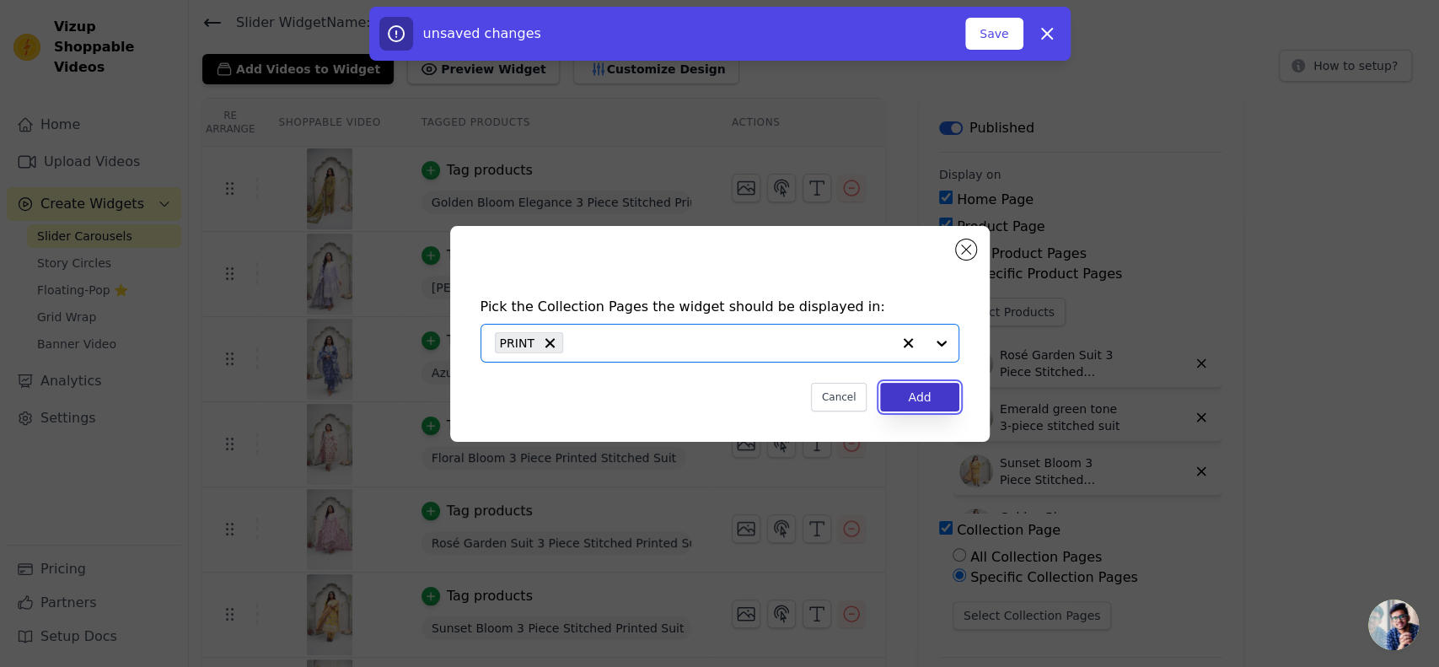
click at [904, 395] on button "Add" at bounding box center [919, 397] width 78 height 29
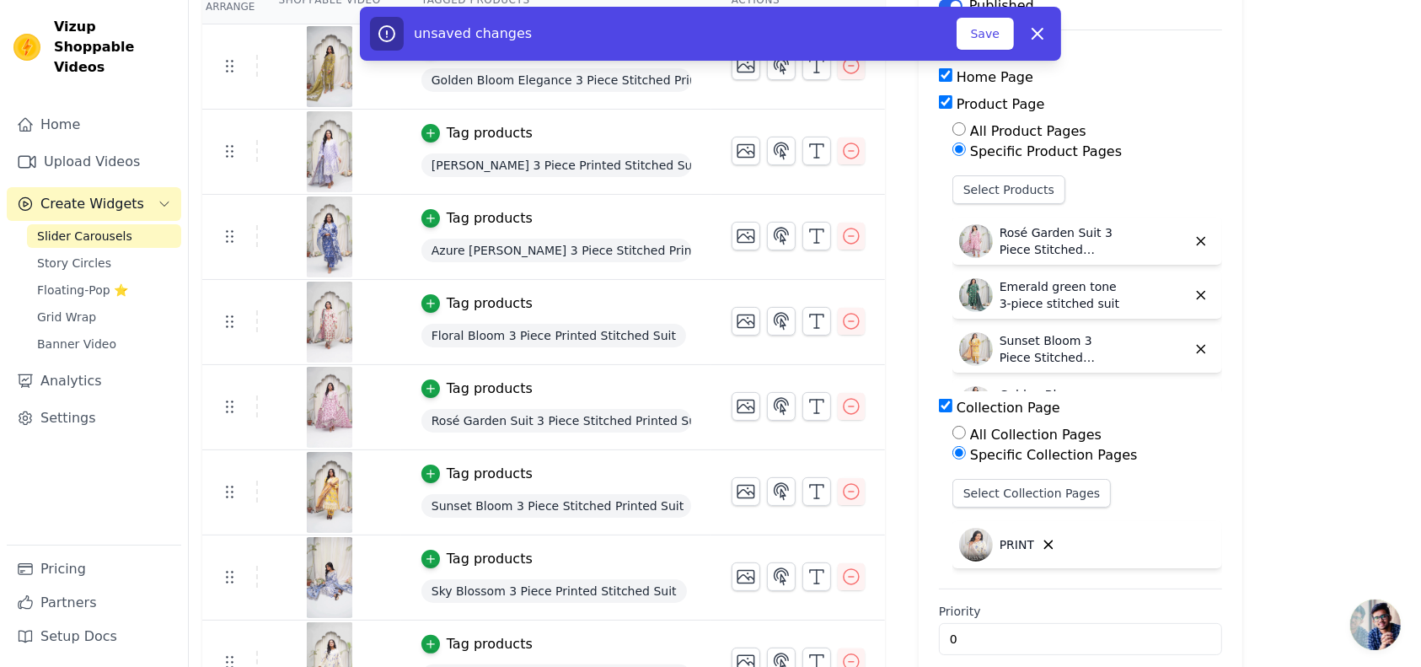
scroll to position [187, 0]
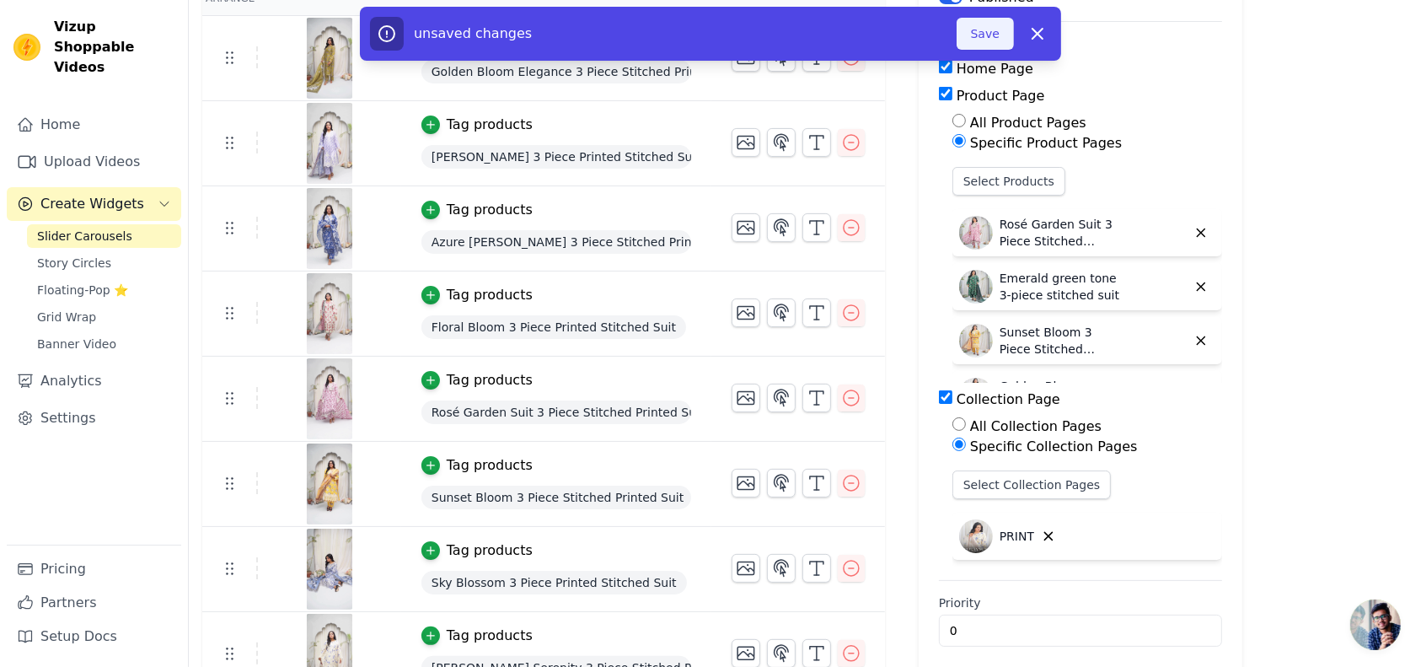
click at [995, 40] on button "Save" at bounding box center [985, 34] width 57 height 32
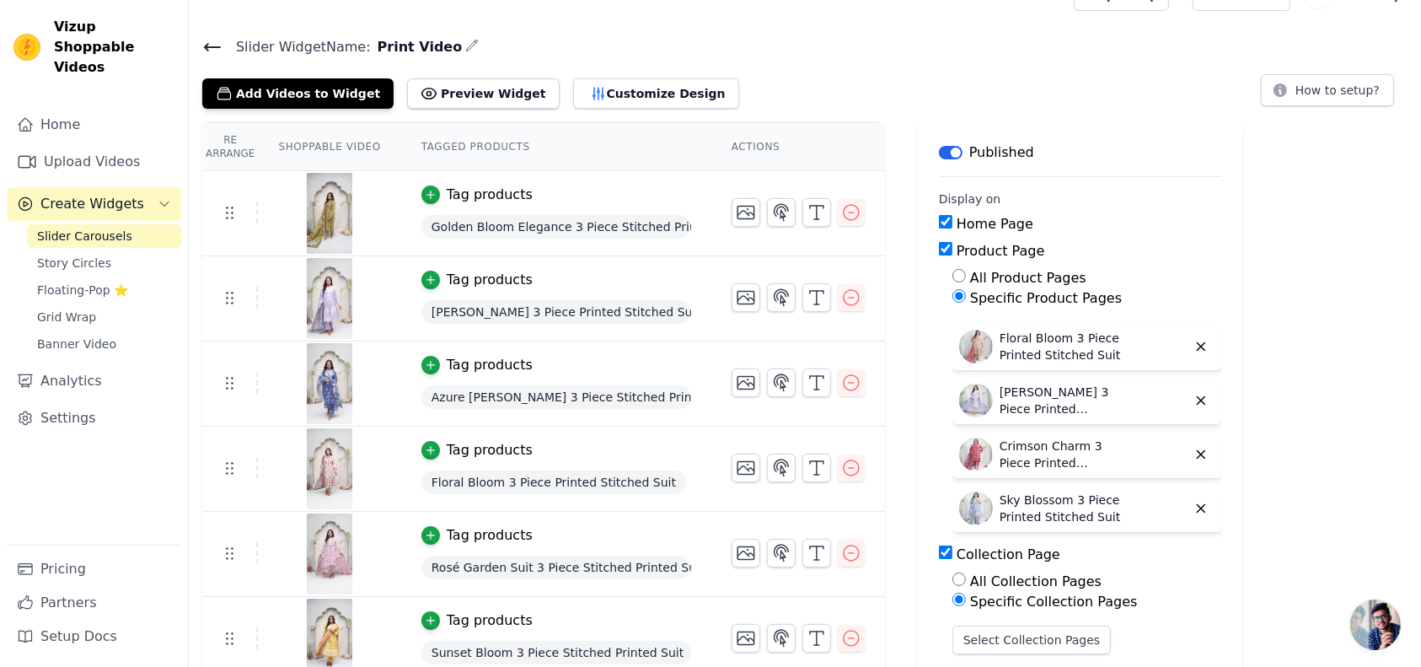
scroll to position [0, 0]
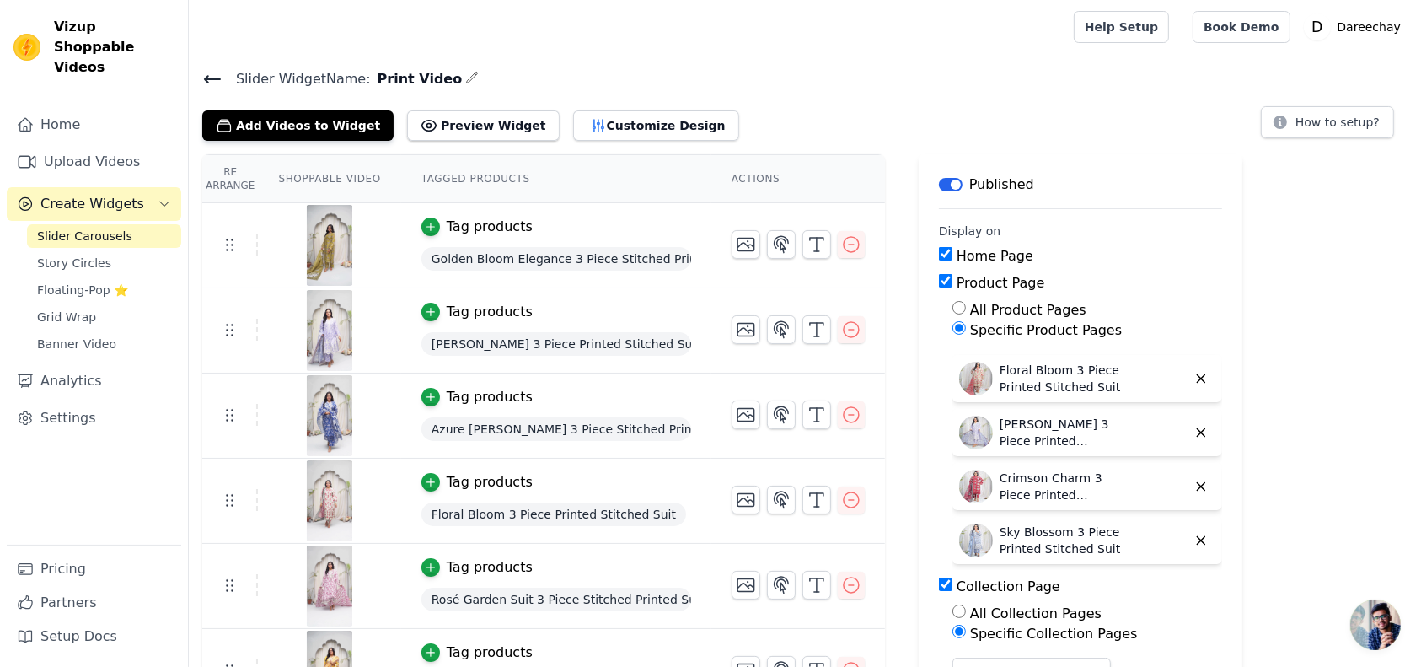
click at [212, 78] on icon at bounding box center [212, 79] width 15 height 7
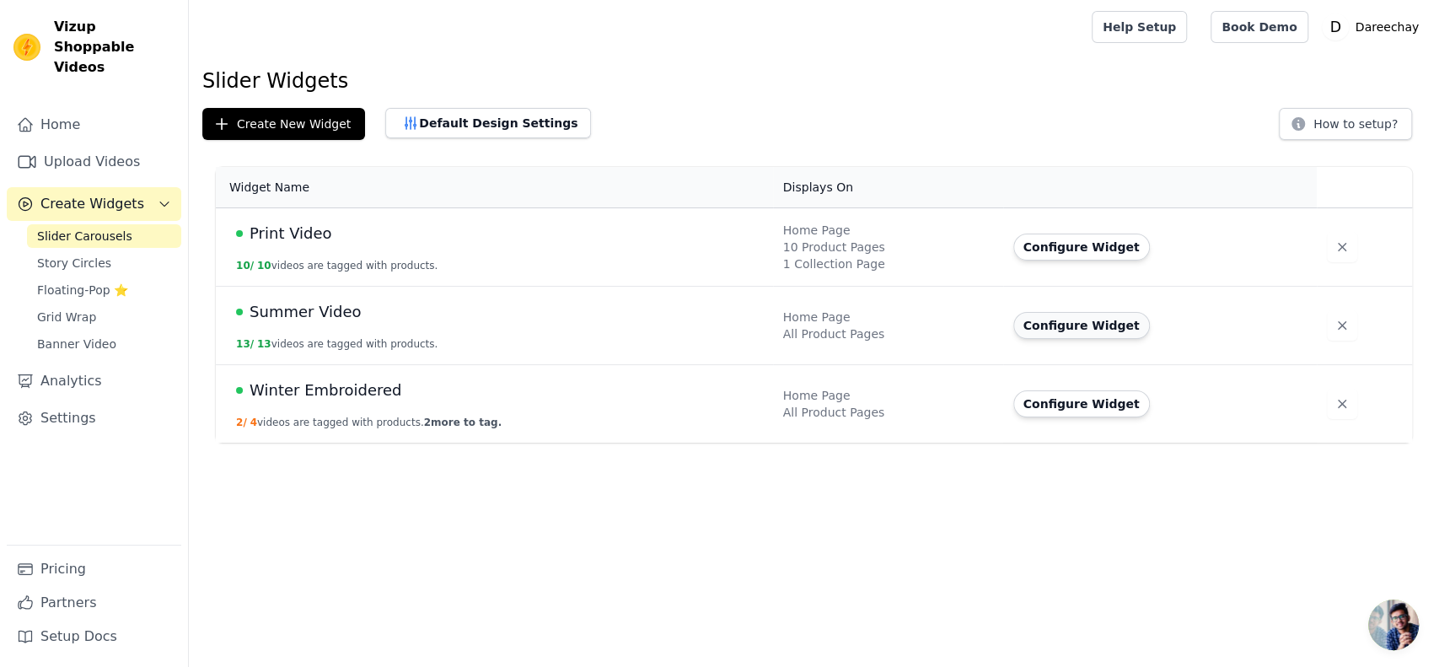
click at [1026, 325] on button "Configure Widget" at bounding box center [1081, 325] width 137 height 27
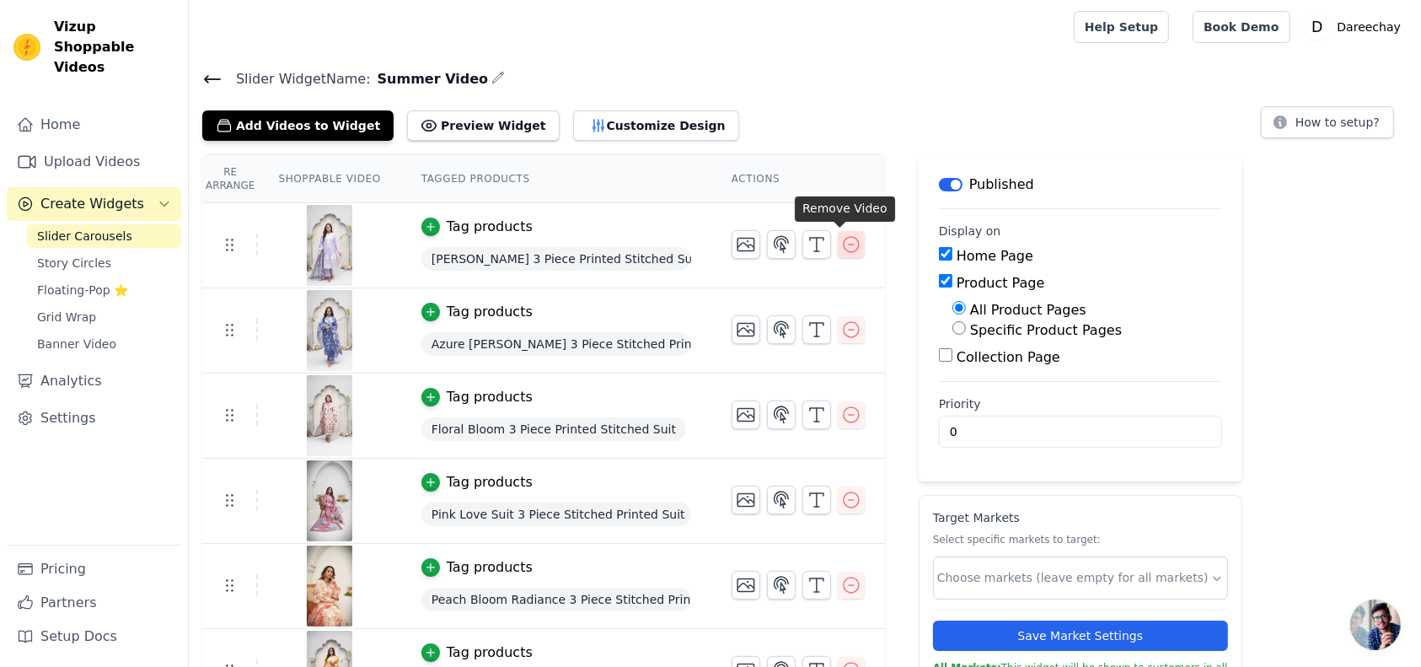
click at [846, 244] on icon "button" at bounding box center [851, 244] width 20 height 20
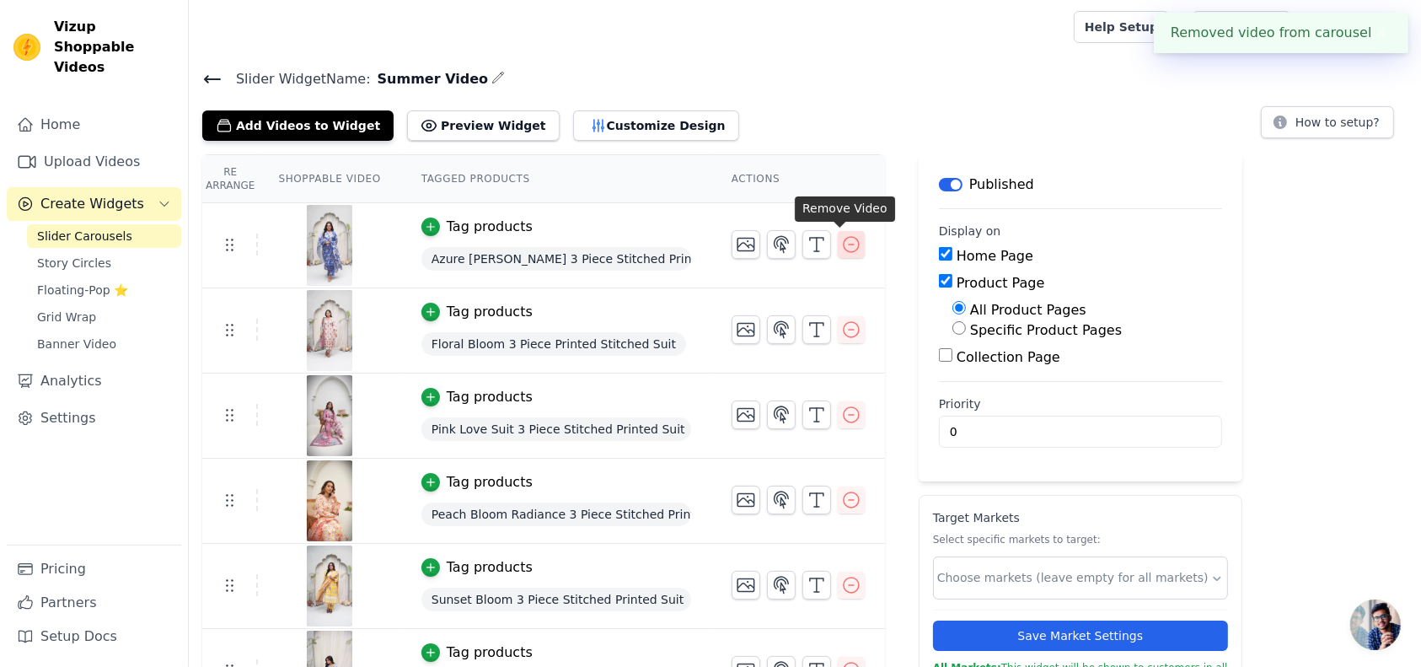
click at [841, 249] on icon "button" at bounding box center [851, 244] width 20 height 20
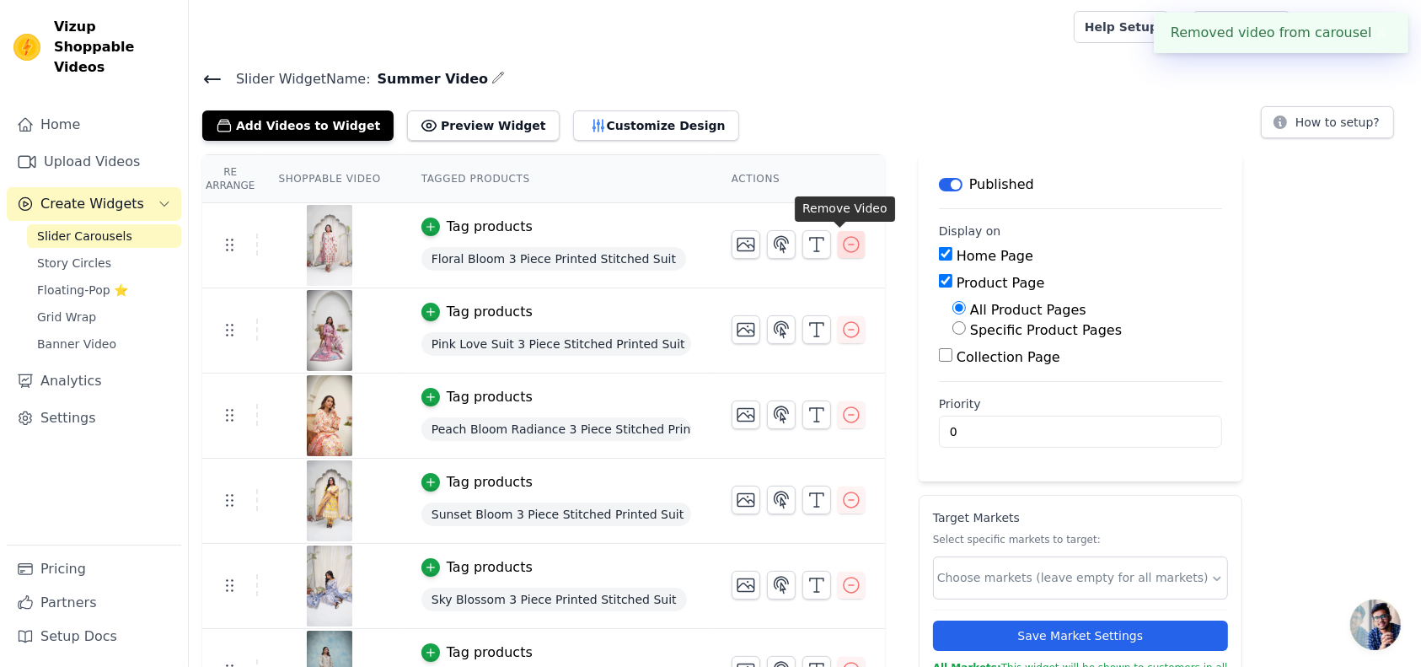
click at [841, 239] on icon "button" at bounding box center [851, 244] width 20 height 20
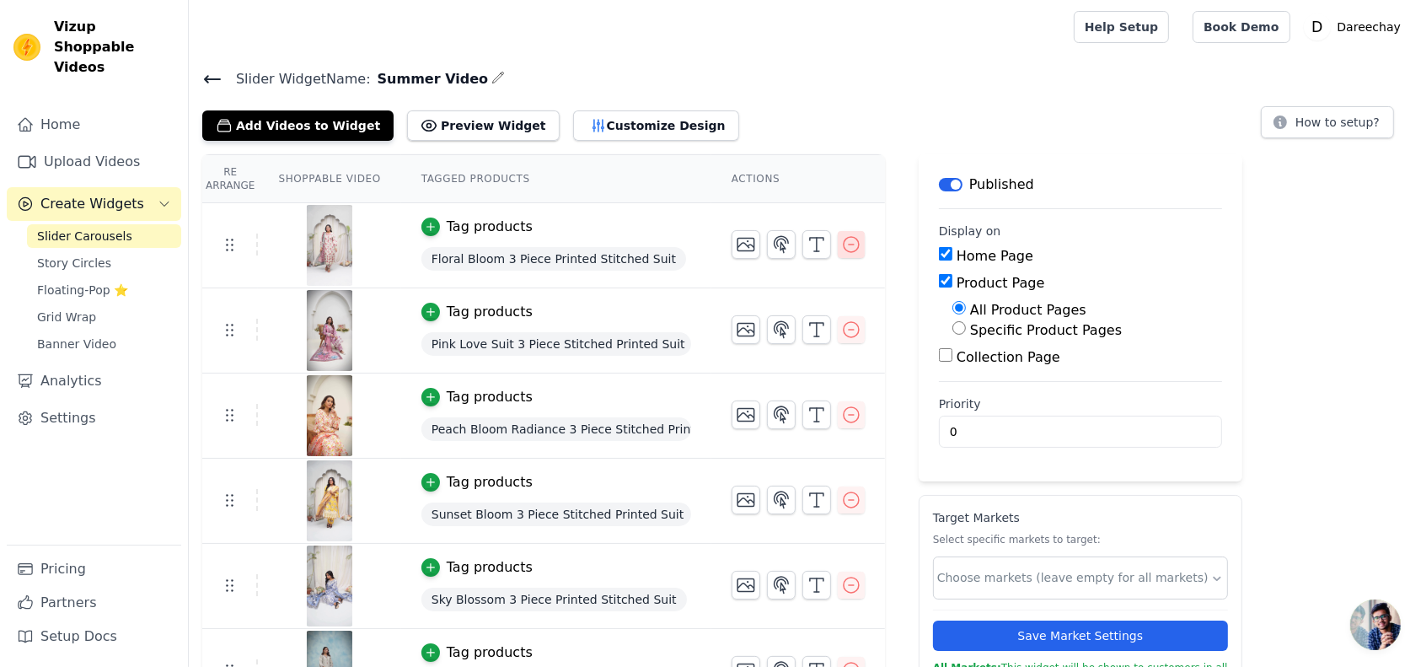
click at [841, 246] on icon "button" at bounding box center [851, 244] width 20 height 20
click at [841, 245] on icon "button" at bounding box center [851, 244] width 20 height 20
click at [847, 243] on icon "button" at bounding box center [851, 244] width 15 height 15
click at [841, 320] on icon "button" at bounding box center [851, 329] width 20 height 20
click at [328, 125] on button "Add Videos to Widget" at bounding box center [297, 125] width 191 height 30
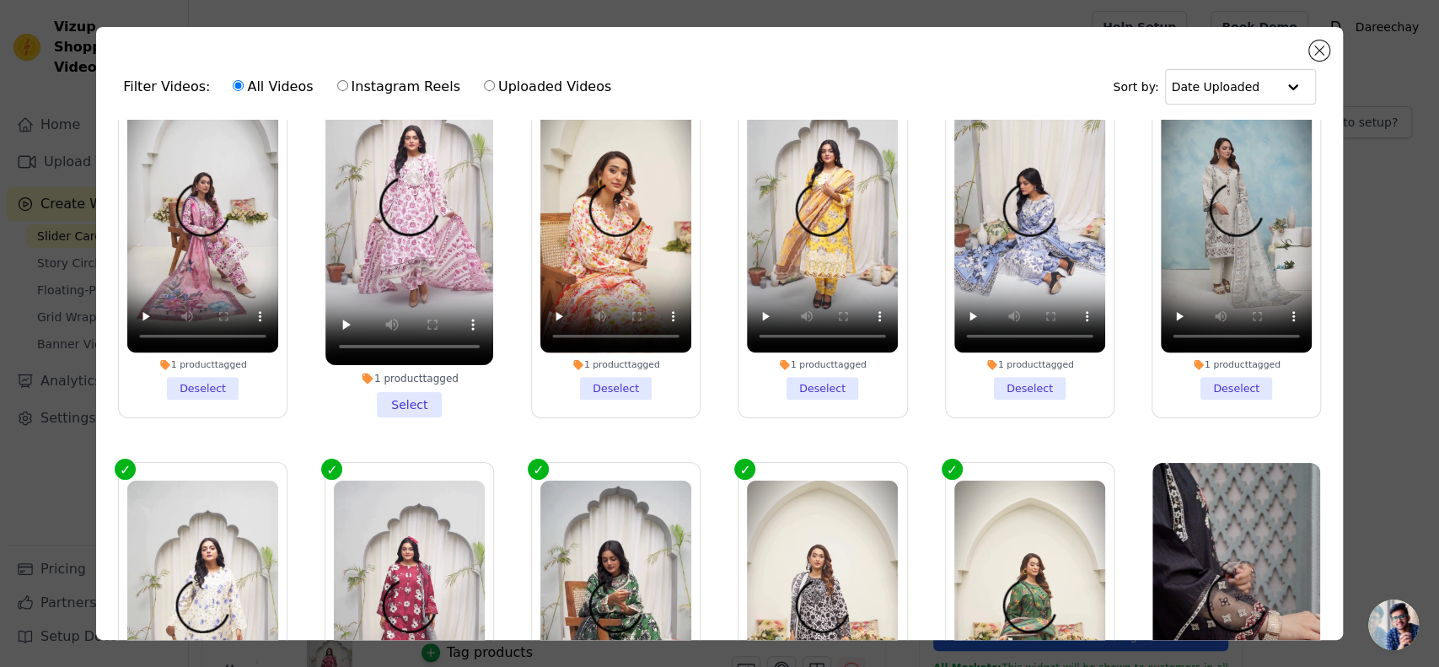
scroll to position [468, 0]
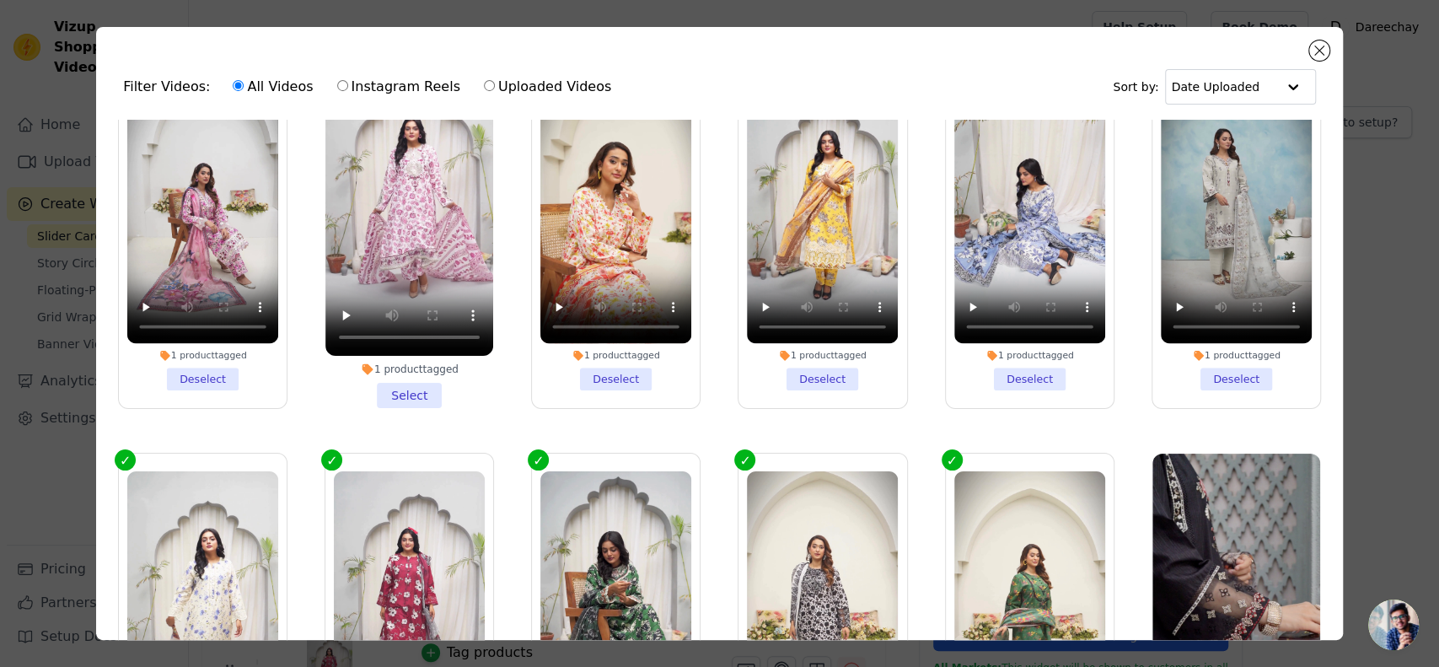
click at [602, 370] on li "1 product tagged Deselect" at bounding box center [615, 232] width 151 height 315
click at [0, 0] on input "1 product tagged Deselect" at bounding box center [0, 0] width 0 height 0
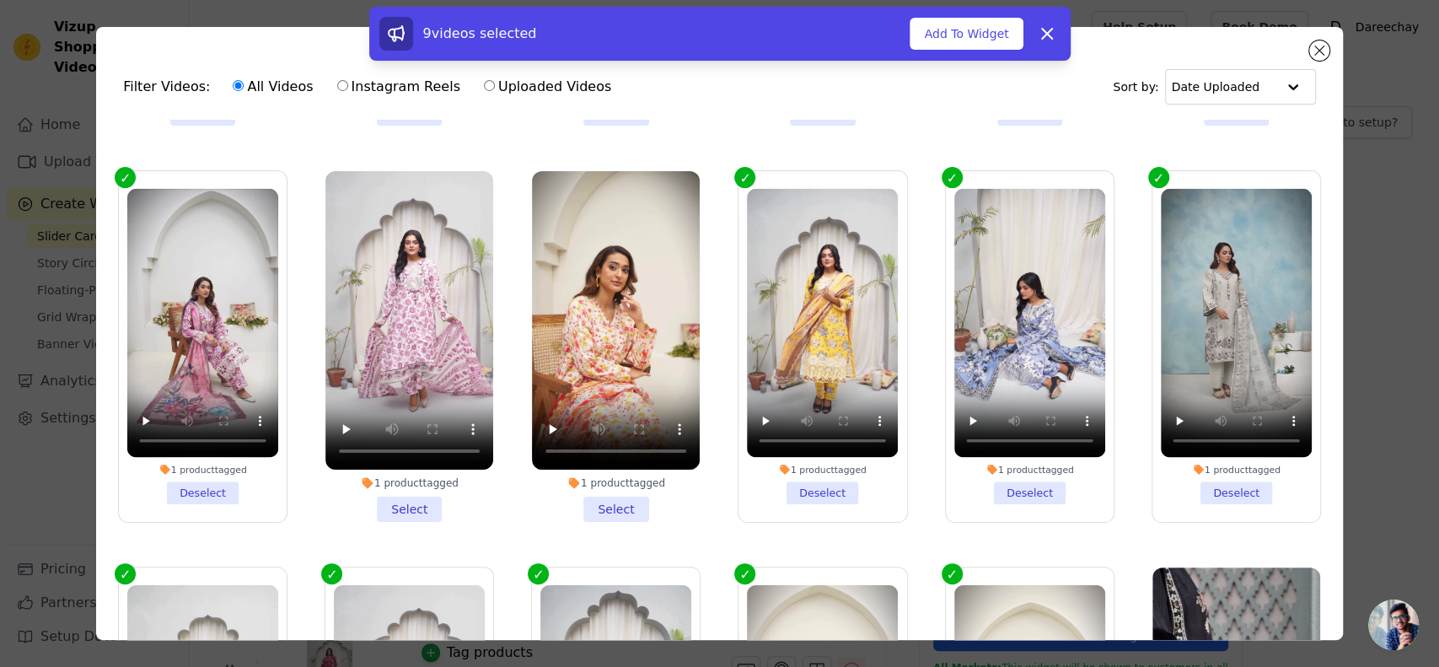
scroll to position [337, 0]
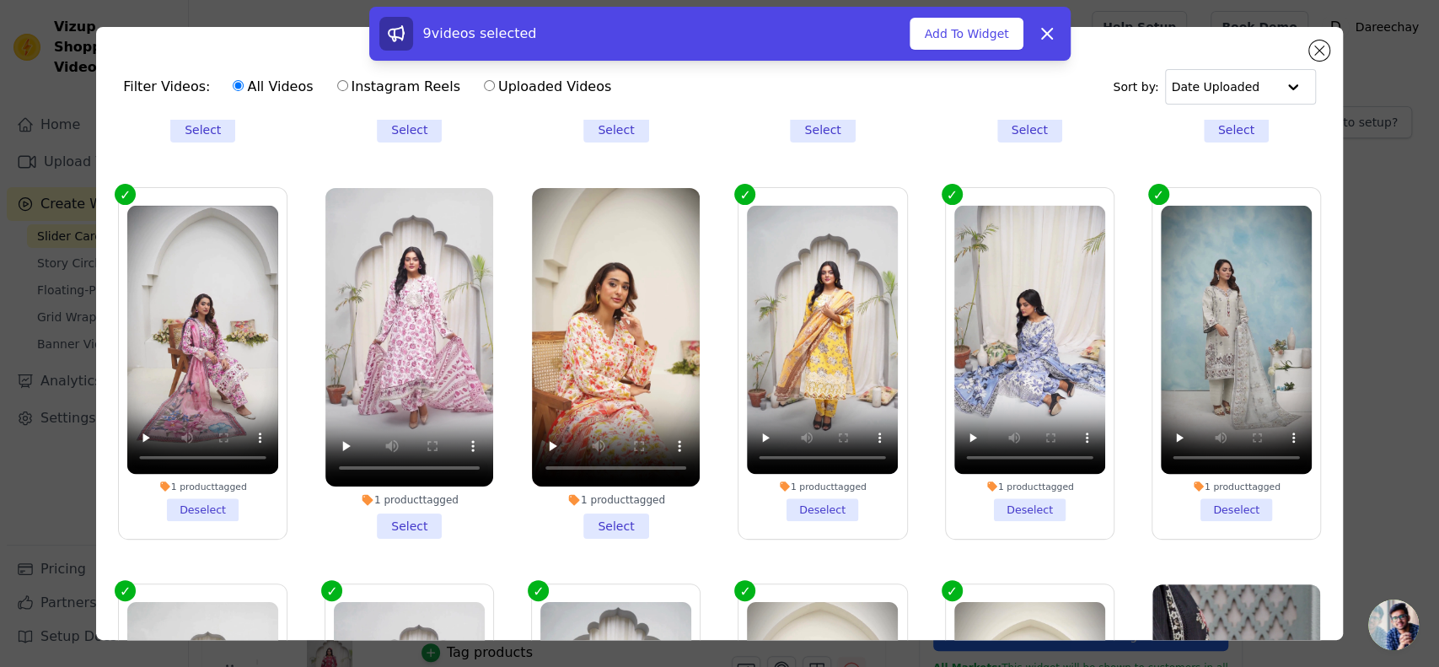
click at [795, 493] on li "1 product tagged Deselect" at bounding box center [822, 363] width 151 height 315
click at [0, 0] on input "1 product tagged Deselect" at bounding box center [0, 0] width 0 height 0
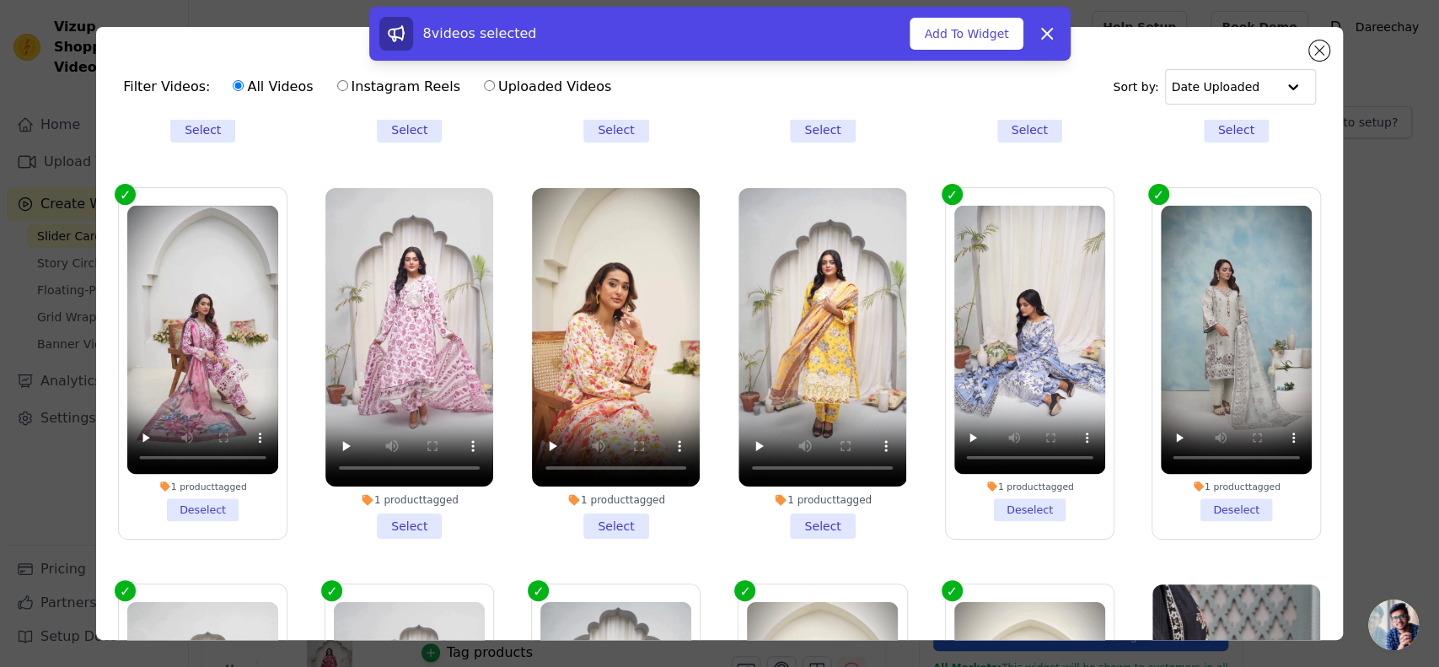
click at [990, 487] on li "1 product tagged Deselect" at bounding box center [1029, 363] width 151 height 315
click at [0, 0] on input "1 product tagged Deselect" at bounding box center [0, 0] width 0 height 0
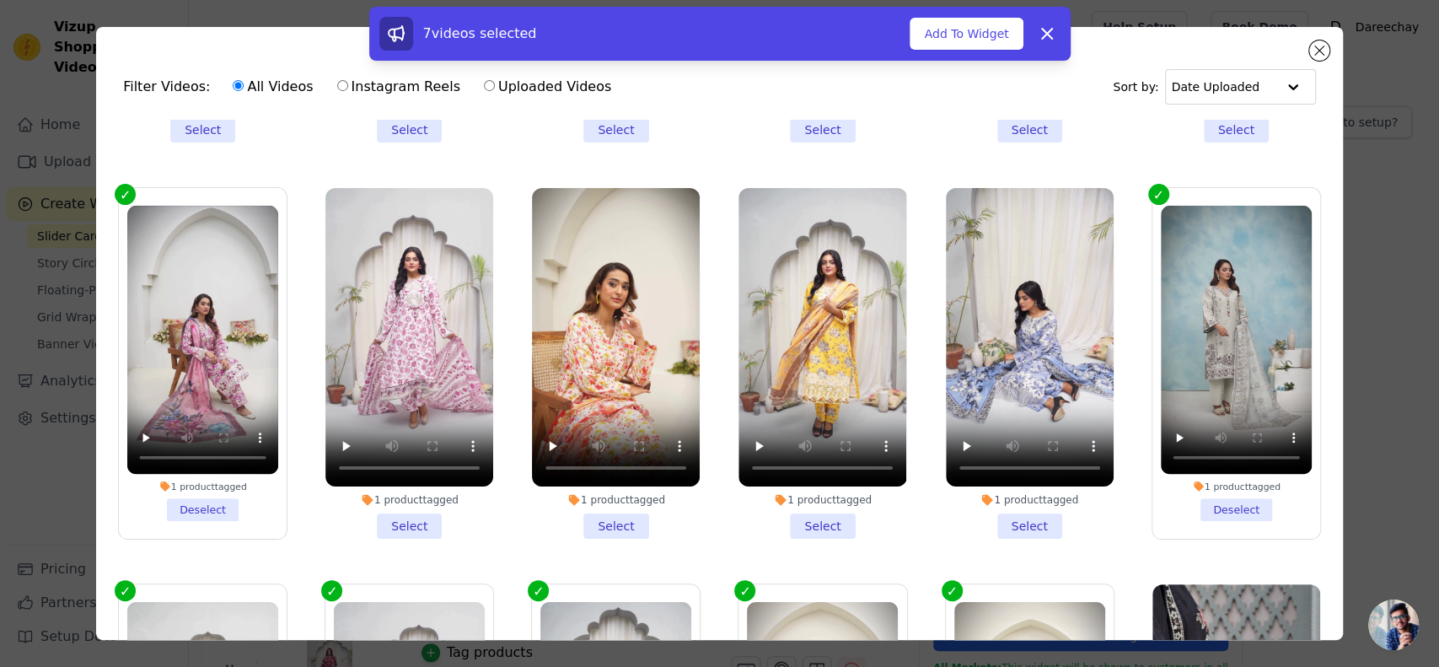
click at [1207, 491] on li "1 product tagged Deselect" at bounding box center [1236, 363] width 151 height 315
click at [0, 0] on input "1 product tagged Deselect" at bounding box center [0, 0] width 0 height 0
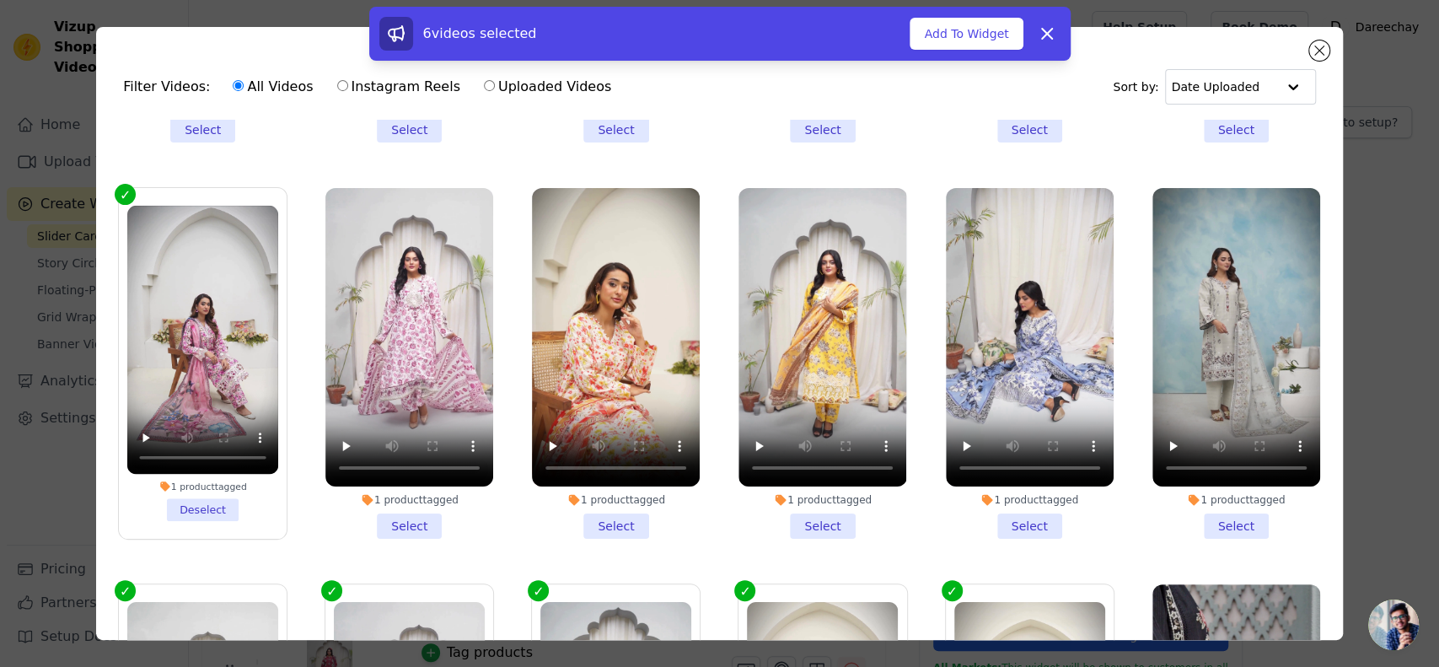
click at [223, 491] on li "1 product tagged Deselect" at bounding box center [202, 363] width 151 height 315
click at [0, 0] on input "1 product tagged Deselect" at bounding box center [0, 0] width 0 height 0
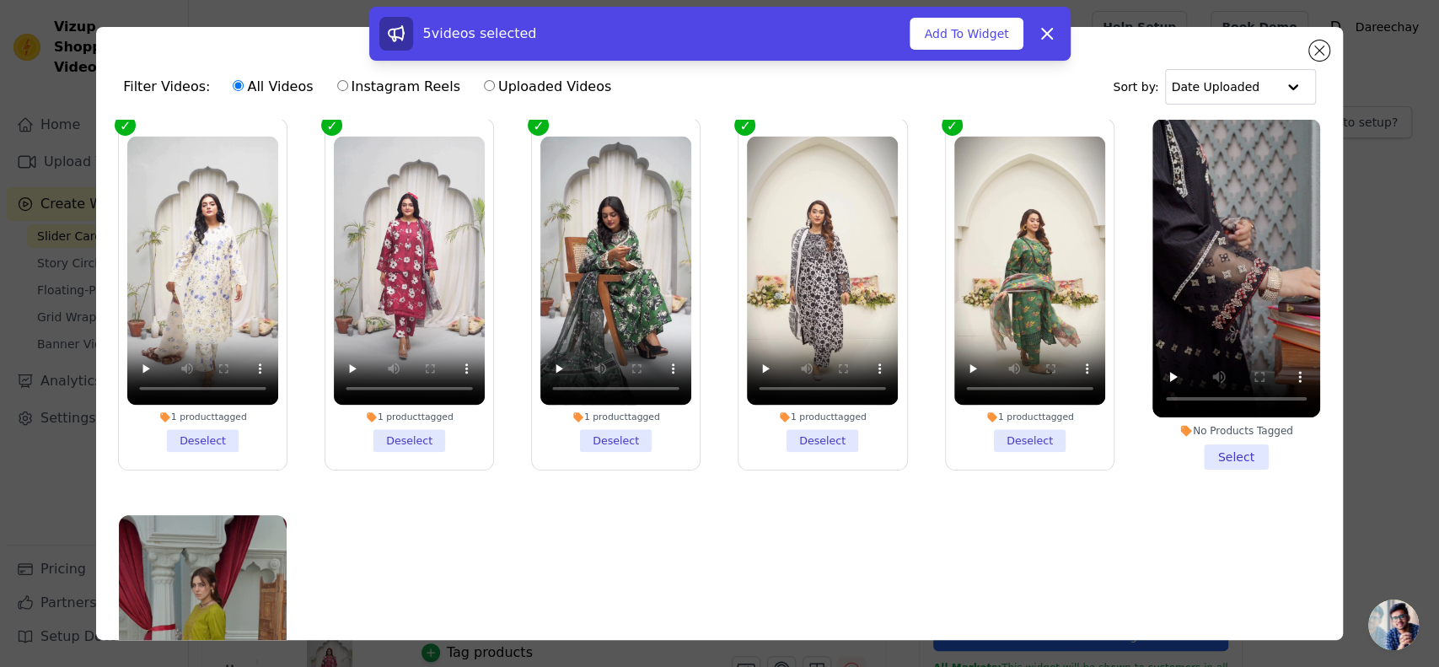
scroll to position [917, 0]
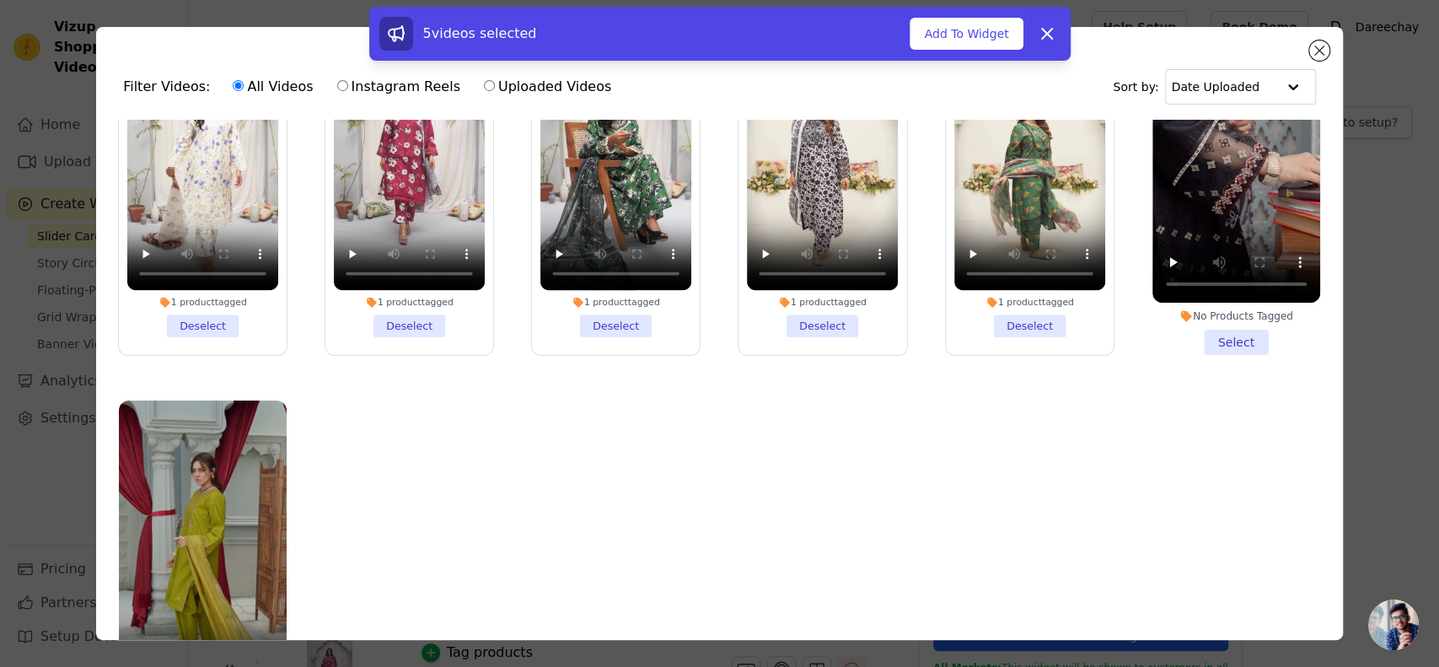
click at [205, 293] on li "1 product tagged Deselect" at bounding box center [202, 179] width 151 height 315
click at [0, 0] on input "1 product tagged Deselect" at bounding box center [0, 0] width 0 height 0
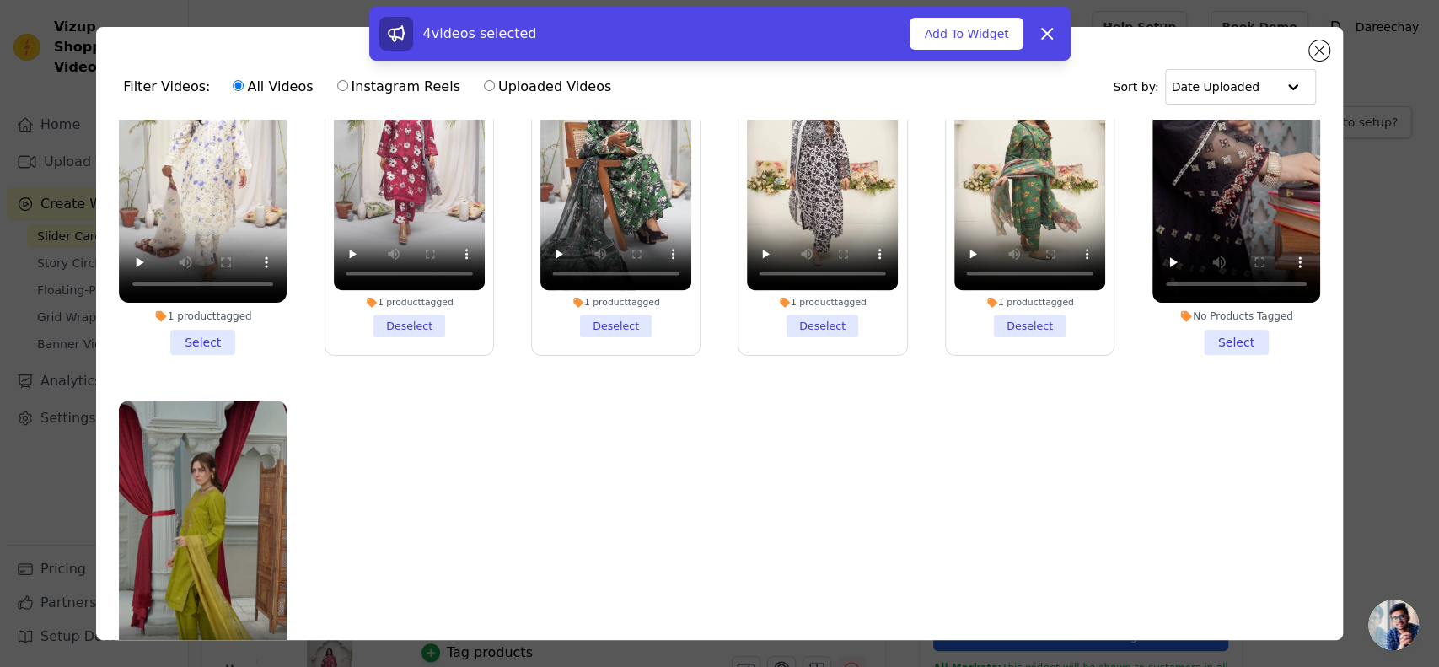
click at [391, 290] on li "1 product tagged Deselect" at bounding box center [409, 179] width 151 height 315
click at [0, 0] on input "1 product tagged Deselect" at bounding box center [0, 0] width 0 height 0
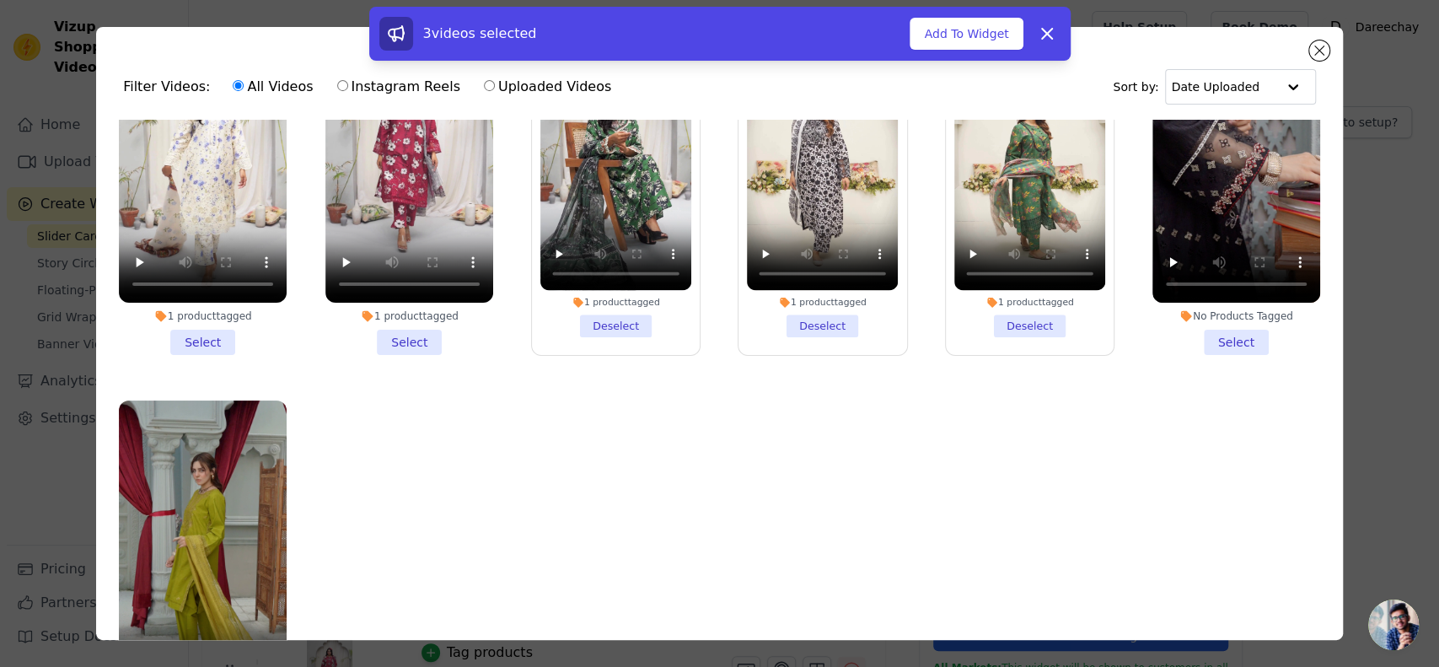
click at [606, 293] on li "1 product tagged Deselect" at bounding box center [615, 179] width 151 height 315
click at [0, 0] on input "1 product tagged Deselect" at bounding box center [0, 0] width 0 height 0
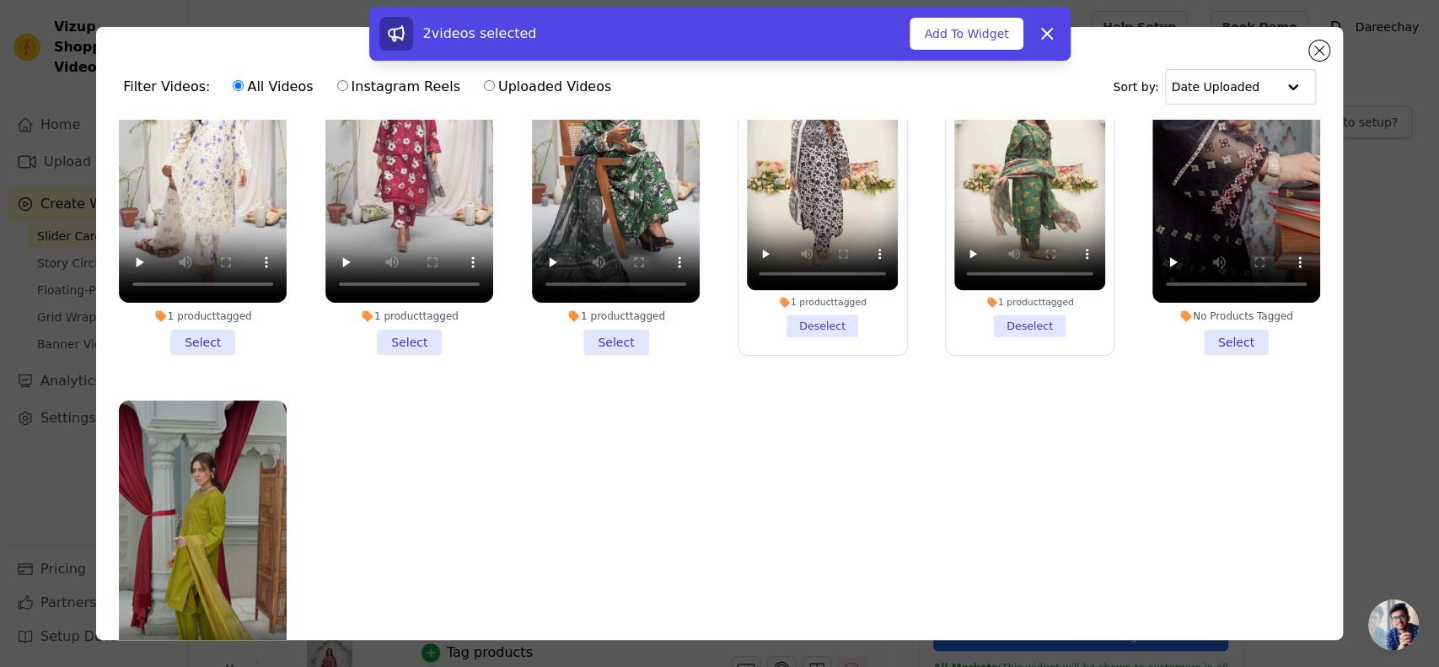
click at [809, 290] on li "1 product tagged Deselect" at bounding box center [822, 179] width 151 height 315
click at [0, 0] on input "1 product tagged Deselect" at bounding box center [0, 0] width 0 height 0
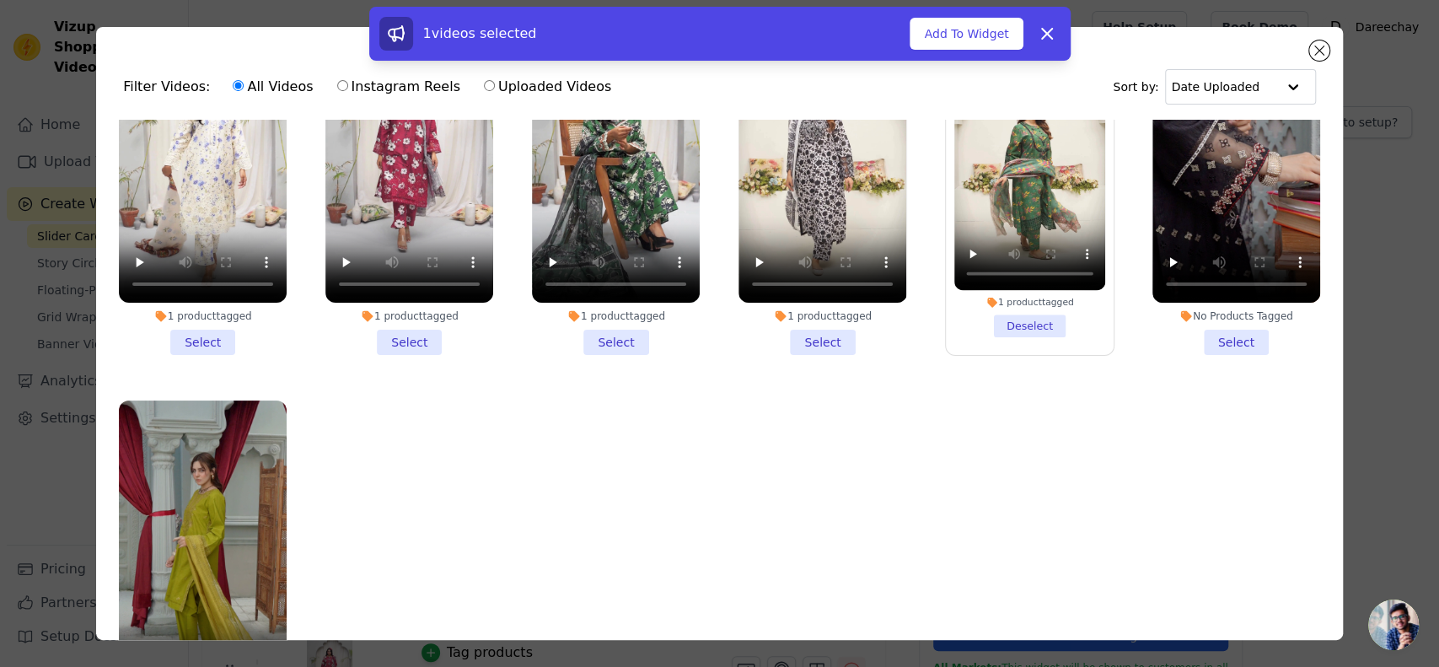
click at [1009, 299] on li "1 product tagged Deselect" at bounding box center [1029, 179] width 151 height 315
click at [0, 0] on input "1 product tagged Deselect" at bounding box center [0, 0] width 0 height 0
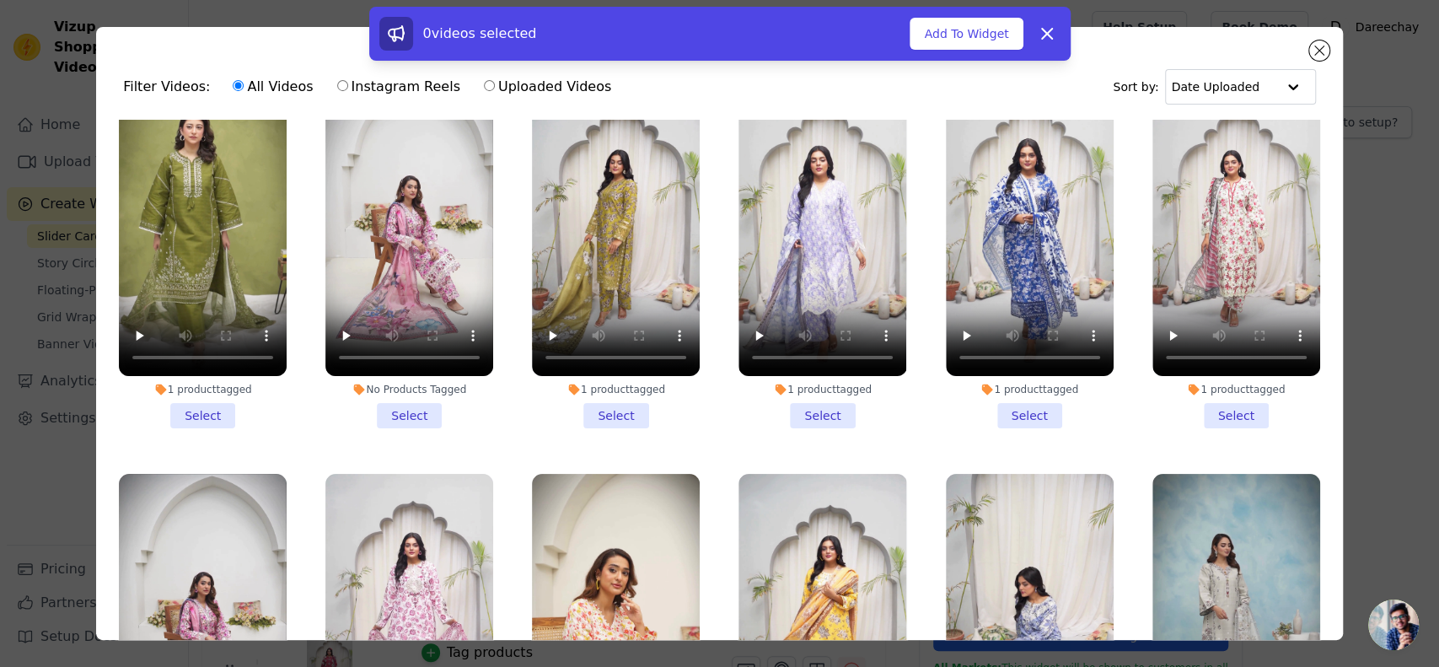
scroll to position [0, 0]
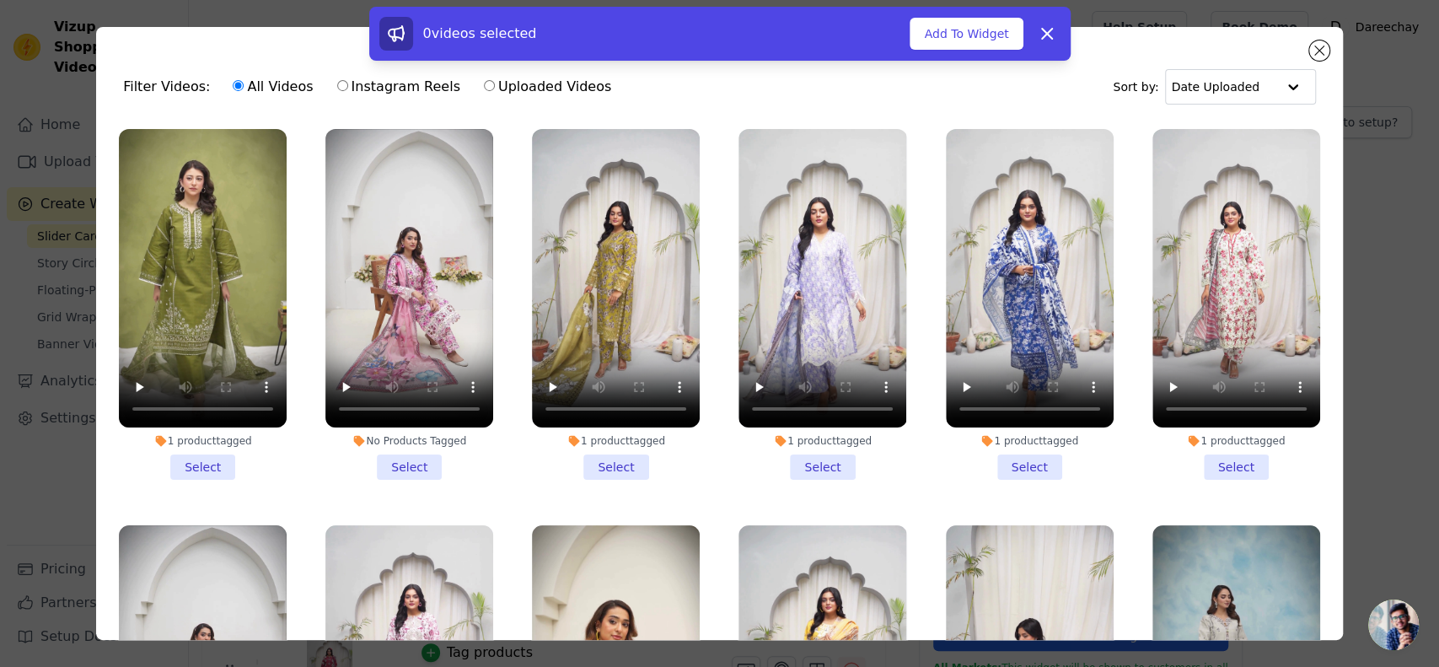
click at [411, 469] on li "No Products Tagged Select" at bounding box center [409, 304] width 168 height 351
click at [0, 0] on input "No Products Tagged Select" at bounding box center [0, 0] width 0 height 0
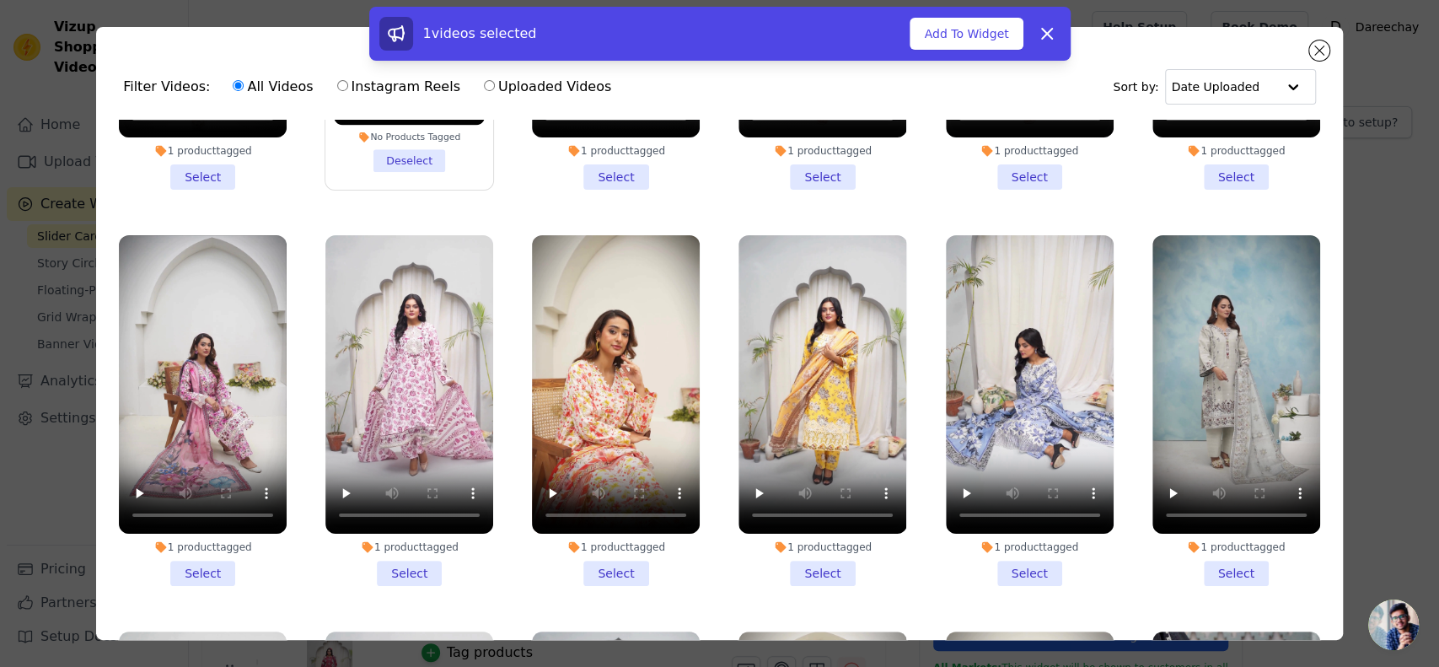
scroll to position [299, 0]
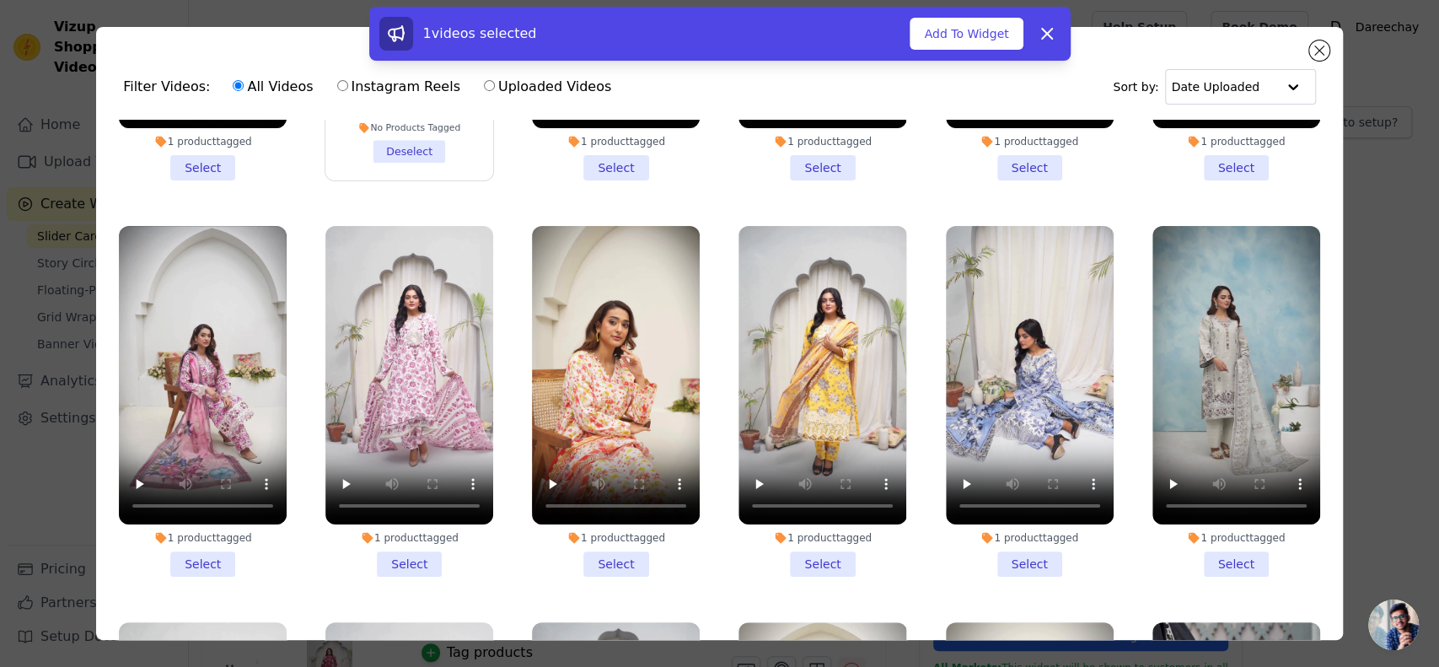
click at [599, 544] on li "1 product tagged Select" at bounding box center [616, 401] width 168 height 351
click at [0, 0] on input "1 product tagged Select" at bounding box center [0, 0] width 0 height 0
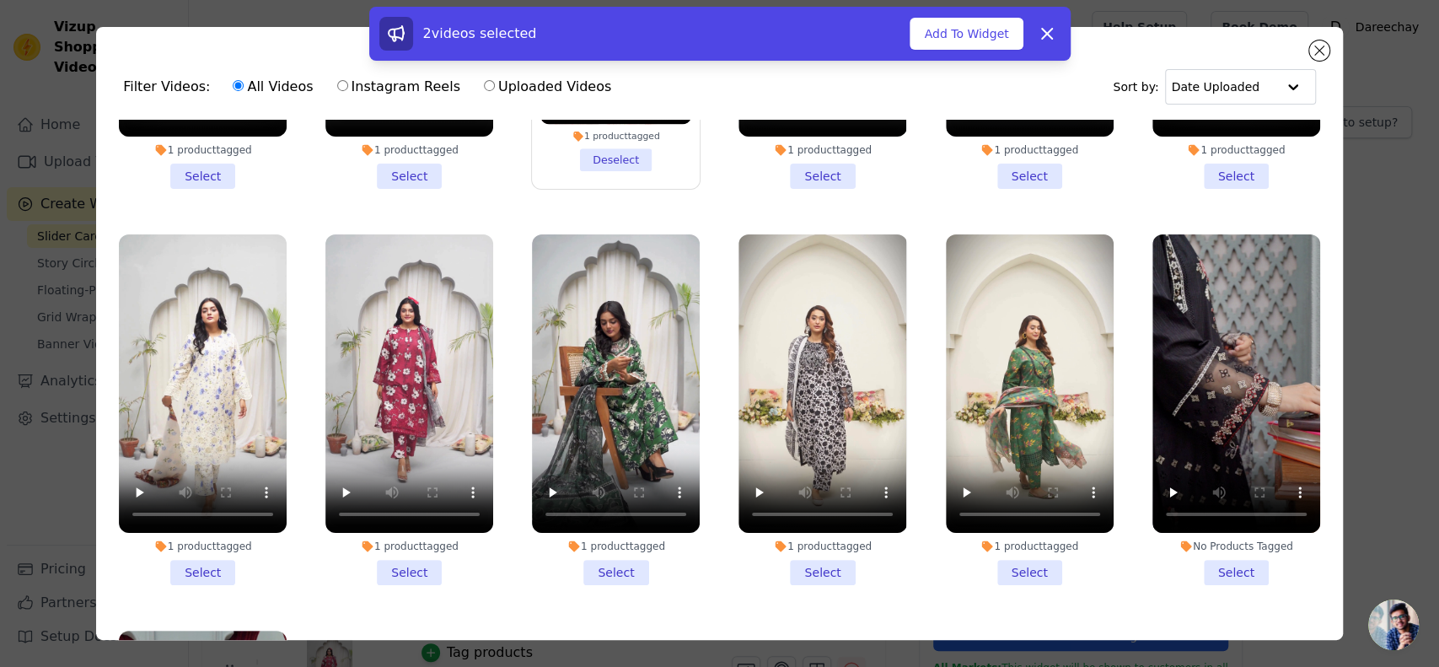
scroll to position [693, 0]
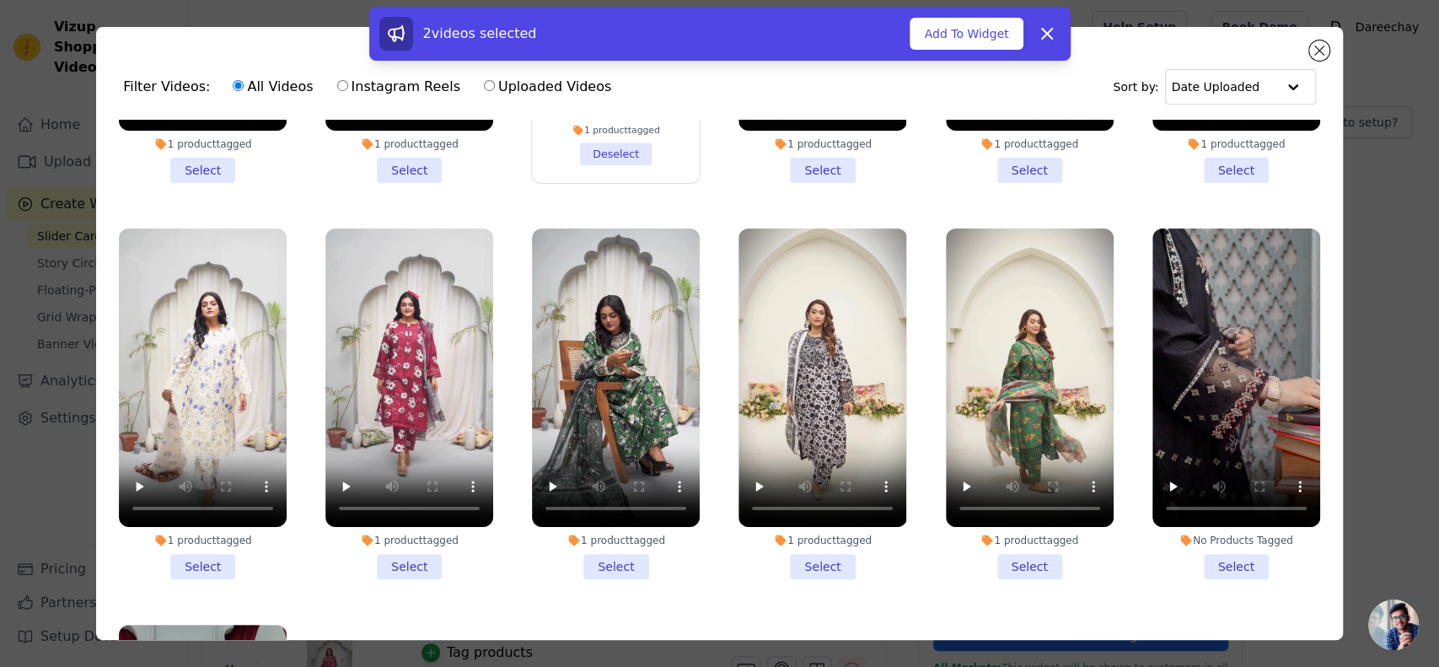
click at [599, 544] on li "1 product tagged Select" at bounding box center [616, 403] width 168 height 351
click at [0, 0] on input "1 product tagged Select" at bounding box center [0, 0] width 0 height 0
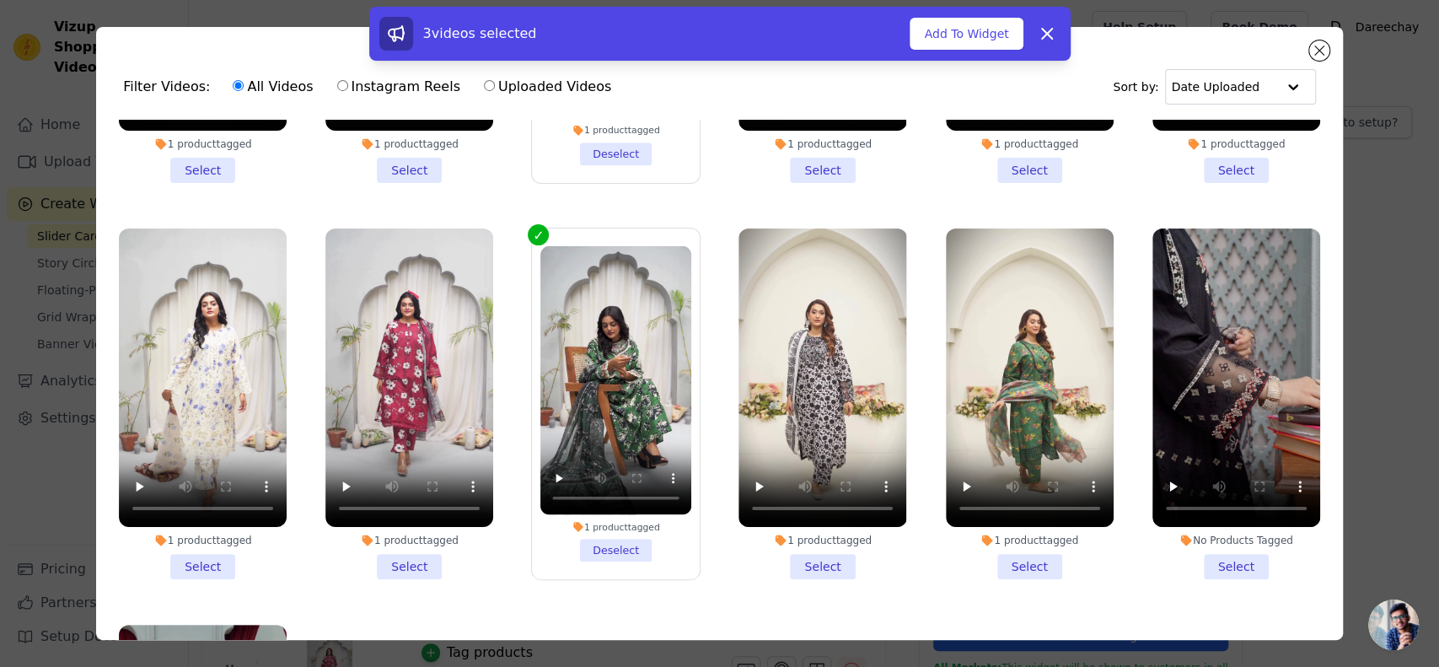
click at [599, 544] on label "1 product tagged Deselect" at bounding box center [615, 404] width 169 height 352
click at [0, 0] on input "1 product tagged Deselect" at bounding box center [0, 0] width 0 height 0
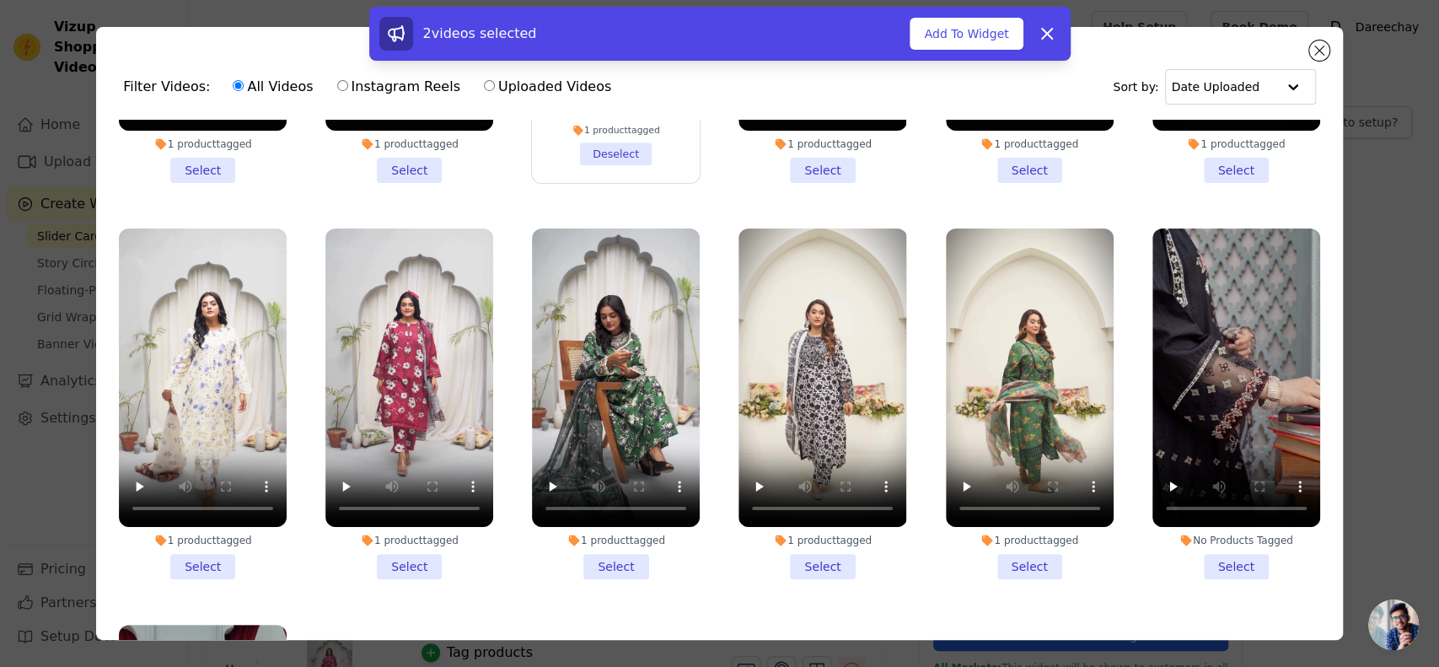
click at [990, 533] on li "1 product tagged Select" at bounding box center [1030, 403] width 168 height 351
click at [0, 0] on input "1 product tagged Select" at bounding box center [0, 0] width 0 height 0
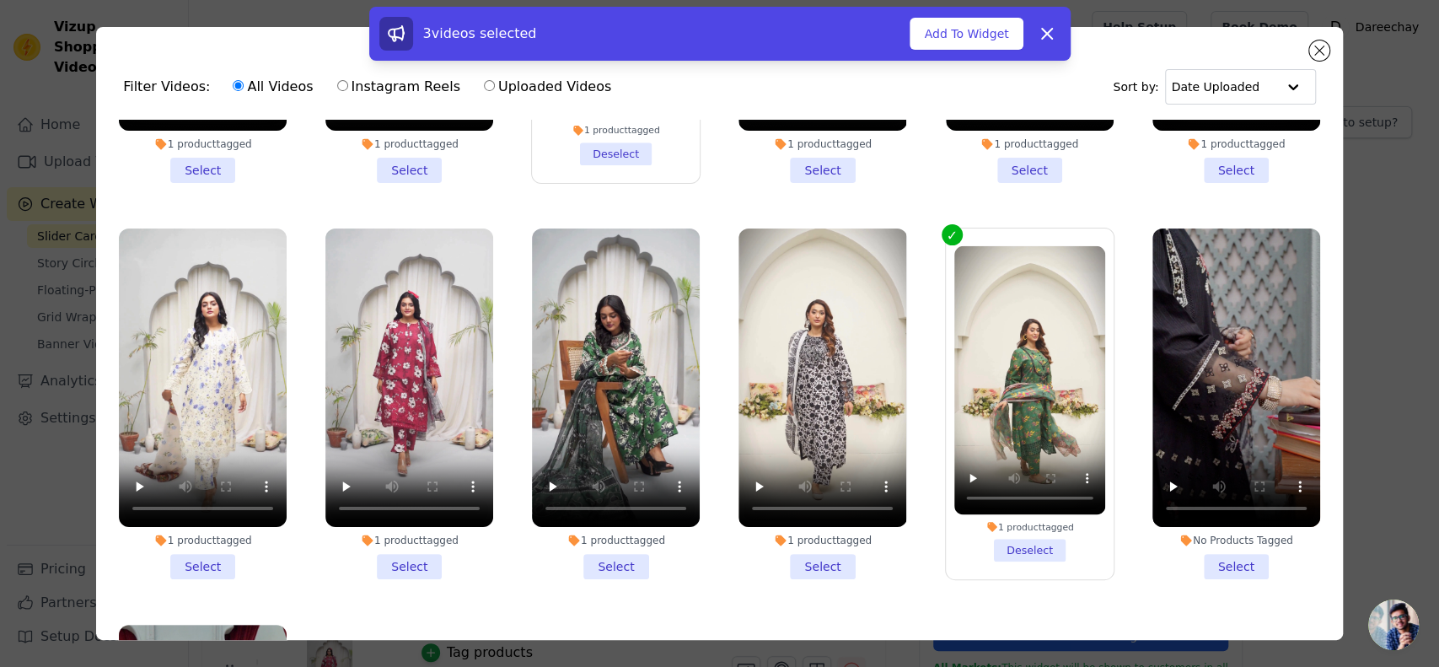
click at [798, 537] on li "1 product tagged Select" at bounding box center [822, 403] width 168 height 351
click at [0, 0] on input "1 product tagged Select" at bounding box center [0, 0] width 0 height 0
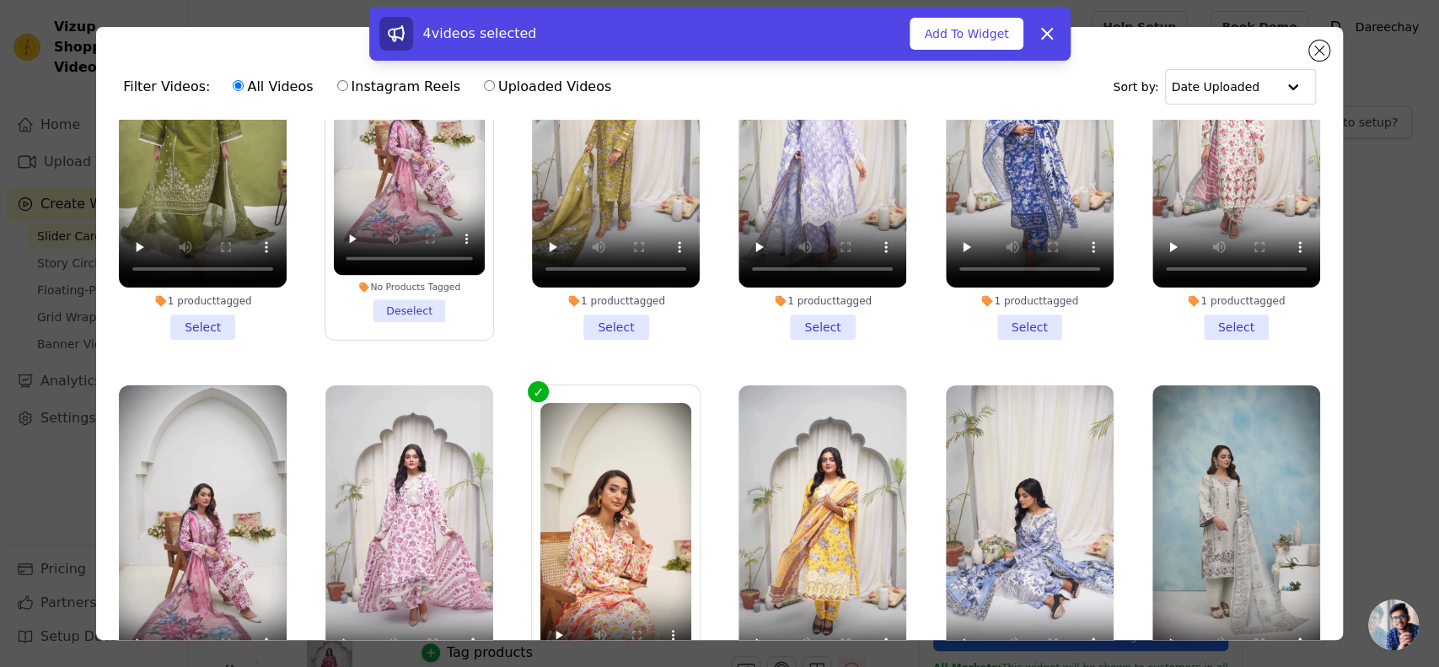
scroll to position [0, 0]
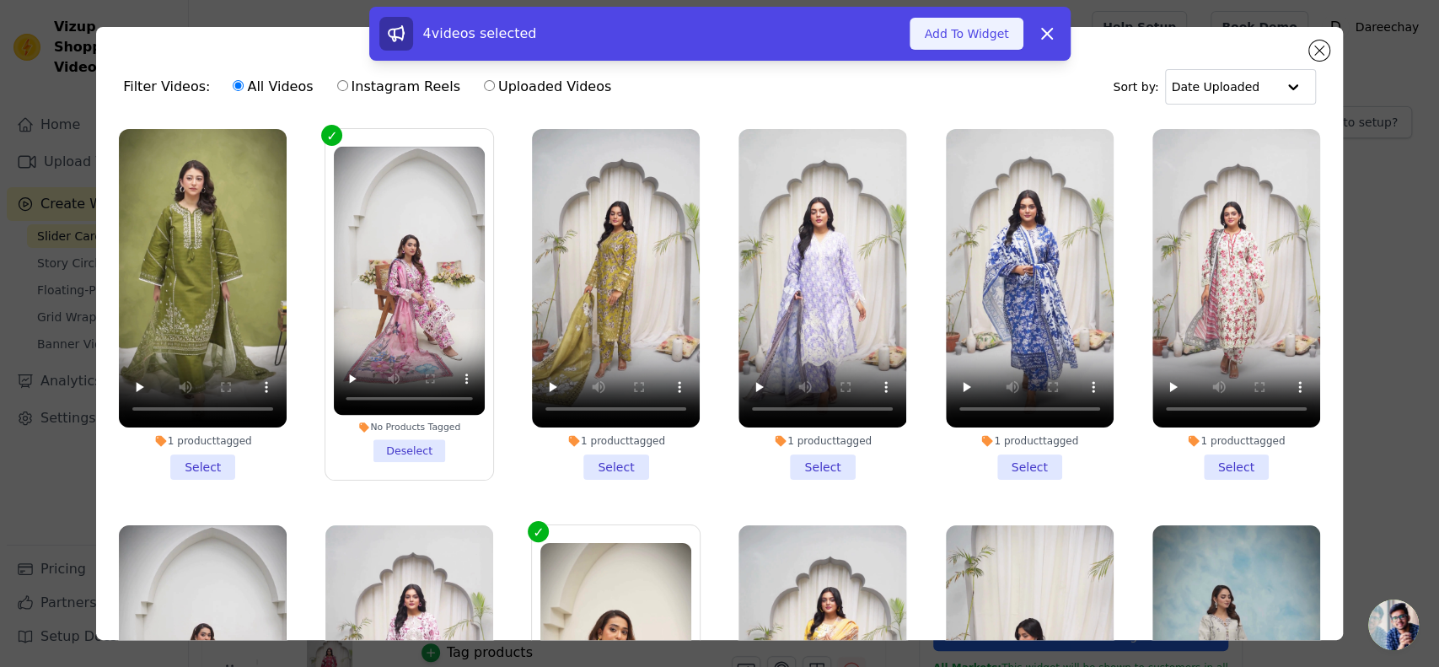
click at [940, 26] on button "Add To Widget" at bounding box center [966, 34] width 113 height 32
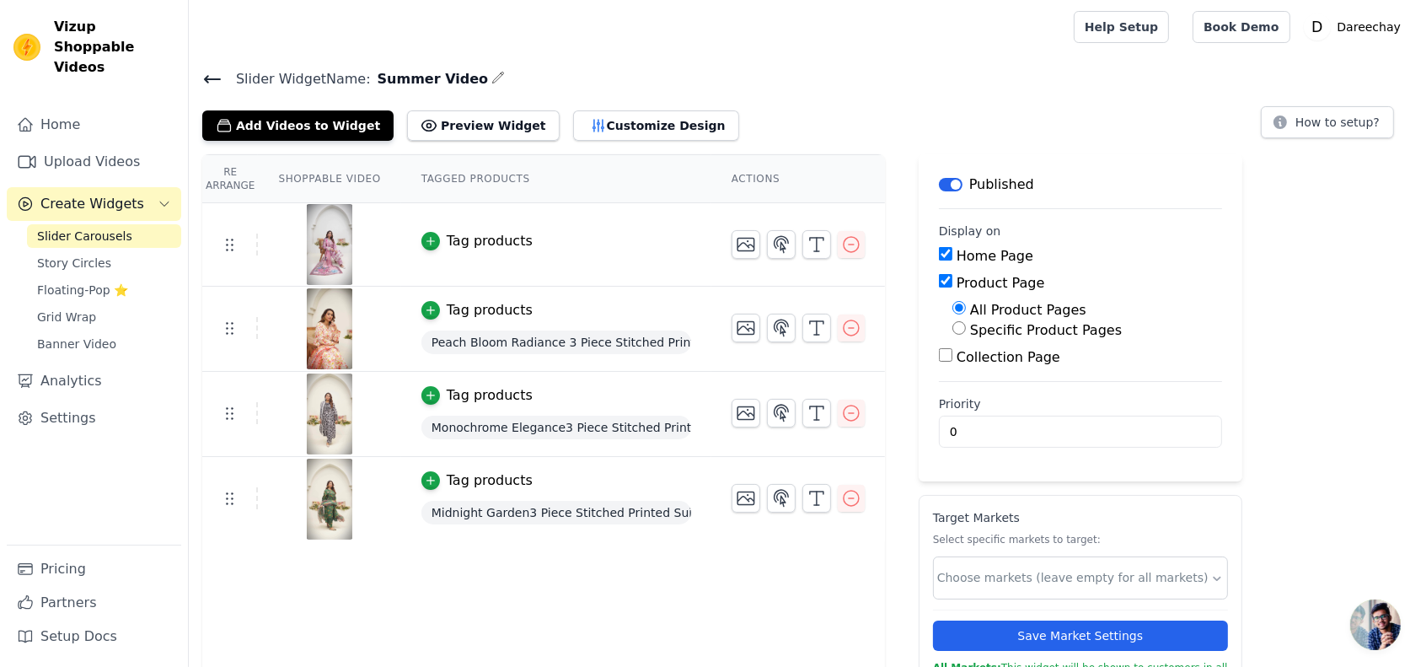
click at [454, 235] on div "Tag products" at bounding box center [490, 241] width 86 height 20
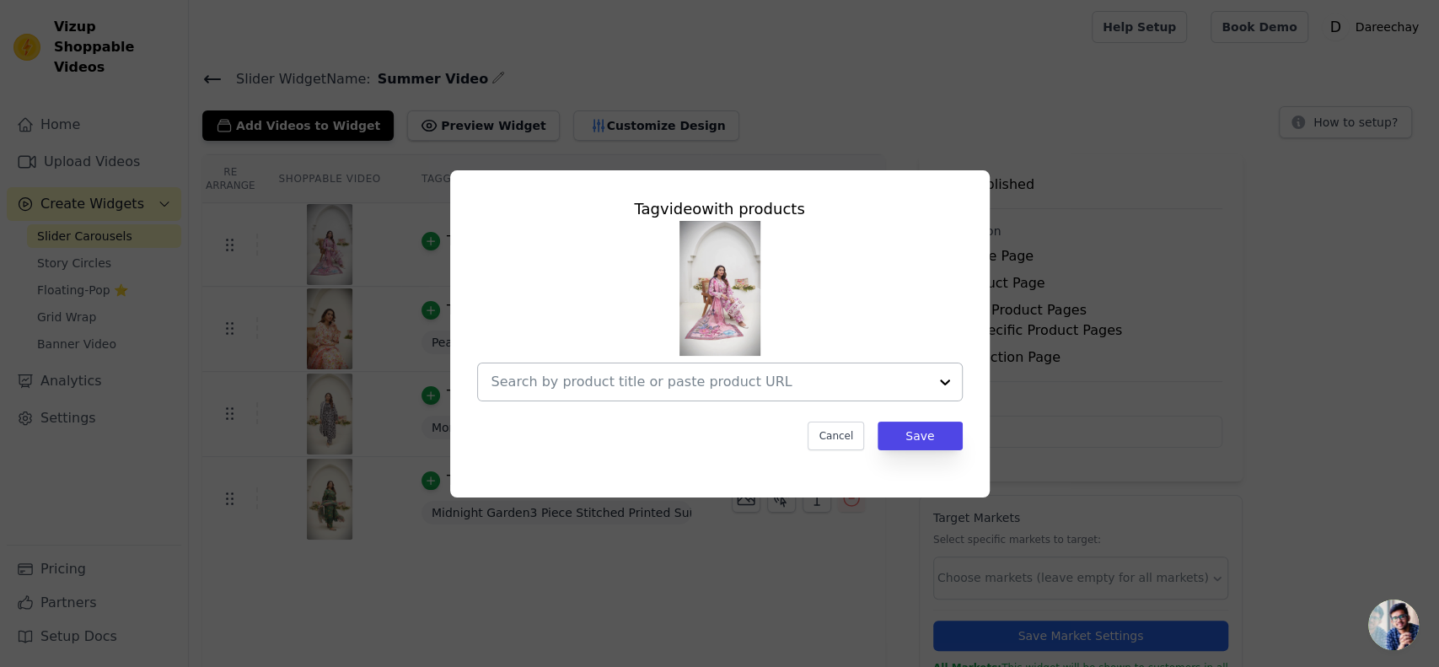
click at [573, 375] on input "text" at bounding box center [709, 382] width 437 height 20
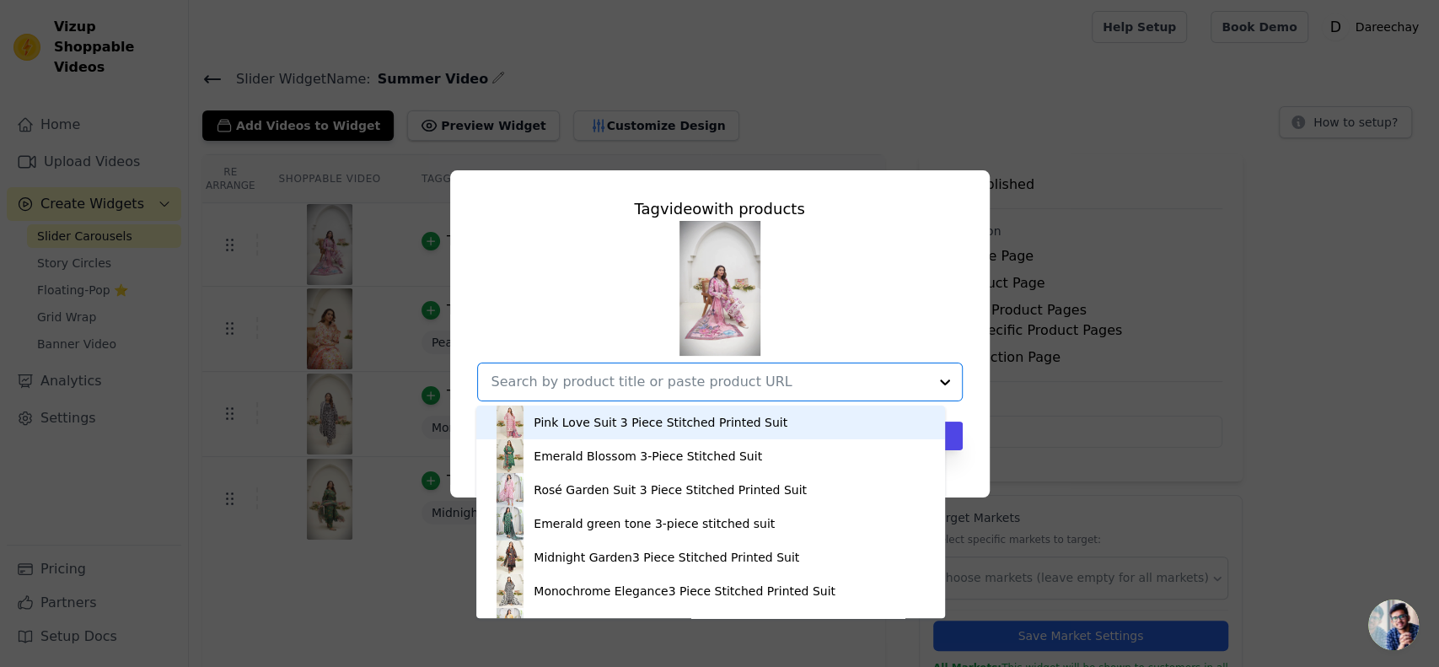
click at [568, 423] on div "Pink Love Suit 3 Piece Stitched Printed Suit" at bounding box center [661, 422] width 254 height 17
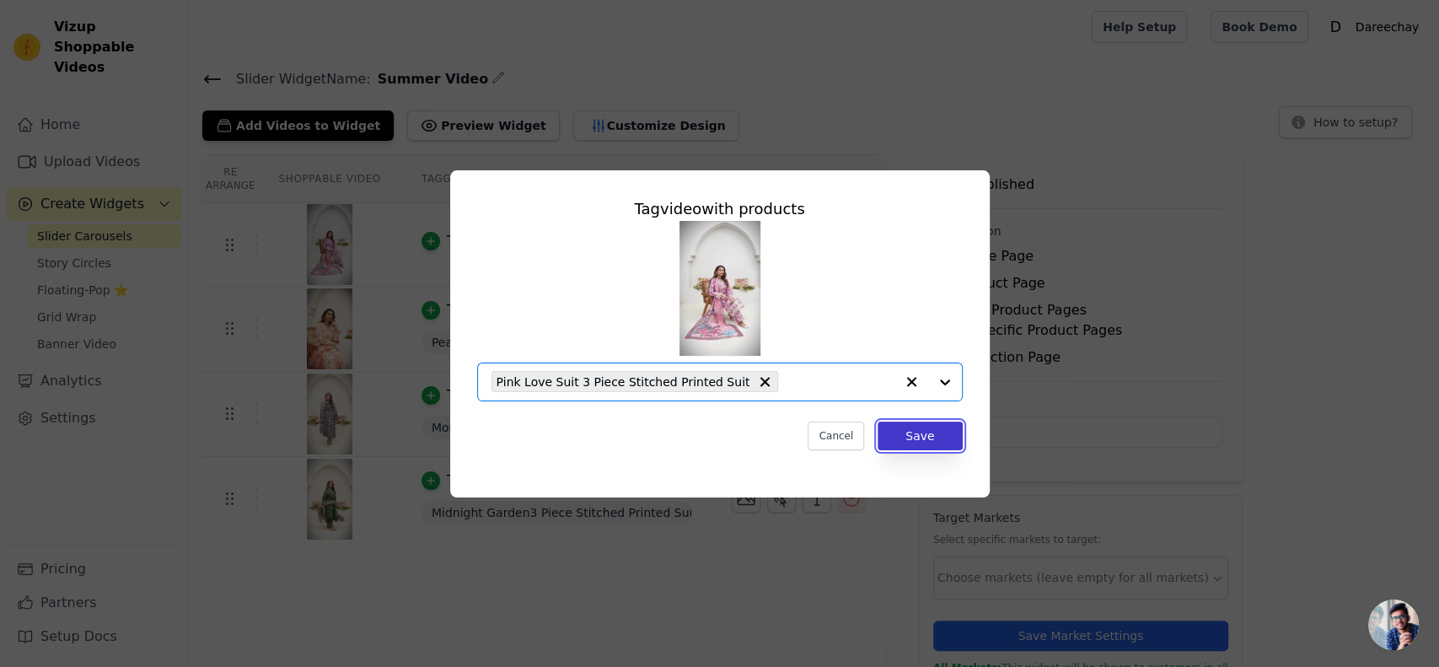
click at [920, 428] on button "Save" at bounding box center [920, 436] width 84 height 29
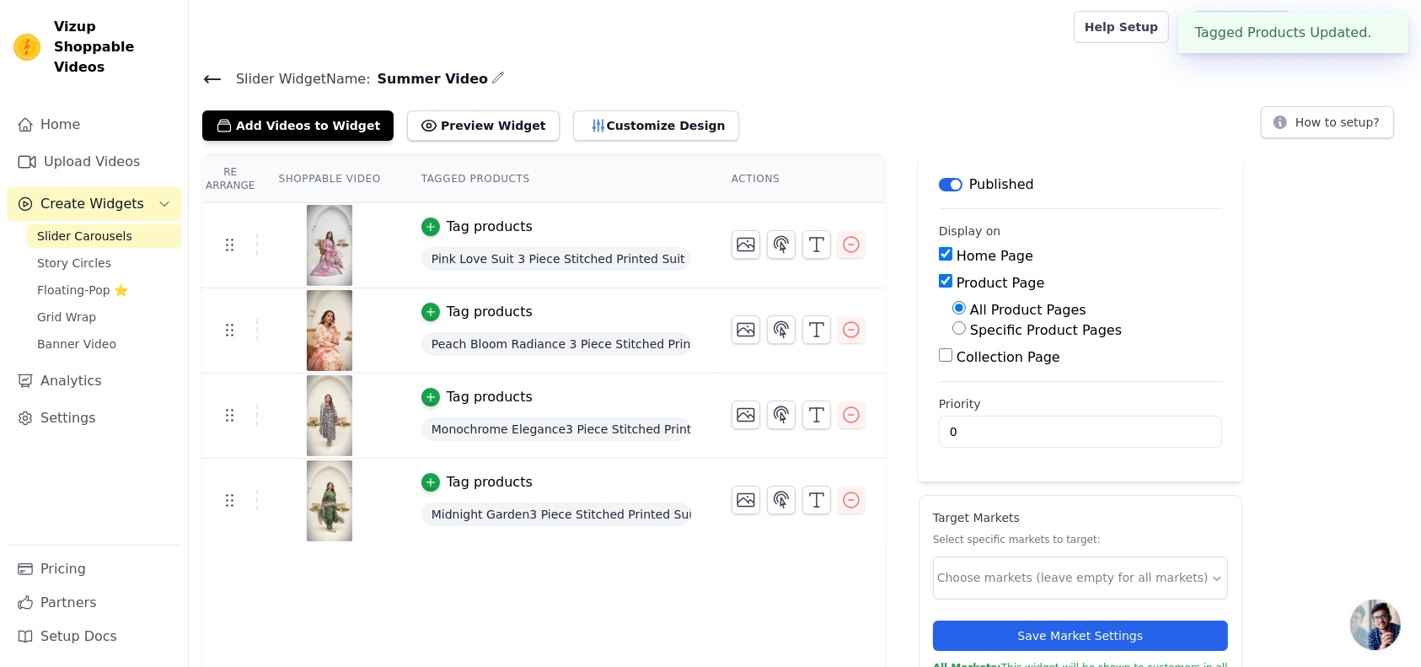
click at [953, 331] on input "Specific Product Pages" at bounding box center [959, 327] width 13 height 13
radio input "true"
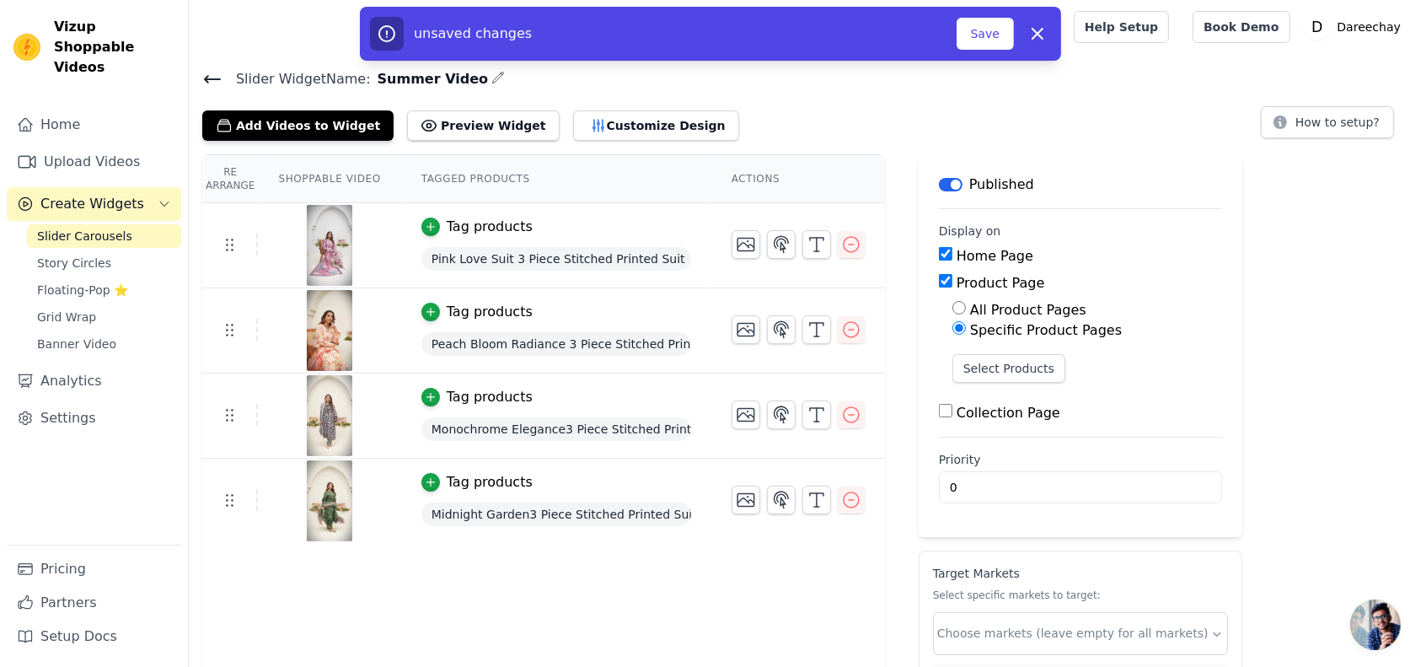
click at [939, 414] on input "Collection Page" at bounding box center [945, 410] width 13 height 13
checkbox input "true"
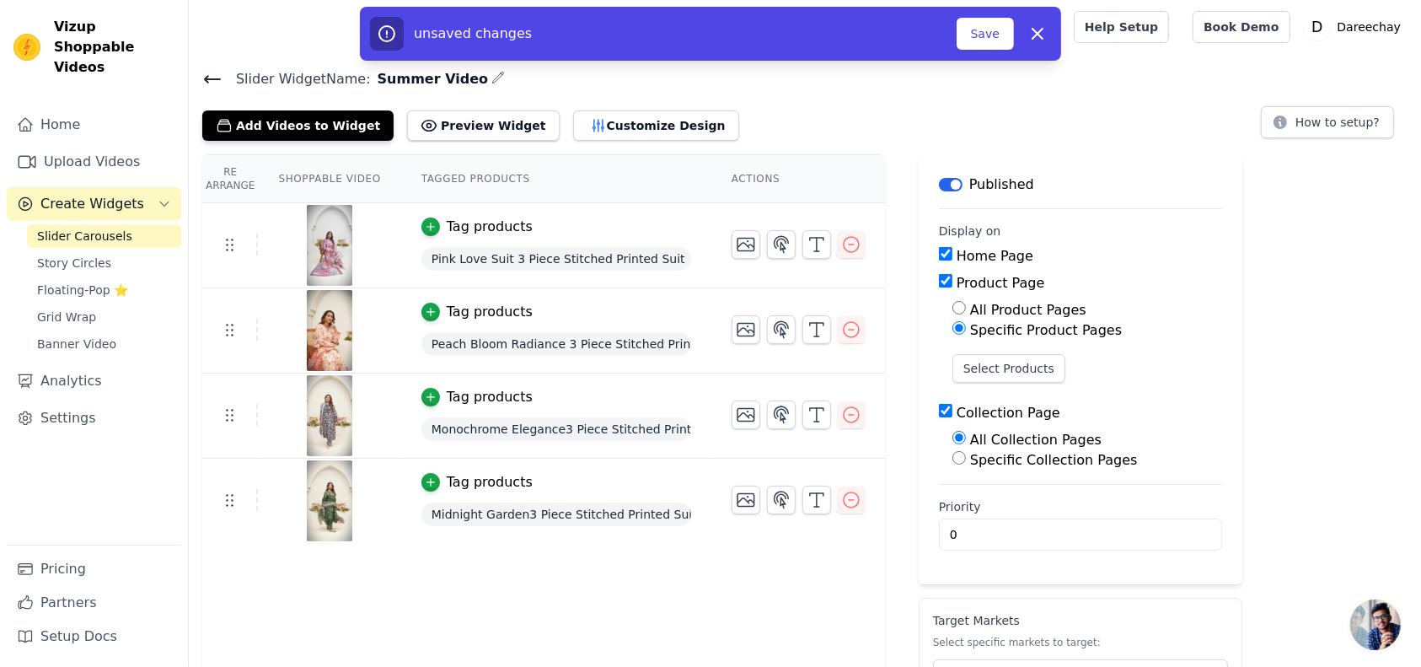
click at [953, 455] on input "Specific Collection Pages" at bounding box center [959, 457] width 13 height 13
radio input "true"
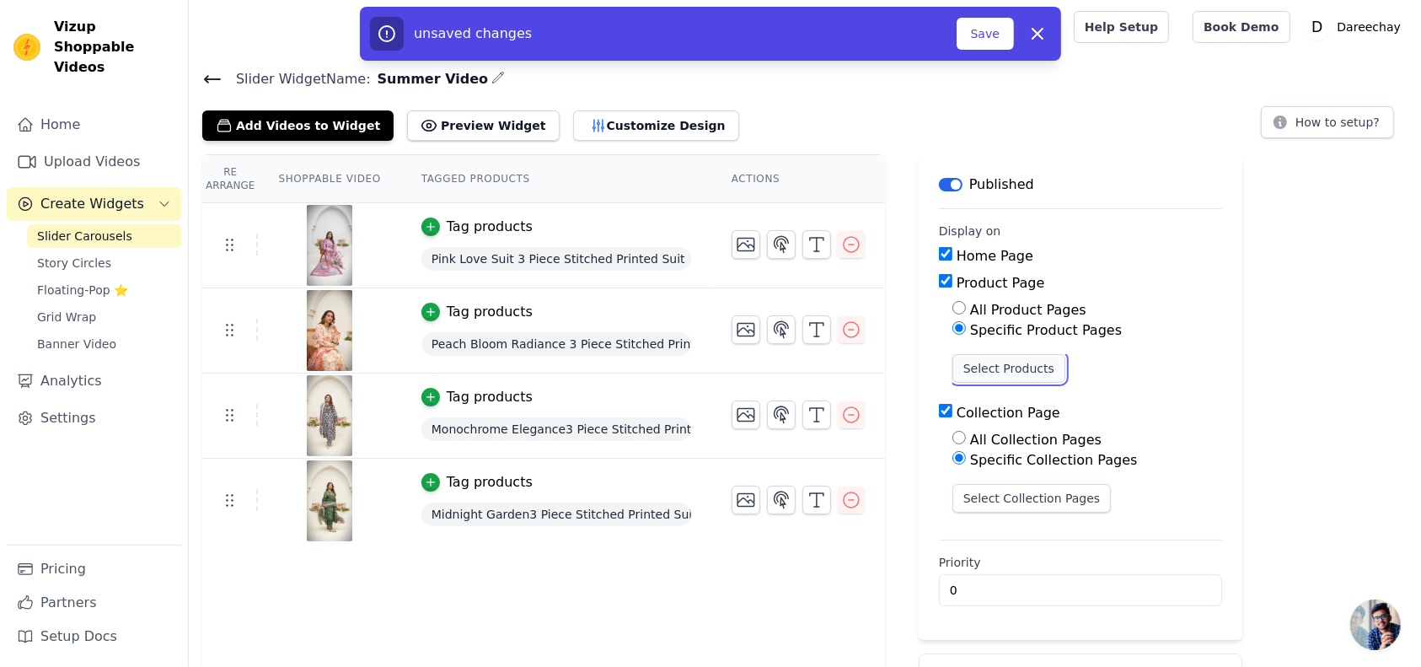
click at [968, 363] on button "Select Products" at bounding box center [1009, 368] width 113 height 29
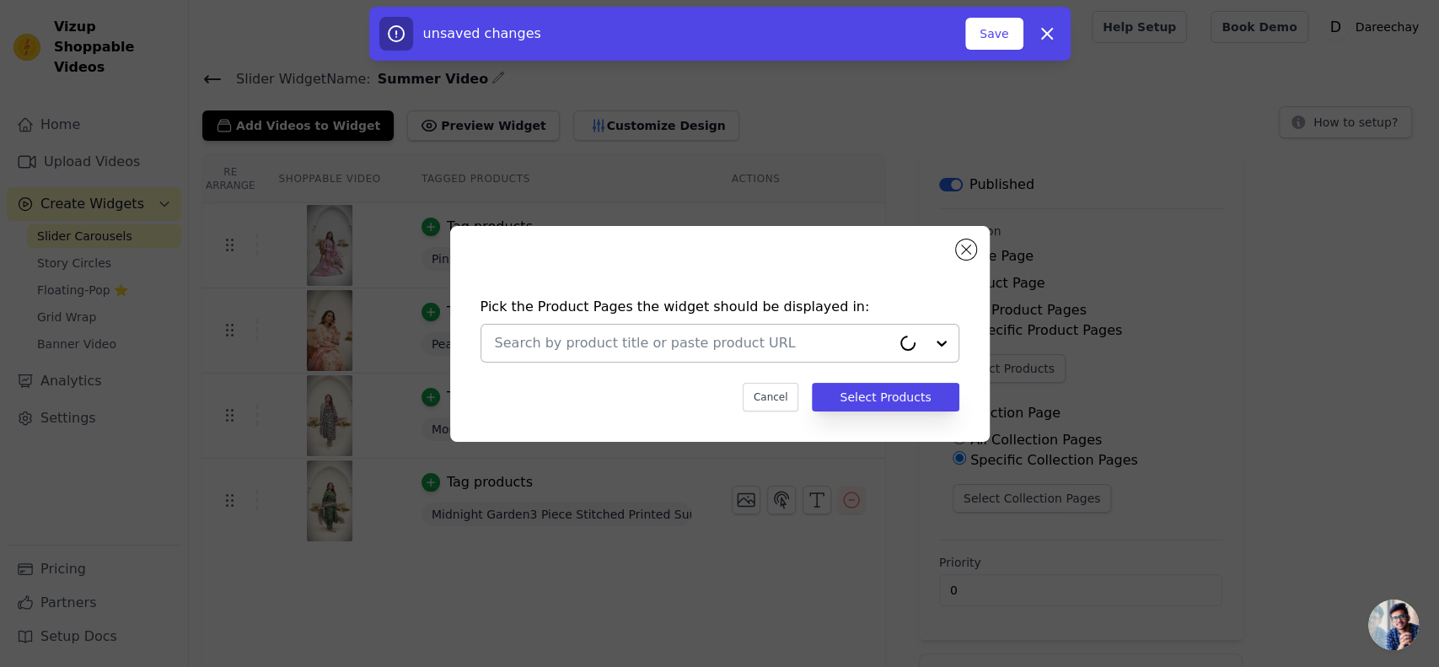
click at [637, 346] on input "text" at bounding box center [693, 343] width 396 height 20
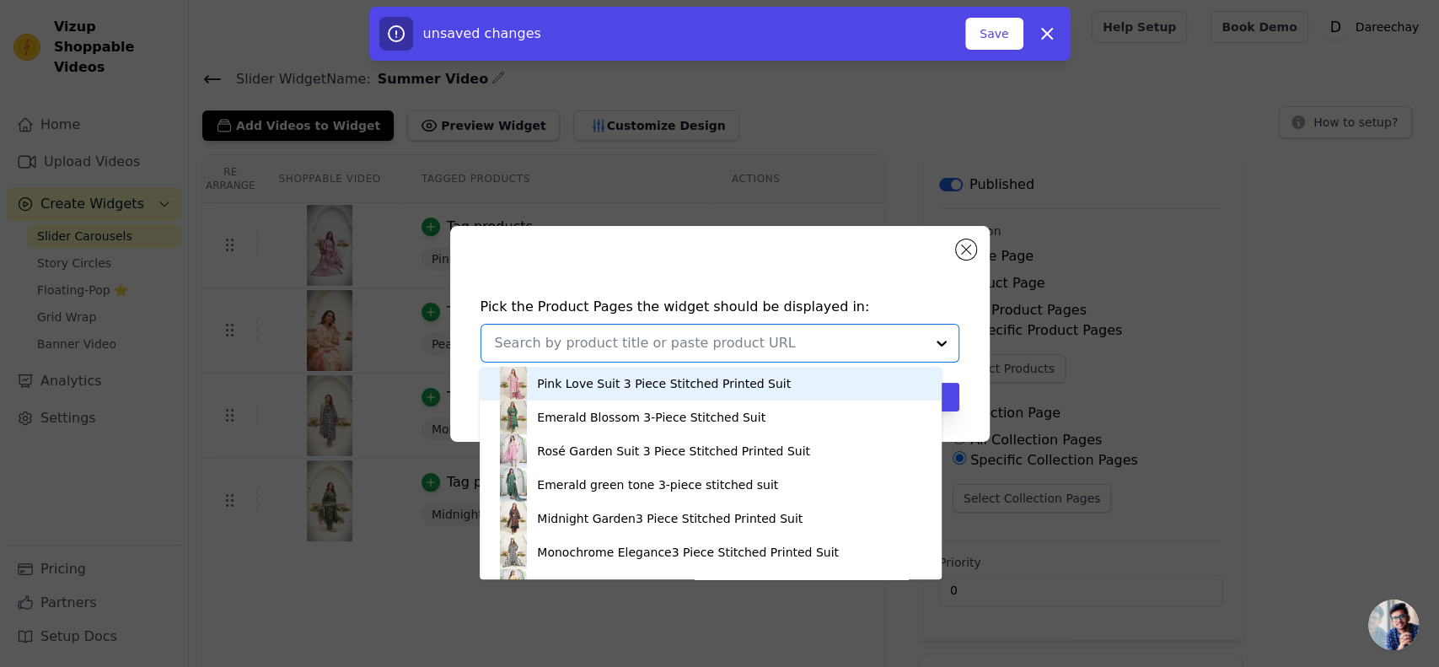
click at [606, 379] on div "Pink Love Suit 3 Piece Stitched Printed Suit" at bounding box center [664, 383] width 254 height 17
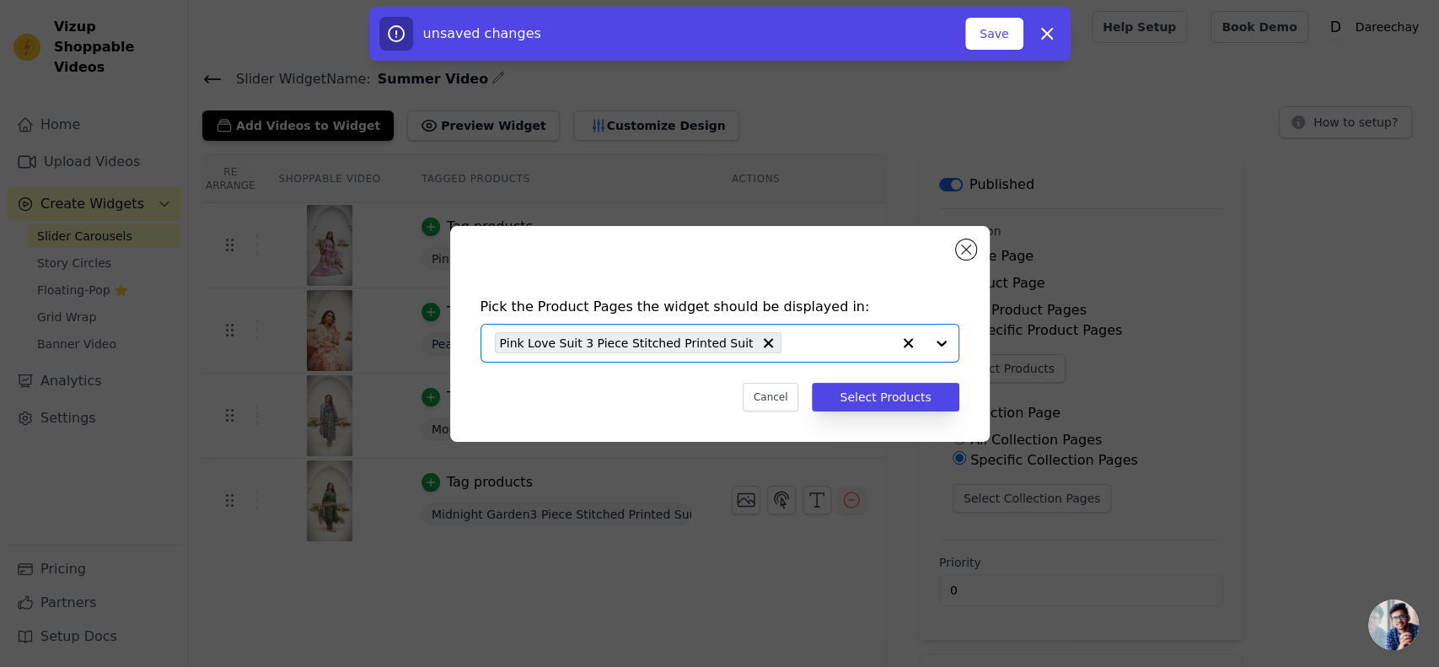
click at [790, 338] on input "text" at bounding box center [840, 343] width 100 height 20
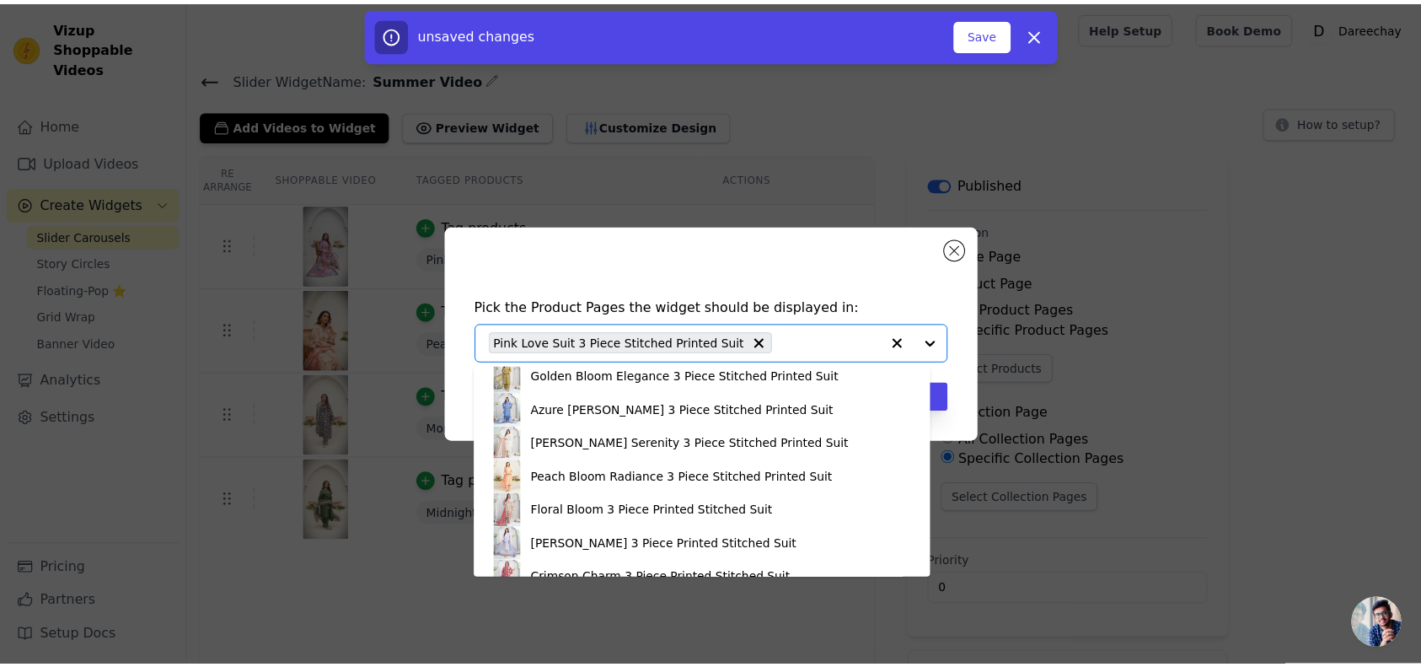
scroll to position [243, 0]
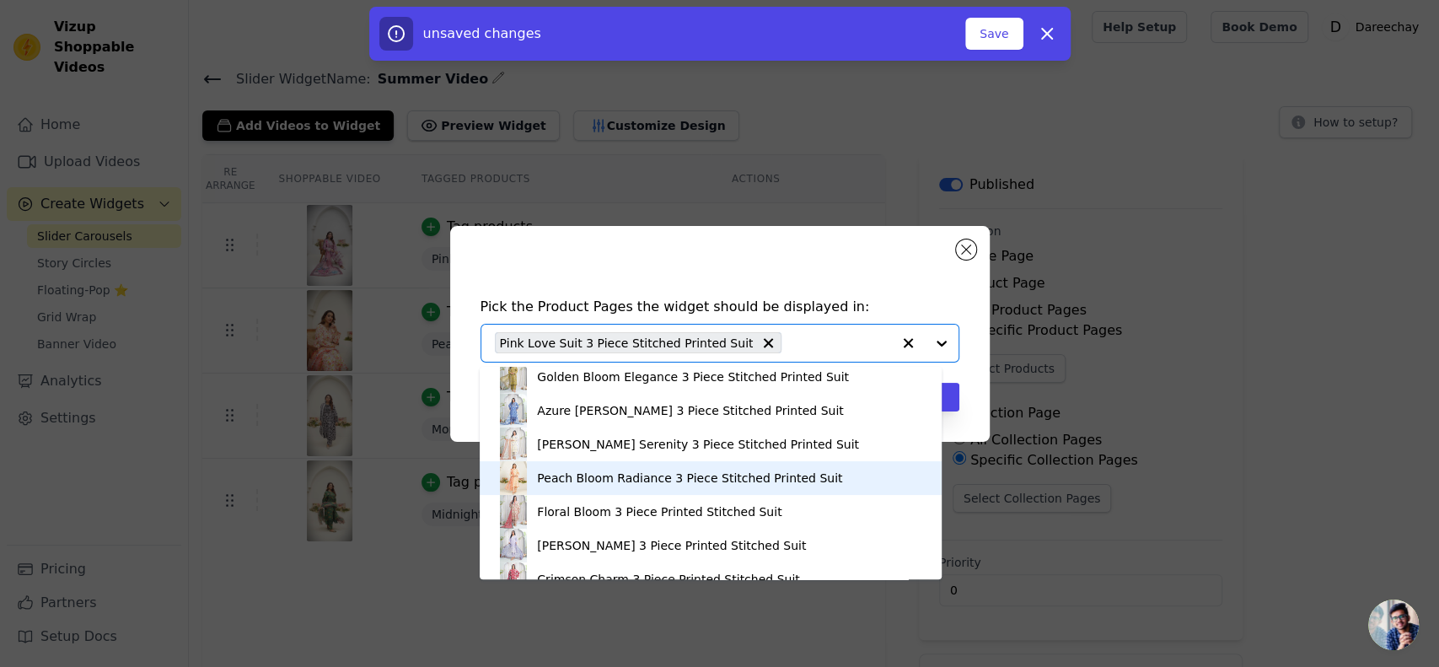
click at [601, 491] on div "Peach Bloom Radiance 3 Piece Stitched Printed Suit" at bounding box center [711, 478] width 428 height 34
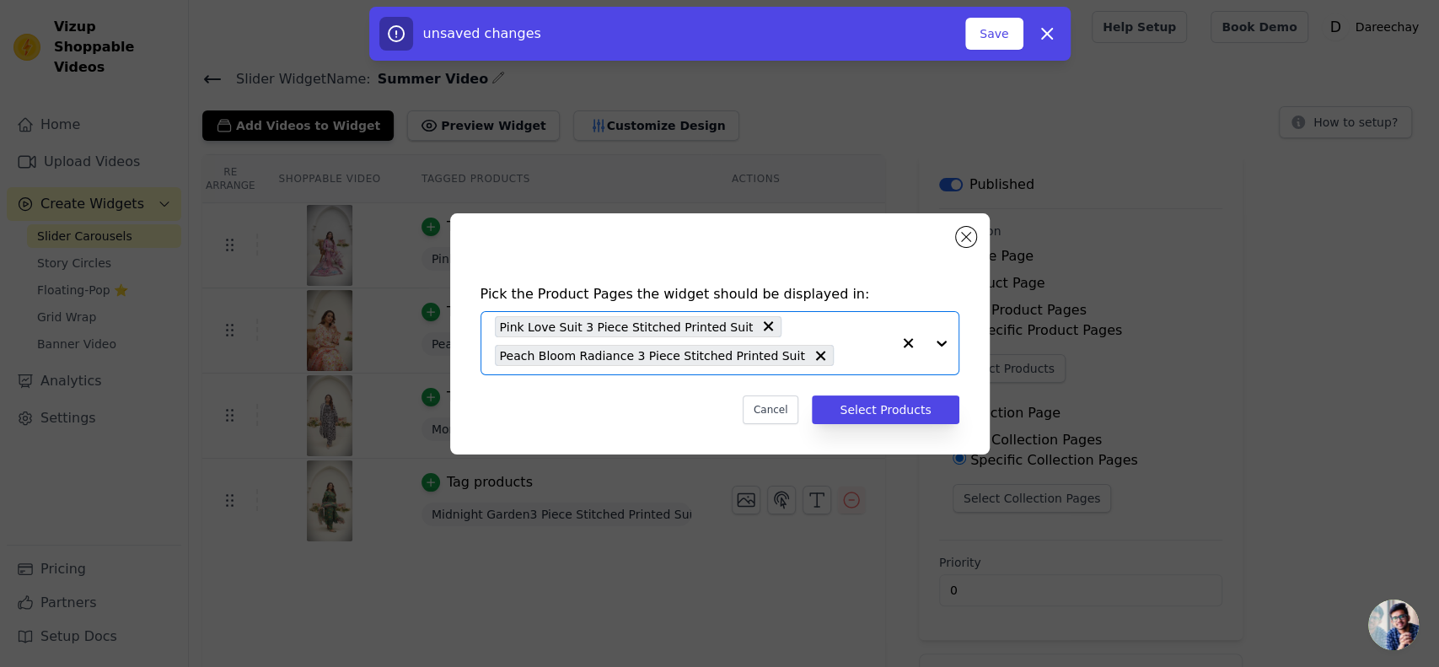
click at [842, 347] on input "text" at bounding box center [866, 356] width 49 height 20
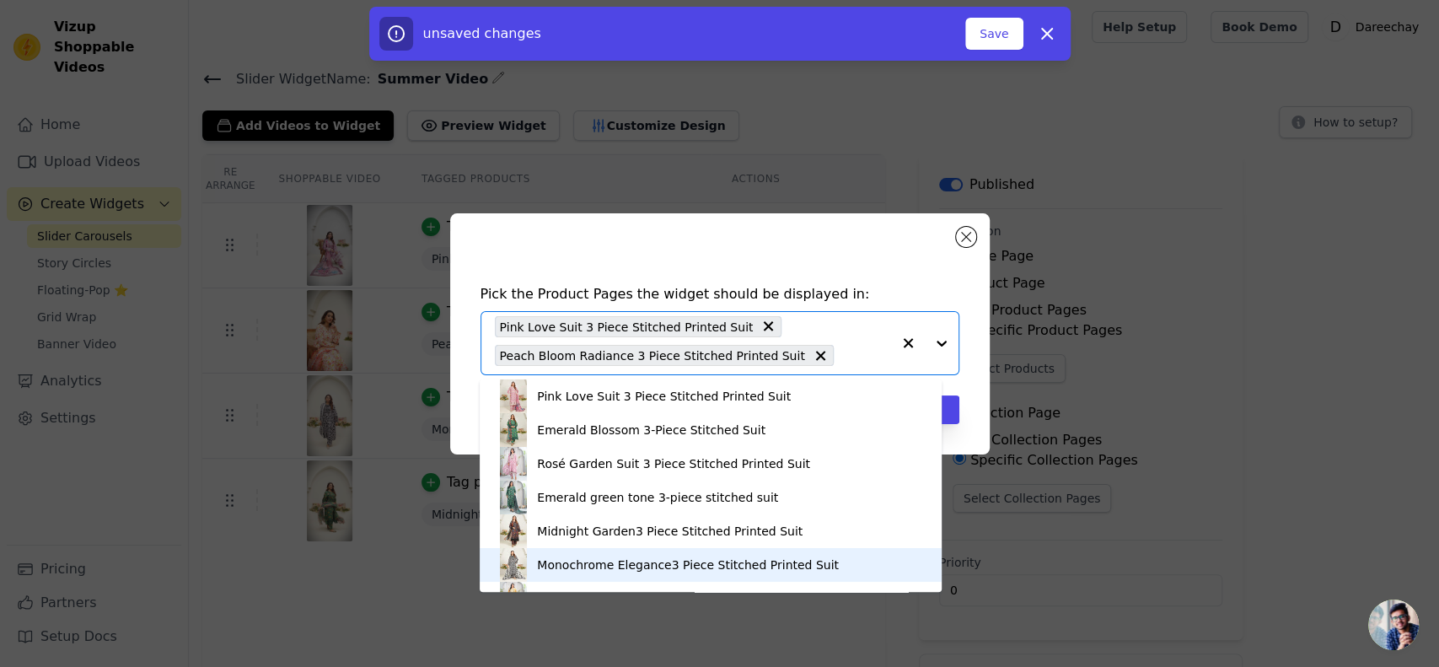
click at [605, 573] on div "Monochrome Elegance3 Piece Stitched Printed Suit" at bounding box center [711, 565] width 428 height 34
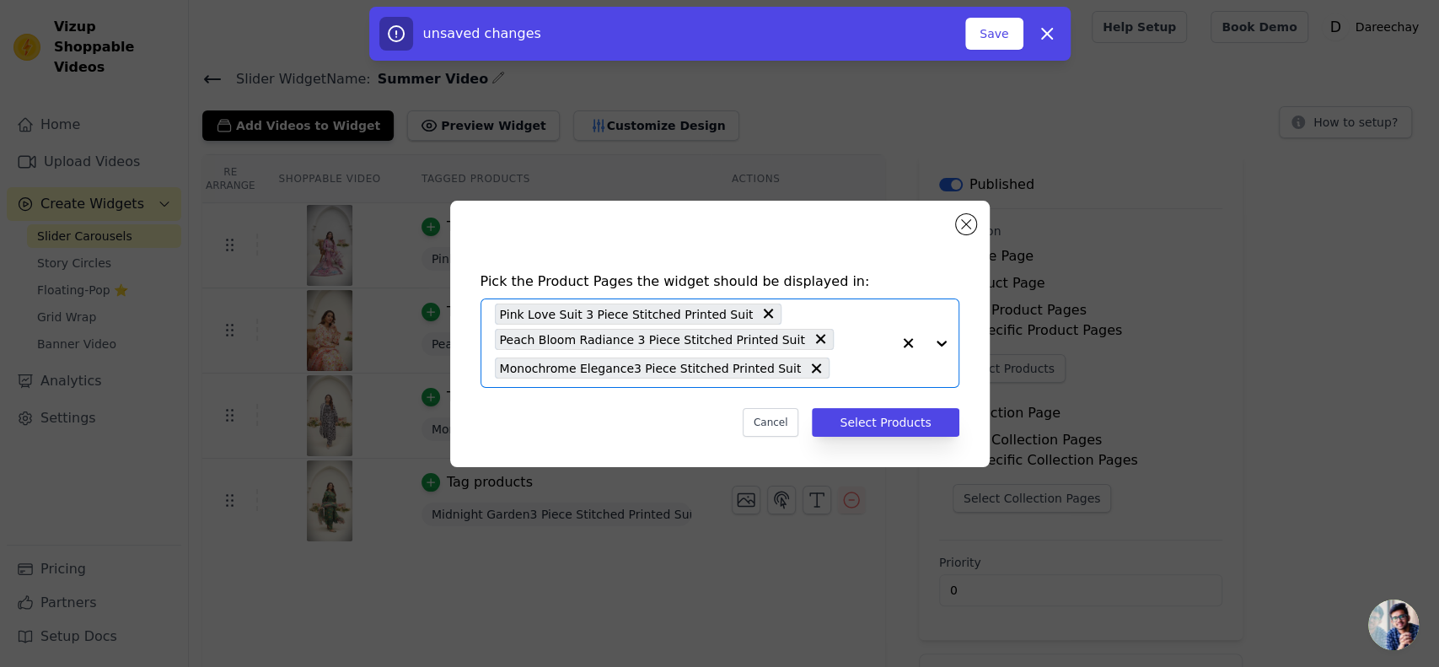
click at [838, 378] on input "text" at bounding box center [864, 368] width 52 height 20
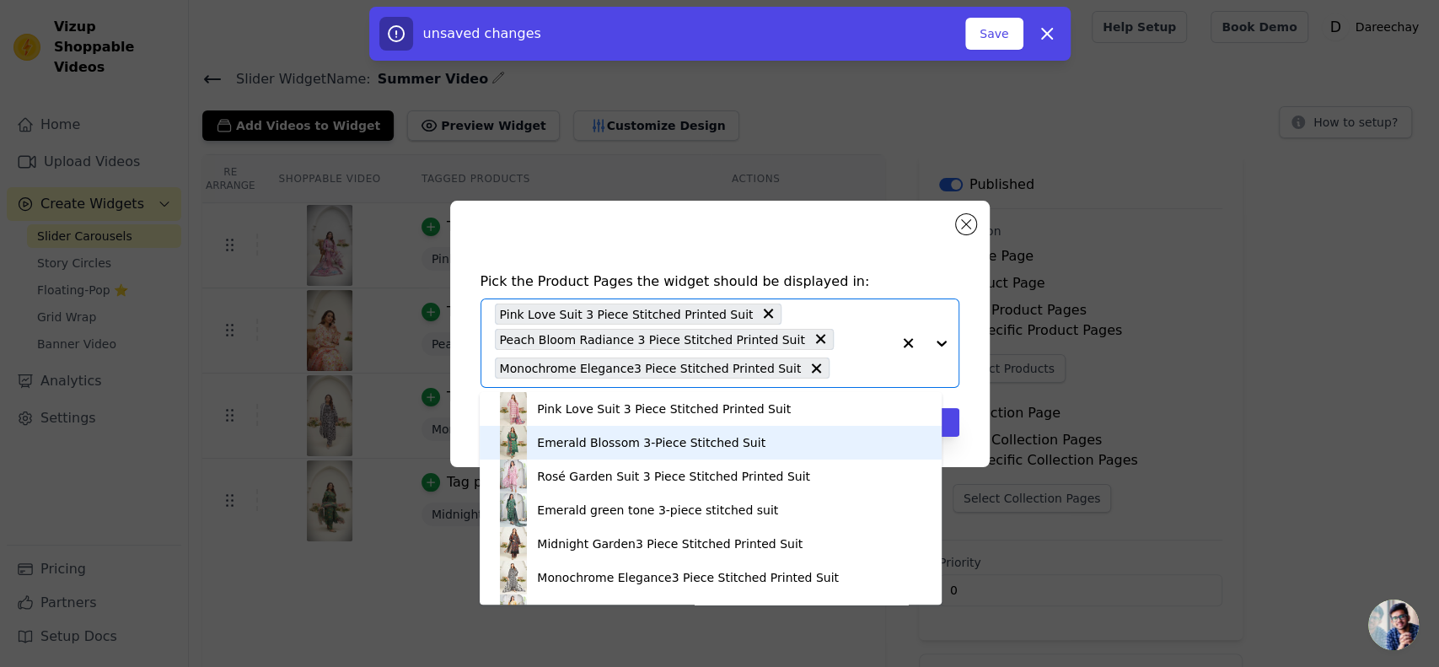
click at [695, 442] on div "Emerald Blossom 3-Piece Stitched Suit" at bounding box center [651, 442] width 228 height 17
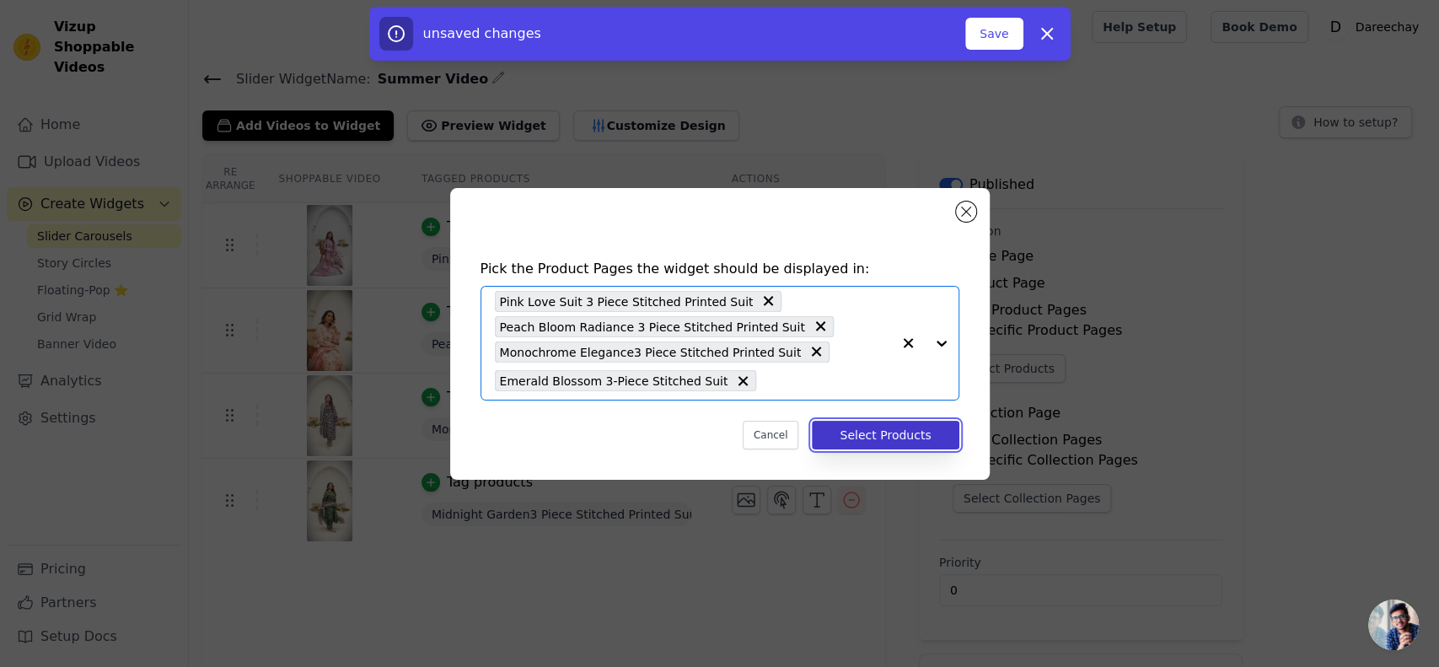
click at [869, 427] on button "Select Products" at bounding box center [885, 435] width 147 height 29
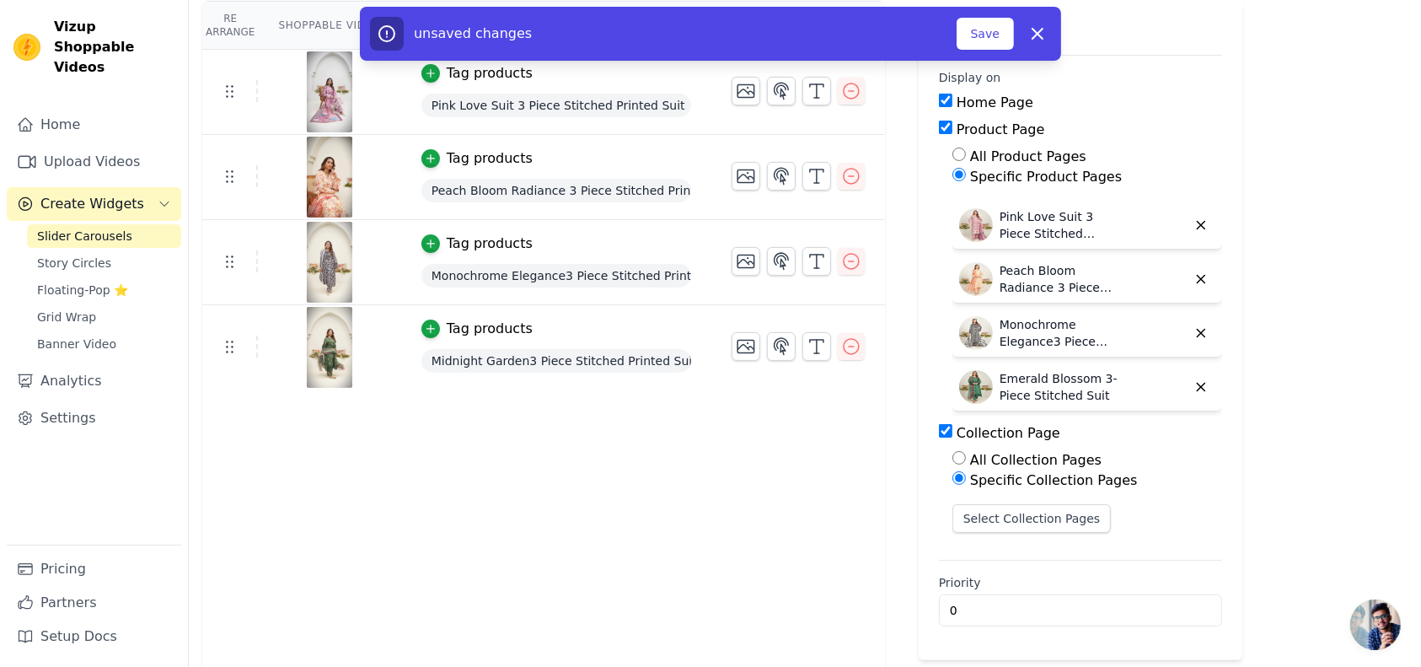
scroll to position [169, 0]
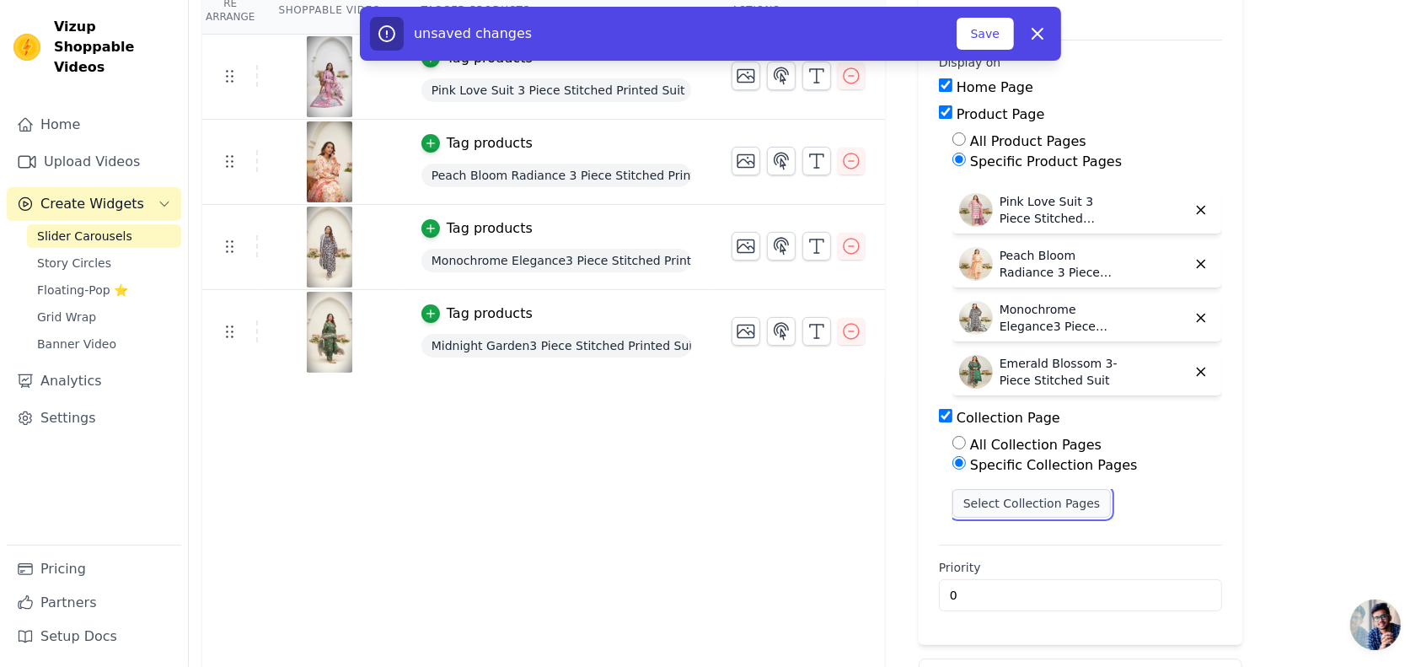
click at [982, 512] on button "Select Collection Pages" at bounding box center [1032, 503] width 159 height 29
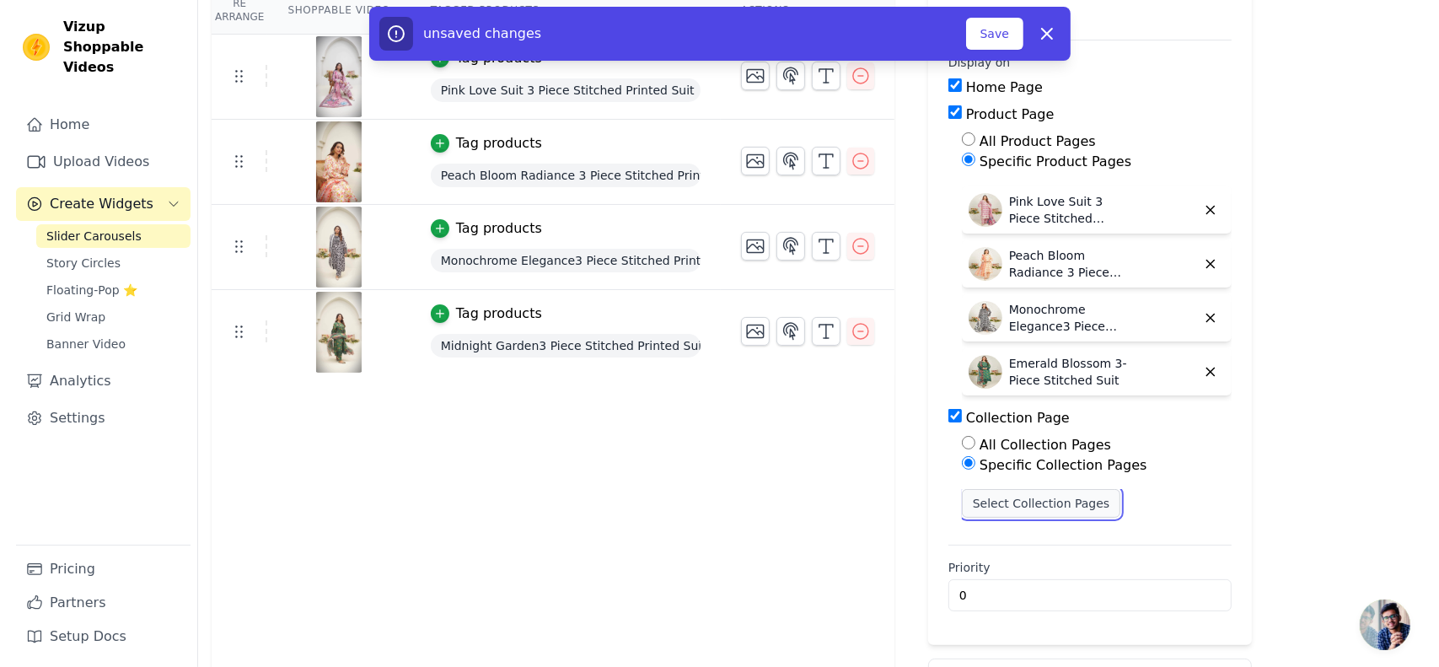
scroll to position [0, 0]
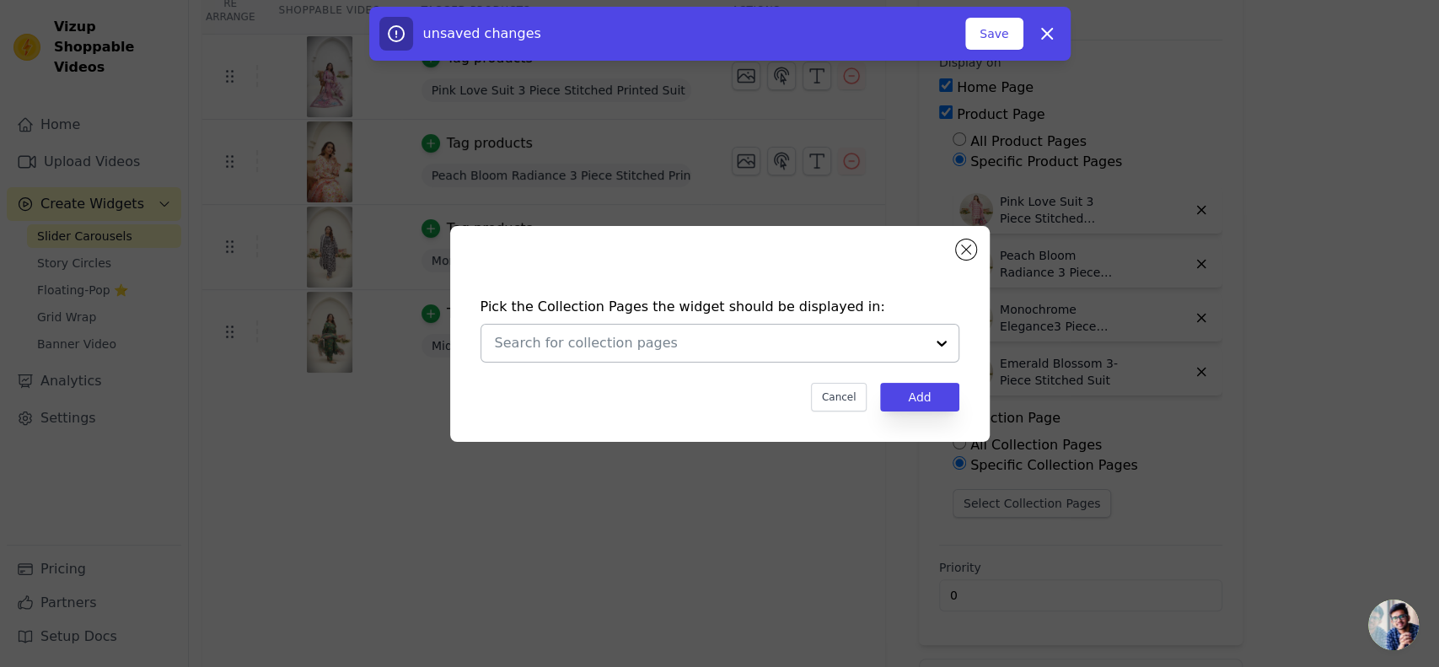
click at [749, 350] on input "text" at bounding box center [710, 343] width 430 height 20
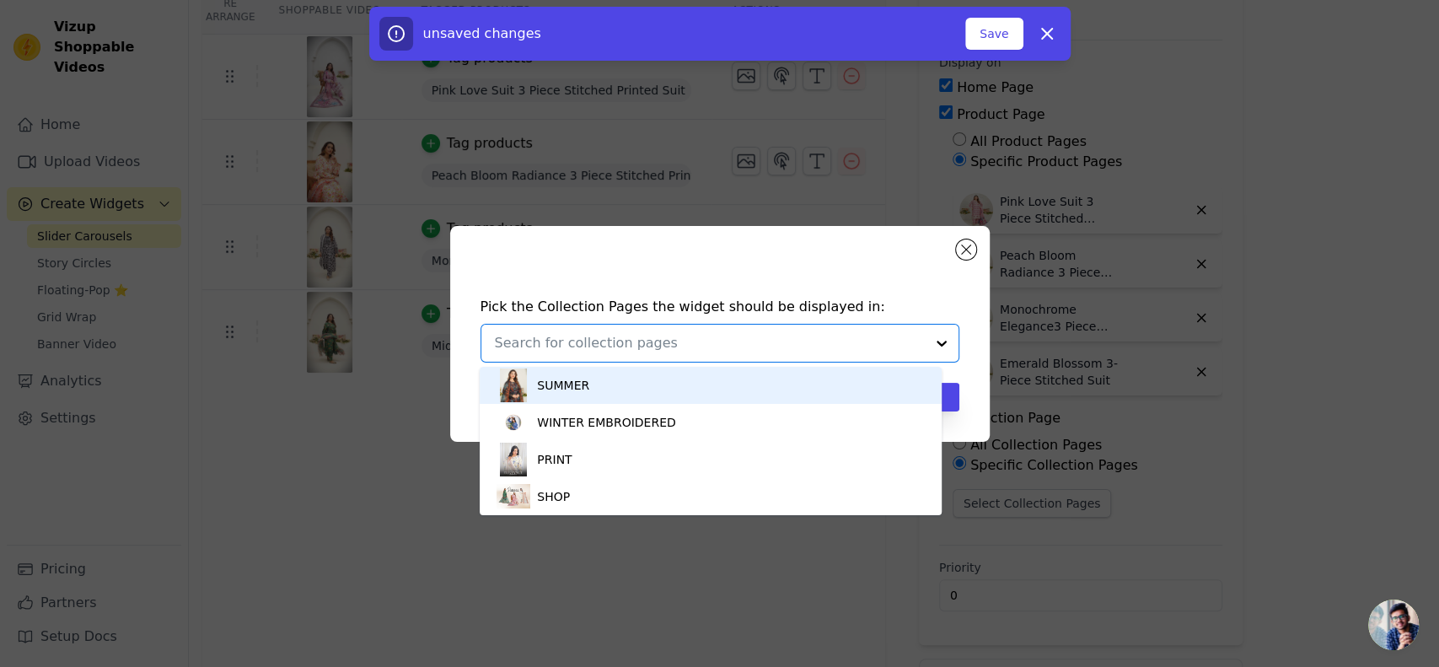
click at [641, 388] on div "SUMMER" at bounding box center [711, 385] width 428 height 37
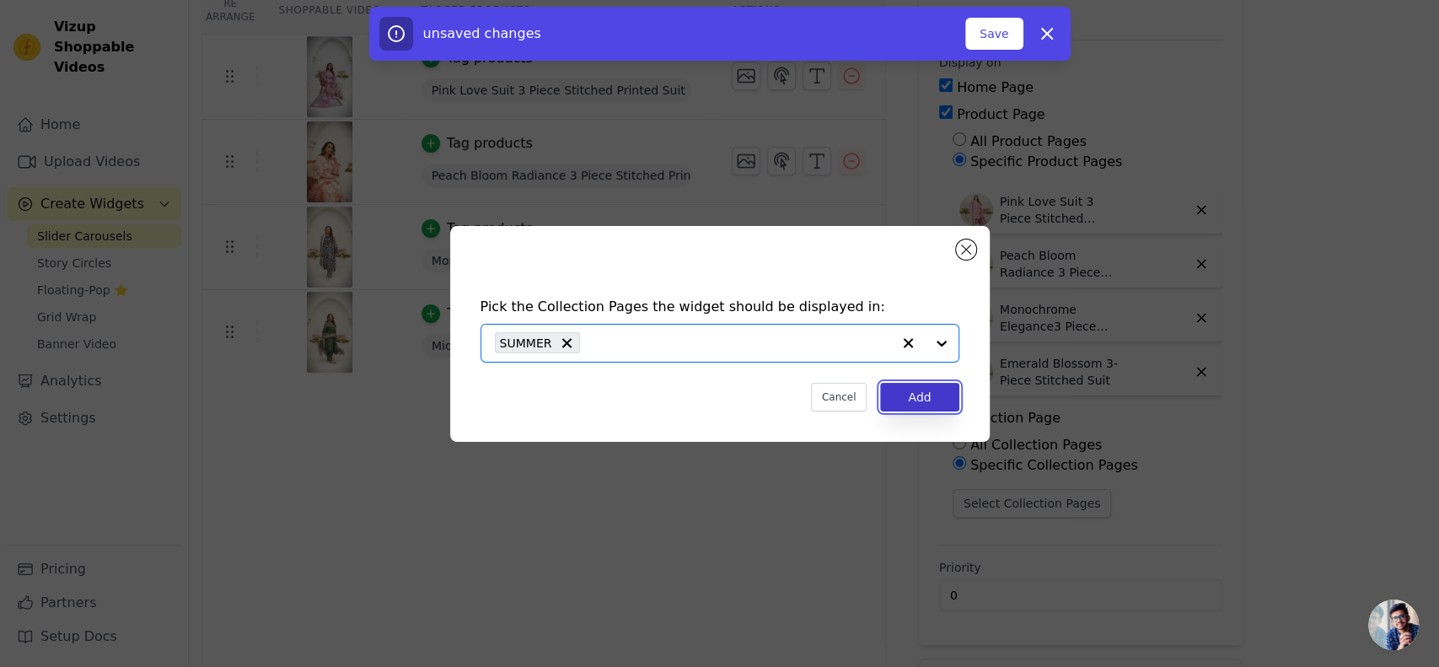
click at [921, 408] on button "Add" at bounding box center [919, 397] width 78 height 29
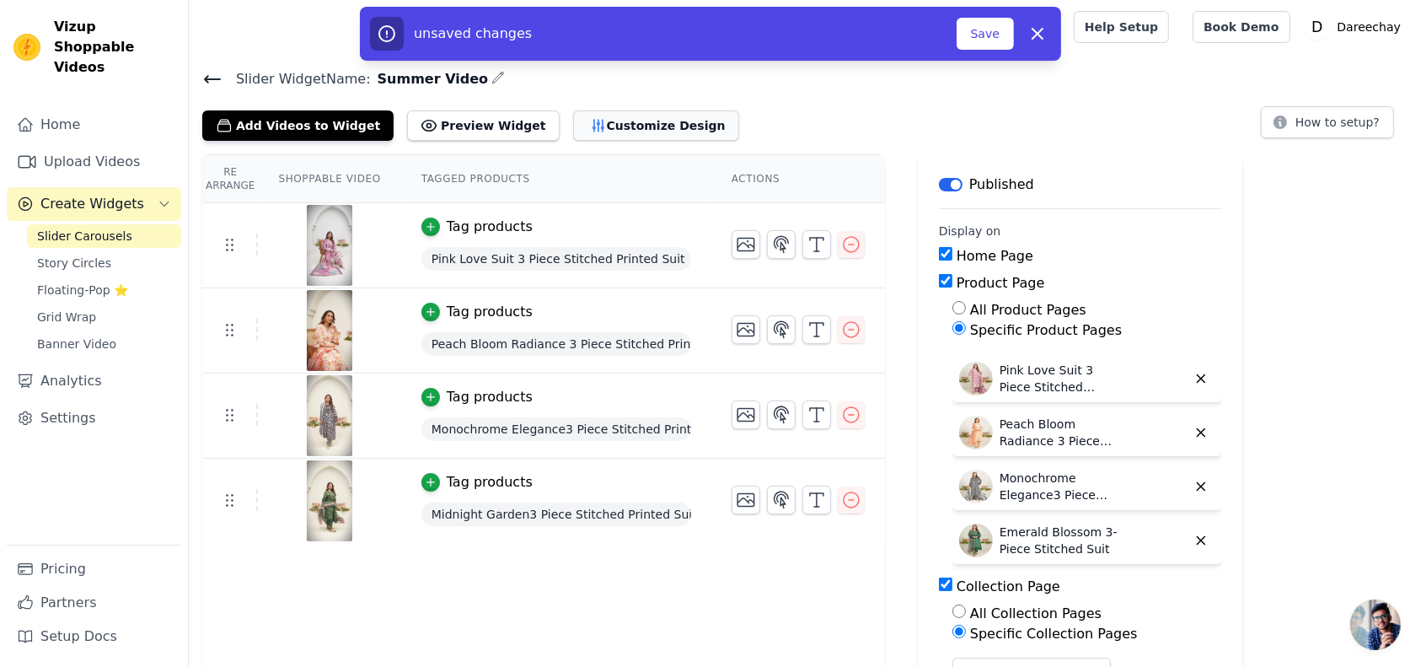
click at [593, 123] on button "Customize Design" at bounding box center [656, 125] width 166 height 30
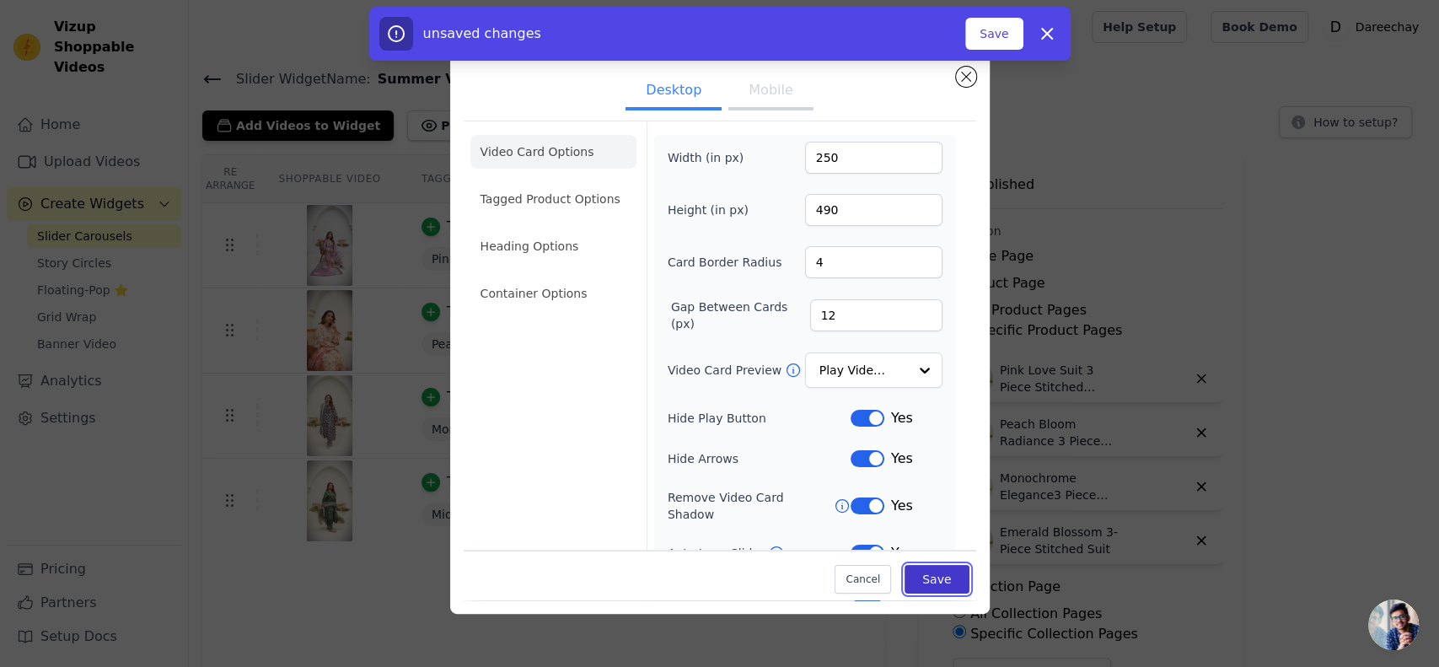
click at [926, 574] on button "Save" at bounding box center [937, 579] width 64 height 29
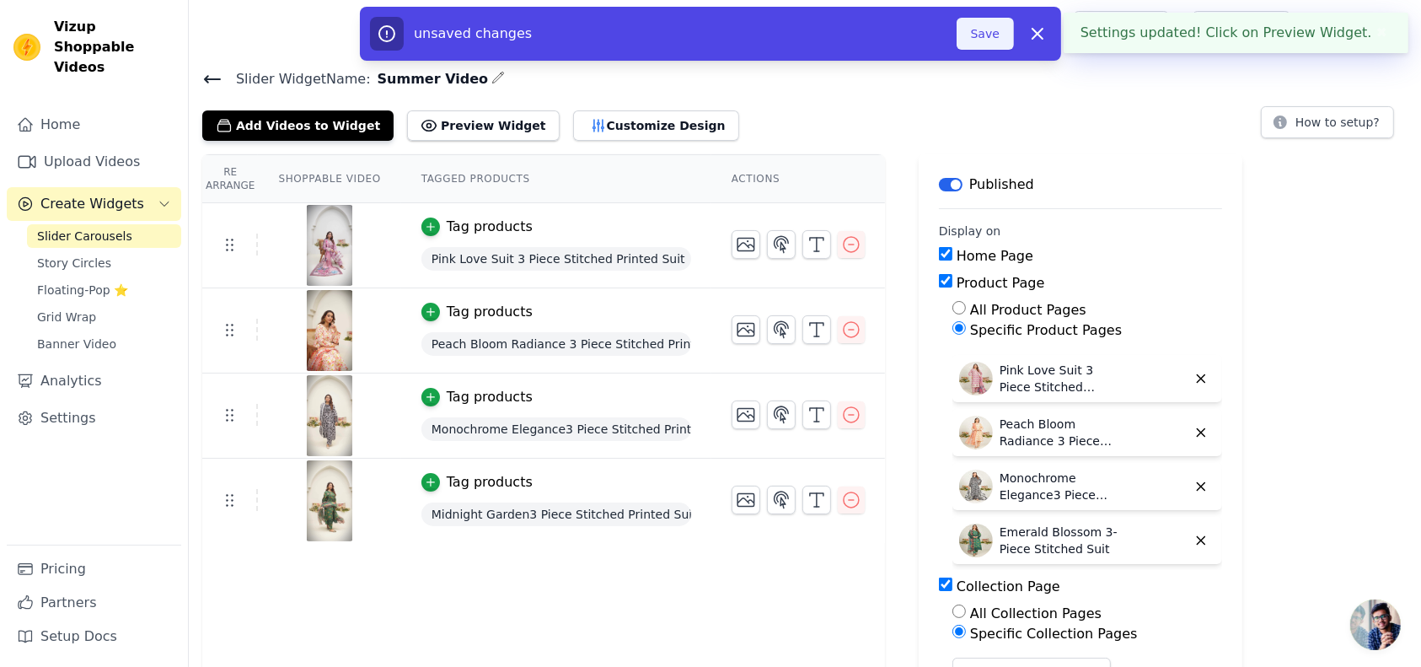
click at [971, 42] on button "Save" at bounding box center [985, 34] width 57 height 32
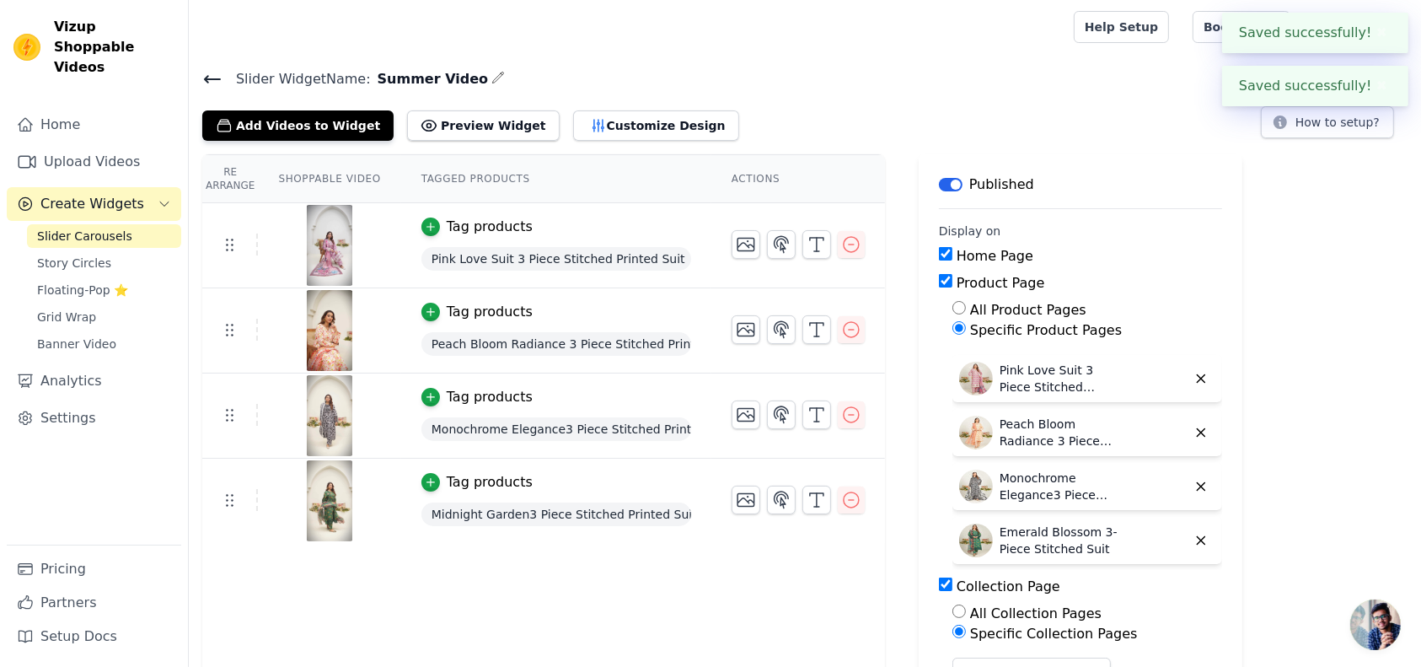
click at [214, 76] on icon at bounding box center [212, 79] width 20 height 20
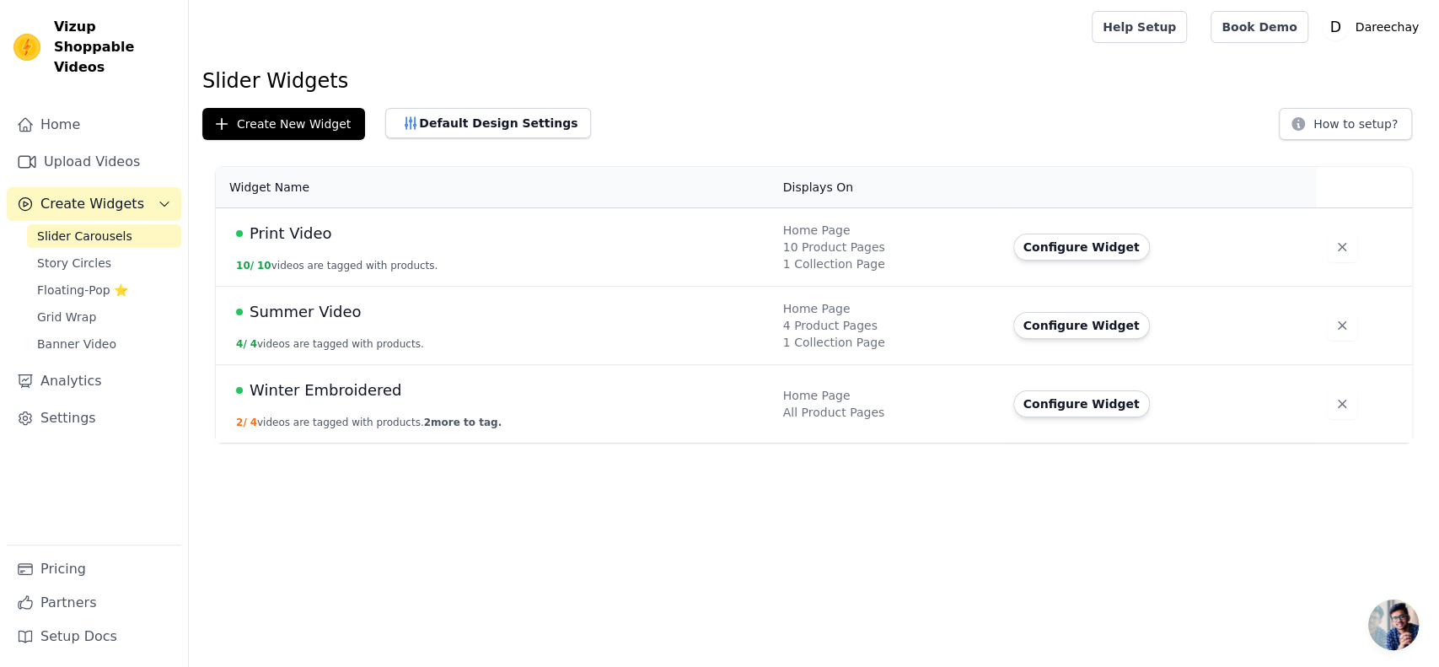
click at [349, 387] on span "Winter Embroidered" at bounding box center [326, 391] width 152 height 24
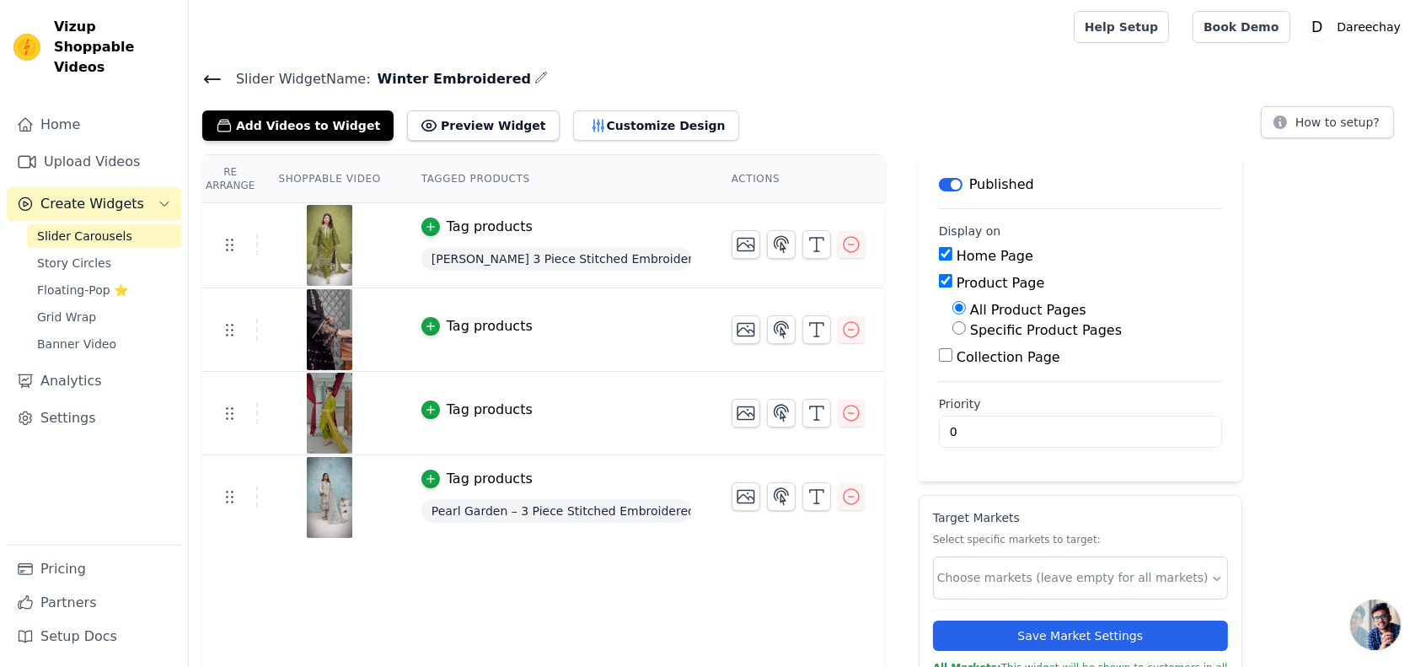
click at [953, 332] on input "Specific Product Pages" at bounding box center [959, 327] width 13 height 13
radio input "true"
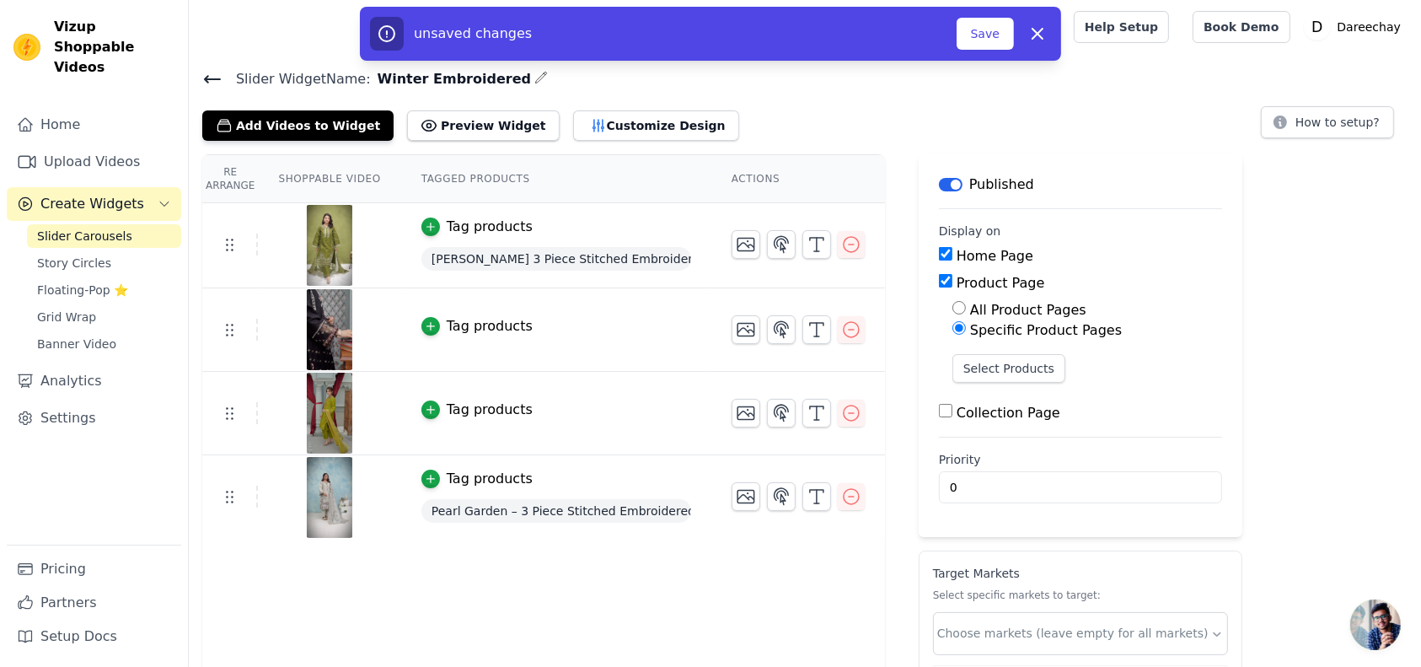
click at [939, 409] on input "Collection Page" at bounding box center [945, 410] width 13 height 13
checkbox input "true"
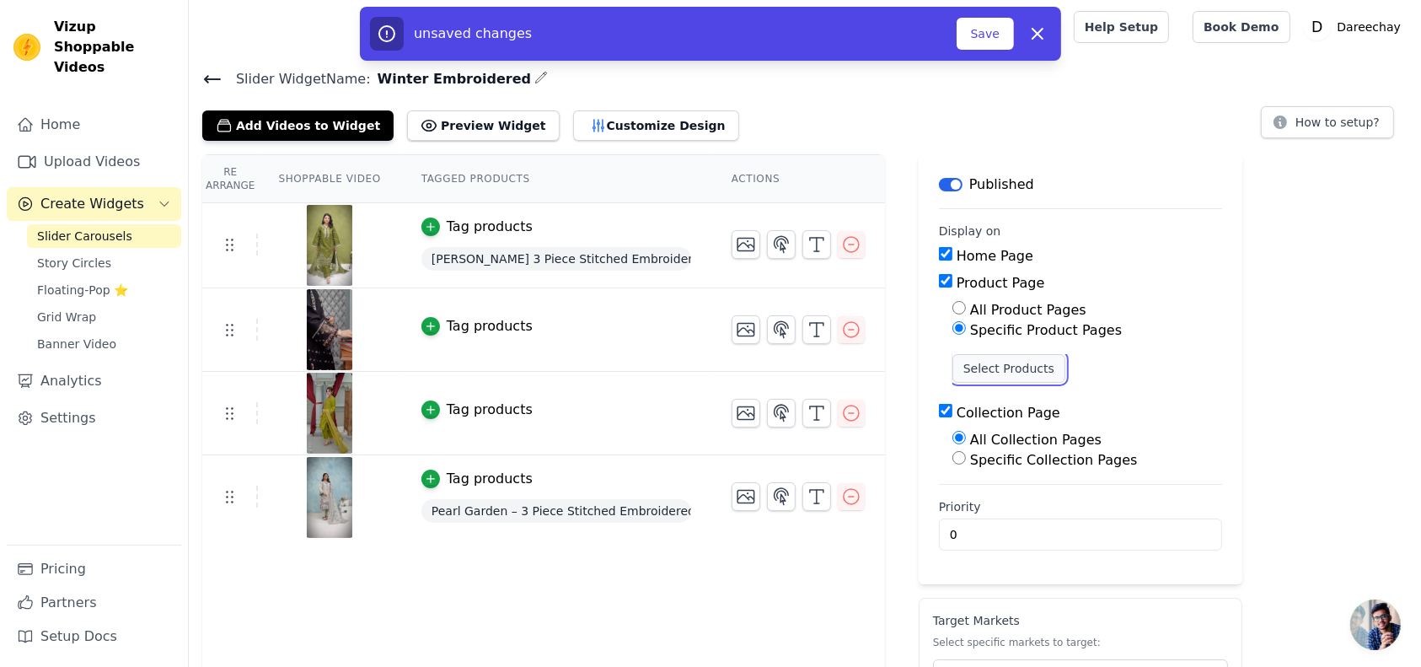
click at [989, 371] on button "Select Products" at bounding box center [1009, 368] width 113 height 29
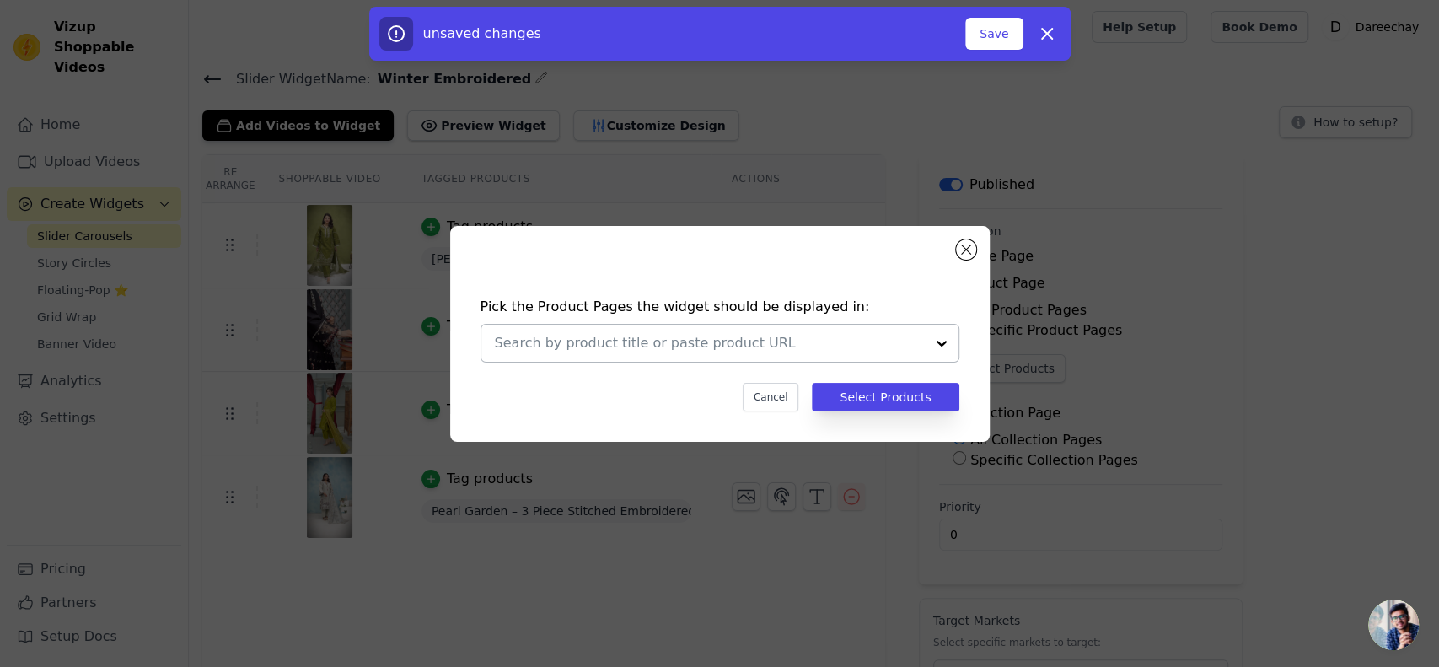
click at [799, 341] on input "text" at bounding box center [710, 343] width 430 height 20
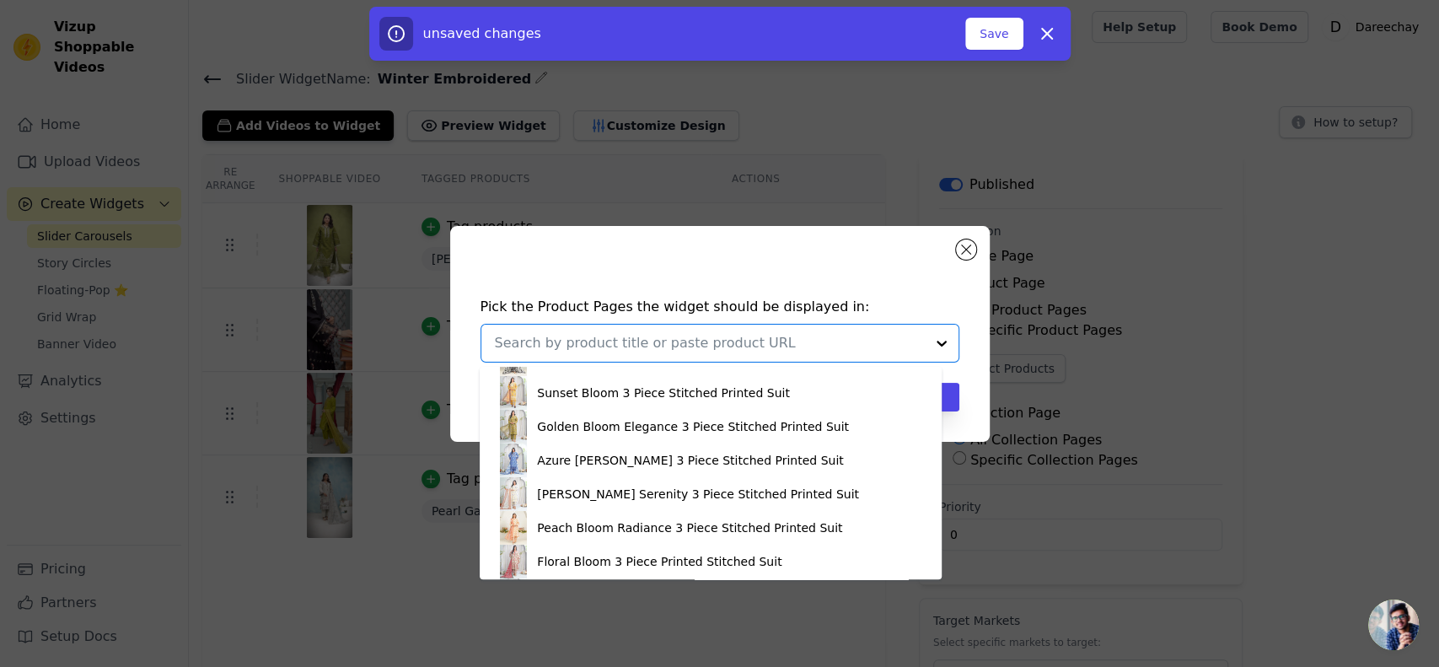
scroll to position [365, 0]
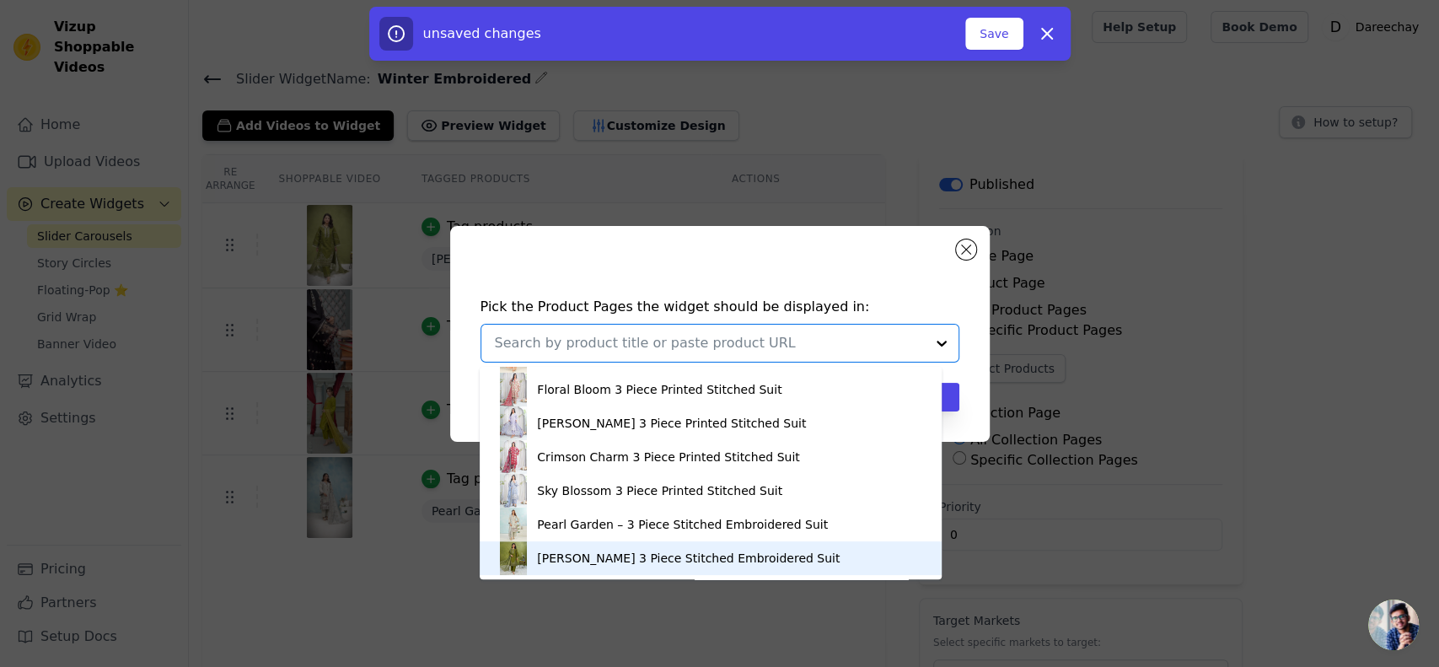
click at [607, 558] on div "Olive Green 3 Piece Stitched Embroidered Suit" at bounding box center [688, 558] width 303 height 17
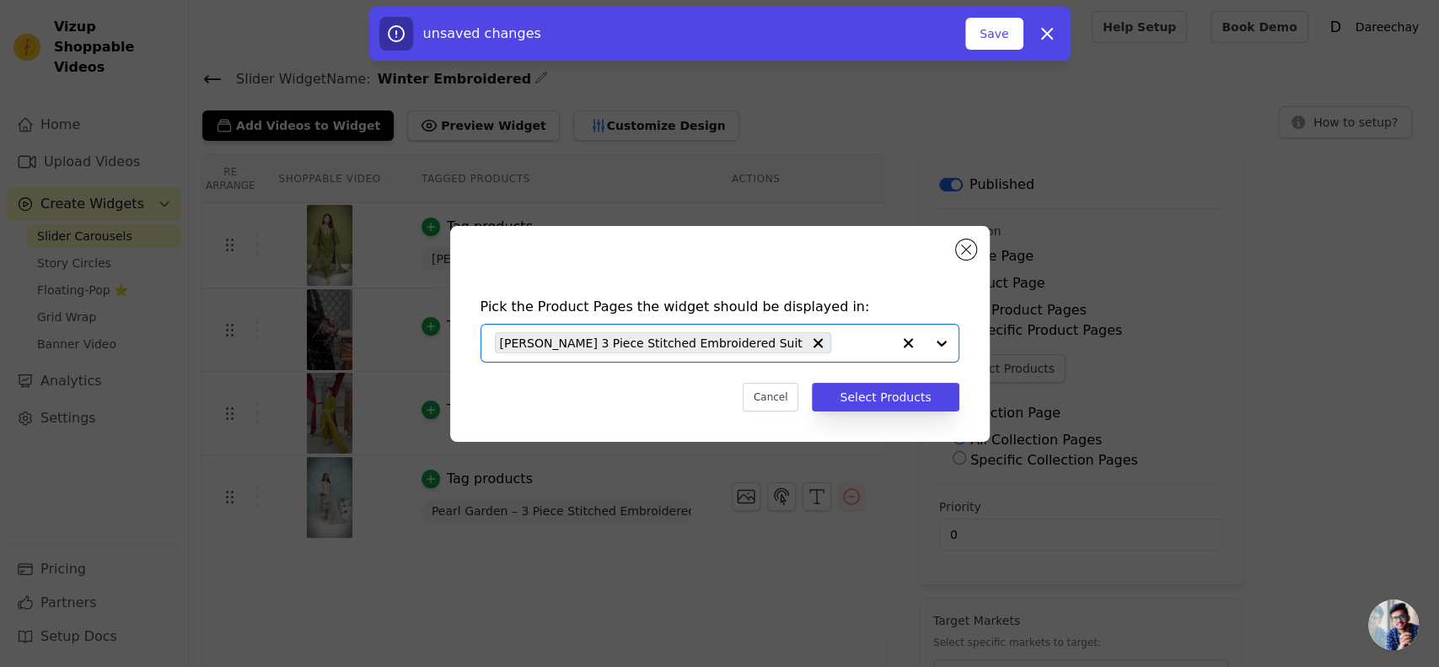
click at [840, 339] on input "text" at bounding box center [865, 343] width 51 height 20
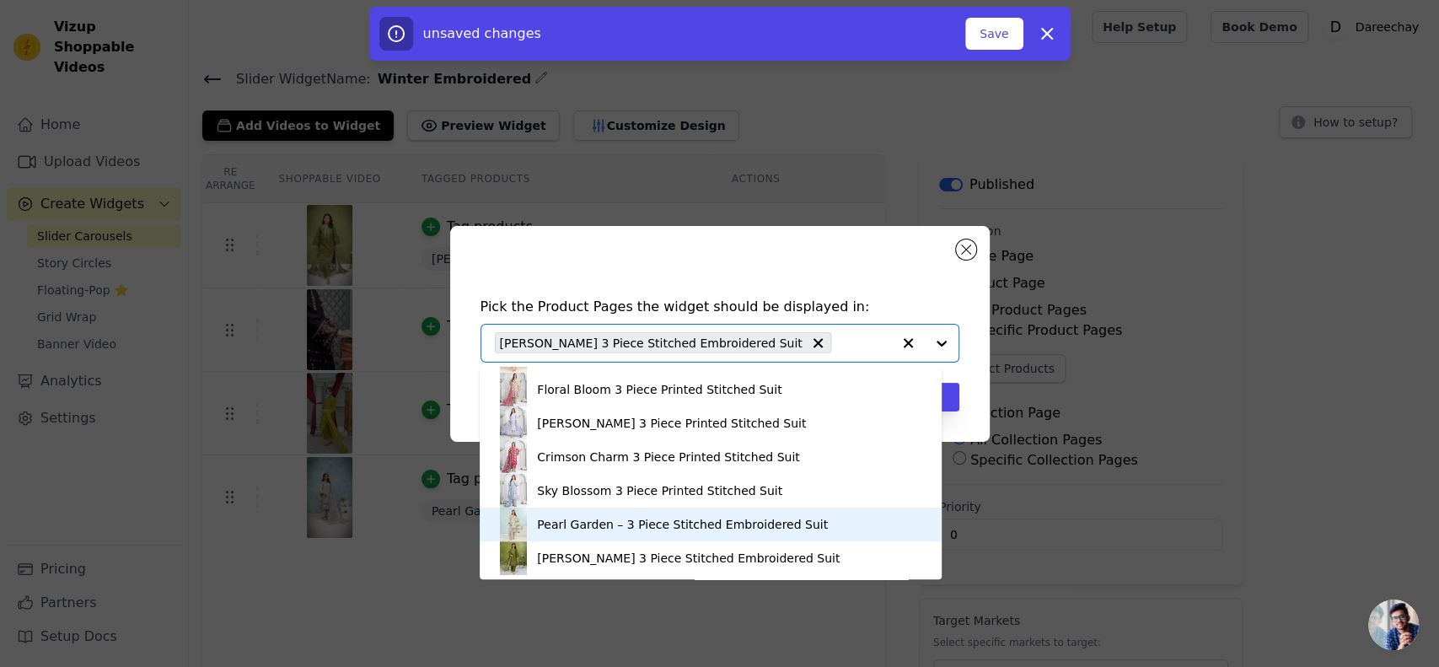
click at [602, 511] on div "Pearl Garden – 3 Piece Stitched Embroidered Suit" at bounding box center [711, 524] width 428 height 34
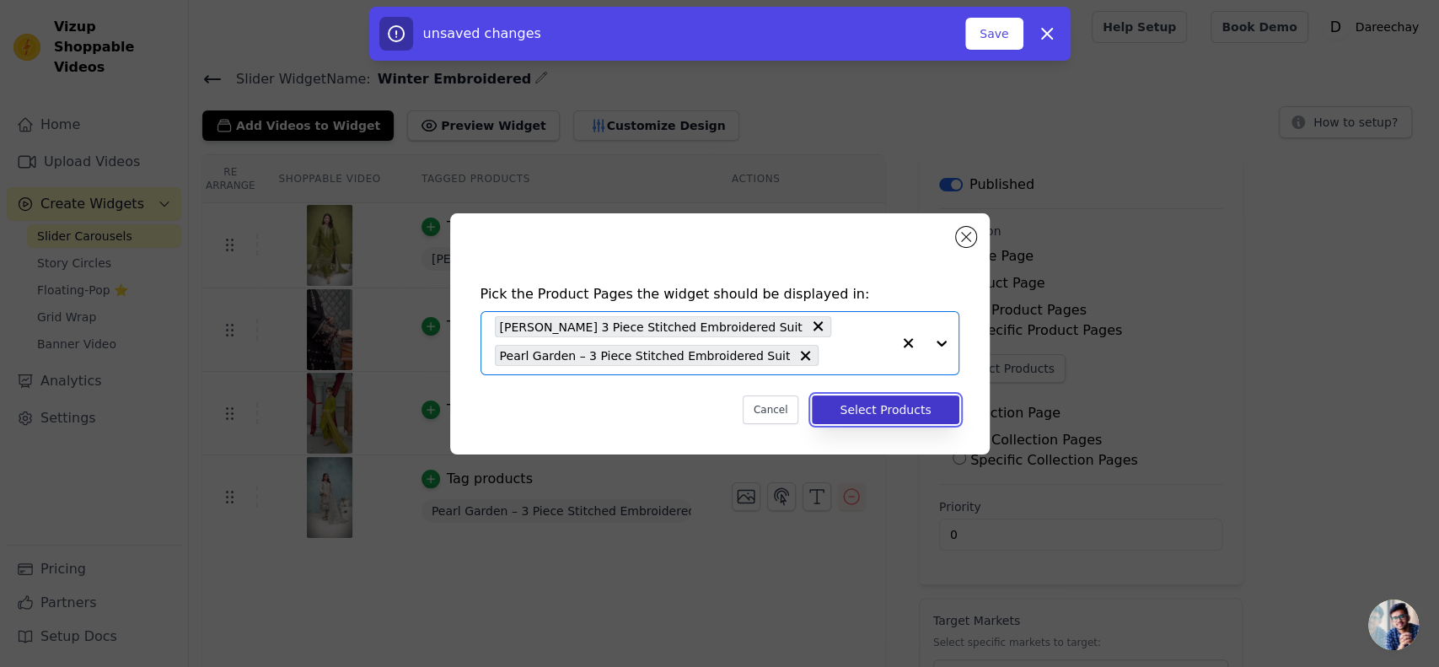
click at [854, 396] on button "Select Products" at bounding box center [885, 409] width 147 height 29
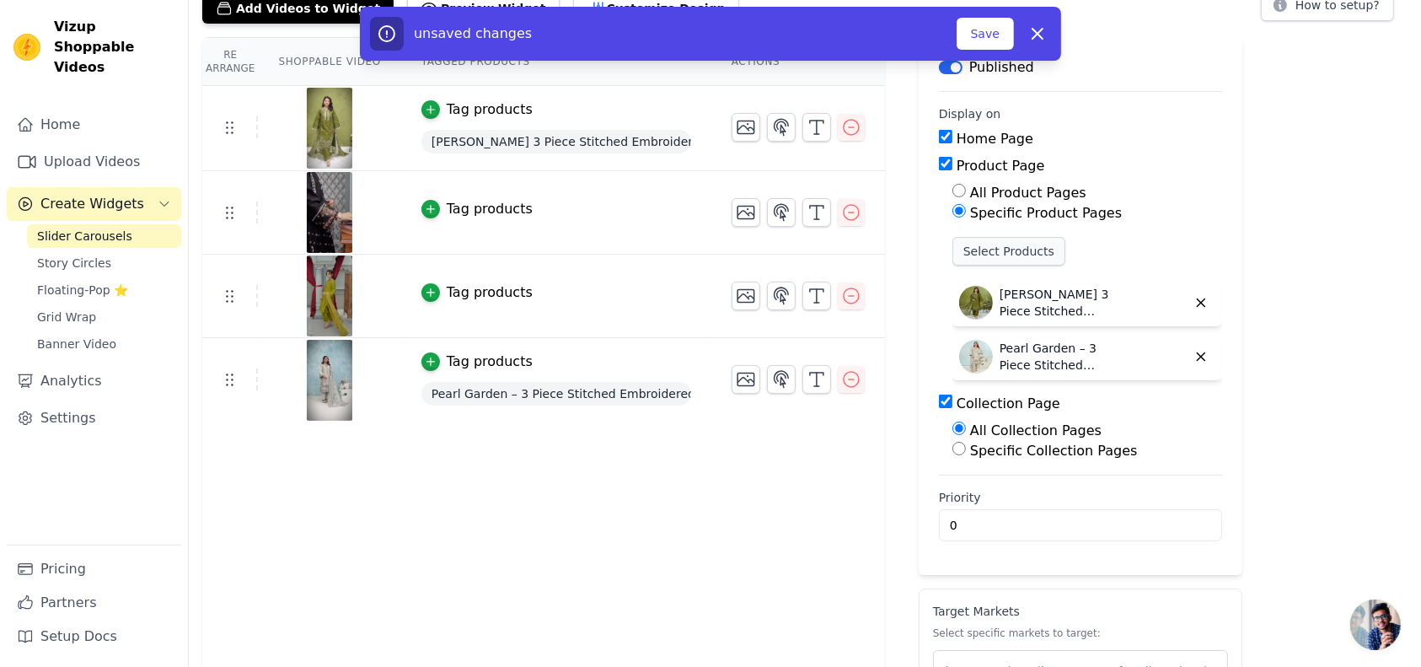
scroll to position [244, 0]
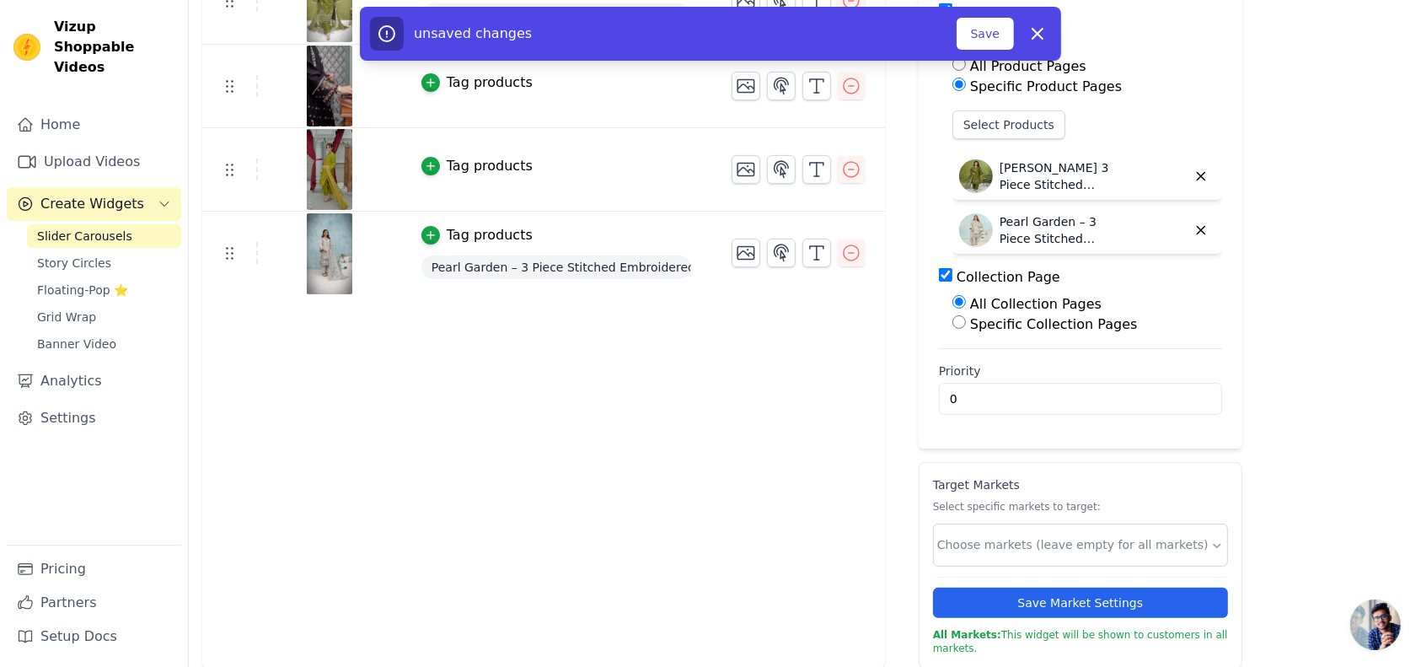
click at [953, 321] on input "Specific Collection Pages" at bounding box center [959, 321] width 13 height 13
radio input "true"
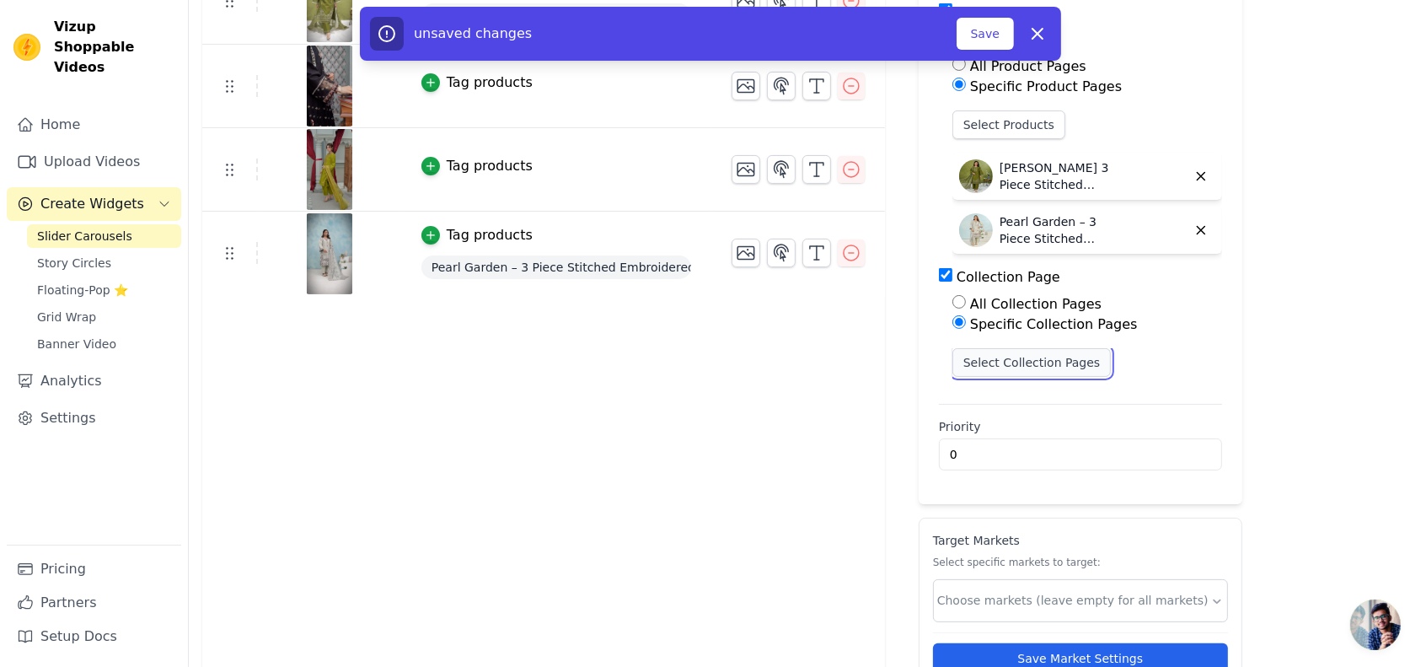
click at [970, 364] on button "Select Collection Pages" at bounding box center [1032, 362] width 159 height 29
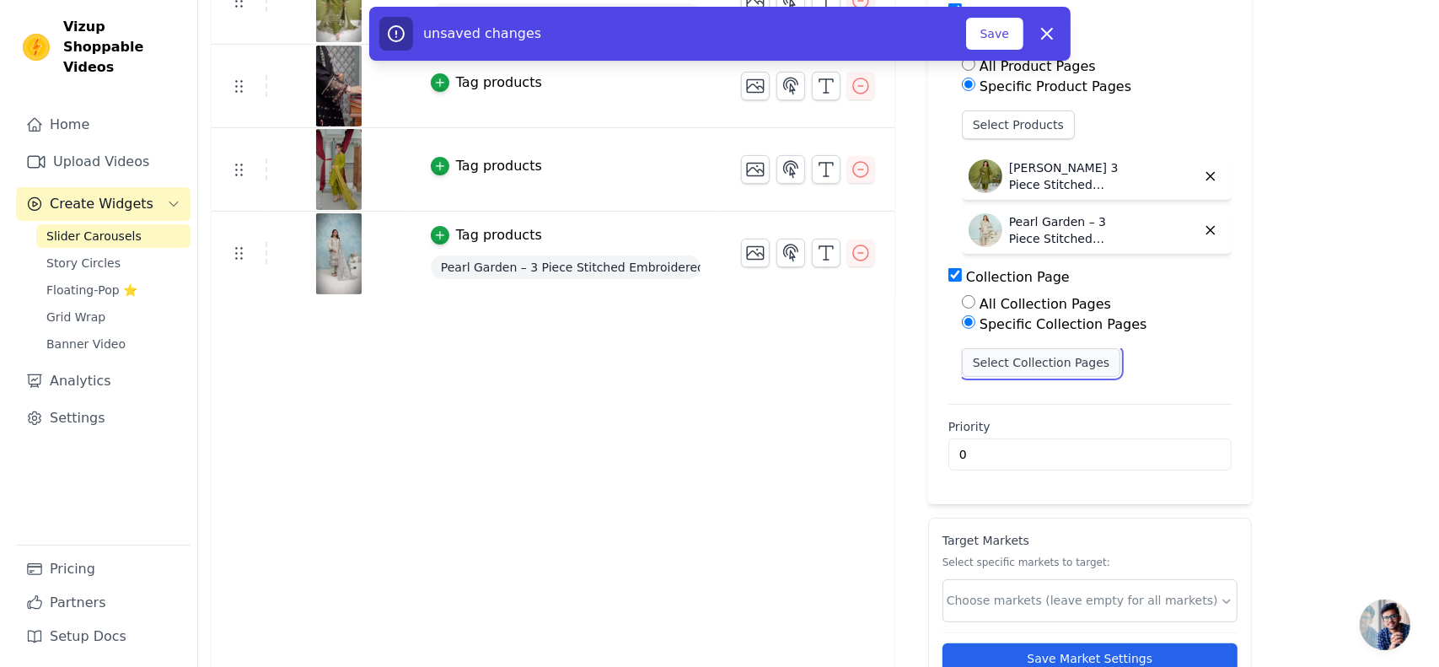
scroll to position [0, 0]
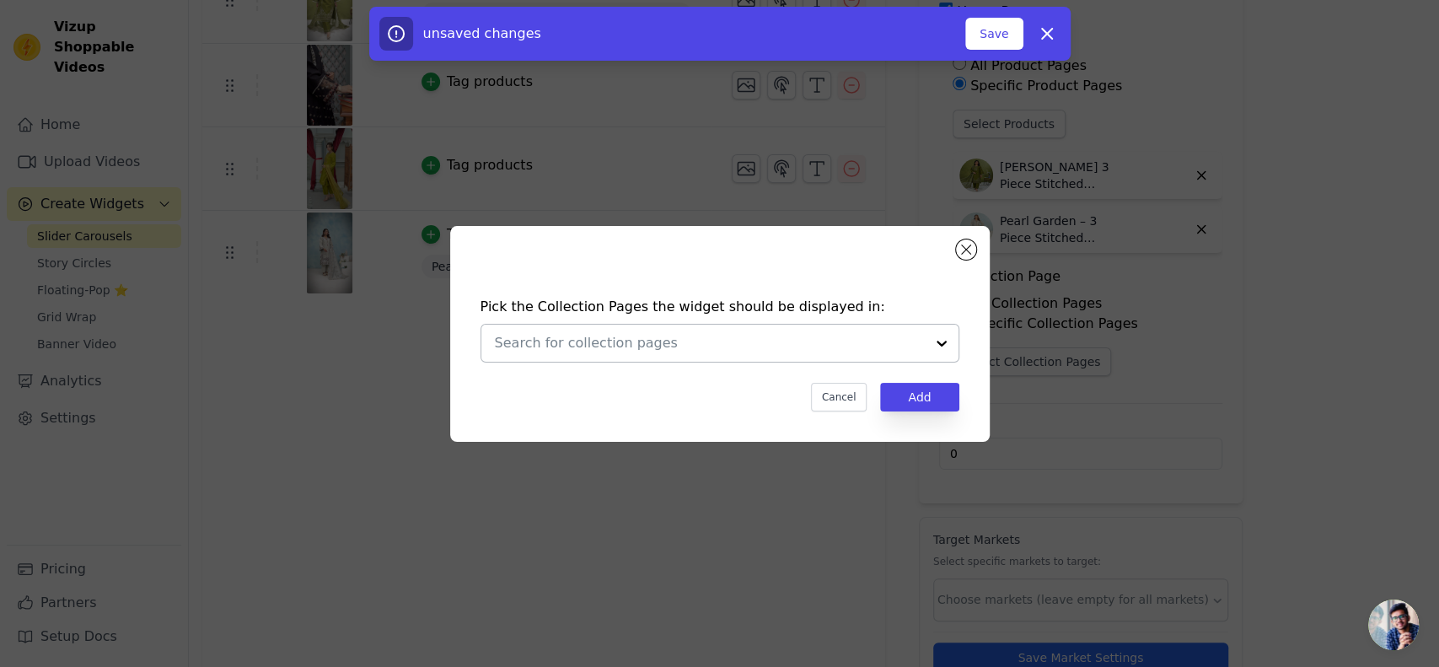
click at [749, 343] on input "text" at bounding box center [710, 343] width 430 height 20
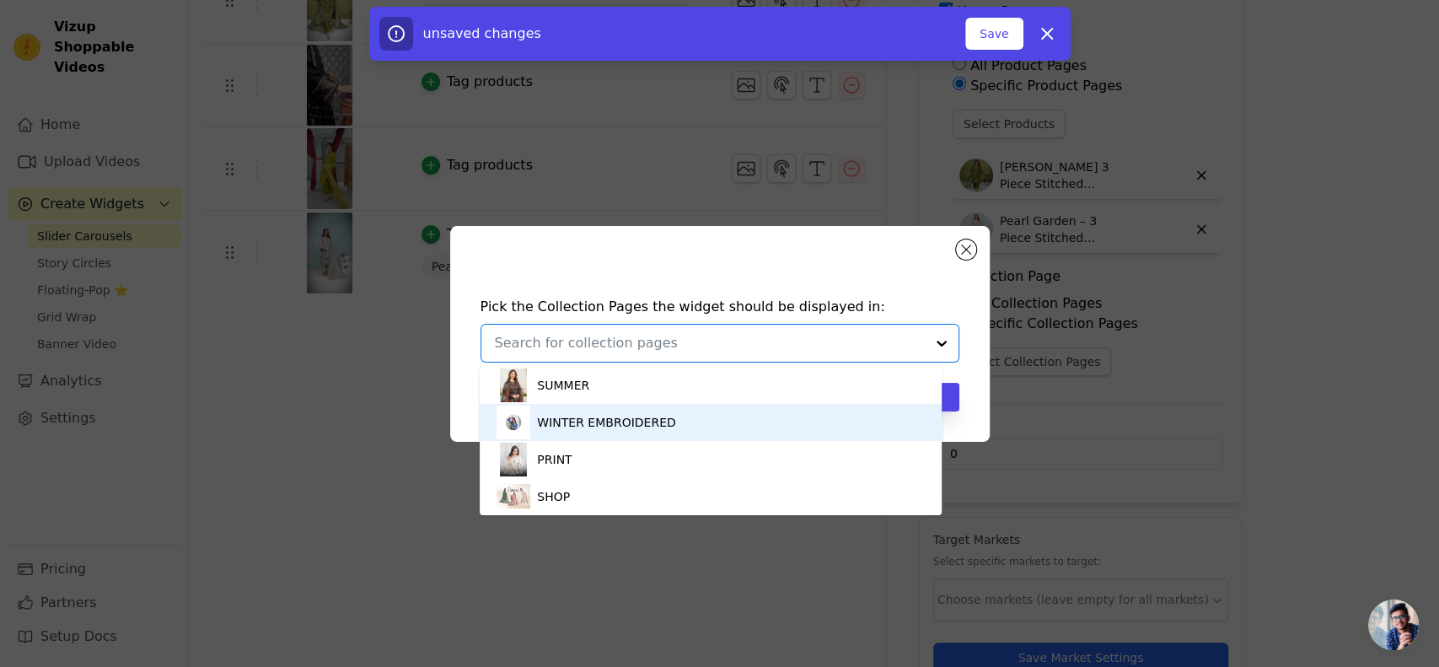
click at [698, 413] on div "WINTER EMBROIDERED" at bounding box center [711, 422] width 428 height 37
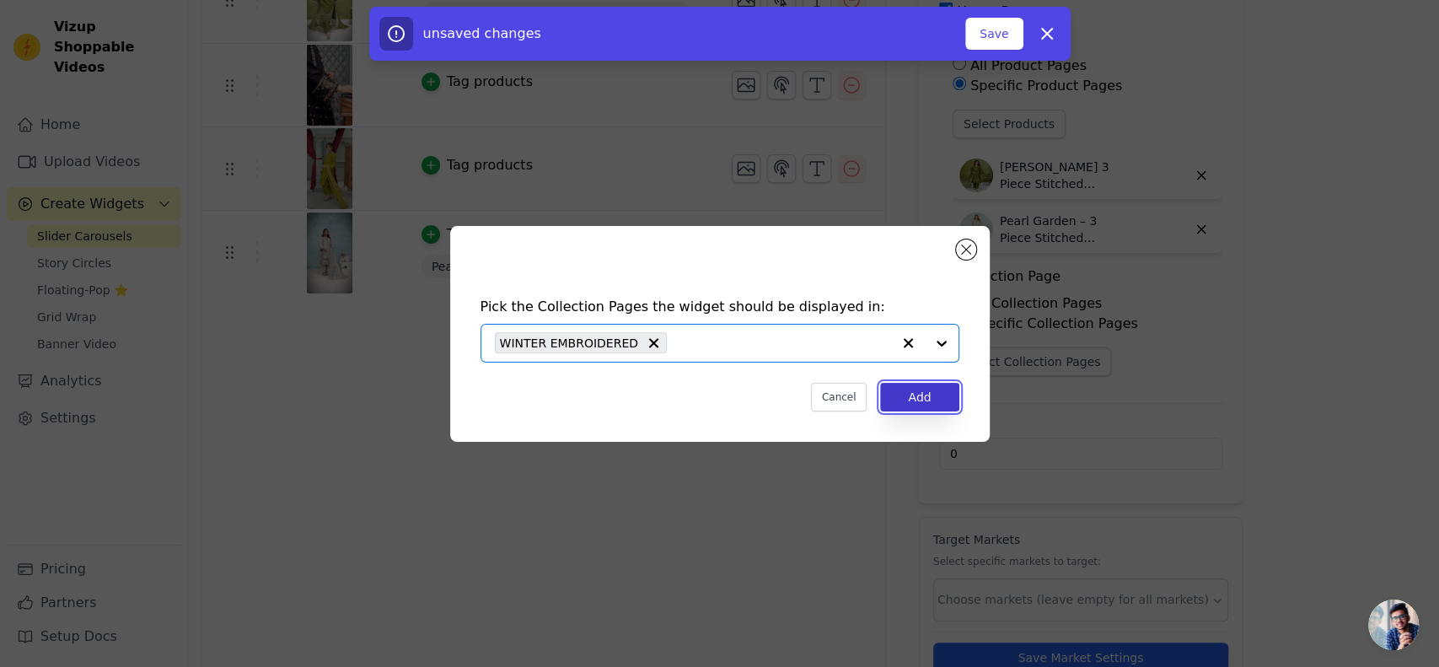
click at [896, 383] on button "Add" at bounding box center [919, 397] width 78 height 29
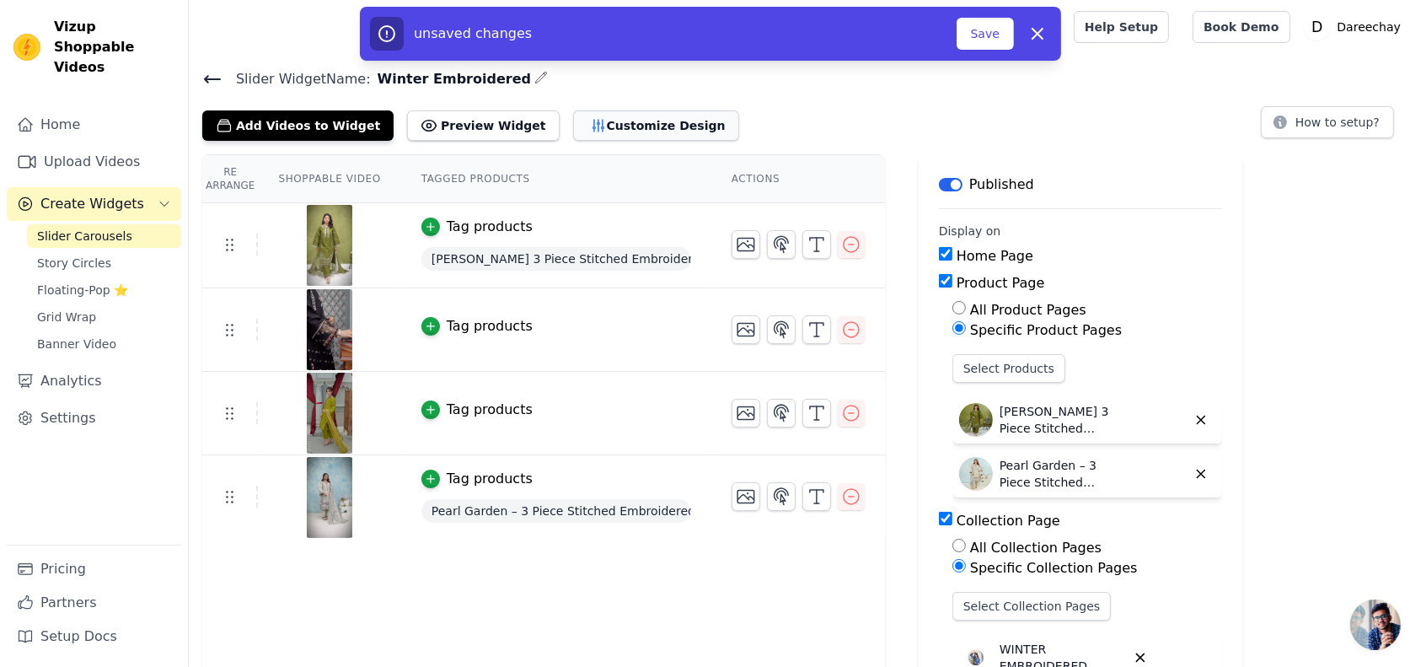
click at [602, 127] on button "Customize Design" at bounding box center [656, 125] width 166 height 30
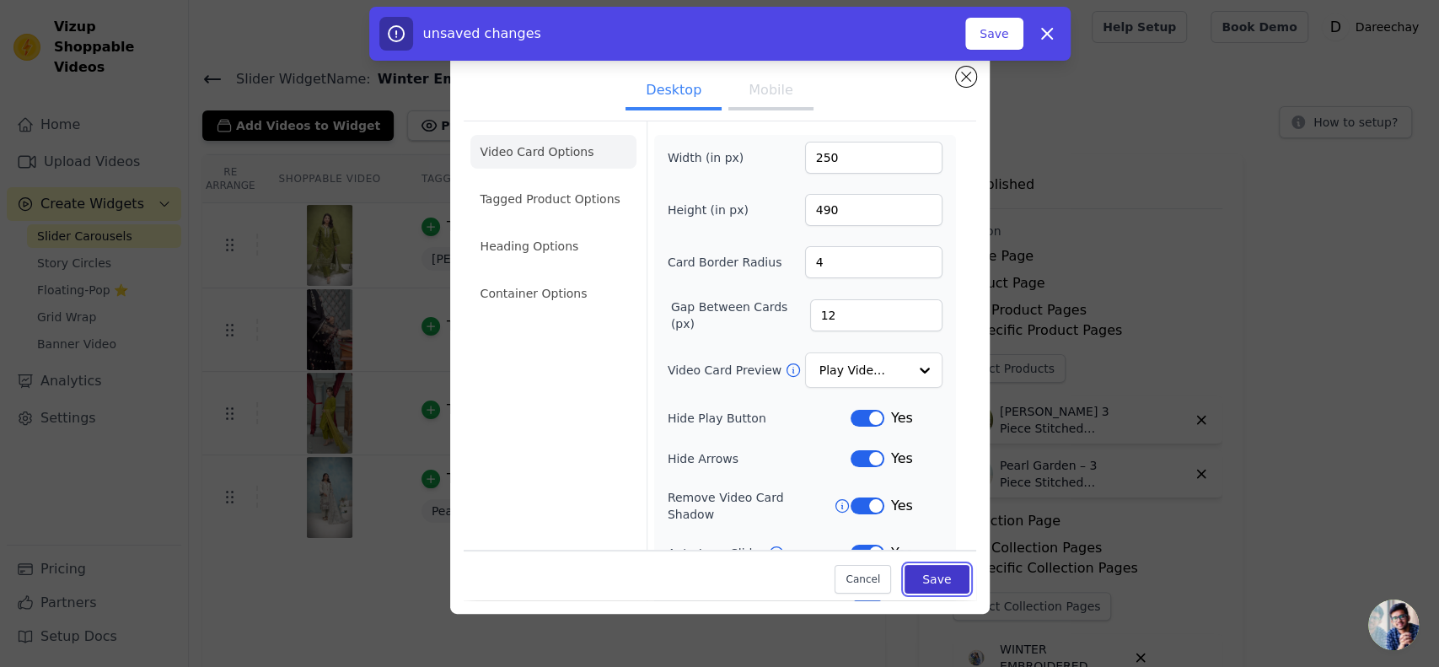
click at [913, 575] on button "Save" at bounding box center [937, 579] width 64 height 29
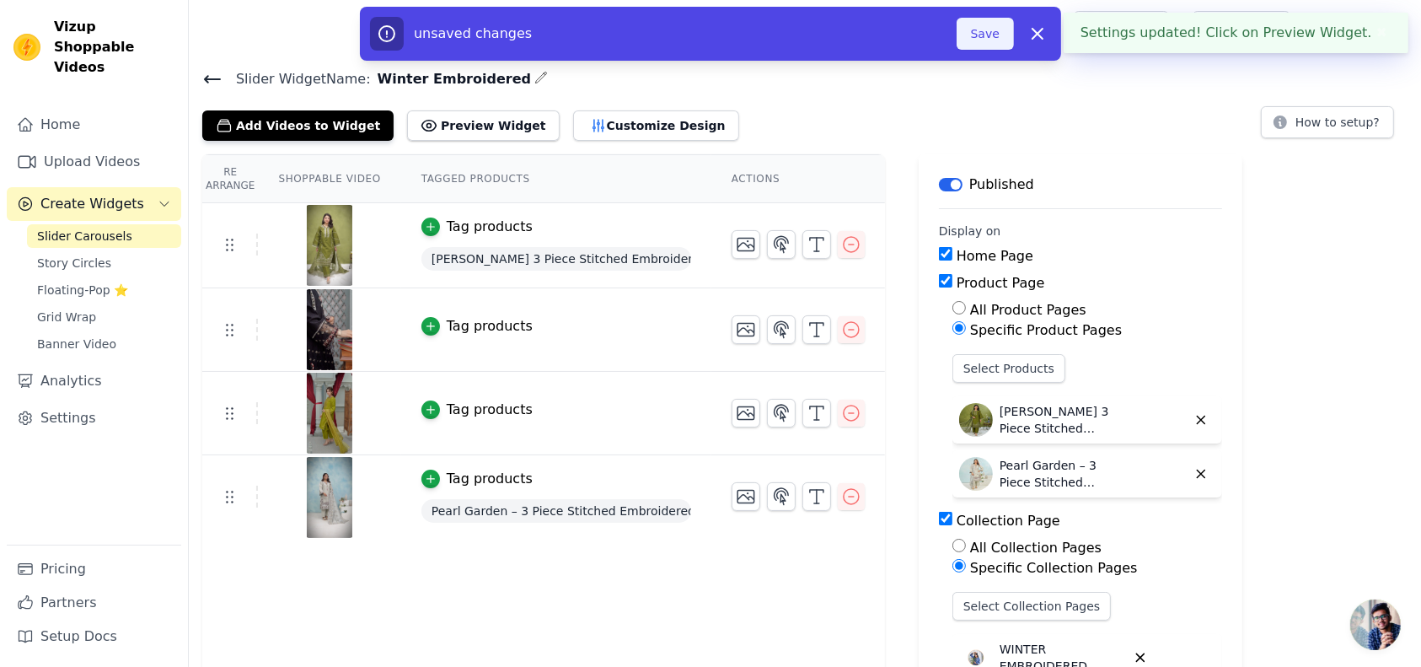
click at [985, 36] on button "Save" at bounding box center [985, 34] width 57 height 32
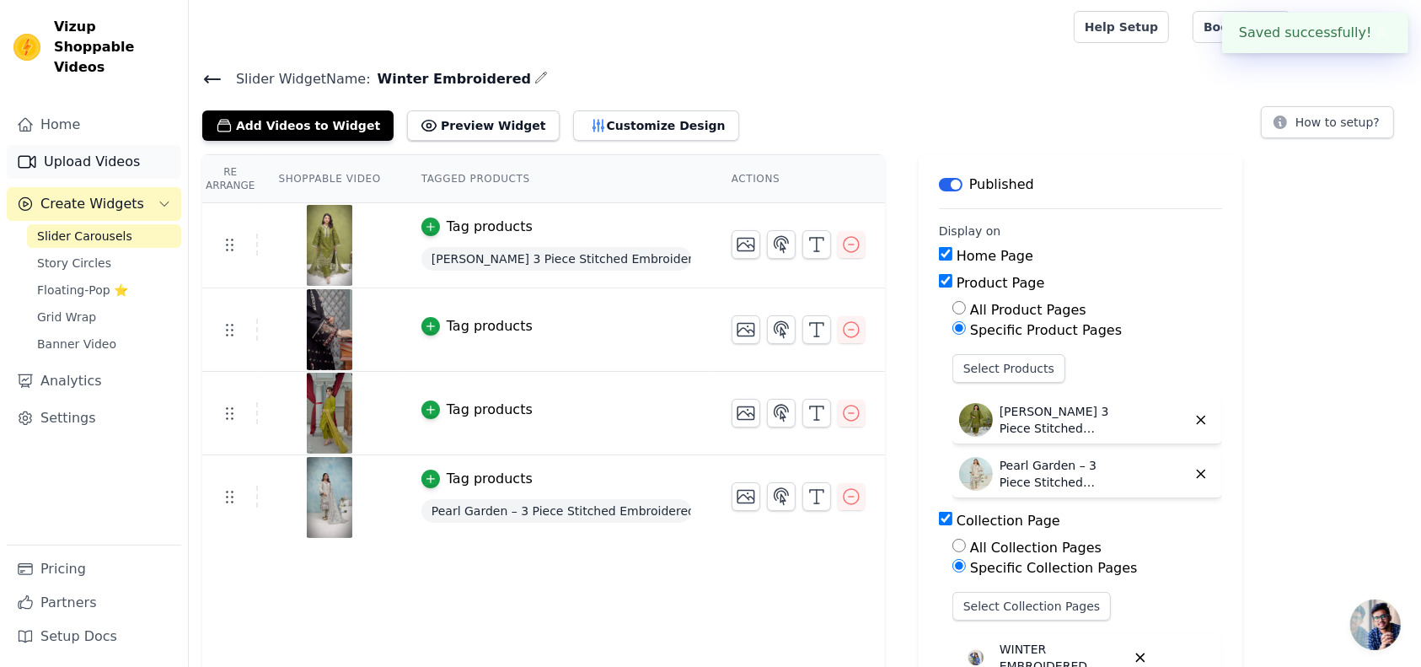
click at [83, 145] on link "Upload Videos" at bounding box center [94, 162] width 175 height 34
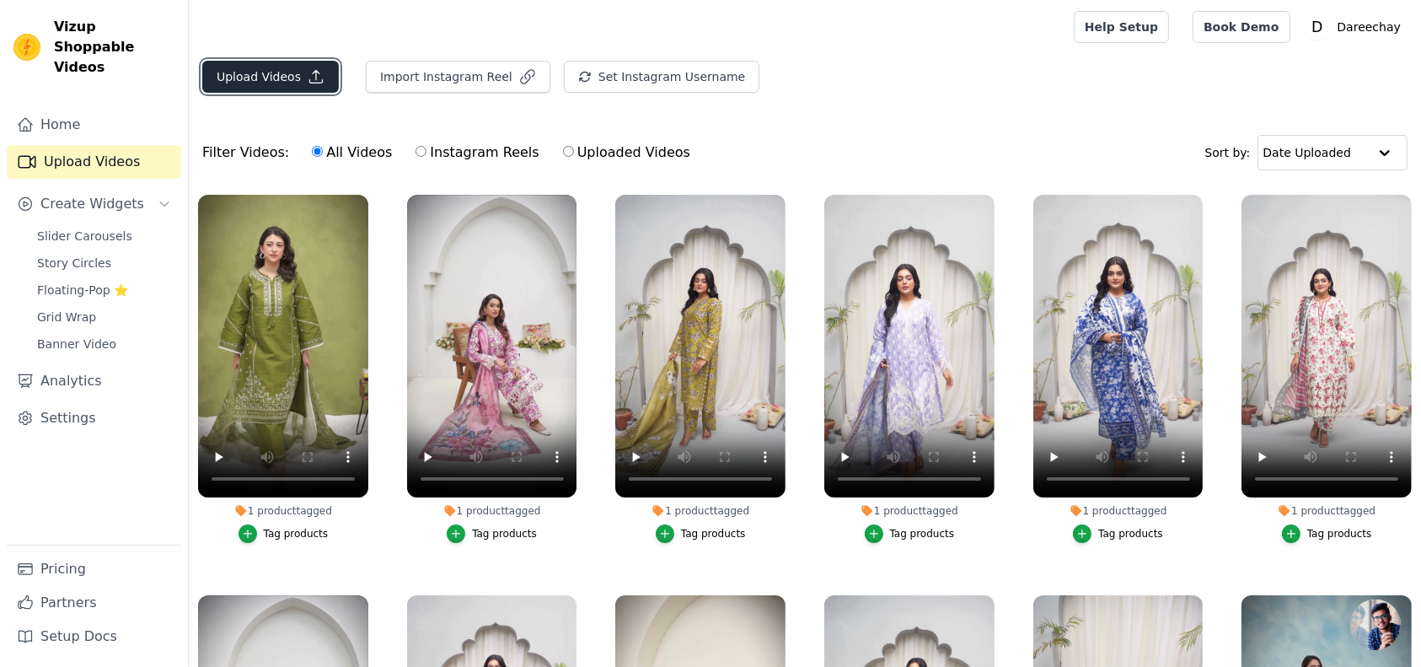
click at [280, 78] on button "Upload Videos" at bounding box center [270, 77] width 137 height 32
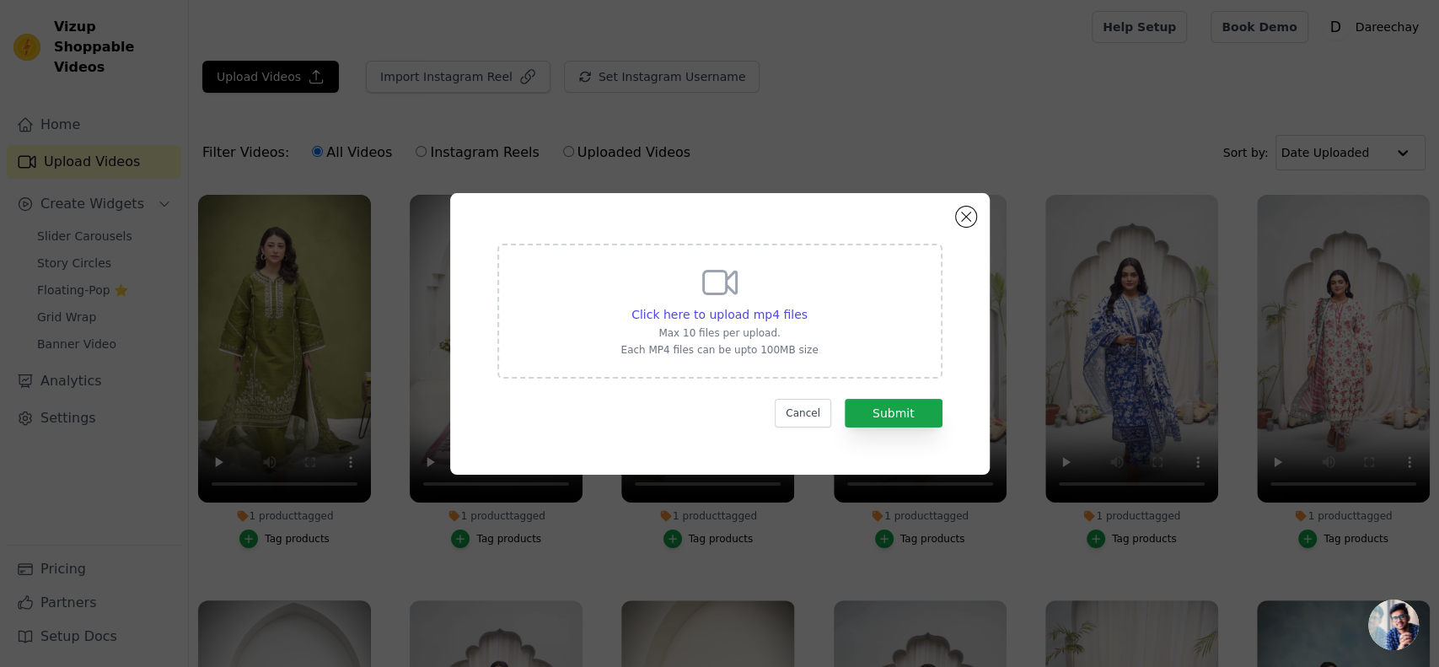
click at [657, 291] on div "Click here to upload mp4 files Max 10 files per upload. Each MP4 files can be u…" at bounding box center [718, 309] width 197 height 94
click at [807, 305] on input "Click here to upload mp4 files Max 10 files per upload. Each MP4 files can be u…" at bounding box center [807, 305] width 1 height 1
type input "C:\fakepath\Untitled design.mp4"
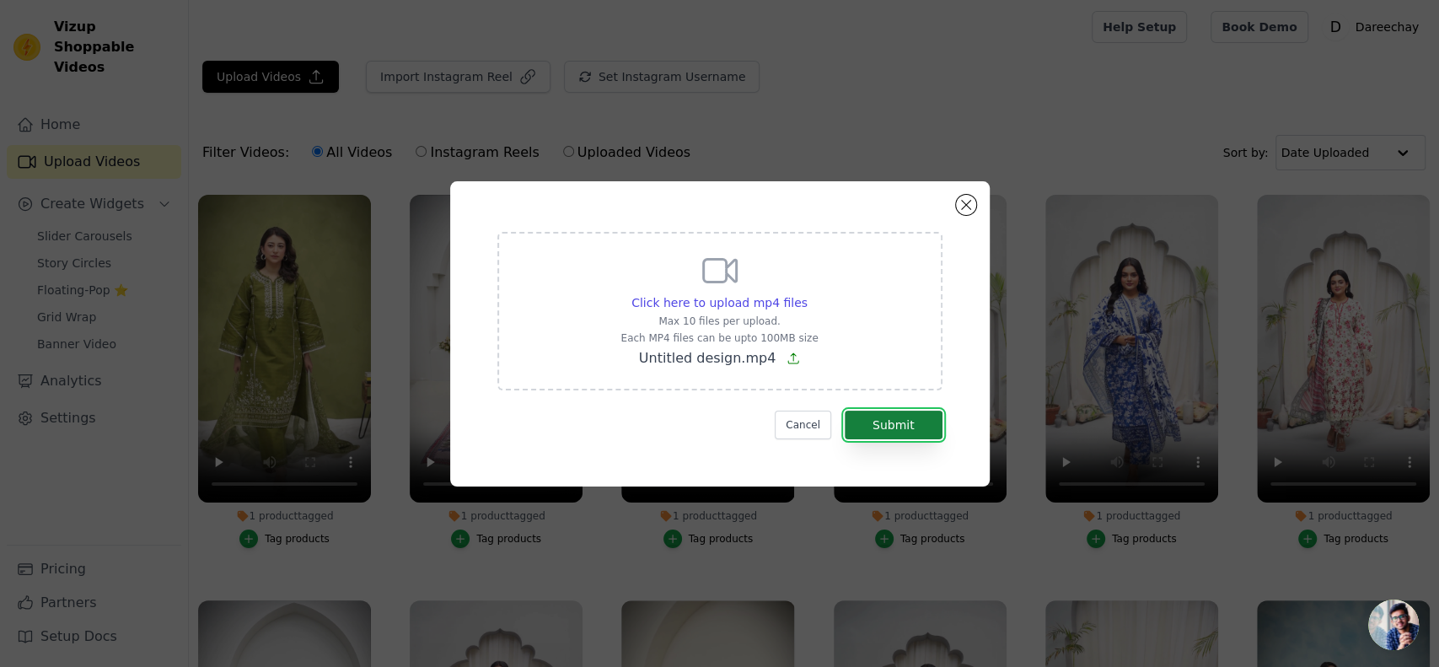
click at [908, 422] on button "Submit" at bounding box center [894, 425] width 98 height 29
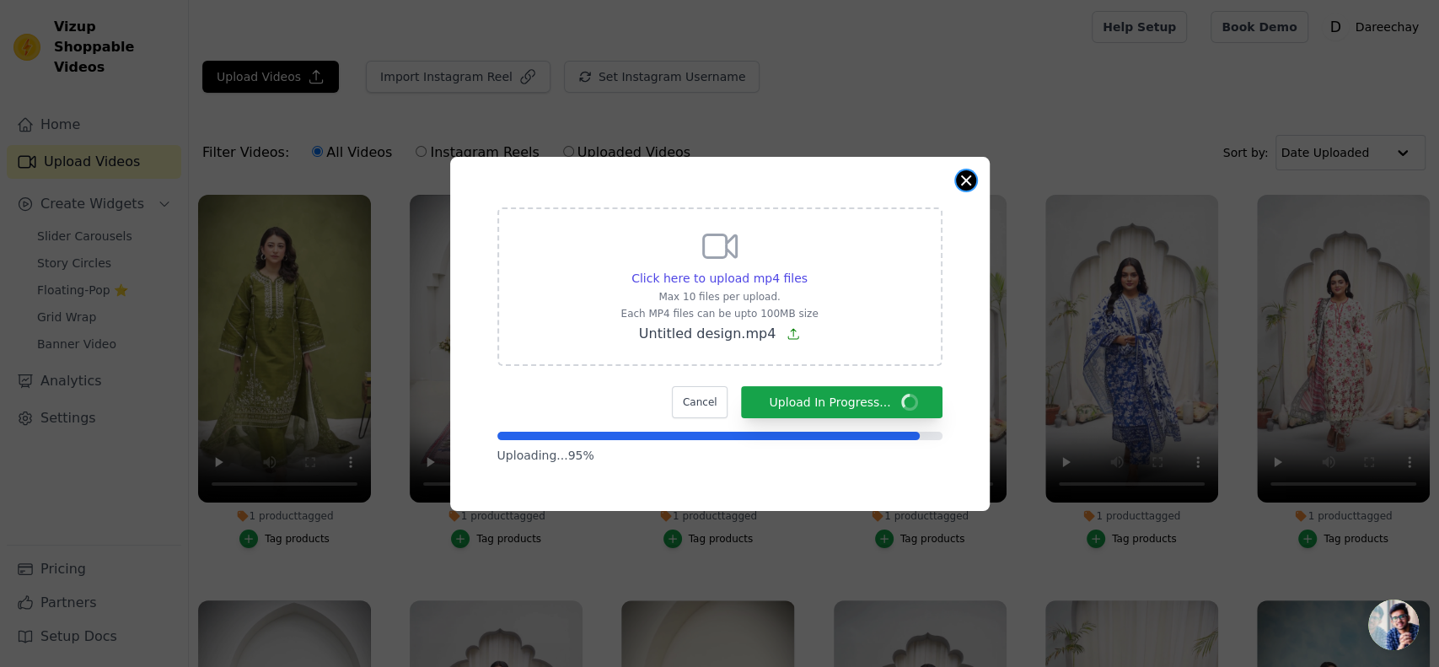
click at [969, 175] on button "Close modal" at bounding box center [966, 180] width 20 height 20
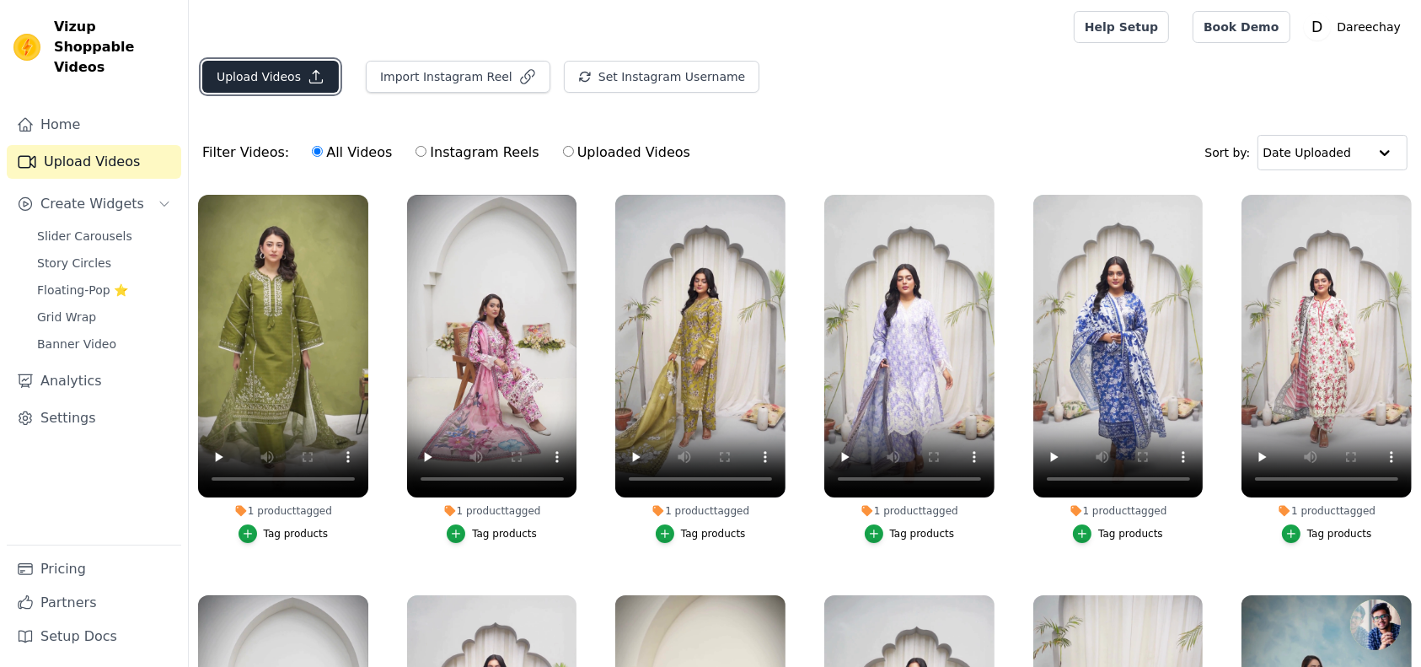
click at [291, 80] on button "Upload Videos" at bounding box center [270, 77] width 137 height 32
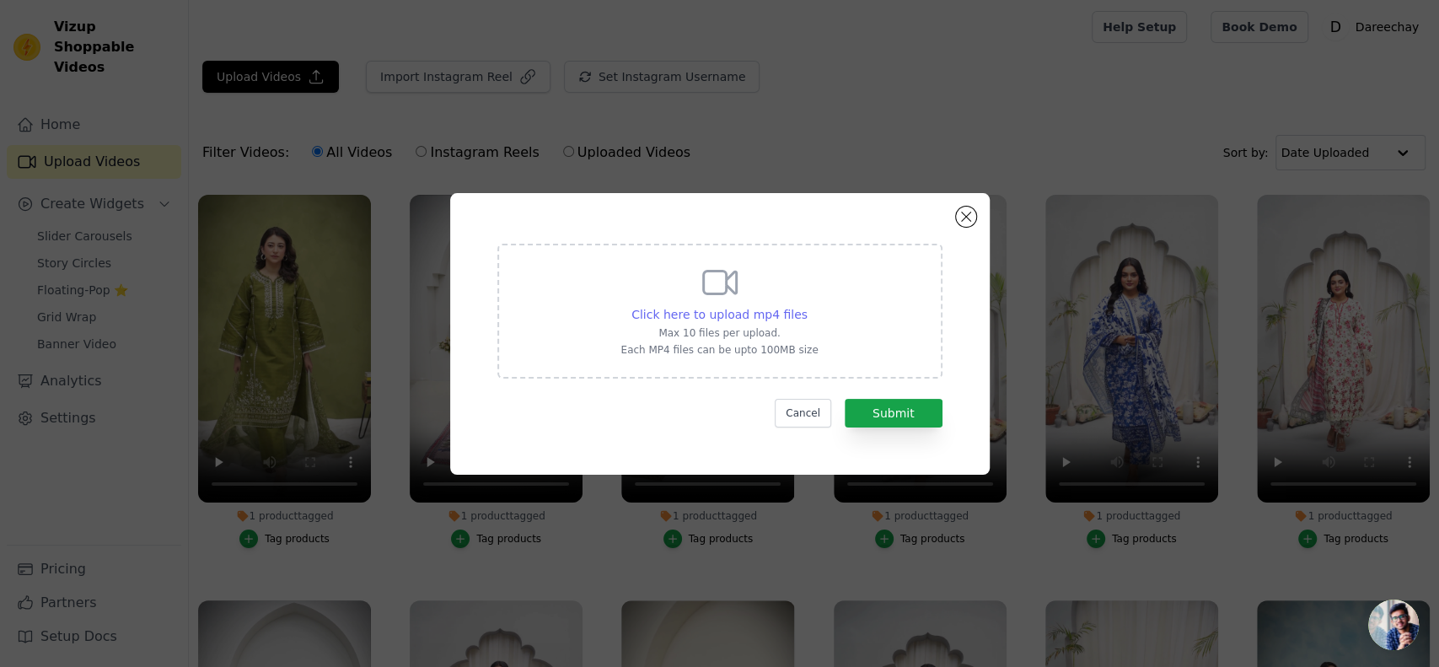
click at [704, 310] on span "Click here to upload mp4 files" at bounding box center [719, 314] width 176 height 13
click at [807, 306] on input "Click here to upload mp4 files Max 10 files per upload. Each MP4 files can be u…" at bounding box center [807, 305] width 1 height 1
type input "C:\fakepath\Untitled design.mp4"
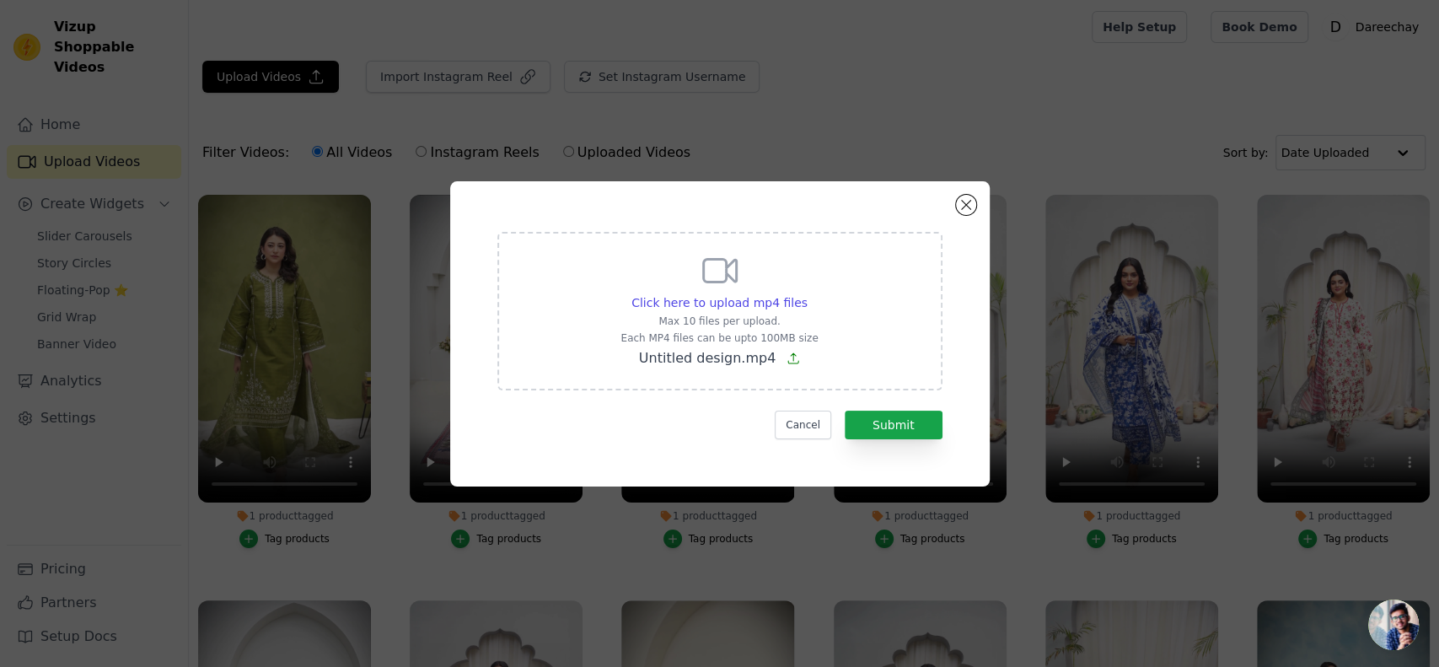
click at [870, 408] on form "Click here to upload mp4 files Max 10 files per upload. Each MP4 files can be u…" at bounding box center [719, 335] width 445 height 207
click at [873, 418] on button "Submit" at bounding box center [894, 425] width 98 height 29
click at [910, 428] on button "Submit" at bounding box center [894, 425] width 98 height 29
click at [894, 420] on button "Submit" at bounding box center [894, 425] width 98 height 29
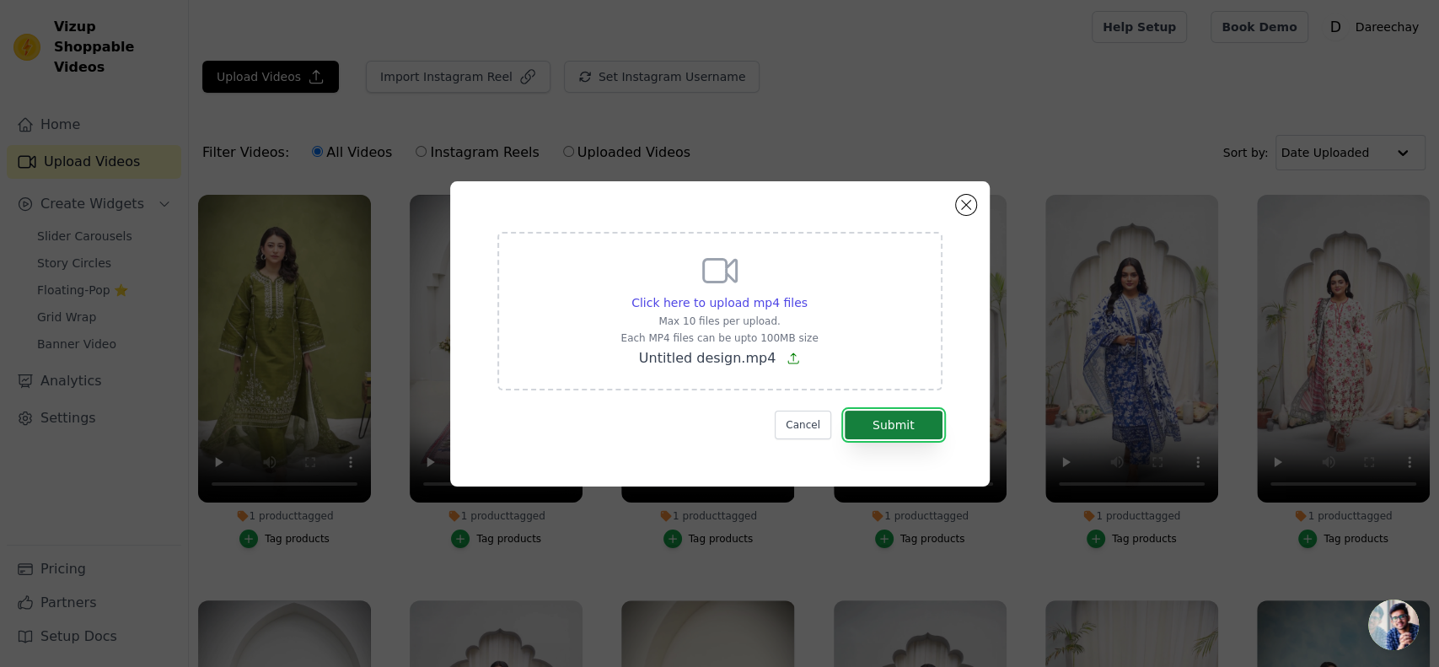
click at [886, 412] on button "Submit" at bounding box center [894, 425] width 98 height 29
click at [964, 199] on button "Close modal" at bounding box center [966, 205] width 20 height 20
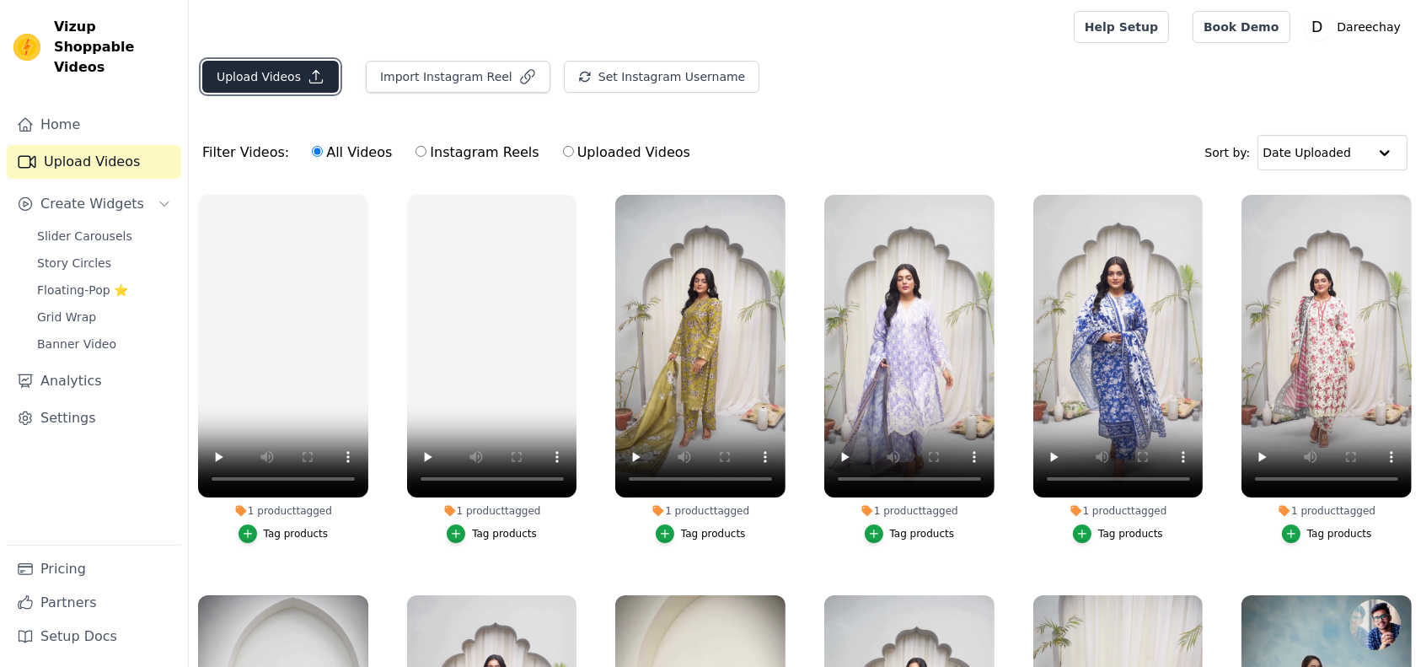
click at [287, 73] on button "Upload Videos" at bounding box center [270, 77] width 137 height 32
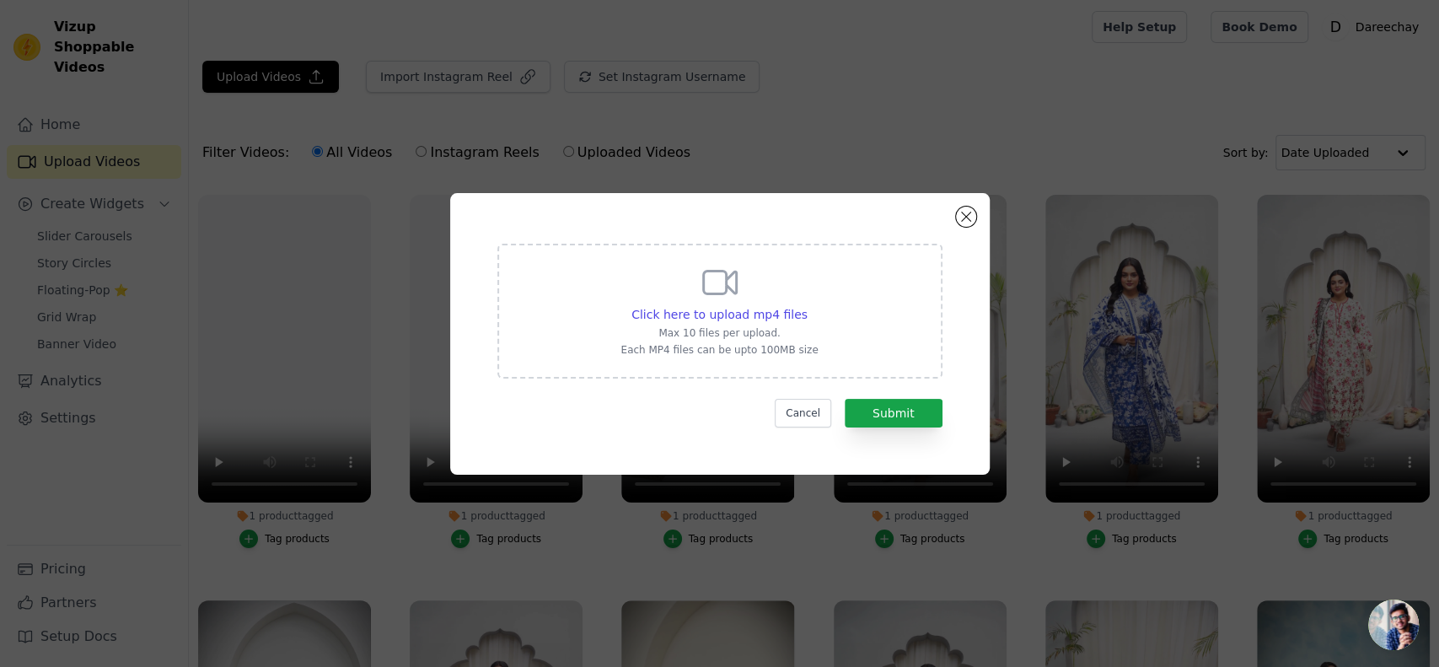
click at [717, 330] on p "Max 10 files per upload." at bounding box center [718, 332] width 197 height 13
click at [807, 306] on input "Click here to upload mp4 files Max 10 files per upload. Each MP4 files can be u…" at bounding box center [807, 305] width 1 height 1
type input "C:\fakepath\Untitled design.mp4"
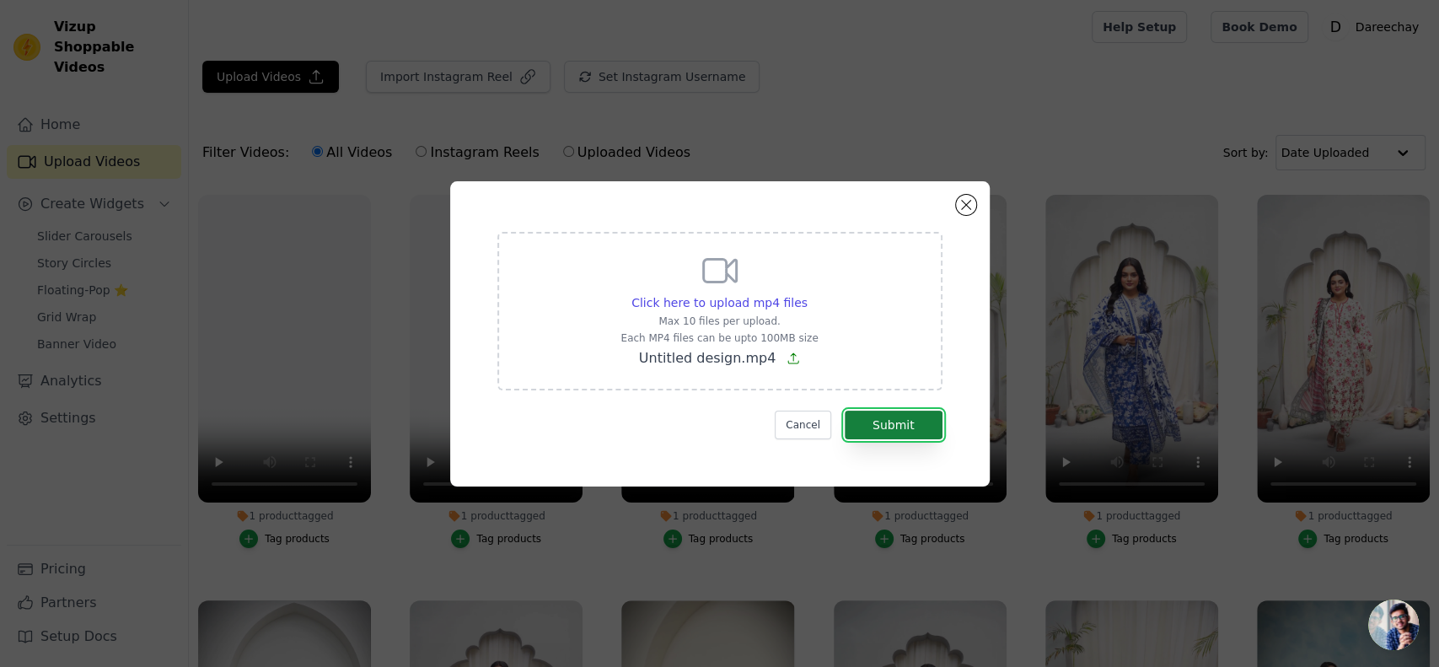
click at [870, 417] on button "Submit" at bounding box center [894, 425] width 98 height 29
click at [909, 422] on button "Submit" at bounding box center [894, 425] width 98 height 29
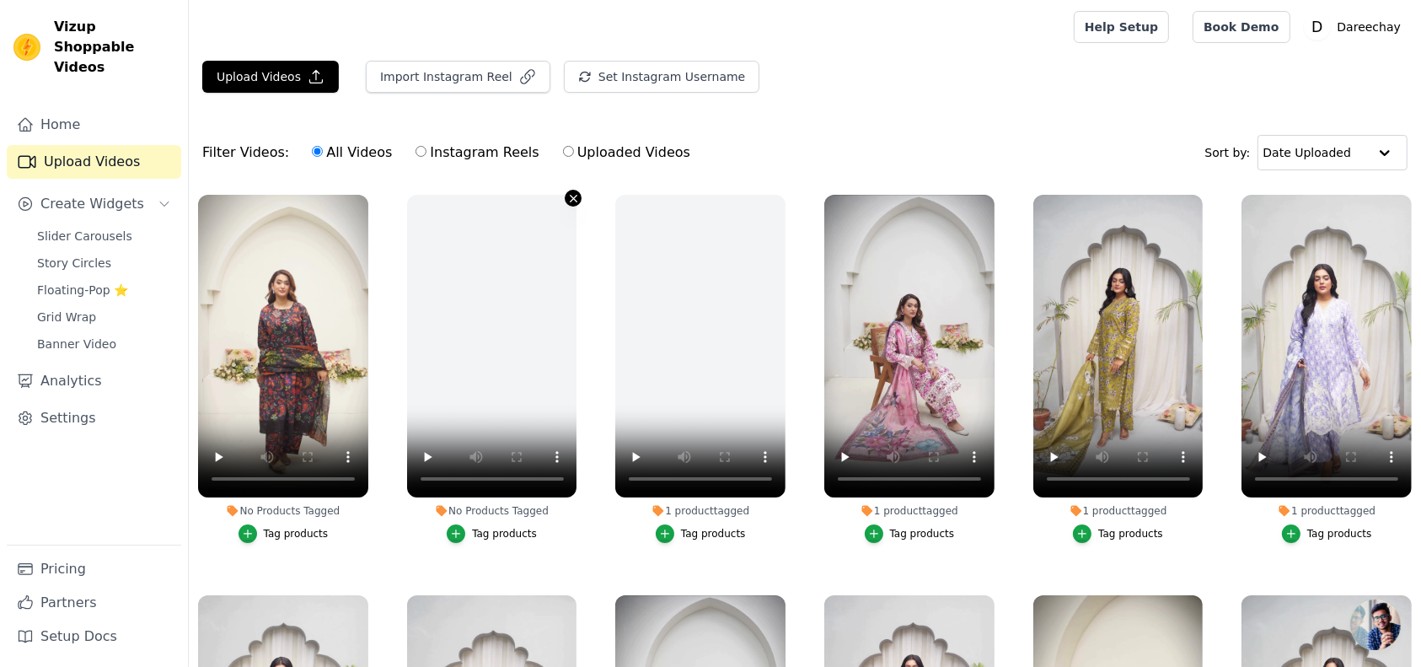
click at [571, 198] on icon "button" at bounding box center [574, 198] width 7 height 7
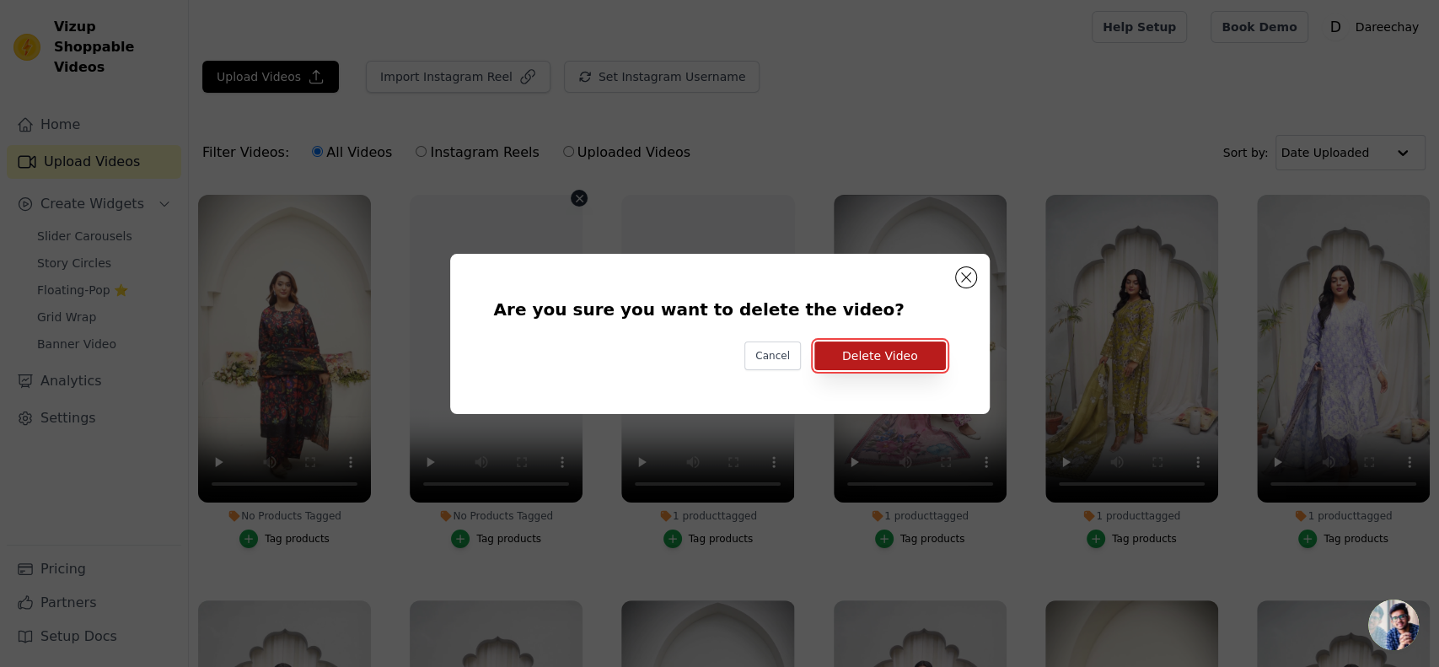
click at [843, 362] on button "Delete Video" at bounding box center [880, 355] width 132 height 29
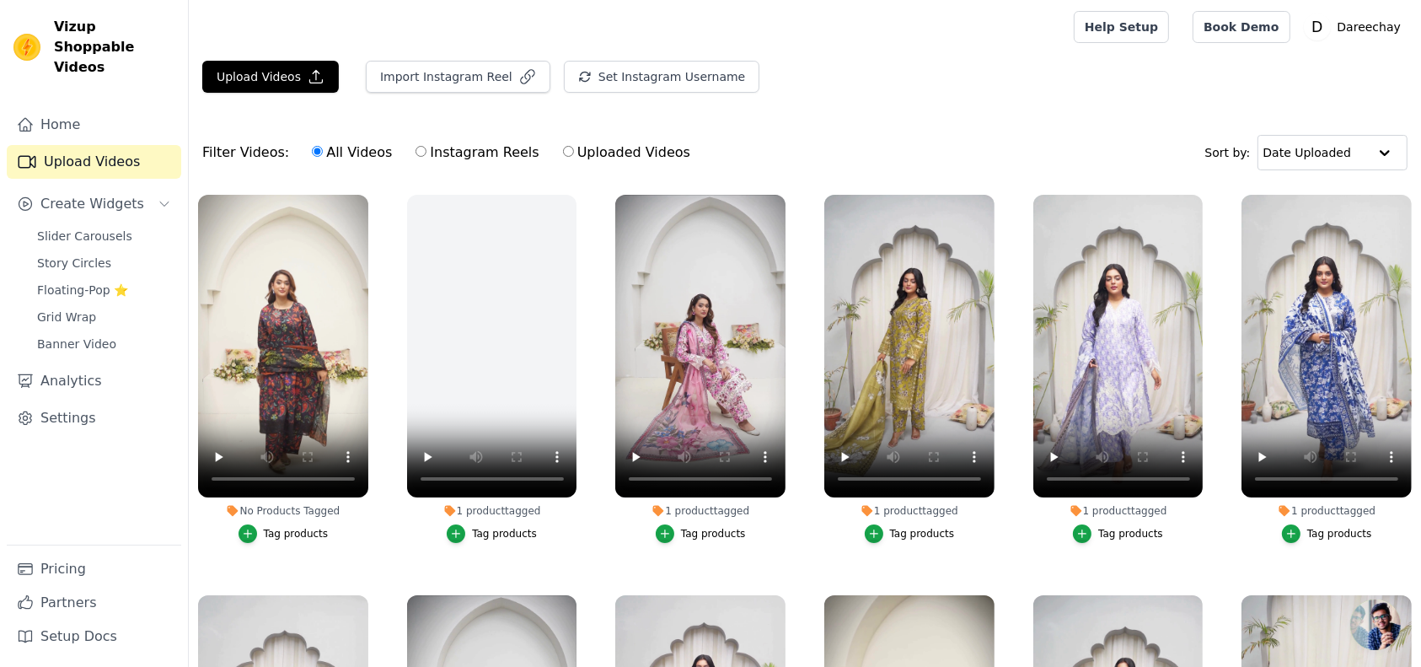
click at [281, 530] on div "Tag products" at bounding box center [296, 533] width 65 height 13
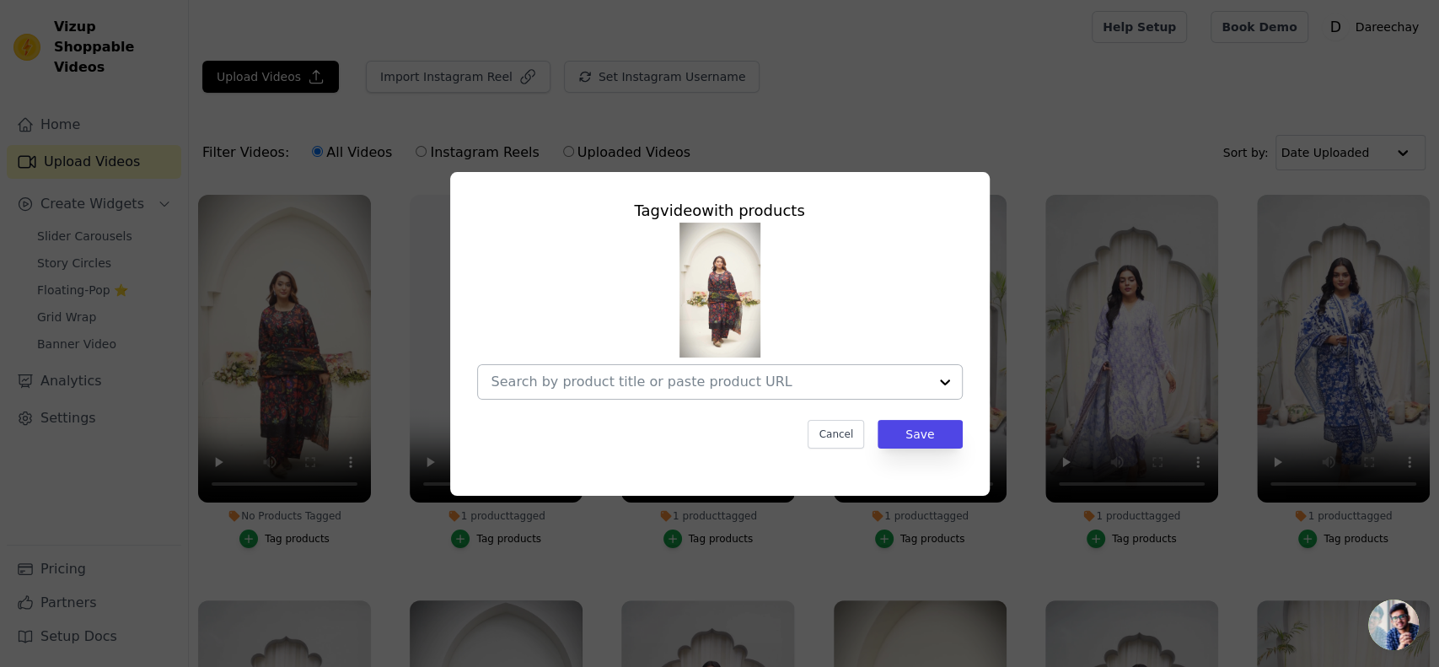
click at [654, 374] on input "No Products Tagged Tag video with products Cancel Save Tag products" at bounding box center [709, 381] width 437 height 16
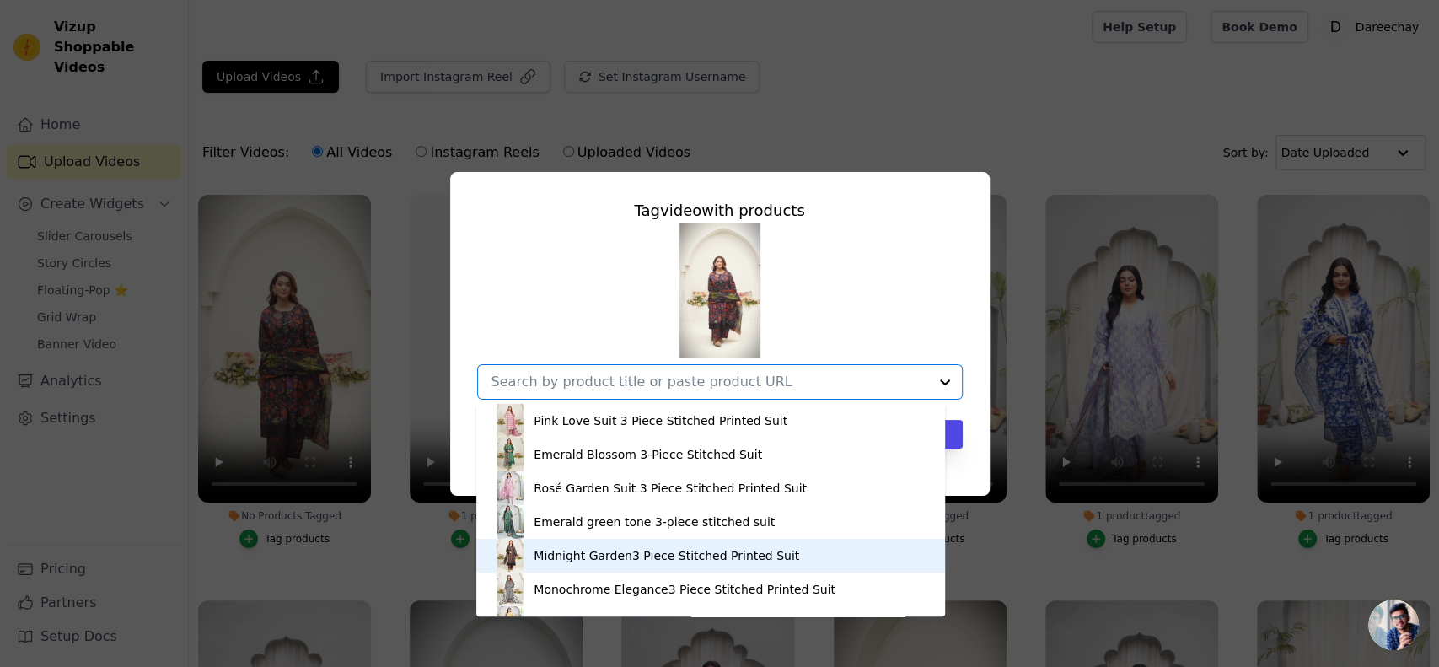
click at [635, 556] on div "Midnight Garden3 Piece Stitched Printed Suit" at bounding box center [667, 555] width 266 height 17
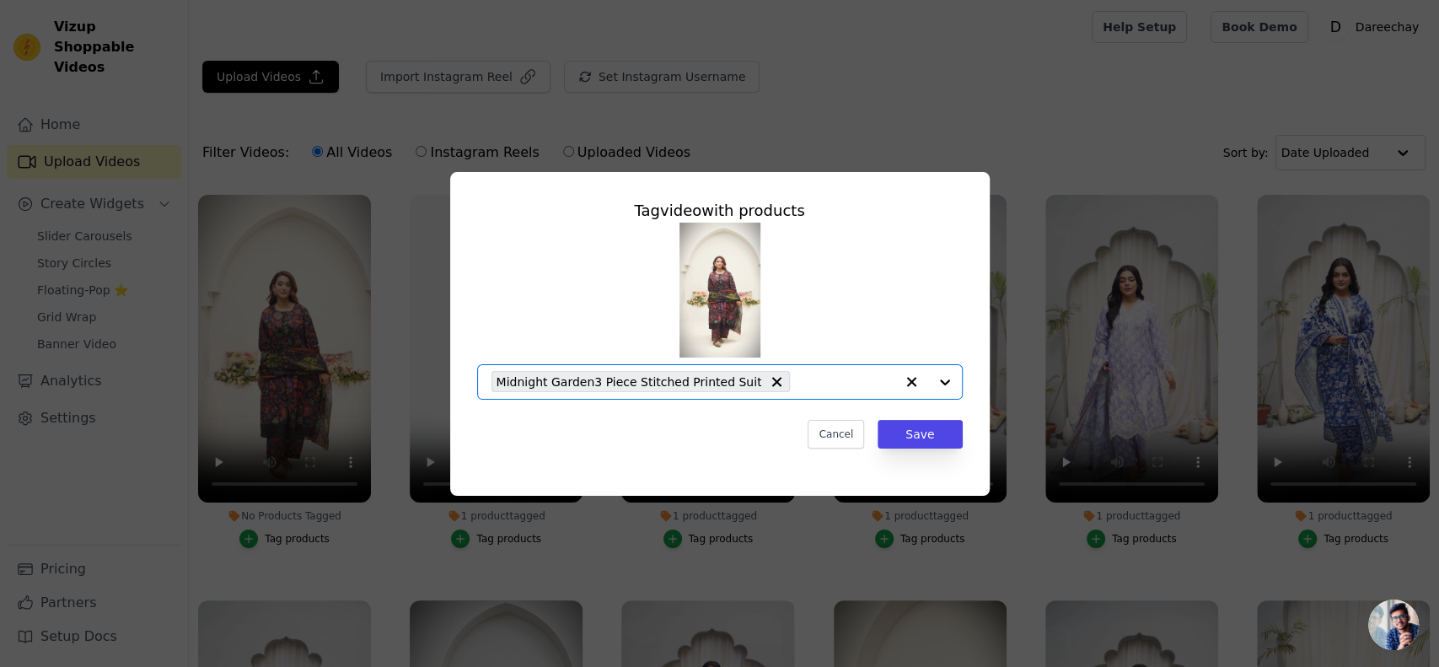
click at [900, 448] on div "Tag video with products Option Midnight Garden3 Piece Stitched Printed Suit, se…" at bounding box center [720, 323] width 513 height 277
click at [897, 432] on button "Save" at bounding box center [920, 434] width 84 height 29
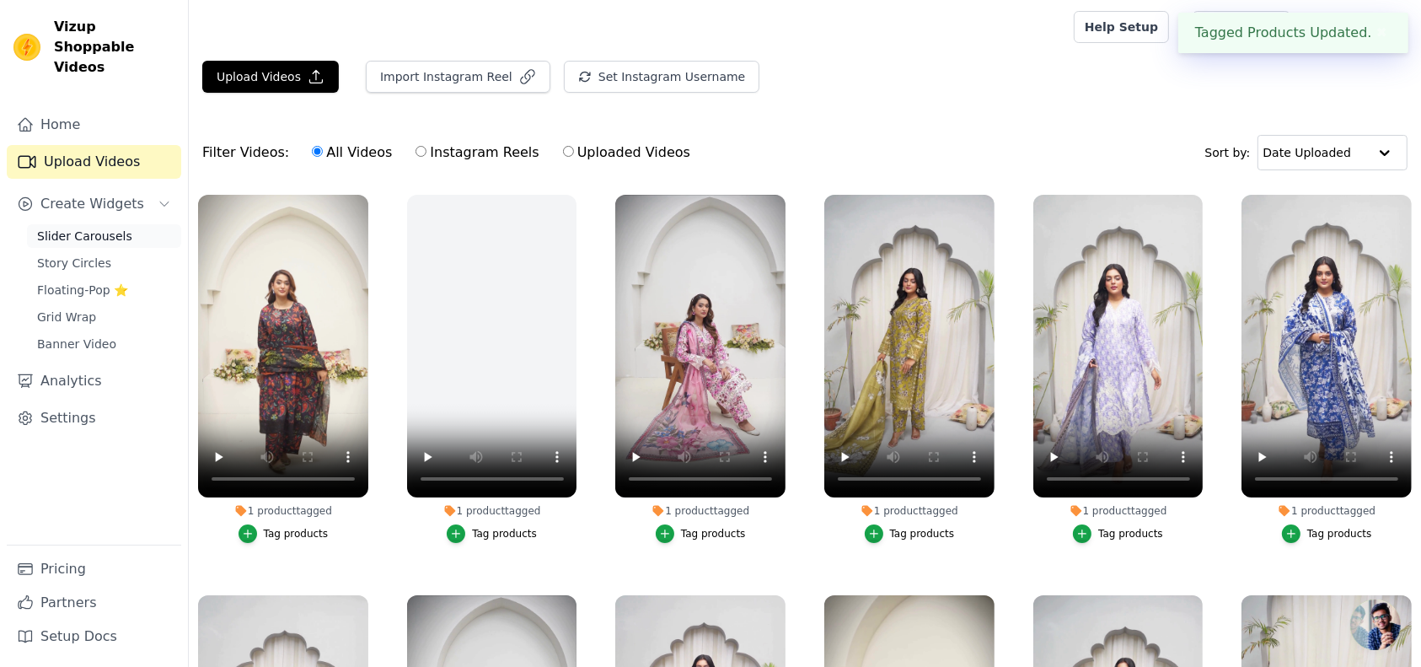
click at [72, 228] on span "Slider Carousels" at bounding box center [84, 236] width 95 height 17
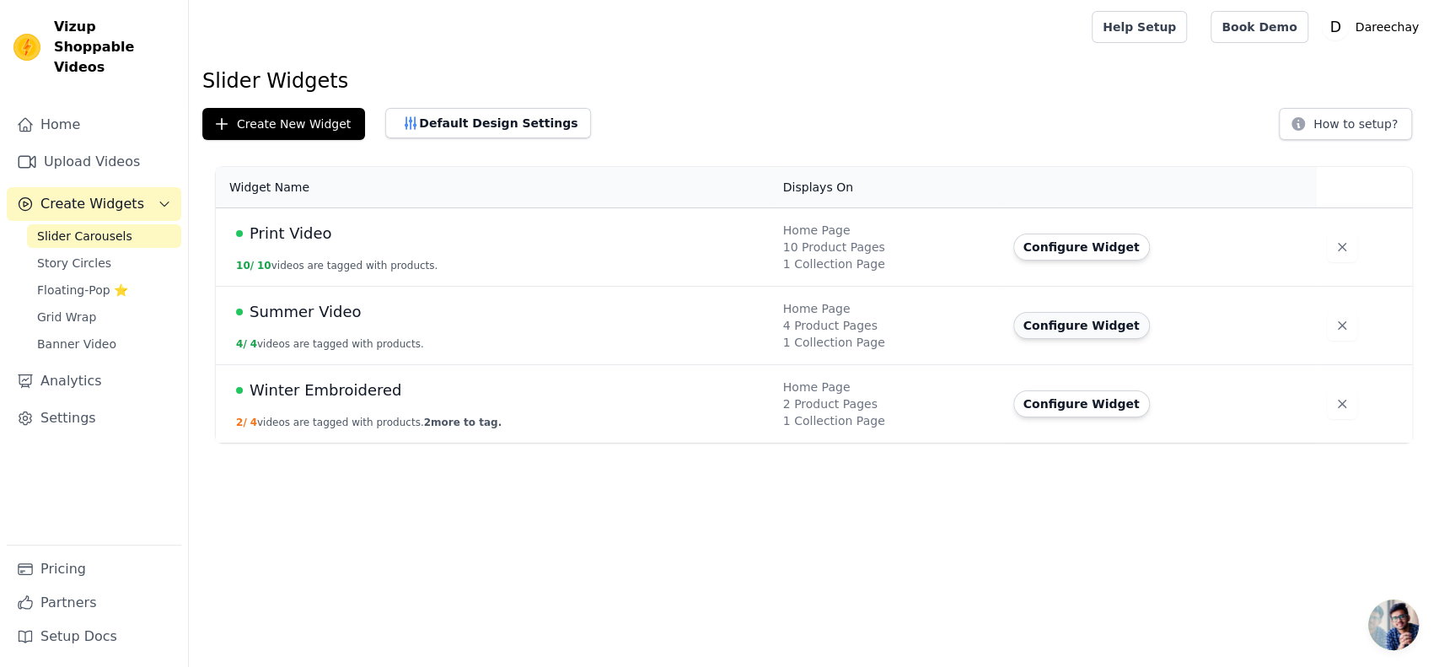
click at [1039, 319] on button "Configure Widget" at bounding box center [1081, 325] width 137 height 27
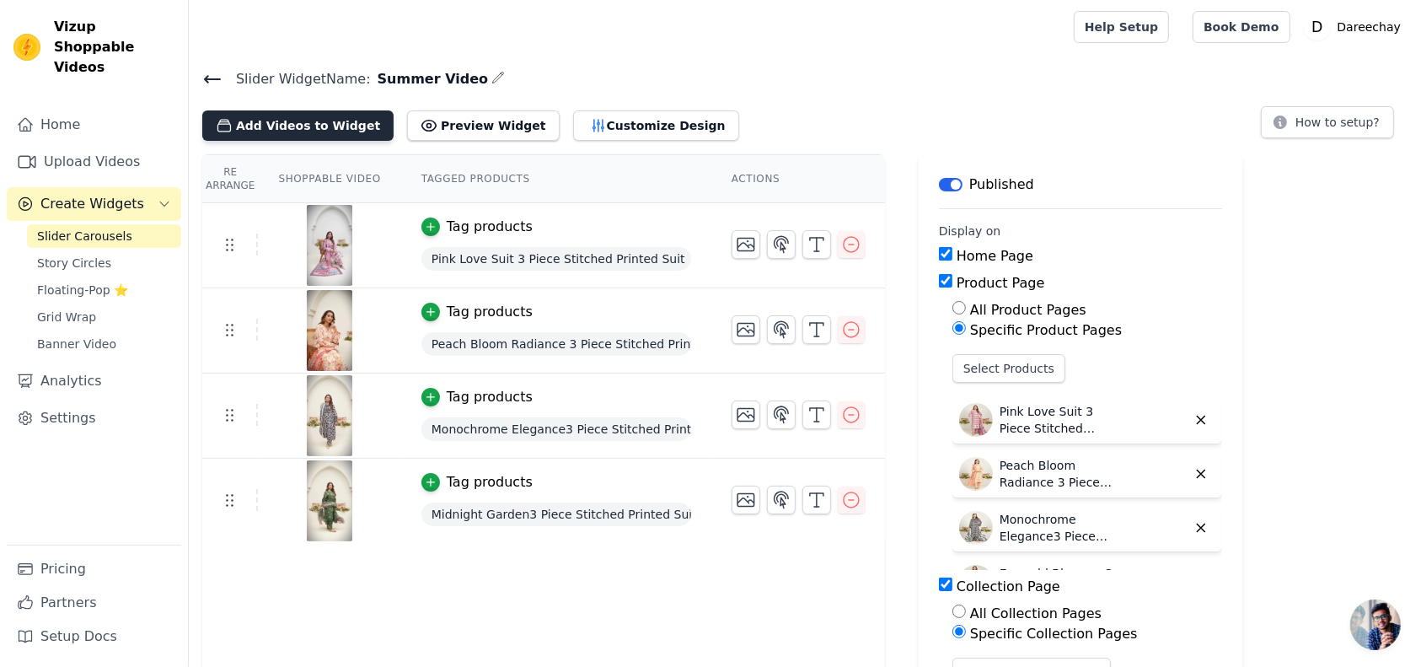
click at [317, 123] on button "Add Videos to Widget" at bounding box center [297, 125] width 191 height 30
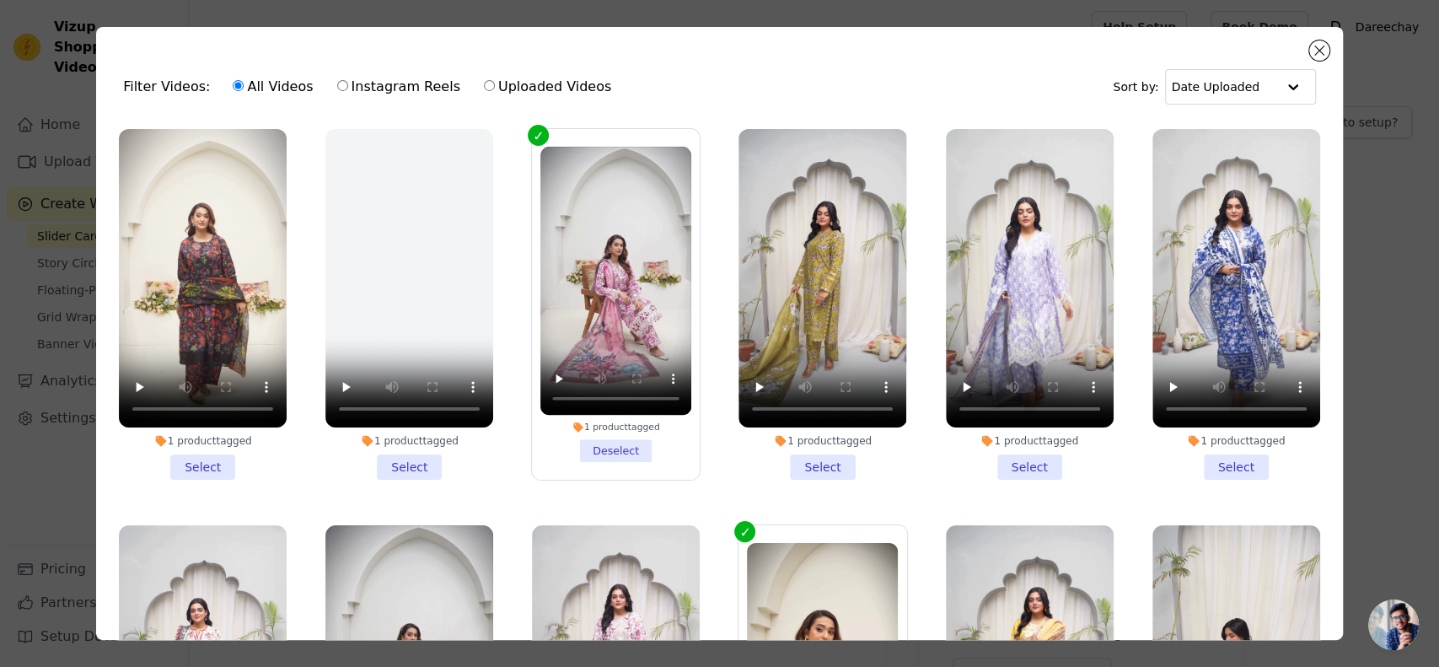
click at [209, 449] on li "1 product tagged Select" at bounding box center [203, 304] width 168 height 351
click at [0, 0] on input "1 product tagged Select" at bounding box center [0, 0] width 0 height 0
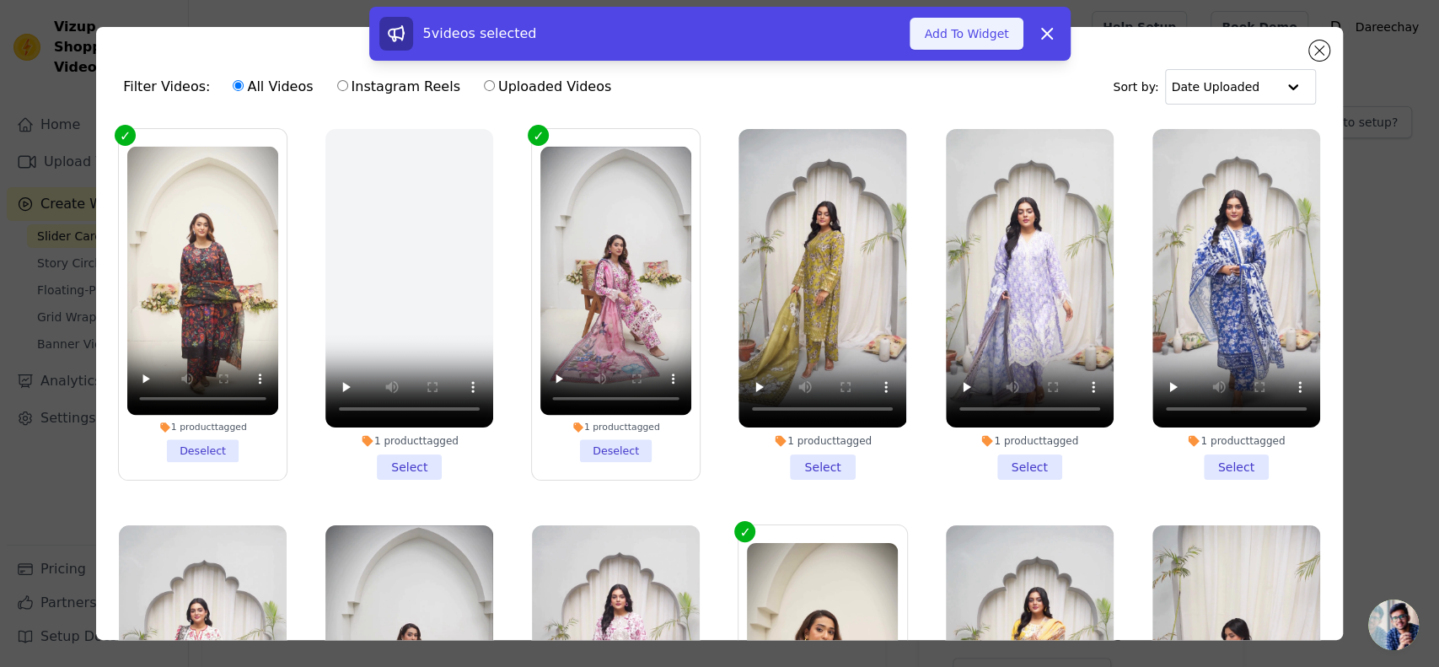
click at [955, 24] on button "Add To Widget" at bounding box center [966, 34] width 113 height 32
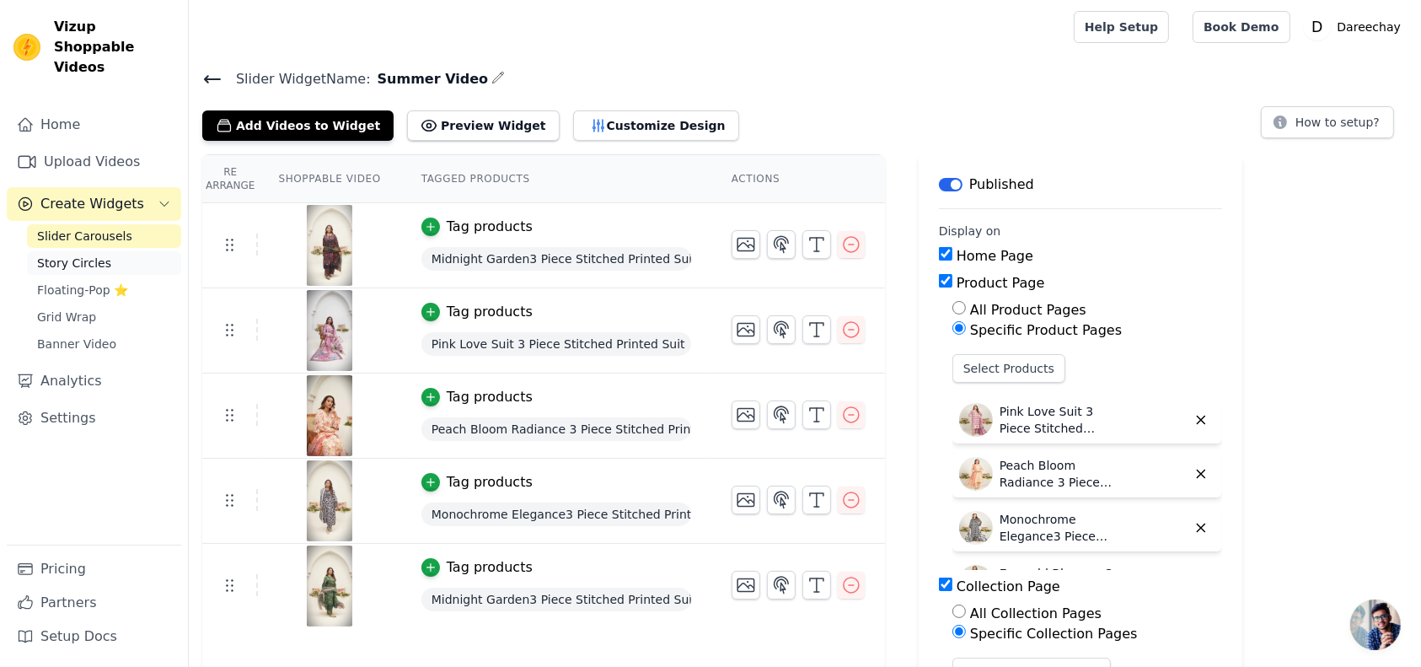
click at [67, 255] on span "Story Circles" at bounding box center [74, 263] width 74 height 17
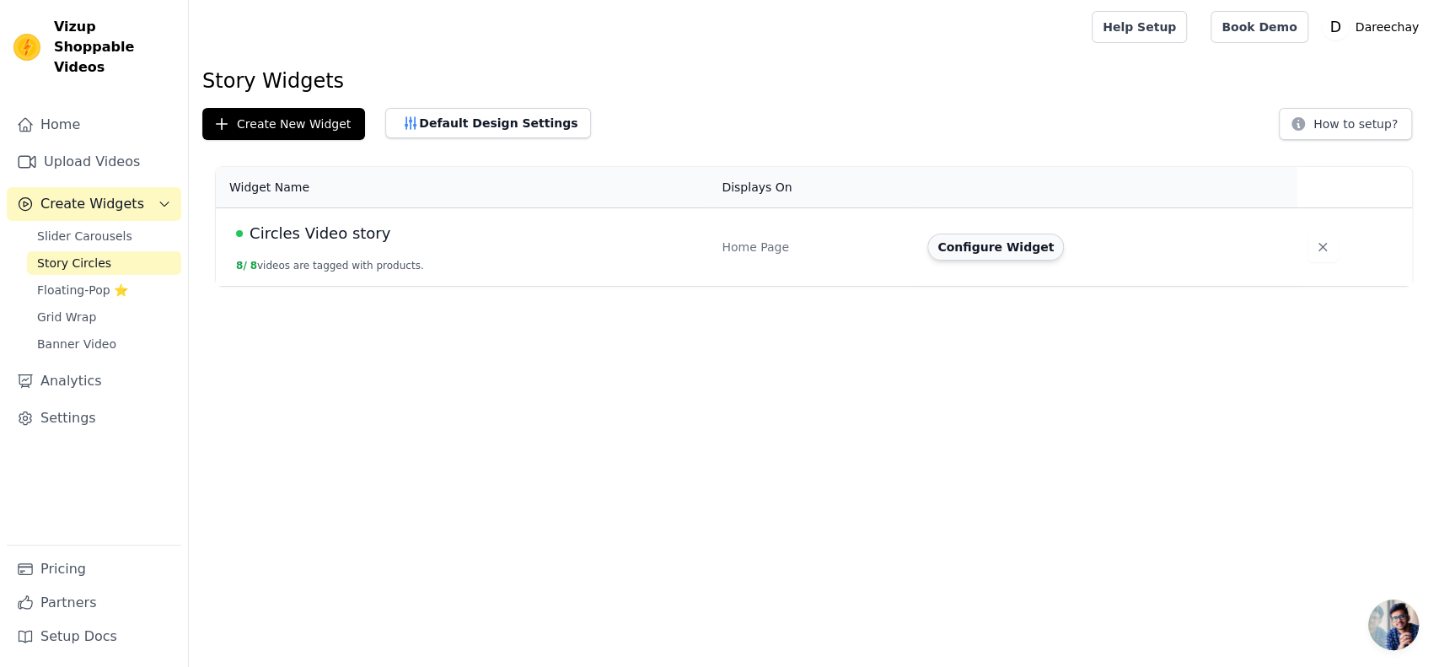
click at [958, 238] on button "Configure Widget" at bounding box center [995, 247] width 137 height 27
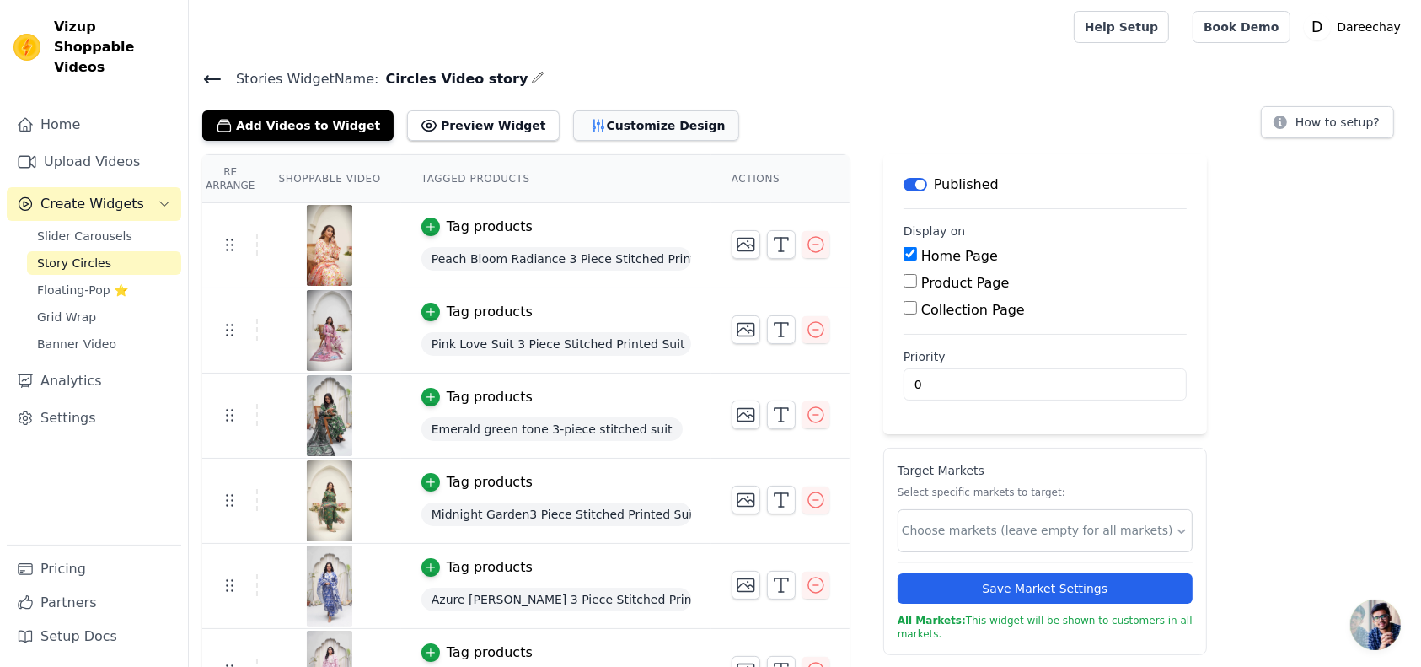
click at [582, 112] on button "Customize Design" at bounding box center [656, 125] width 166 height 30
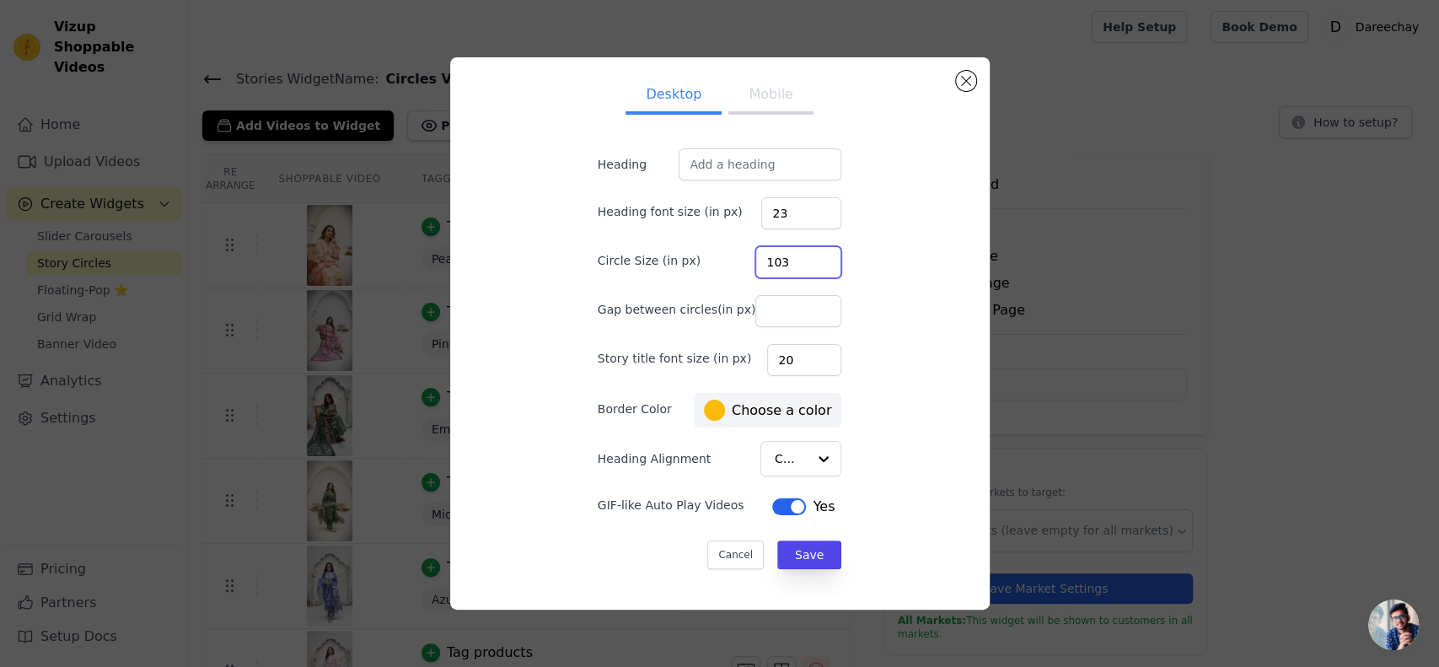
click at [803, 266] on input "103" at bounding box center [798, 262] width 86 height 32
click at [803, 266] on input "102" at bounding box center [798, 262] width 86 height 32
click at [803, 266] on input "101" at bounding box center [798, 262] width 86 height 32
type input "100"
click at [803, 266] on input "100" at bounding box center [798, 262] width 86 height 32
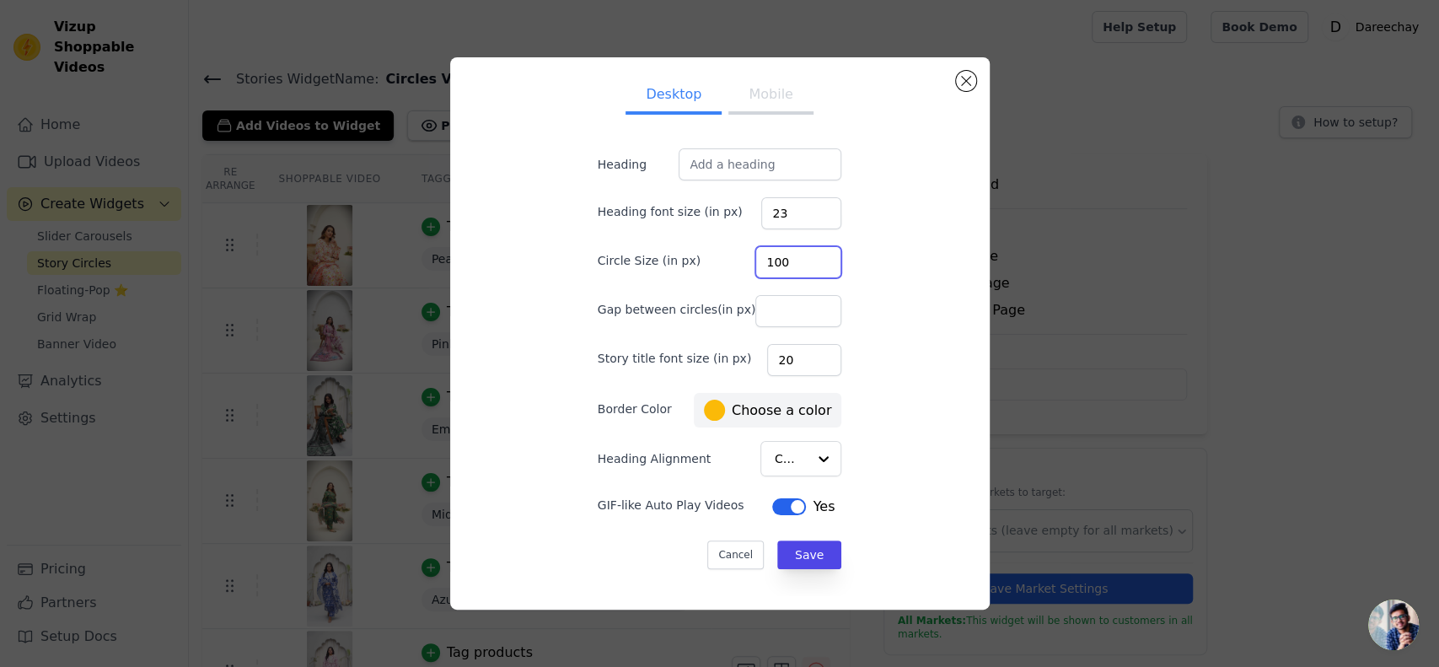
click at [803, 266] on input "100" at bounding box center [798, 262] width 86 height 32
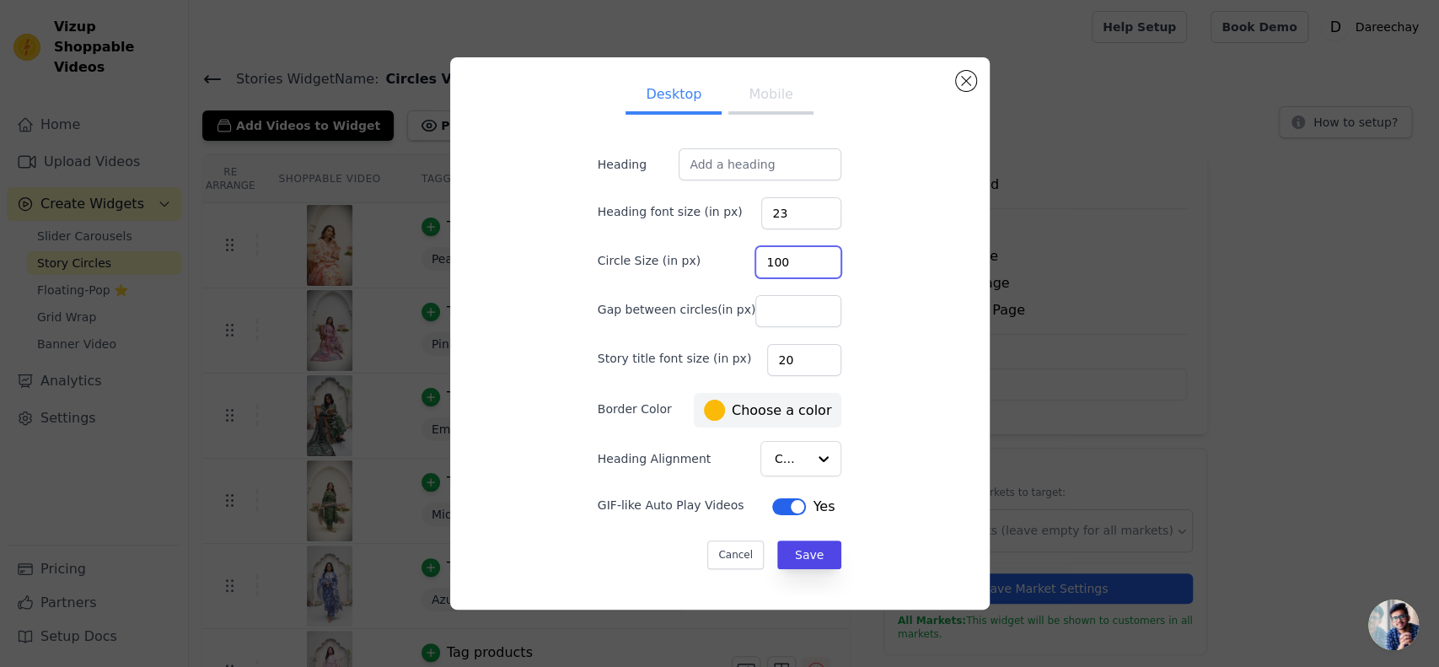
click at [803, 266] on input "100" at bounding box center [798, 262] width 86 height 32
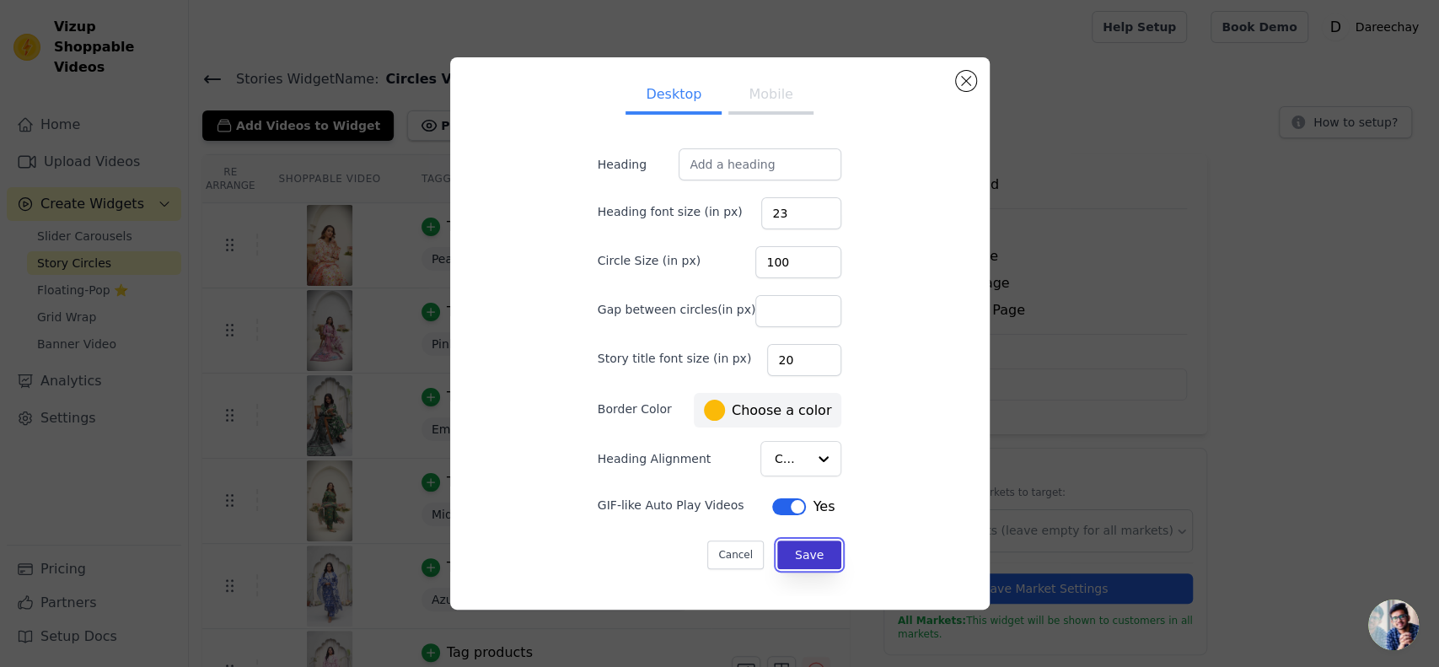
click at [786, 561] on button "Save" at bounding box center [809, 554] width 64 height 29
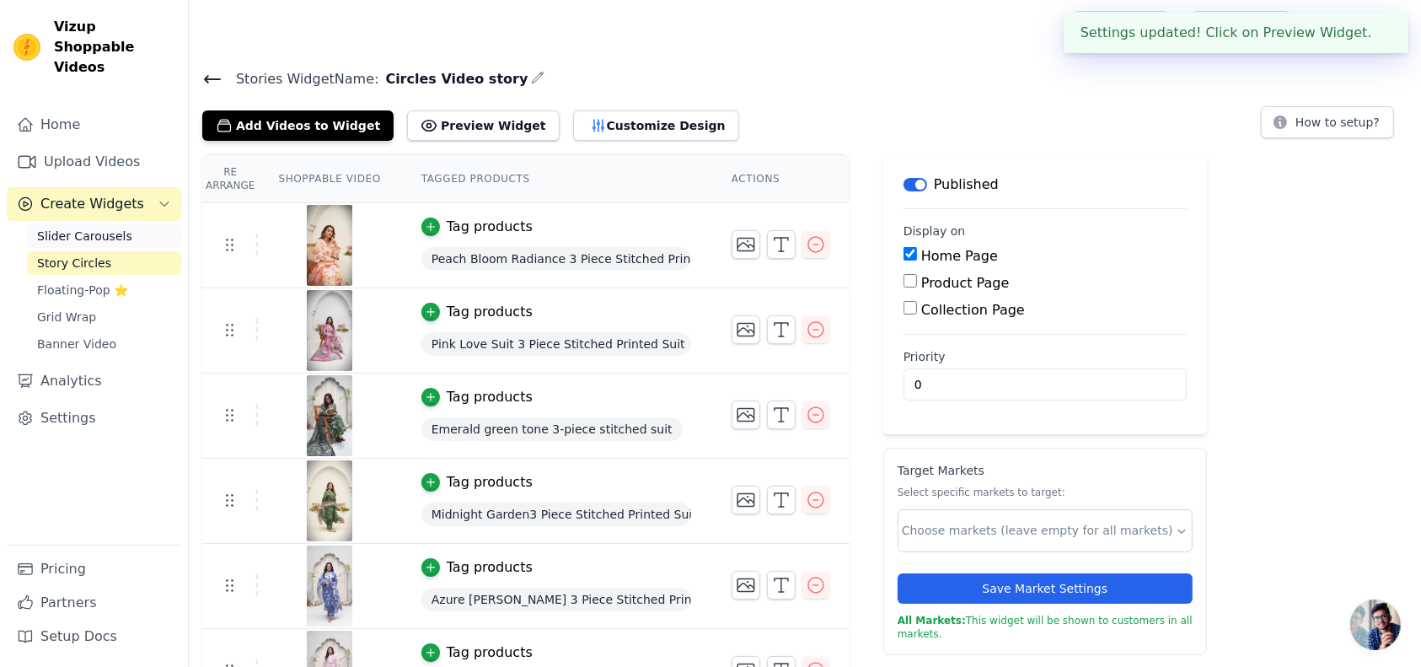
click at [110, 228] on span "Slider Carousels" at bounding box center [84, 236] width 95 height 17
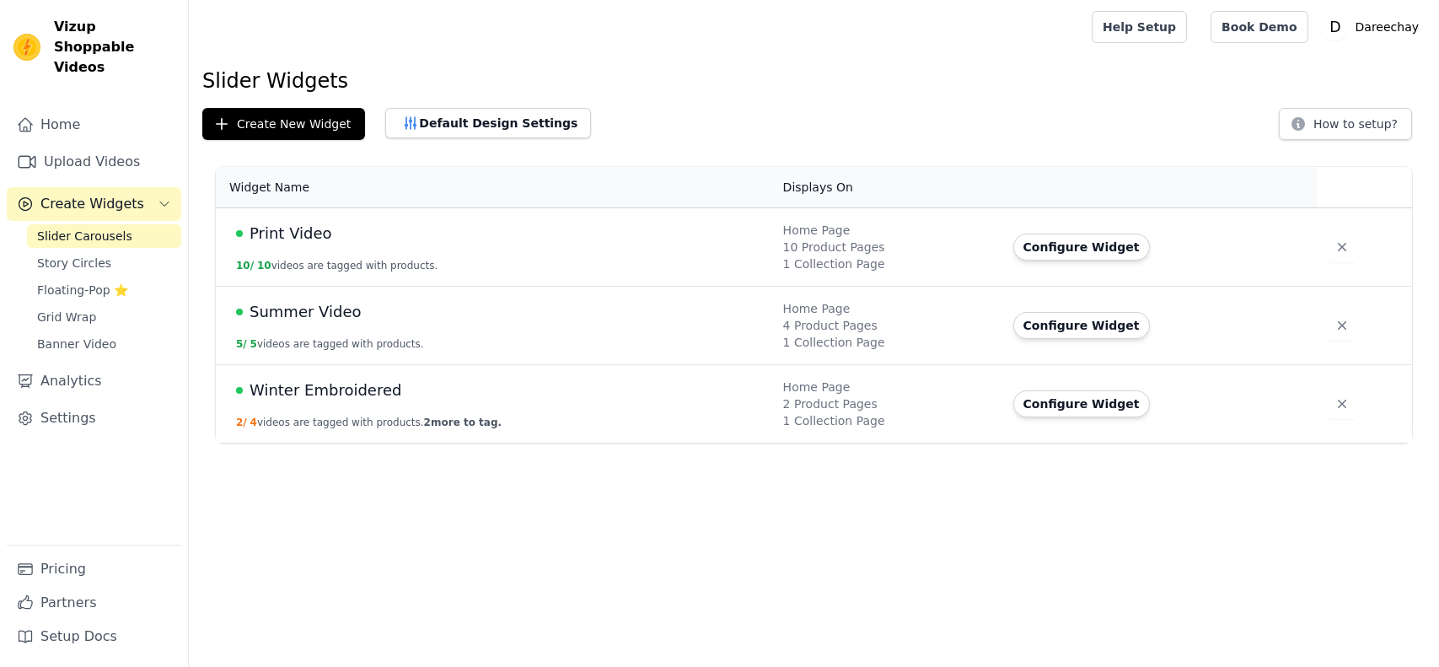
click at [324, 401] on td "Winter Embroidered 2 / 4 videos are tagged with products. 2 more to tag." at bounding box center [494, 404] width 557 height 78
click at [1074, 397] on button "Configure Widget" at bounding box center [1081, 403] width 137 height 27
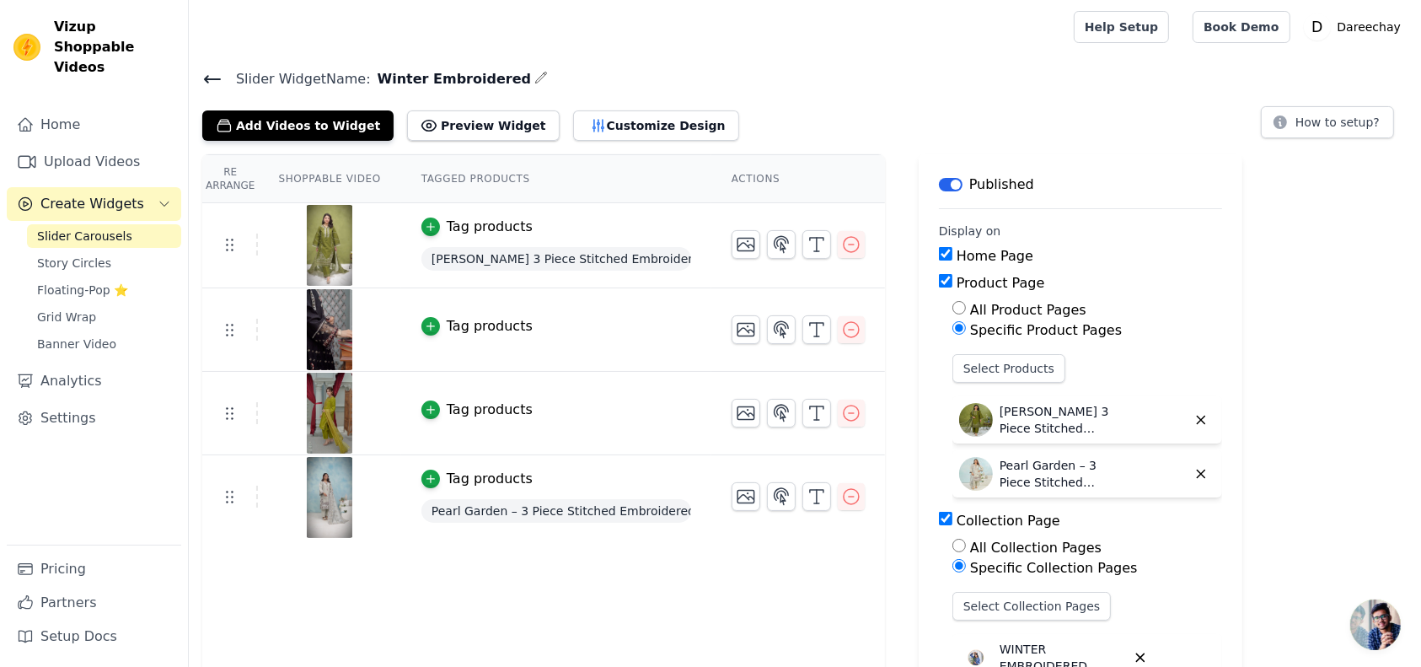
click at [464, 322] on div "Tag products" at bounding box center [490, 326] width 86 height 20
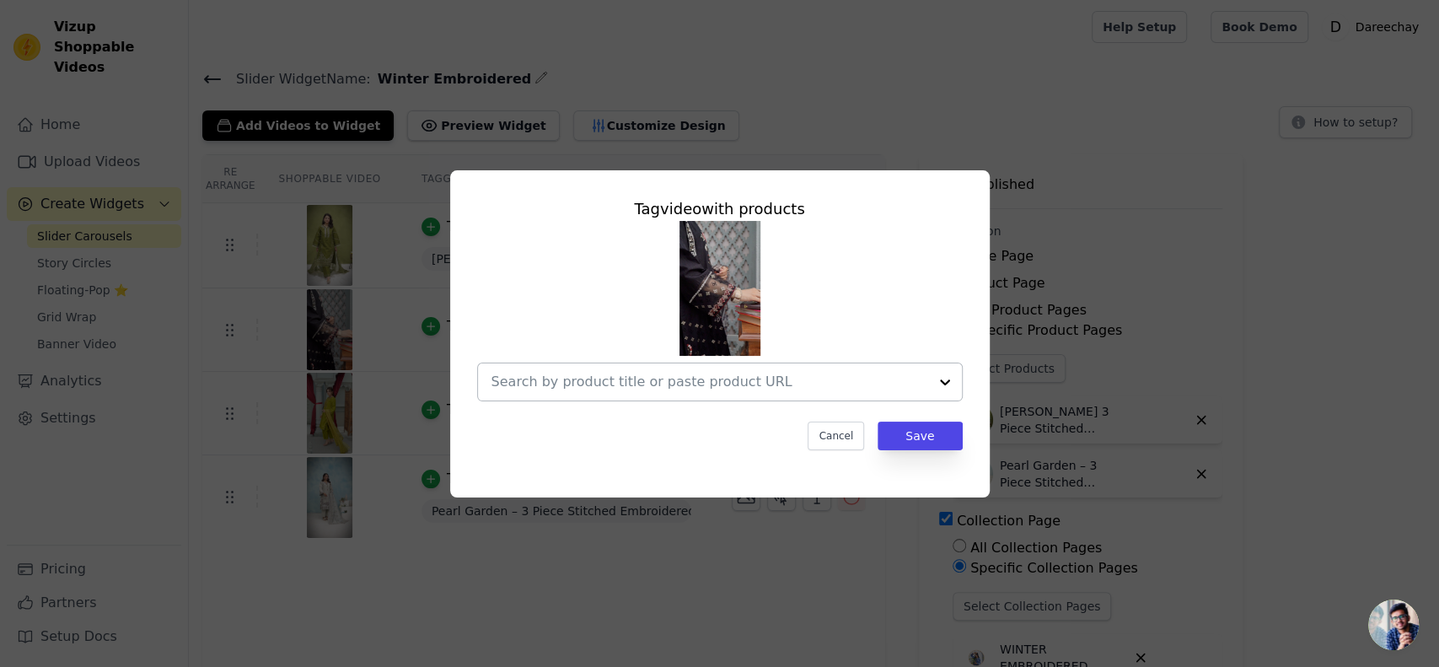
click at [776, 383] on input "text" at bounding box center [709, 382] width 437 height 20
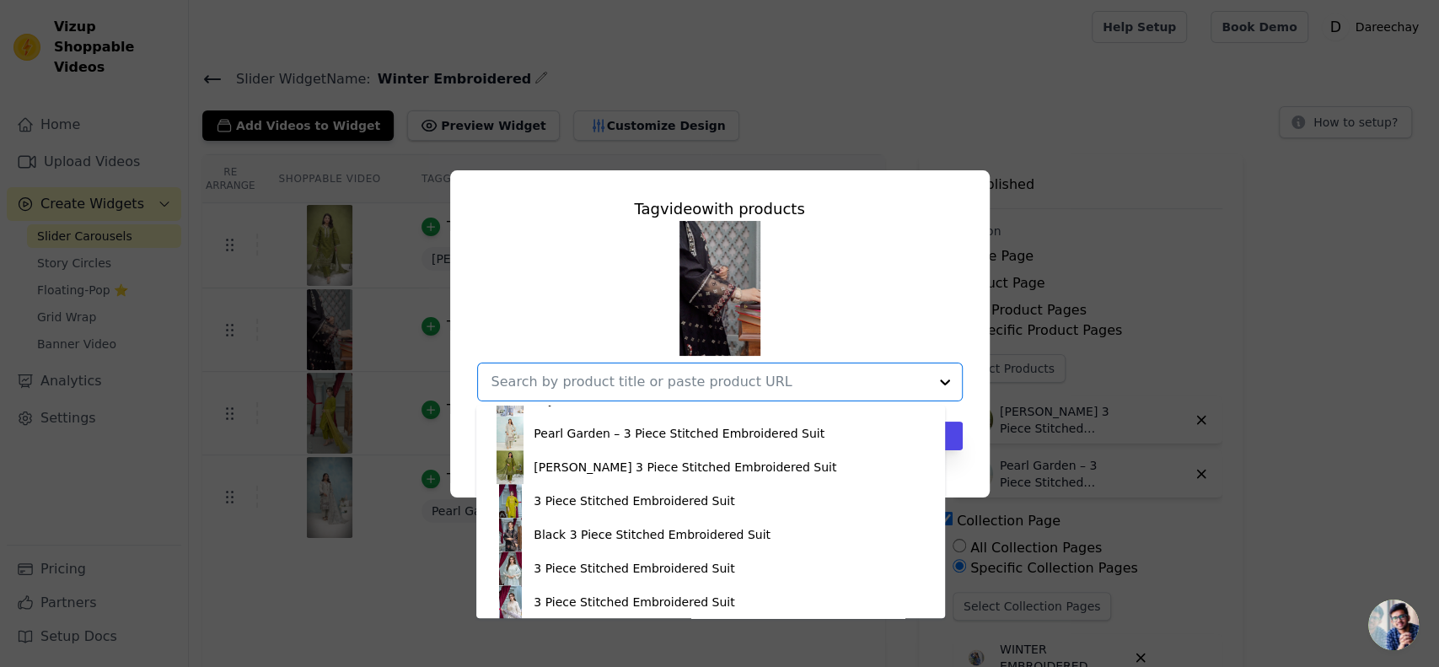
scroll to position [534, 0]
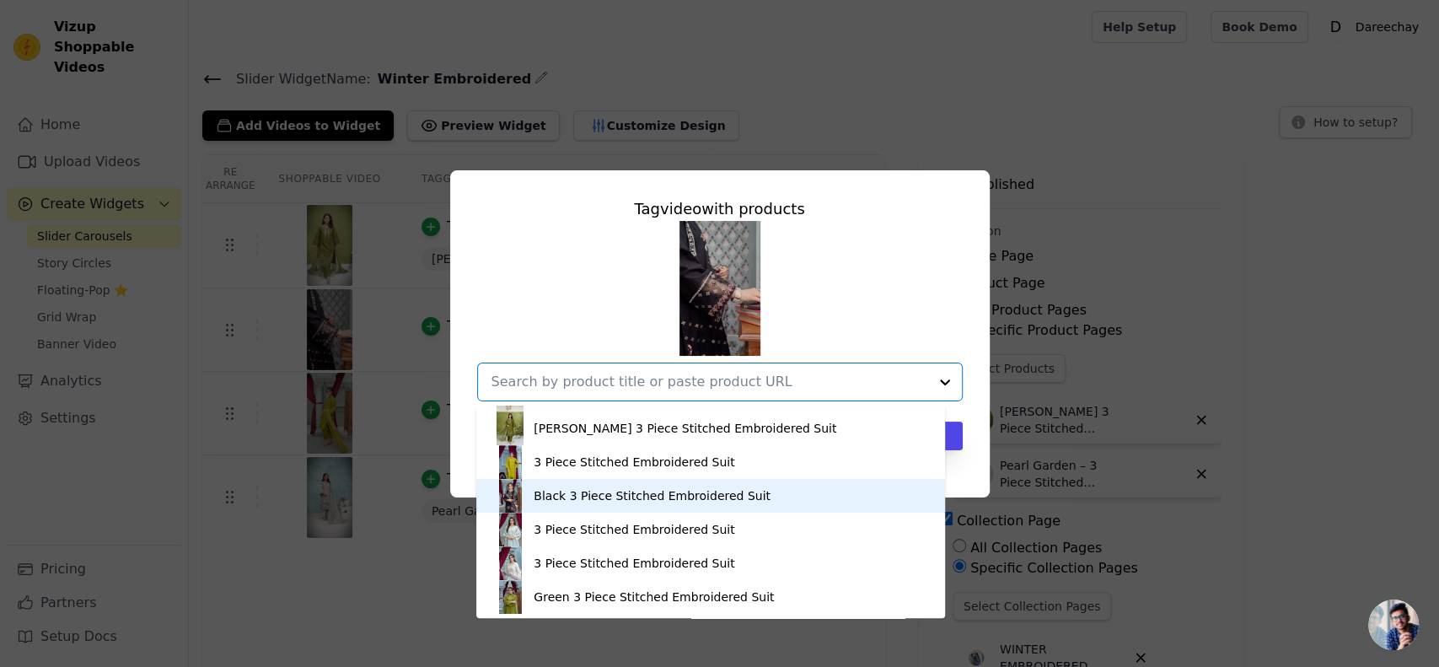
click at [643, 506] on div "Black 3 Piece Stitched Embroidered Suit" at bounding box center [710, 496] width 435 height 34
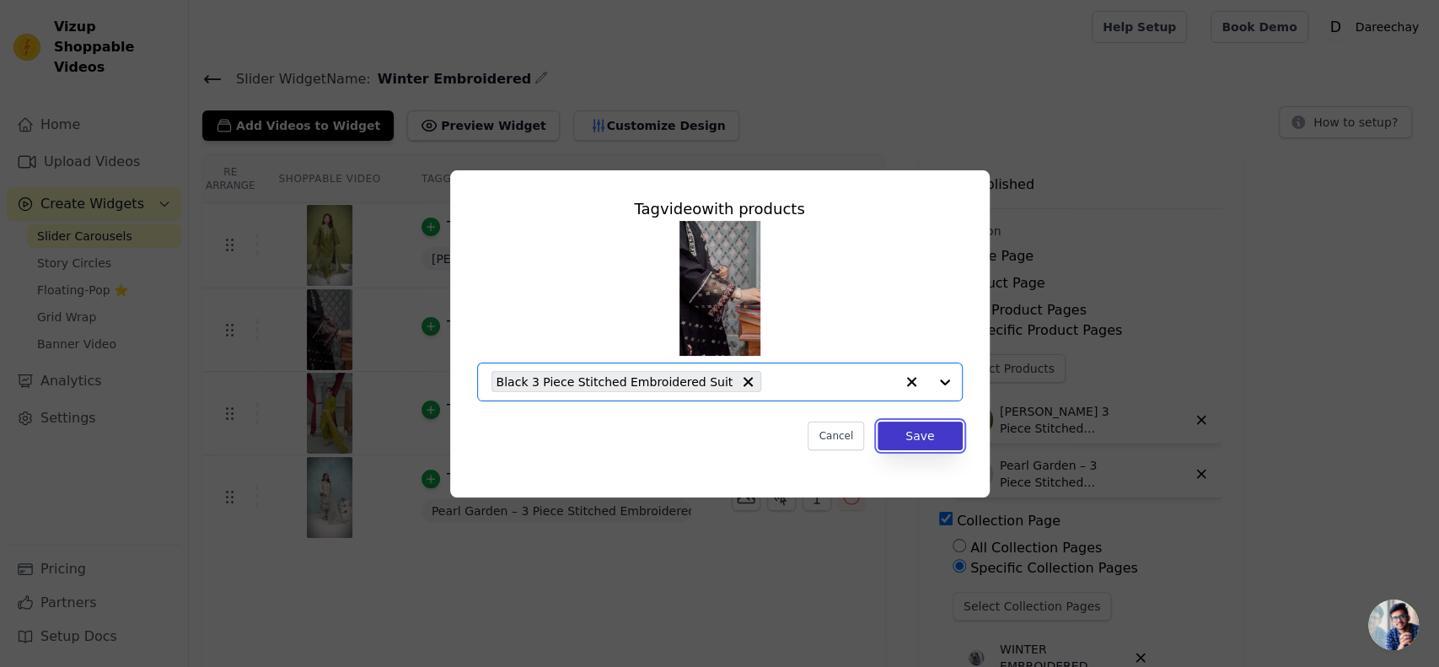
click at [921, 422] on button "Save" at bounding box center [920, 436] width 84 height 29
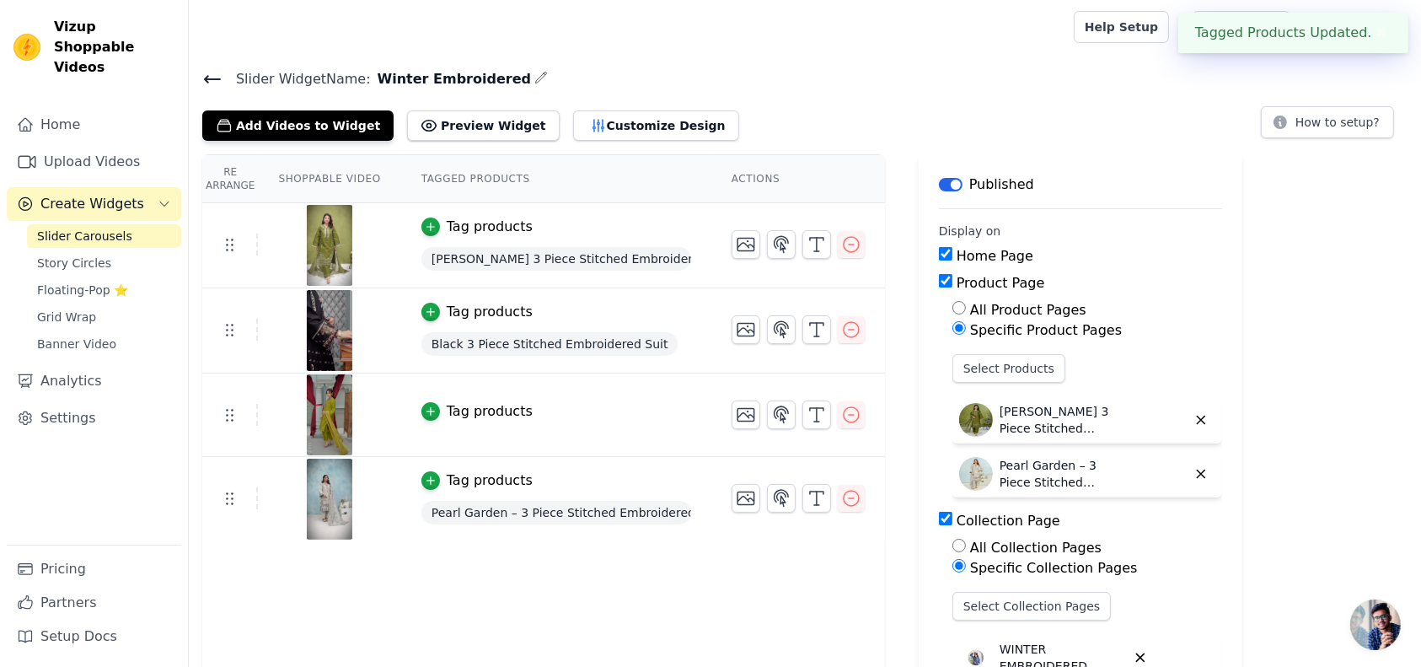
click at [468, 410] on div "Tag products" at bounding box center [490, 411] width 86 height 20
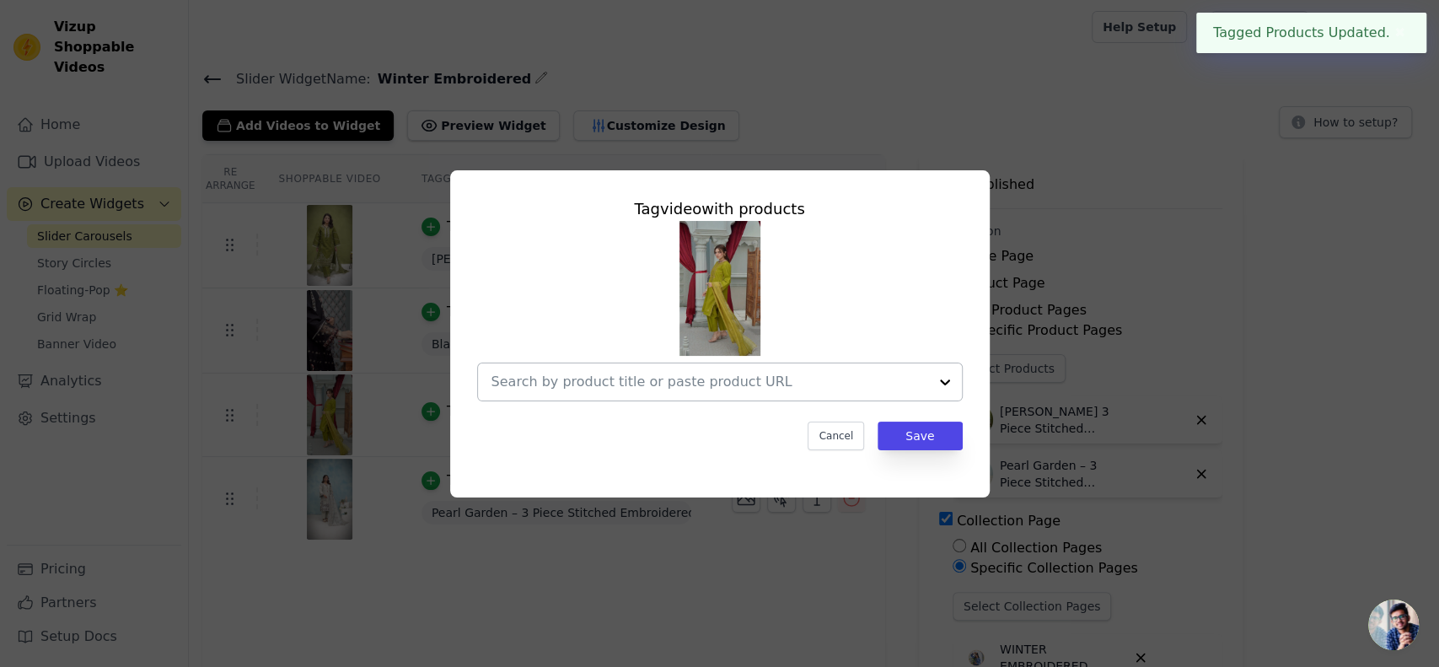
click at [667, 375] on input "text" at bounding box center [709, 382] width 437 height 20
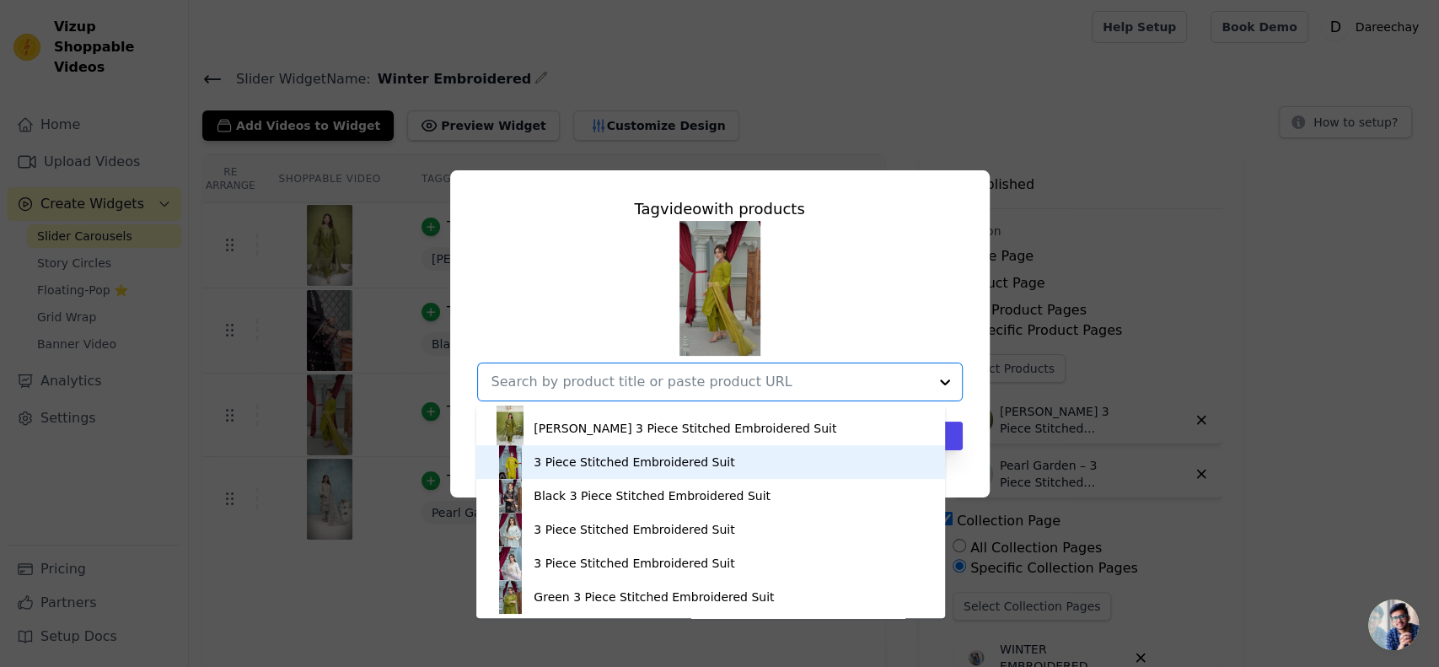
click at [614, 454] on div "3 Piece Stitched Embroidered Suit" at bounding box center [634, 462] width 201 height 17
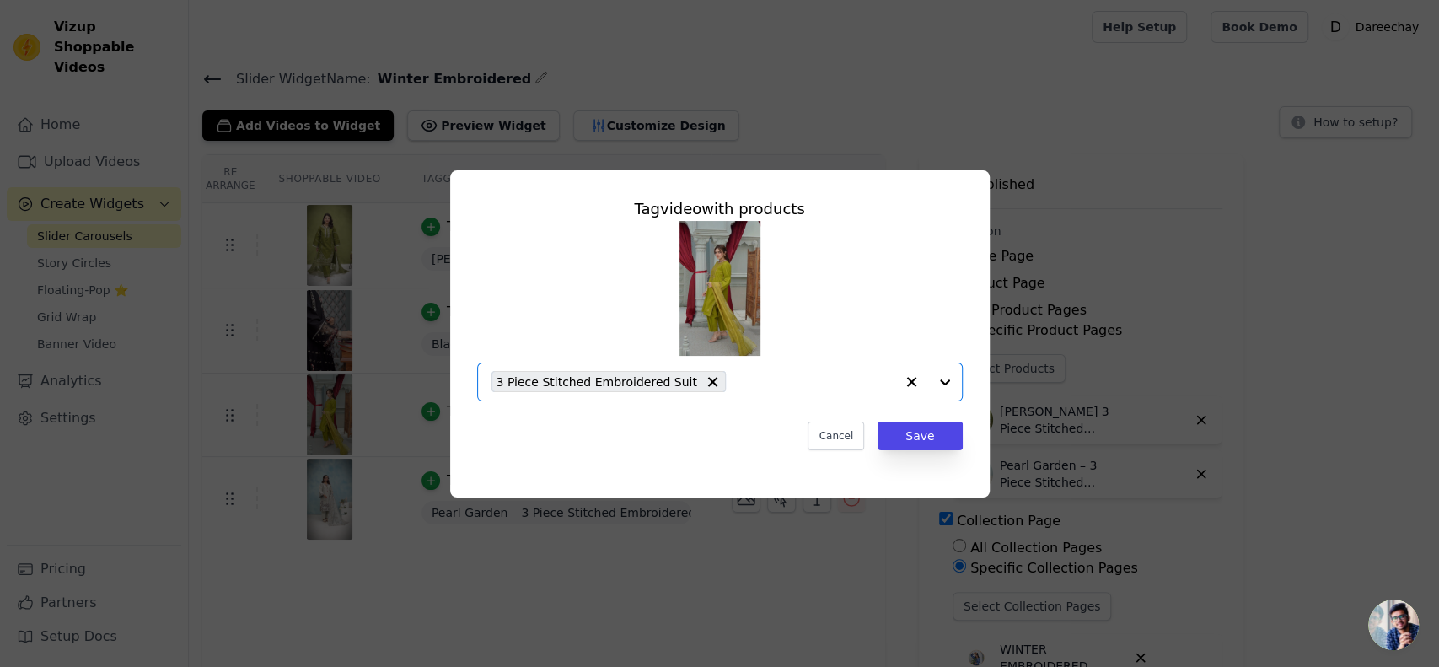
click at [734, 372] on input "text" at bounding box center [814, 382] width 160 height 20
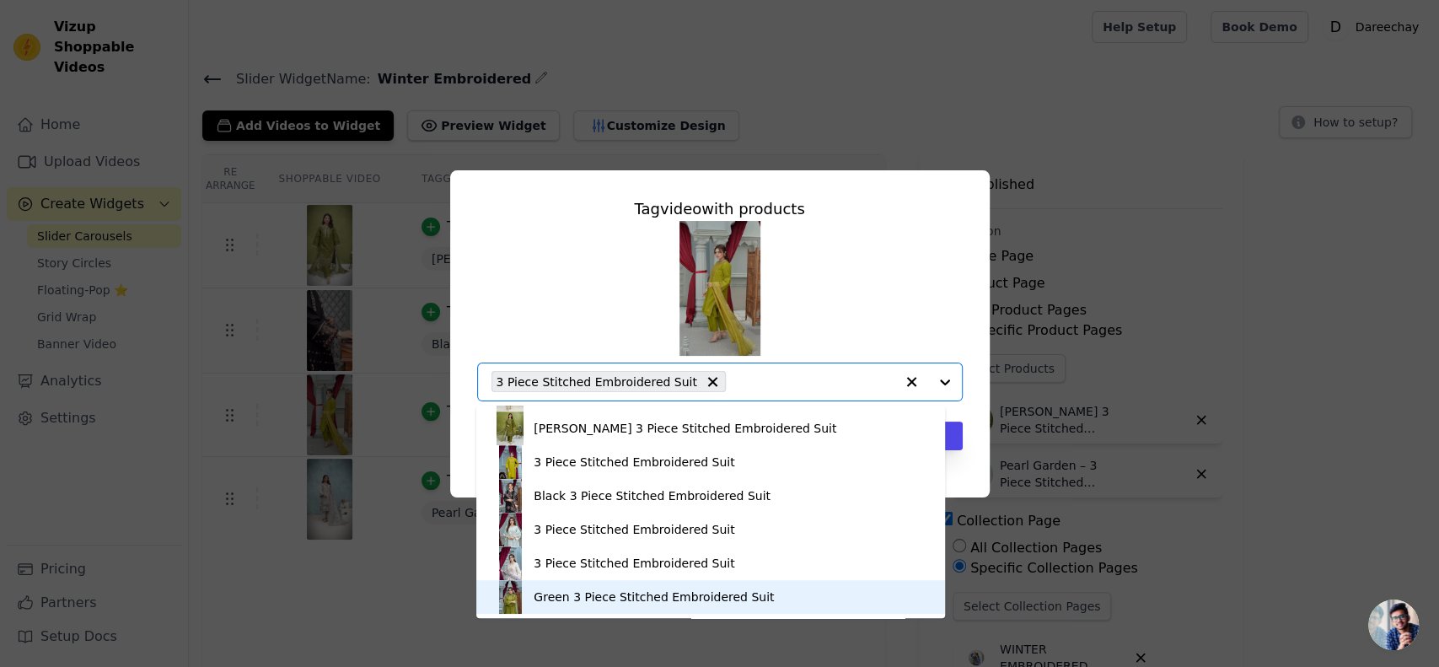
click at [620, 601] on div "Green 3 Piece Stitched Embroidered Suit" at bounding box center [654, 596] width 240 height 17
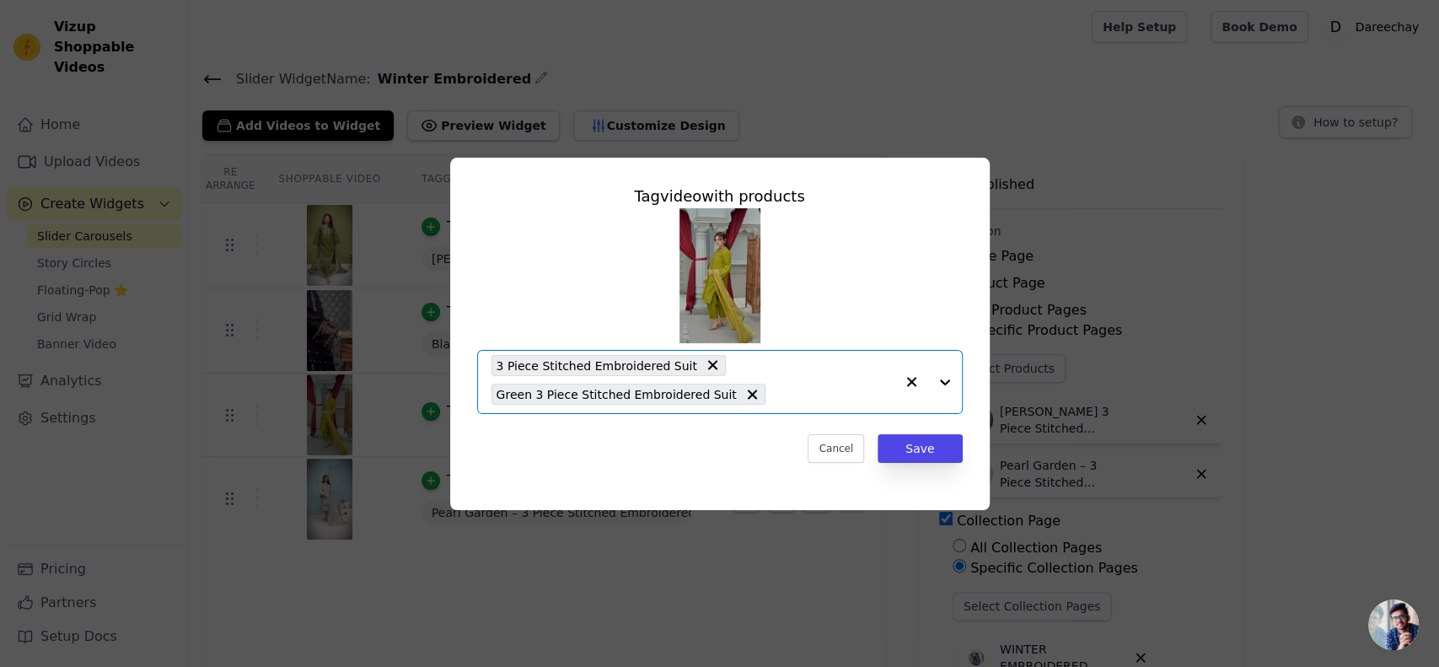
click at [707, 363] on icon at bounding box center [712, 365] width 10 height 10
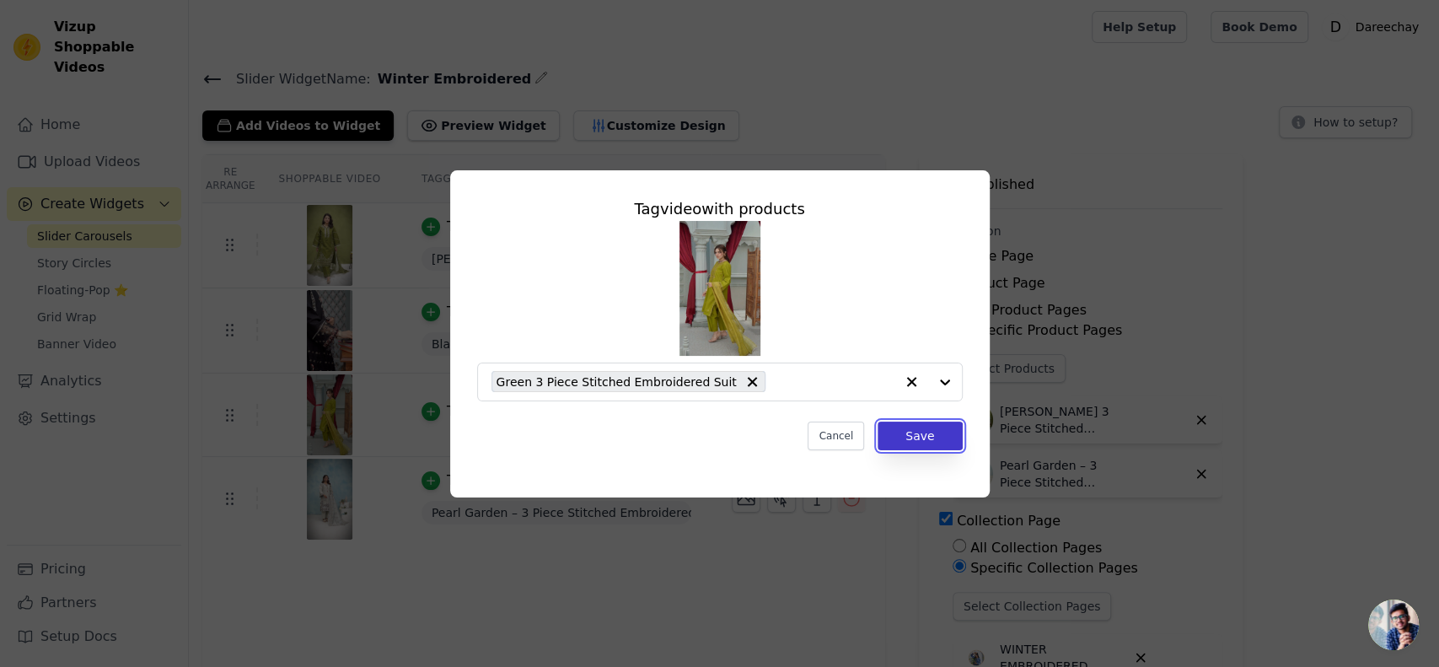
click at [931, 444] on button "Save" at bounding box center [920, 436] width 84 height 29
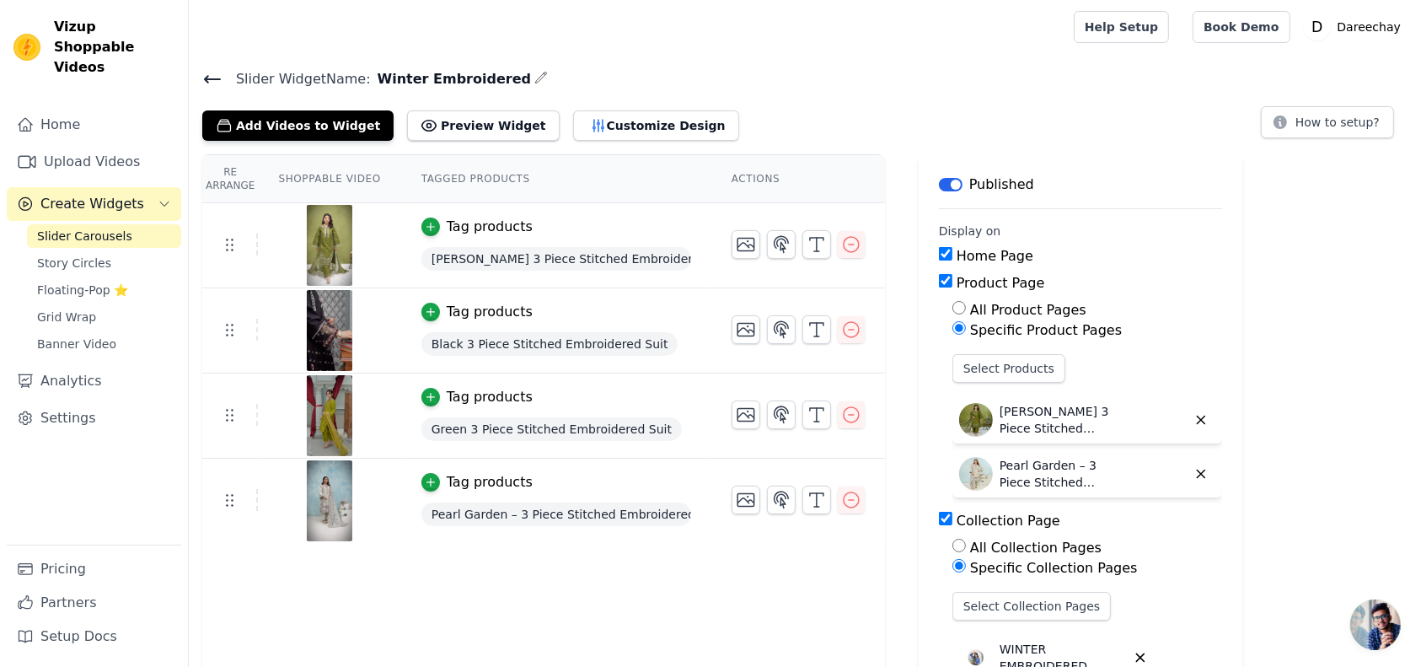
click at [58, 228] on span "Slider Carousels" at bounding box center [84, 236] width 95 height 17
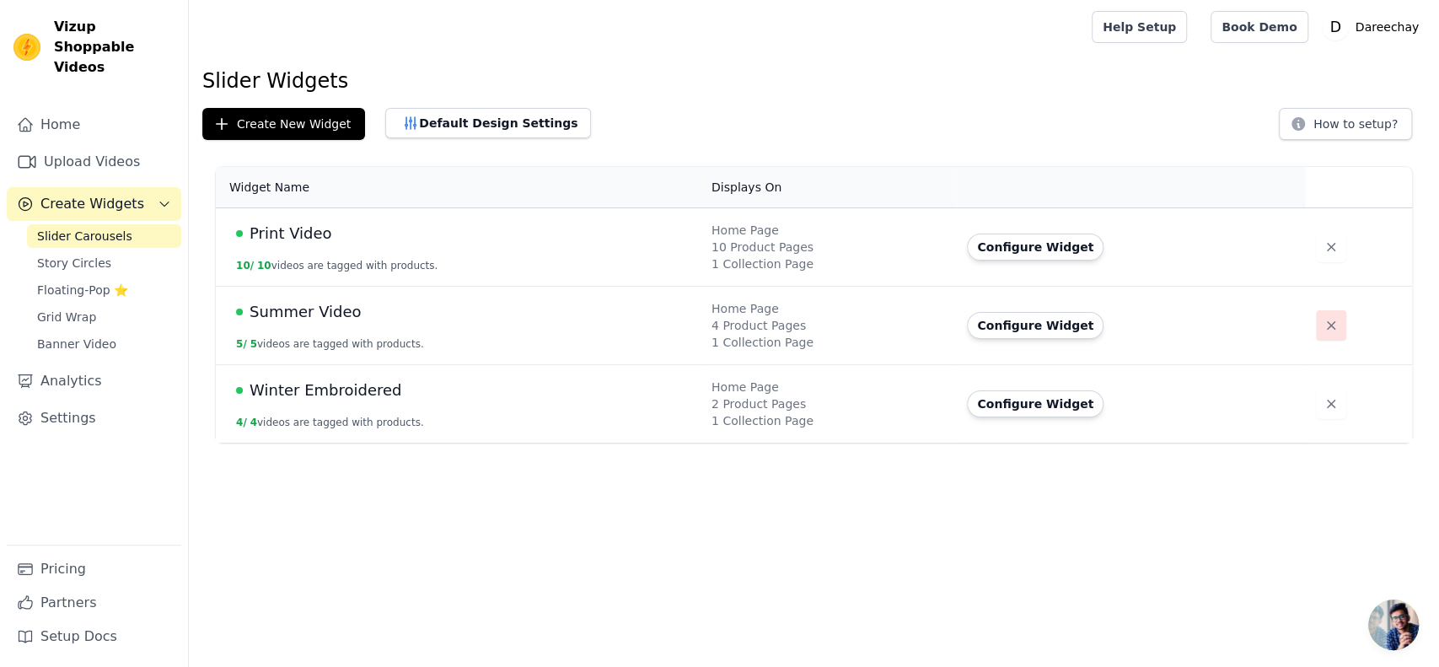
click at [1327, 327] on icon "button" at bounding box center [1331, 325] width 8 height 8
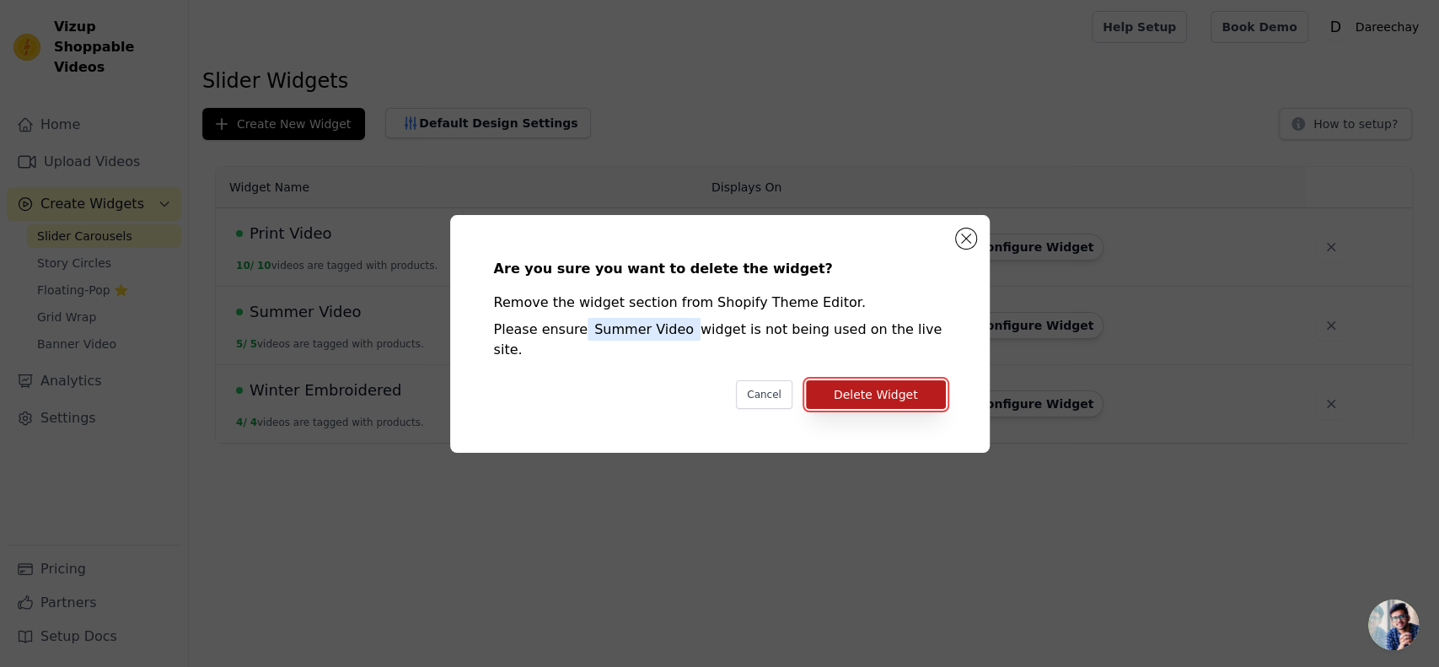
click at [850, 389] on button "Delete Widget" at bounding box center [876, 394] width 140 height 29
click at [867, 380] on button "Delete Widget" at bounding box center [876, 394] width 140 height 29
click at [879, 383] on button "Delete Widget" at bounding box center [876, 394] width 140 height 29
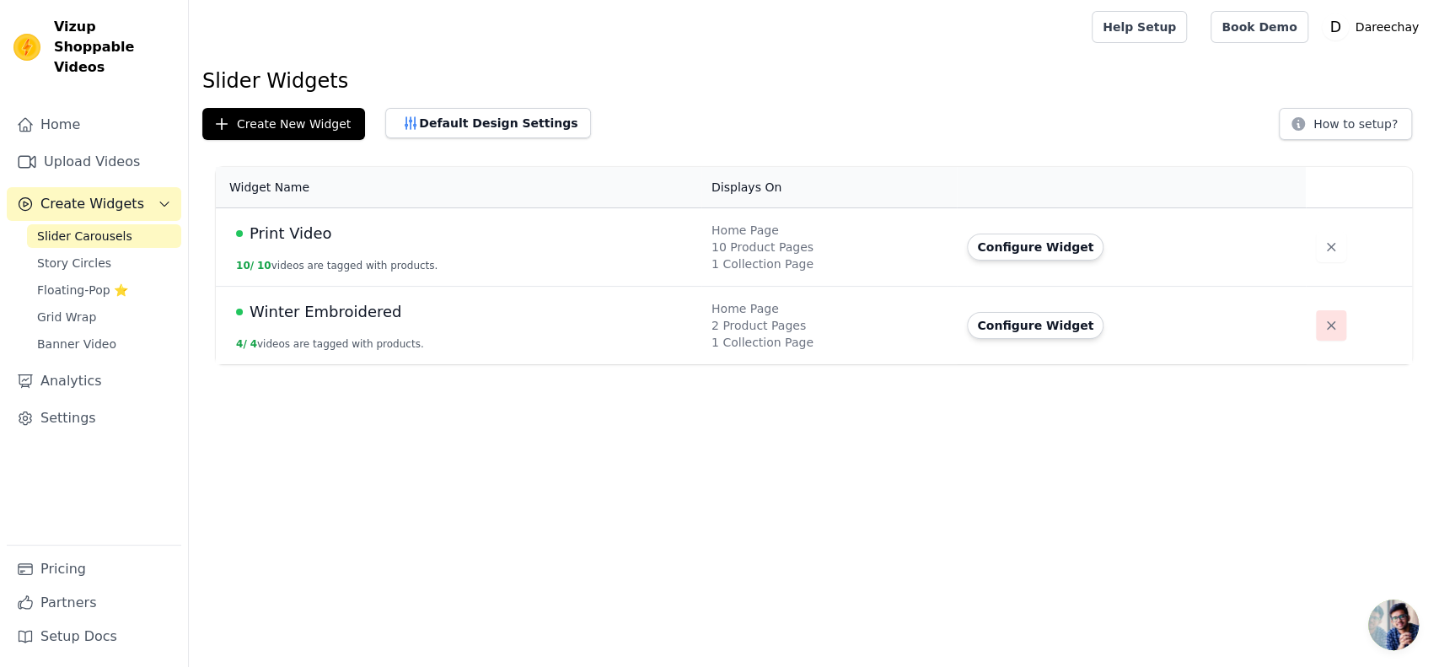
click at [1327, 324] on icon "button" at bounding box center [1331, 325] width 8 height 8
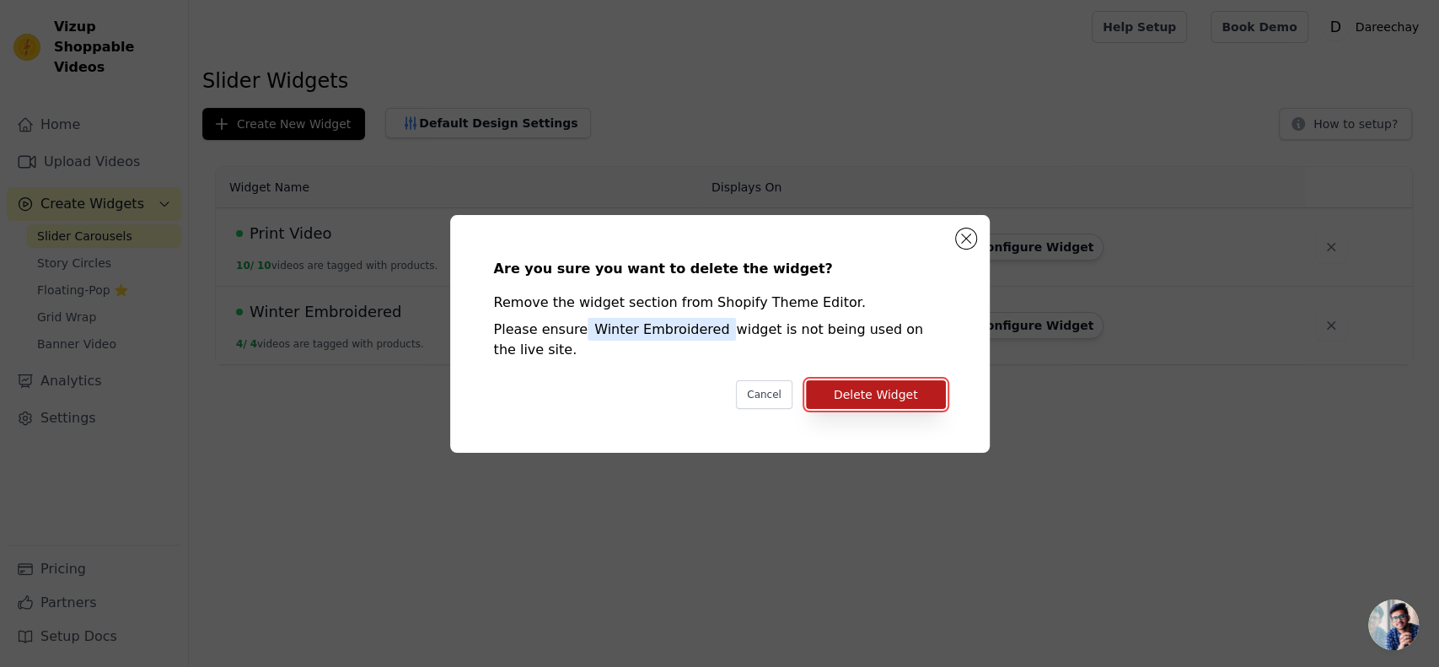
click at [874, 401] on button "Delete Widget" at bounding box center [876, 394] width 140 height 29
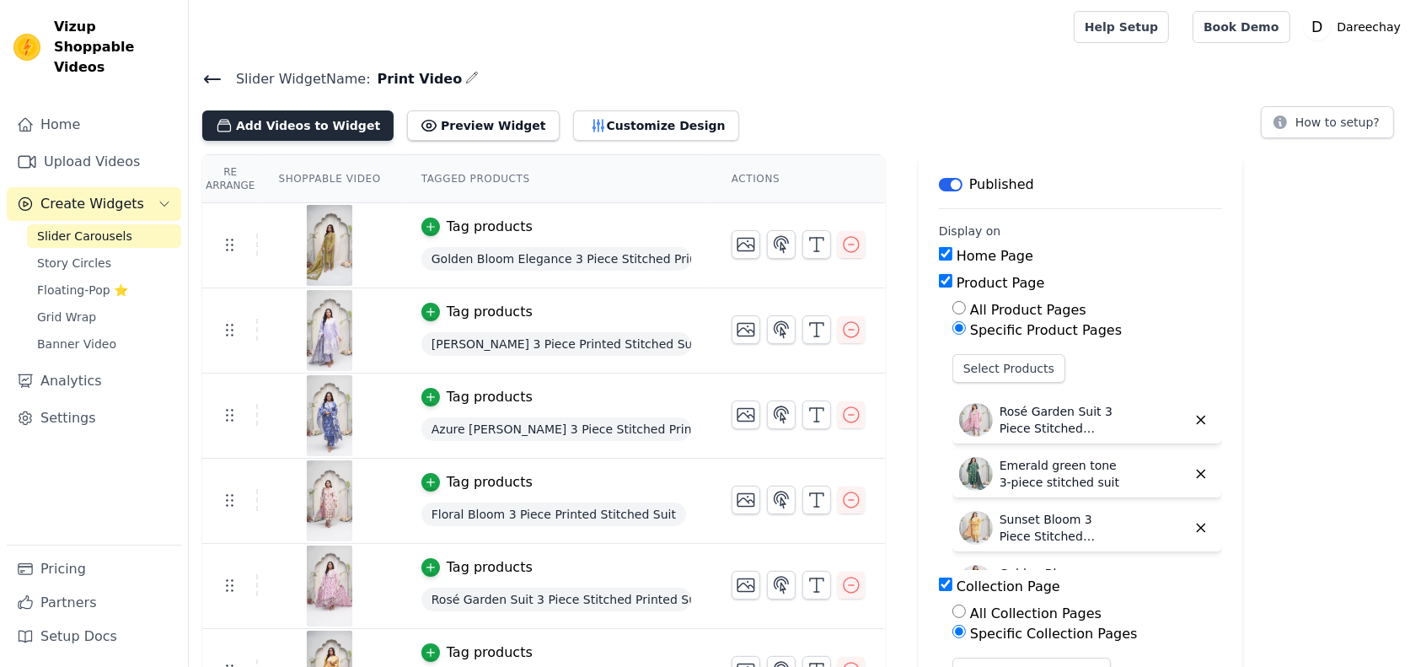
click at [250, 132] on button "Add Videos to Widget" at bounding box center [297, 125] width 191 height 30
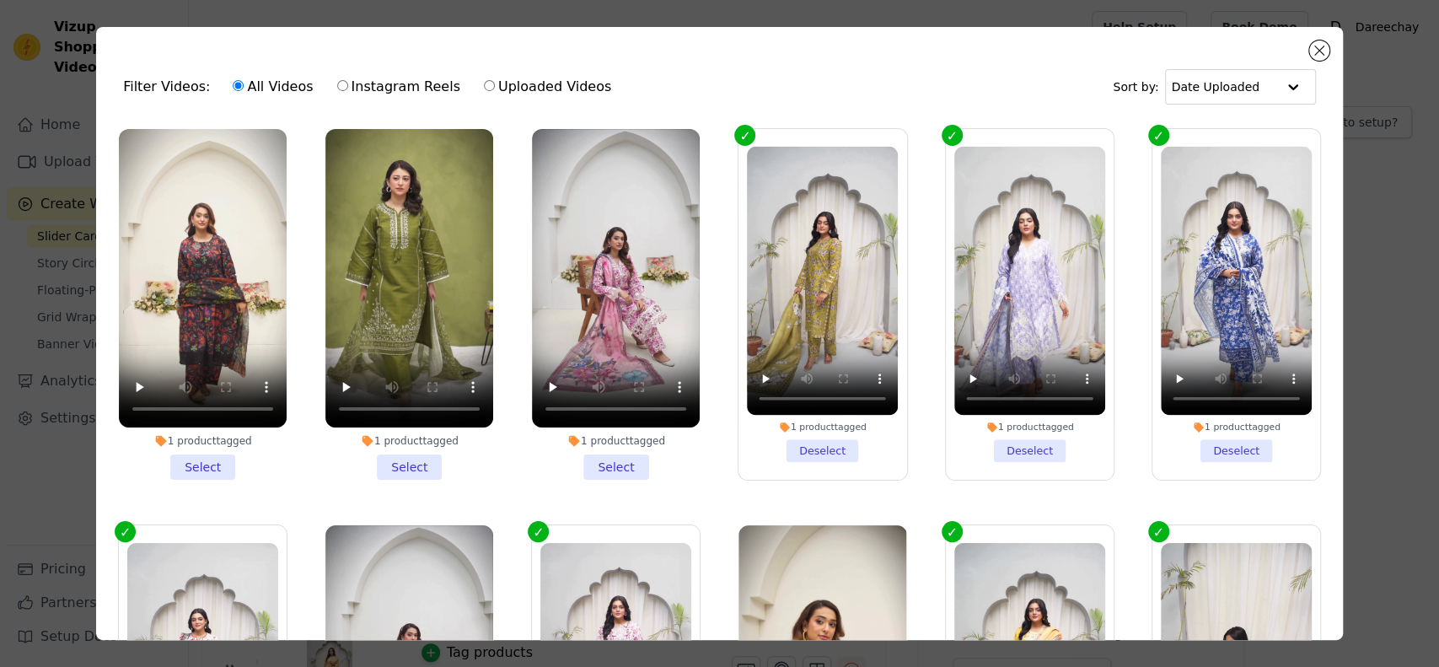
click at [597, 465] on li "1 product tagged Select" at bounding box center [616, 304] width 168 height 351
click at [0, 0] on input "1 product tagged Select" at bounding box center [0, 0] width 0 height 0
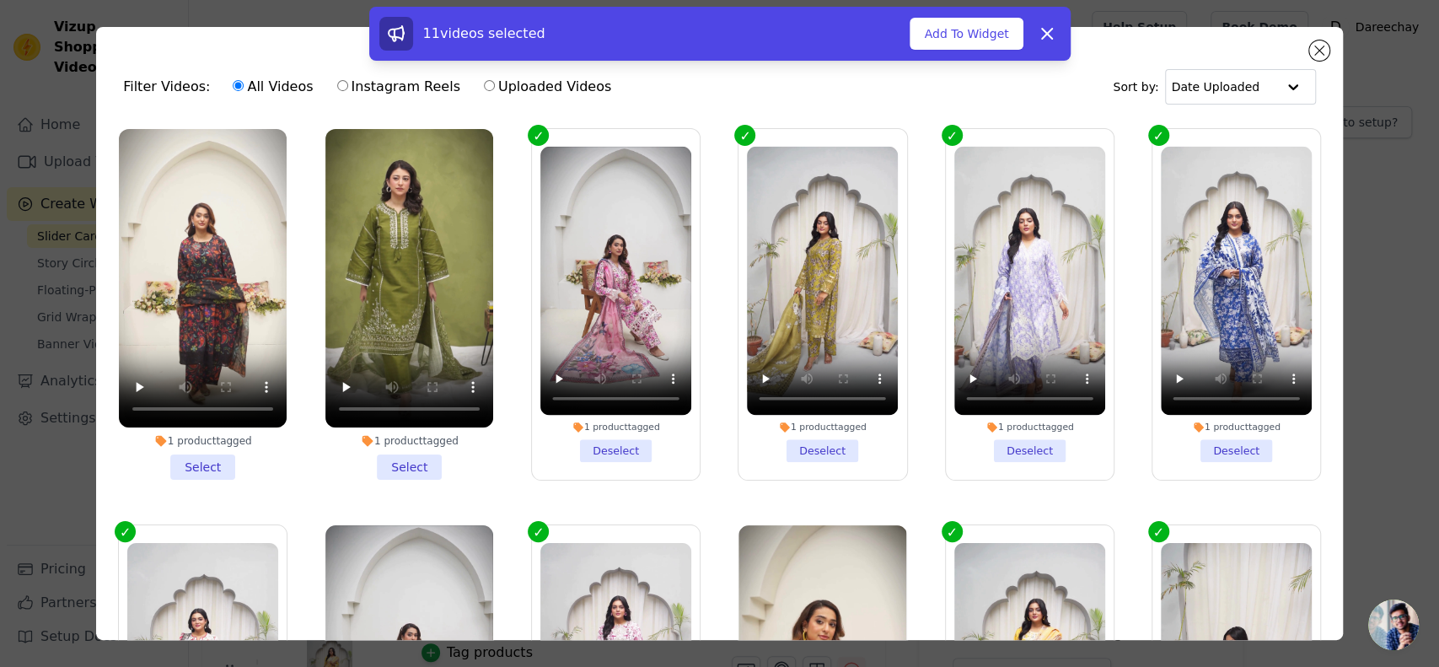
click at [400, 459] on li "1 product tagged Select" at bounding box center [409, 304] width 168 height 351
click at [0, 0] on input "1 product tagged Select" at bounding box center [0, 0] width 0 height 0
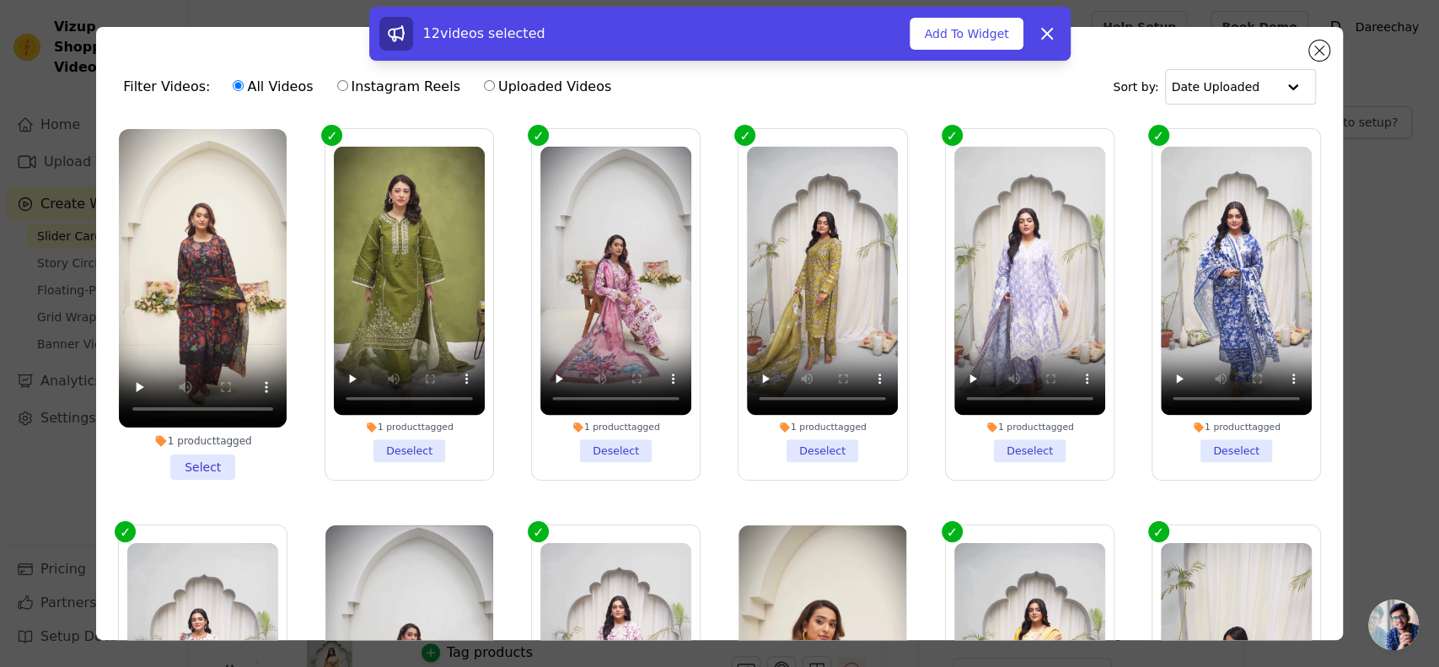
click at [209, 464] on li "1 product tagged Select" at bounding box center [203, 304] width 168 height 351
click at [0, 0] on input "1 product tagged Select" at bounding box center [0, 0] width 0 height 0
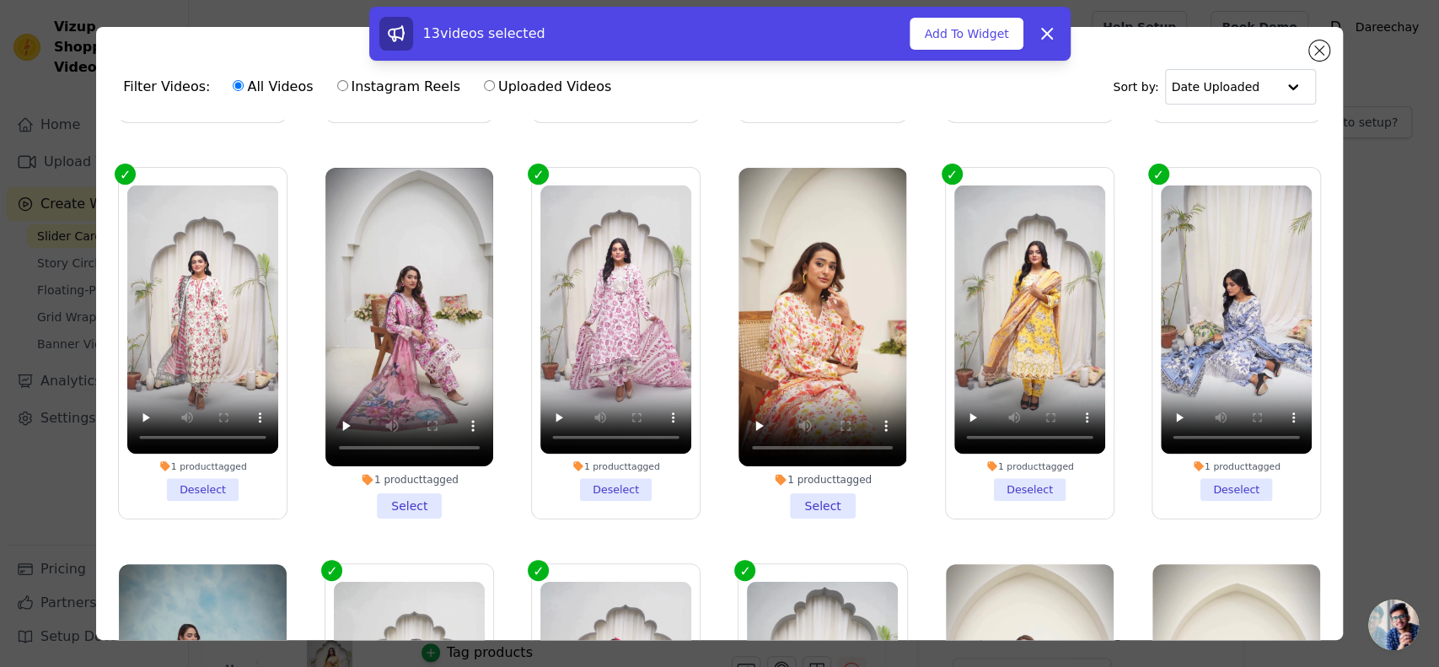
scroll to position [393, 0]
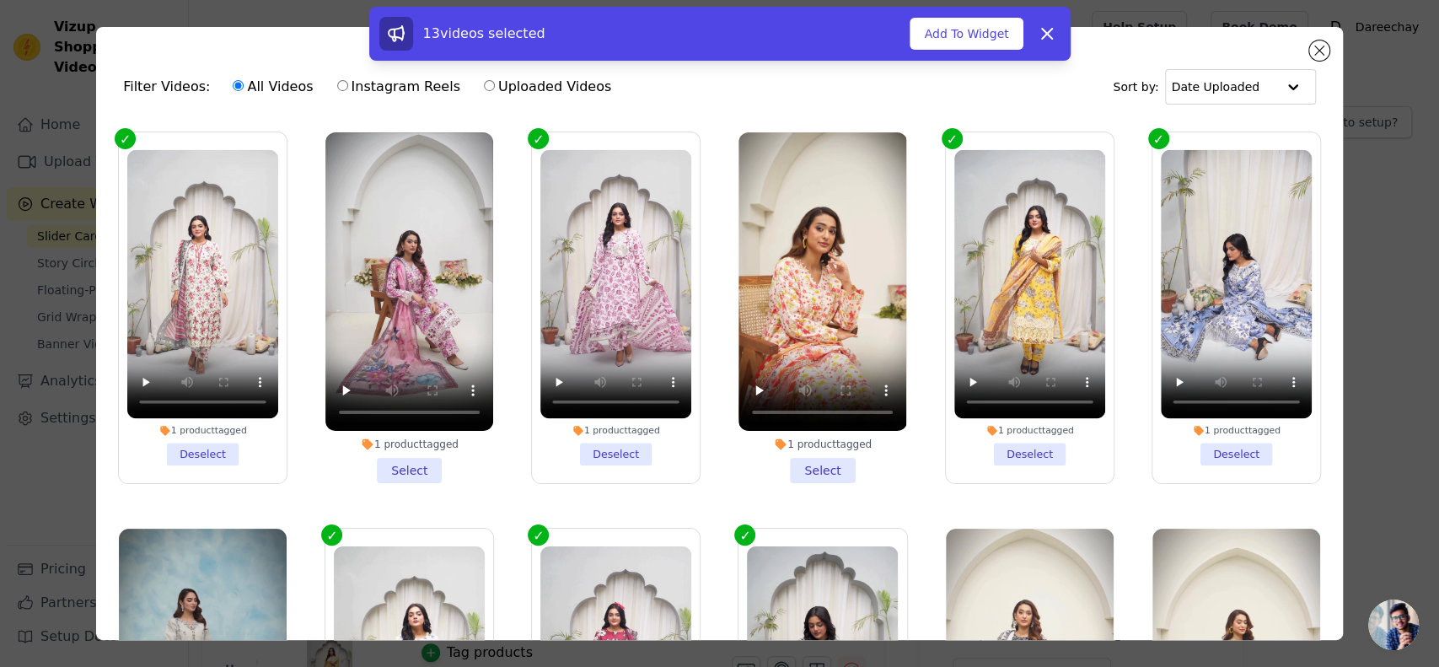
click at [806, 455] on li "1 product tagged Select" at bounding box center [822, 307] width 168 height 351
click at [0, 0] on input "1 product tagged Select" at bounding box center [0, 0] width 0 height 0
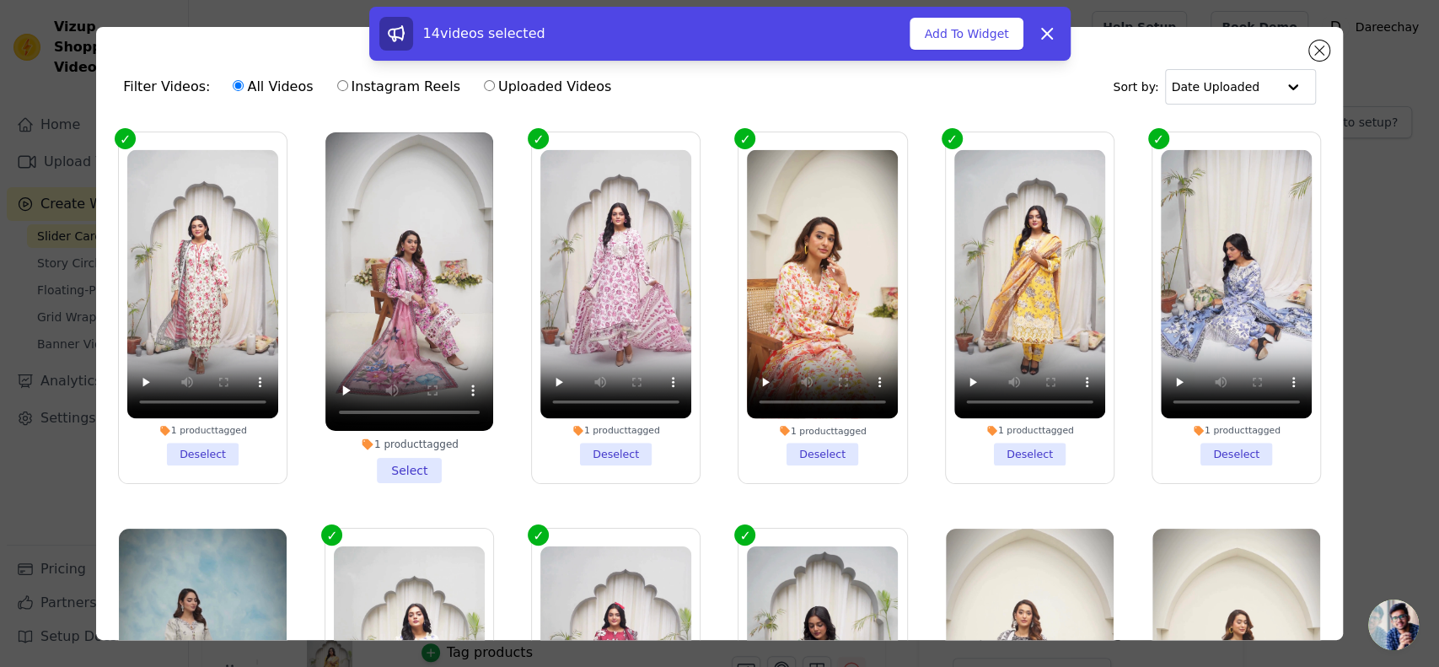
click at [411, 460] on li "1 product tagged Select" at bounding box center [409, 307] width 168 height 351
click at [0, 0] on input "1 product tagged Select" at bounding box center [0, 0] width 0 height 0
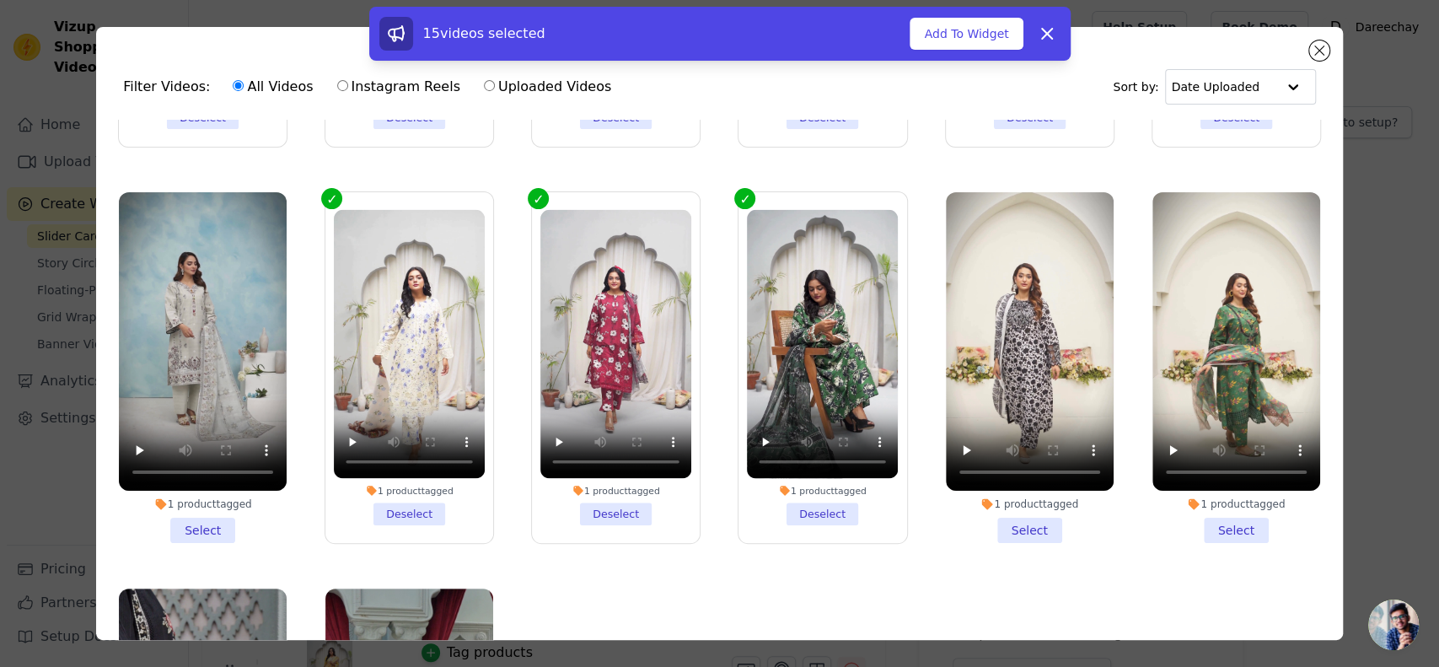
scroll to position [749, 0]
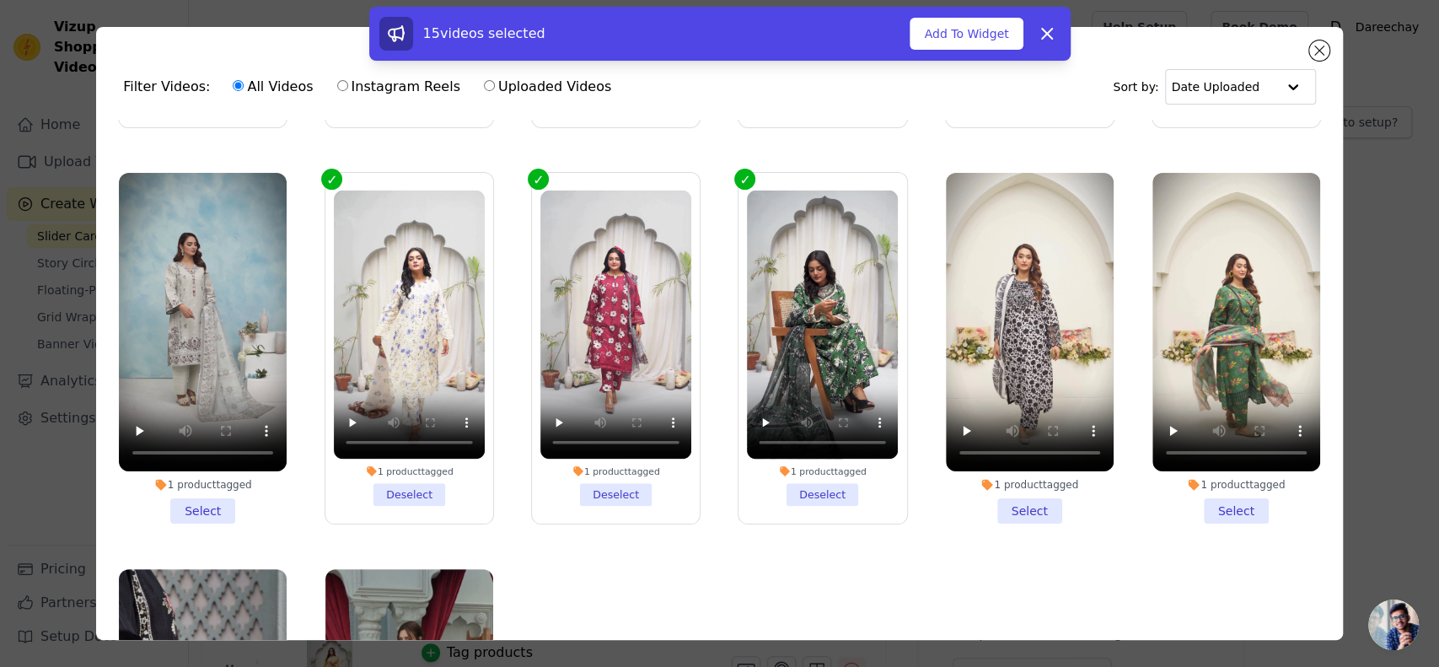
click at [1010, 487] on li "1 product tagged Select" at bounding box center [1030, 348] width 168 height 351
click at [0, 0] on input "1 product tagged Select" at bounding box center [0, 0] width 0 height 0
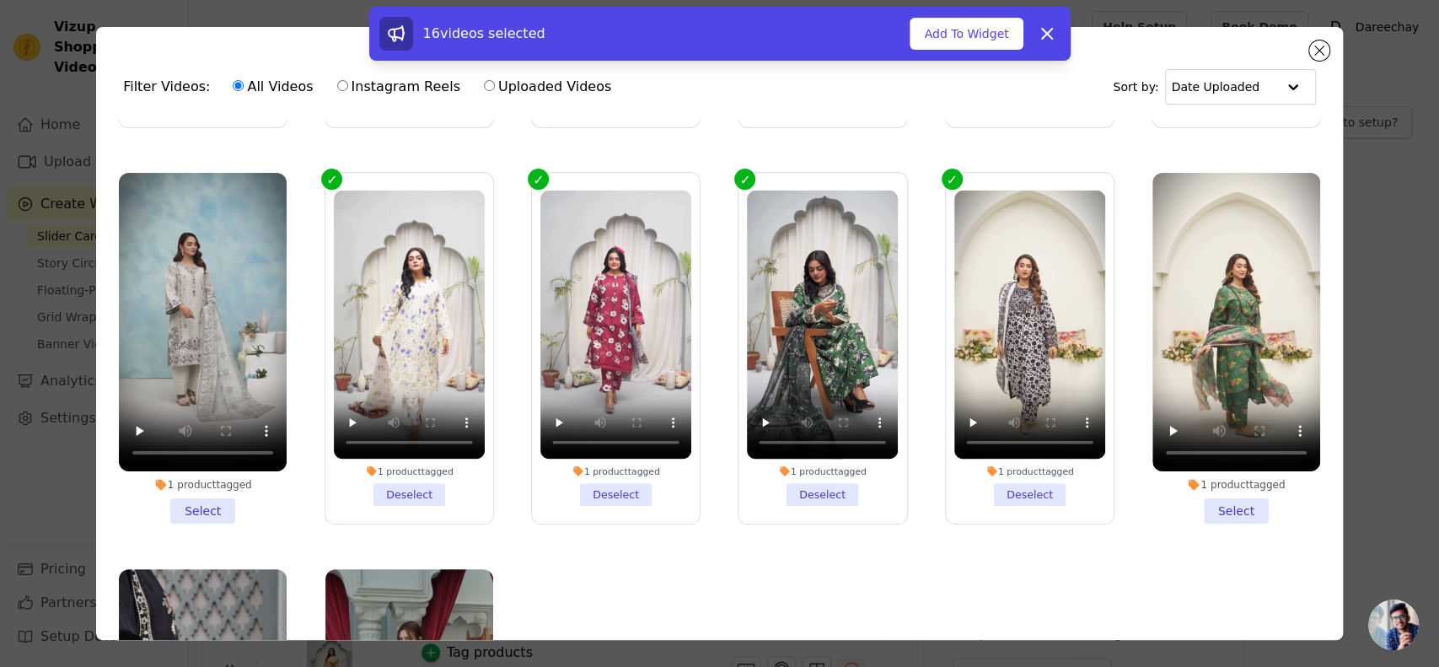
click at [1187, 489] on li "1 product tagged Select" at bounding box center [1236, 348] width 168 height 351
click at [0, 0] on input "1 product tagged Select" at bounding box center [0, 0] width 0 height 0
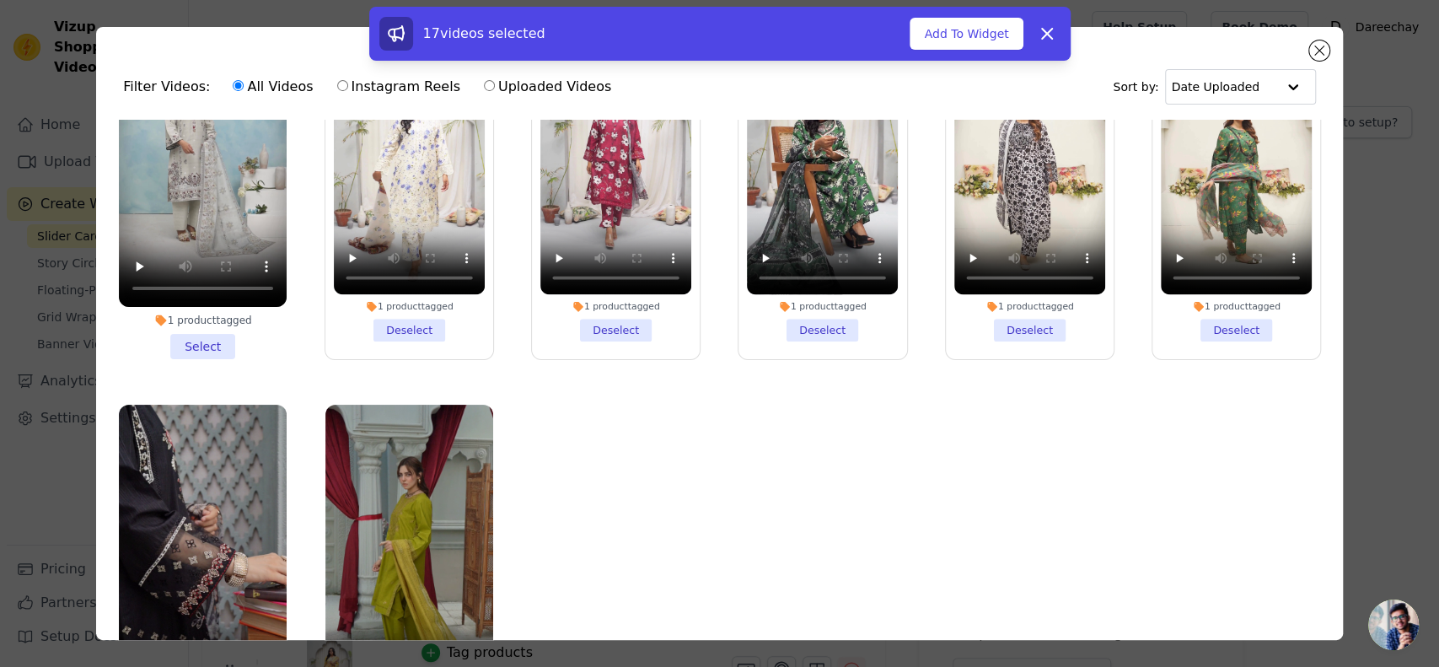
scroll to position [948, 0]
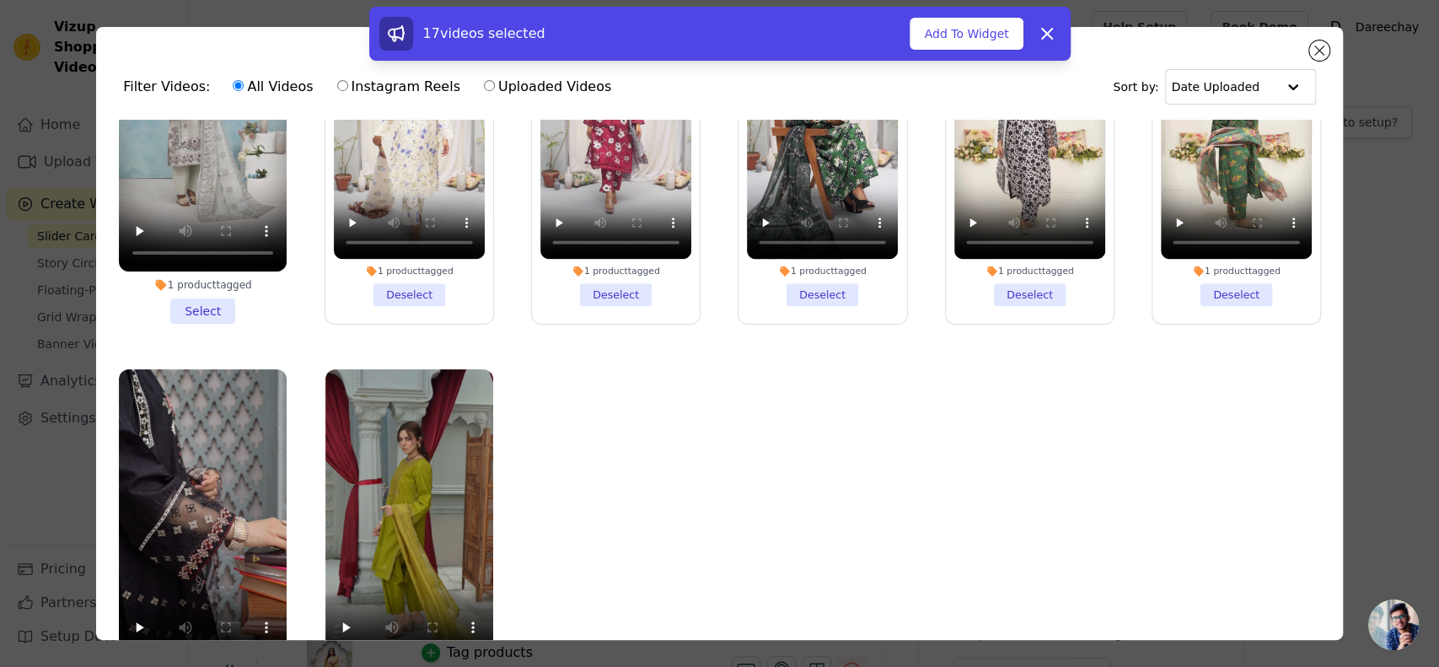
click at [203, 273] on li "1 product tagged Select" at bounding box center [203, 148] width 168 height 351
click at [0, 0] on input "1 product tagged Select" at bounding box center [0, 0] width 0 height 0
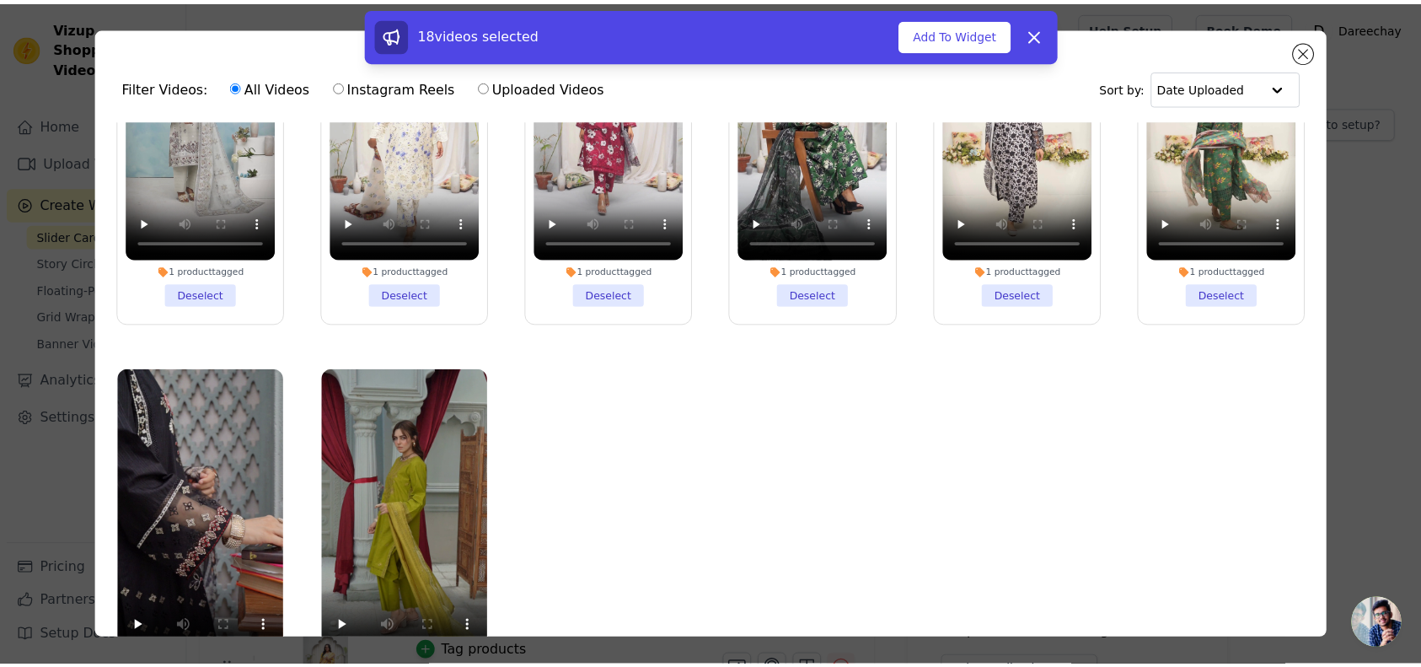
scroll to position [147, 0]
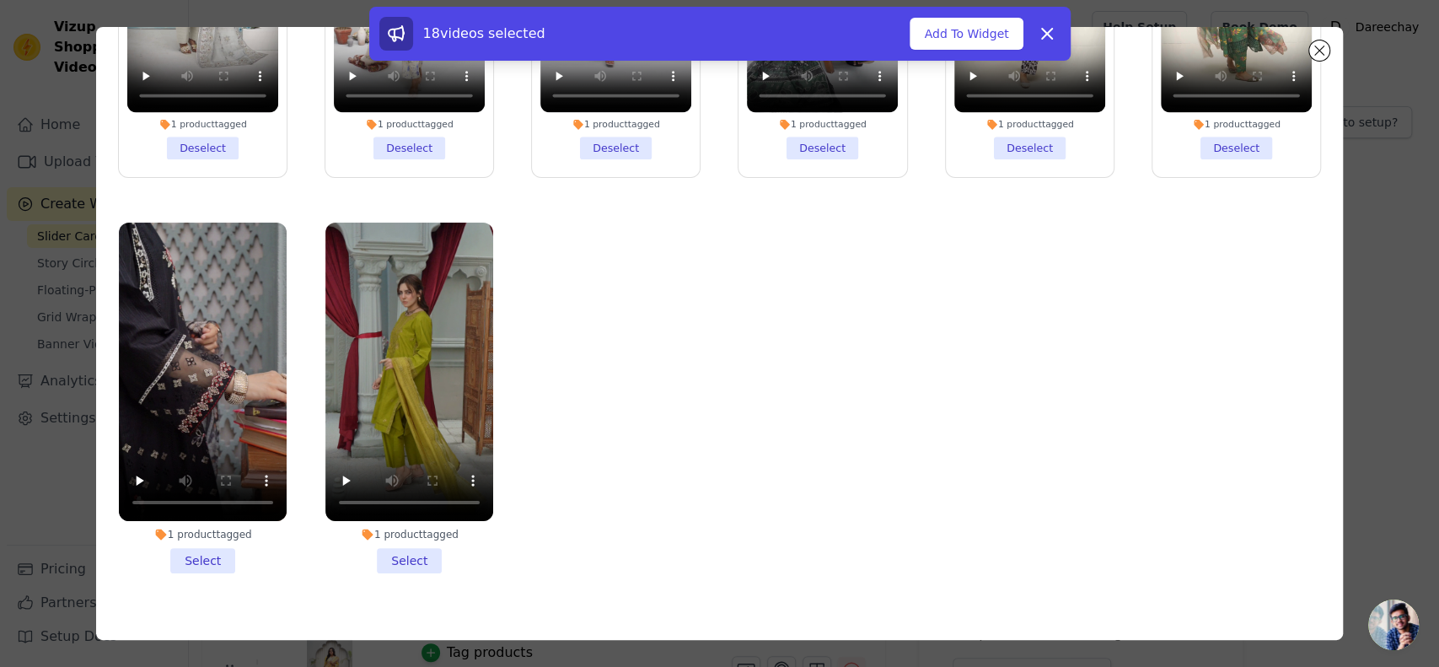
click at [201, 523] on li "1 product tagged Select" at bounding box center [203, 398] width 168 height 351
click at [0, 0] on input "1 product tagged Select" at bounding box center [0, 0] width 0 height 0
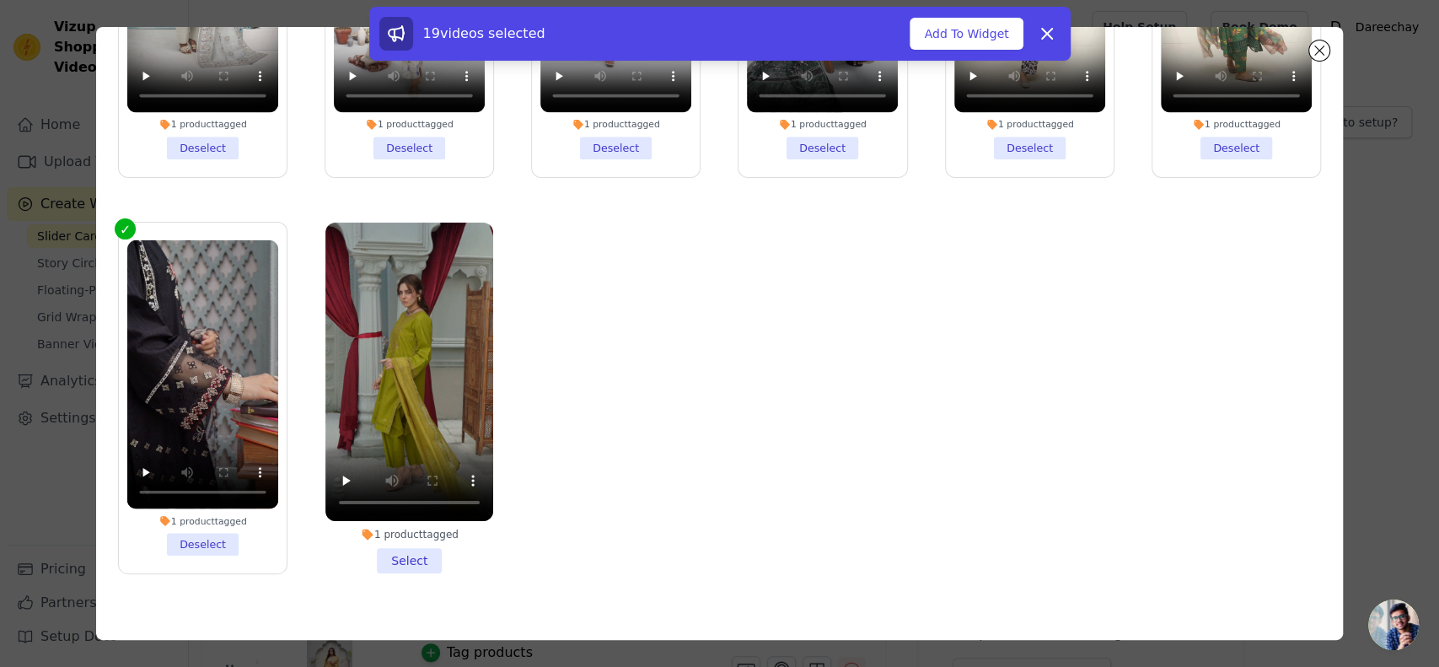
click at [382, 526] on li "1 product tagged Select" at bounding box center [409, 398] width 168 height 351
click at [0, 0] on input "1 product tagged Select" at bounding box center [0, 0] width 0 height 0
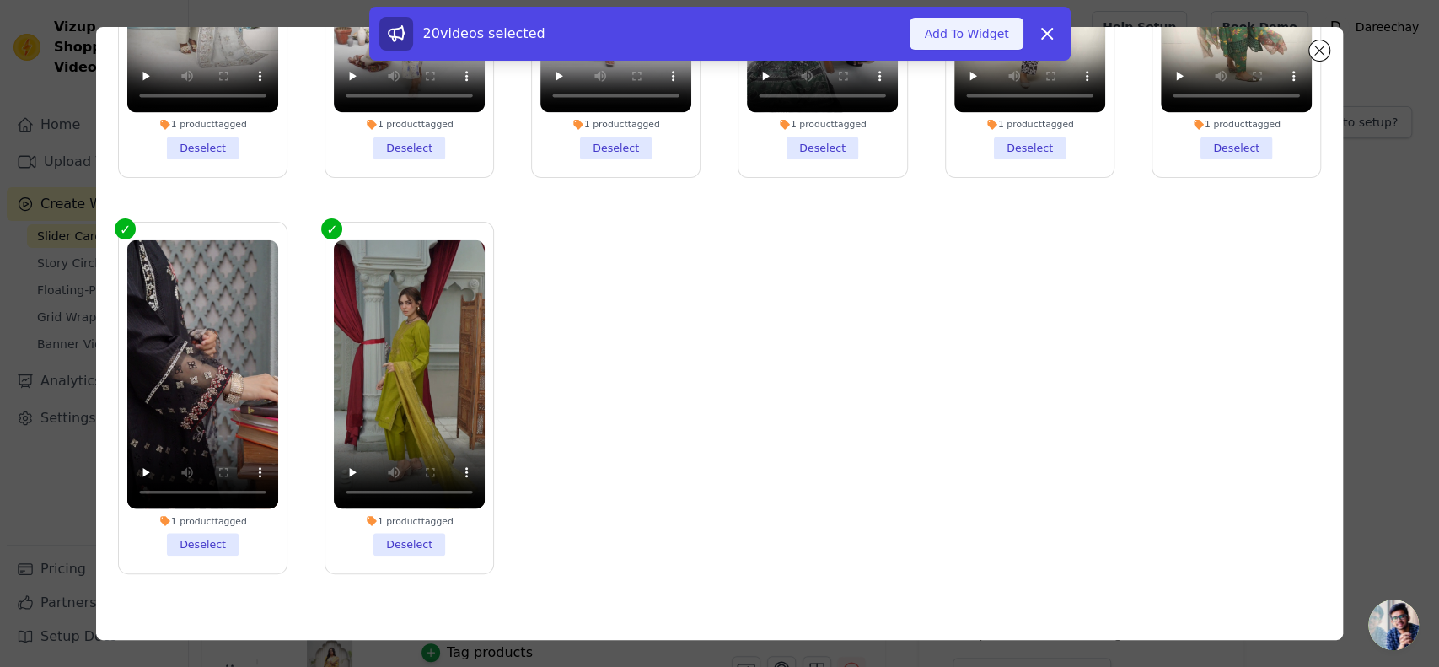
click at [957, 37] on button "Add To Widget" at bounding box center [966, 34] width 113 height 32
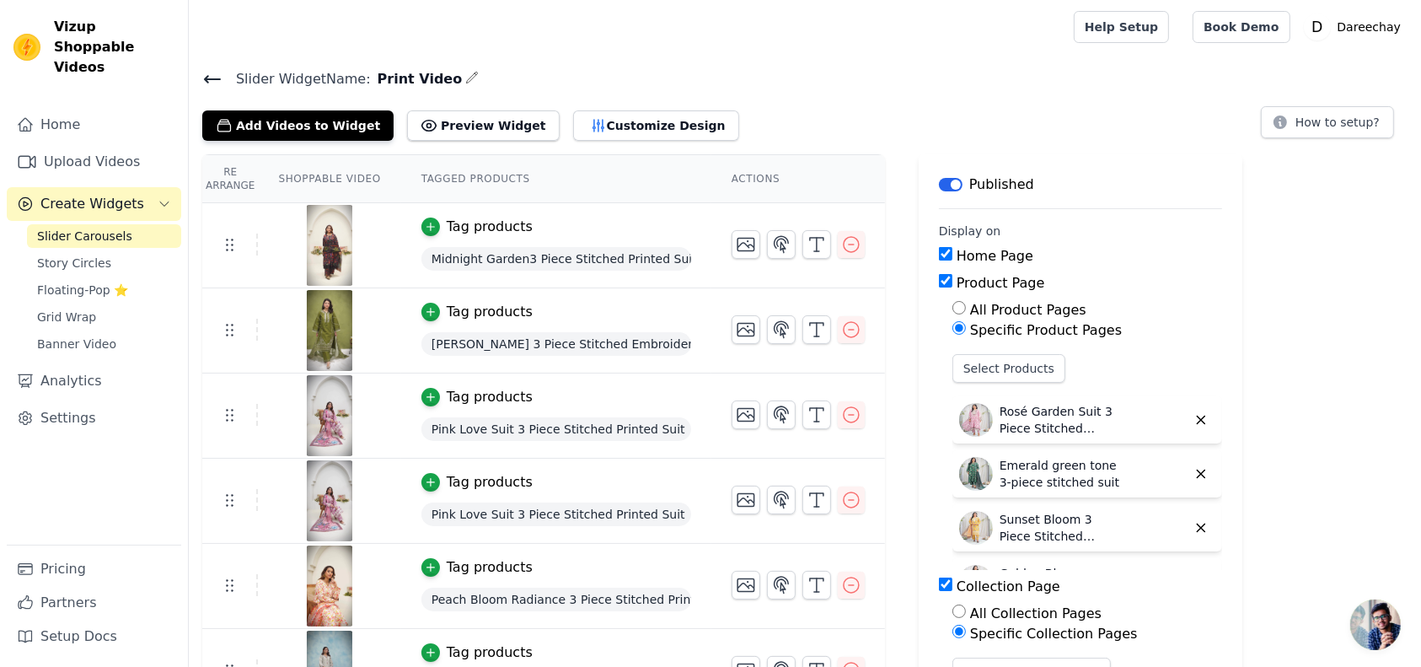
click at [953, 303] on input "All Product Pages" at bounding box center [959, 307] width 13 height 13
radio input "true"
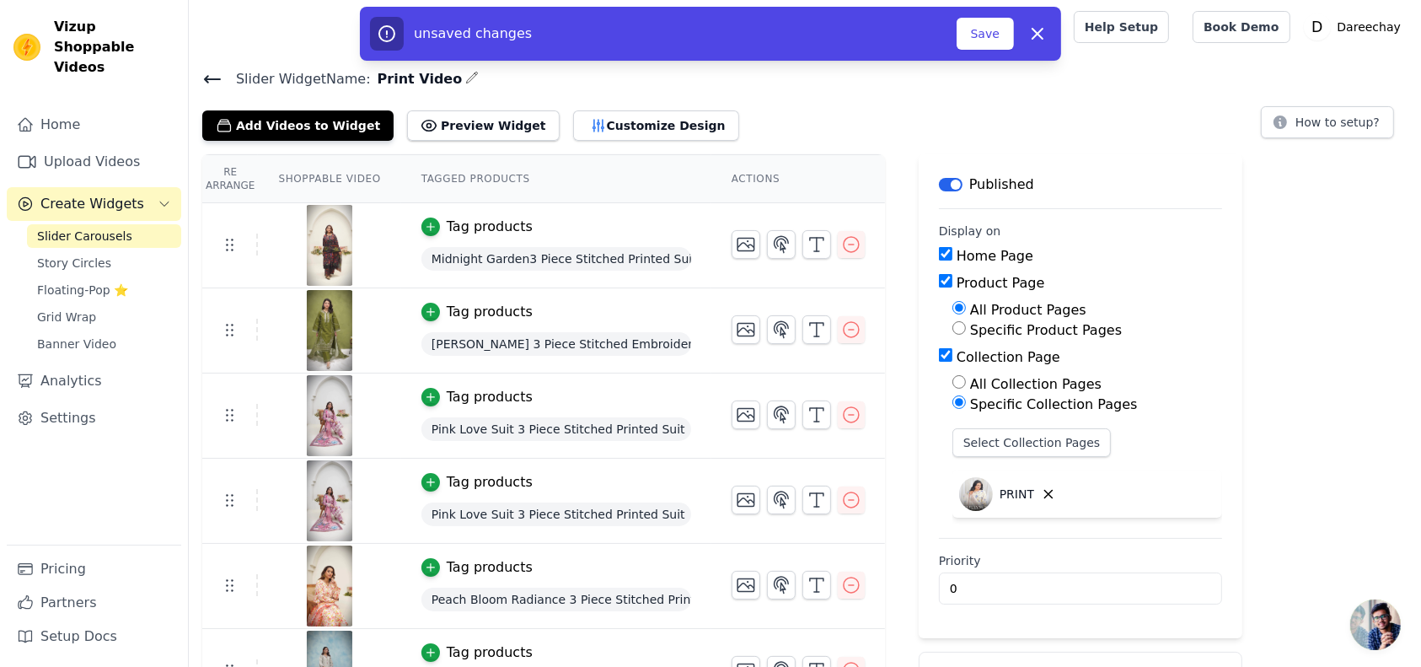
click at [953, 386] on input "All Collection Pages" at bounding box center [959, 381] width 13 height 13
radio input "true"
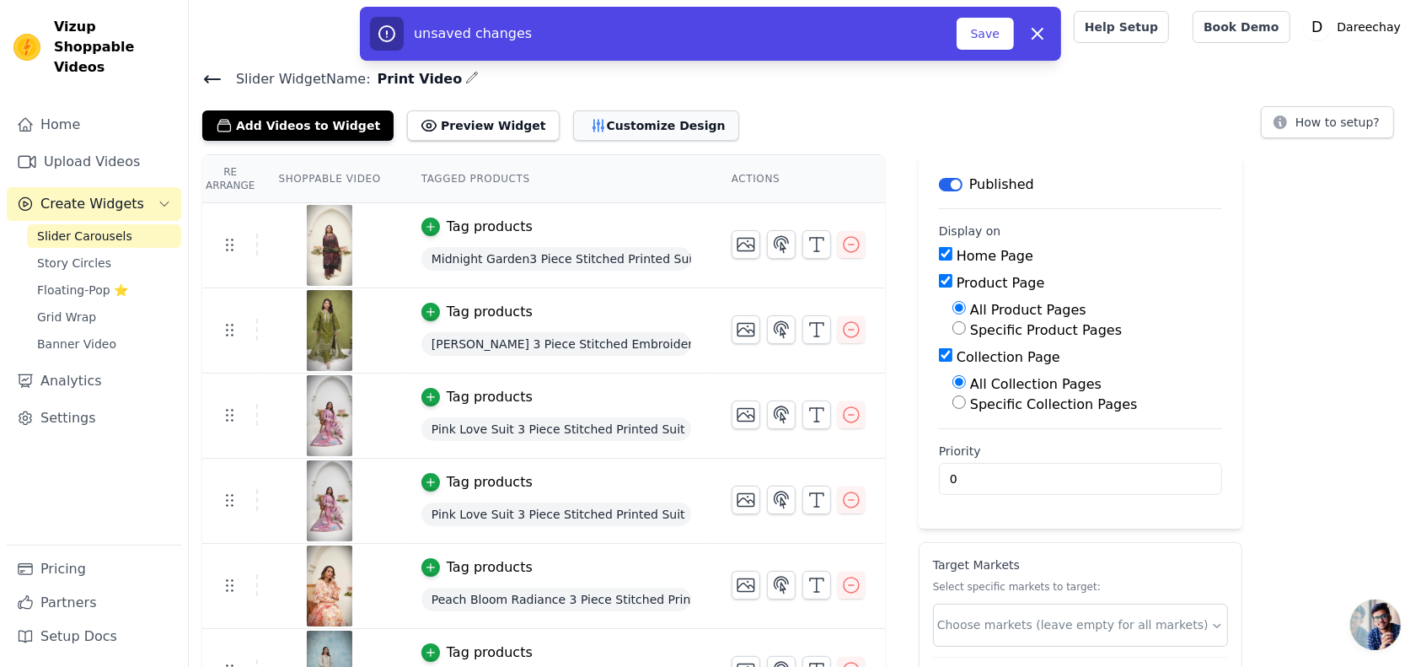
click at [573, 121] on button "Customize Design" at bounding box center [656, 125] width 166 height 30
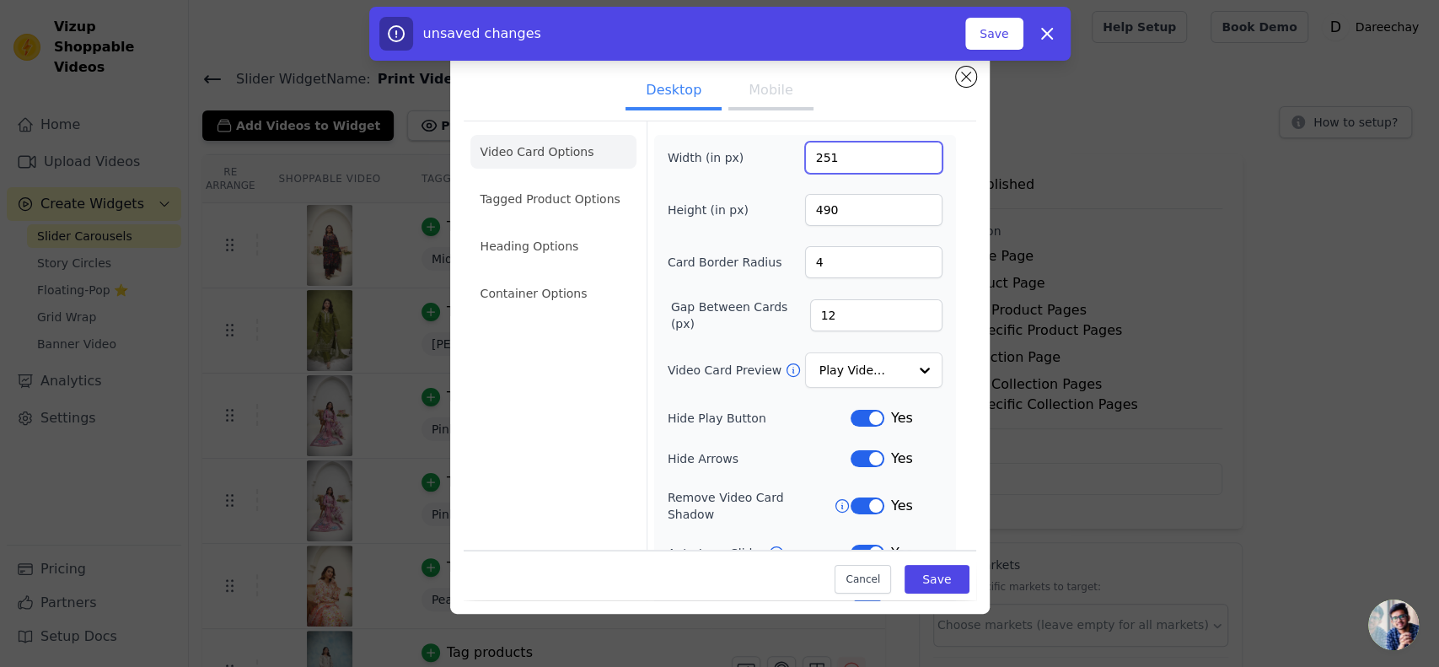
click at [906, 153] on input "251" at bounding box center [873, 158] width 137 height 32
click at [906, 153] on input "252" at bounding box center [873, 158] width 137 height 32
click at [906, 153] on input "253" at bounding box center [873, 158] width 137 height 32
click at [906, 153] on input "254" at bounding box center [873, 158] width 137 height 32
click at [906, 153] on input "255" at bounding box center [873, 158] width 137 height 32
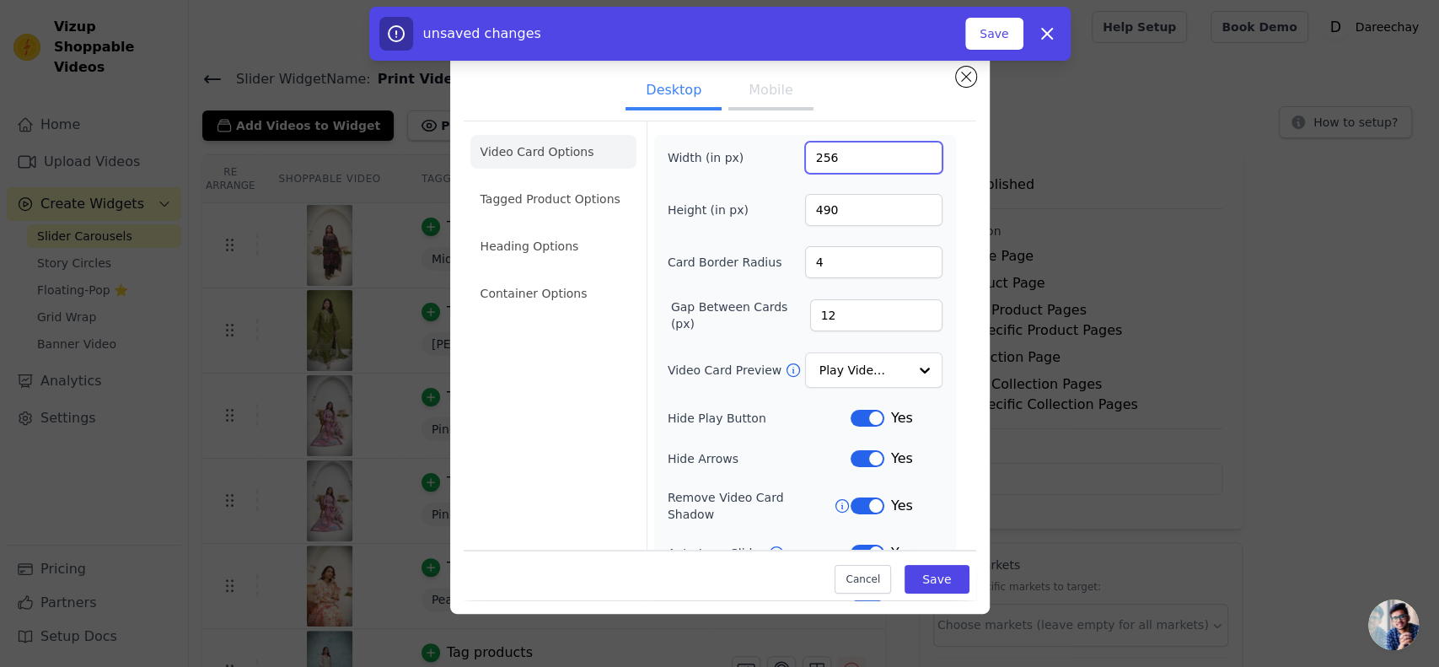
click at [906, 153] on input "256" at bounding box center [873, 158] width 137 height 32
click at [906, 153] on input "257" at bounding box center [873, 158] width 137 height 32
click at [906, 153] on input "258" at bounding box center [873, 158] width 137 height 32
click at [906, 153] on input "259" at bounding box center [873, 158] width 137 height 32
click at [906, 153] on input "260" at bounding box center [873, 158] width 137 height 32
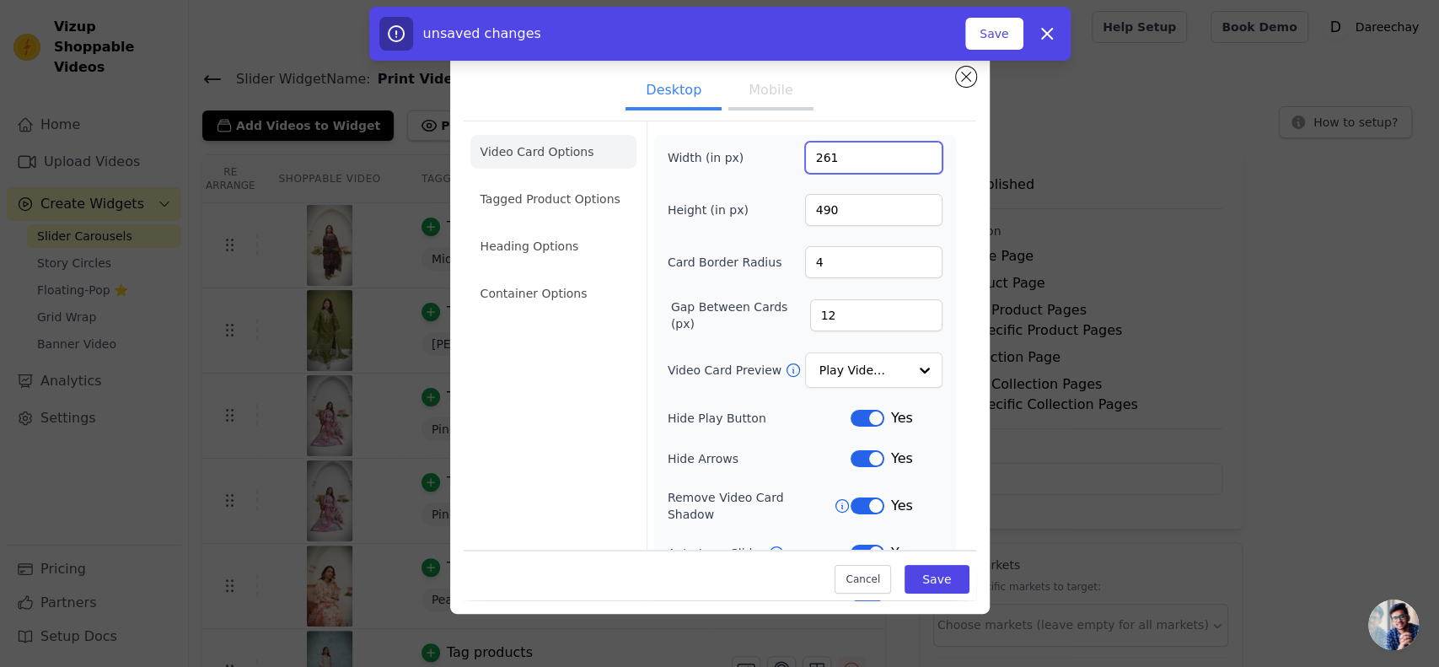
click at [906, 153] on input "261" at bounding box center [873, 158] width 137 height 32
click at [906, 153] on input "262" at bounding box center [873, 158] width 137 height 32
click at [906, 153] on input "263" at bounding box center [873, 158] width 137 height 32
click at [906, 153] on input "264" at bounding box center [873, 158] width 137 height 32
click at [906, 153] on input "265" at bounding box center [873, 158] width 137 height 32
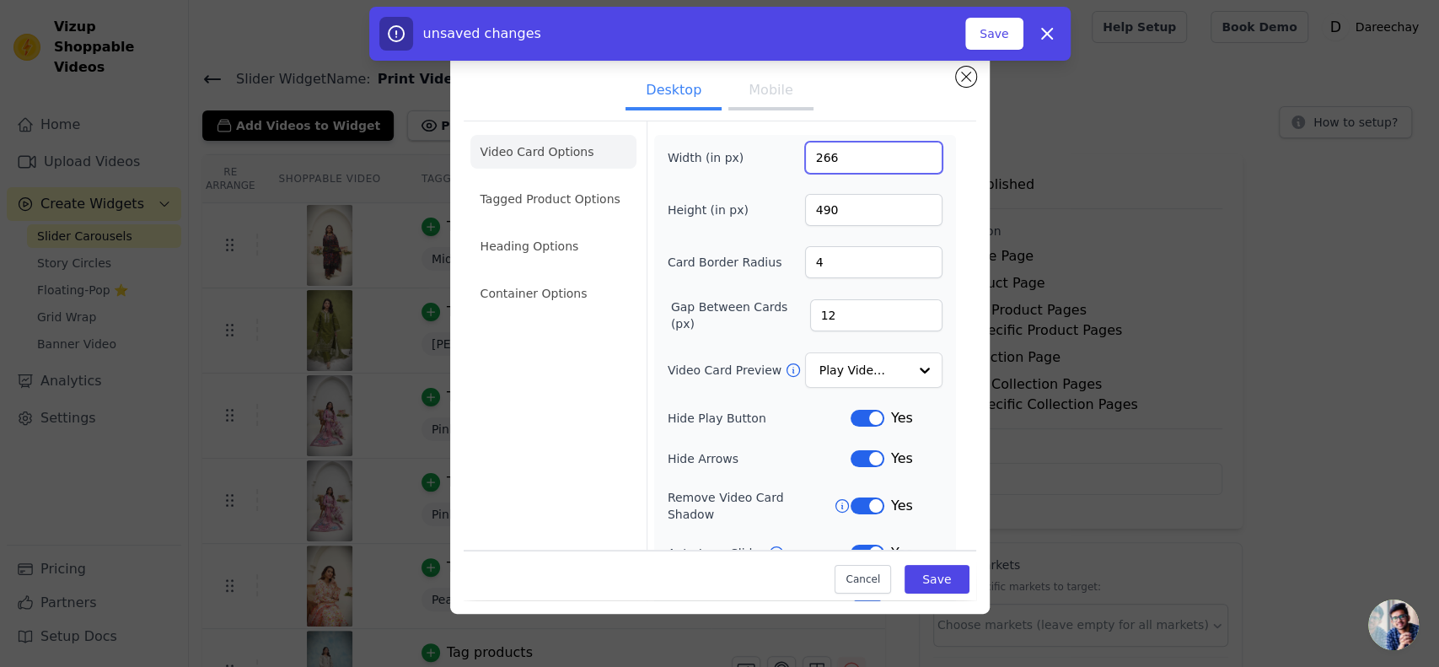
click at [906, 153] on input "266" at bounding box center [873, 158] width 137 height 32
click at [906, 153] on input "267" at bounding box center [873, 158] width 137 height 32
click at [906, 153] on input "268" at bounding box center [873, 158] width 137 height 32
click at [906, 153] on input "269" at bounding box center [873, 158] width 137 height 32
click at [906, 153] on input "270" at bounding box center [873, 158] width 137 height 32
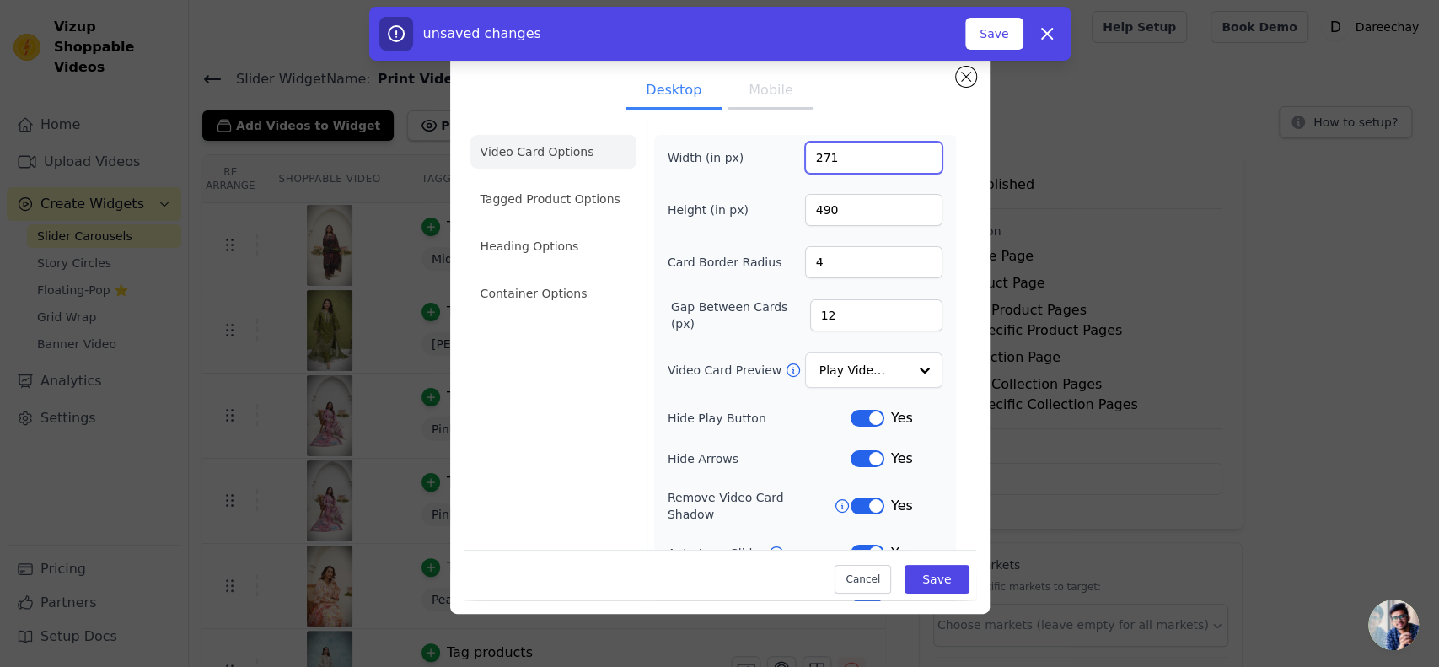
click at [906, 153] on input "271" at bounding box center [873, 158] width 137 height 32
click at [906, 153] on input "272" at bounding box center [873, 158] width 137 height 32
click at [906, 153] on input "273" at bounding box center [873, 158] width 137 height 32
click at [906, 153] on input "274" at bounding box center [873, 158] width 137 height 32
click at [906, 153] on input "275" at bounding box center [873, 158] width 137 height 32
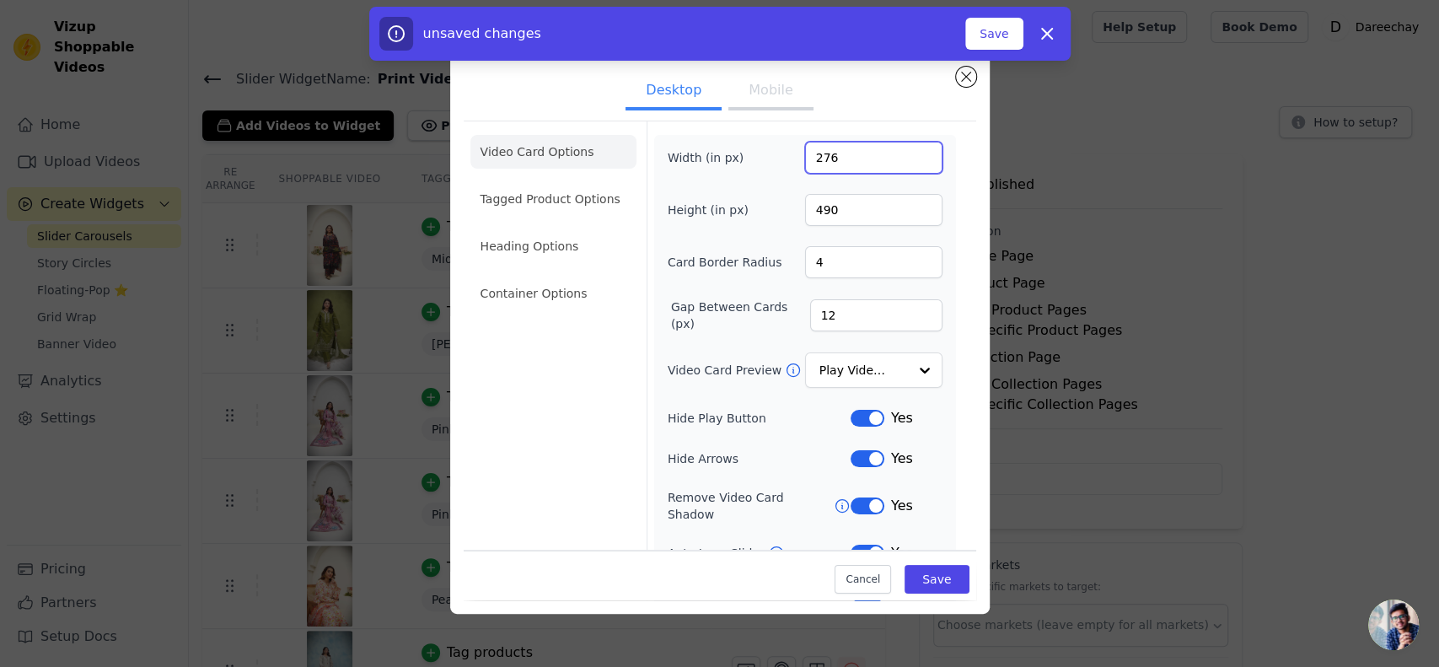
click at [906, 153] on input "276" at bounding box center [873, 158] width 137 height 32
click at [906, 153] on input "277" at bounding box center [873, 158] width 137 height 32
click at [906, 153] on input "278" at bounding box center [873, 158] width 137 height 32
click at [906, 153] on input "279" at bounding box center [873, 158] width 137 height 32
click at [906, 153] on input "280" at bounding box center [873, 158] width 137 height 32
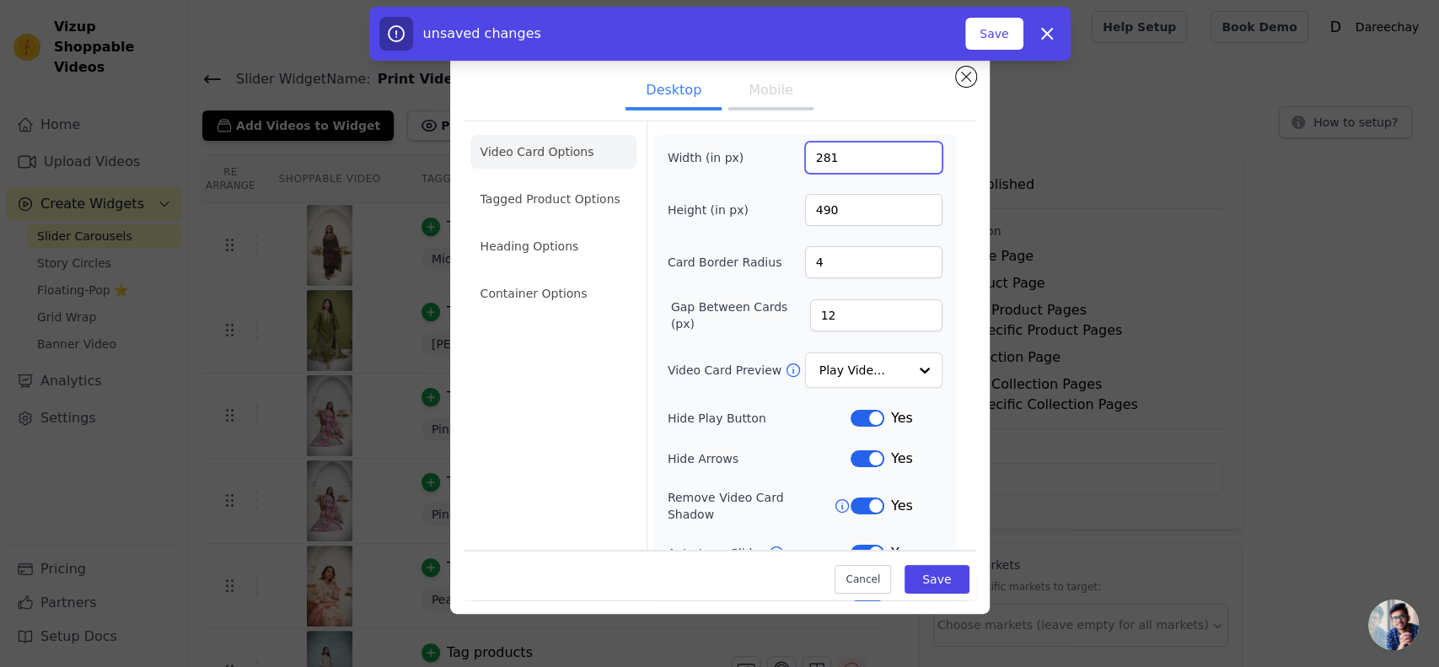
click at [906, 153] on input "281" at bounding box center [873, 158] width 137 height 32
drag, startPoint x: 906, startPoint y: 154, endPoint x: 854, endPoint y: 150, distance: 52.4
click at [854, 150] on input "261" at bounding box center [873, 158] width 137 height 32
type input "290"
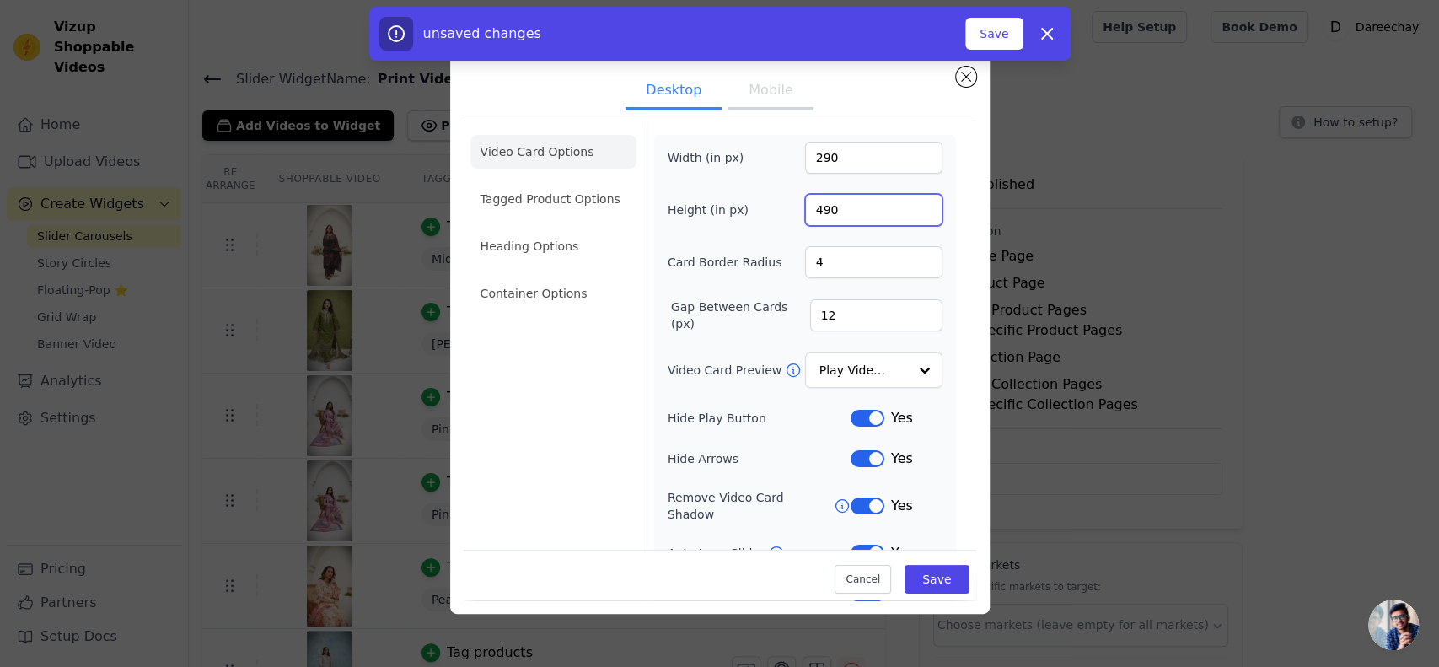
click at [875, 207] on input "490" at bounding box center [873, 210] width 137 height 32
type input "500"
click at [910, 567] on div "Cancel Save" at bounding box center [720, 575] width 513 height 51
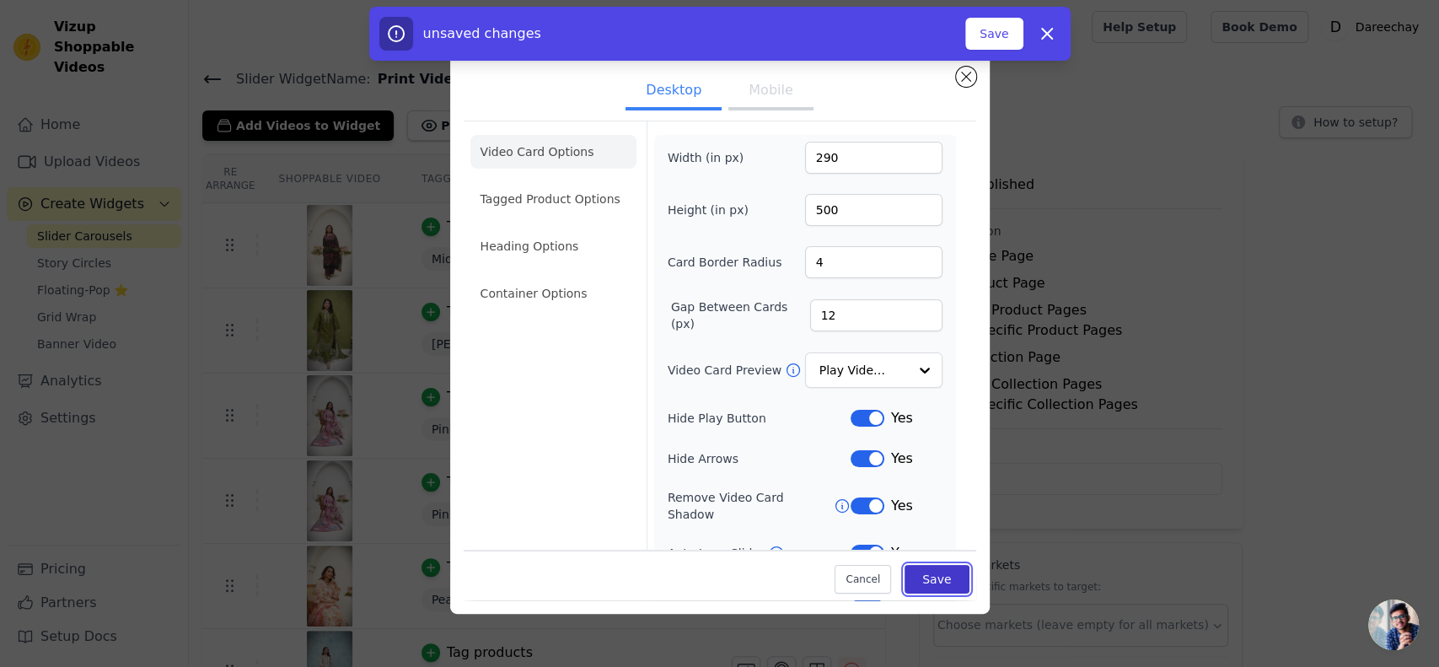
click at [910, 567] on button "Save" at bounding box center [937, 579] width 64 height 29
click at [1012, 24] on button "Save" at bounding box center [993, 34] width 57 height 32
